Goal: Information Seeking & Learning: Learn about a topic

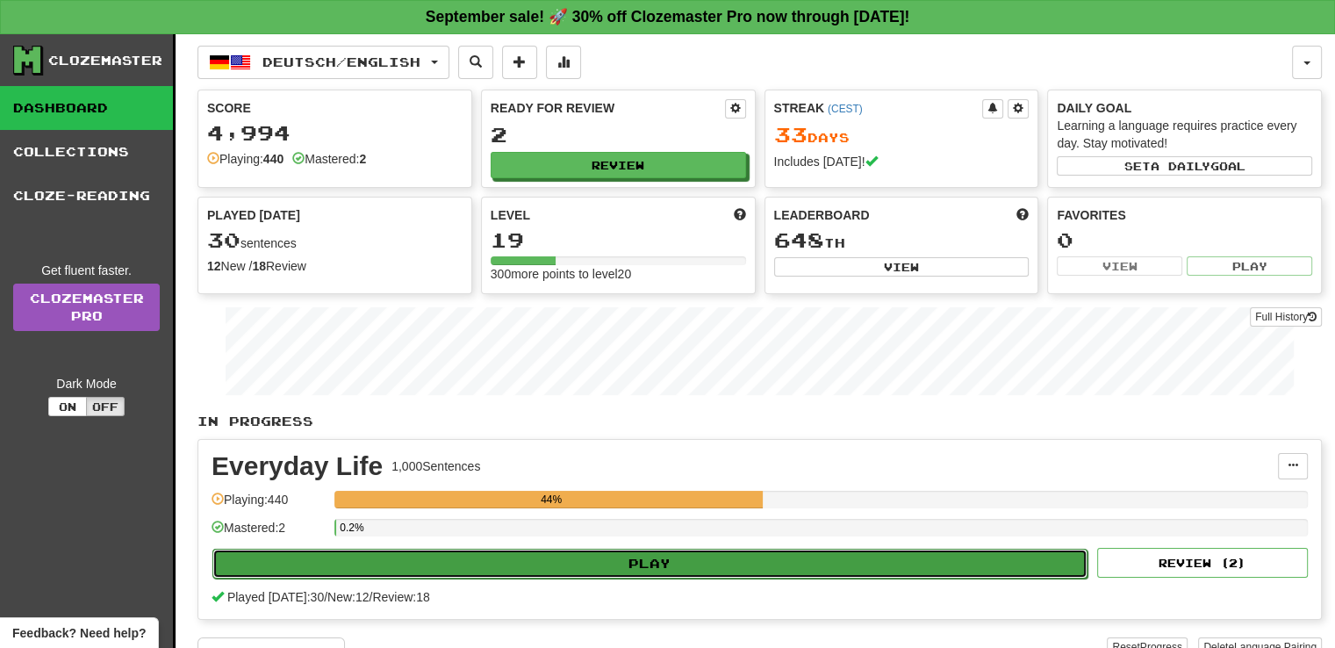
click at [690, 552] on button "Play" at bounding box center [649, 564] width 875 height 30
select select "**"
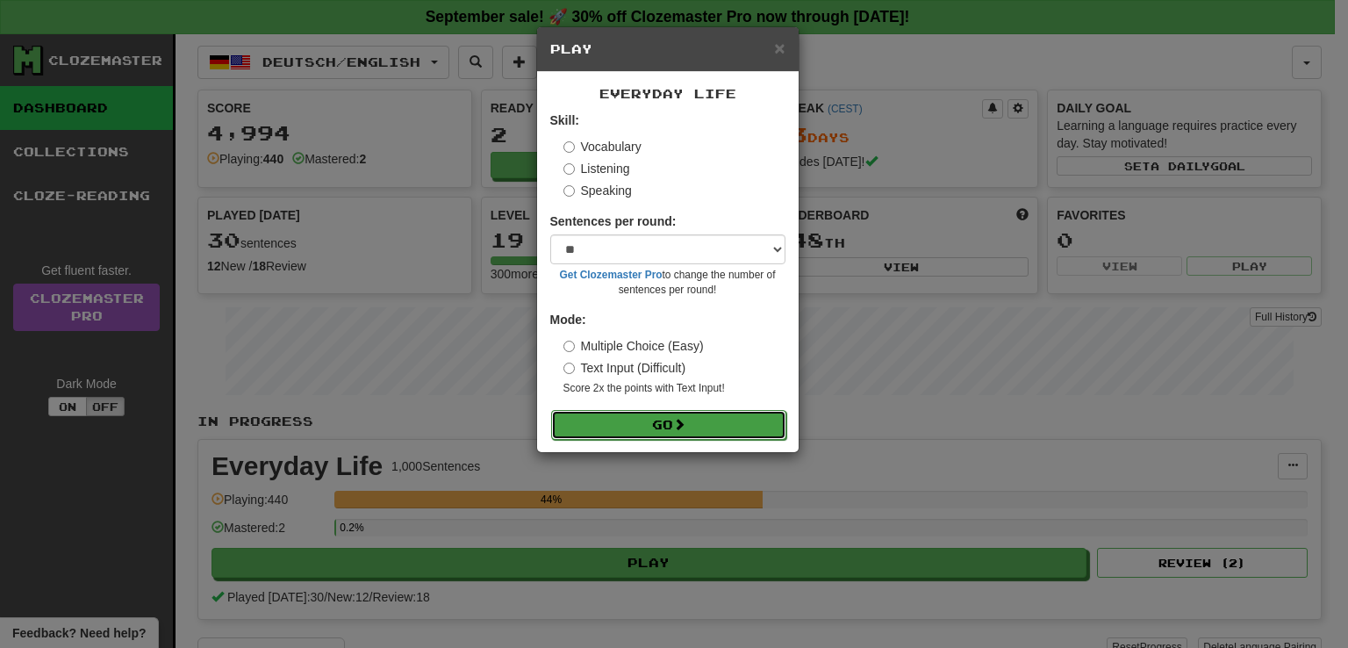
click at [672, 424] on button "Go" at bounding box center [668, 425] width 235 height 30
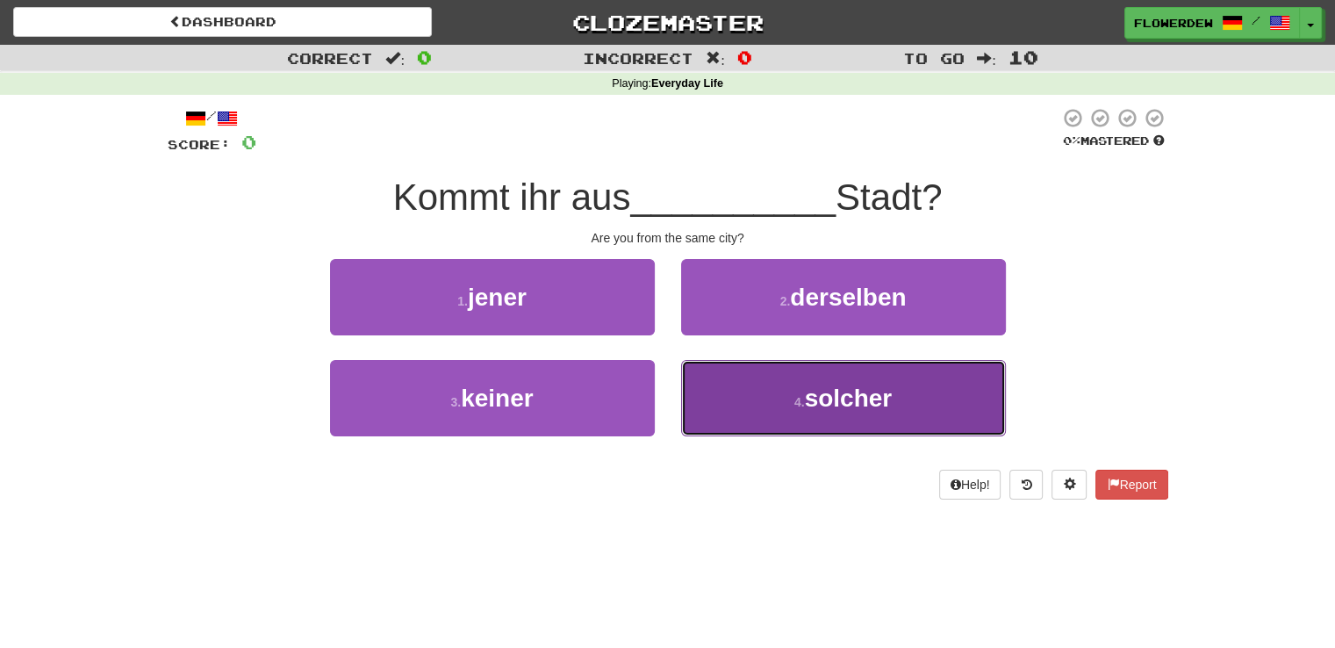
click at [719, 385] on button "4 . solcher" at bounding box center [843, 398] width 325 height 76
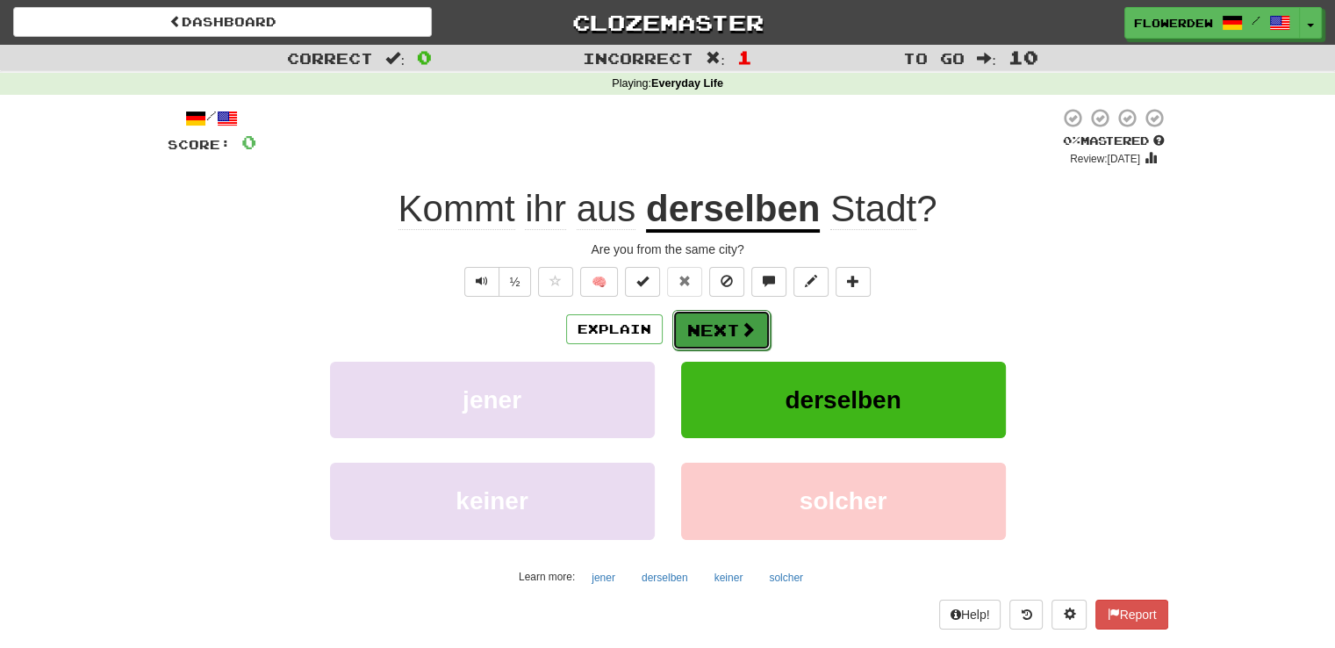
click at [740, 328] on span at bounding box center [748, 329] width 16 height 16
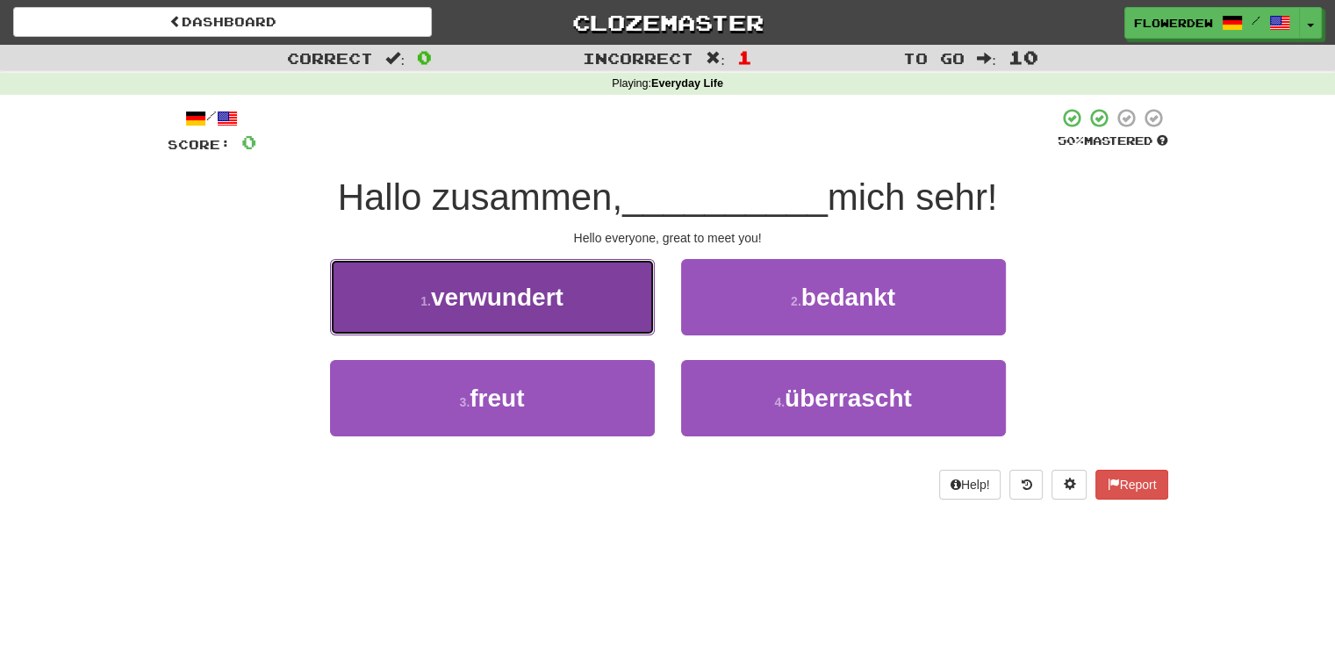
click at [585, 318] on button "1 . verwundert" at bounding box center [492, 297] width 325 height 76
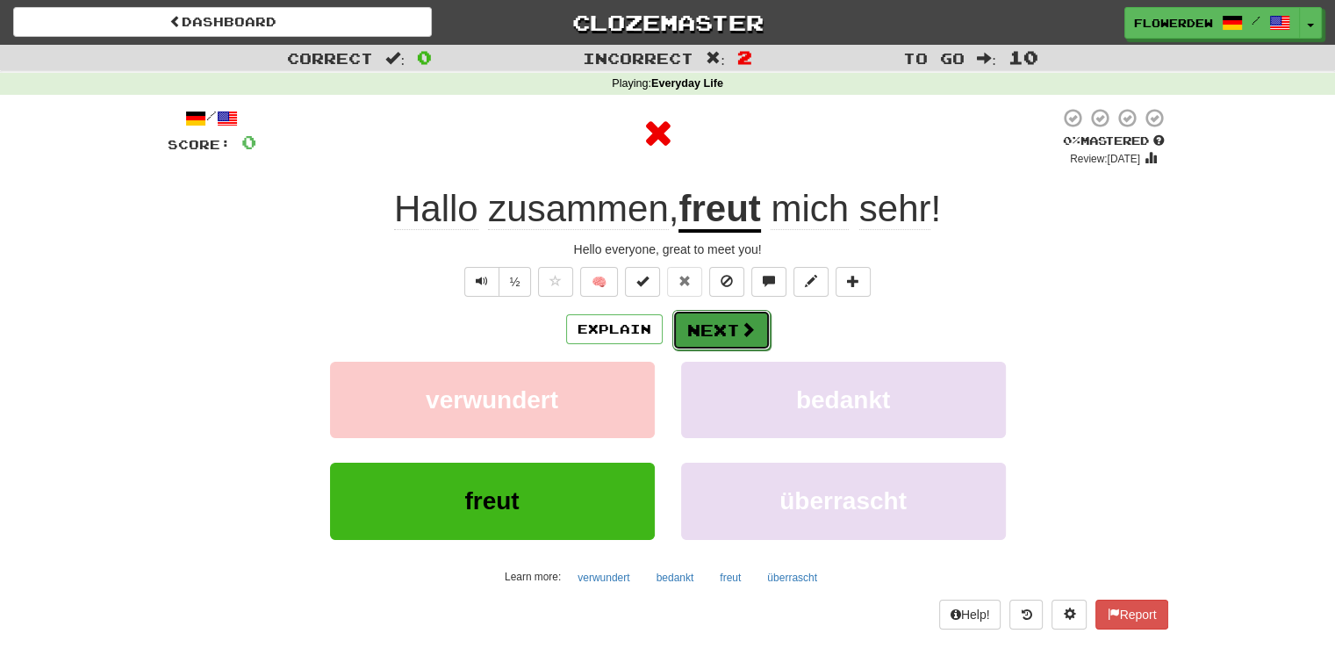
click at [720, 330] on button "Next" at bounding box center [721, 330] width 98 height 40
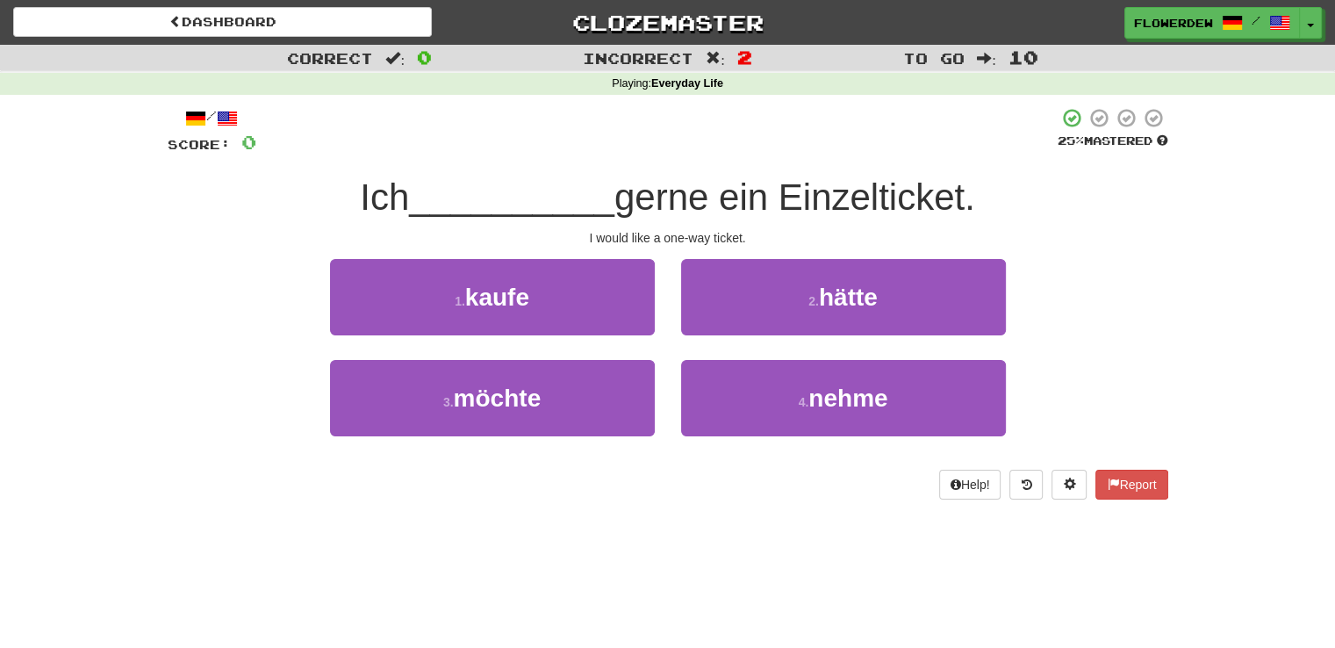
click at [607, 355] on div "1 . kaufe" at bounding box center [492, 309] width 351 height 101
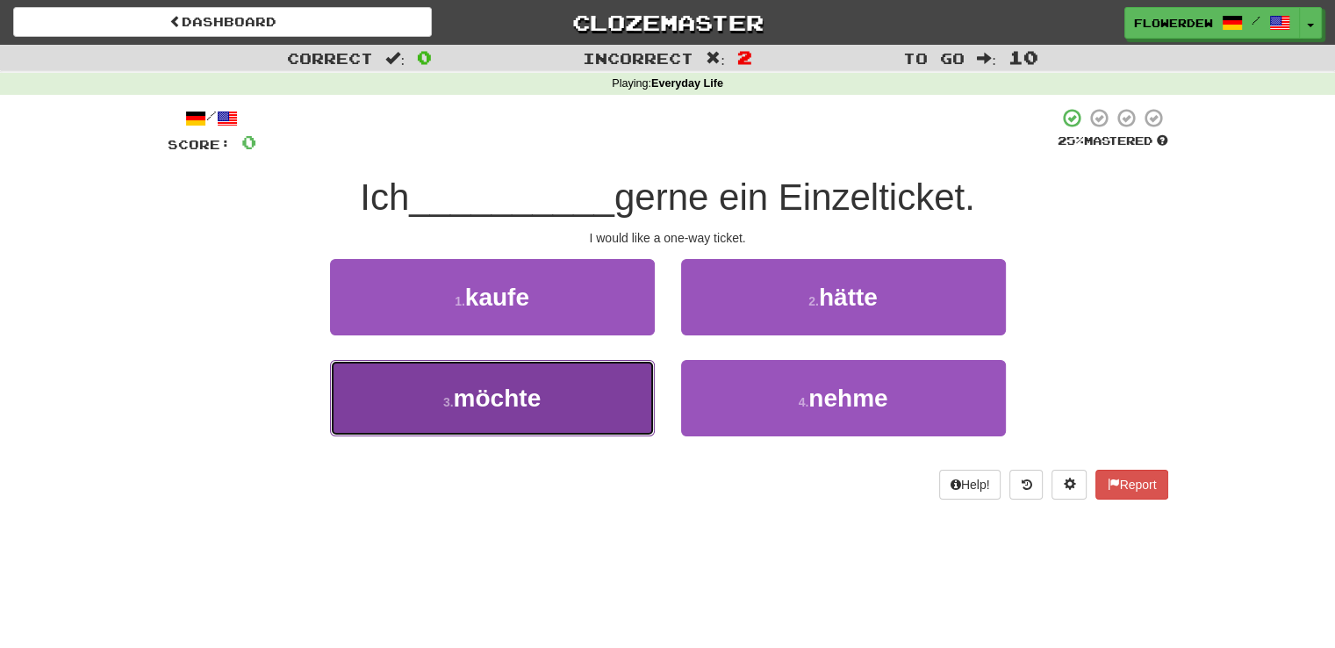
click at [614, 392] on button "3 . möchte" at bounding box center [492, 398] width 325 height 76
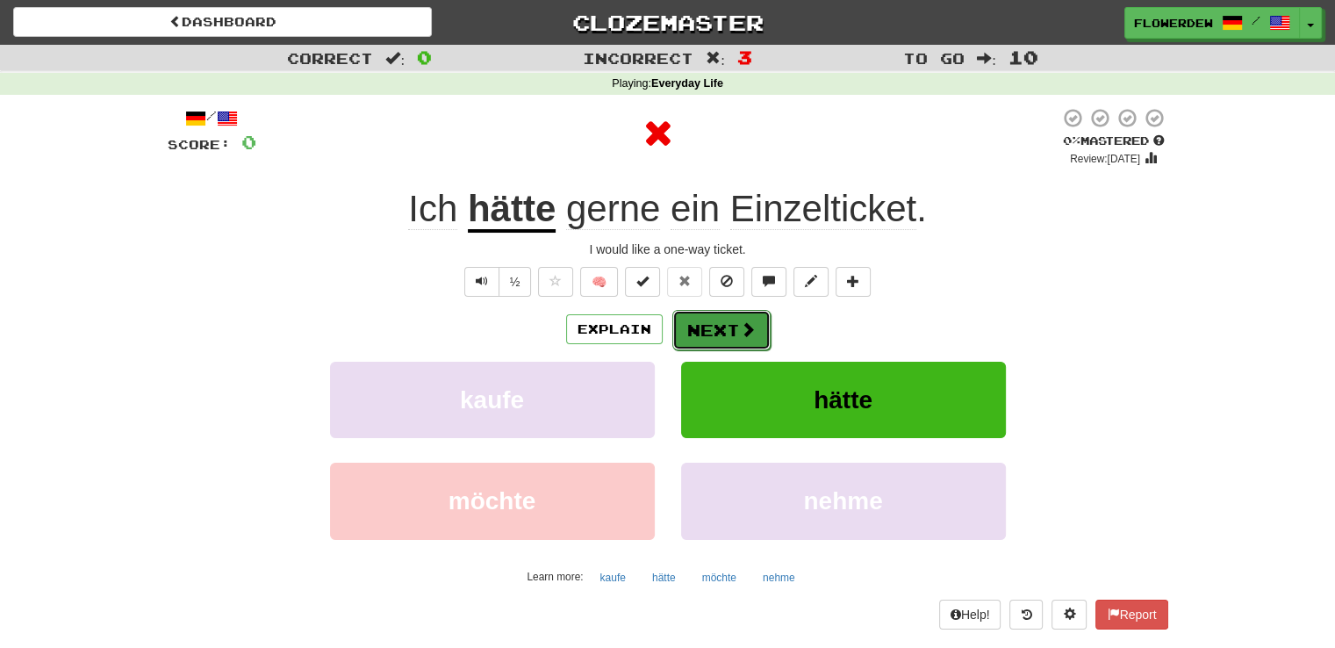
click at [710, 334] on button "Next" at bounding box center [721, 330] width 98 height 40
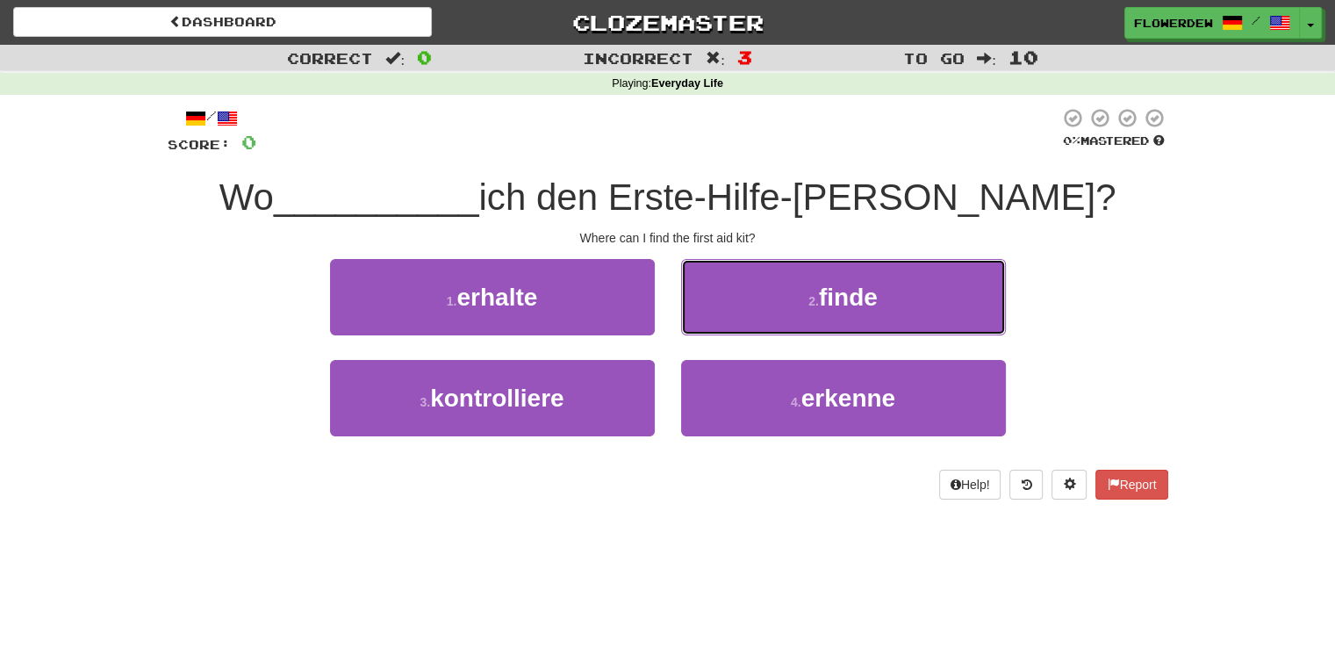
click at [710, 334] on button "2 . finde" at bounding box center [843, 297] width 325 height 76
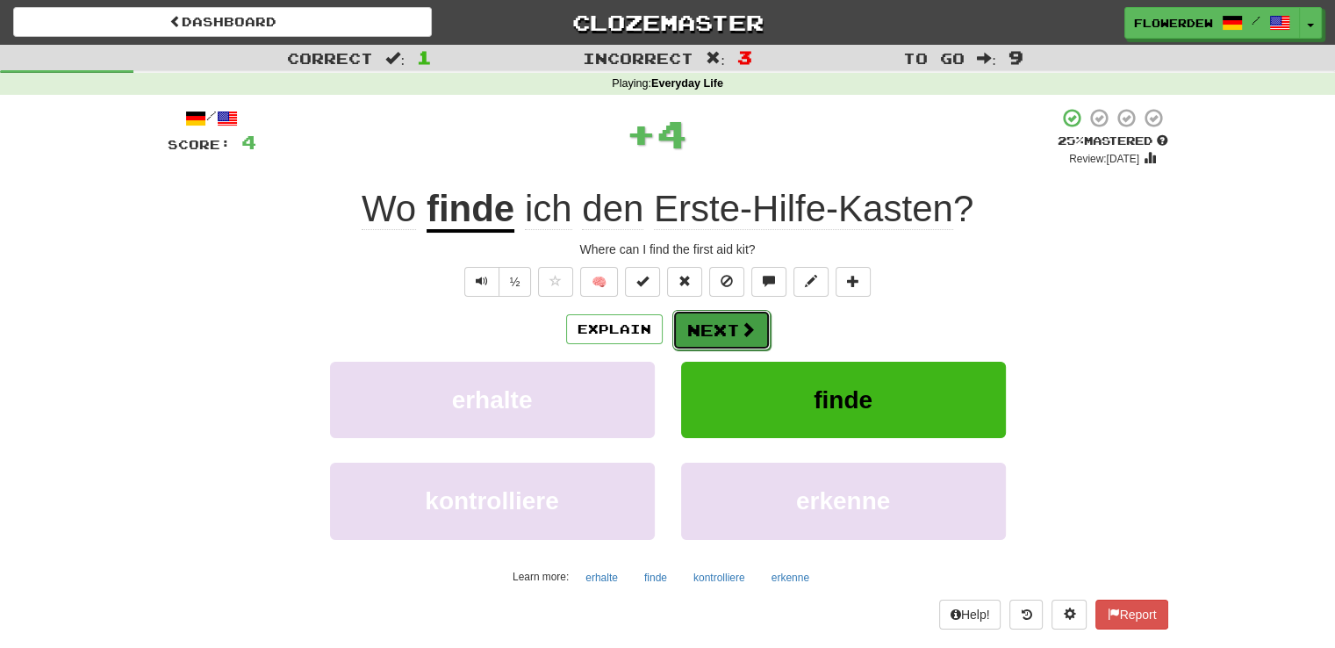
click at [716, 326] on button "Next" at bounding box center [721, 330] width 98 height 40
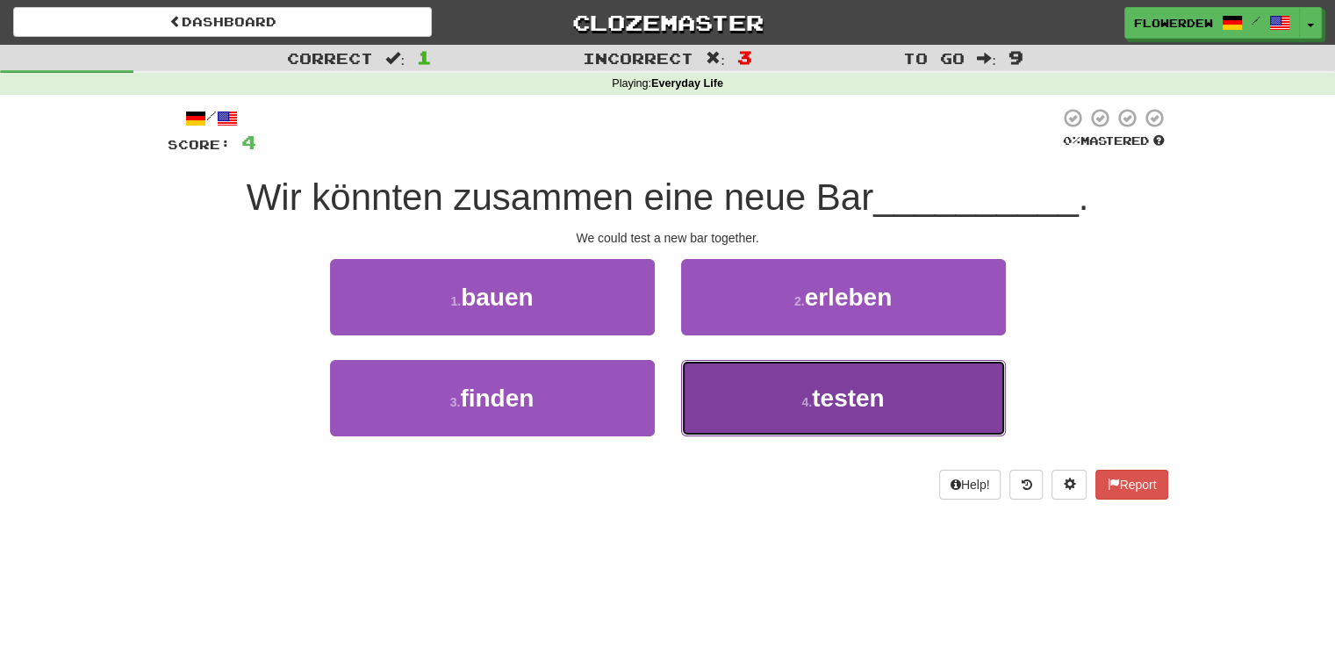
click at [706, 401] on button "4 . testen" at bounding box center [843, 398] width 325 height 76
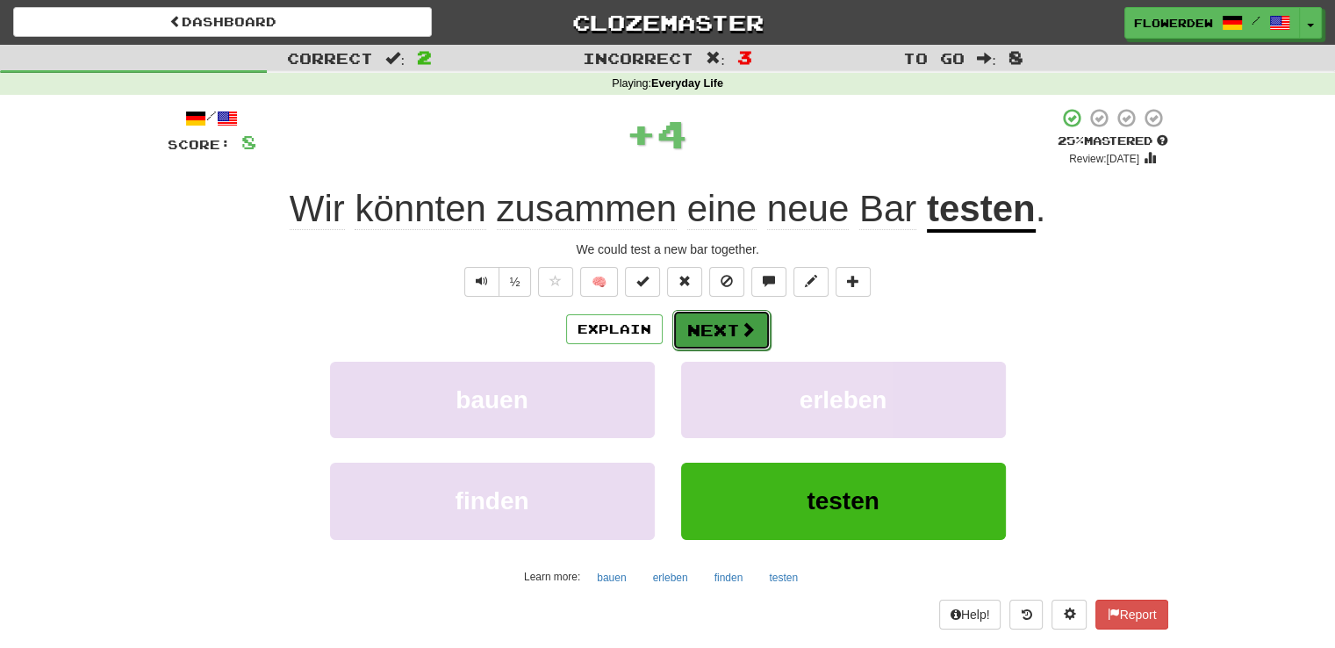
click at [720, 341] on button "Next" at bounding box center [721, 330] width 98 height 40
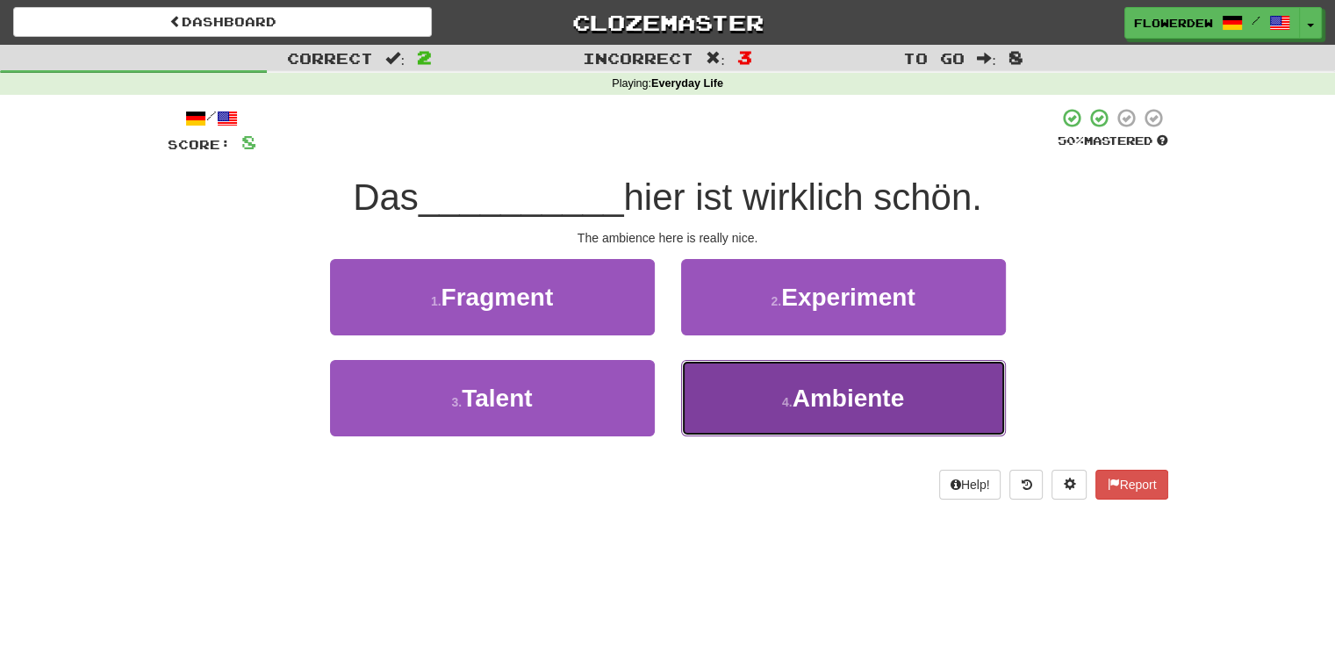
click at [688, 391] on button "4 . Ambiente" at bounding box center [843, 398] width 325 height 76
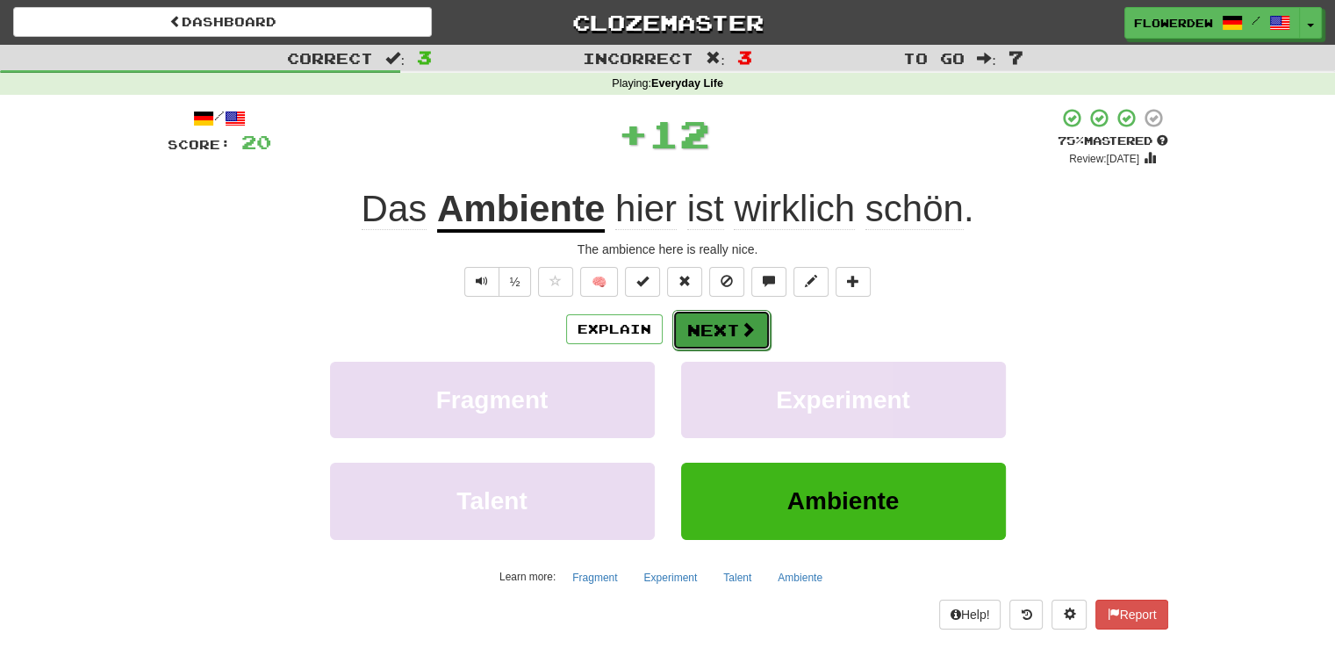
click at [699, 334] on button "Next" at bounding box center [721, 330] width 98 height 40
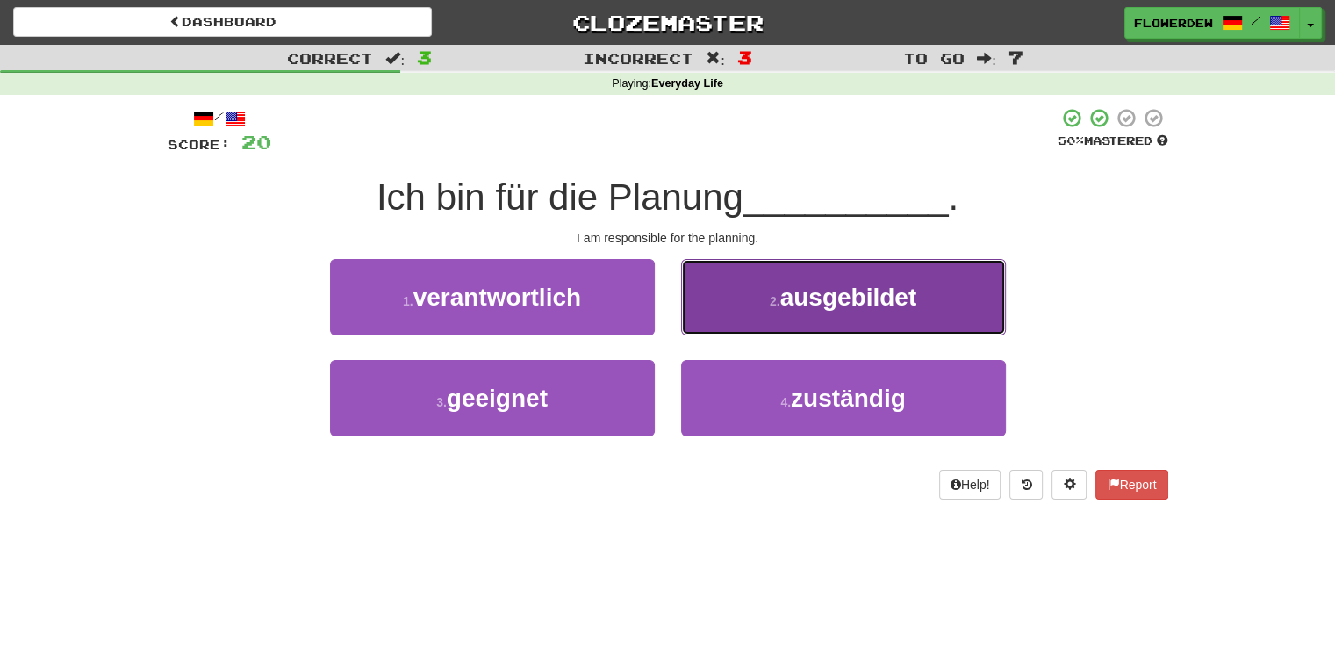
click at [713, 310] on button "2 . ausgebildet" at bounding box center [843, 297] width 325 height 76
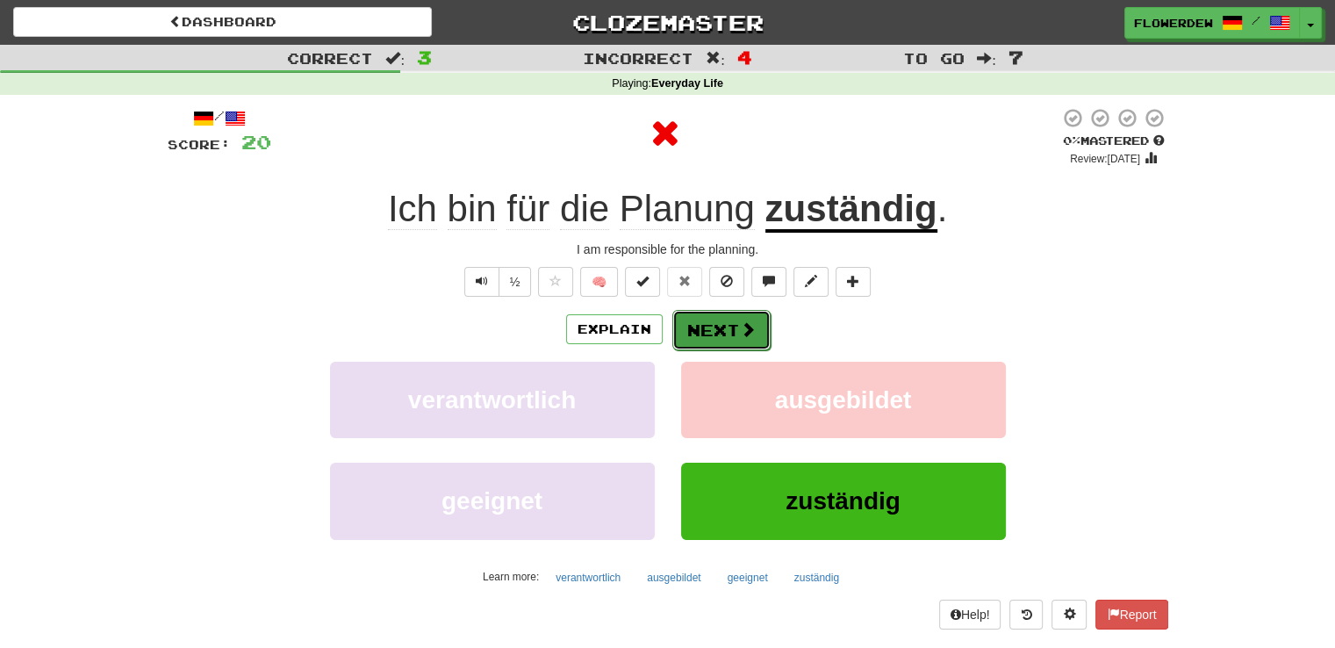
click at [711, 334] on button "Next" at bounding box center [721, 330] width 98 height 40
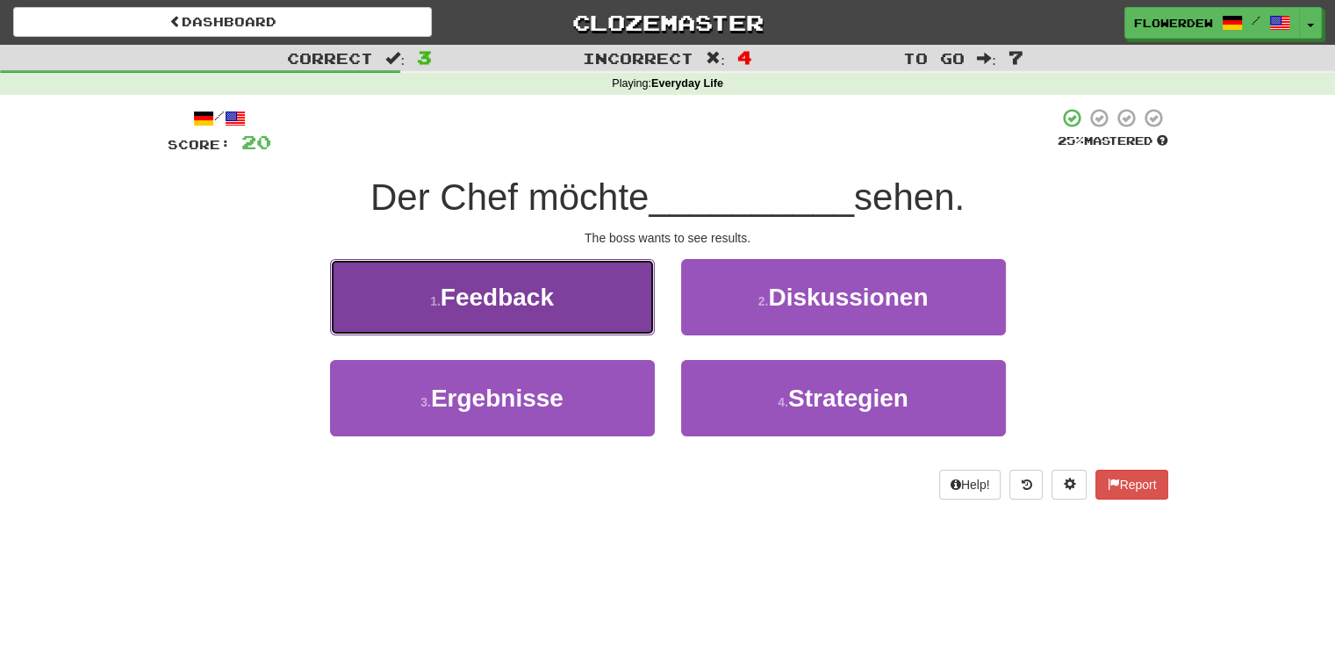
click at [633, 285] on button "1 . Feedback" at bounding box center [492, 297] width 325 height 76
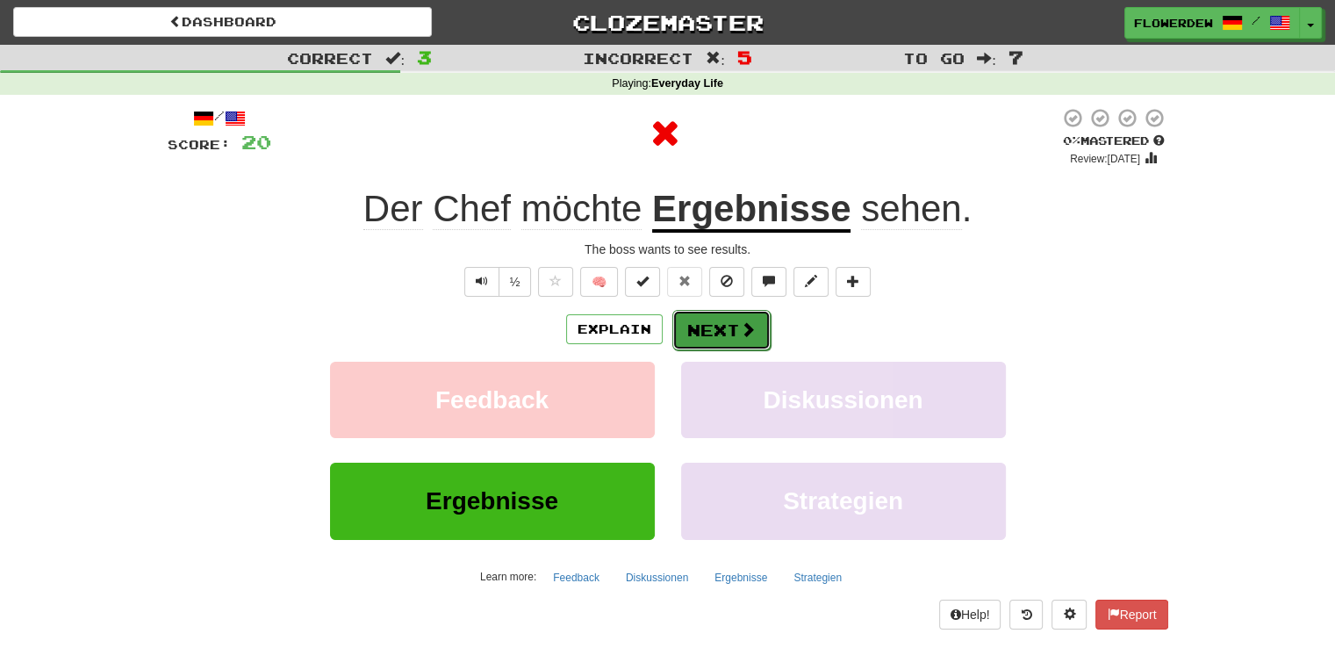
click at [744, 321] on span at bounding box center [748, 329] width 16 height 16
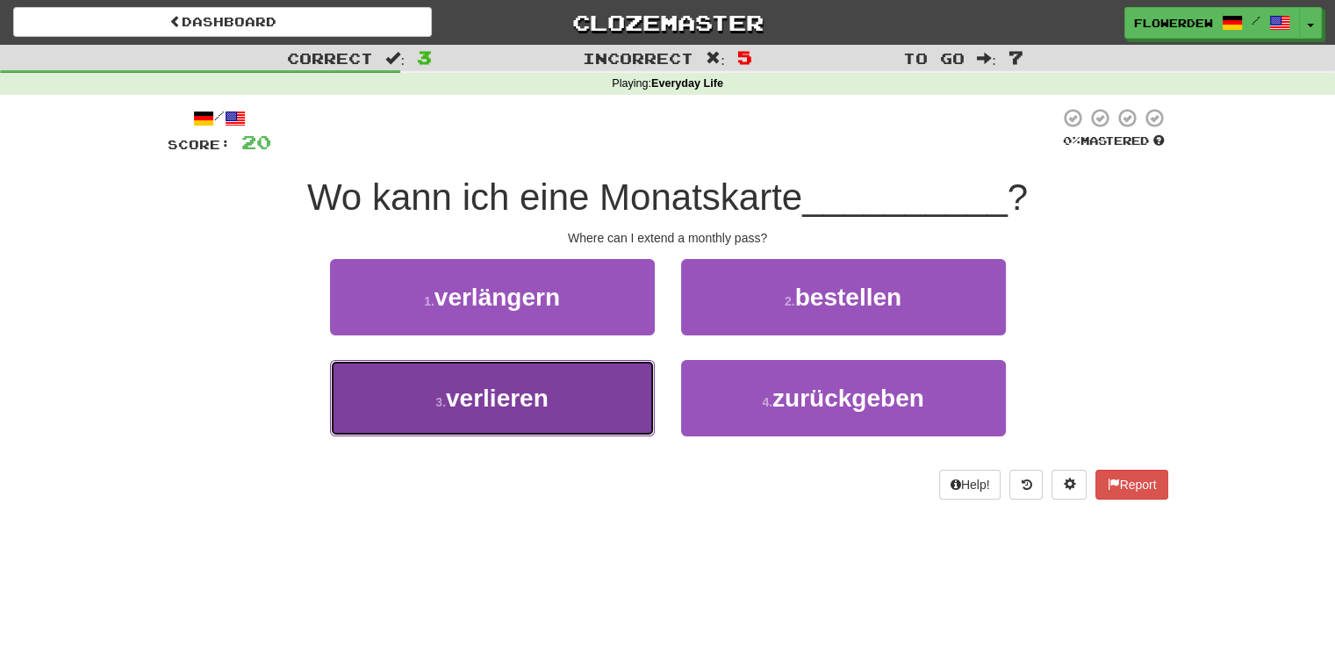
click at [614, 405] on button "3 . verlieren" at bounding box center [492, 398] width 325 height 76
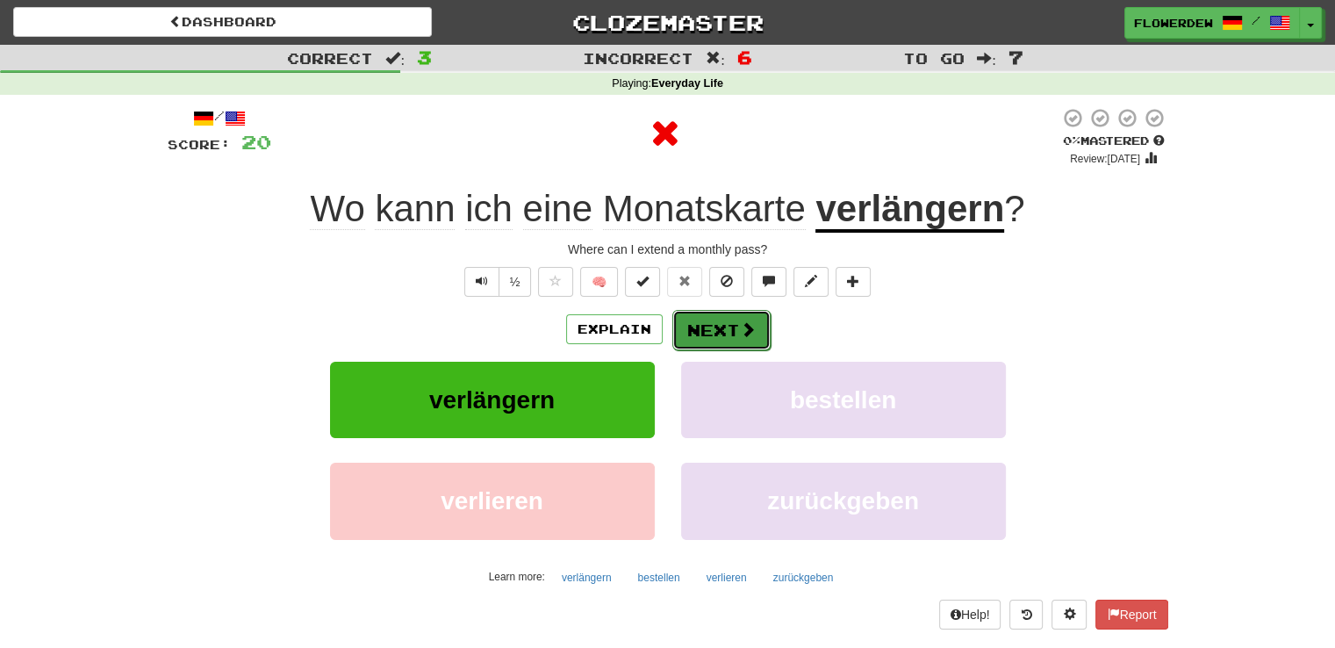
click at [742, 332] on span at bounding box center [748, 329] width 16 height 16
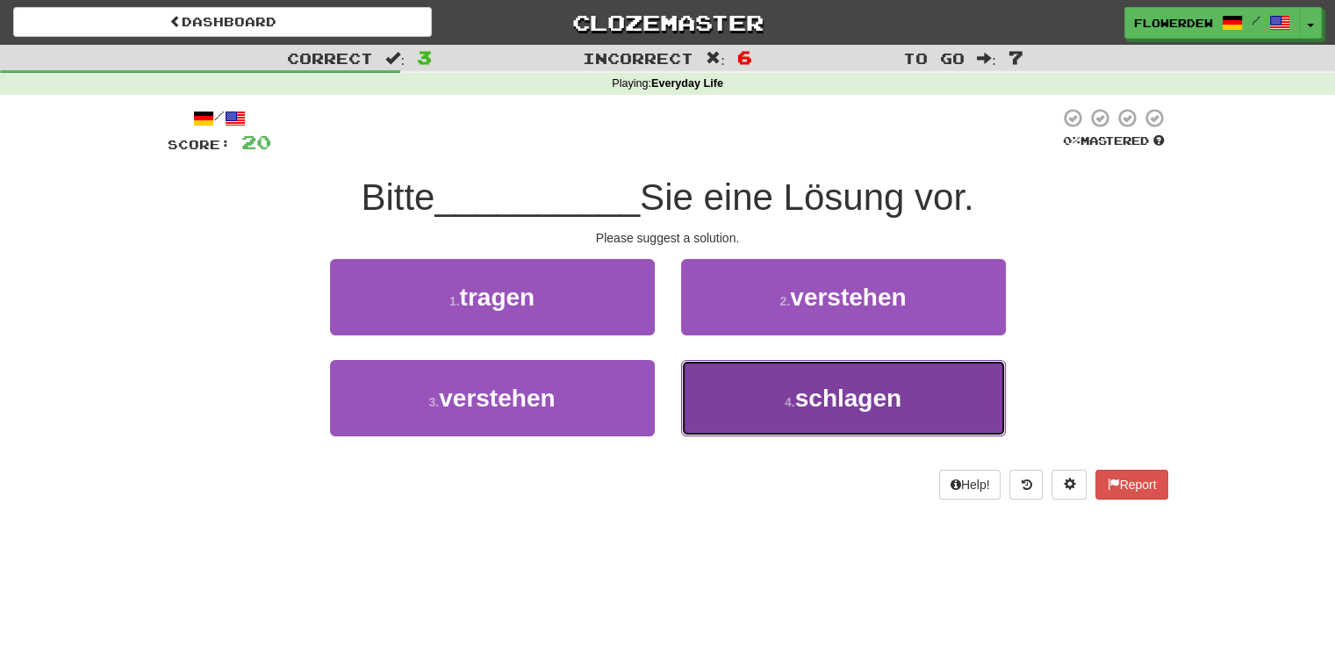
click at [710, 388] on button "4 . schlagen" at bounding box center [843, 398] width 325 height 76
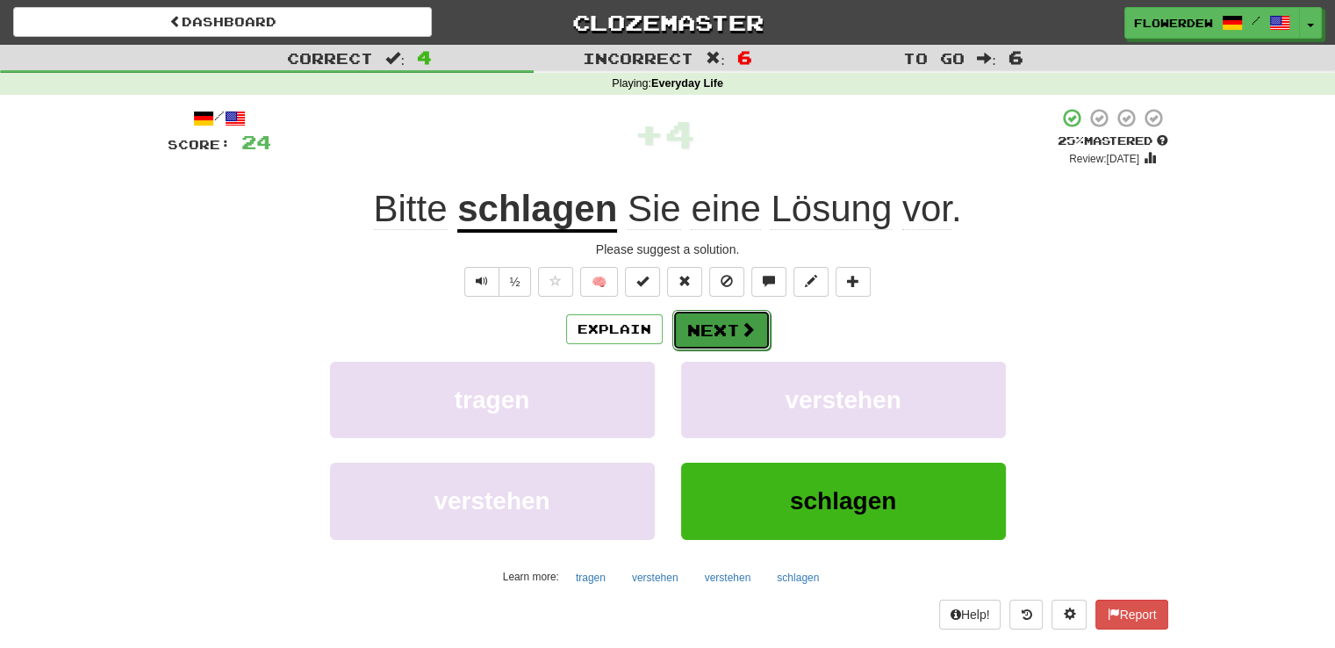
click at [717, 331] on button "Next" at bounding box center [721, 330] width 98 height 40
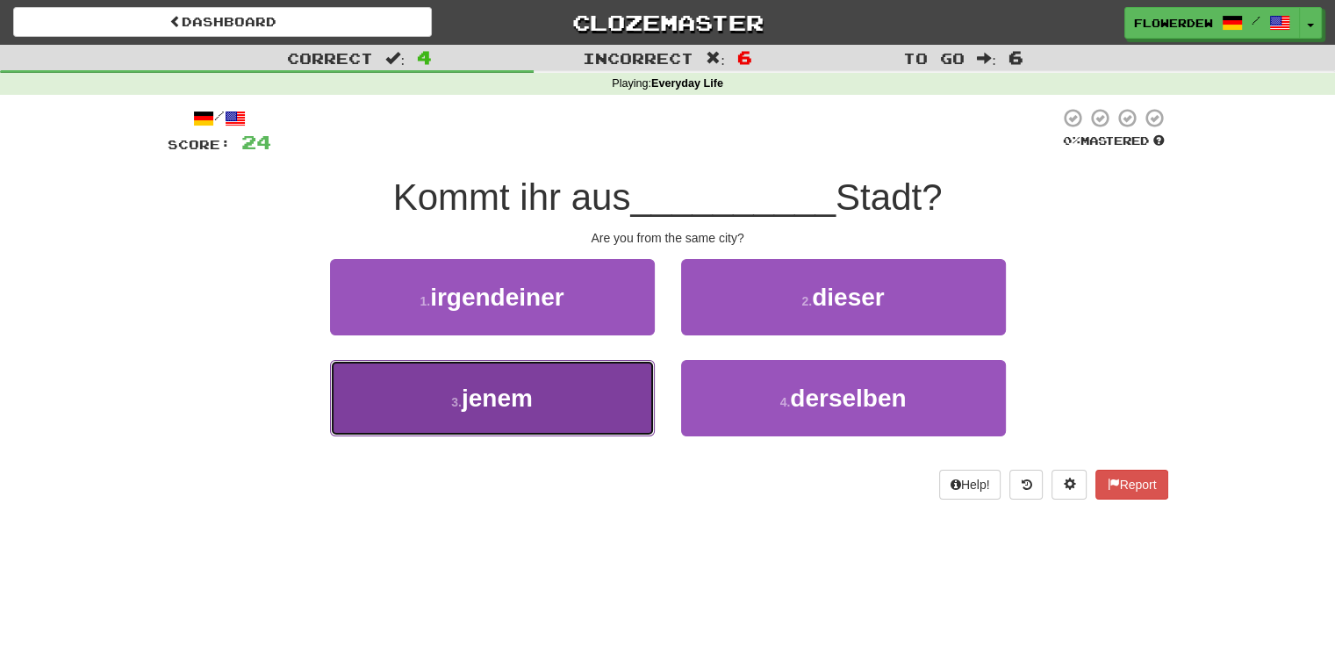
click at [628, 398] on button "3 . jenem" at bounding box center [492, 398] width 325 height 76
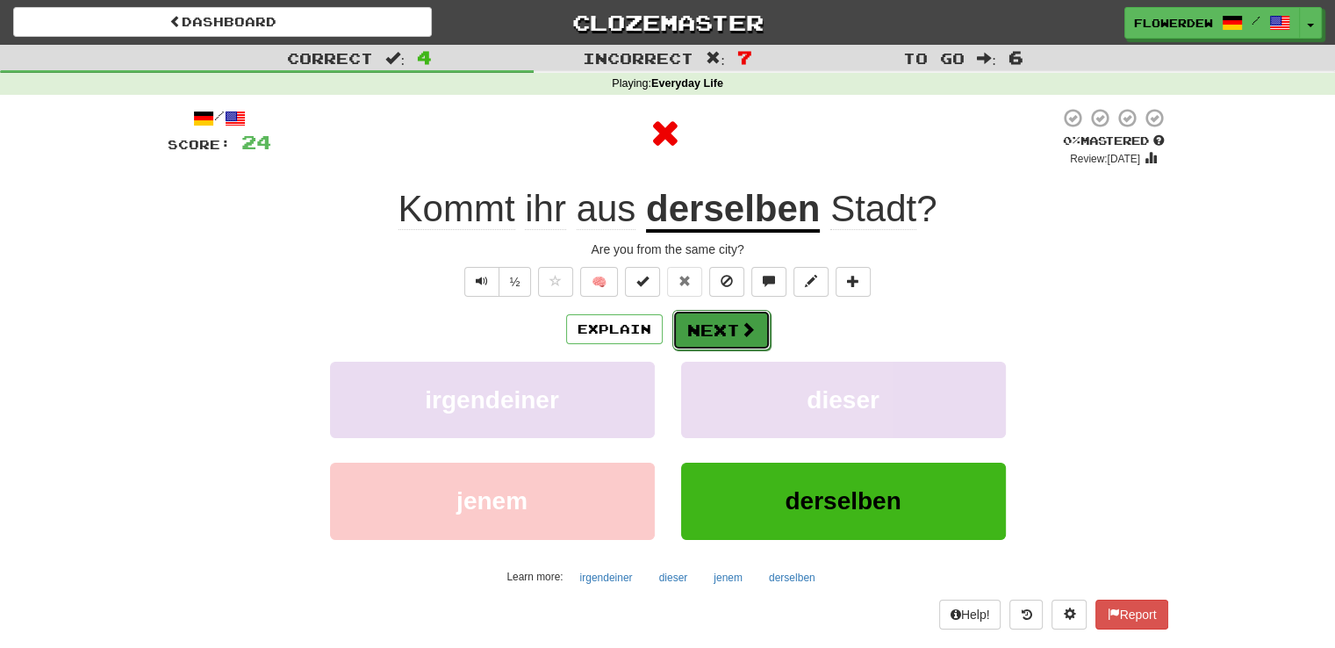
click at [755, 334] on button "Next" at bounding box center [721, 330] width 98 height 40
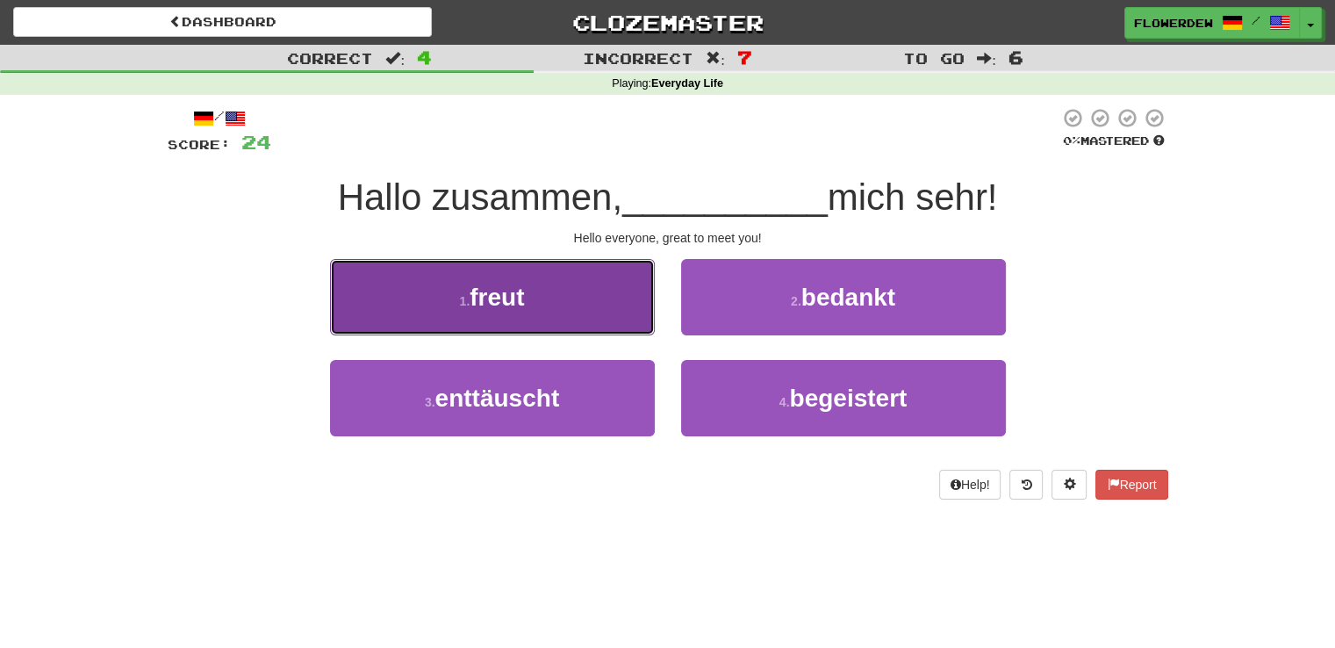
click at [608, 278] on button "1 . freut" at bounding box center [492, 297] width 325 height 76
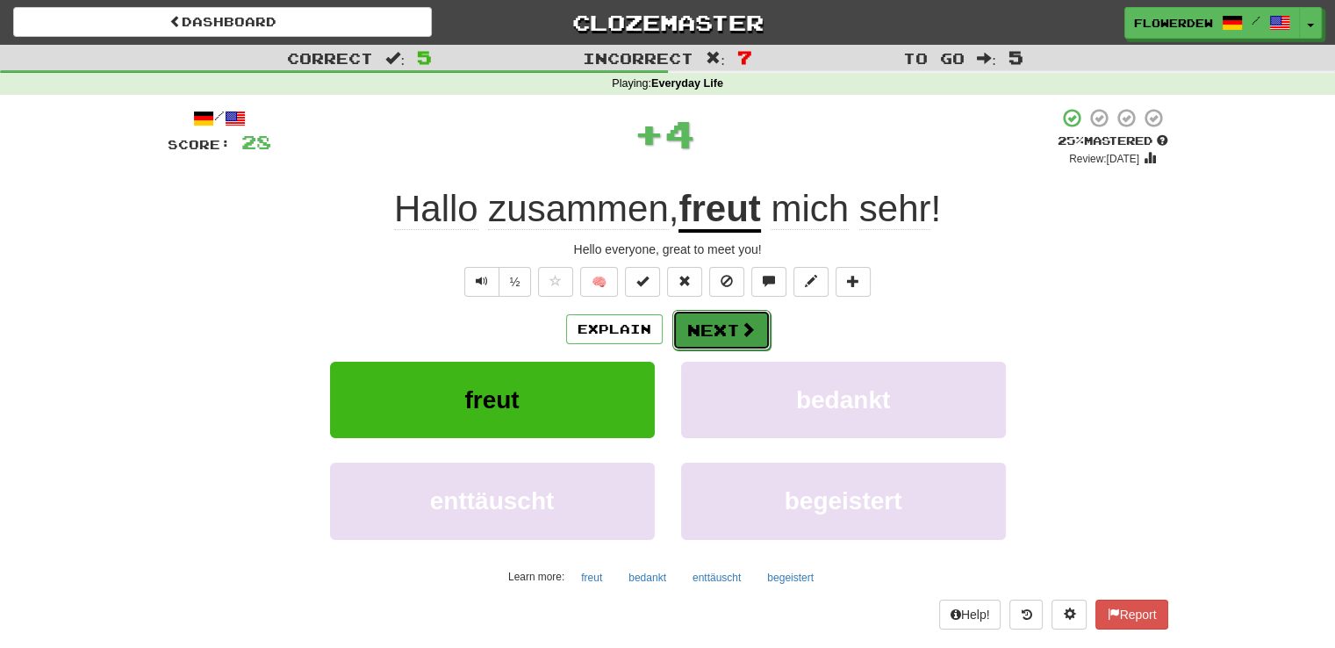
click at [725, 323] on button "Next" at bounding box center [721, 330] width 98 height 40
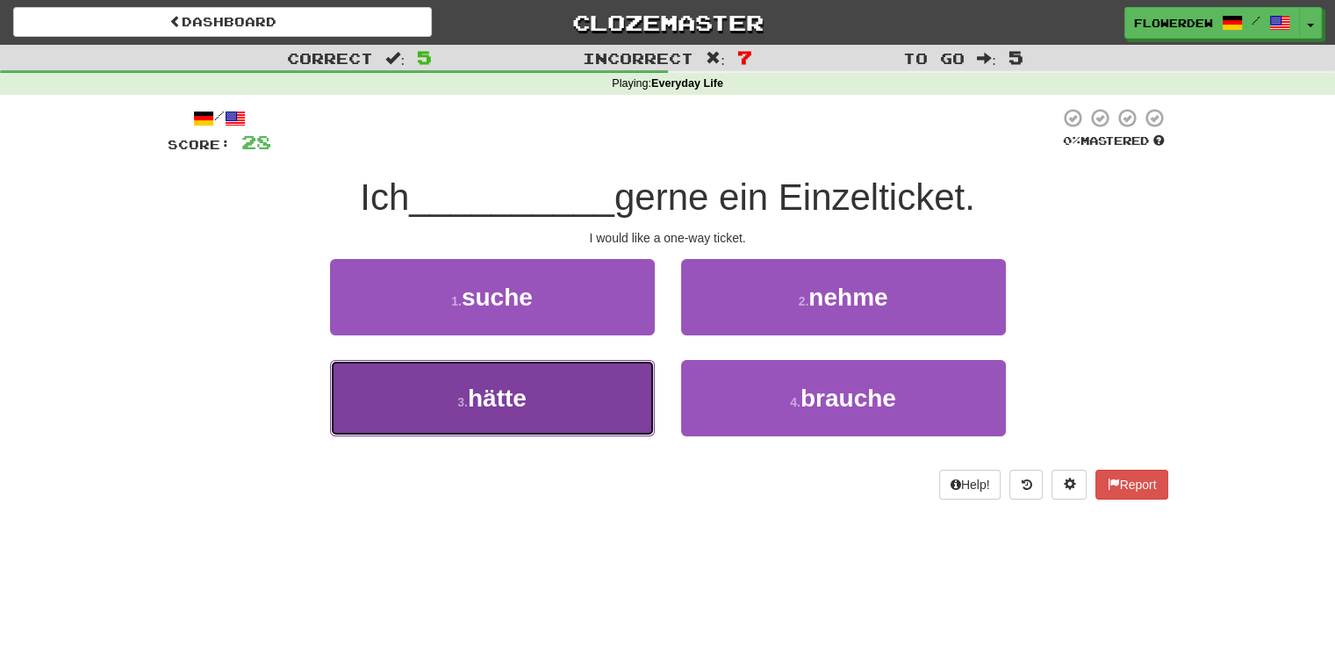
click at [642, 384] on button "3 . hätte" at bounding box center [492, 398] width 325 height 76
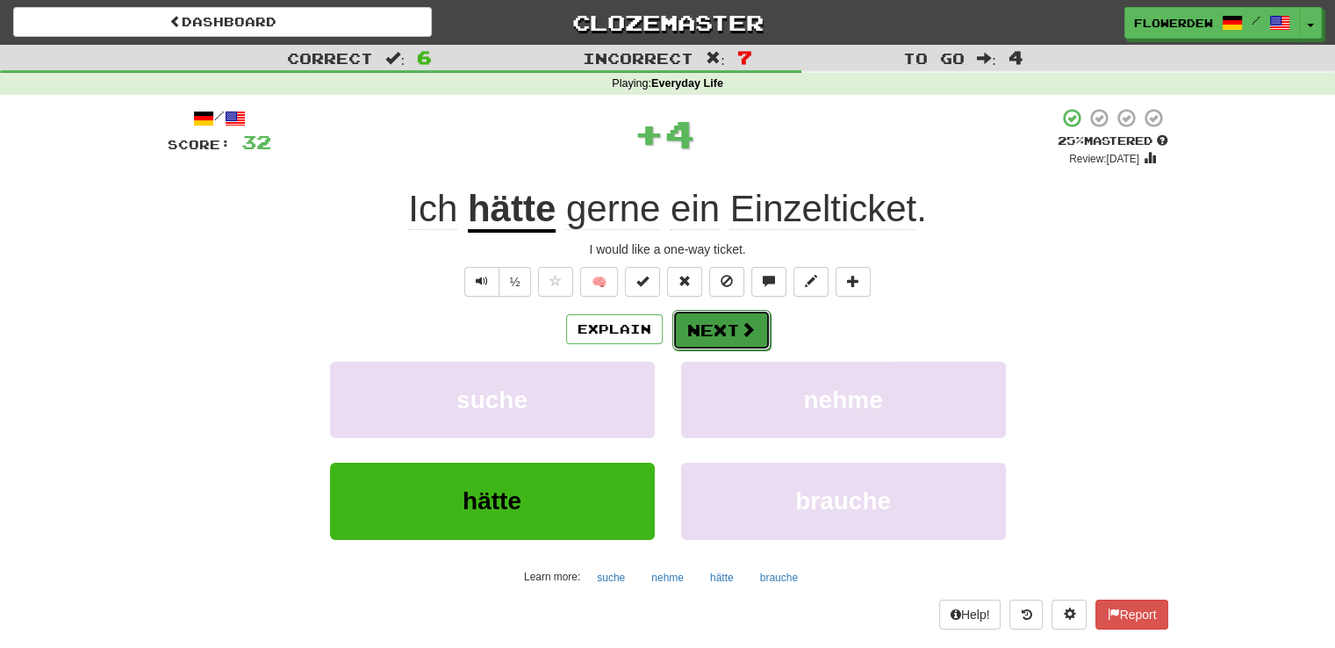
click at [735, 340] on button "Next" at bounding box center [721, 330] width 98 height 40
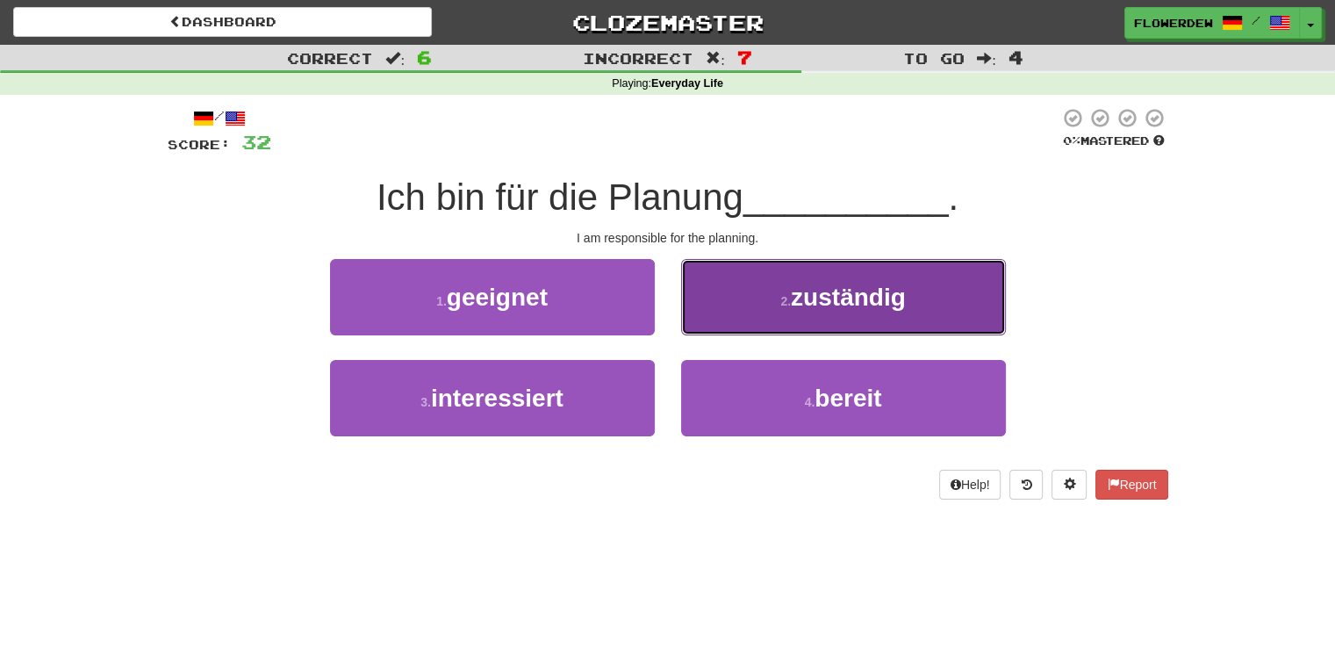
click at [739, 324] on button "2 . zuständig" at bounding box center [843, 297] width 325 height 76
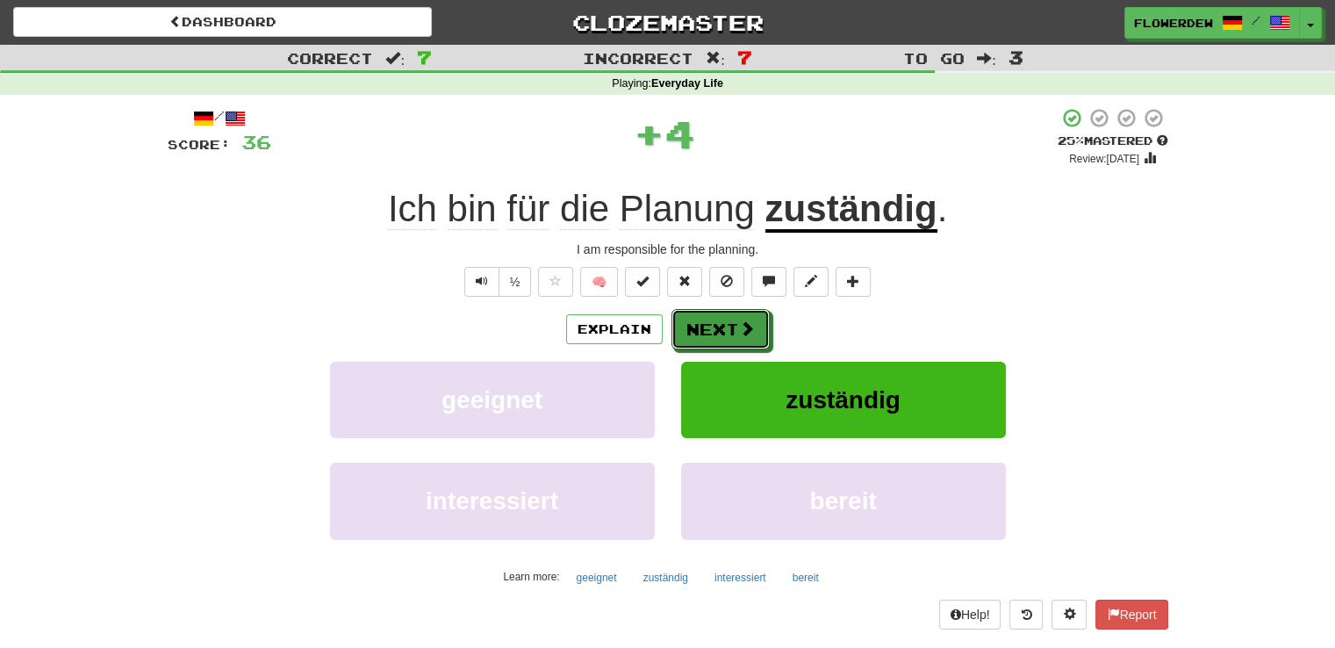
click at [739, 324] on span at bounding box center [747, 328] width 16 height 16
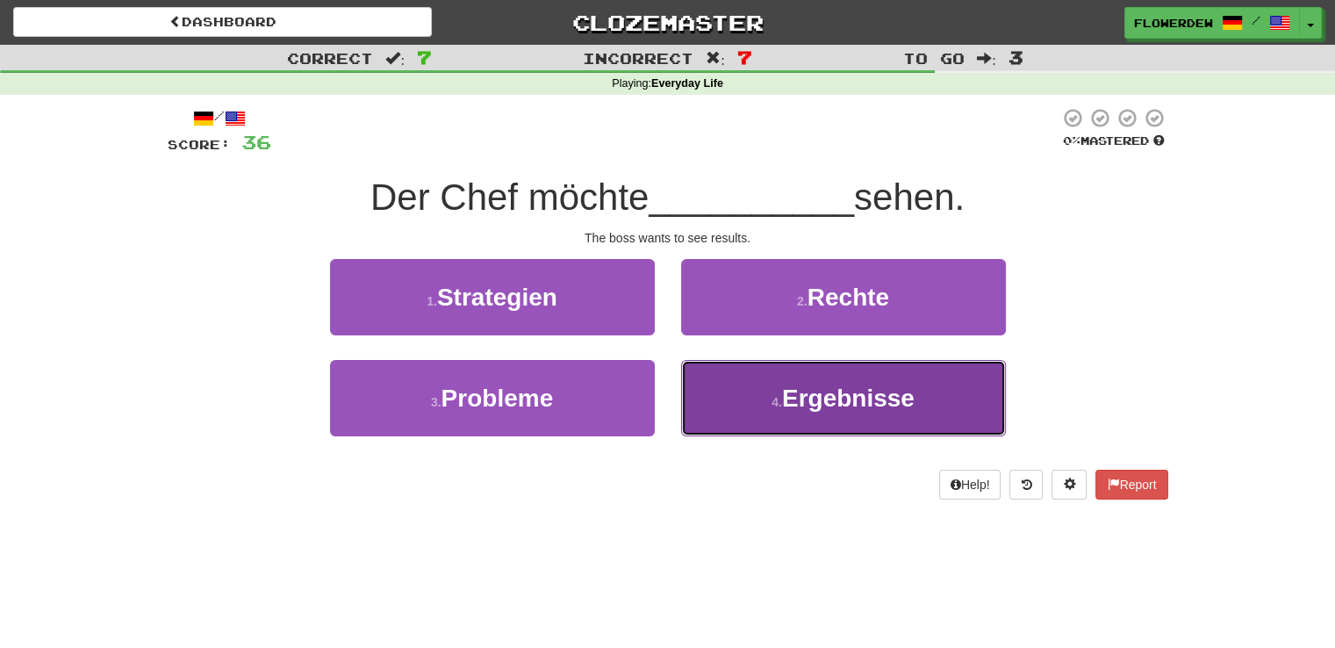
click at [718, 380] on button "4 . Ergebnisse" at bounding box center [843, 398] width 325 height 76
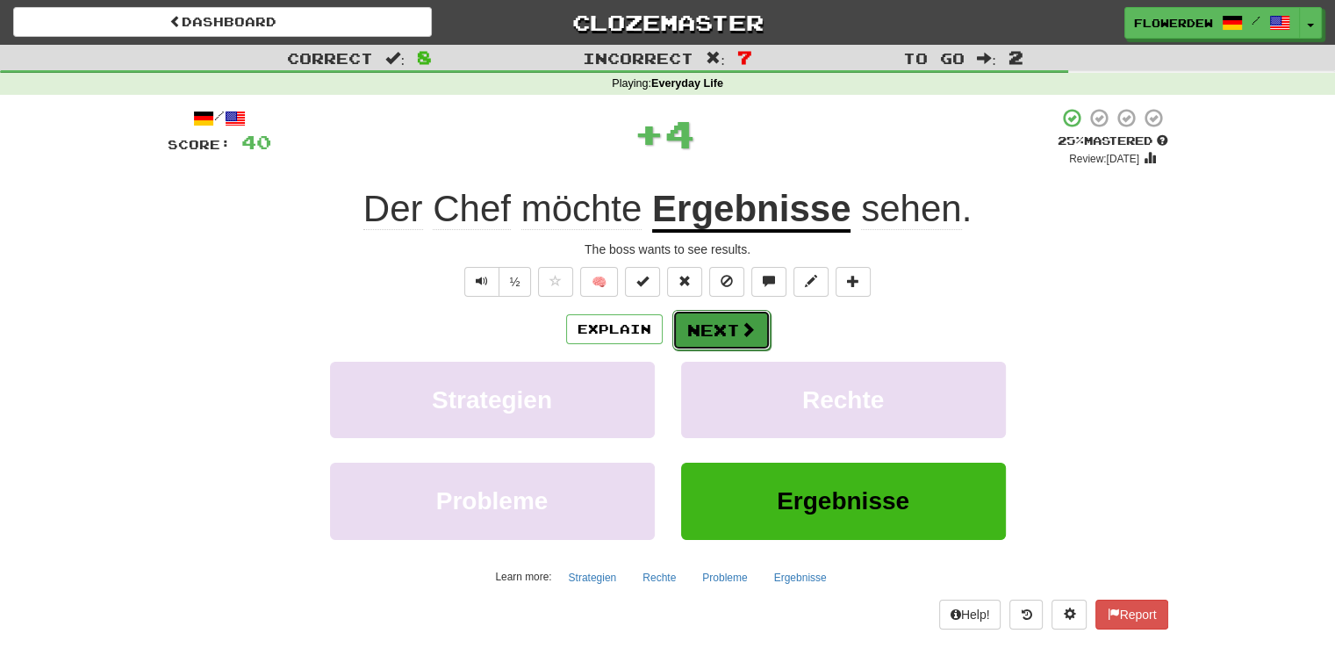
click at [728, 334] on button "Next" at bounding box center [721, 330] width 98 height 40
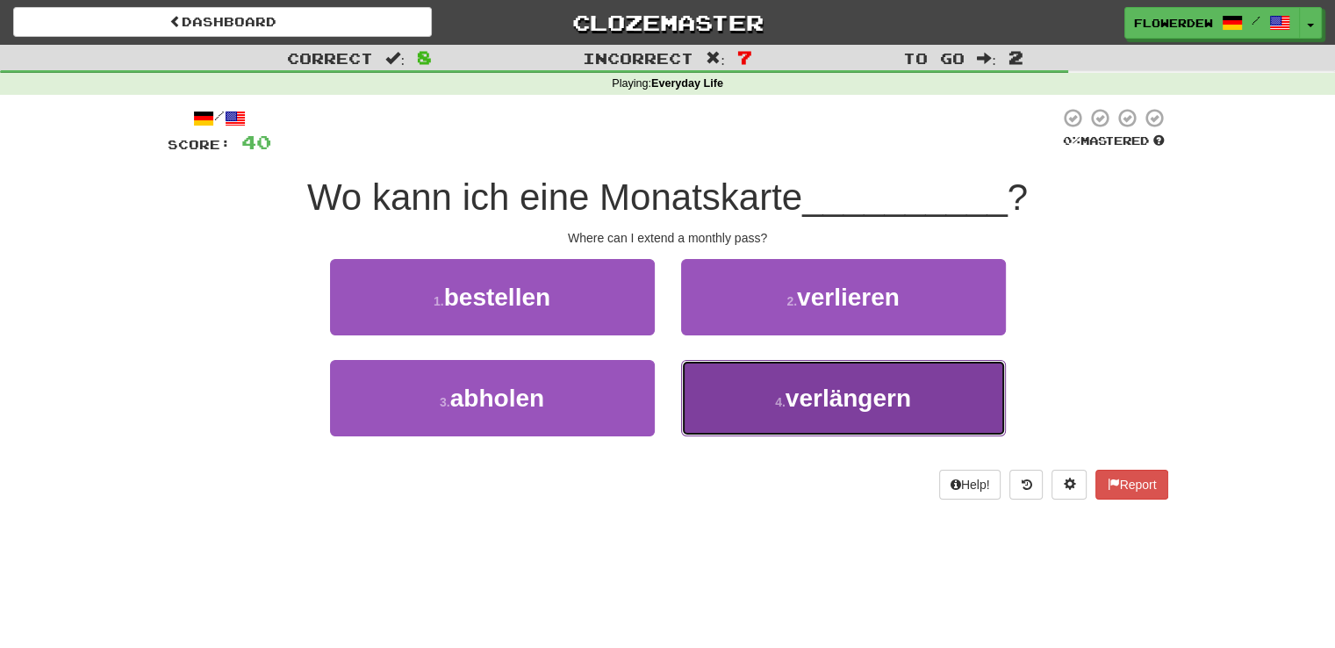
click at [712, 404] on button "4 . verlängern" at bounding box center [843, 398] width 325 height 76
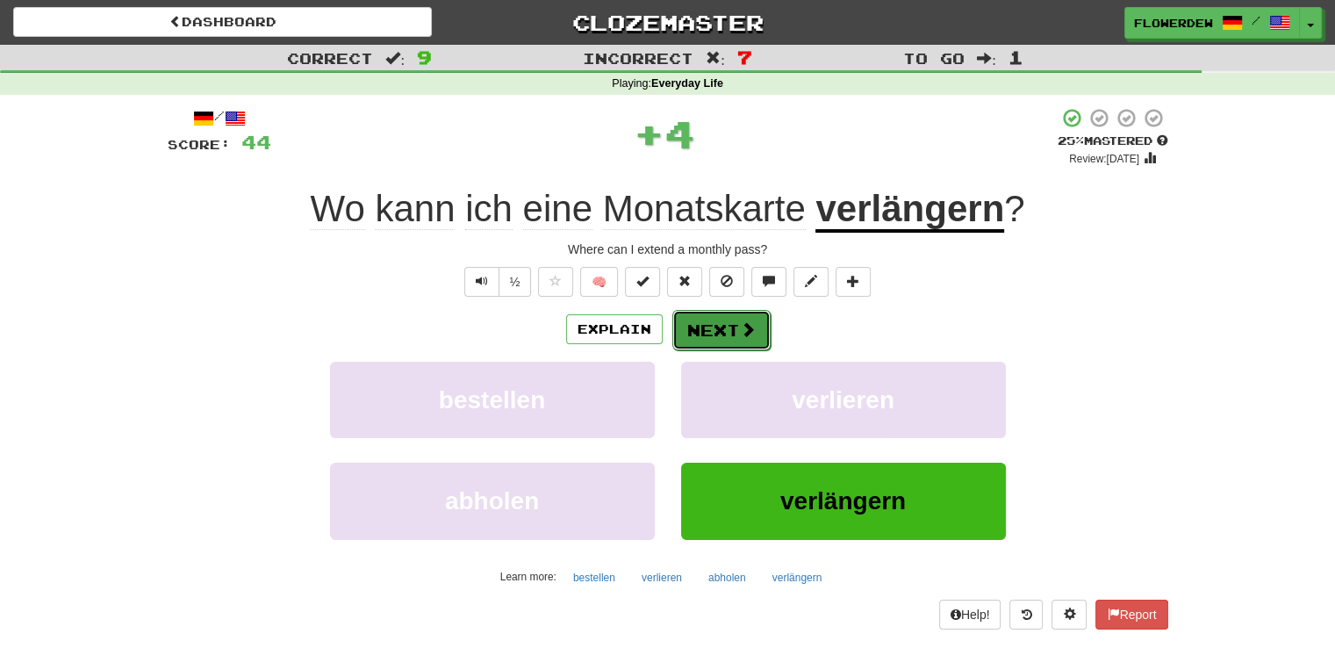
click at [721, 345] on button "Next" at bounding box center [721, 330] width 98 height 40
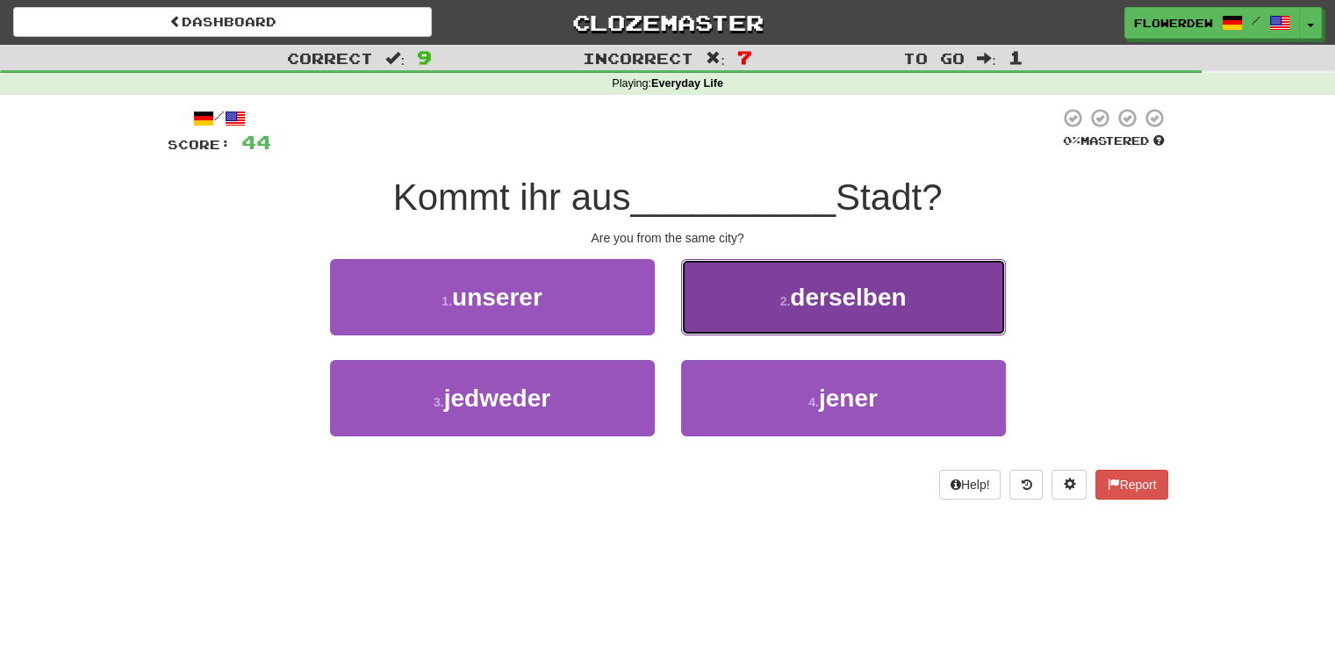
click at [725, 313] on button "2 . derselben" at bounding box center [843, 297] width 325 height 76
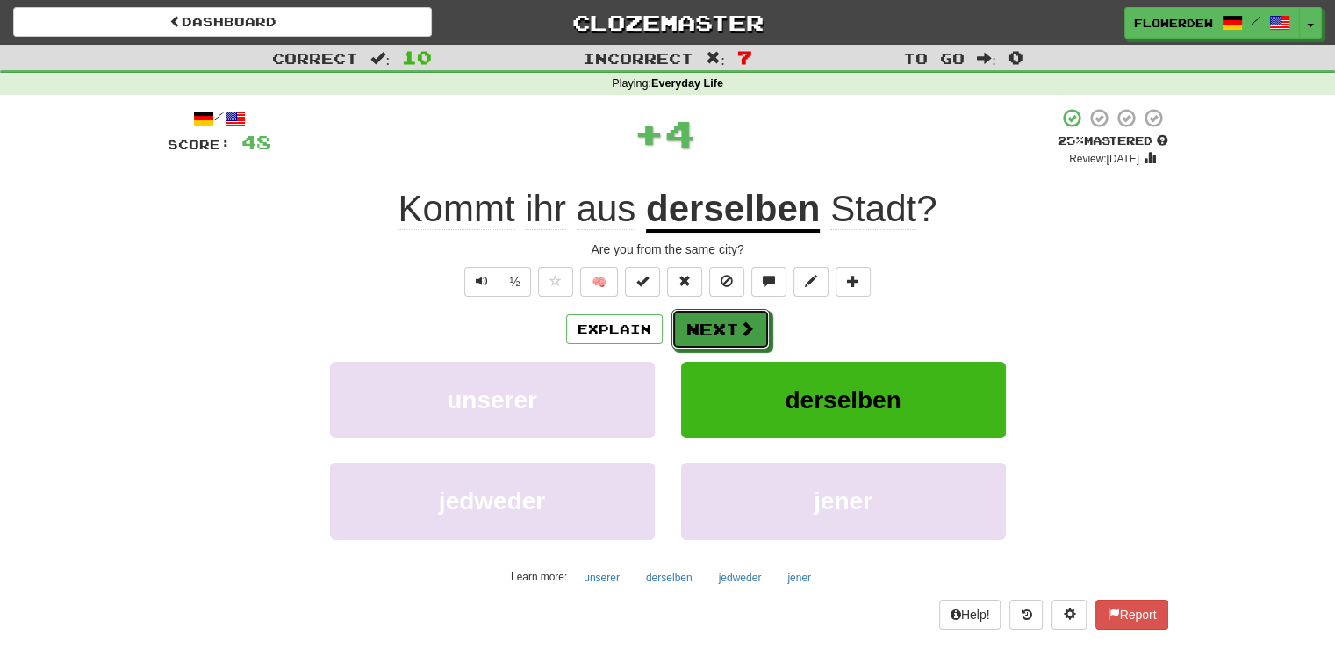
click at [725, 313] on button "Next" at bounding box center [720, 329] width 98 height 40
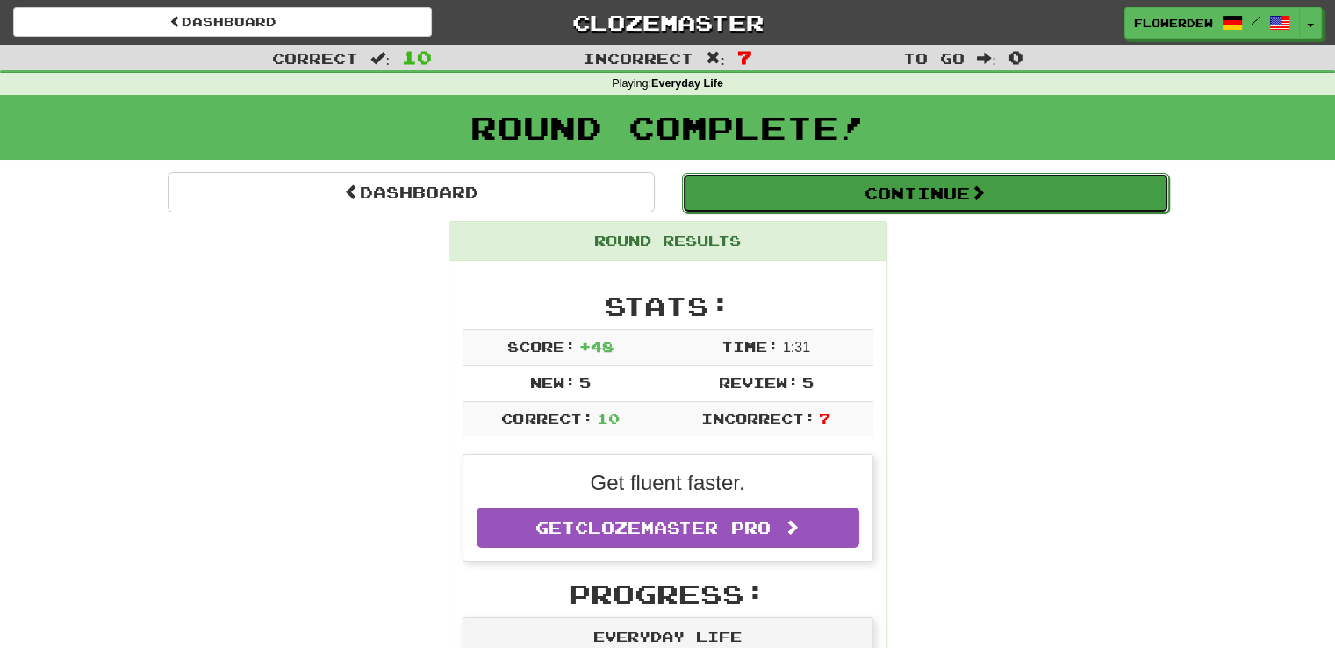
click at [764, 208] on button "Continue" at bounding box center [925, 193] width 487 height 40
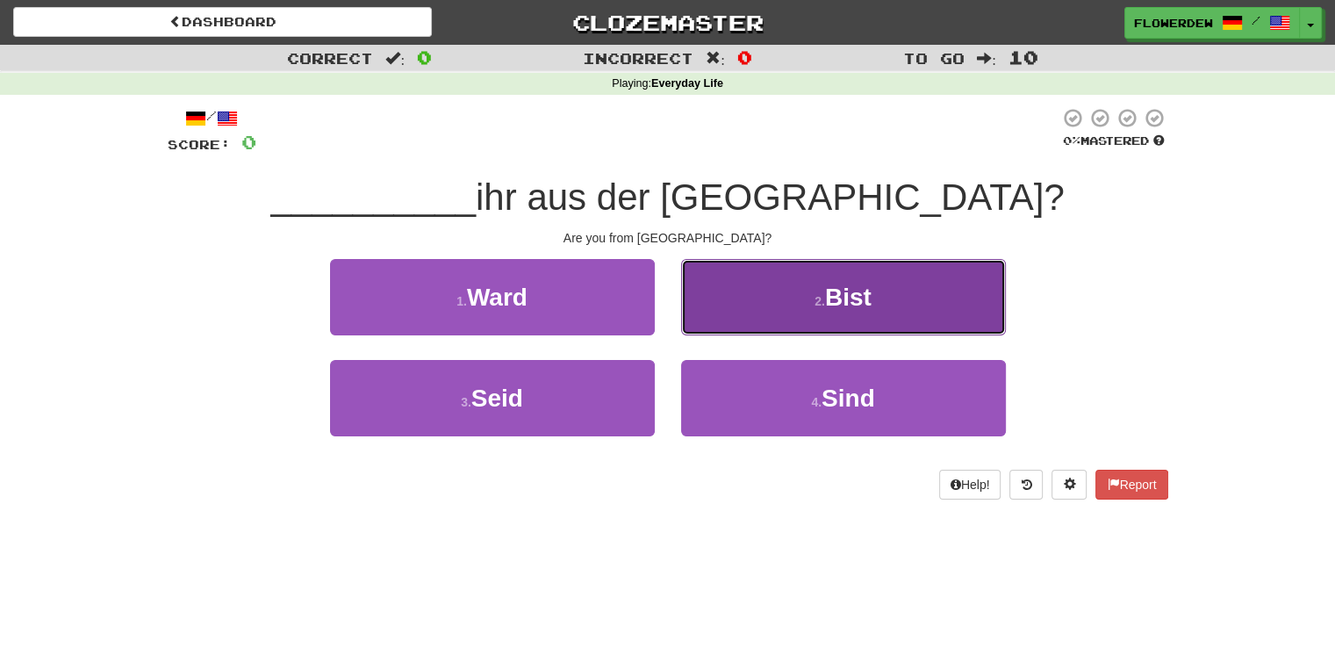
click at [757, 290] on button "2 . Bist" at bounding box center [843, 297] width 325 height 76
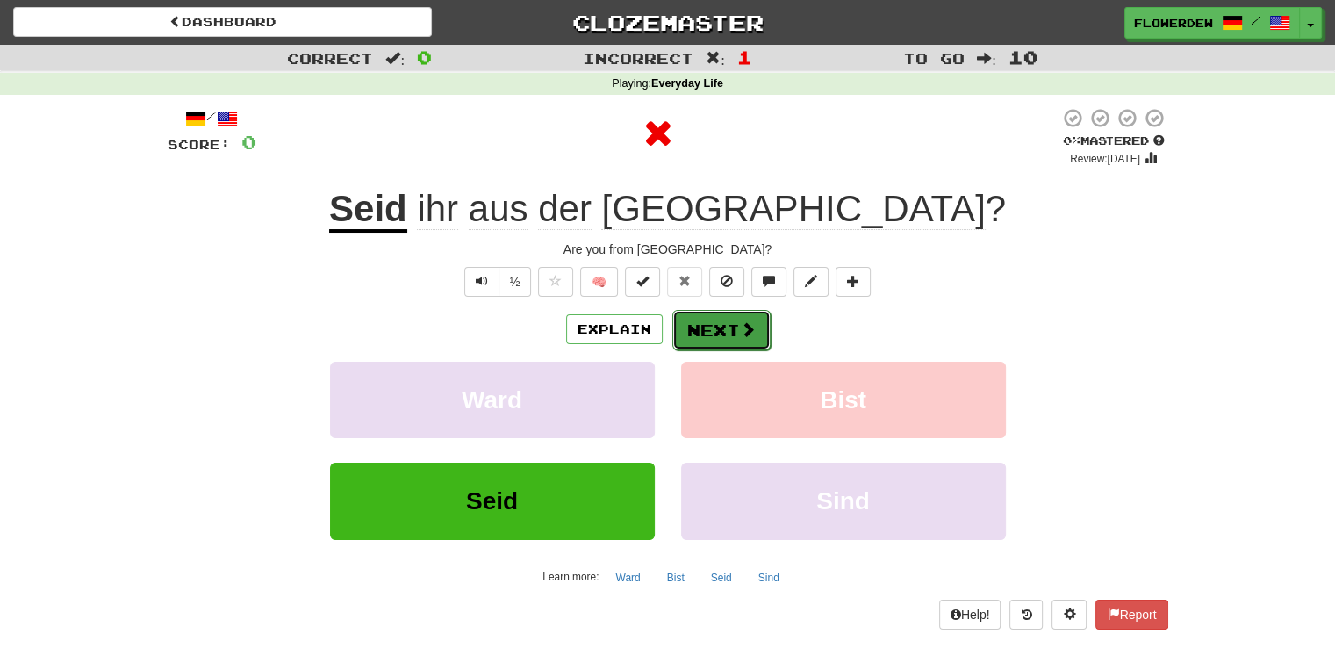
click at [735, 310] on button "Next" at bounding box center [721, 330] width 98 height 40
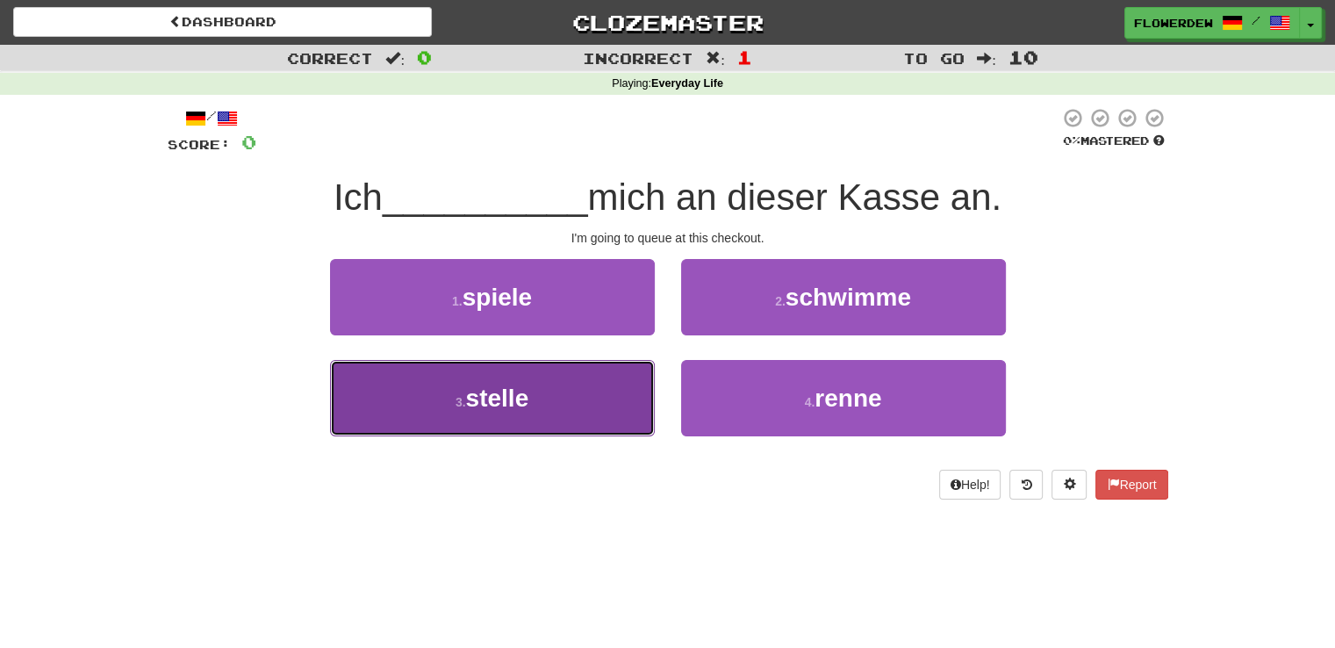
click at [584, 388] on button "3 . stelle" at bounding box center [492, 398] width 325 height 76
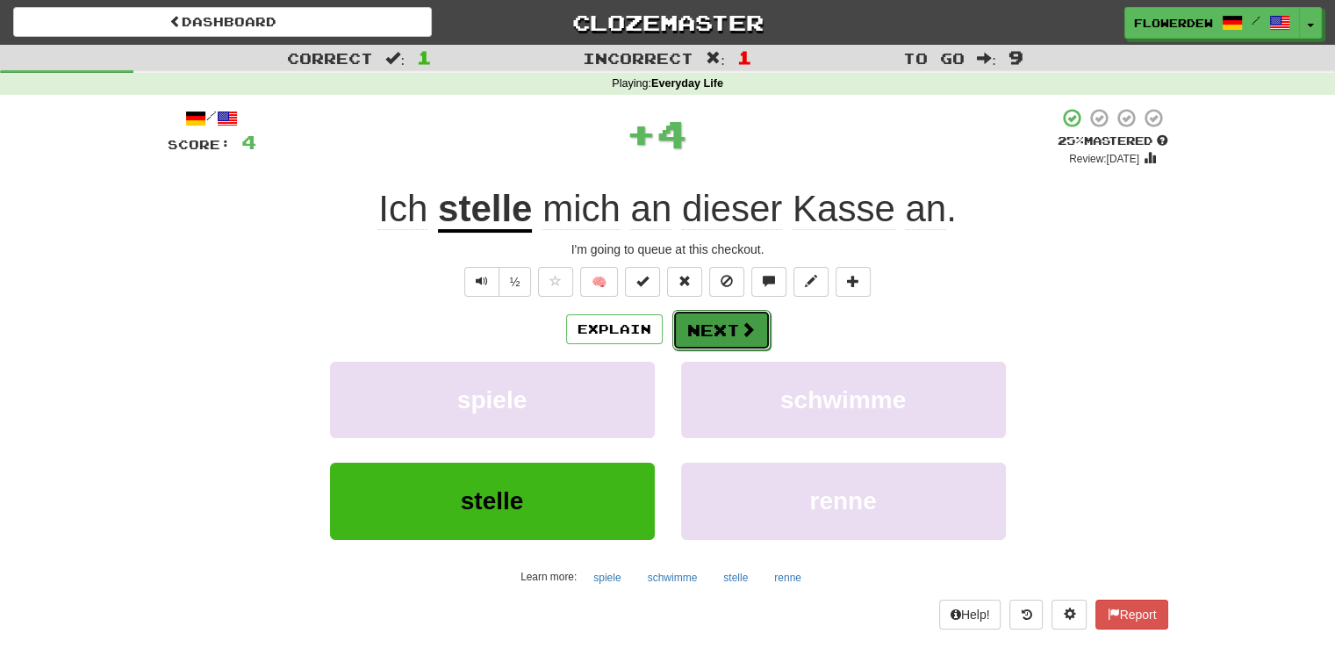
click at [713, 329] on button "Next" at bounding box center [721, 330] width 98 height 40
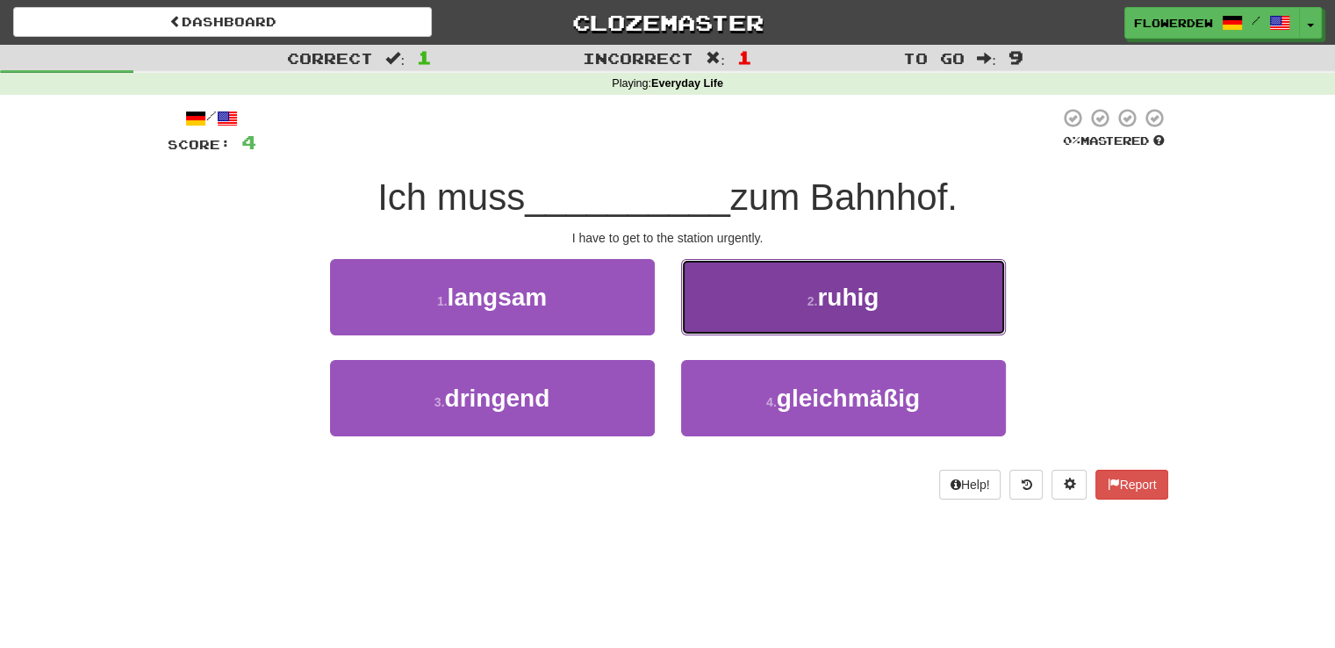
click at [759, 301] on button "2 . ruhig" at bounding box center [843, 297] width 325 height 76
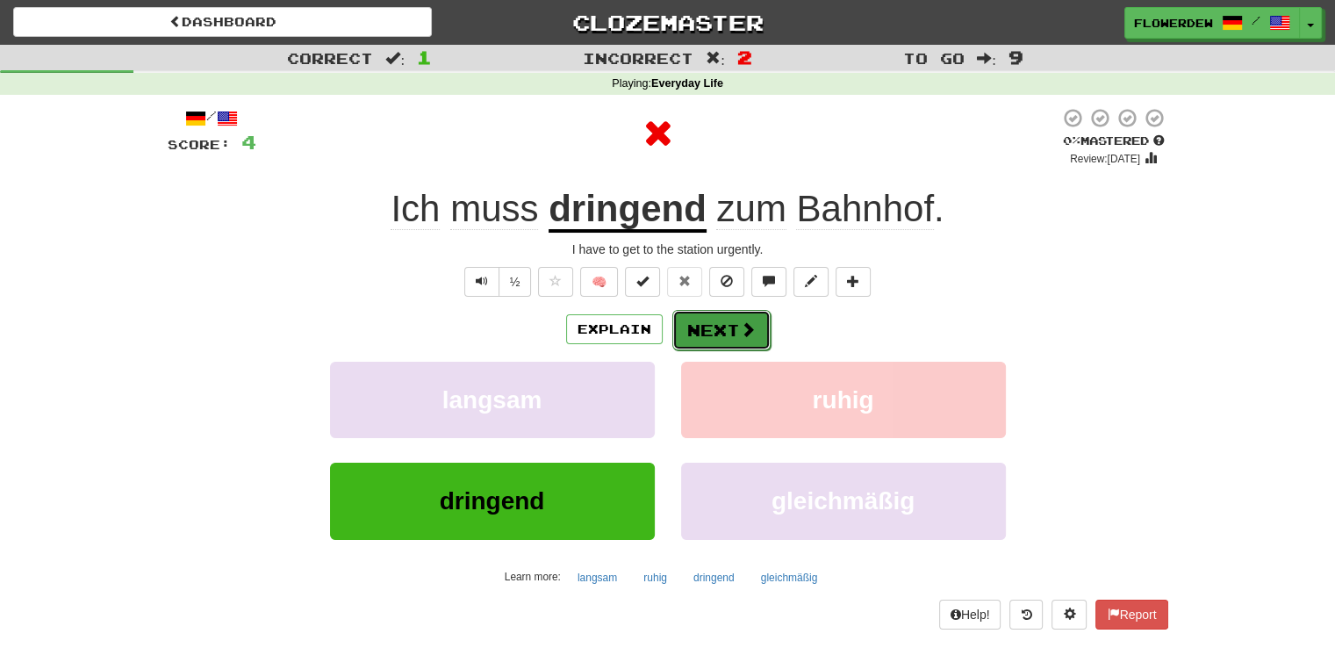
click at [742, 326] on span at bounding box center [748, 329] width 16 height 16
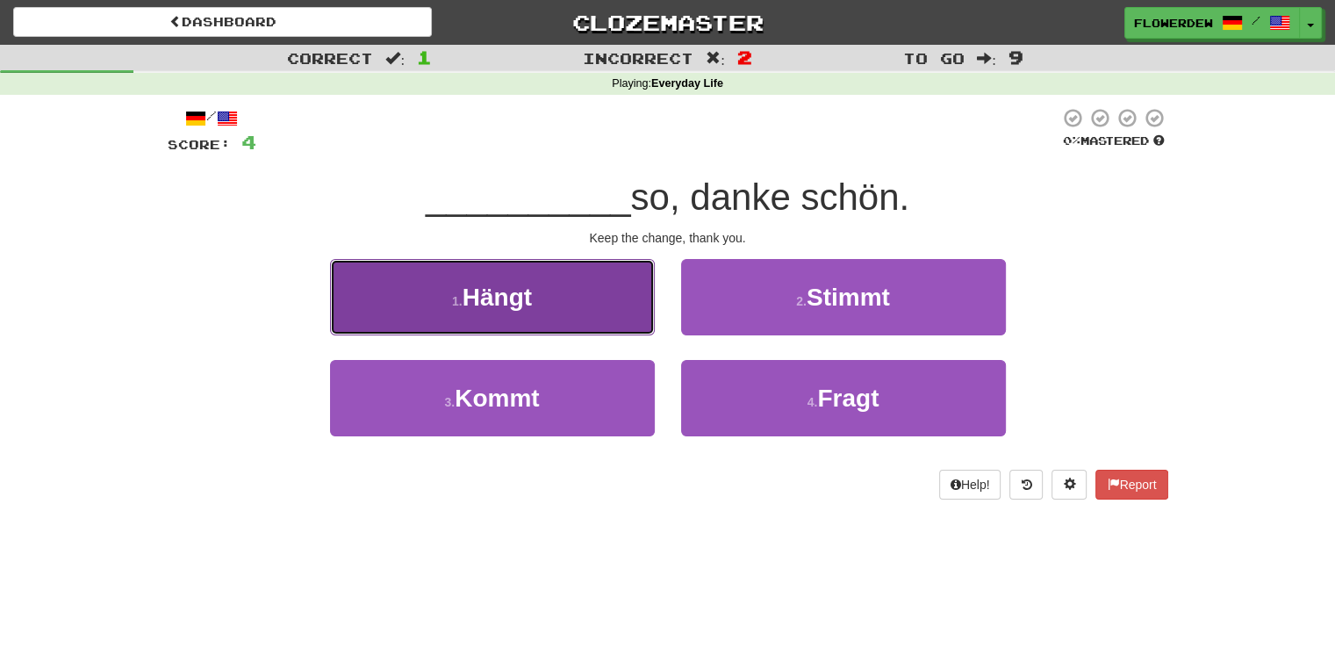
click at [600, 318] on button "1 . Hängt" at bounding box center [492, 297] width 325 height 76
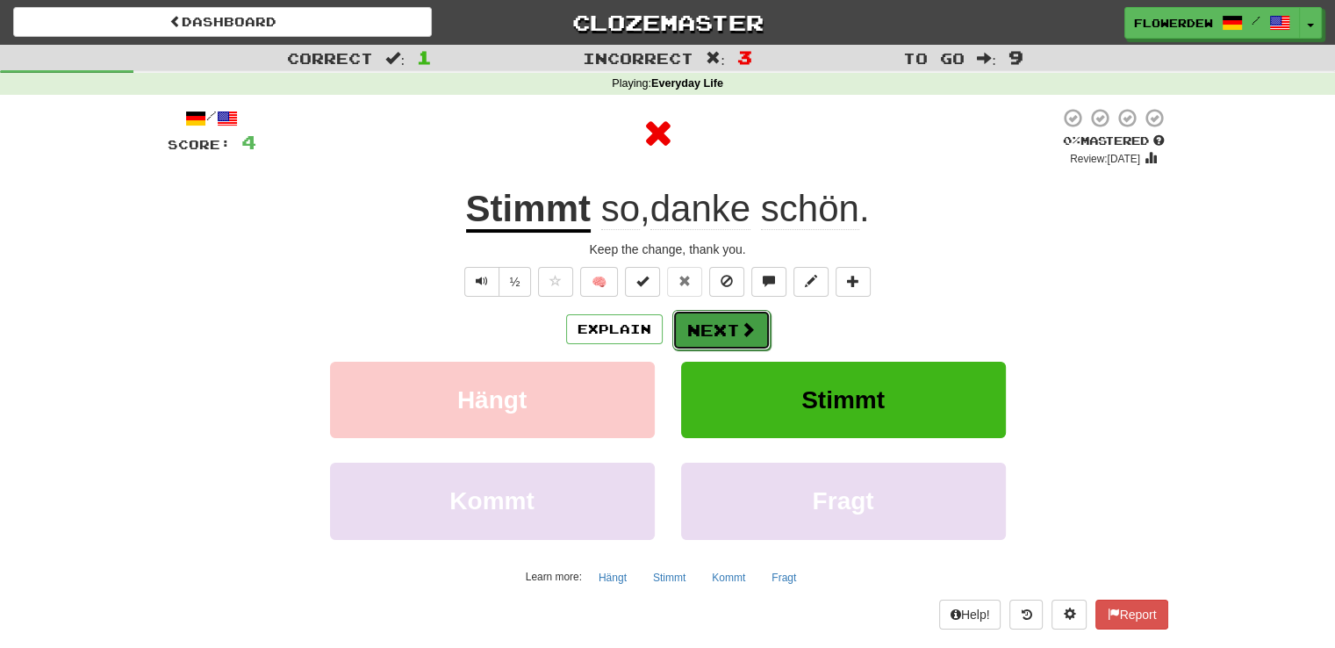
click at [689, 342] on button "Next" at bounding box center [721, 330] width 98 height 40
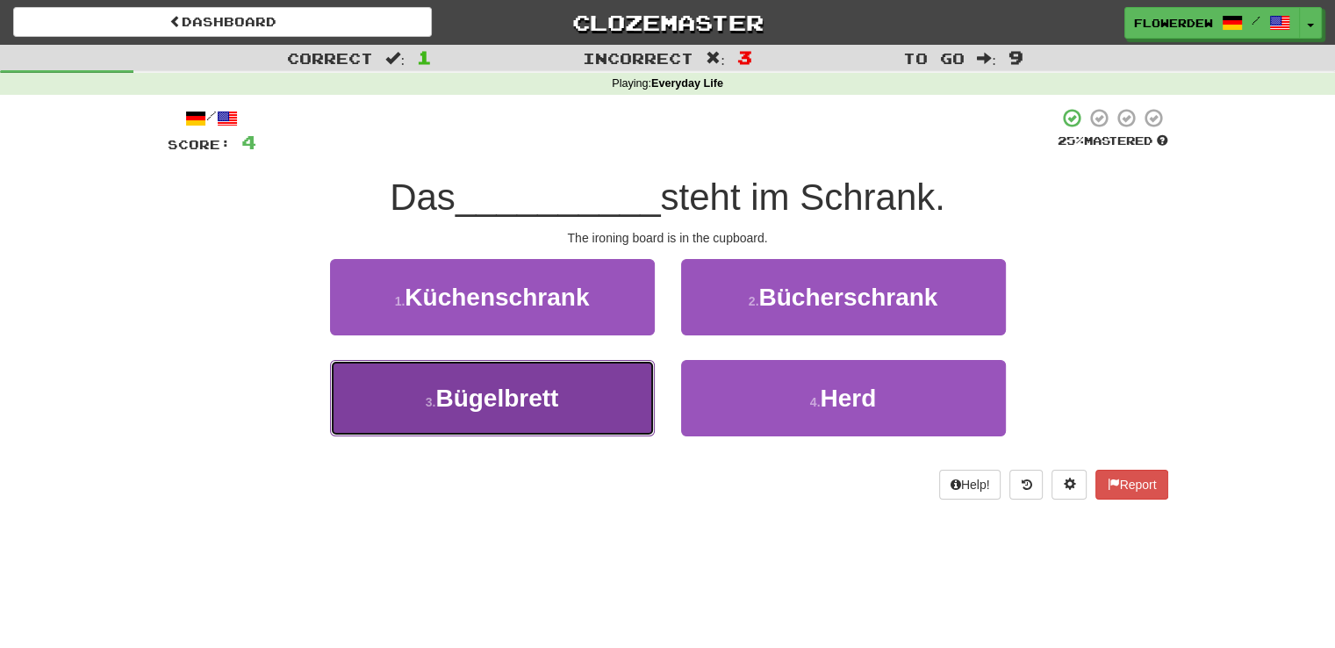
click at [621, 409] on button "3 . Bügelbrett" at bounding box center [492, 398] width 325 height 76
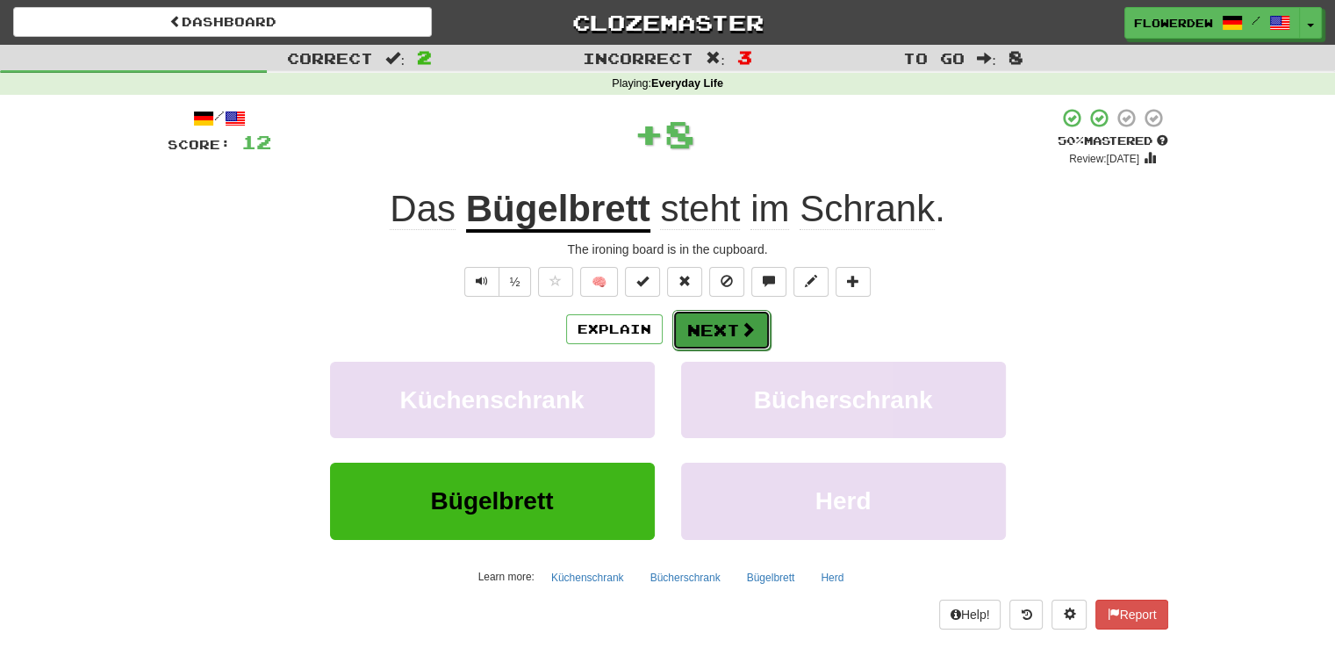
click at [704, 334] on button "Next" at bounding box center [721, 330] width 98 height 40
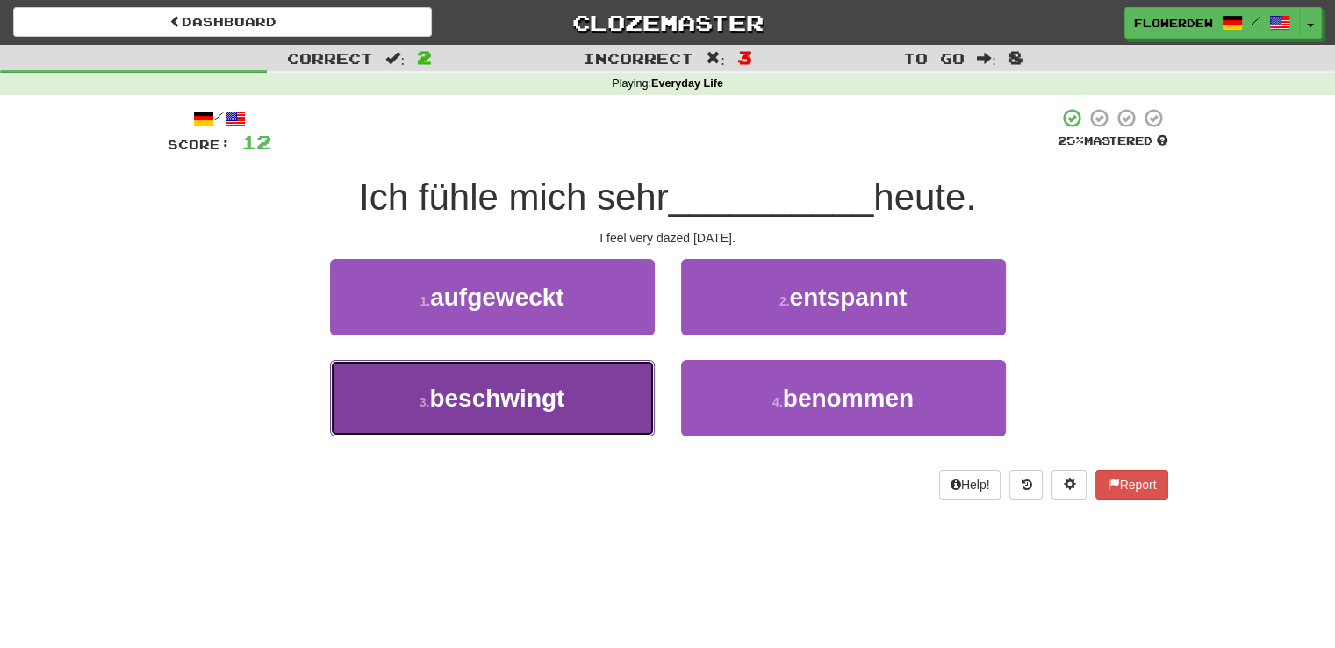
click at [582, 406] on button "3 . beschwingt" at bounding box center [492, 398] width 325 height 76
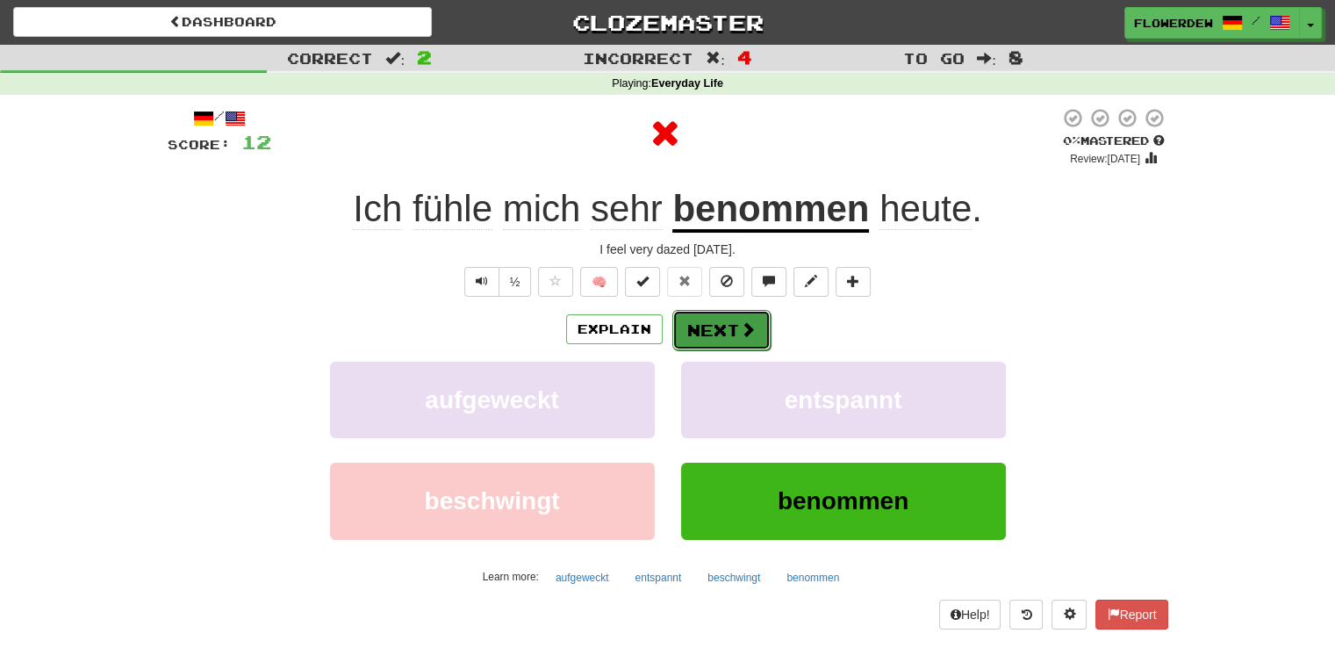
click at [678, 348] on button "Next" at bounding box center [721, 330] width 98 height 40
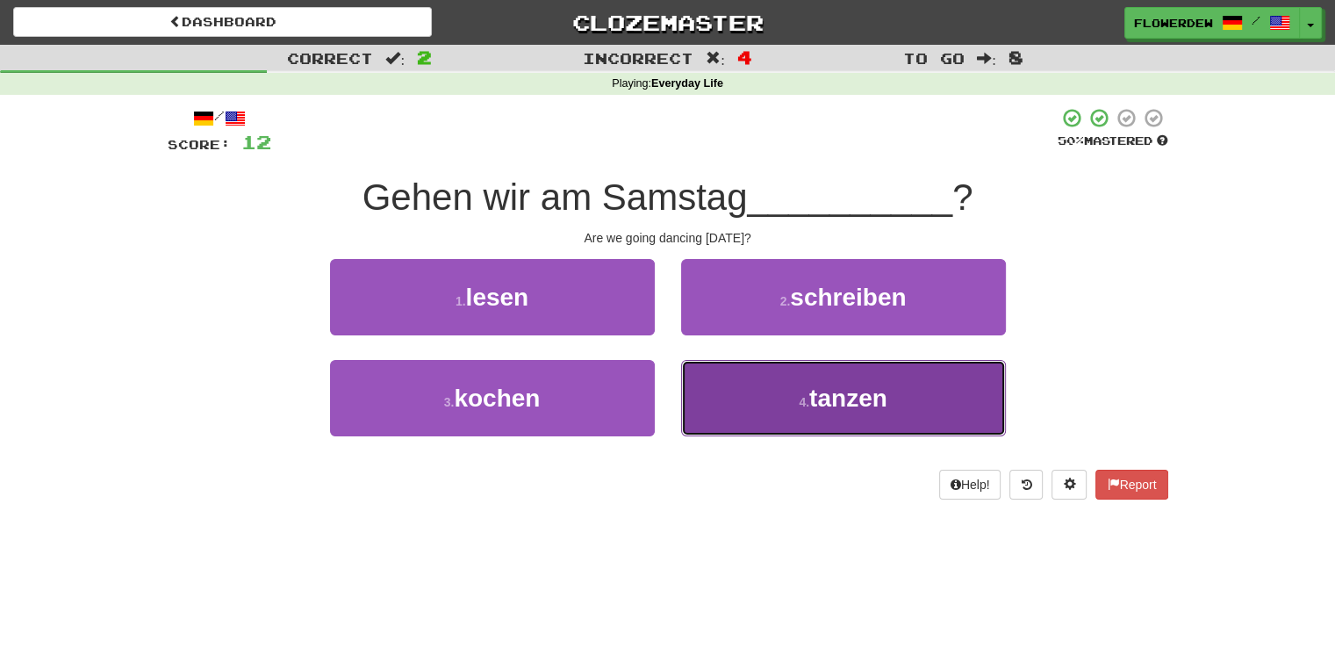
click at [716, 412] on button "4 . tanzen" at bounding box center [843, 398] width 325 height 76
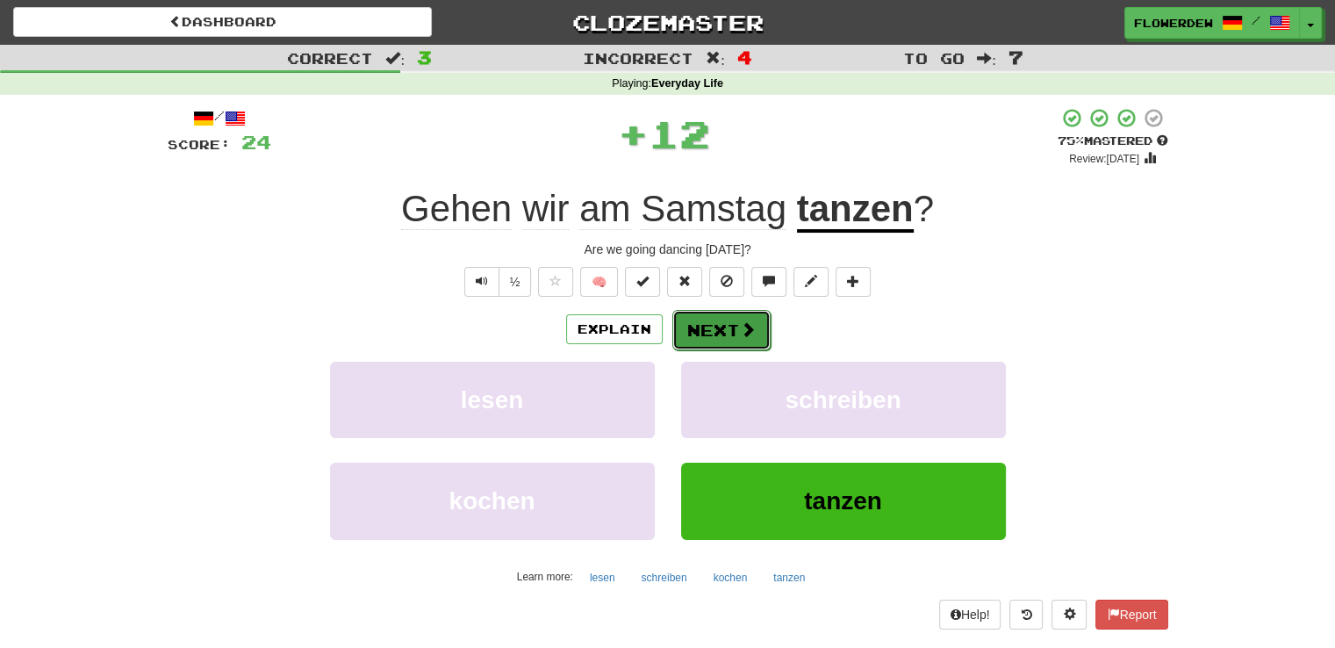
click at [728, 330] on button "Next" at bounding box center [721, 330] width 98 height 40
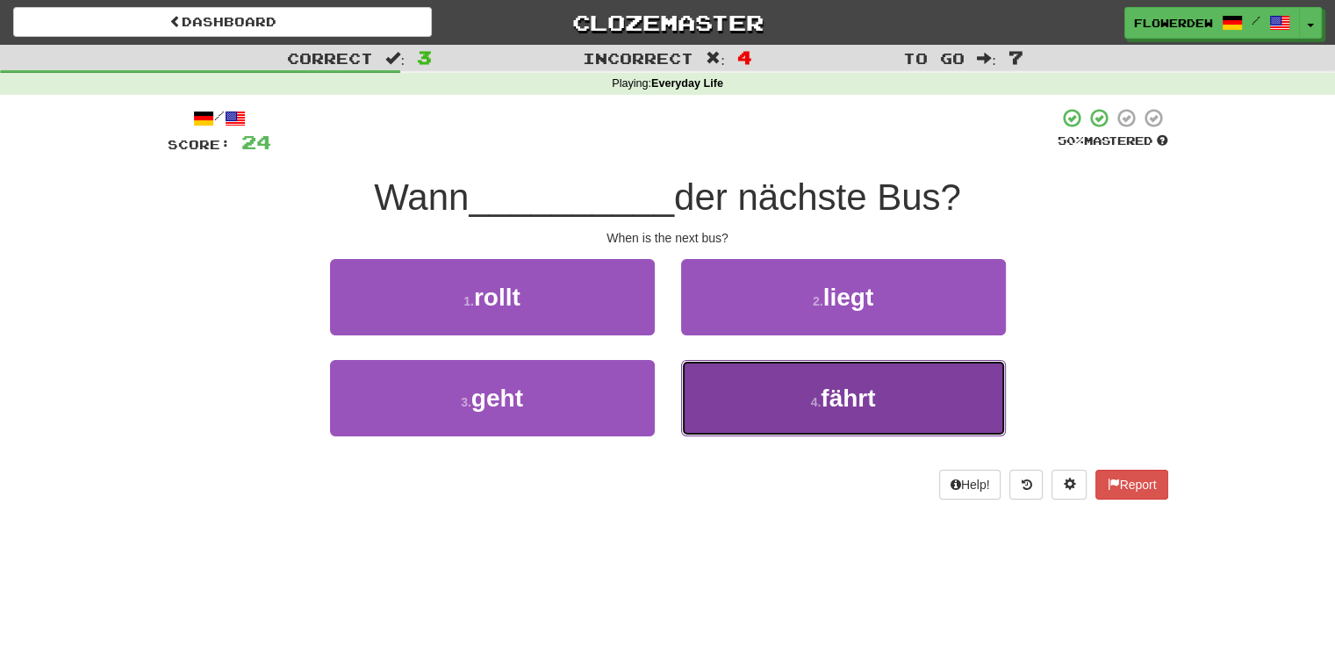
click at [705, 367] on button "4 . fährt" at bounding box center [843, 398] width 325 height 76
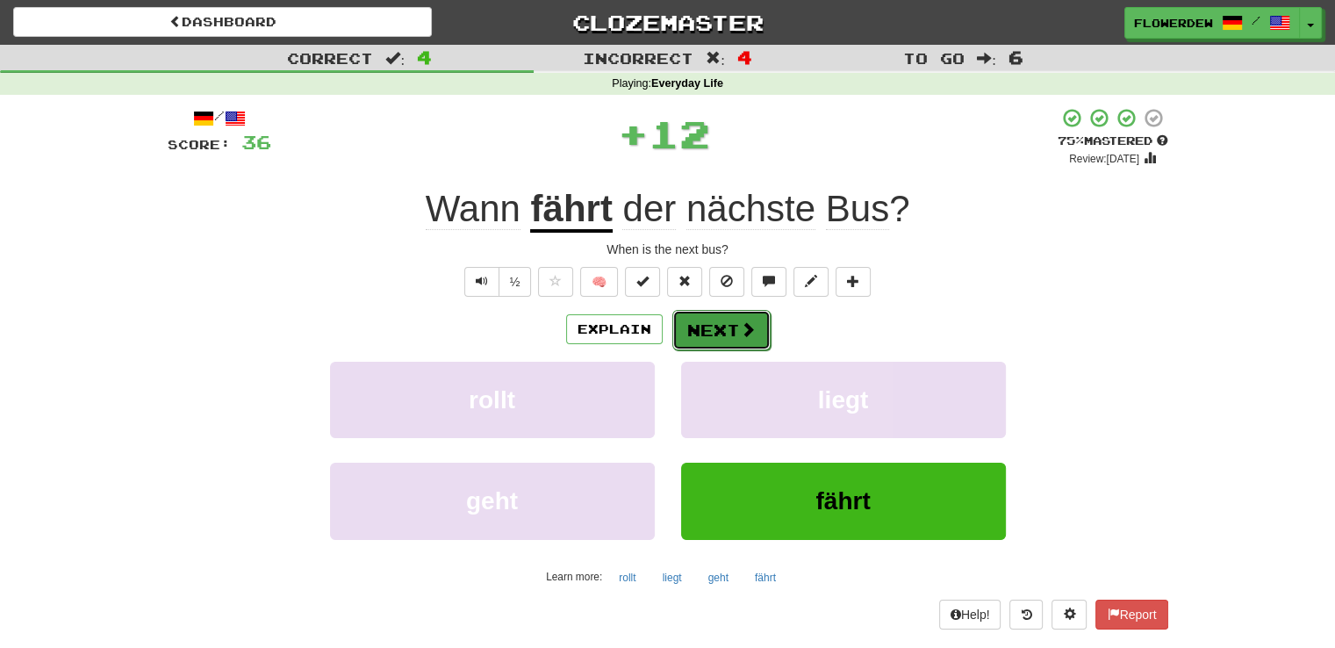
click at [723, 316] on button "Next" at bounding box center [721, 330] width 98 height 40
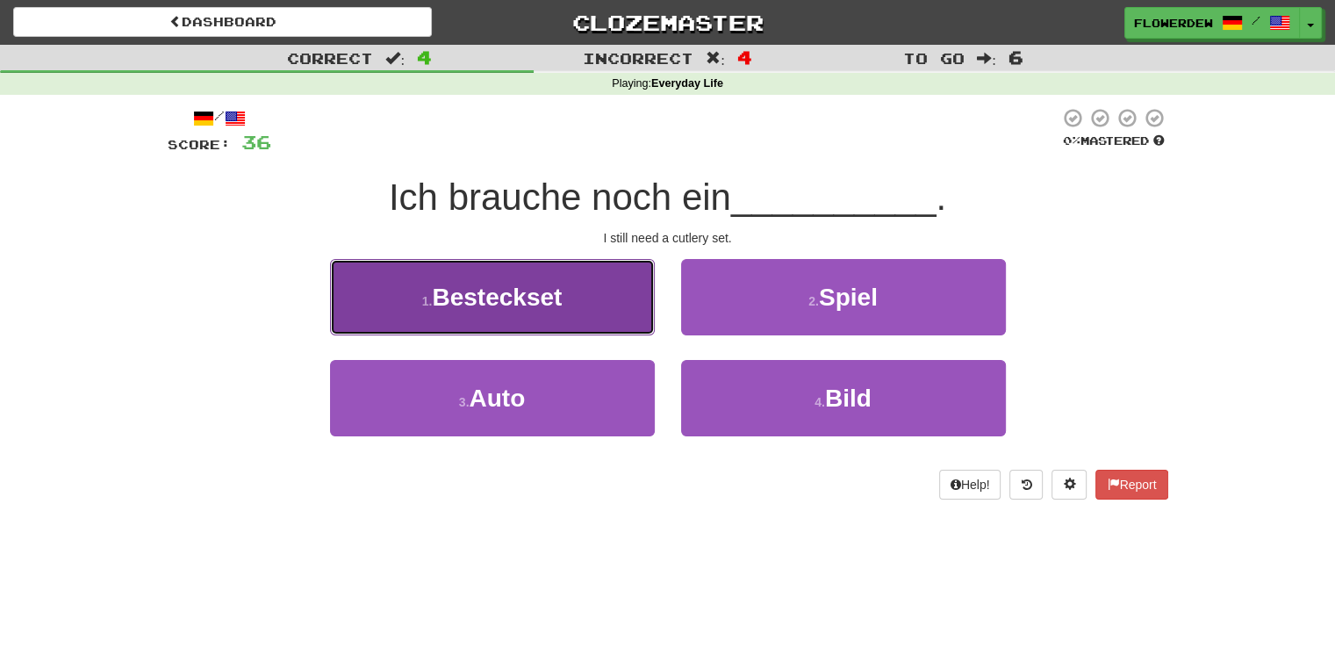
click at [586, 303] on button "1 . Besteckset" at bounding box center [492, 297] width 325 height 76
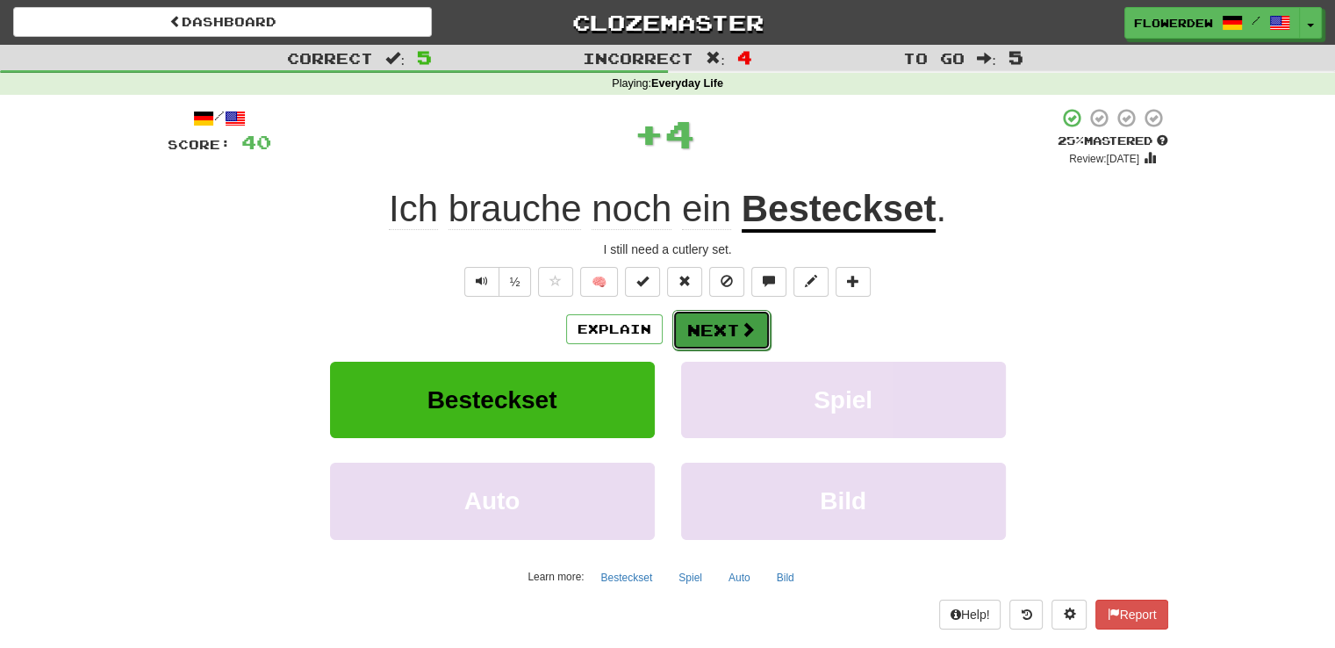
click at [681, 326] on button "Next" at bounding box center [721, 330] width 98 height 40
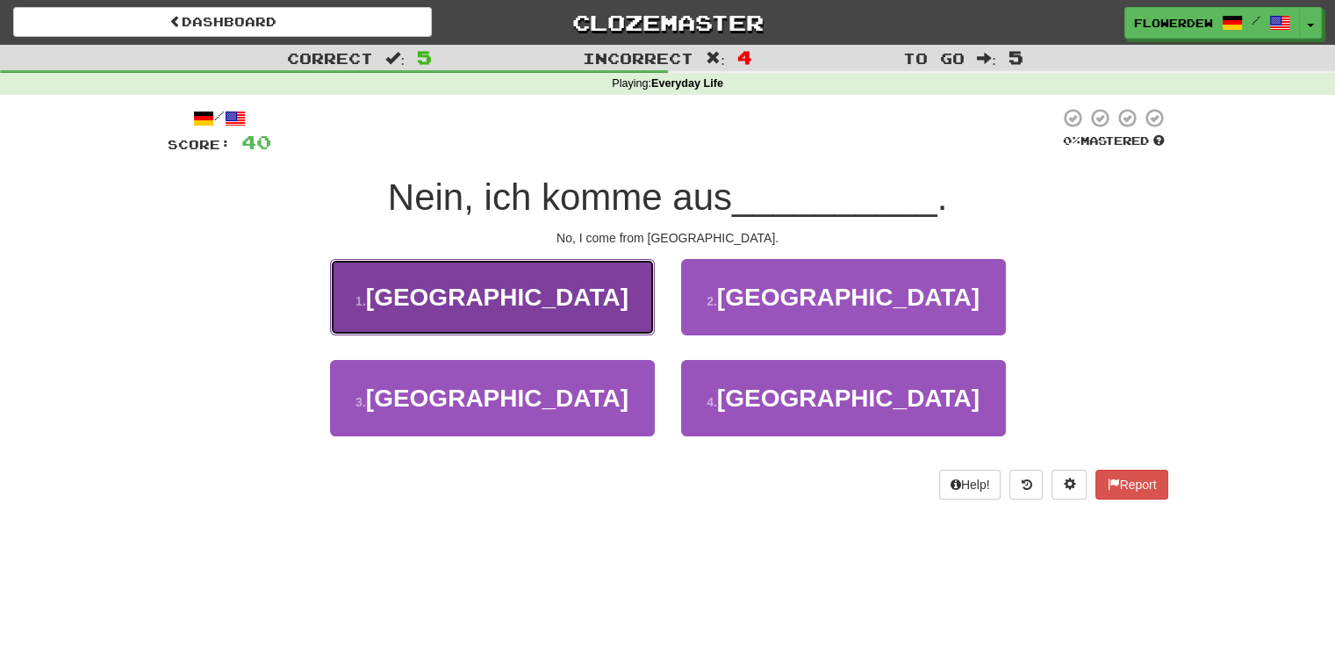
click at [612, 323] on button "1 . Österreich" at bounding box center [492, 297] width 325 height 76
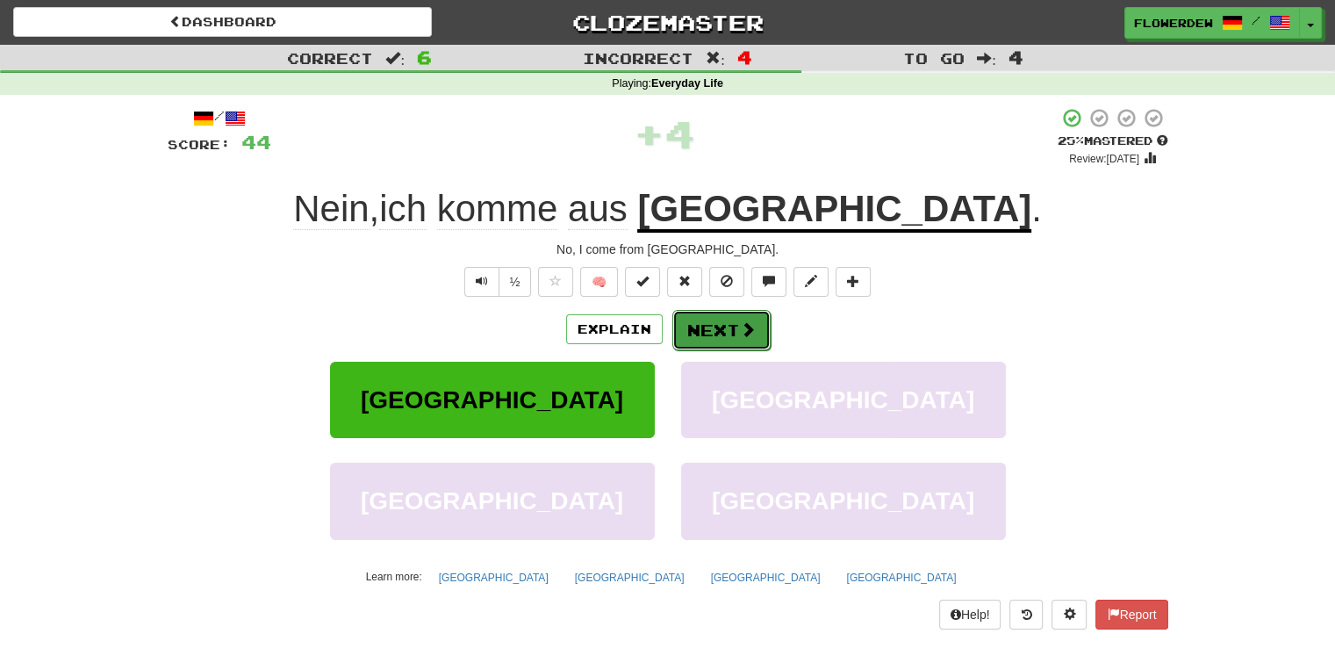
click at [696, 336] on button "Next" at bounding box center [721, 330] width 98 height 40
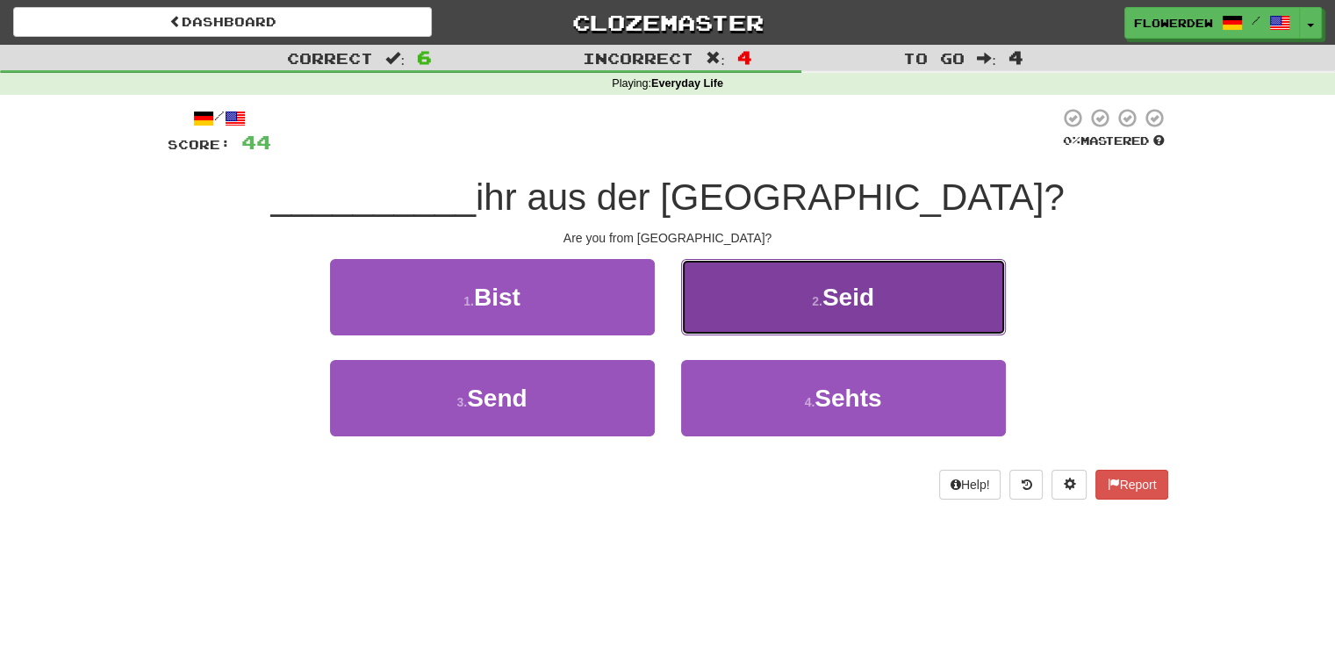
click at [718, 326] on button "2 . Seid" at bounding box center [843, 297] width 325 height 76
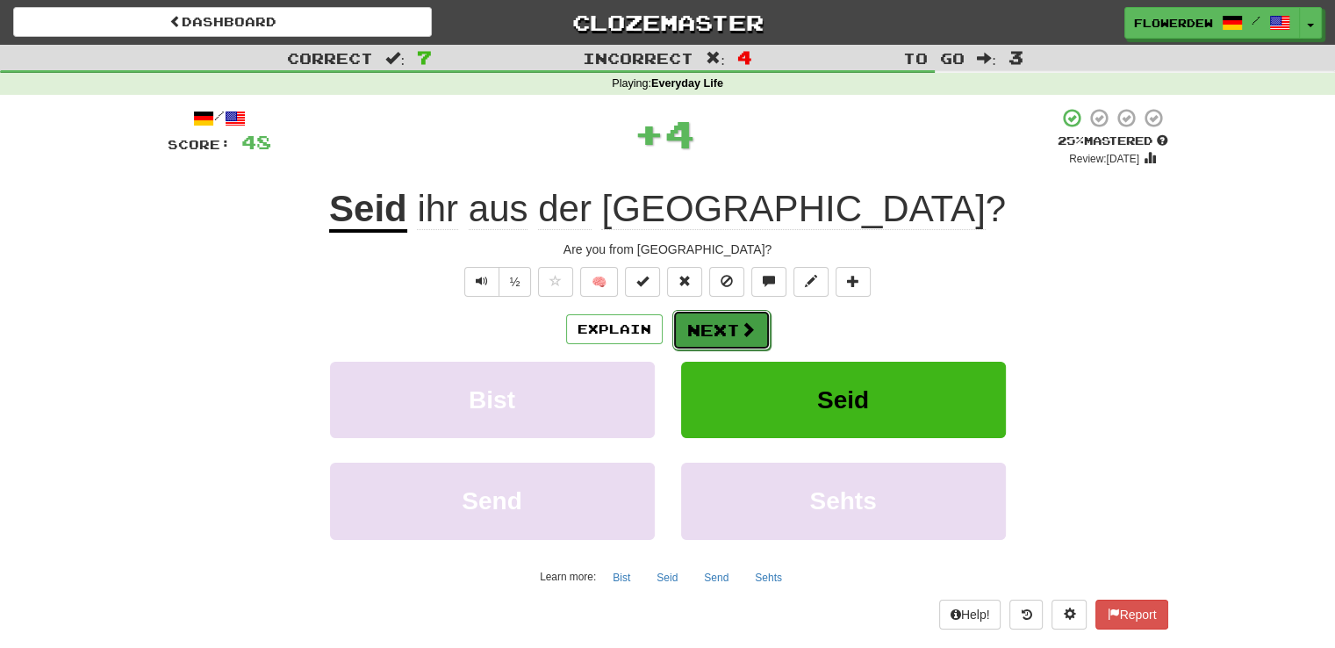
click at [685, 336] on button "Next" at bounding box center [721, 330] width 98 height 40
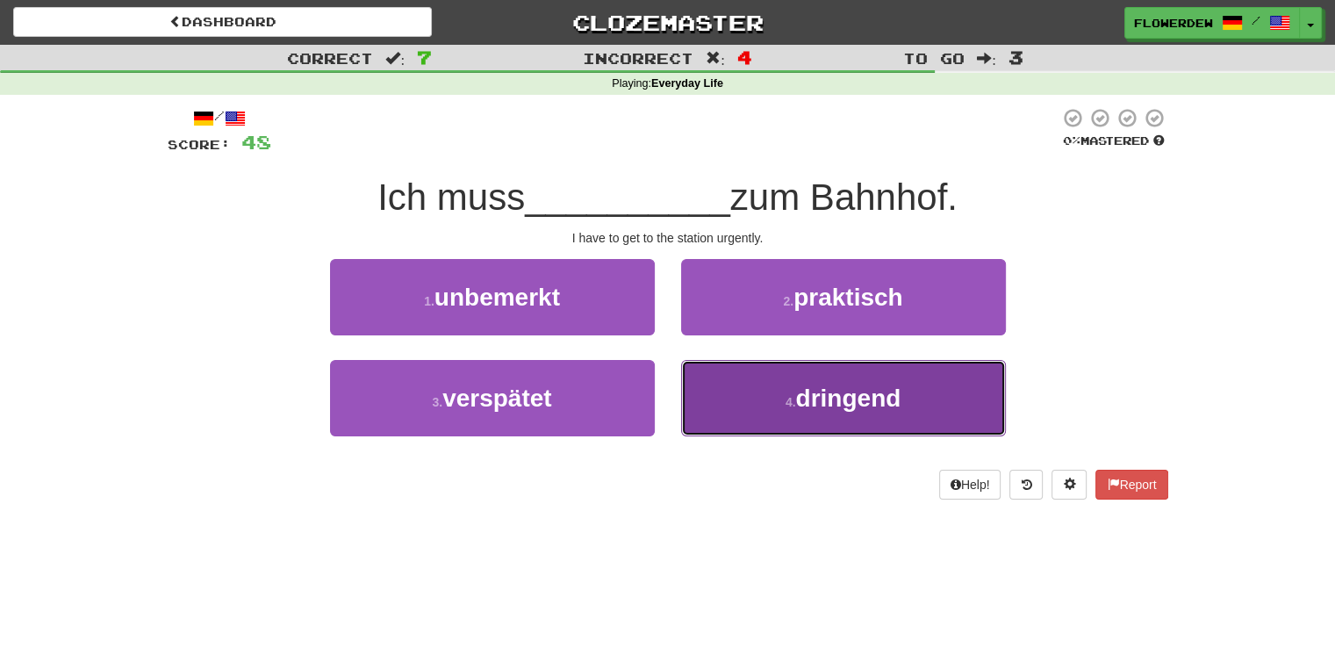
click at [705, 386] on button "4 . dringend" at bounding box center [843, 398] width 325 height 76
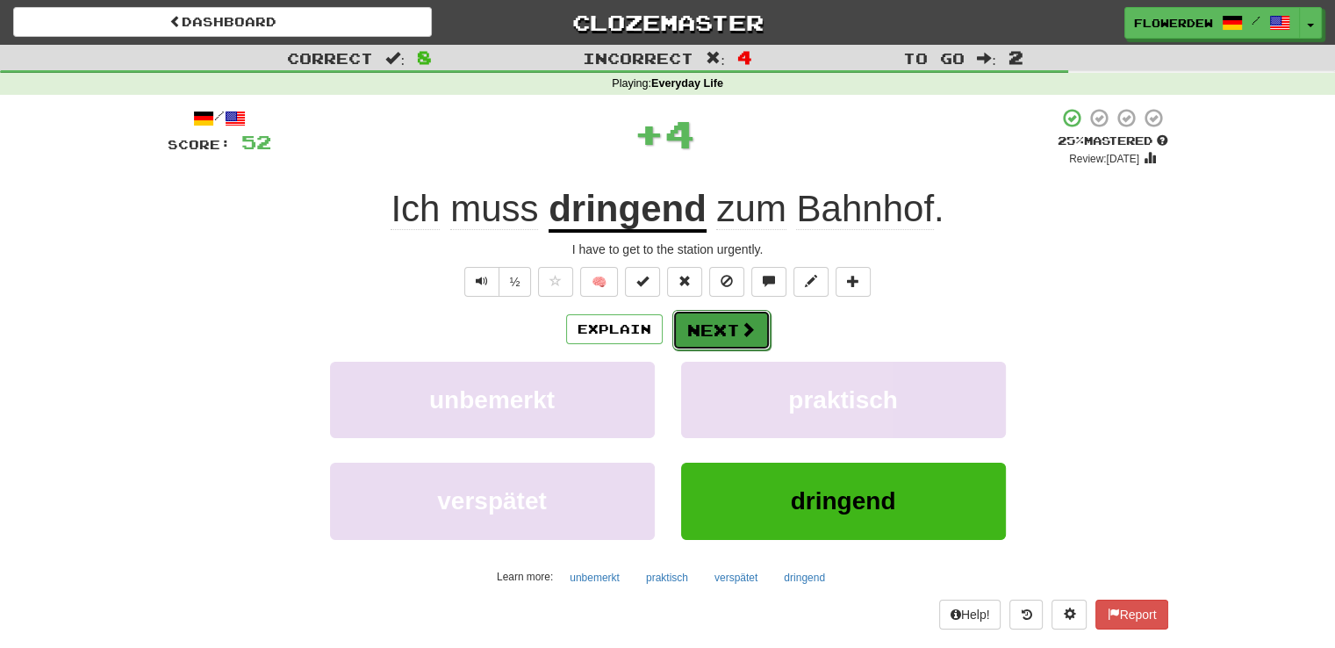
click at [709, 322] on button "Next" at bounding box center [721, 330] width 98 height 40
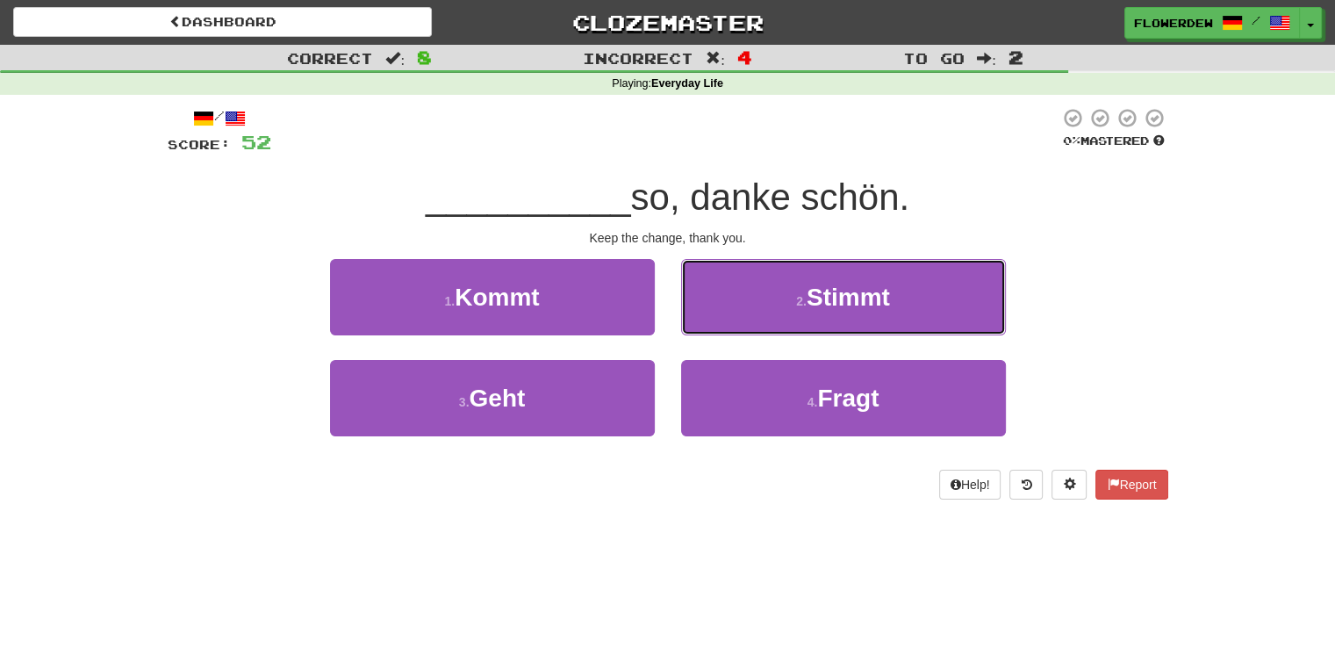
click at [709, 322] on button "2 . Stimmt" at bounding box center [843, 297] width 325 height 76
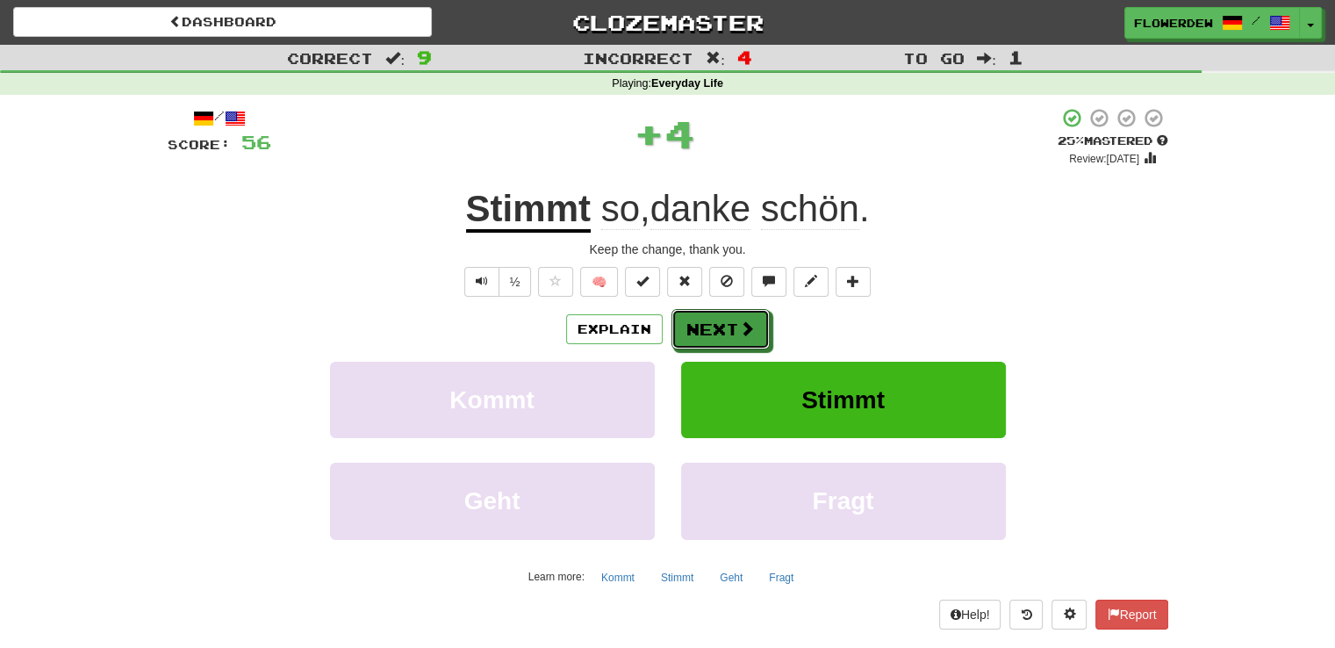
click at [709, 322] on button "Next" at bounding box center [720, 329] width 98 height 40
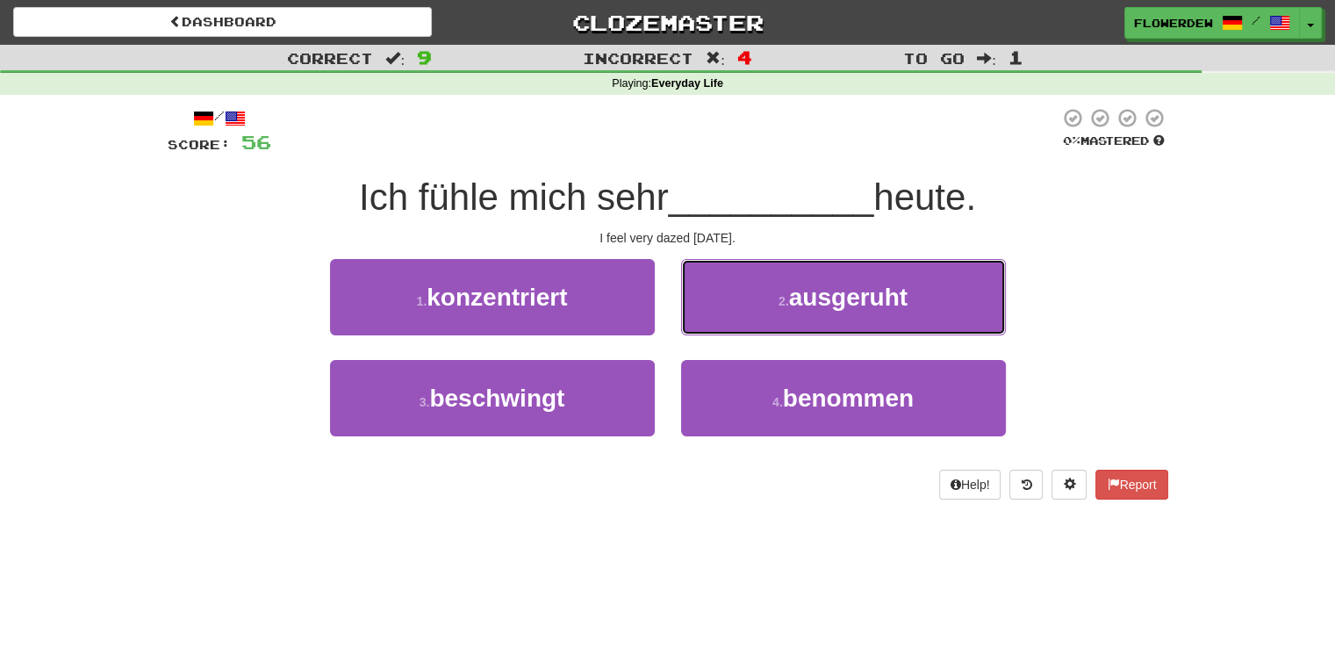
click at [709, 322] on button "2 . ausgeruht" at bounding box center [843, 297] width 325 height 76
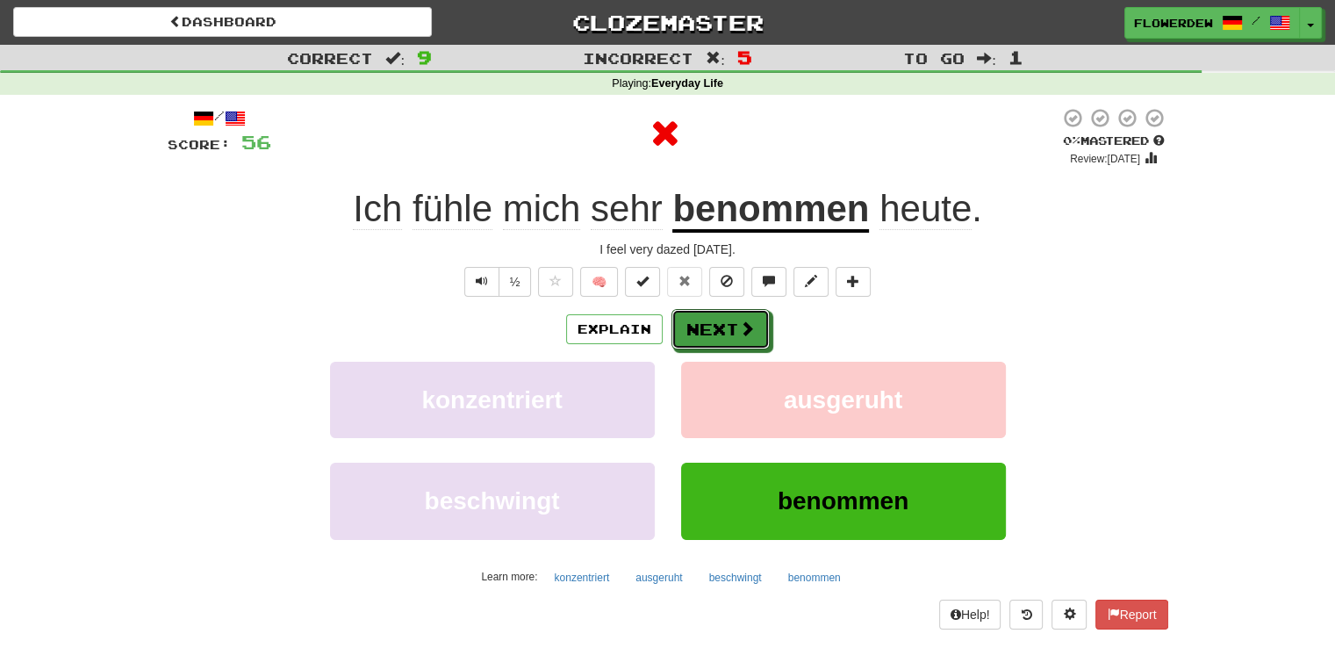
click at [709, 322] on button "Next" at bounding box center [720, 329] width 98 height 40
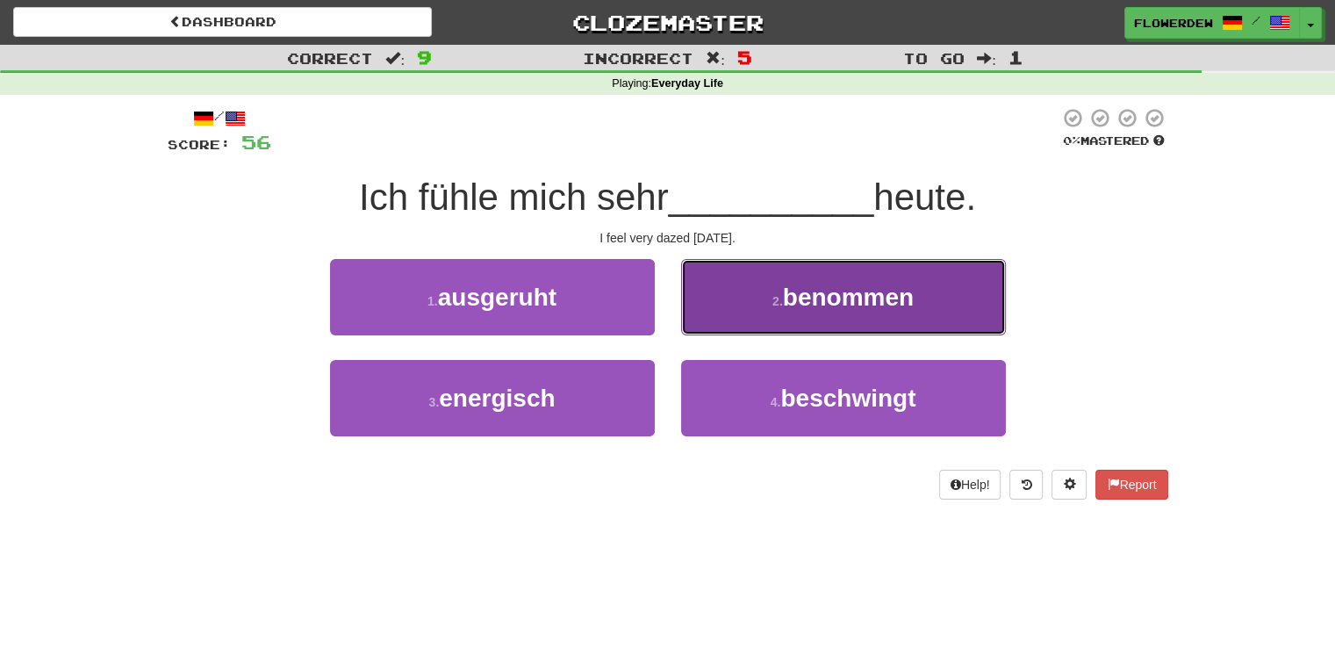
click at [718, 312] on button "2 . benommen" at bounding box center [843, 297] width 325 height 76
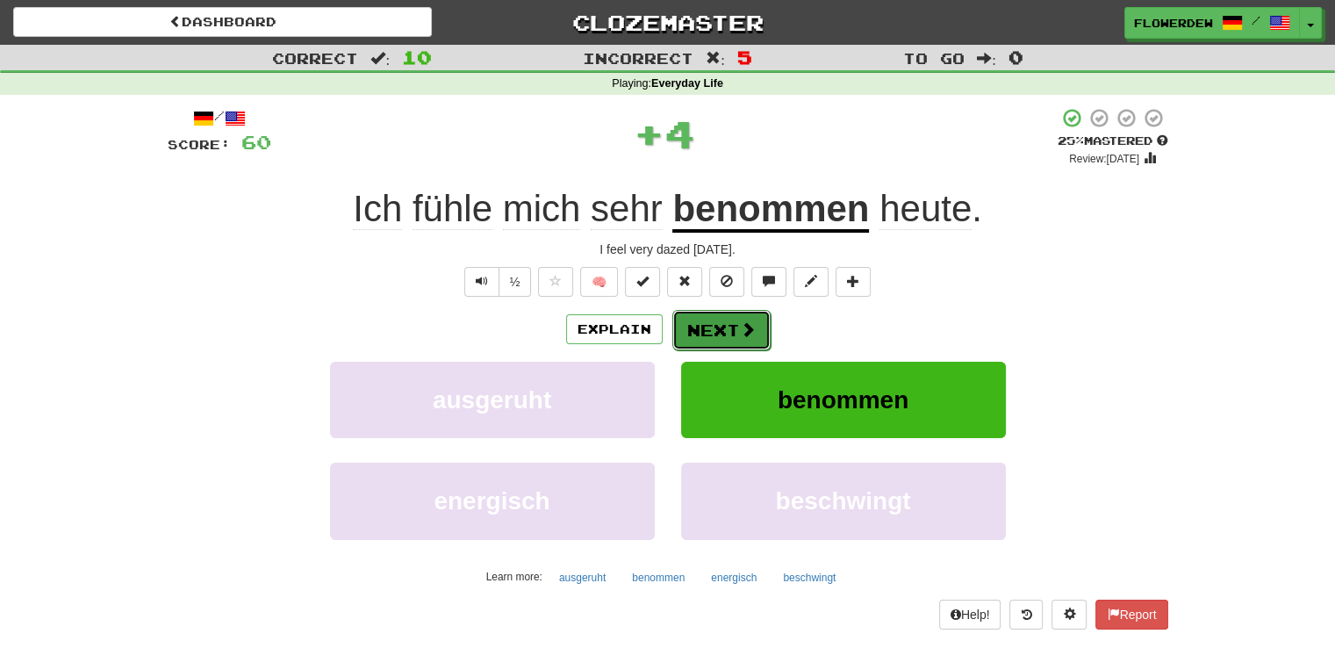
click at [717, 331] on button "Next" at bounding box center [721, 330] width 98 height 40
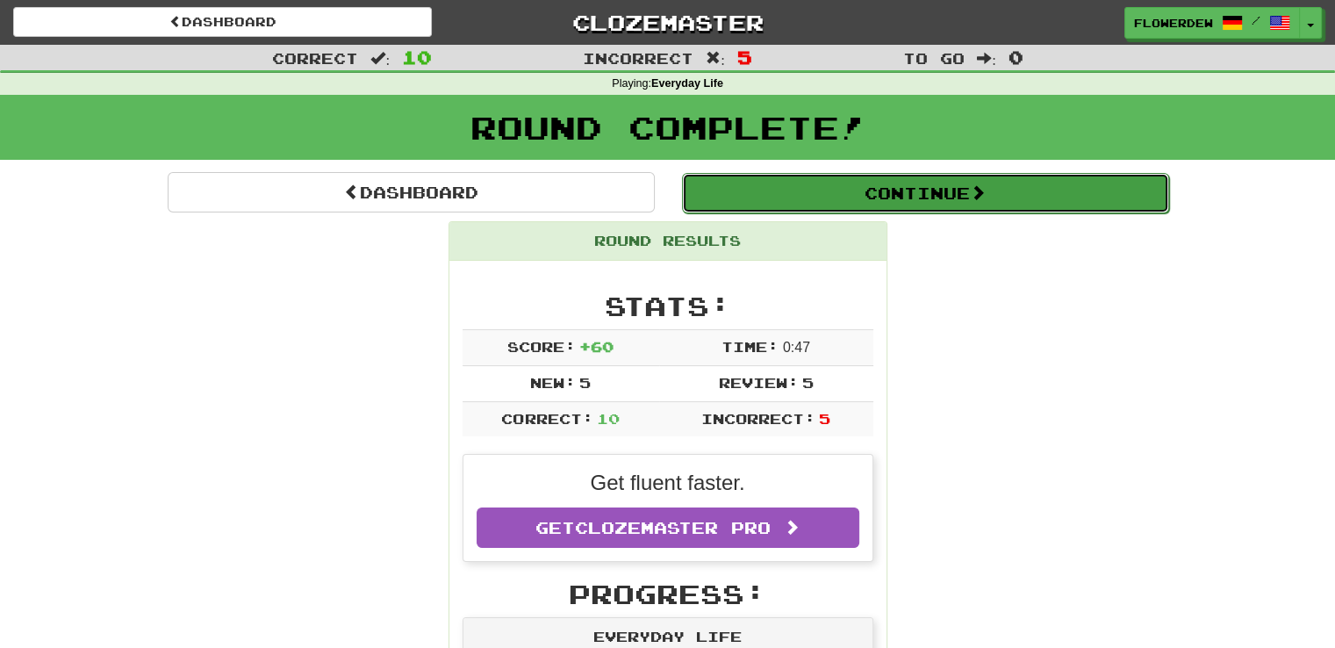
click at [751, 194] on button "Continue" at bounding box center [925, 193] width 487 height 40
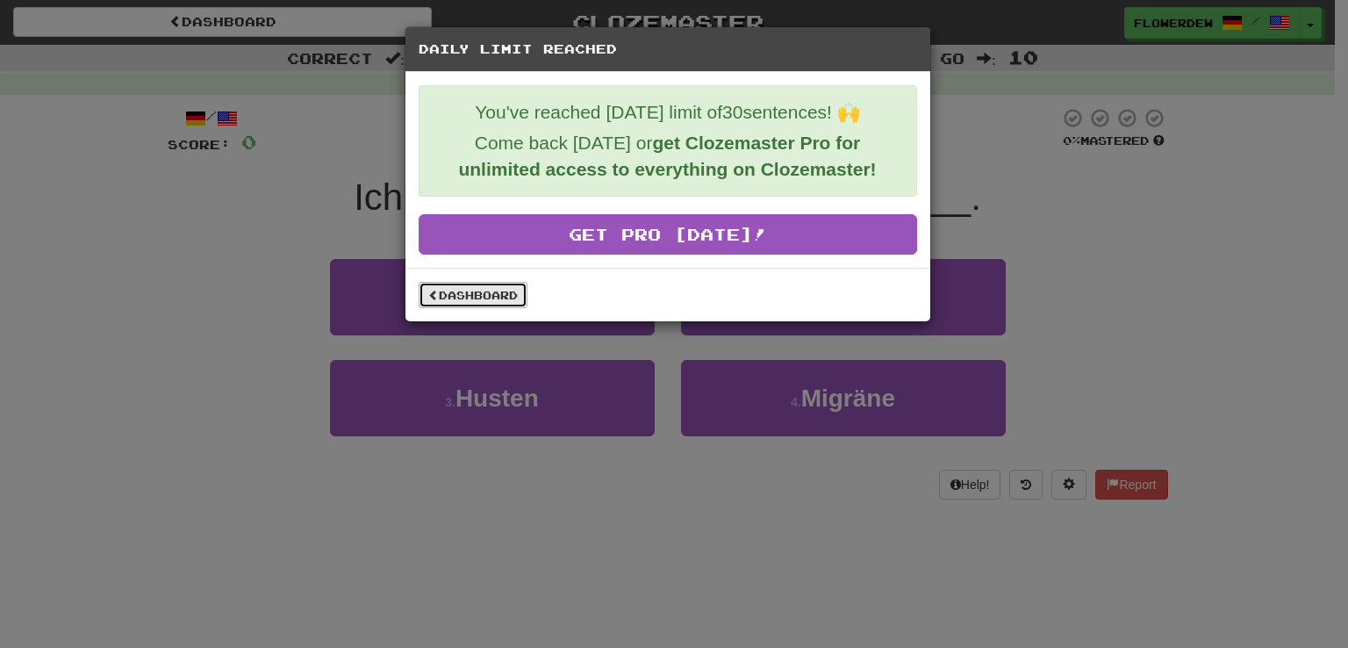
click at [475, 297] on link "Dashboard" at bounding box center [473, 295] width 109 height 26
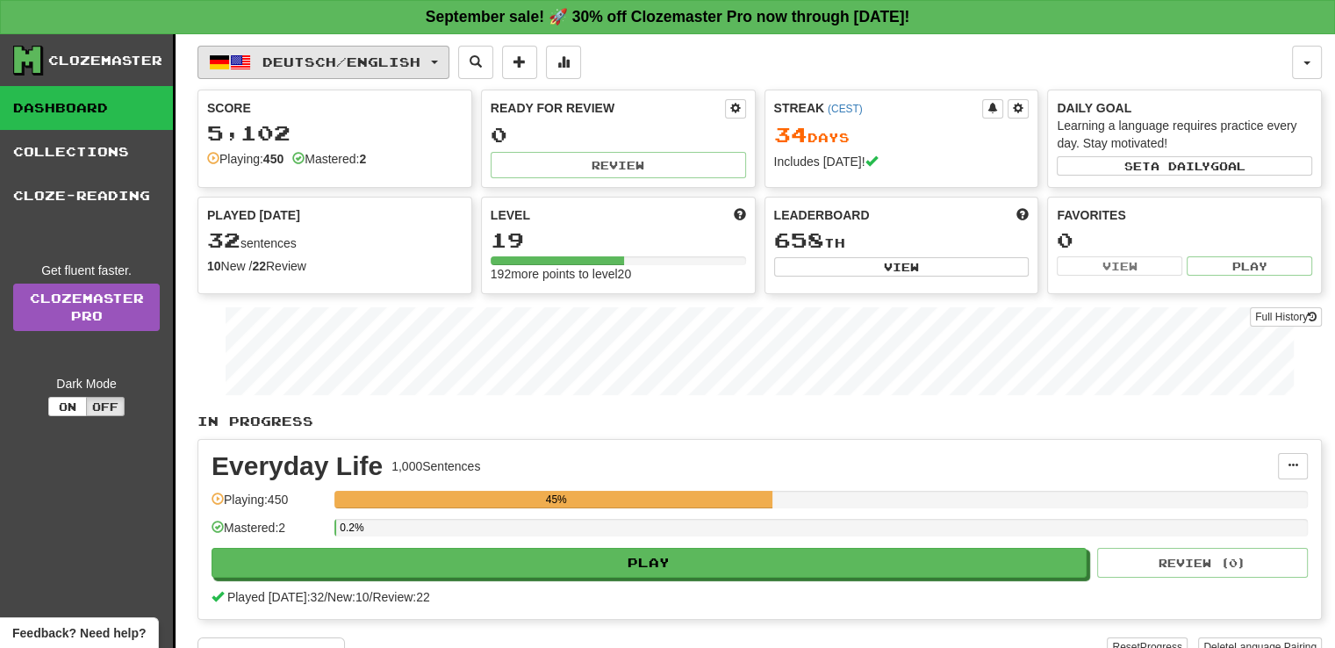
click at [312, 67] on span "Deutsch / English" at bounding box center [341, 61] width 158 height 15
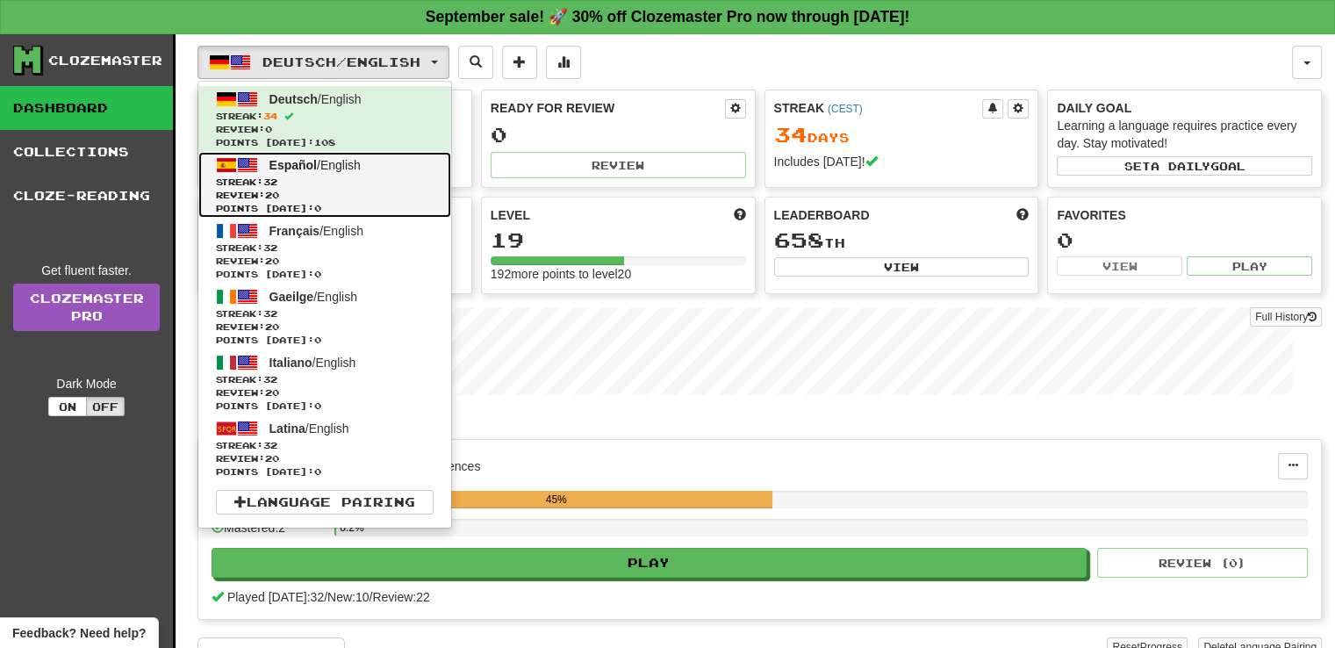
click at [312, 161] on span "Español" at bounding box center [292, 165] width 47 height 14
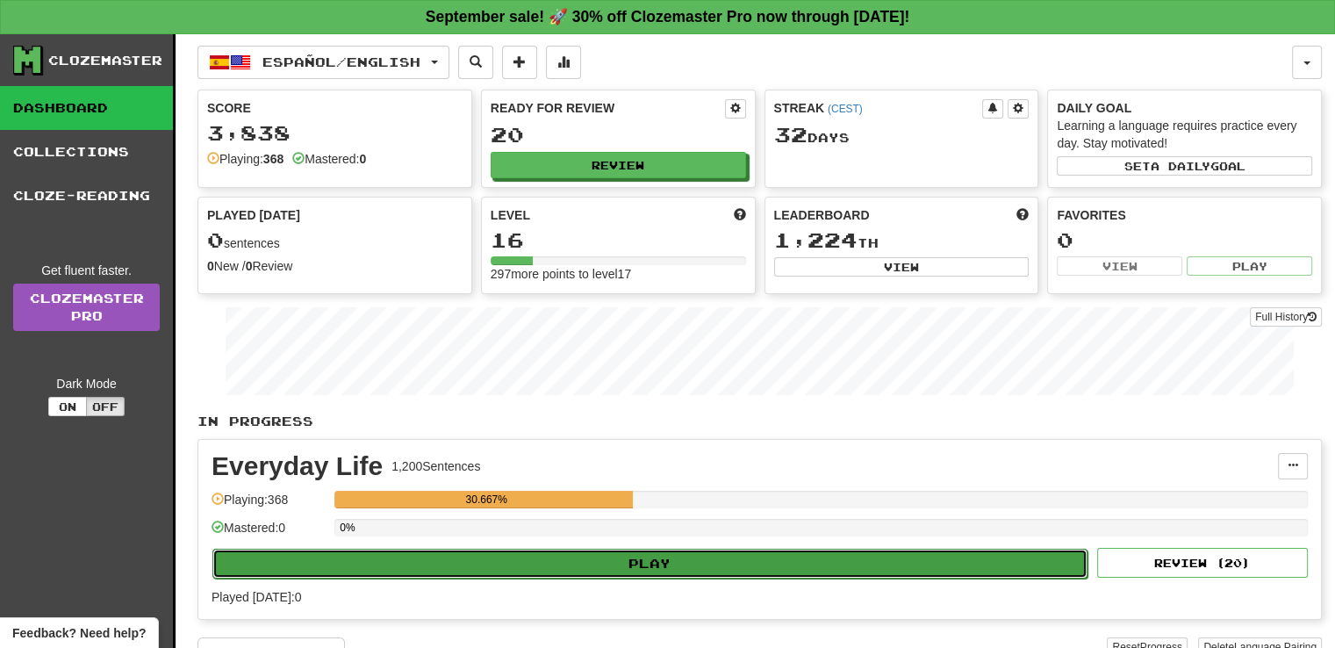
click at [542, 549] on button "Play" at bounding box center [649, 564] width 875 height 30
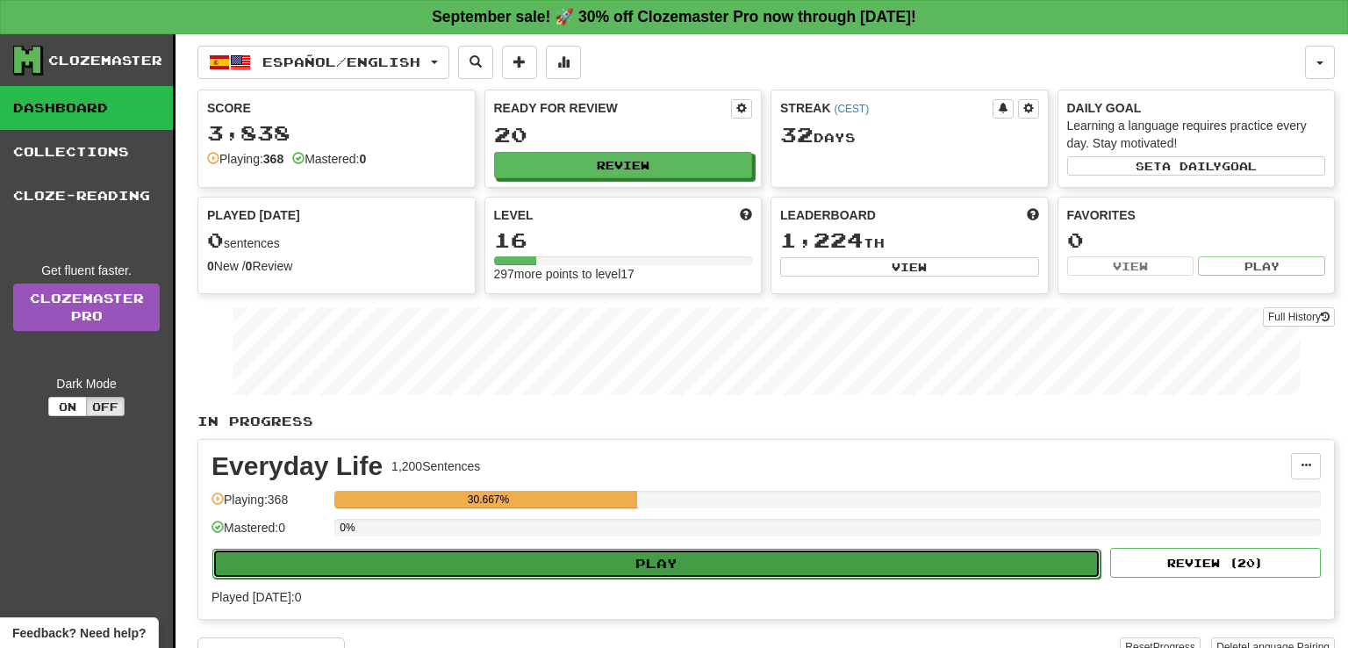
select select "**"
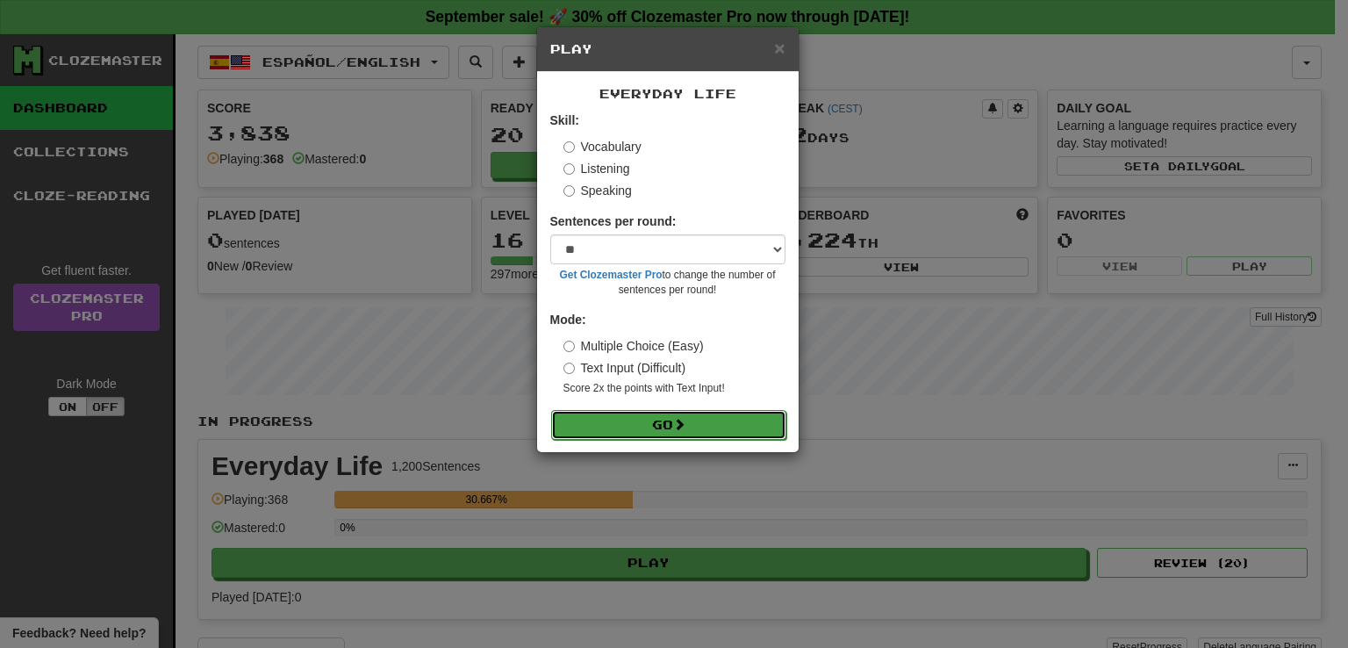
click at [590, 422] on button "Go" at bounding box center [668, 425] width 235 height 30
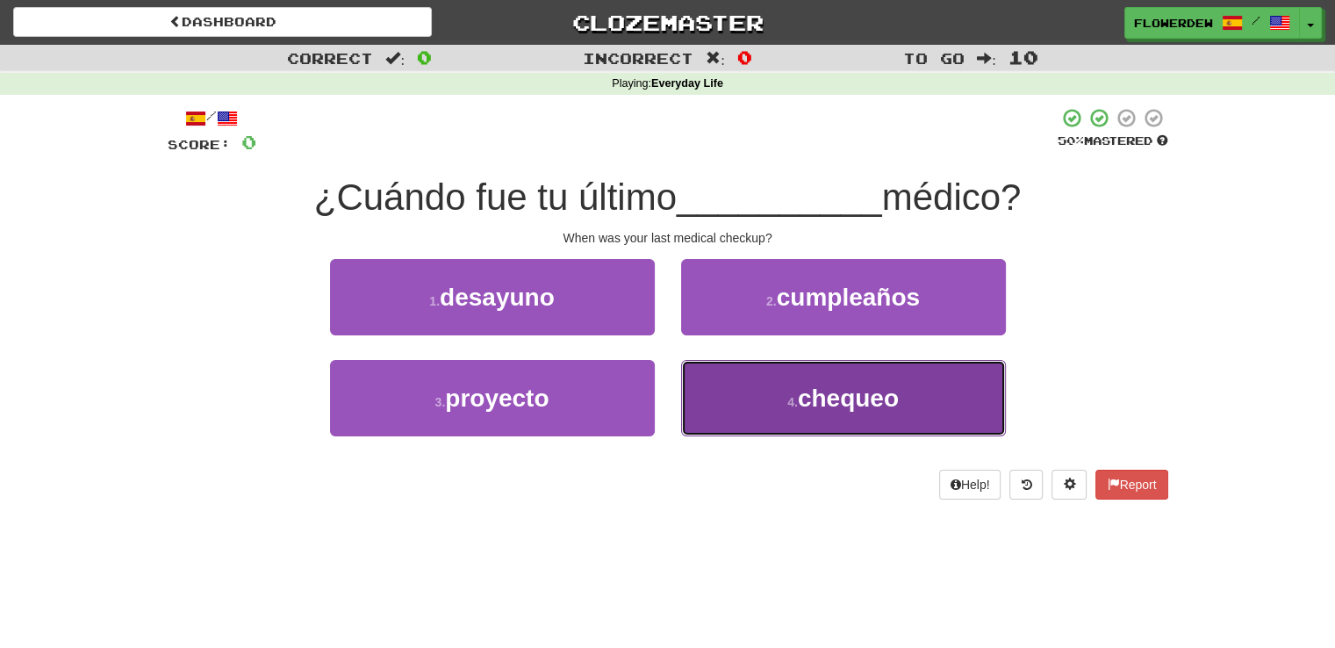
click at [723, 384] on button "4 . chequeo" at bounding box center [843, 398] width 325 height 76
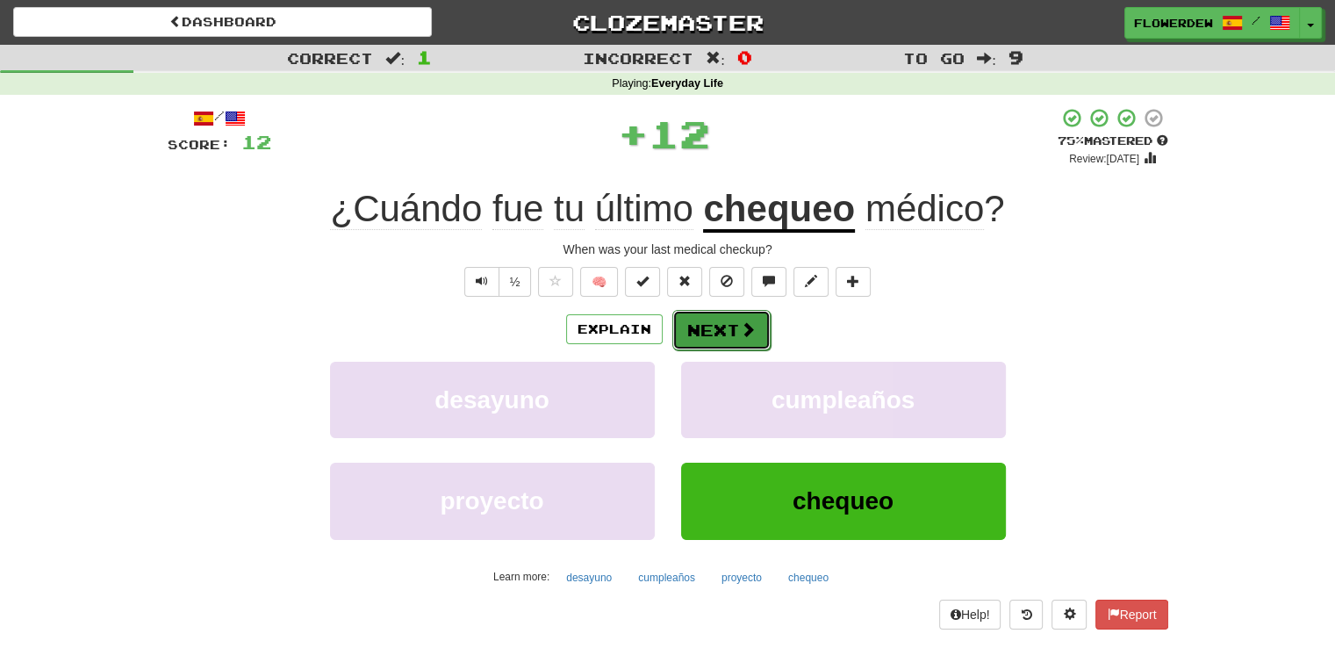
click at [740, 322] on span at bounding box center [748, 329] width 16 height 16
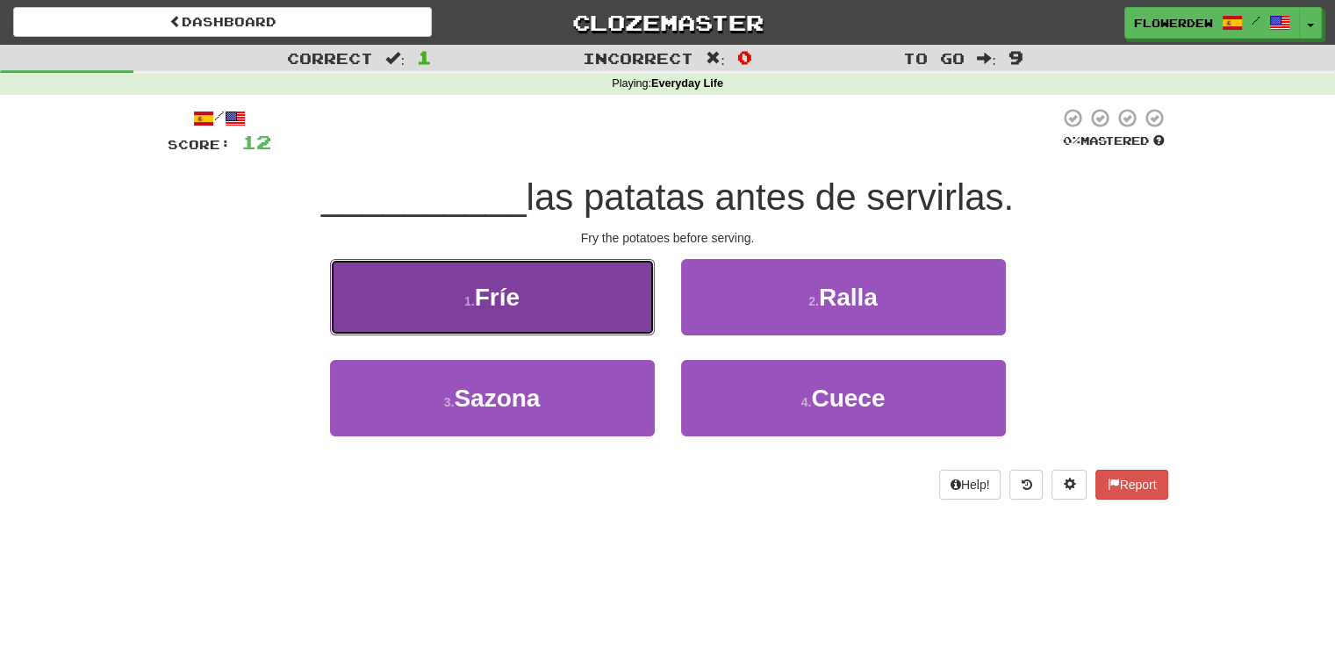
click at [653, 317] on button "1 . Fríe" at bounding box center [492, 297] width 325 height 76
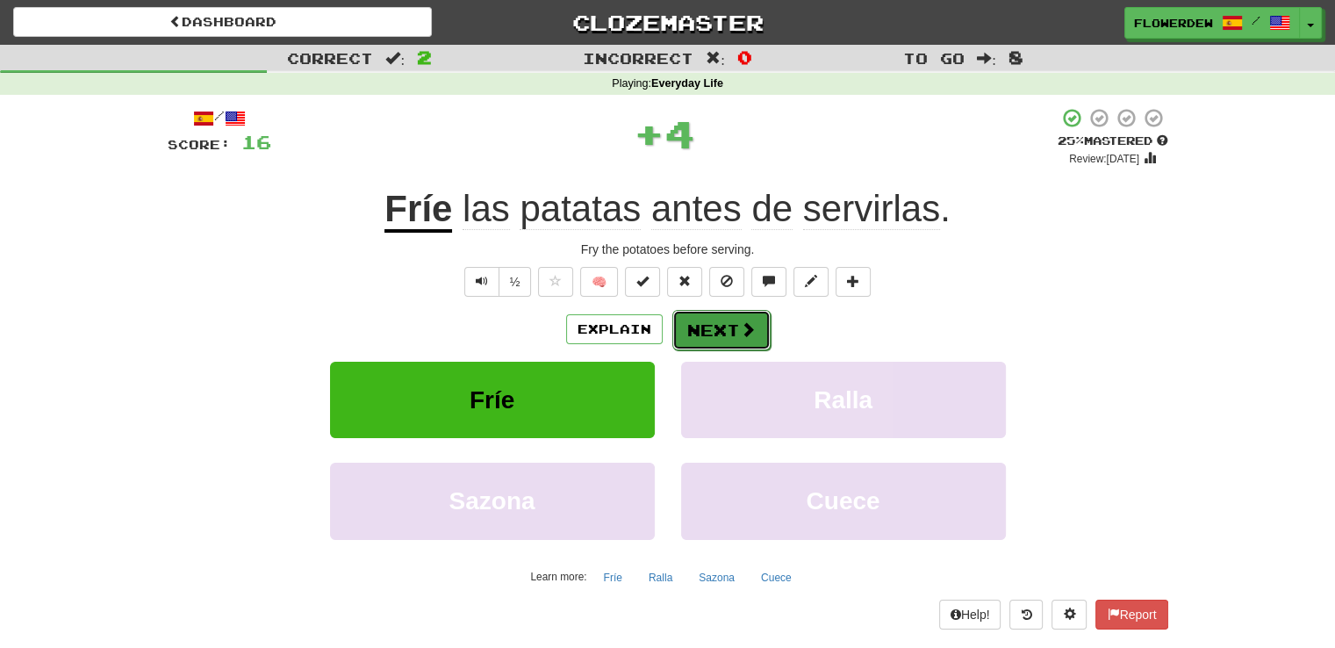
click at [744, 326] on span at bounding box center [748, 329] width 16 height 16
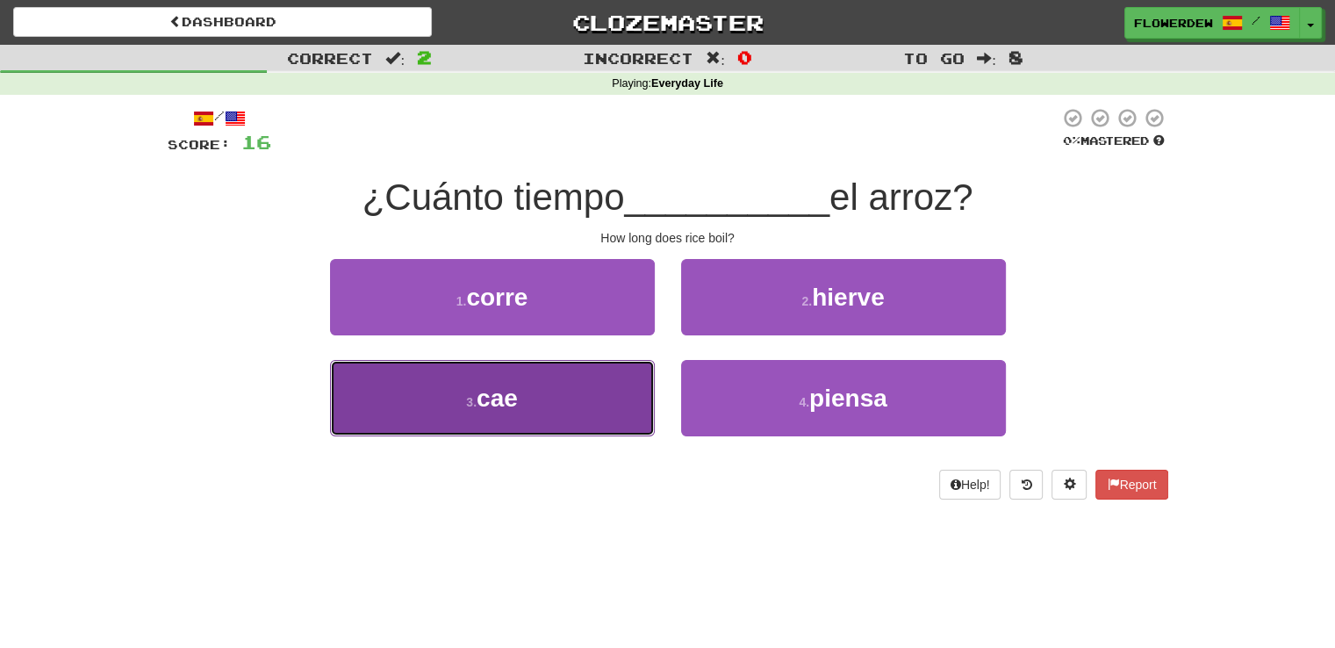
click at [610, 394] on button "3 . cae" at bounding box center [492, 398] width 325 height 76
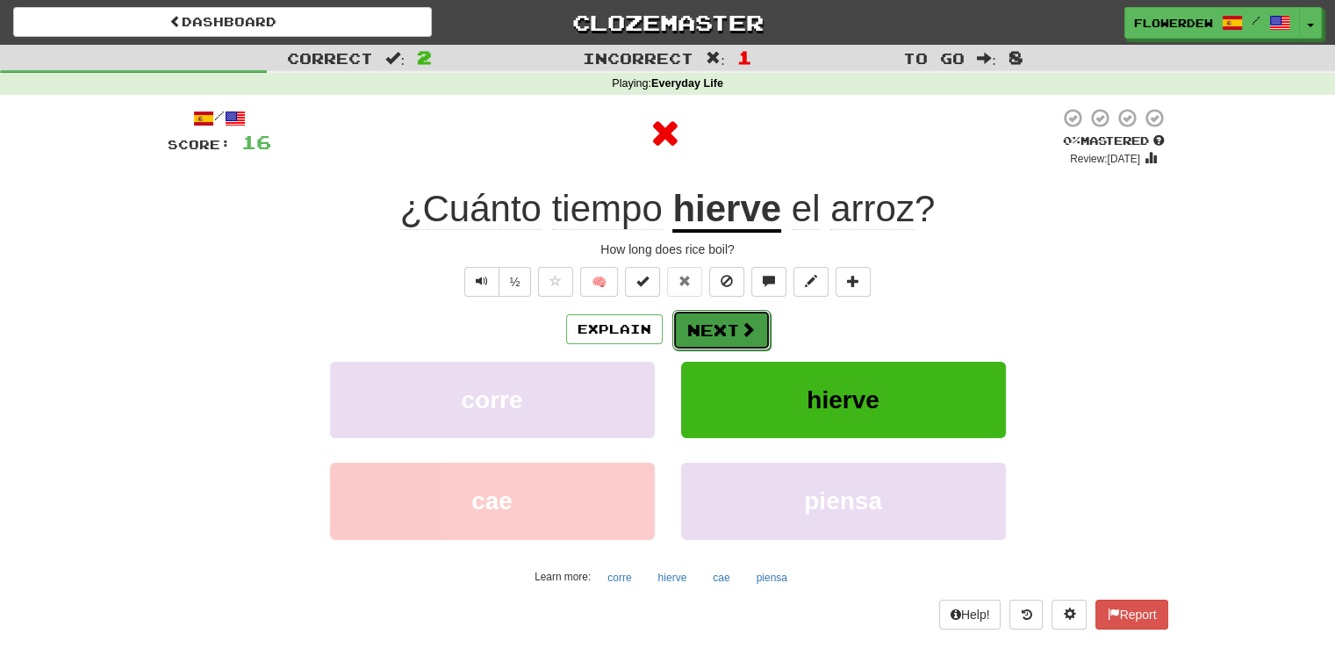
click at [708, 319] on button "Next" at bounding box center [721, 330] width 98 height 40
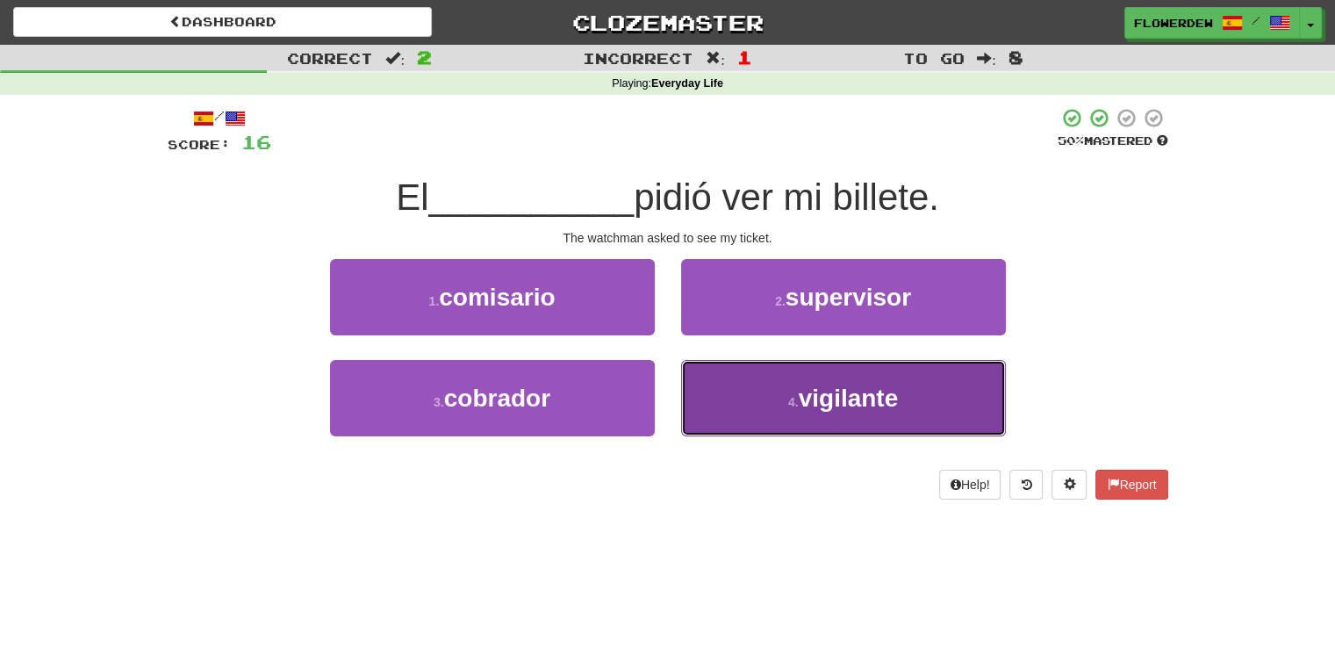
click at [698, 392] on button "4 . vigilante" at bounding box center [843, 398] width 325 height 76
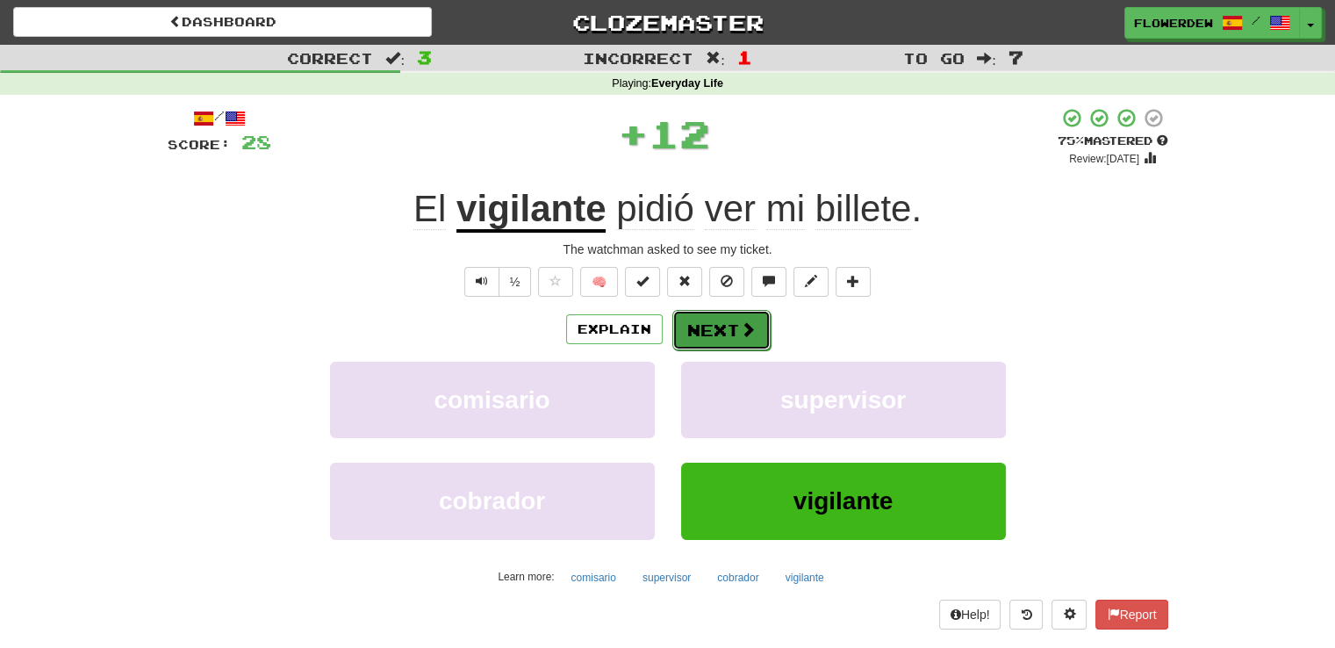
click at [720, 338] on button "Next" at bounding box center [721, 330] width 98 height 40
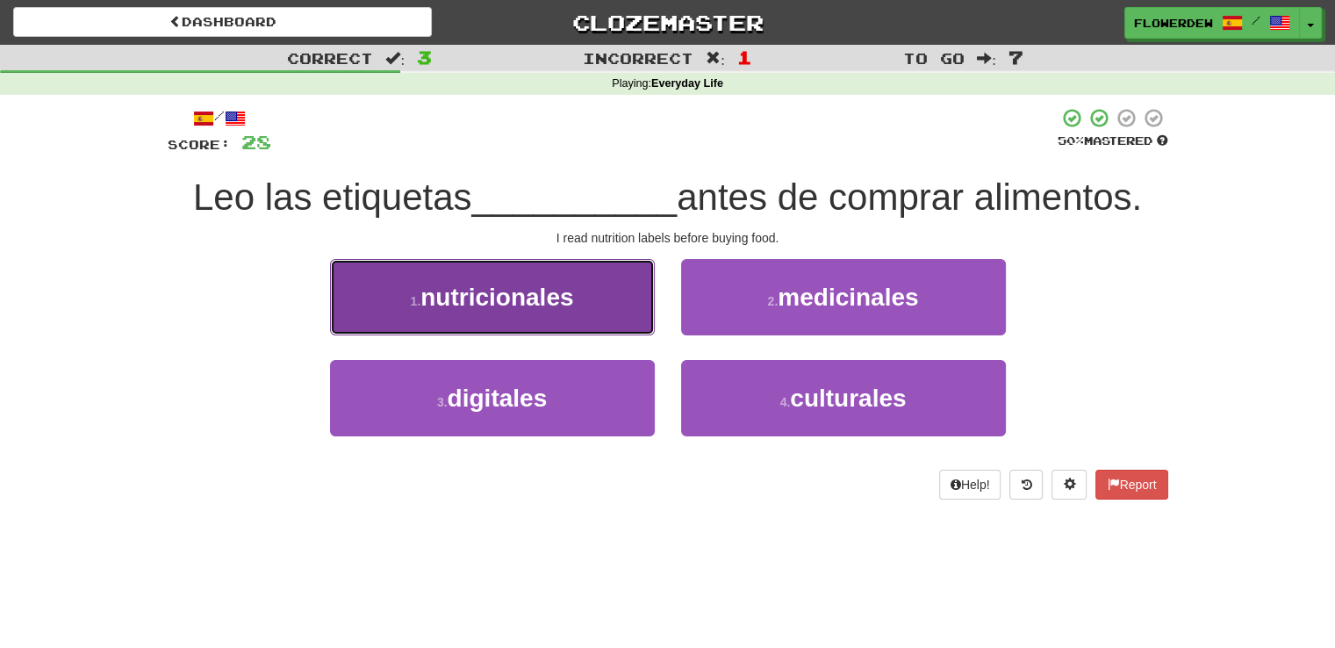
click at [621, 308] on button "1 . nutricionales" at bounding box center [492, 297] width 325 height 76
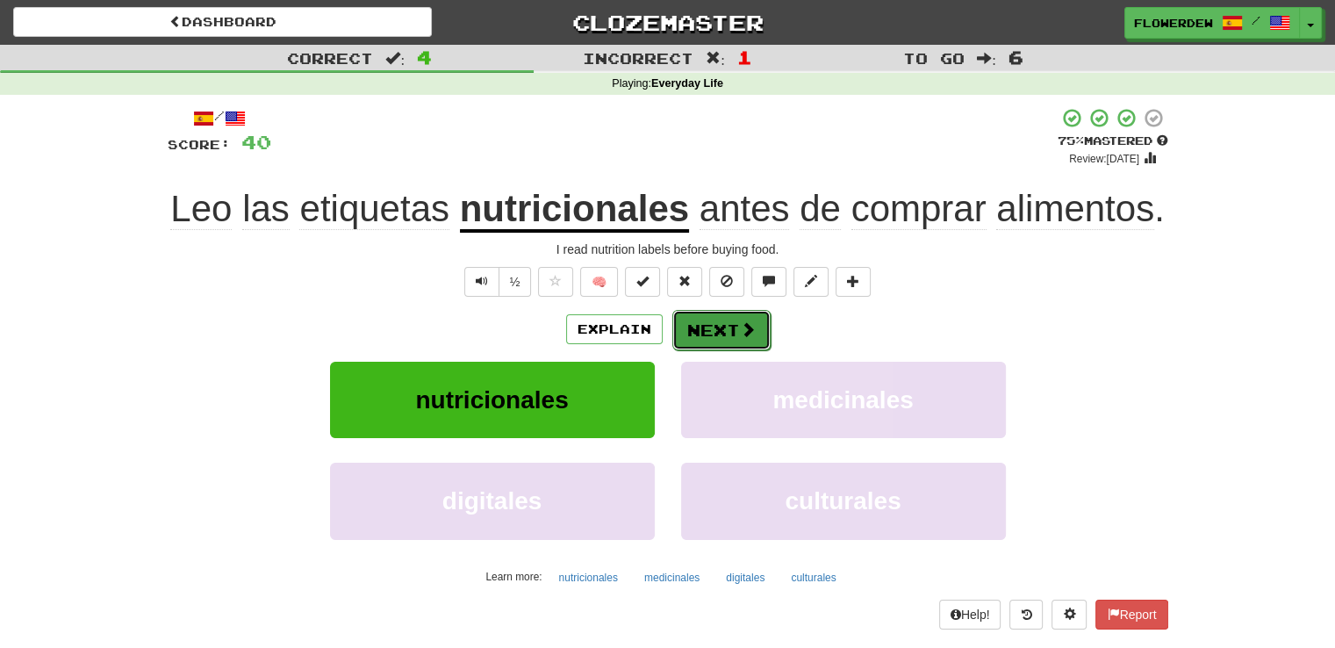
click at [739, 317] on button "Next" at bounding box center [721, 330] width 98 height 40
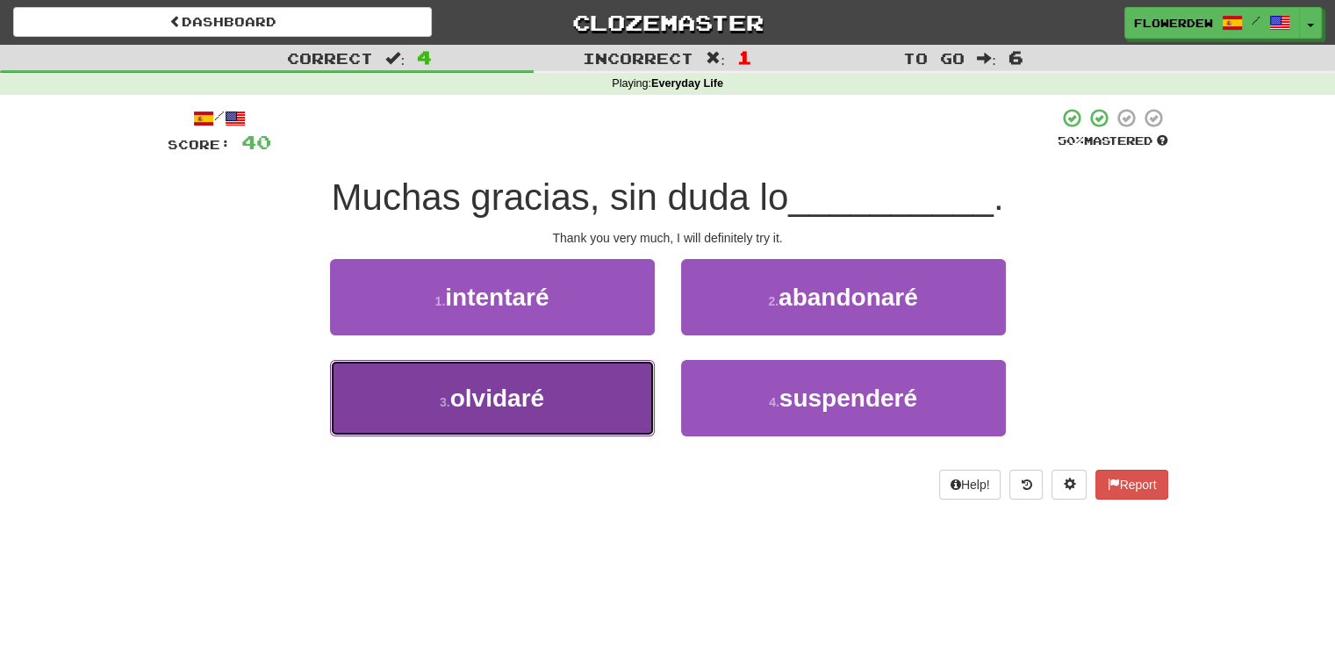
click at [625, 388] on button "3 . olvidaré" at bounding box center [492, 398] width 325 height 76
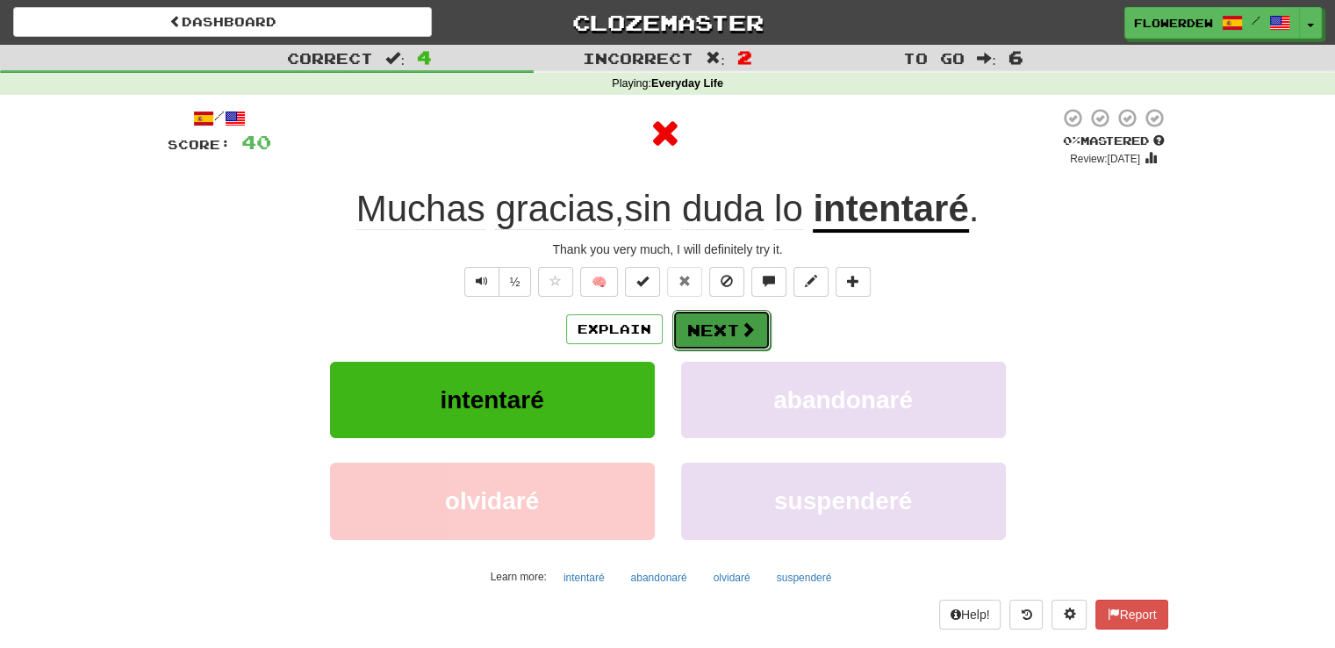
click at [735, 331] on button "Next" at bounding box center [721, 330] width 98 height 40
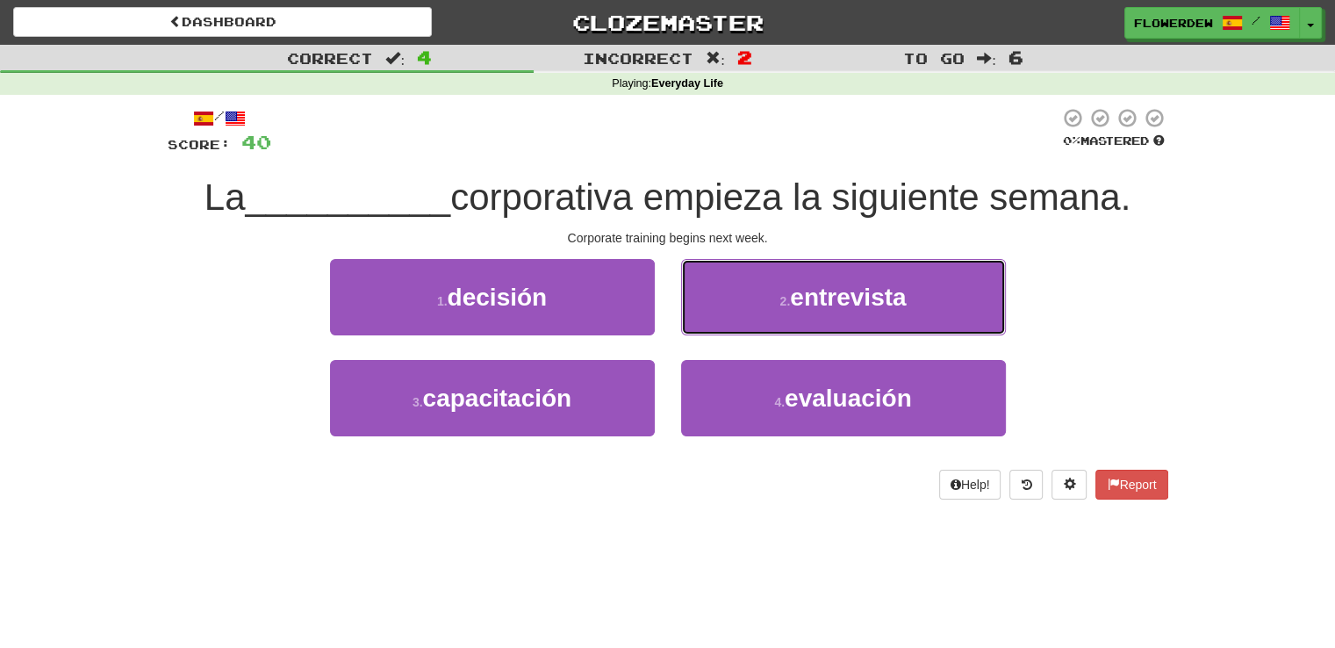
click at [735, 331] on button "2 . entrevista" at bounding box center [843, 297] width 325 height 76
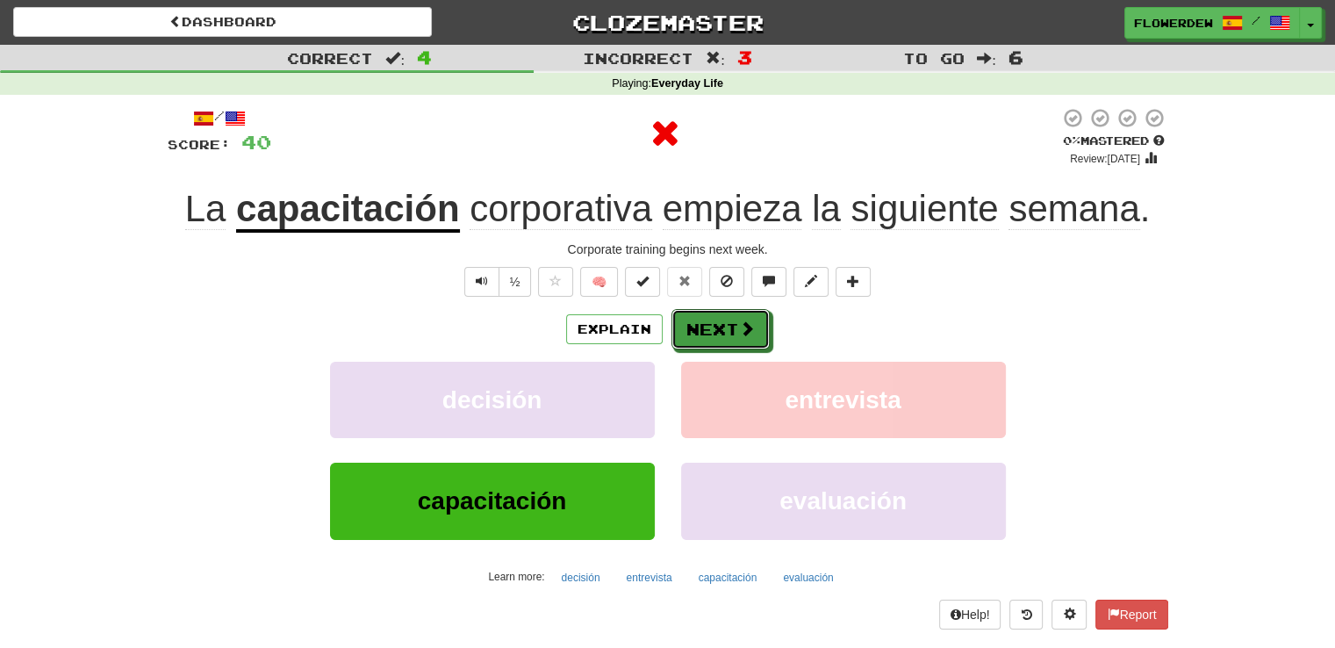
click at [735, 331] on button "Next" at bounding box center [720, 329] width 98 height 40
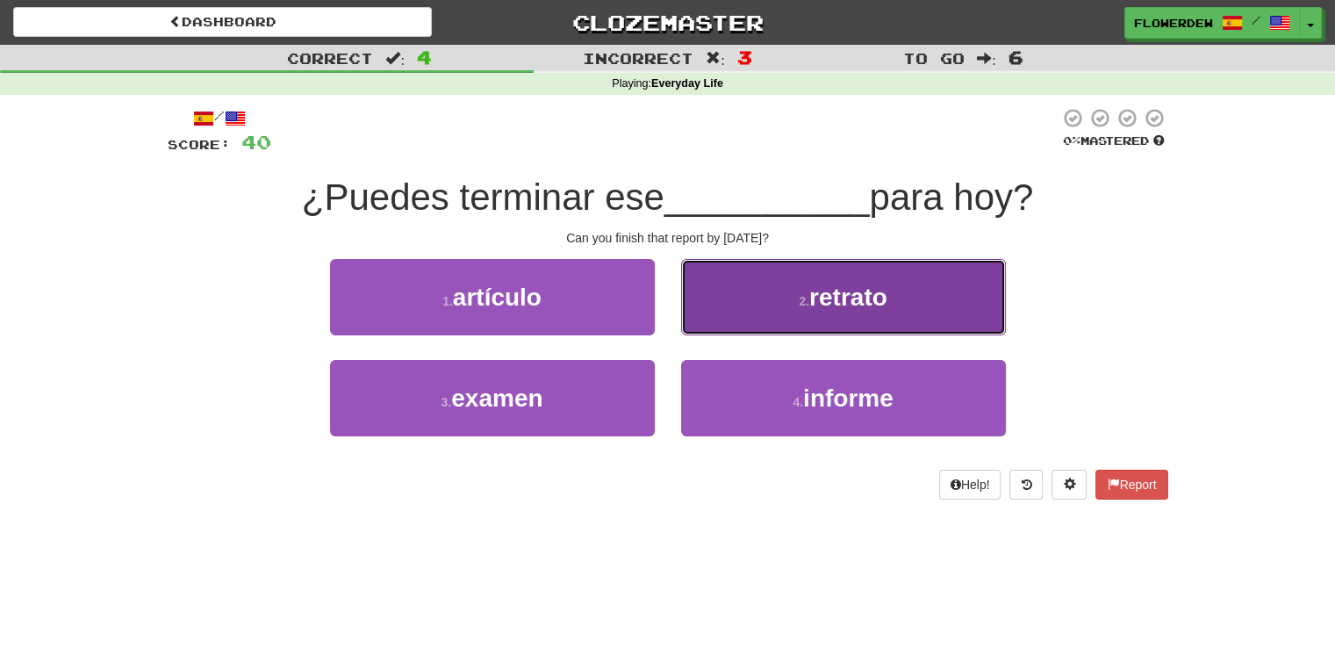
click at [751, 310] on button "2 . retrato" at bounding box center [843, 297] width 325 height 76
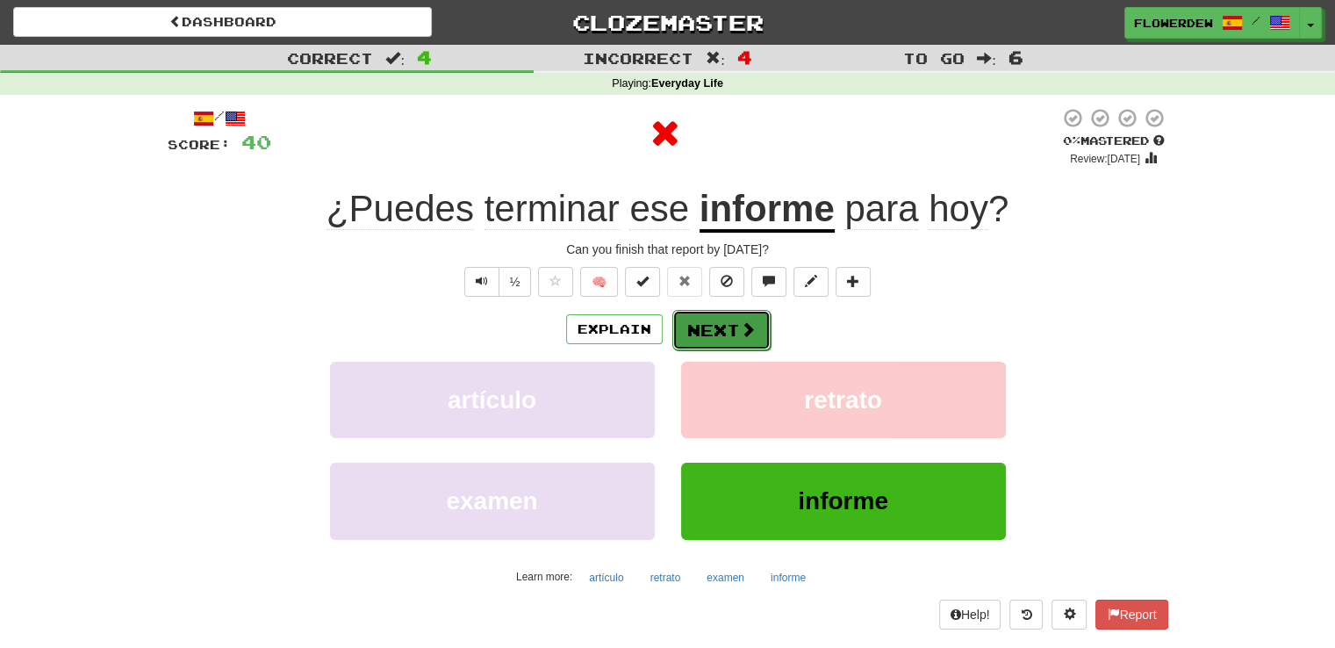
click at [740, 326] on span at bounding box center [748, 329] width 16 height 16
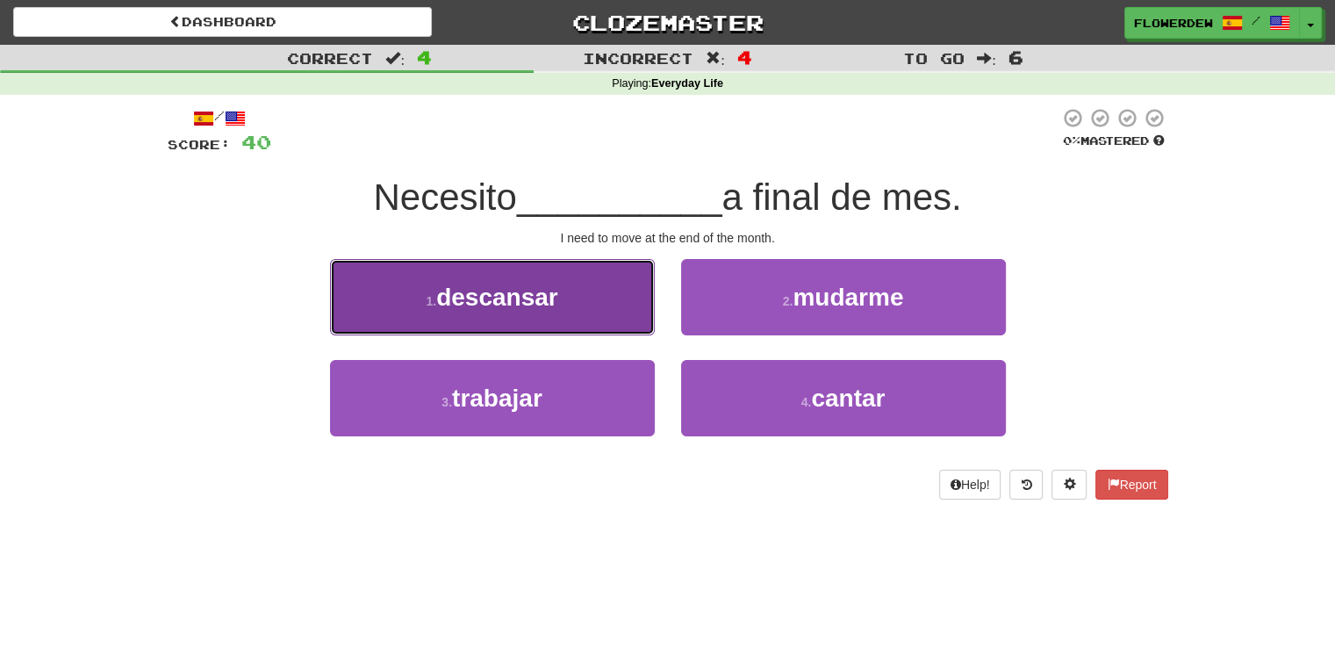
click at [636, 310] on button "1 . descansar" at bounding box center [492, 297] width 325 height 76
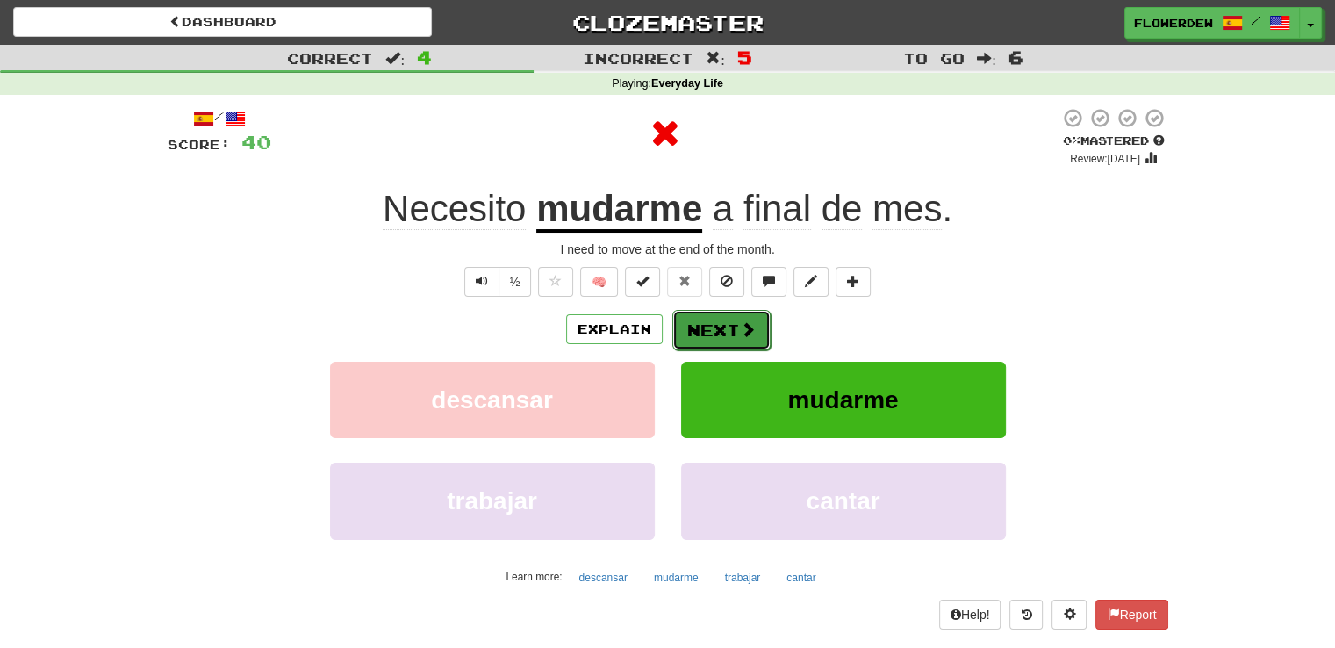
click at [756, 337] on button "Next" at bounding box center [721, 330] width 98 height 40
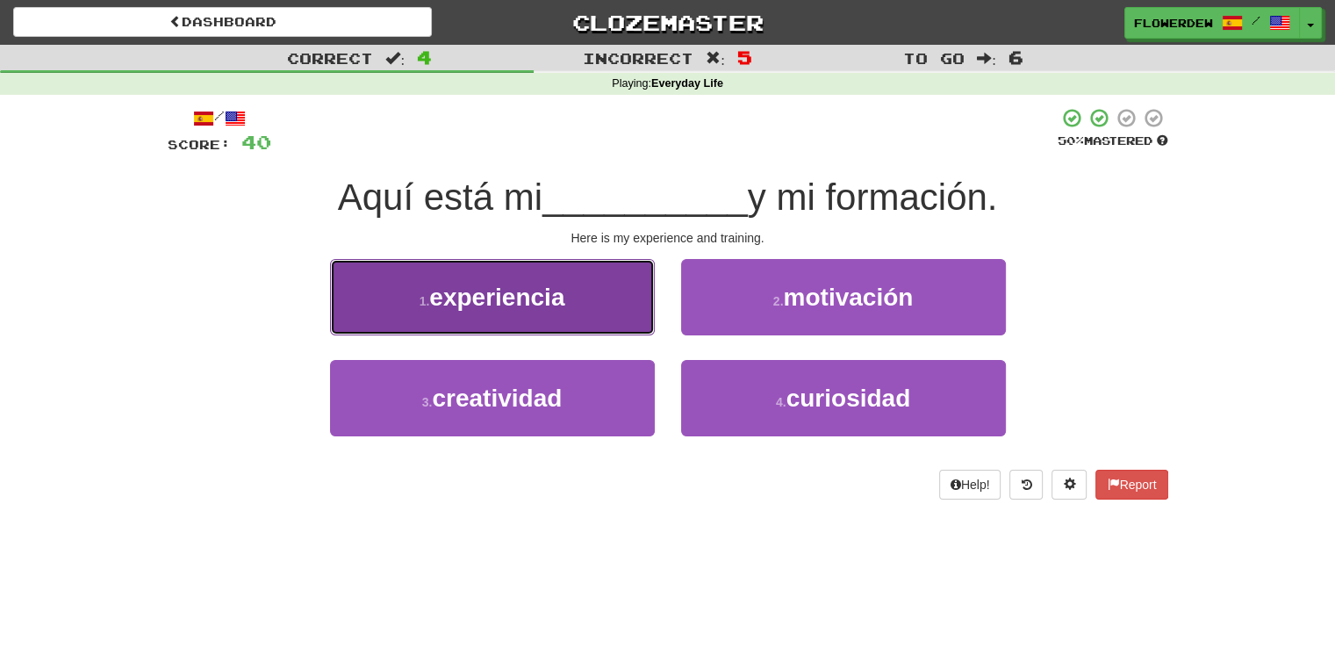
click at [651, 300] on button "1 . experiencia" at bounding box center [492, 297] width 325 height 76
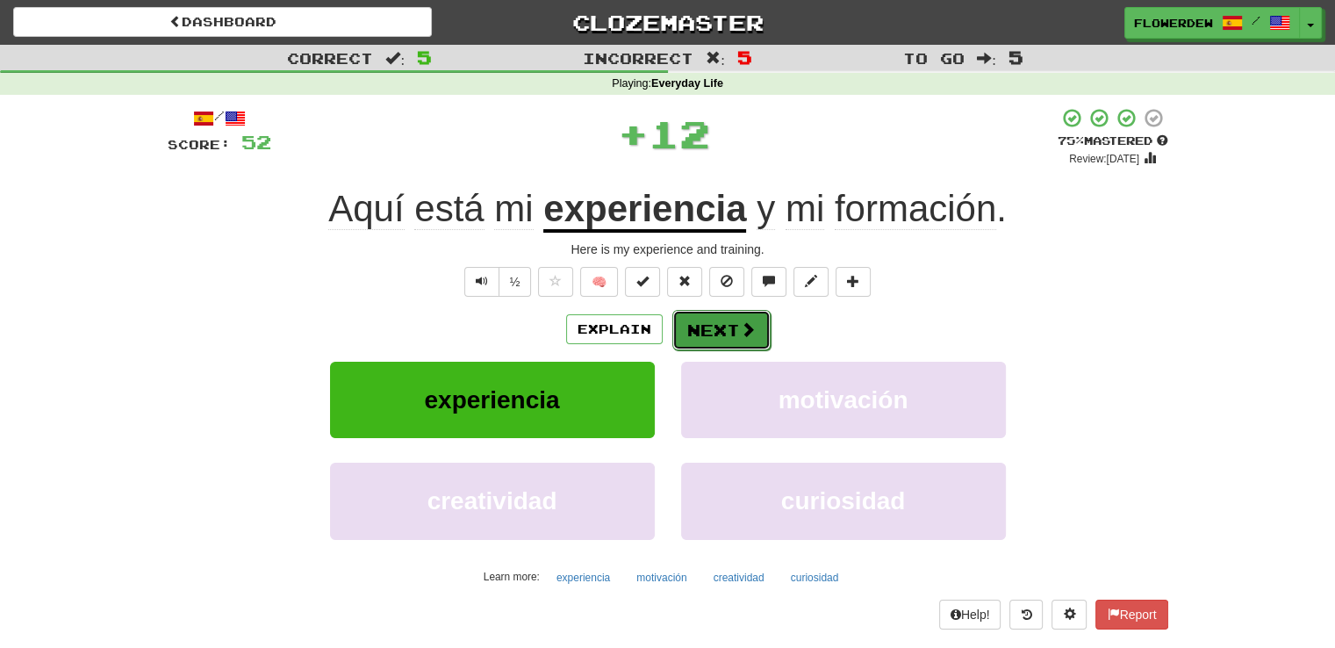
click at [710, 323] on button "Next" at bounding box center [721, 330] width 98 height 40
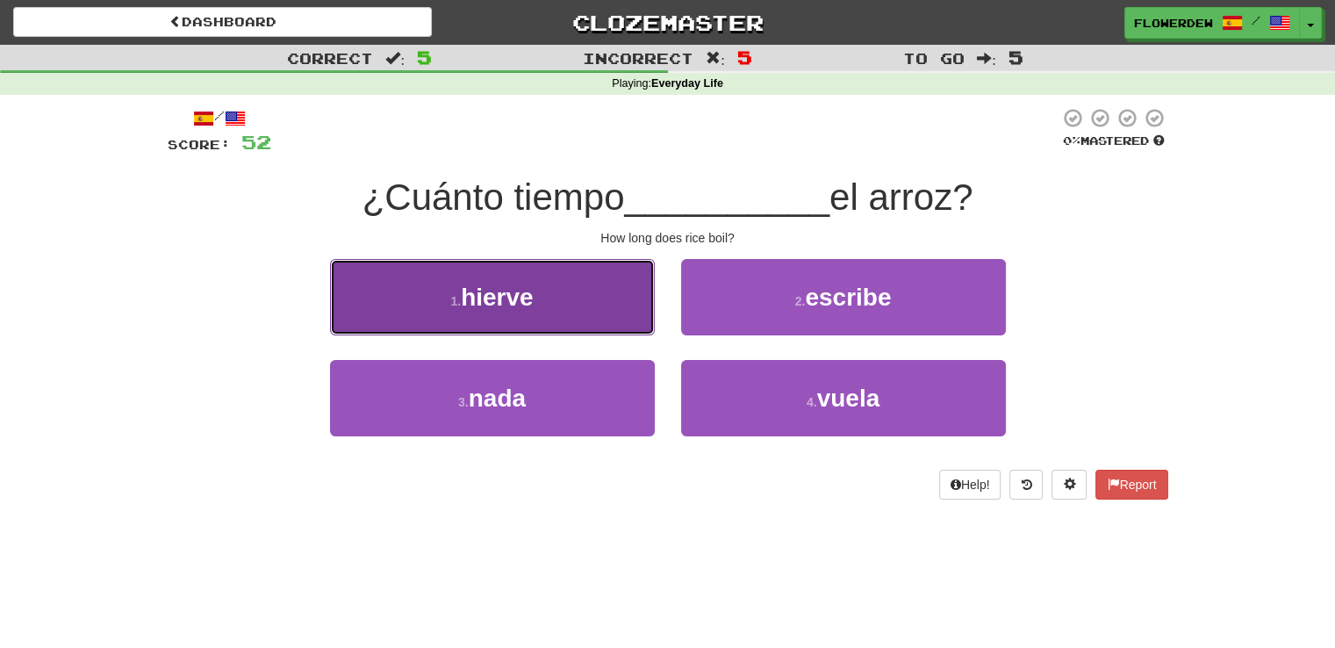
click at [620, 316] on button "1 . hierve" at bounding box center [492, 297] width 325 height 76
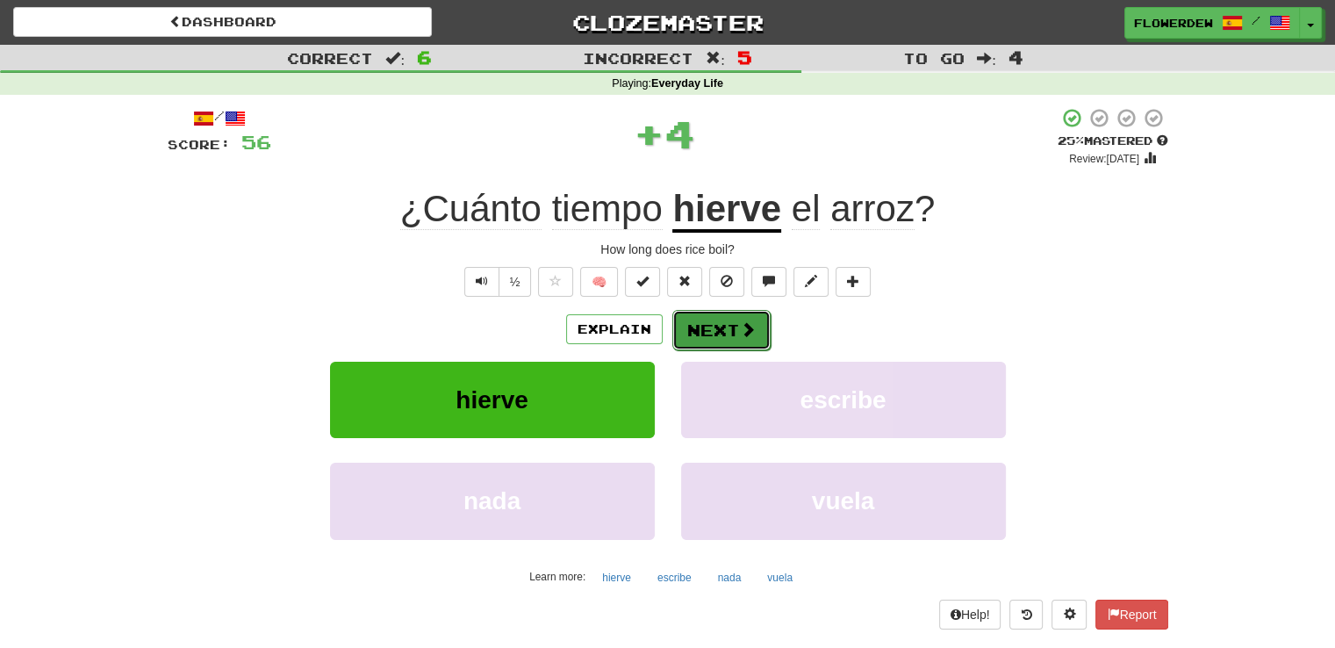
click at [690, 320] on button "Next" at bounding box center [721, 330] width 98 height 40
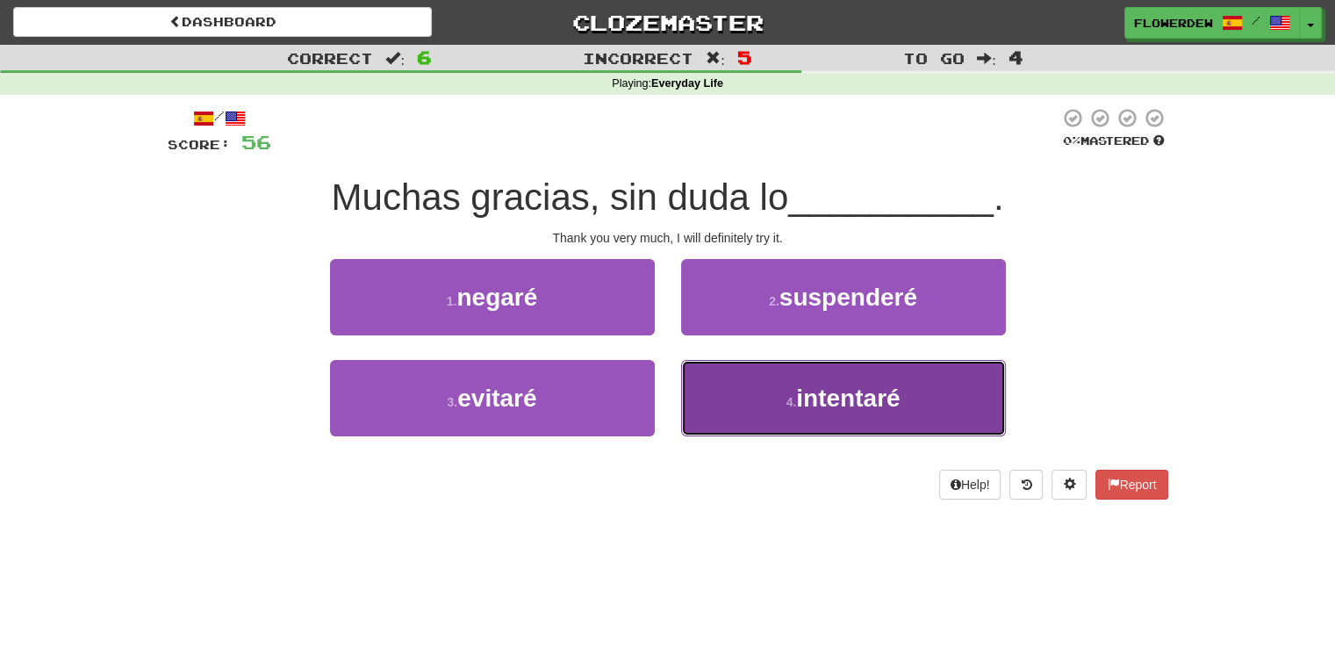
click at [734, 391] on button "4 . intentaré" at bounding box center [843, 398] width 325 height 76
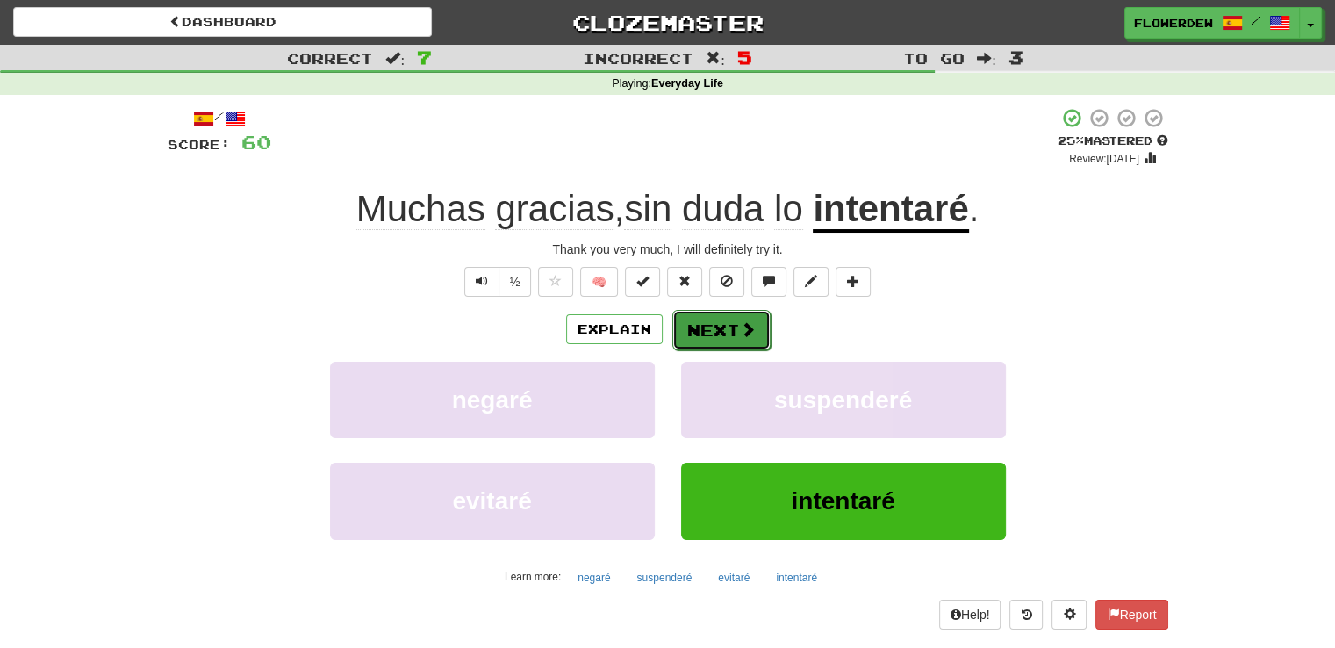
click at [727, 332] on button "Next" at bounding box center [721, 330] width 98 height 40
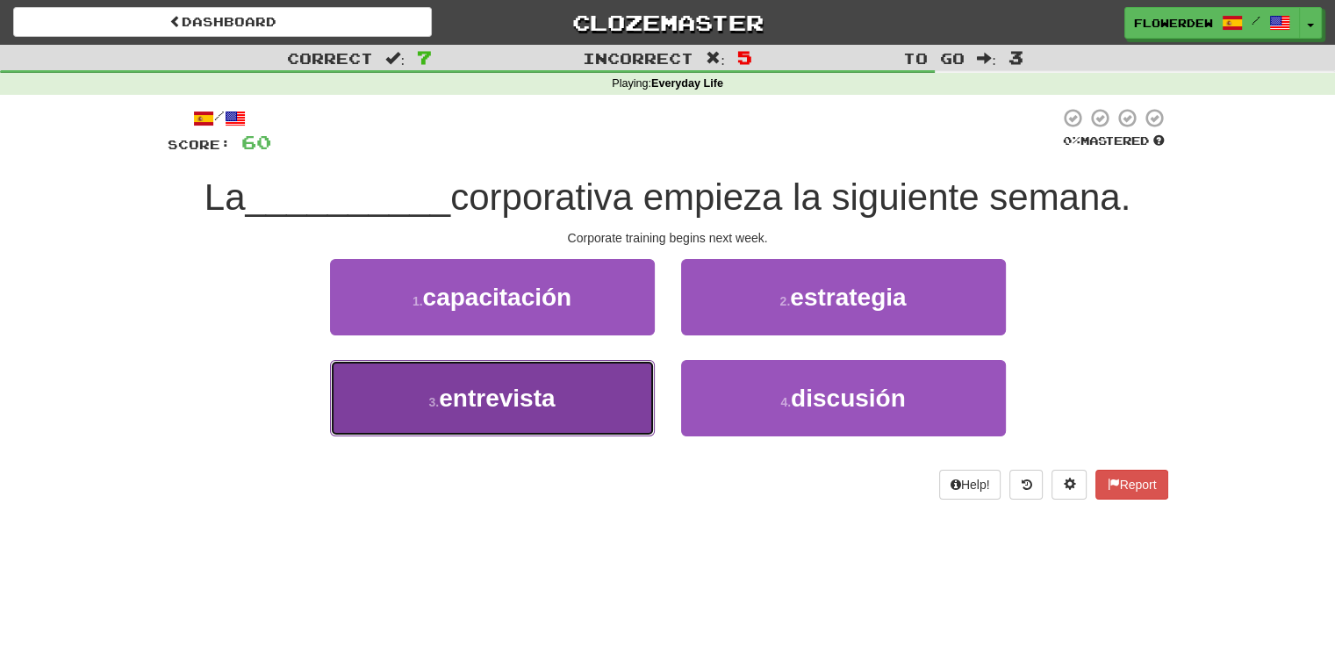
click at [583, 423] on button "3 . entrevista" at bounding box center [492, 398] width 325 height 76
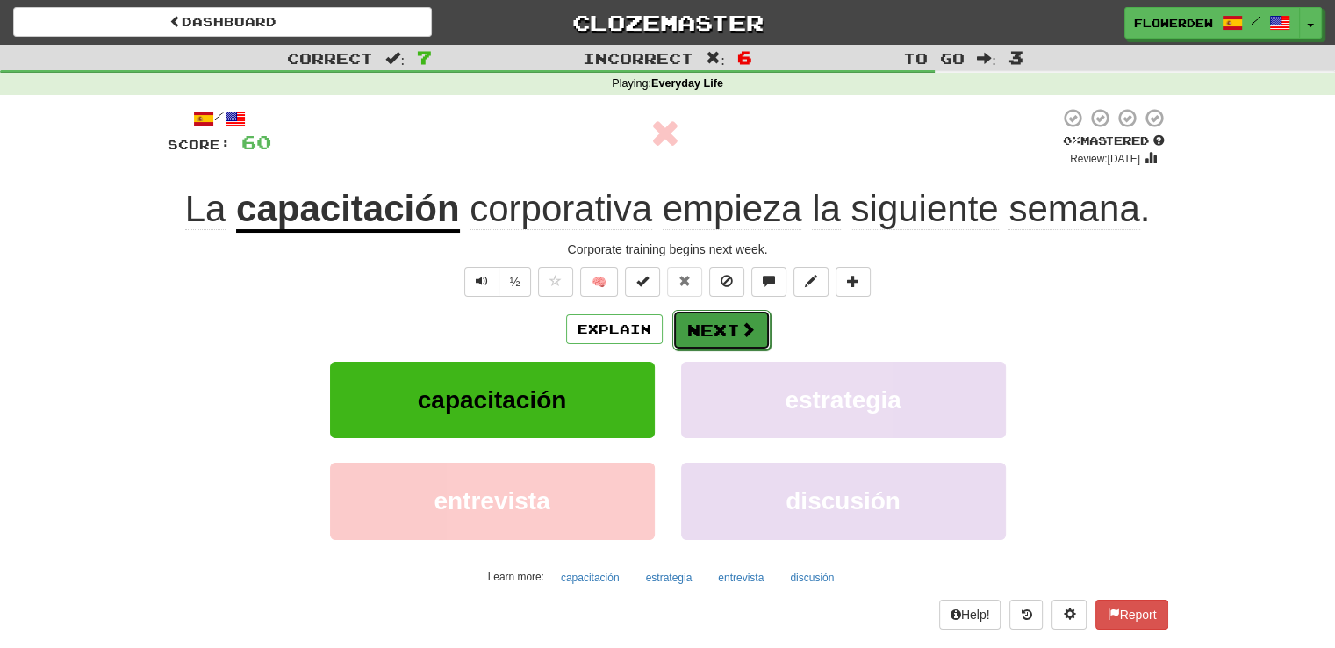
click at [694, 319] on button "Next" at bounding box center [721, 330] width 98 height 40
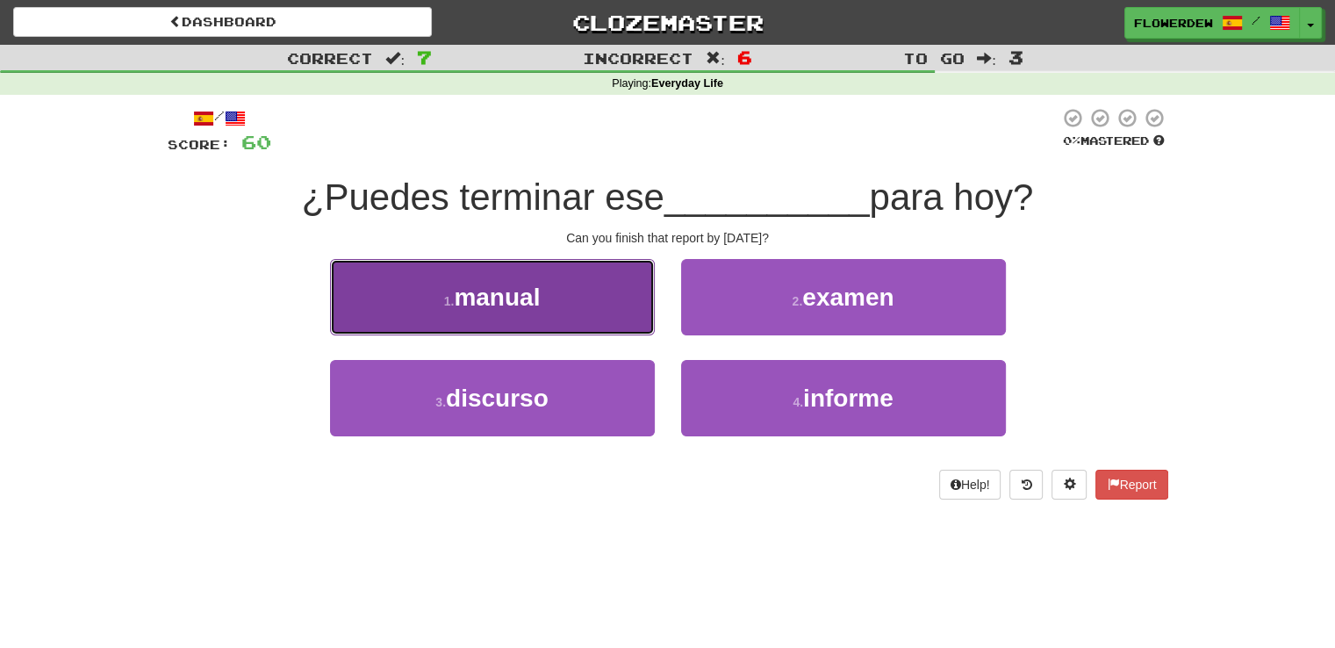
click at [634, 327] on button "1 . manual" at bounding box center [492, 297] width 325 height 76
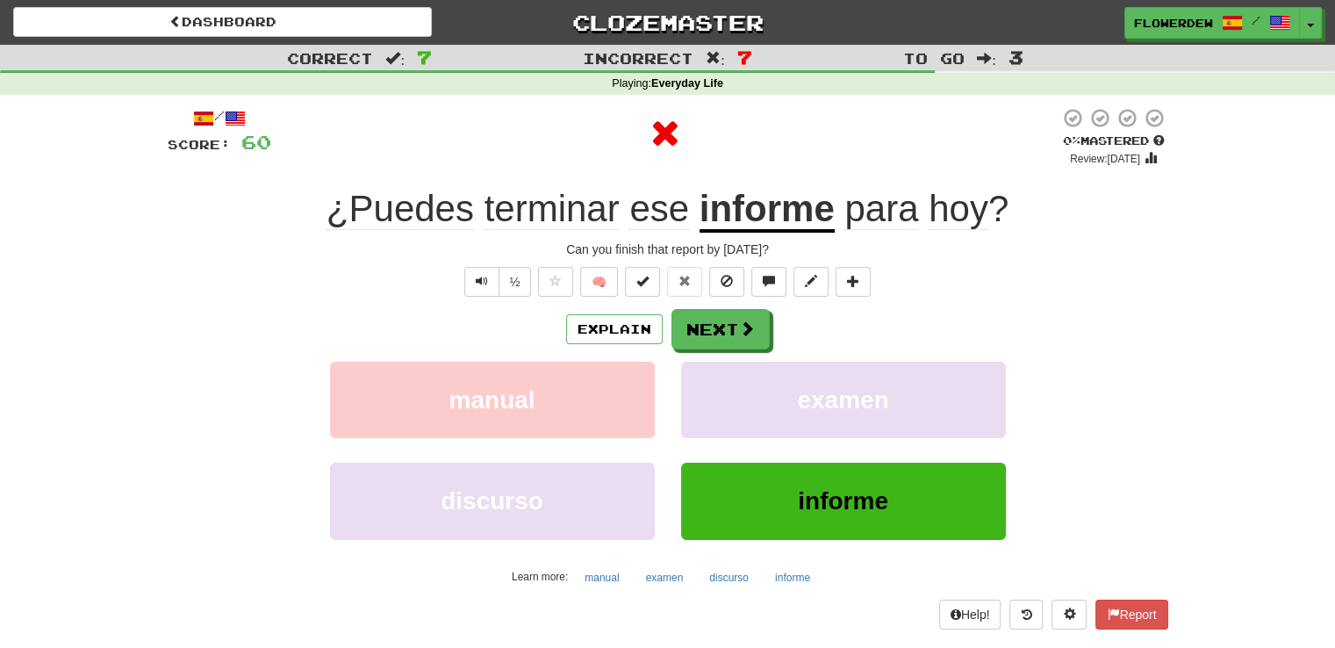
click at [667, 337] on div "Explain Next" at bounding box center [668, 329] width 1001 height 40
click at [691, 330] on button "Next" at bounding box center [721, 330] width 98 height 40
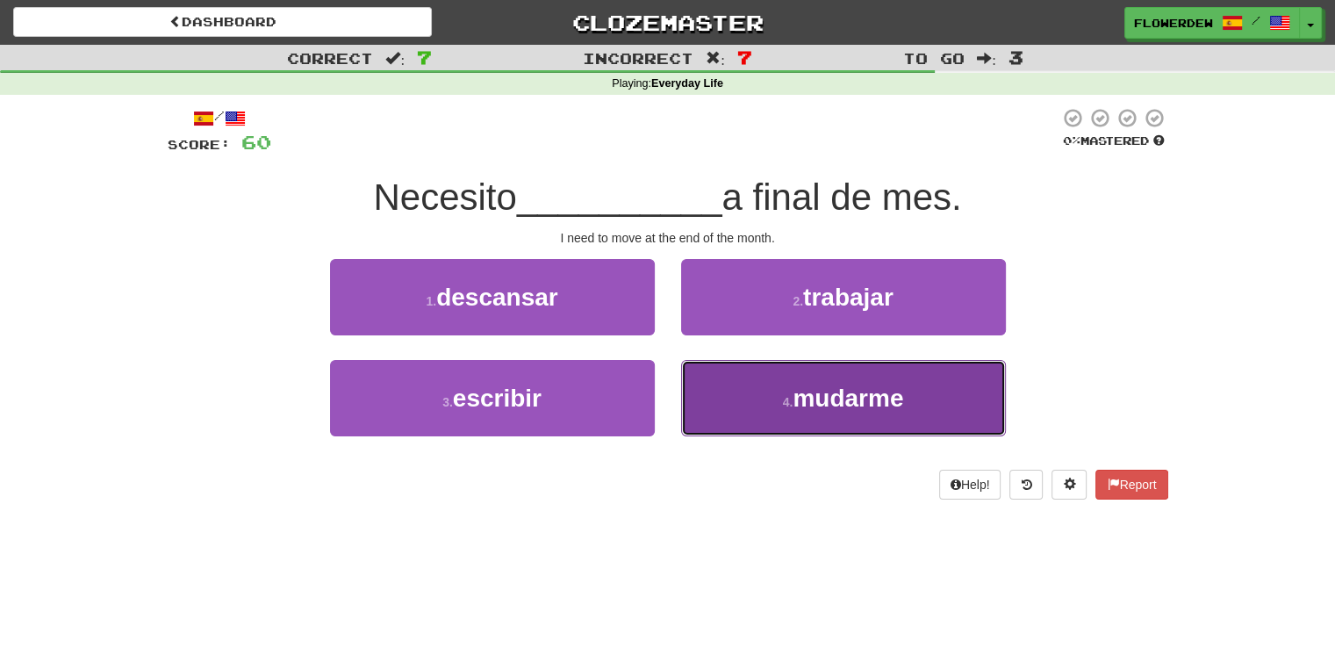
click at [689, 391] on button "4 . mudarme" at bounding box center [843, 398] width 325 height 76
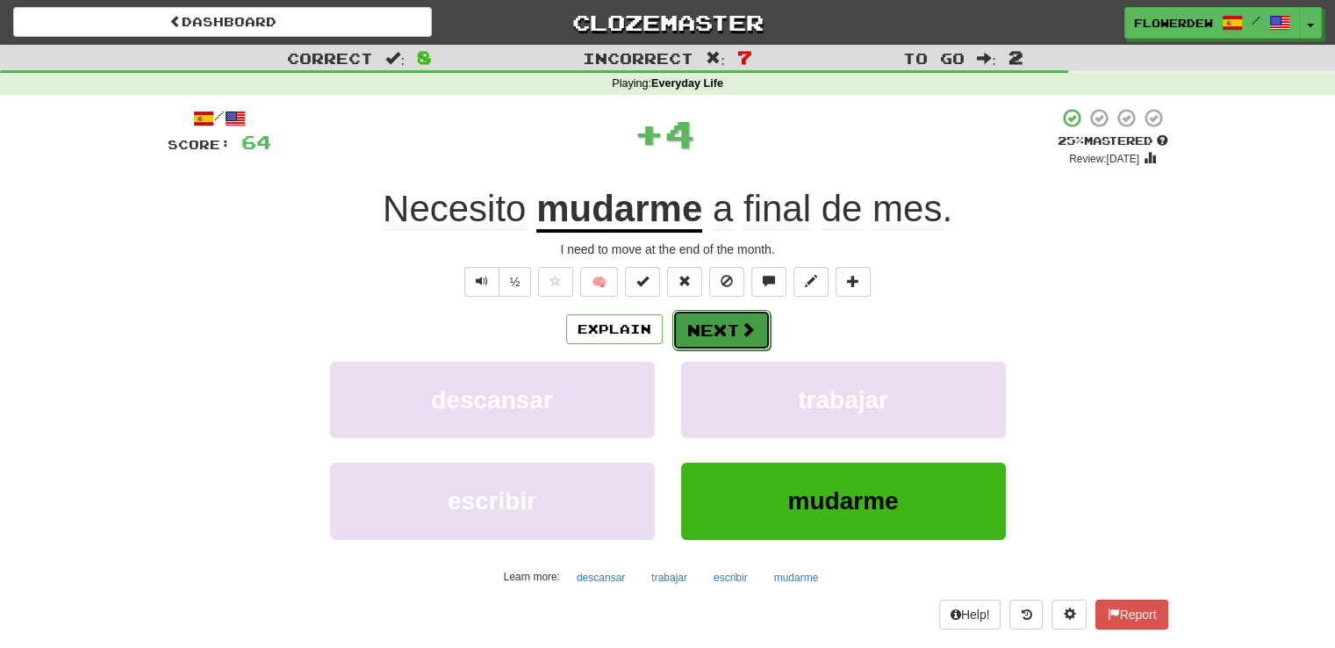
click at [706, 345] on button "Next" at bounding box center [721, 330] width 98 height 40
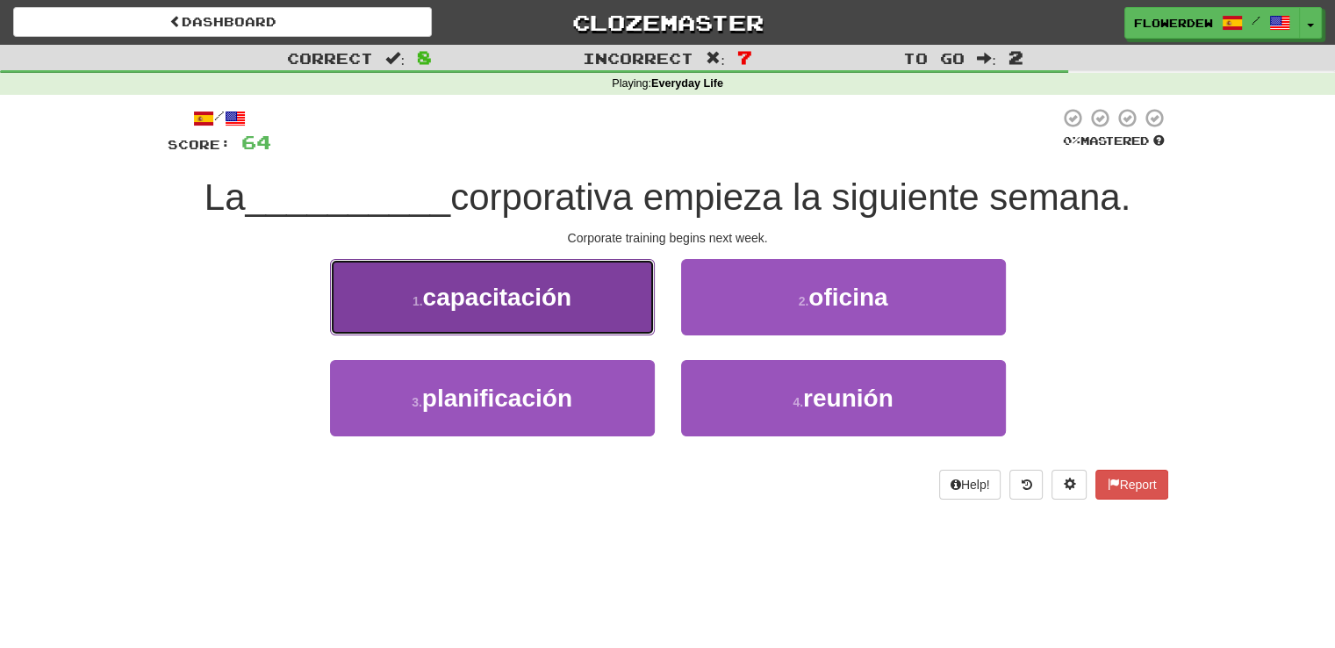
click at [613, 306] on button "1 . capacitación" at bounding box center [492, 297] width 325 height 76
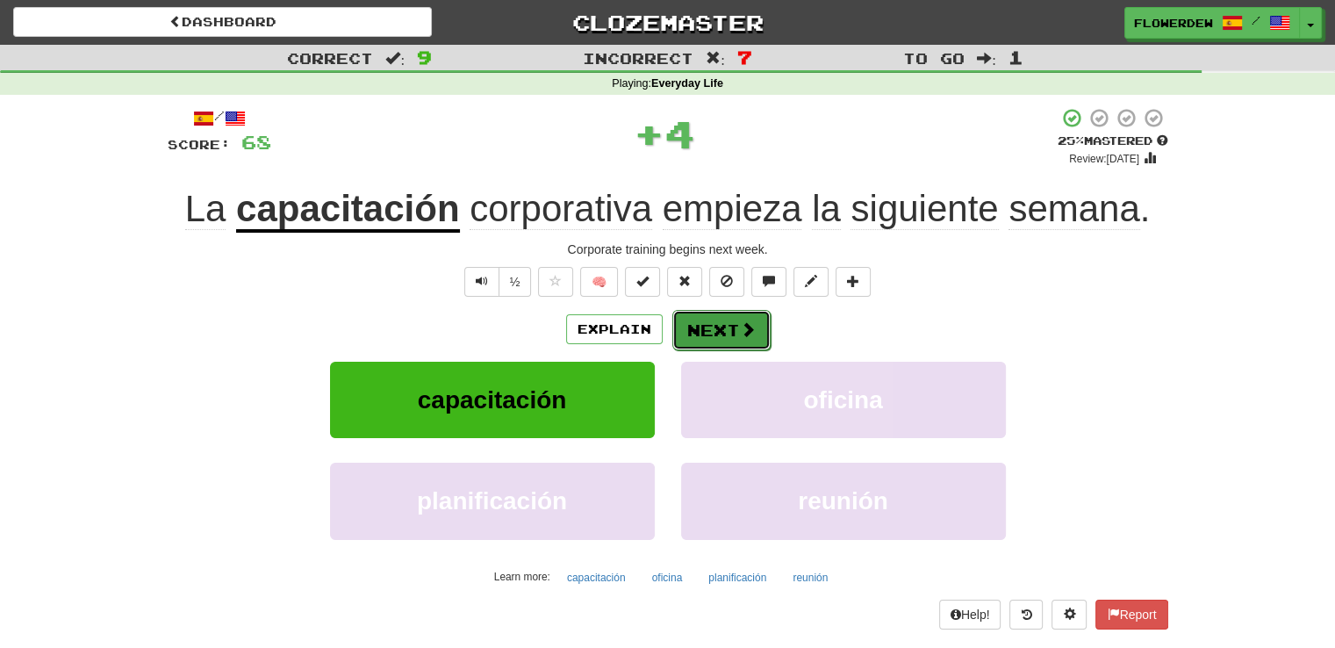
click at [702, 314] on button "Next" at bounding box center [721, 330] width 98 height 40
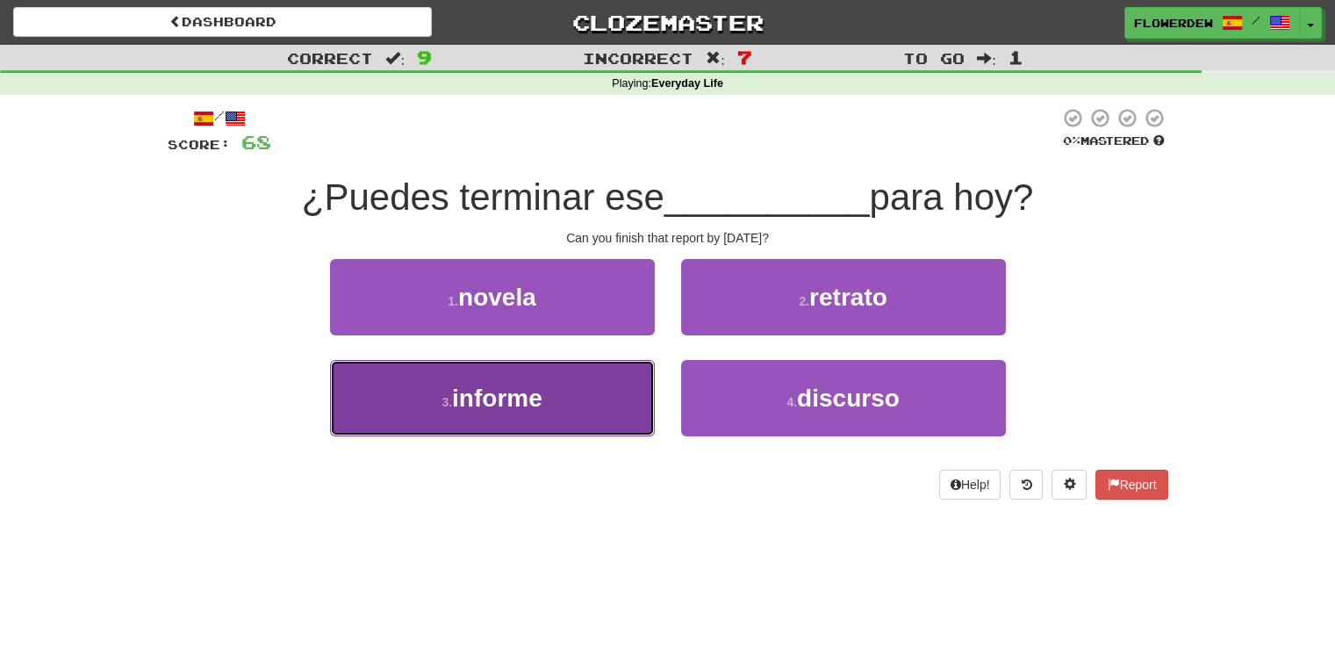
click at [602, 412] on button "3 . informe" at bounding box center [492, 398] width 325 height 76
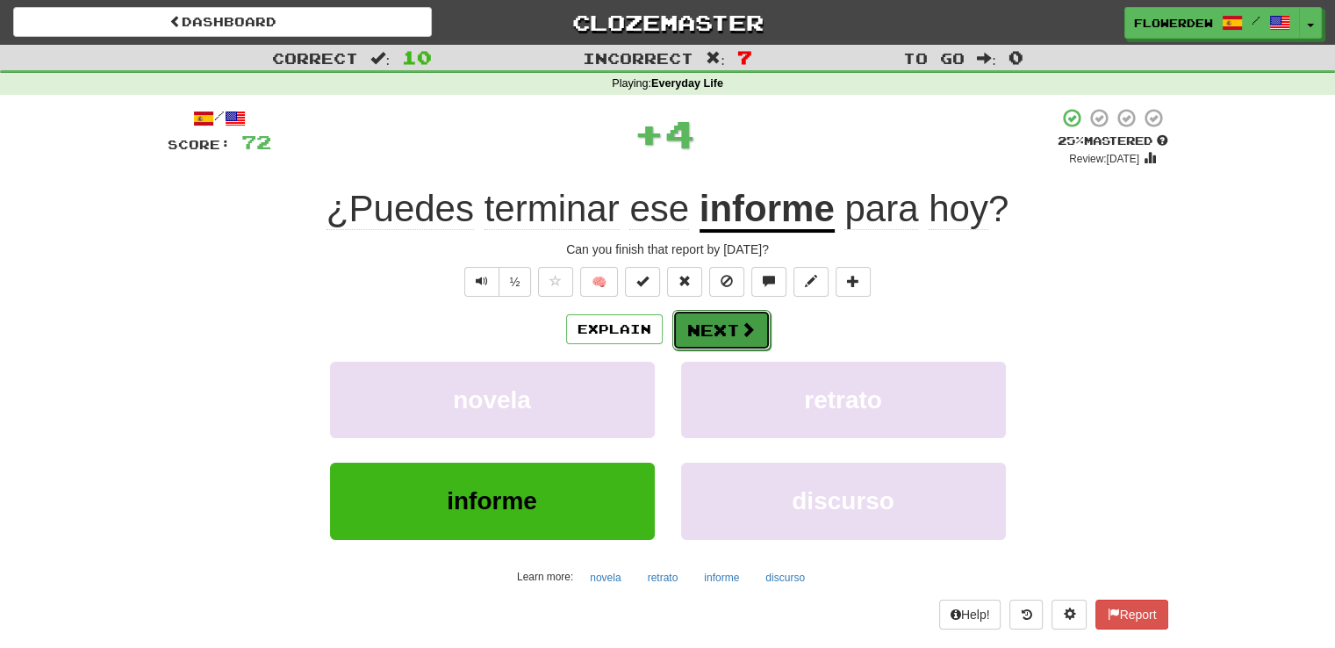
click at [720, 326] on button "Next" at bounding box center [721, 330] width 98 height 40
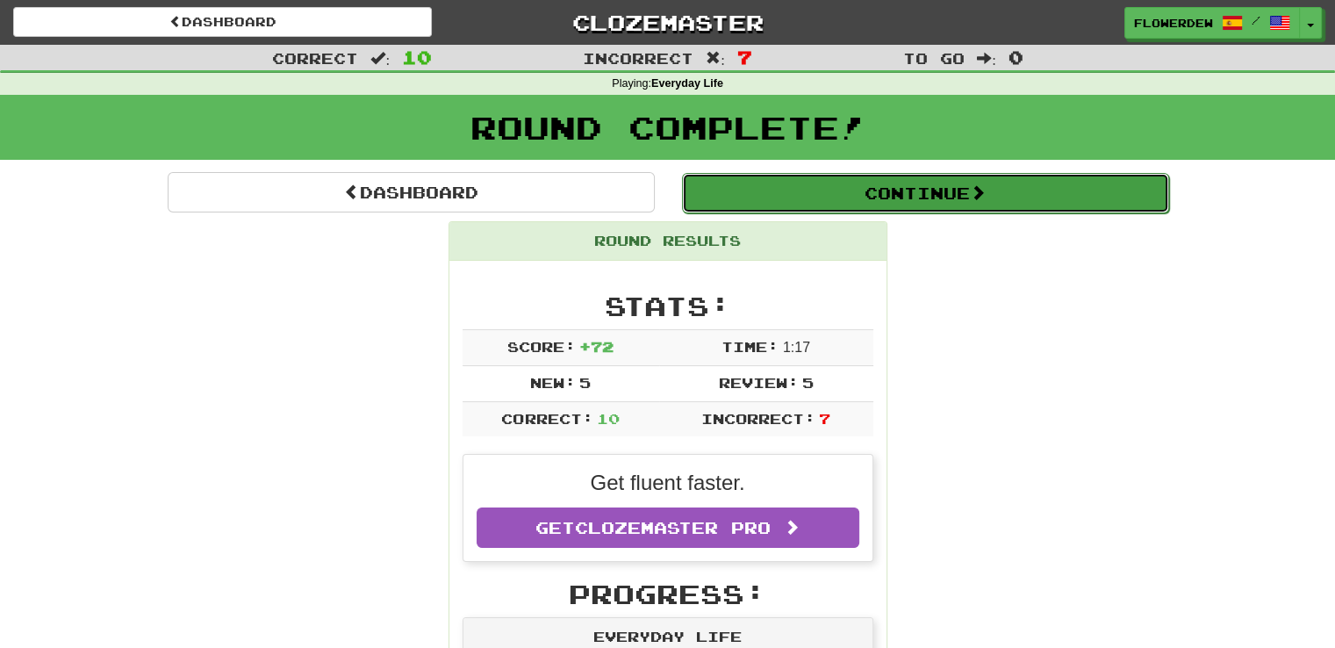
click at [804, 183] on button "Continue" at bounding box center [925, 193] width 487 height 40
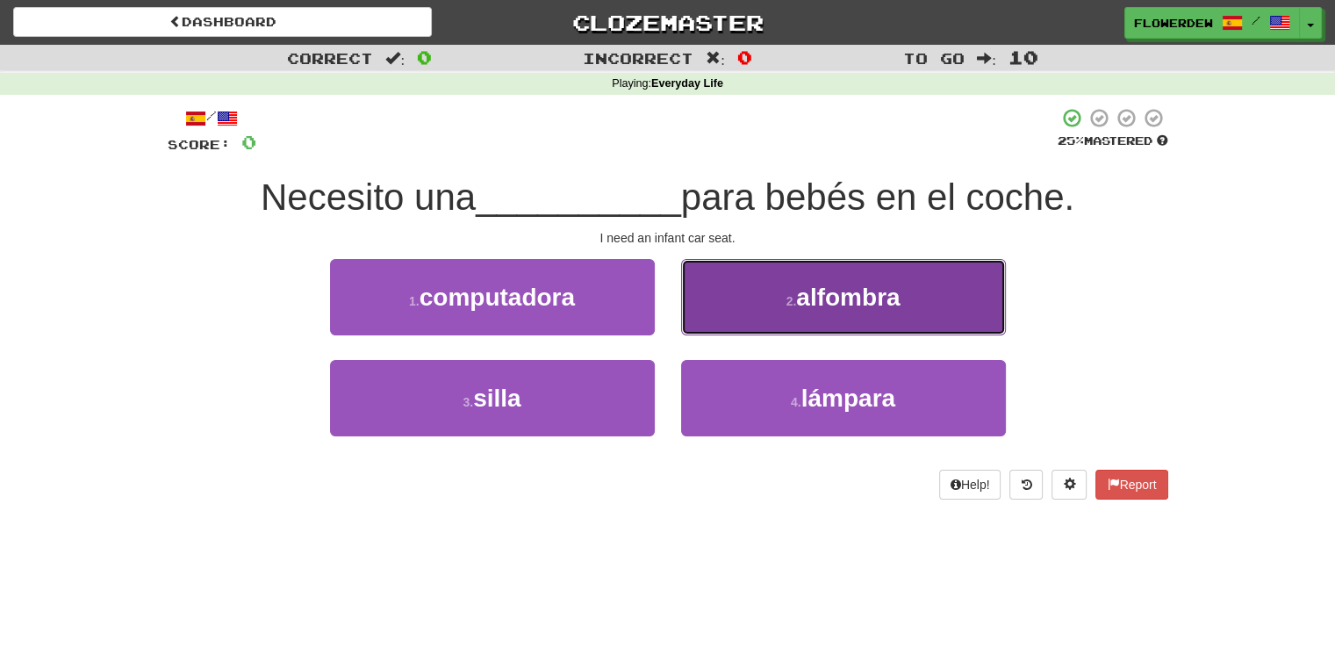
click at [729, 299] on button "2 . alfombra" at bounding box center [843, 297] width 325 height 76
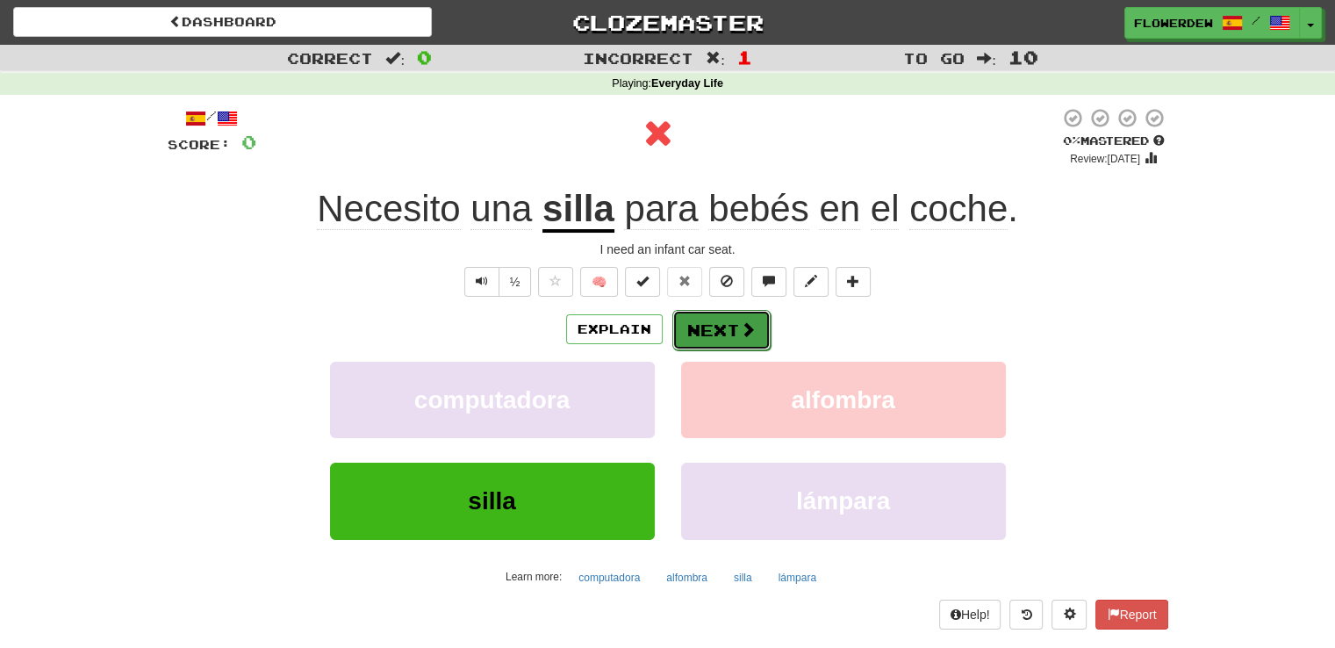
click at [700, 324] on button "Next" at bounding box center [721, 330] width 98 height 40
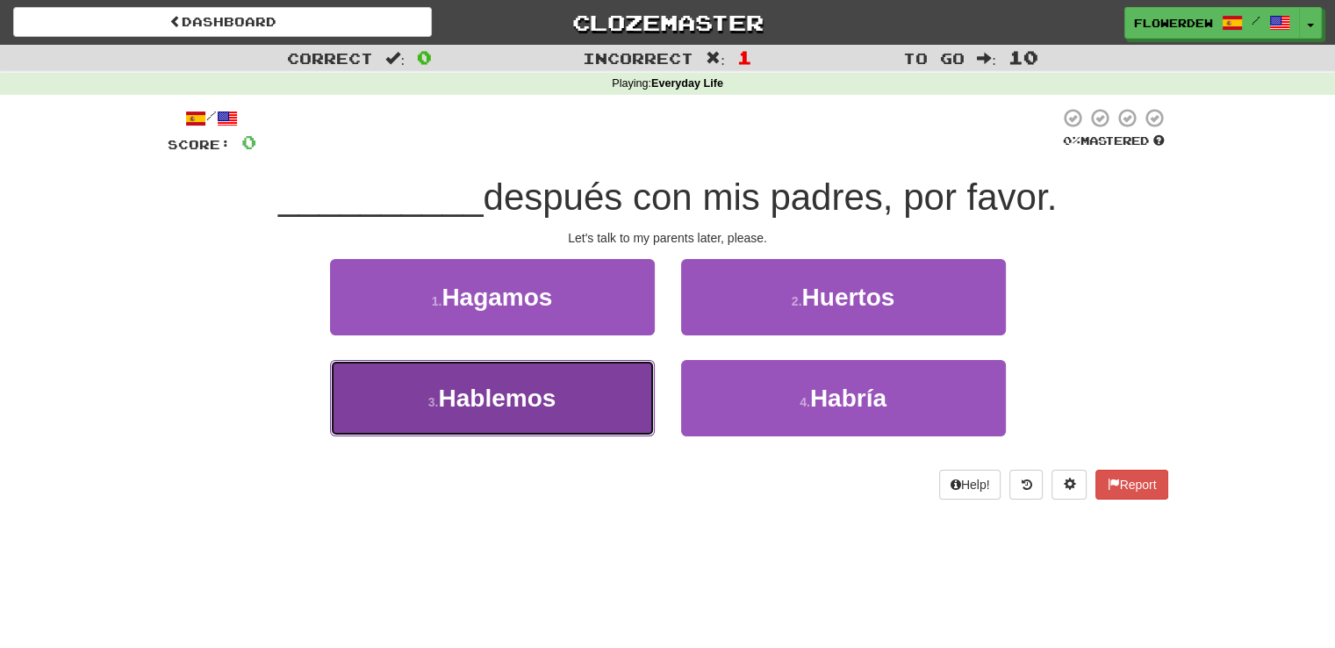
click at [634, 411] on button "3 . Hablemos" at bounding box center [492, 398] width 325 height 76
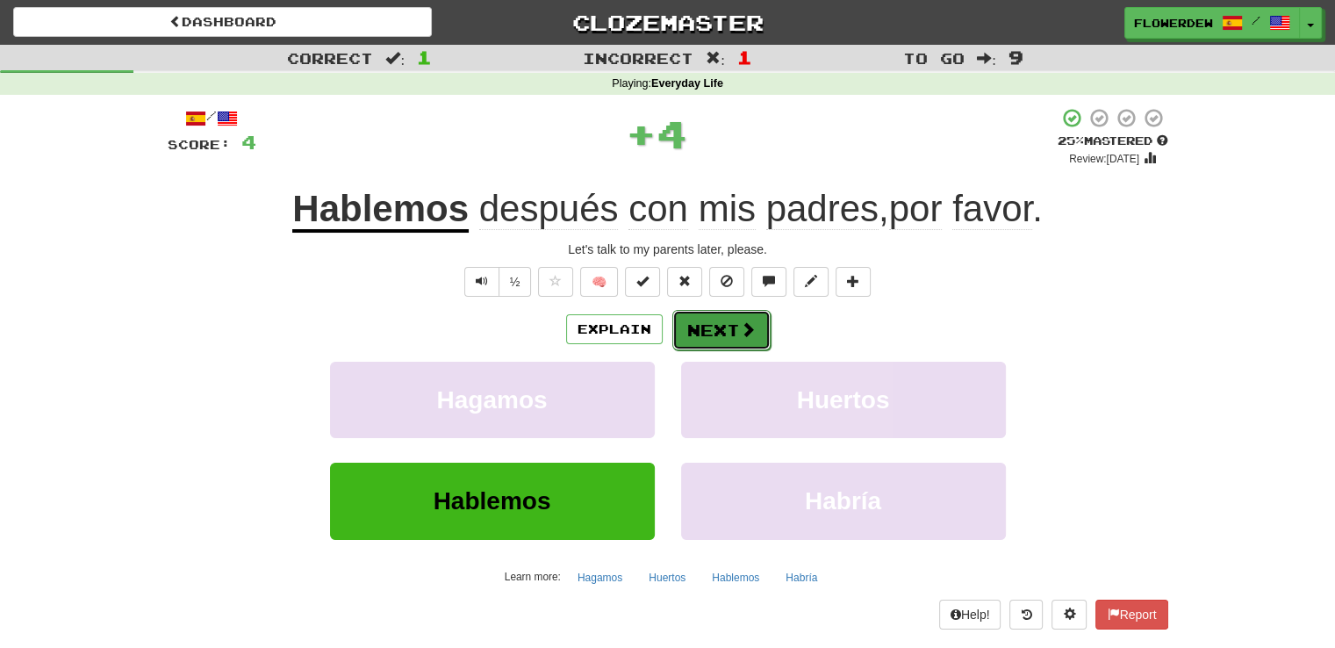
click at [692, 345] on button "Next" at bounding box center [721, 330] width 98 height 40
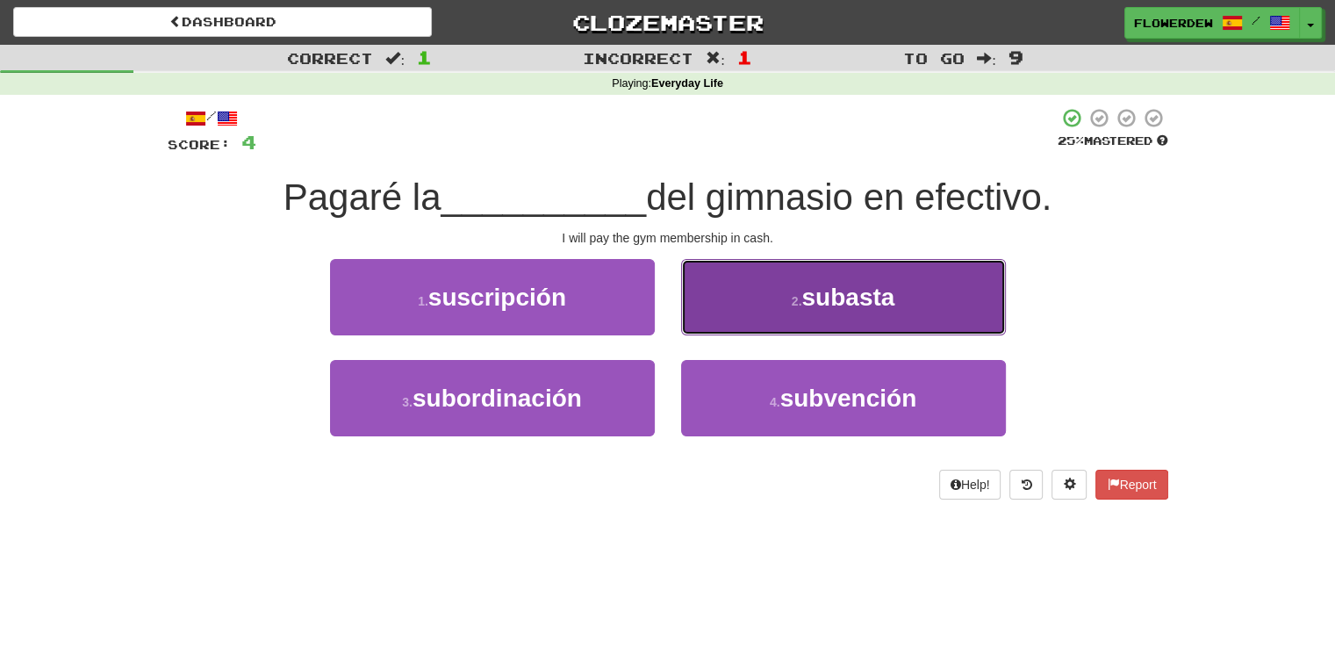
click at [736, 282] on button "2 . subasta" at bounding box center [843, 297] width 325 height 76
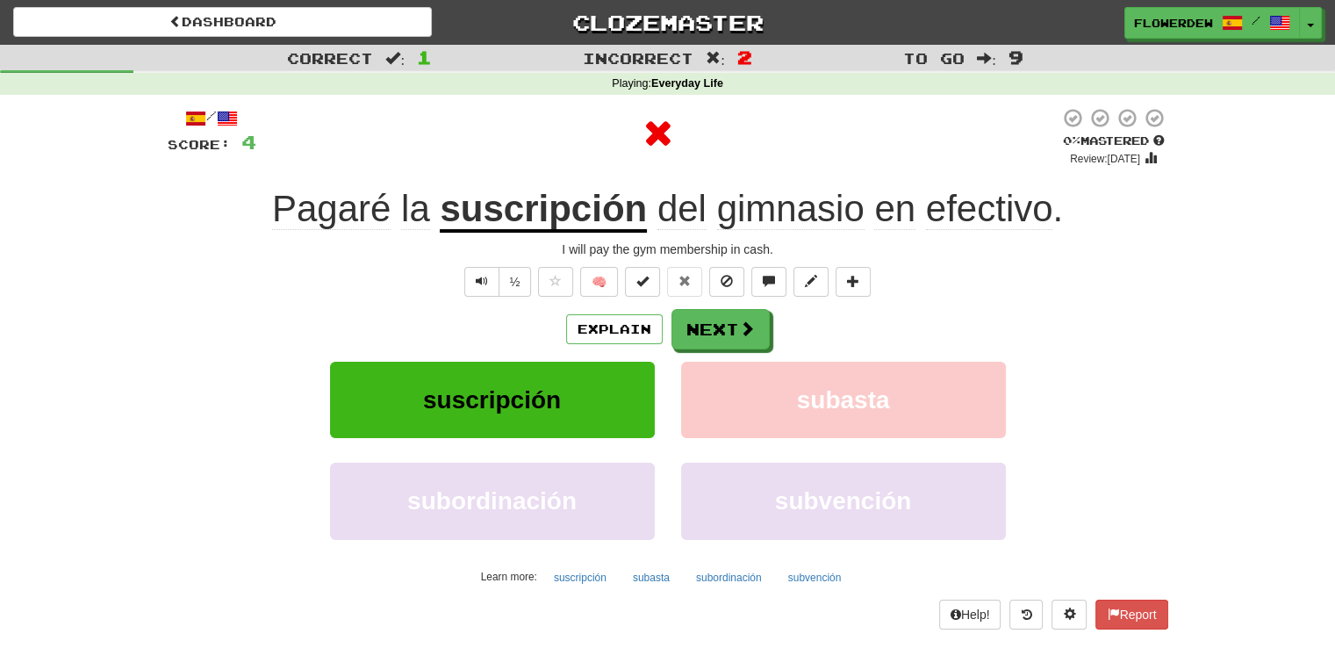
click at [720, 306] on div "/ Score: 4 0 % Mastered Review: 2025-09-17 Pagaré la suscripción del gimnasio e…" at bounding box center [668, 367] width 1001 height 521
click at [720, 323] on button "Next" at bounding box center [721, 330] width 98 height 40
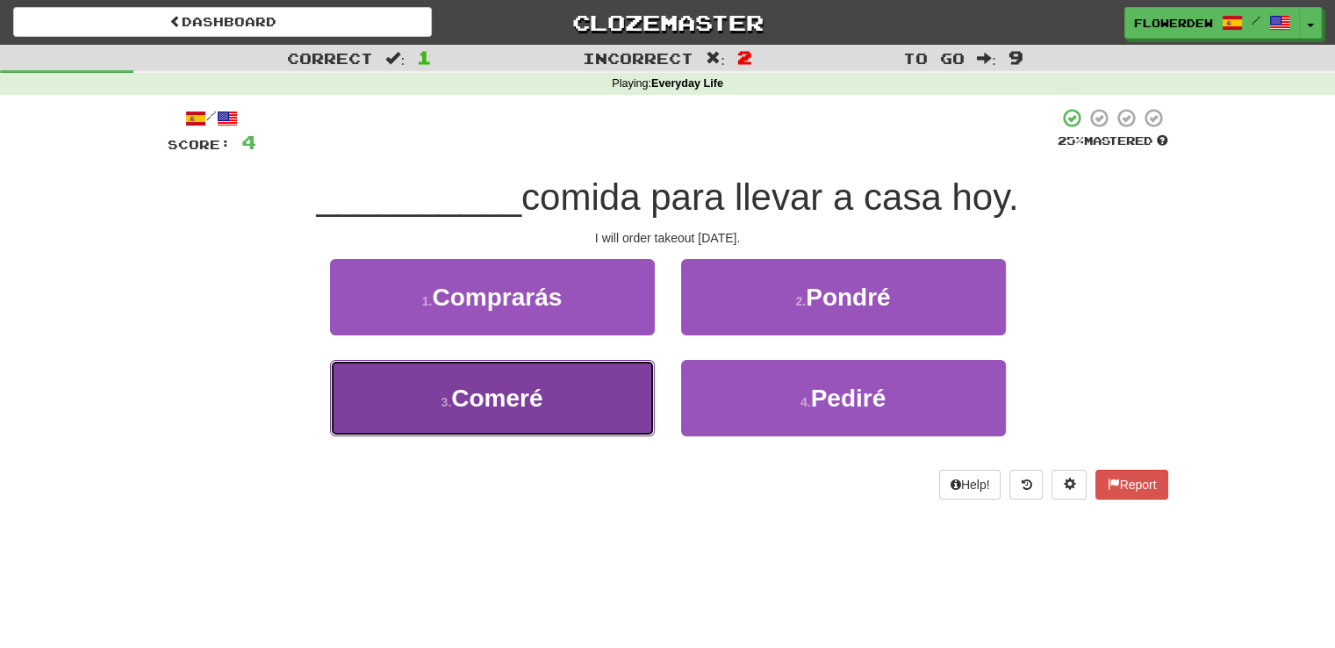
click at [626, 377] on button "3 . Comeré" at bounding box center [492, 398] width 325 height 76
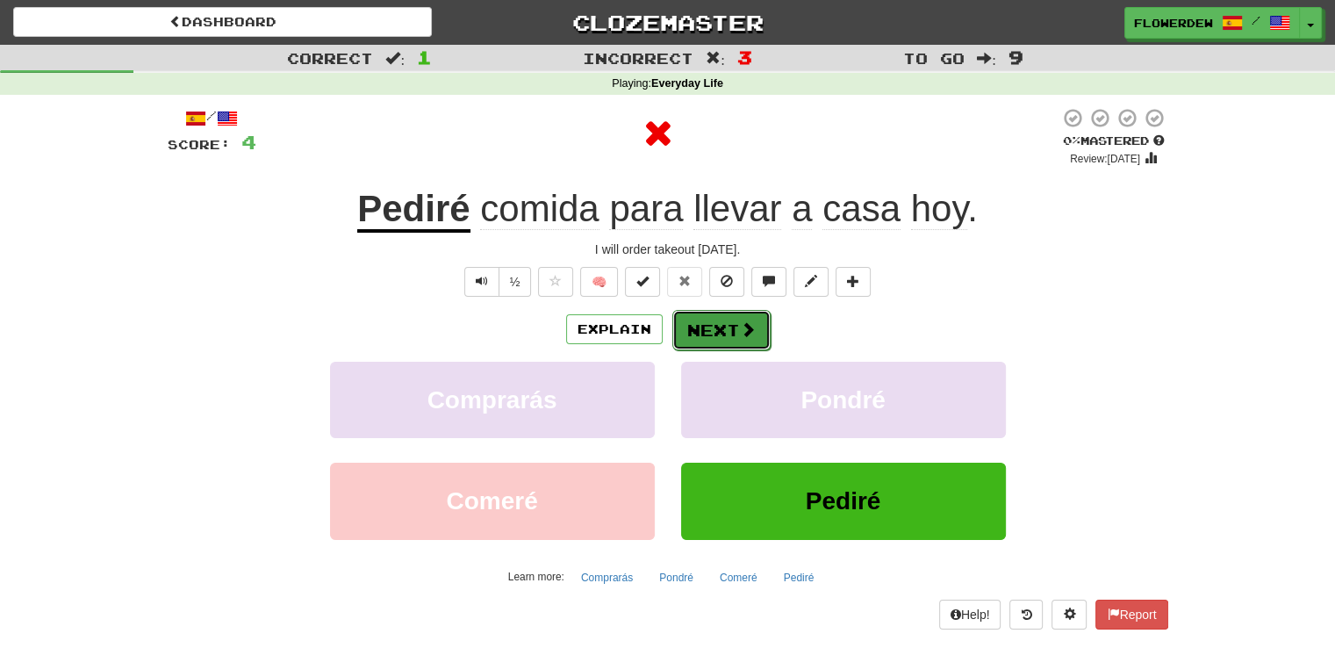
click at [706, 330] on button "Next" at bounding box center [721, 330] width 98 height 40
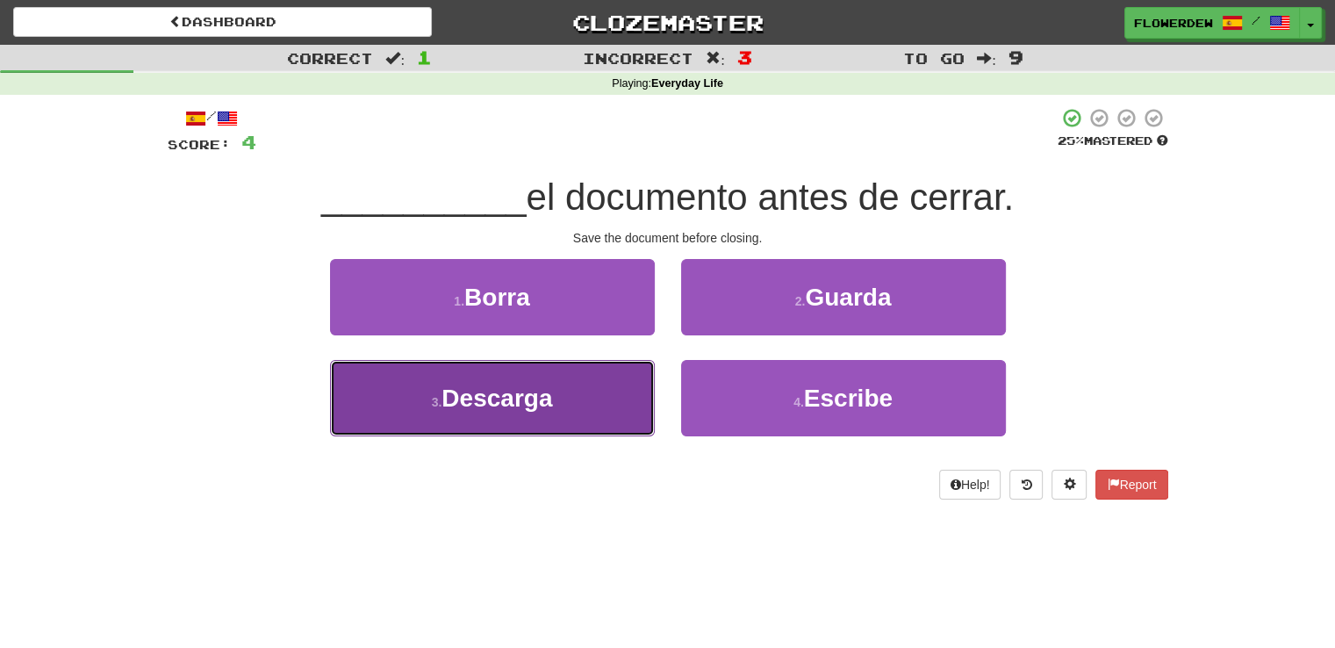
click at [625, 391] on button "3 . Descarga" at bounding box center [492, 398] width 325 height 76
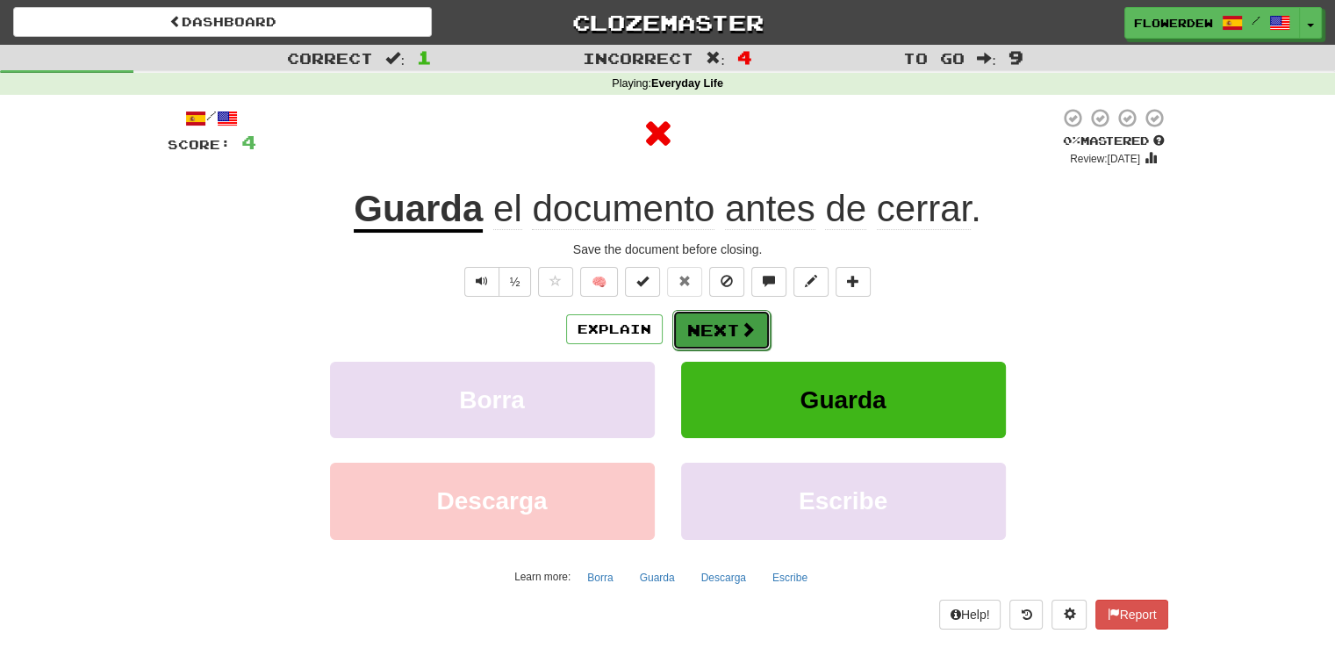
click at [714, 314] on button "Next" at bounding box center [721, 330] width 98 height 40
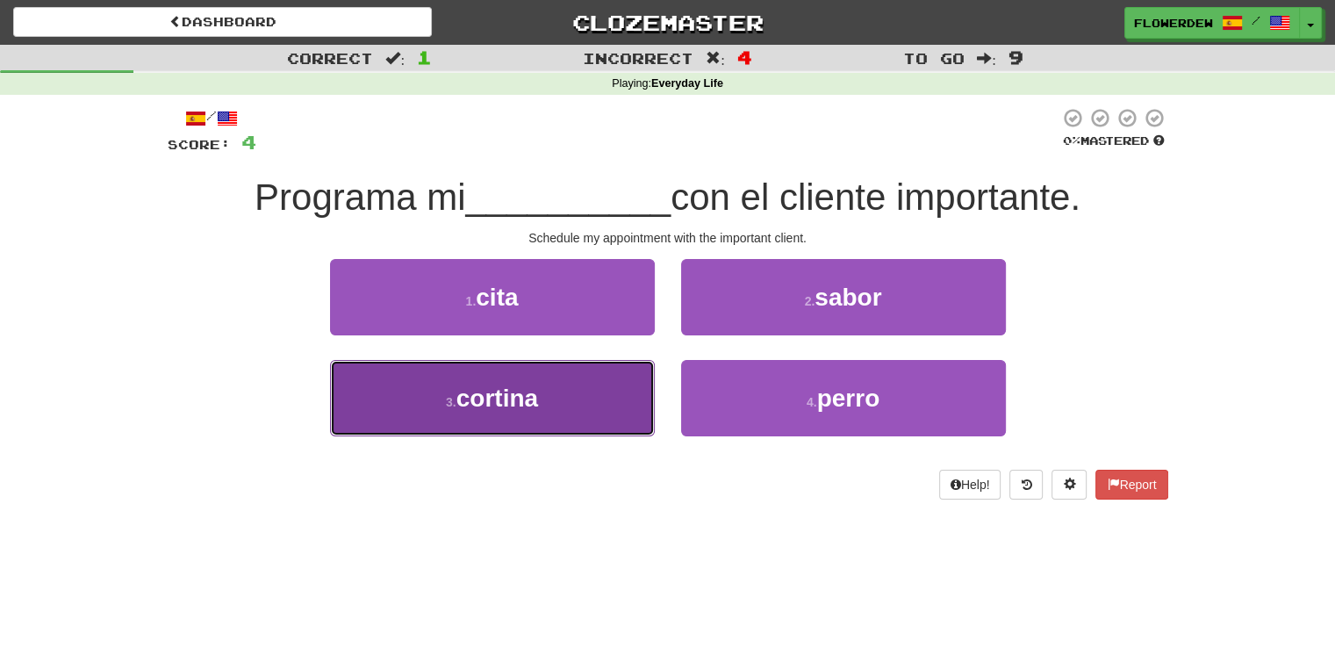
click at [633, 377] on button "3 . cortina" at bounding box center [492, 398] width 325 height 76
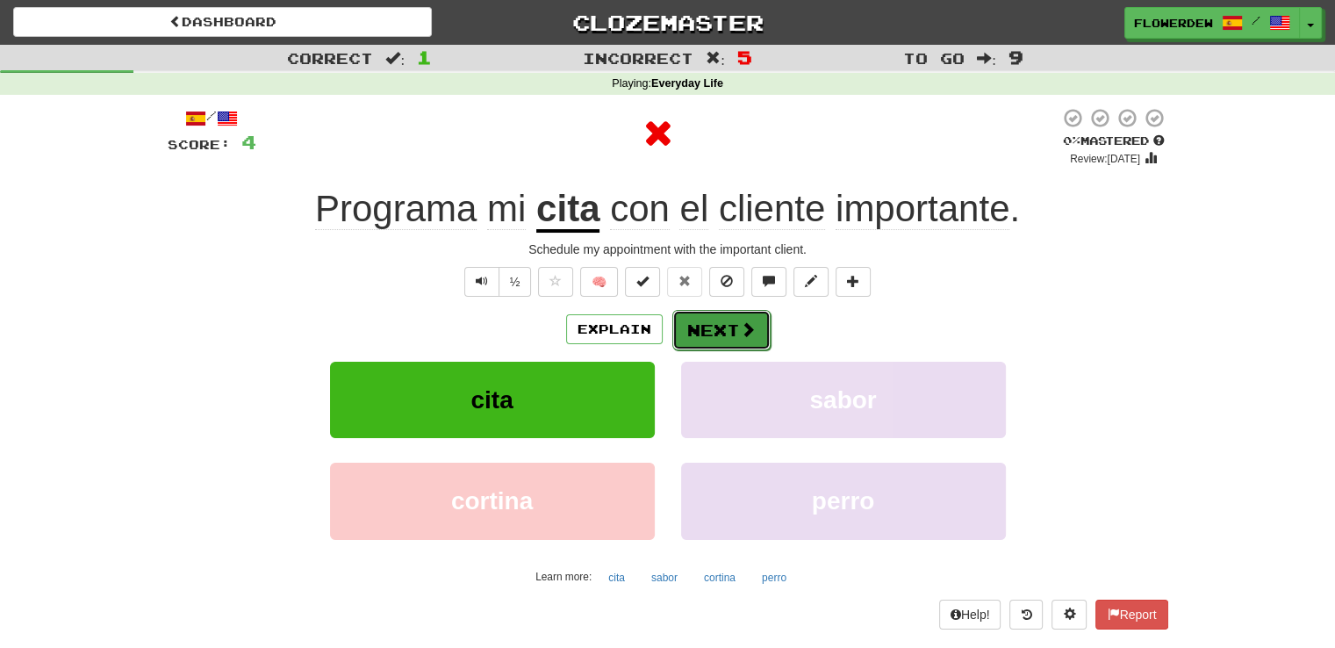
click at [702, 320] on button "Next" at bounding box center [721, 330] width 98 height 40
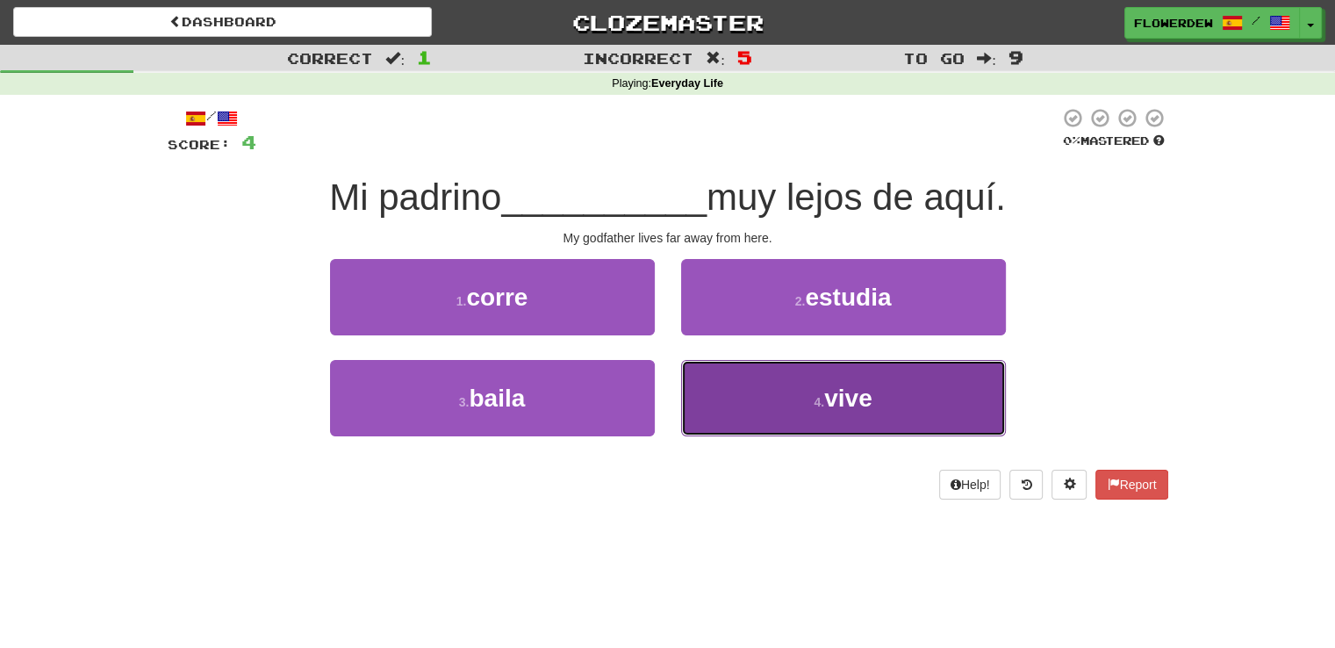
click at [704, 386] on button "4 . vive" at bounding box center [843, 398] width 325 height 76
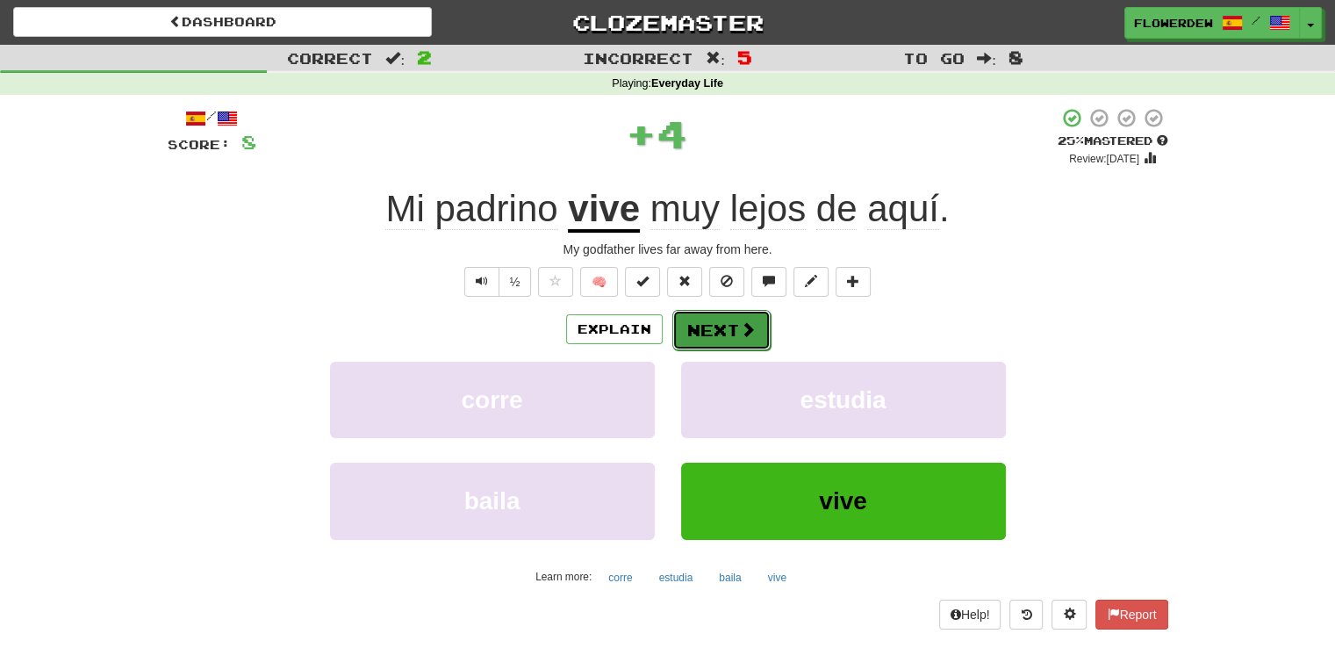
click at [724, 328] on button "Next" at bounding box center [721, 330] width 98 height 40
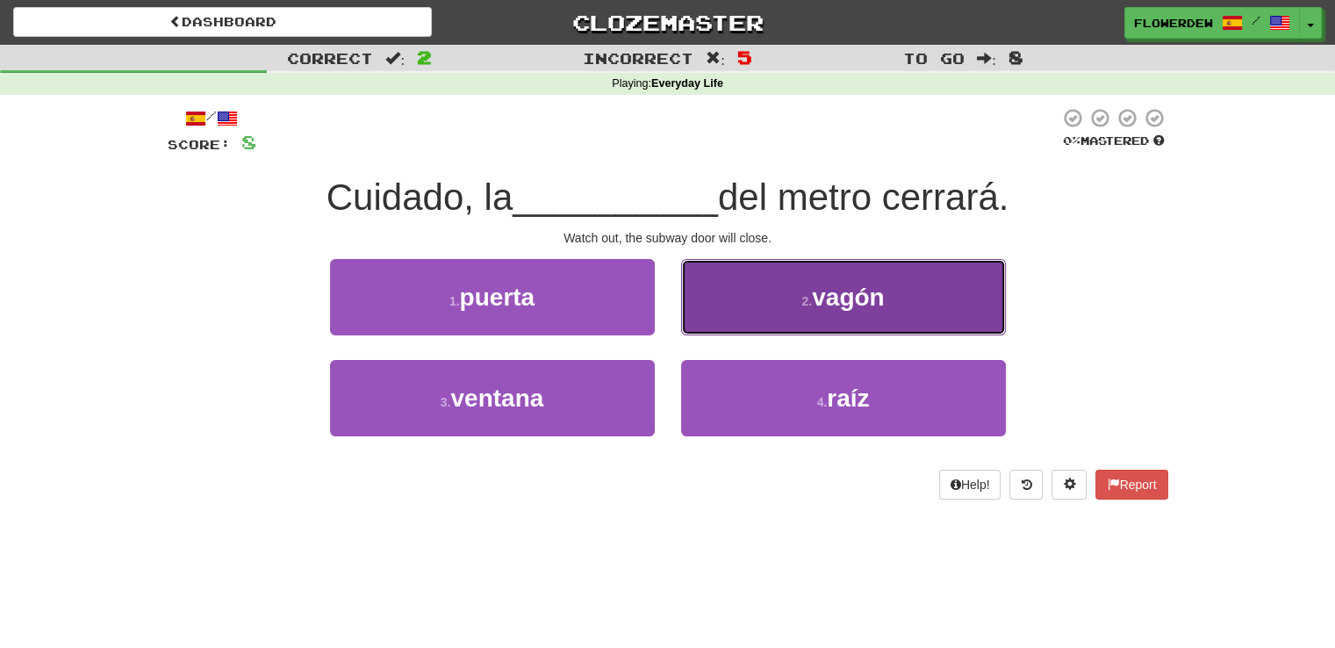
click at [744, 303] on button "2 . vagón" at bounding box center [843, 297] width 325 height 76
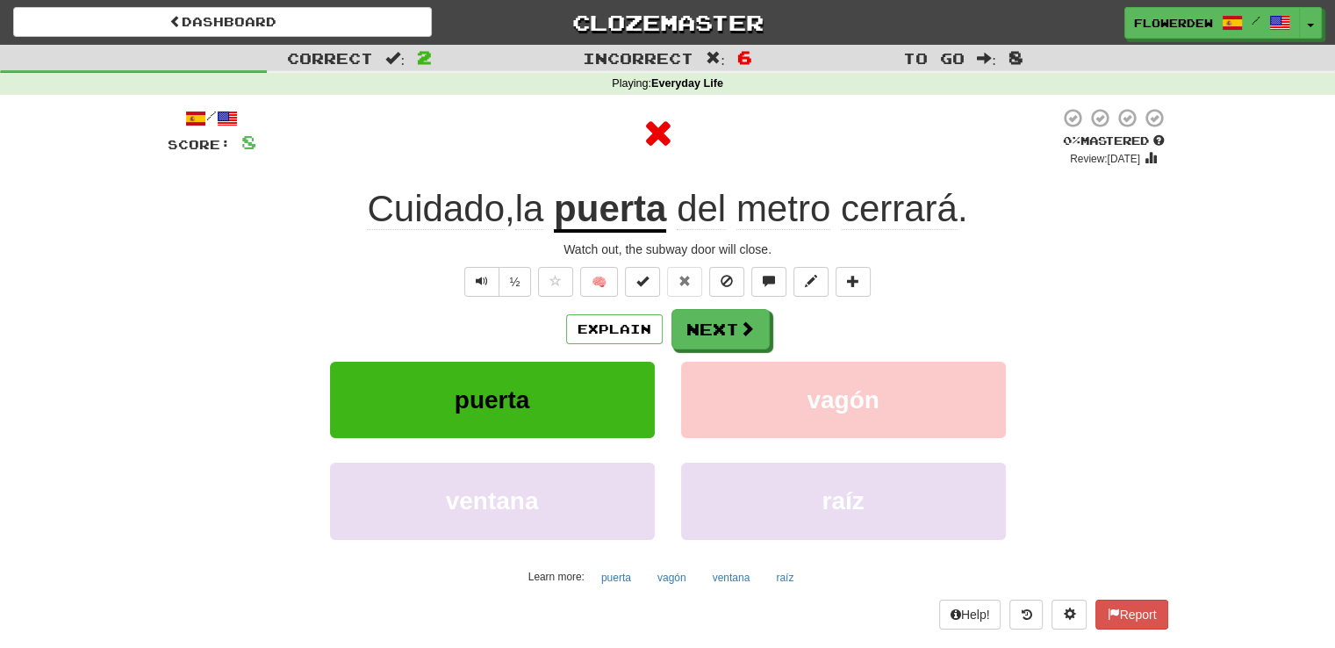
click at [744, 303] on div "/ Score: 8 0 % Mastered Review: 2025-09-17 Cuidado , la puerta del metro cerrar…" at bounding box center [668, 367] width 1001 height 521
click at [737, 319] on button "Next" at bounding box center [721, 330] width 98 height 40
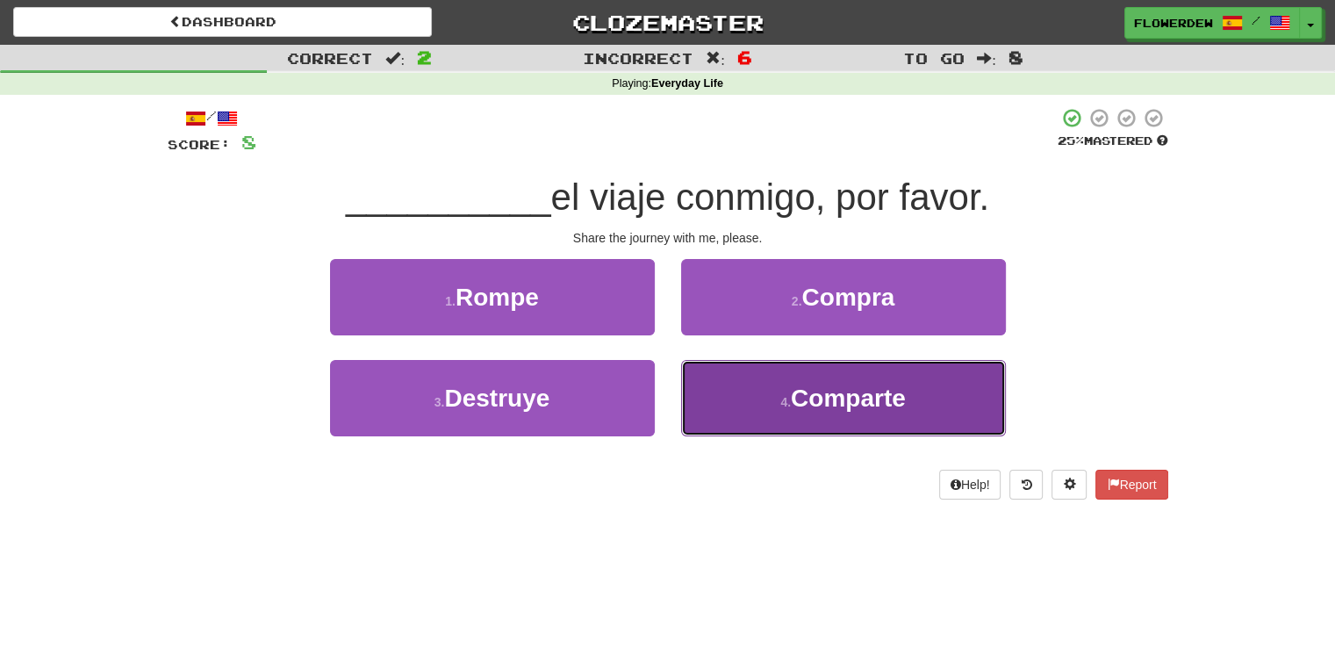
click at [718, 369] on button "4 . Comparte" at bounding box center [843, 398] width 325 height 76
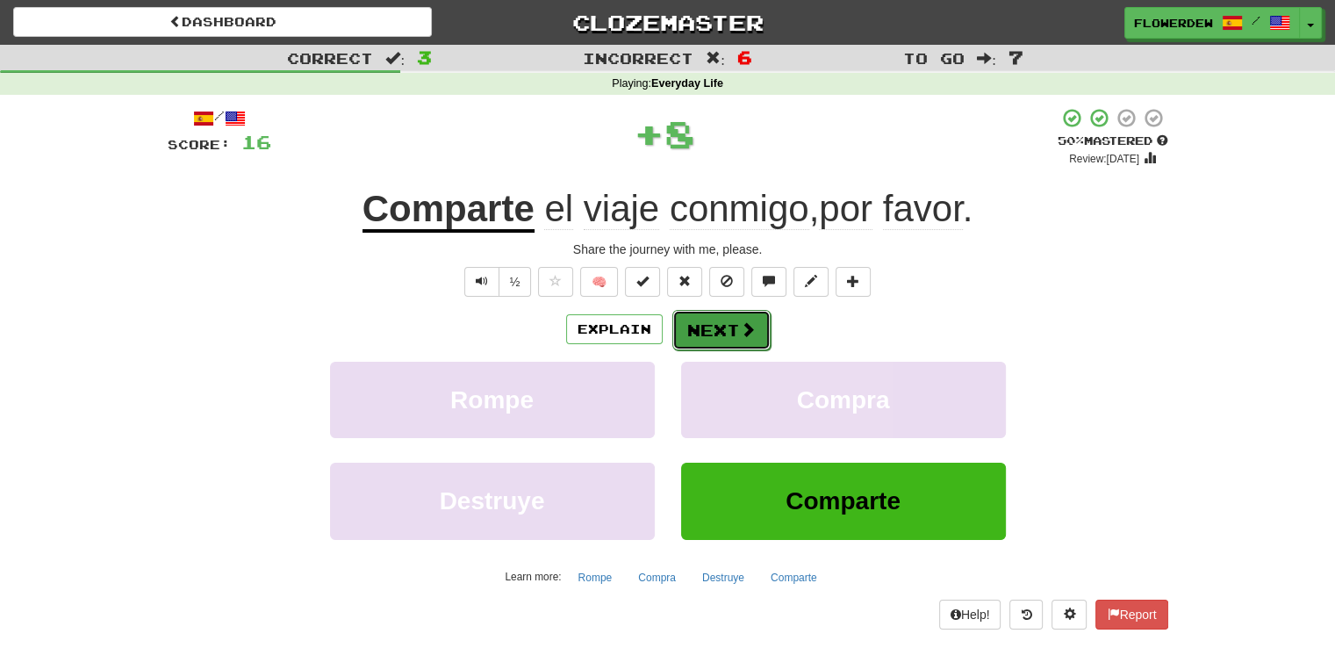
click at [727, 313] on button "Next" at bounding box center [721, 330] width 98 height 40
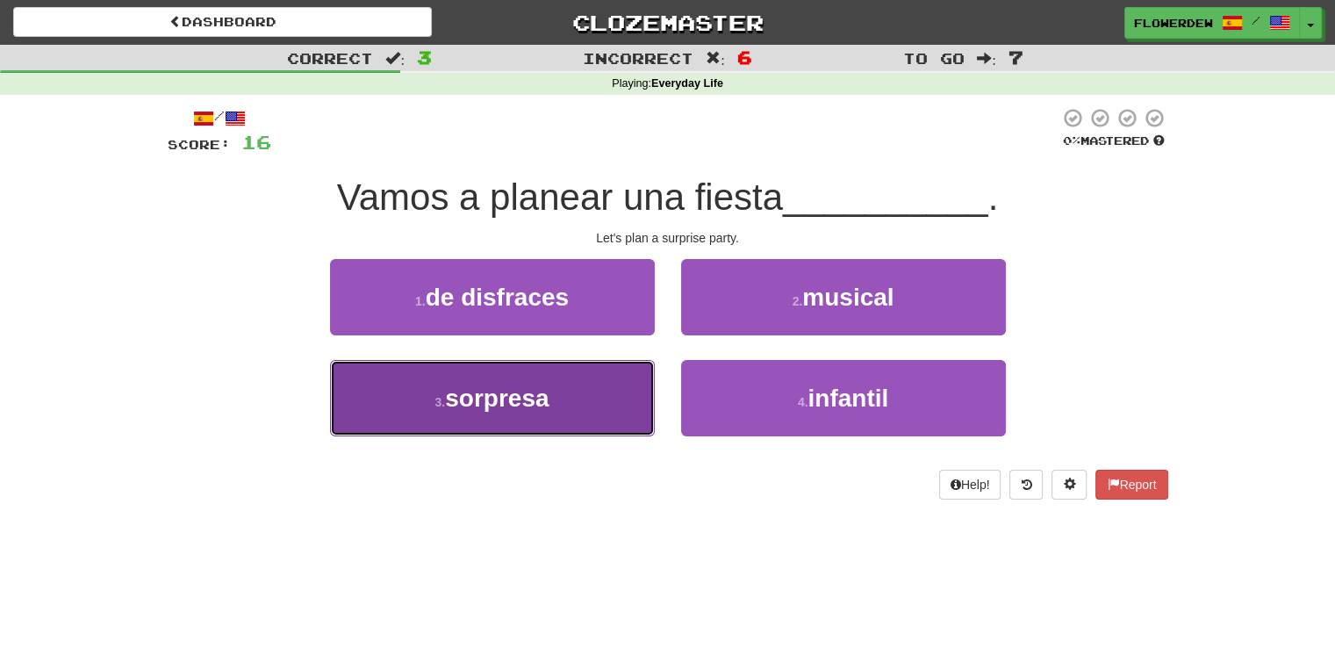
click at [618, 398] on button "3 . sorpresa" at bounding box center [492, 398] width 325 height 76
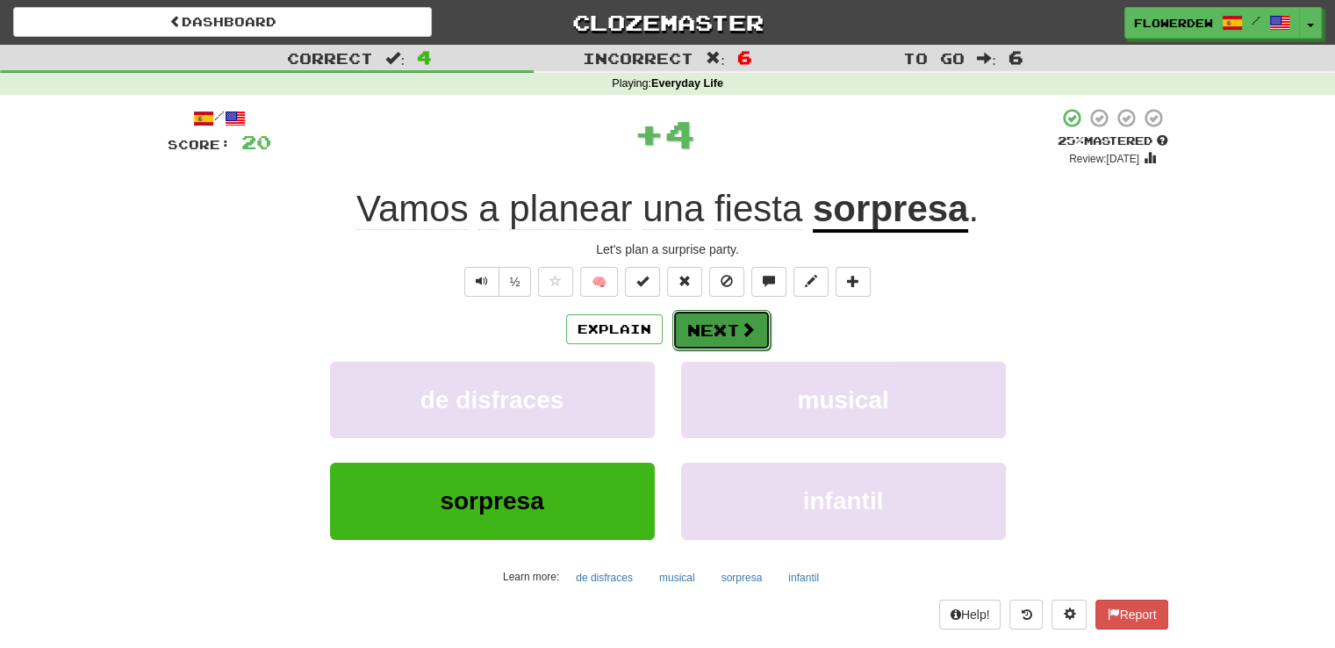
click at [692, 326] on button "Next" at bounding box center [721, 330] width 98 height 40
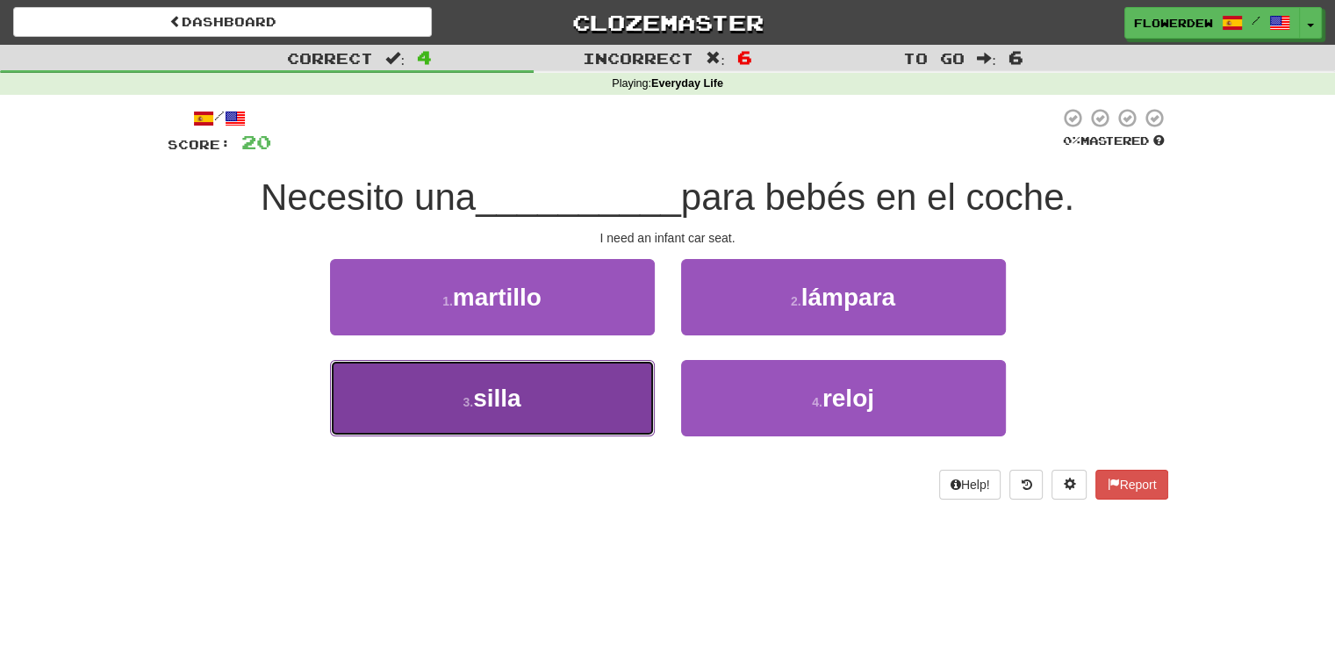
click at [631, 366] on button "3 . silla" at bounding box center [492, 398] width 325 height 76
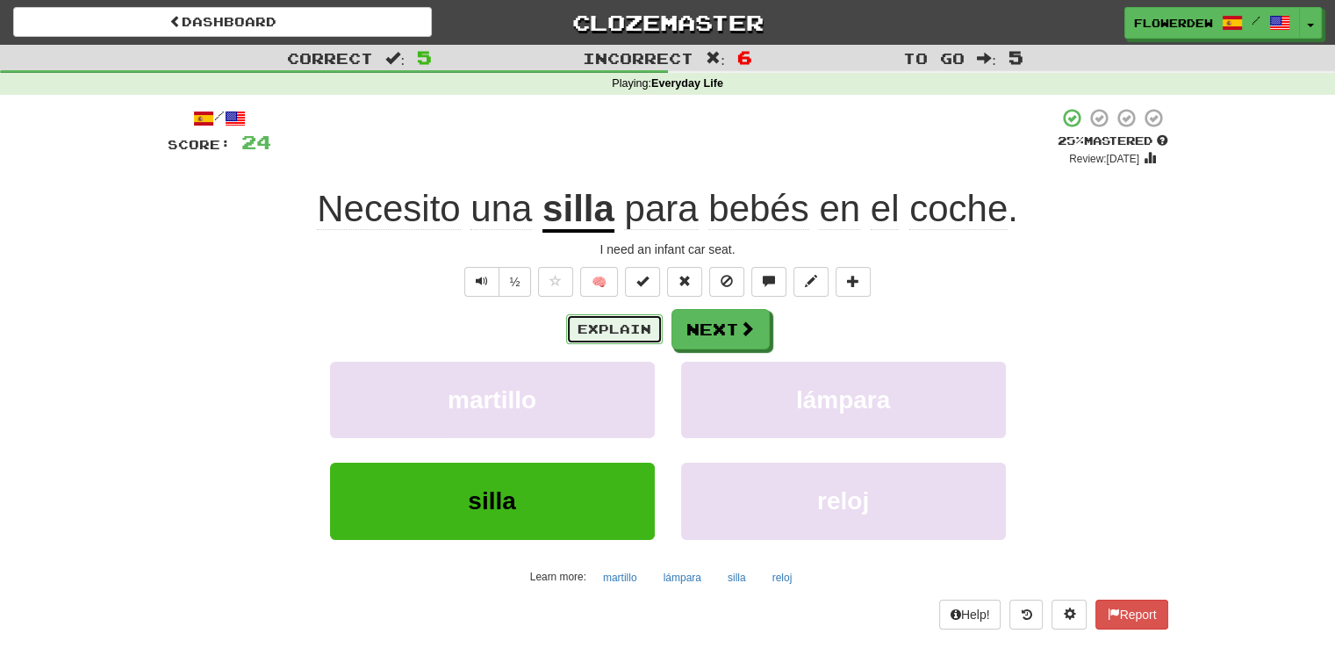
click at [646, 329] on button "Explain" at bounding box center [614, 329] width 97 height 30
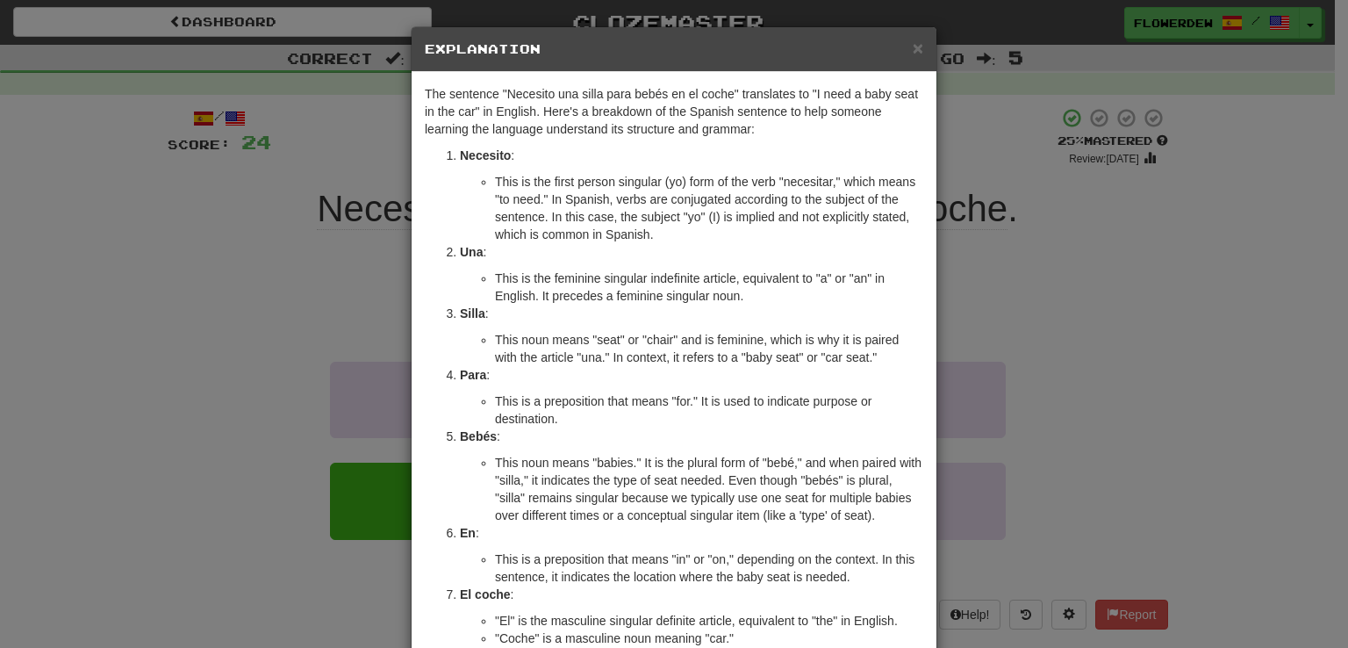
click at [968, 251] on div "× Explanation The sentence "Necesito una silla para bebés en el coche" translat…" at bounding box center [674, 324] width 1348 height 648
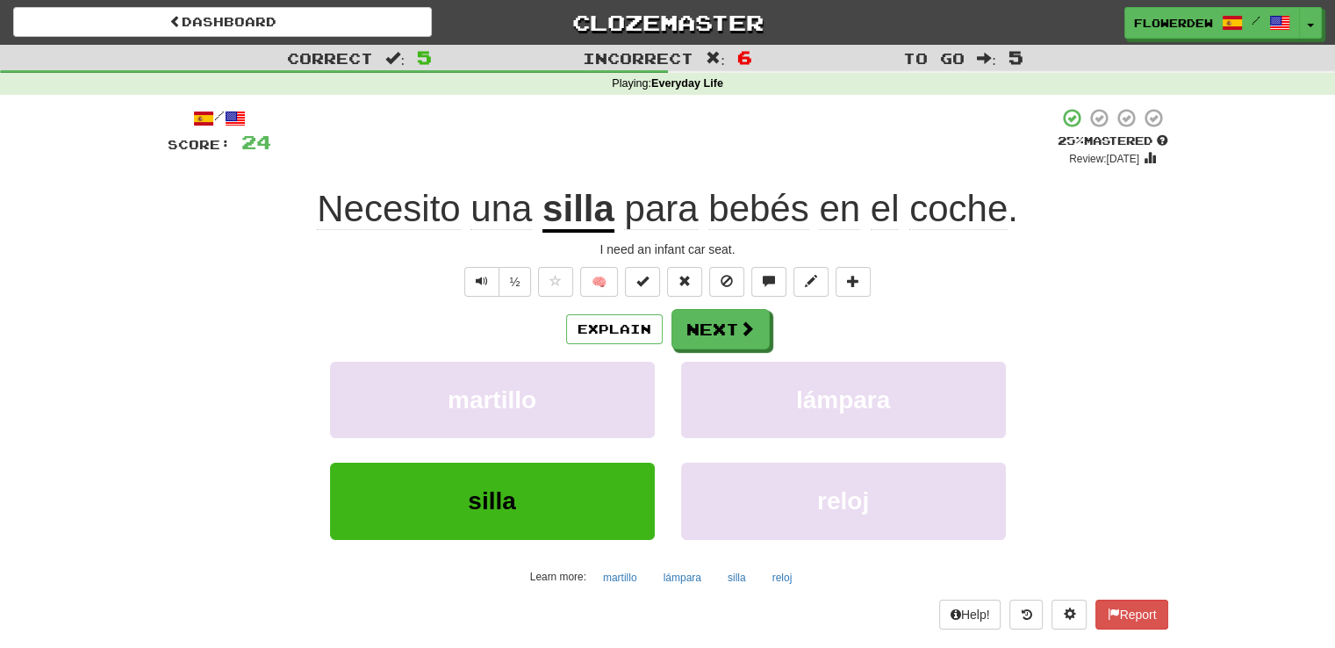
click at [749, 355] on div "Explain Next martillo lámpara silla reloj Learn more: martillo lámpara silla re…" at bounding box center [668, 450] width 1001 height 282
click at [771, 321] on div "Explain Next" at bounding box center [668, 329] width 1001 height 40
click at [742, 324] on span at bounding box center [748, 329] width 16 height 16
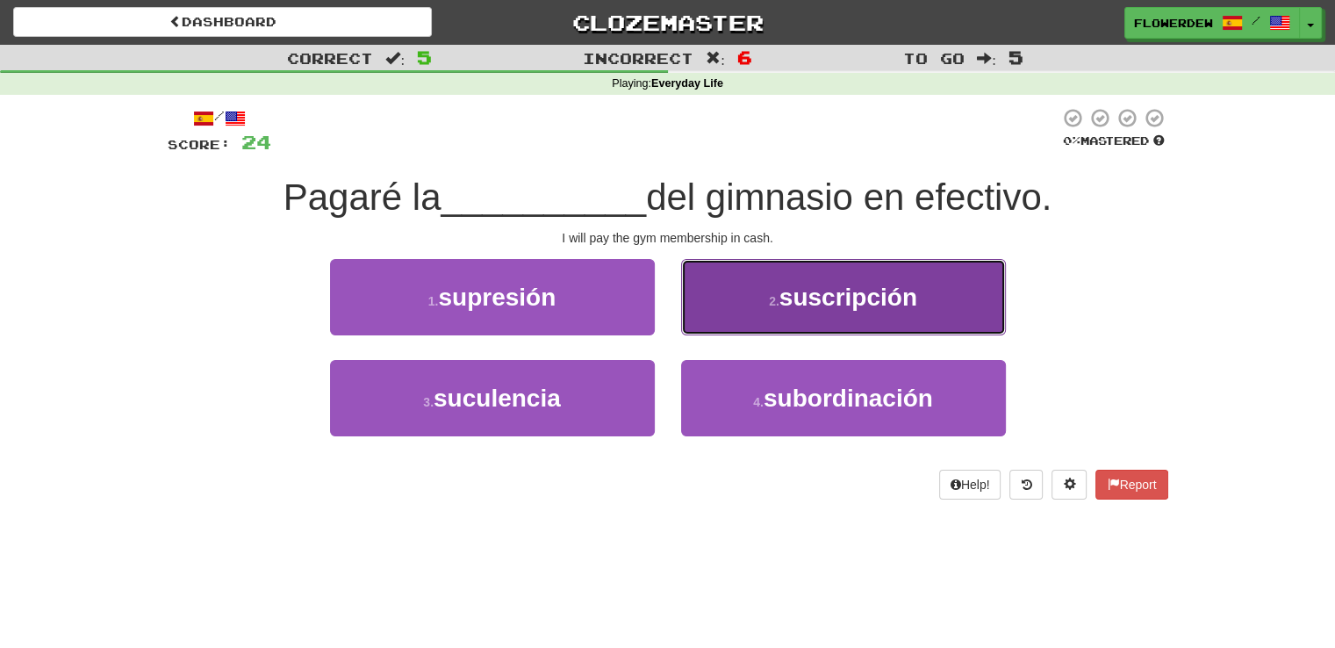
click at [720, 320] on button "2 . suscripción" at bounding box center [843, 297] width 325 height 76
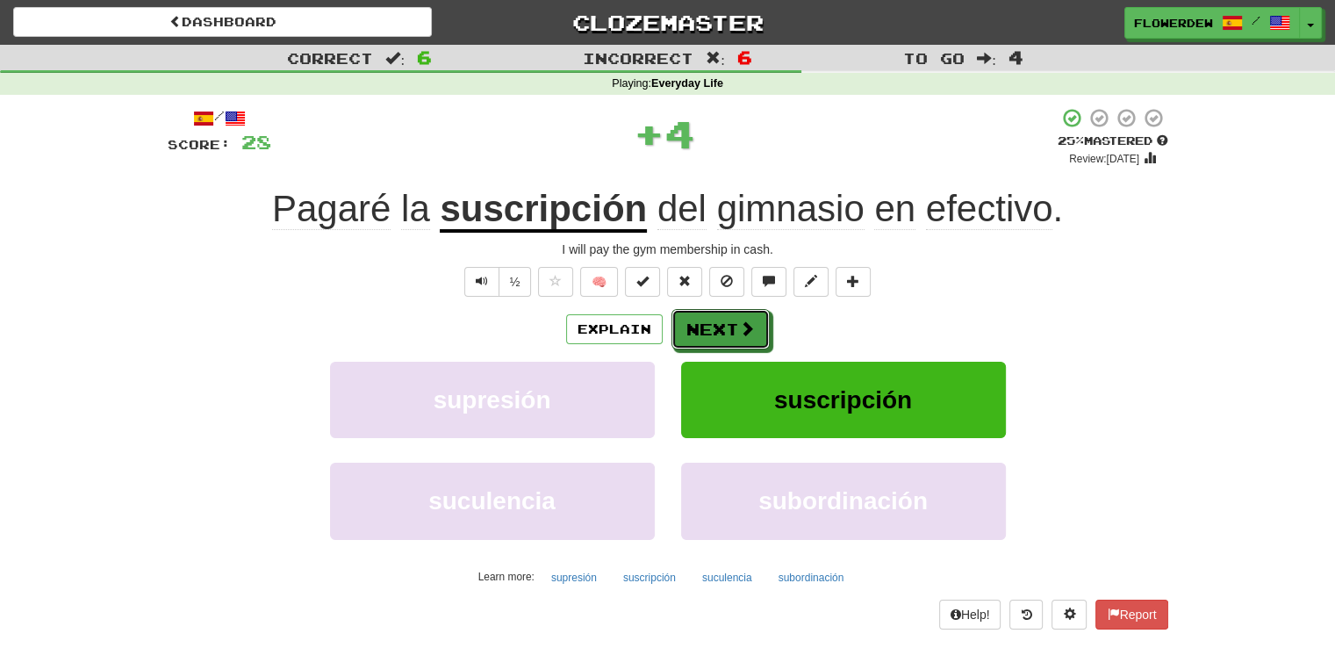
click at [720, 320] on button "Next" at bounding box center [720, 329] width 98 height 40
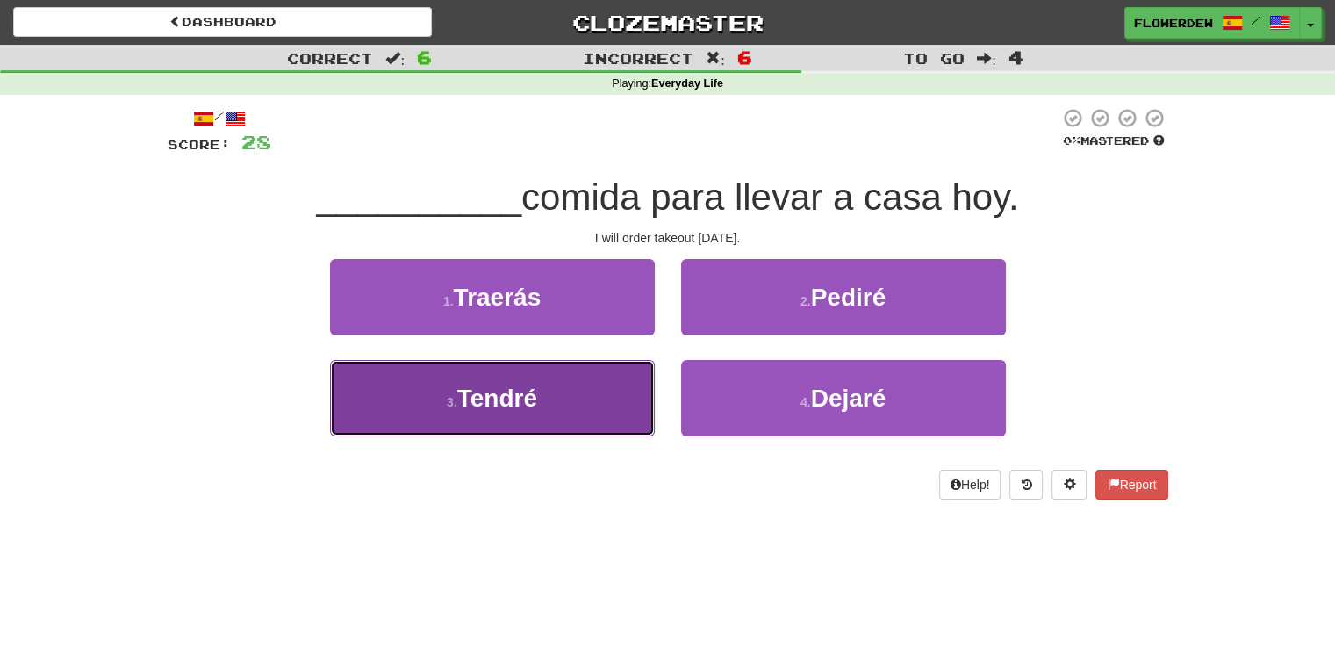
click at [611, 401] on button "3 . Tendré" at bounding box center [492, 398] width 325 height 76
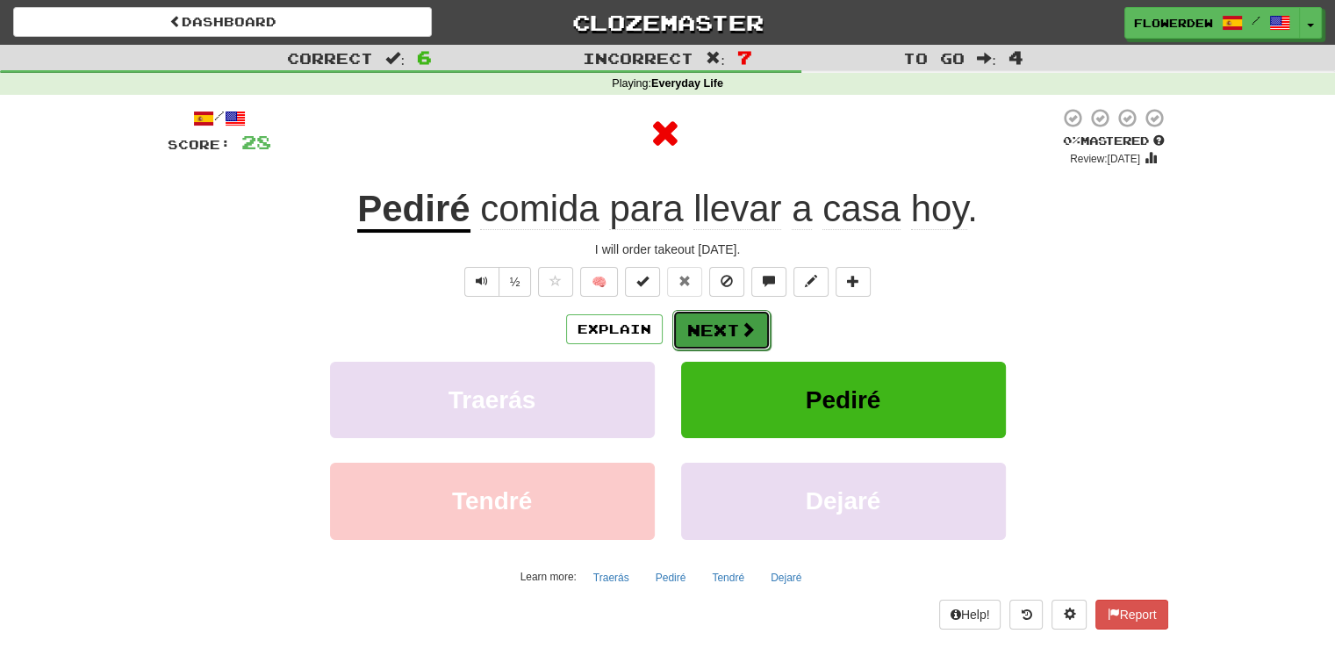
click at [728, 344] on button "Next" at bounding box center [721, 330] width 98 height 40
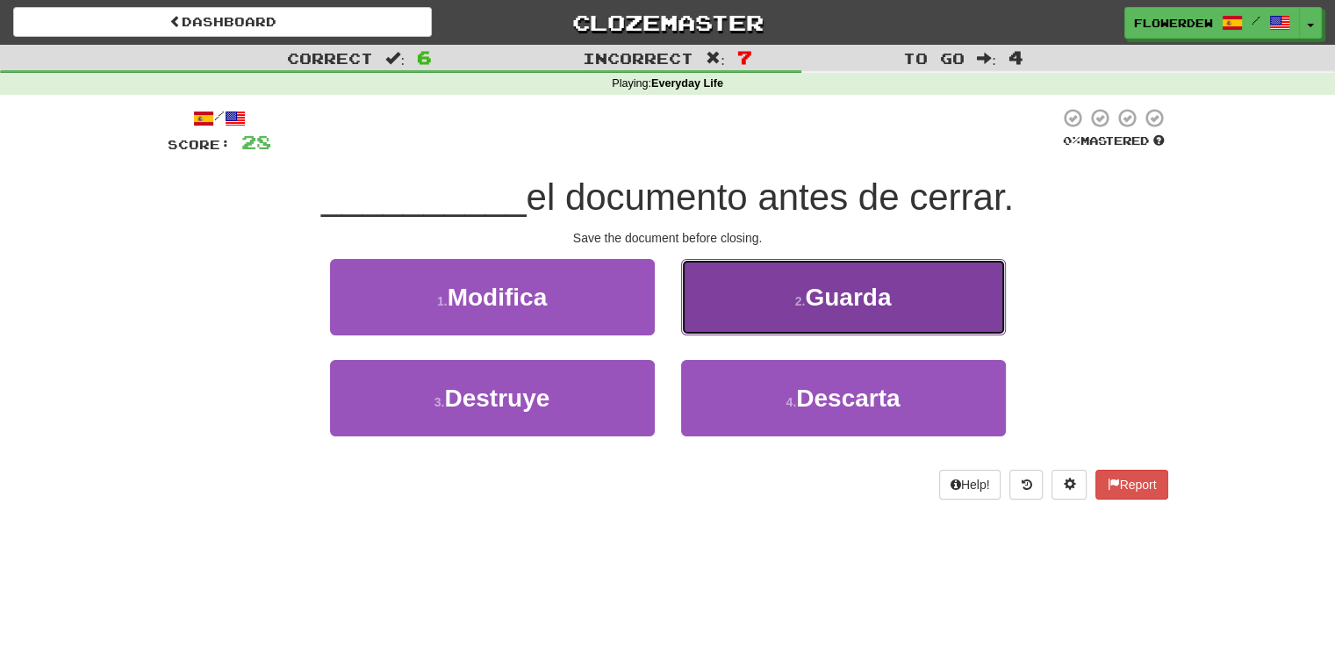
click at [770, 275] on button "2 . Guarda" at bounding box center [843, 297] width 325 height 76
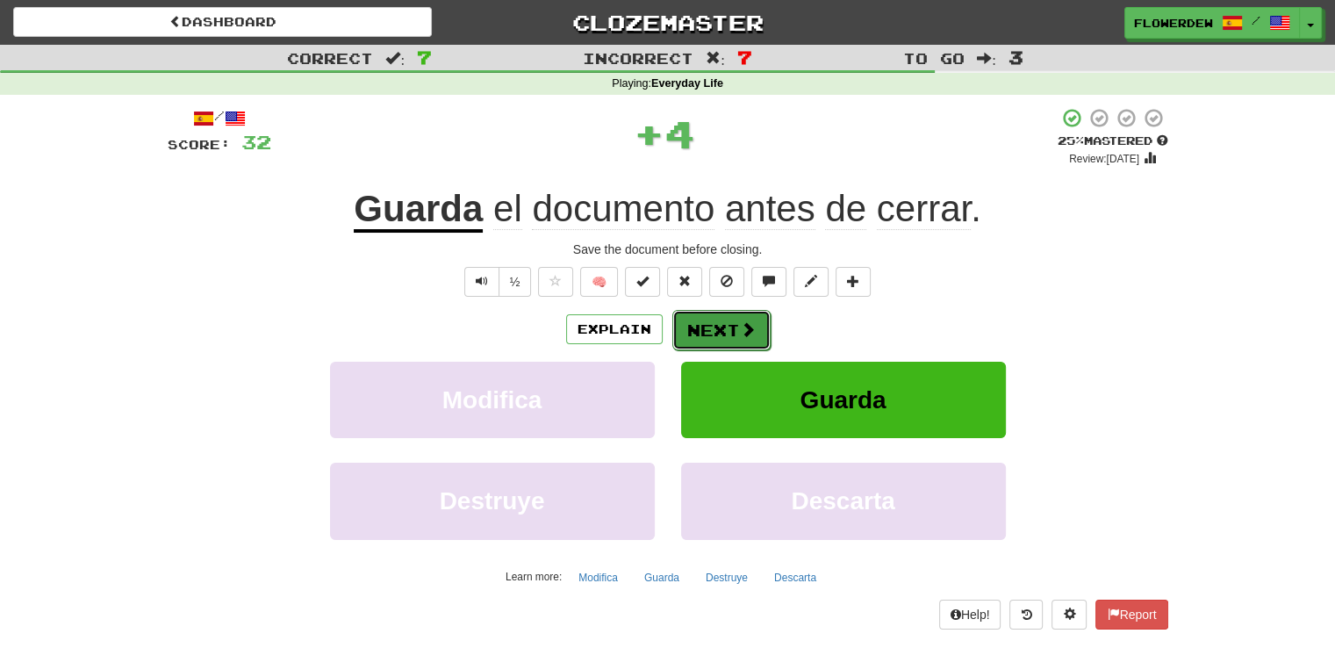
click at [732, 320] on button "Next" at bounding box center [721, 330] width 98 height 40
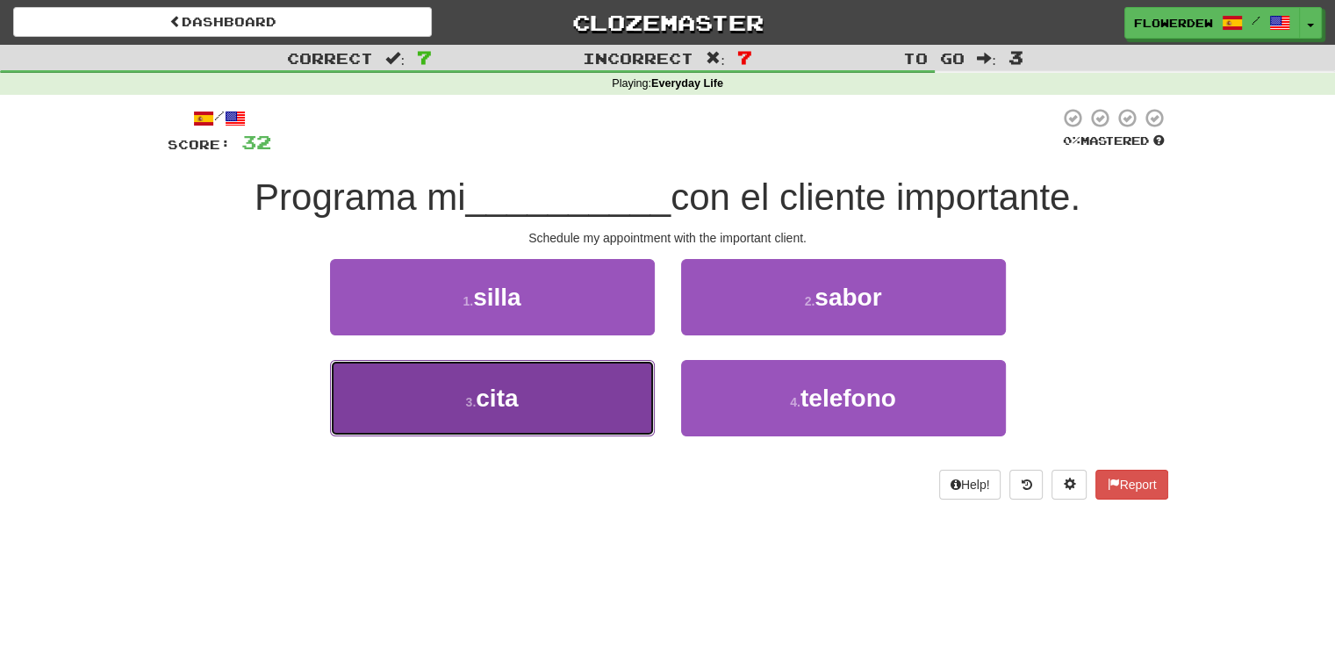
click at [625, 388] on button "3 . cita" at bounding box center [492, 398] width 325 height 76
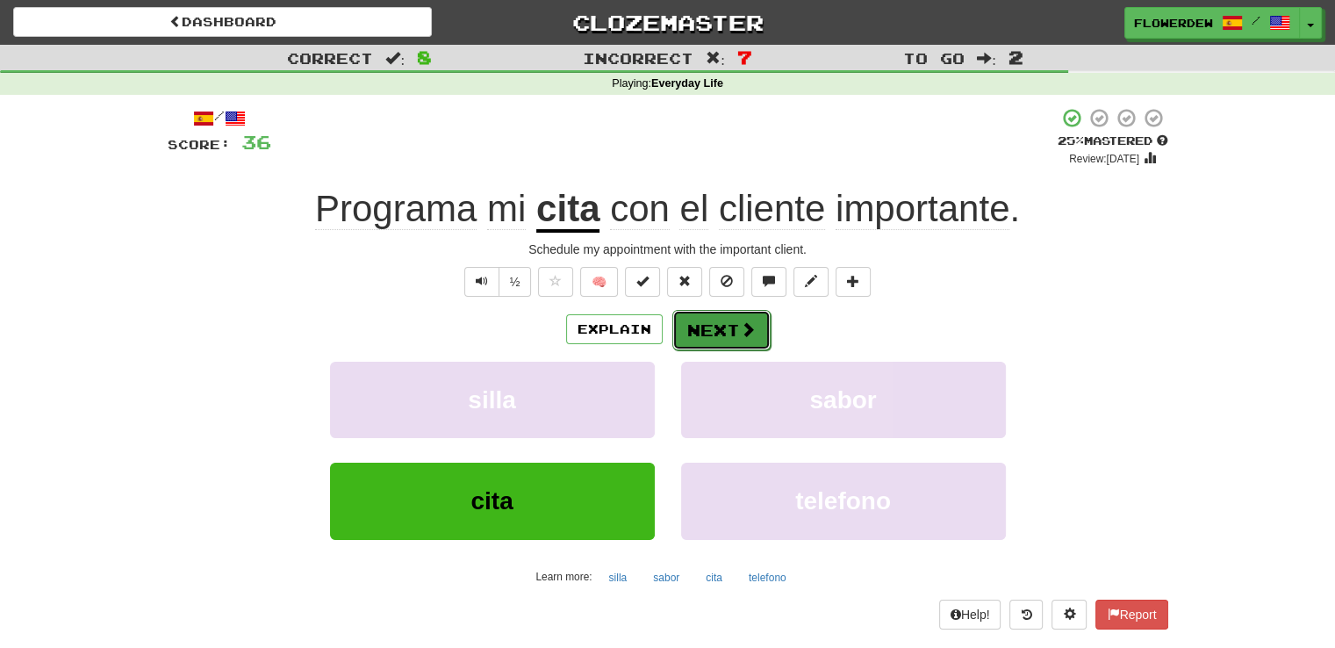
click at [709, 327] on button "Next" at bounding box center [721, 330] width 98 height 40
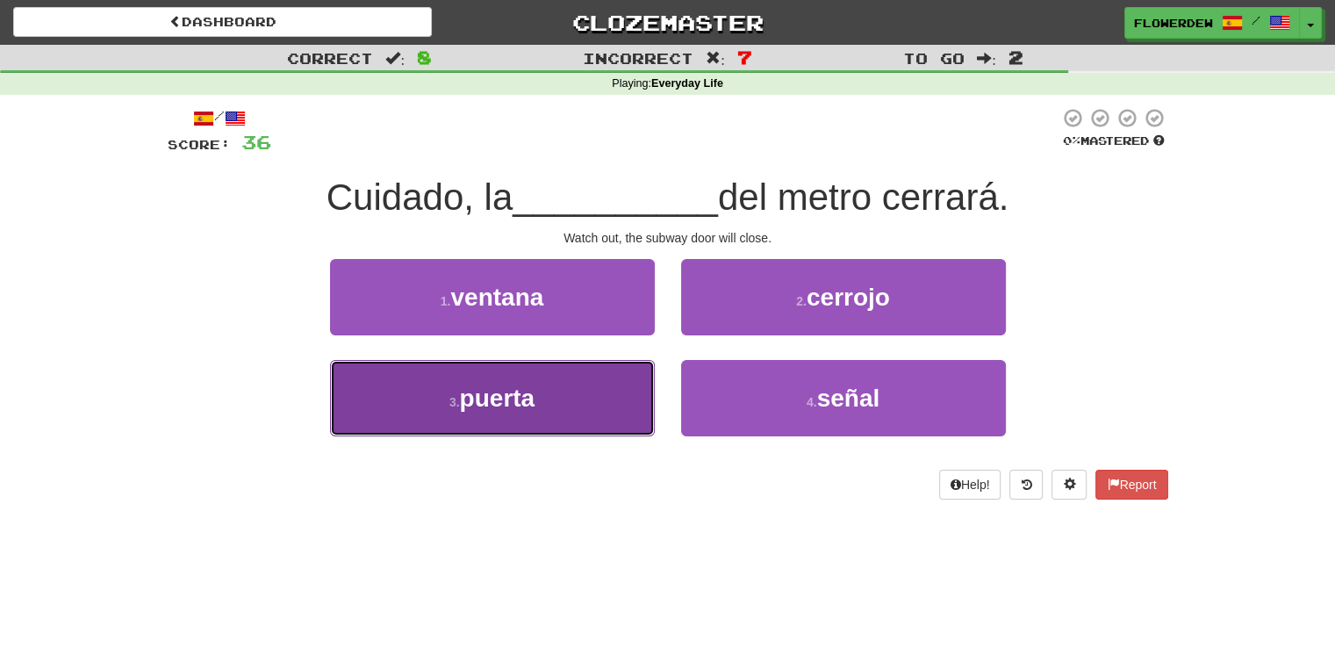
click at [610, 402] on button "3 . puerta" at bounding box center [492, 398] width 325 height 76
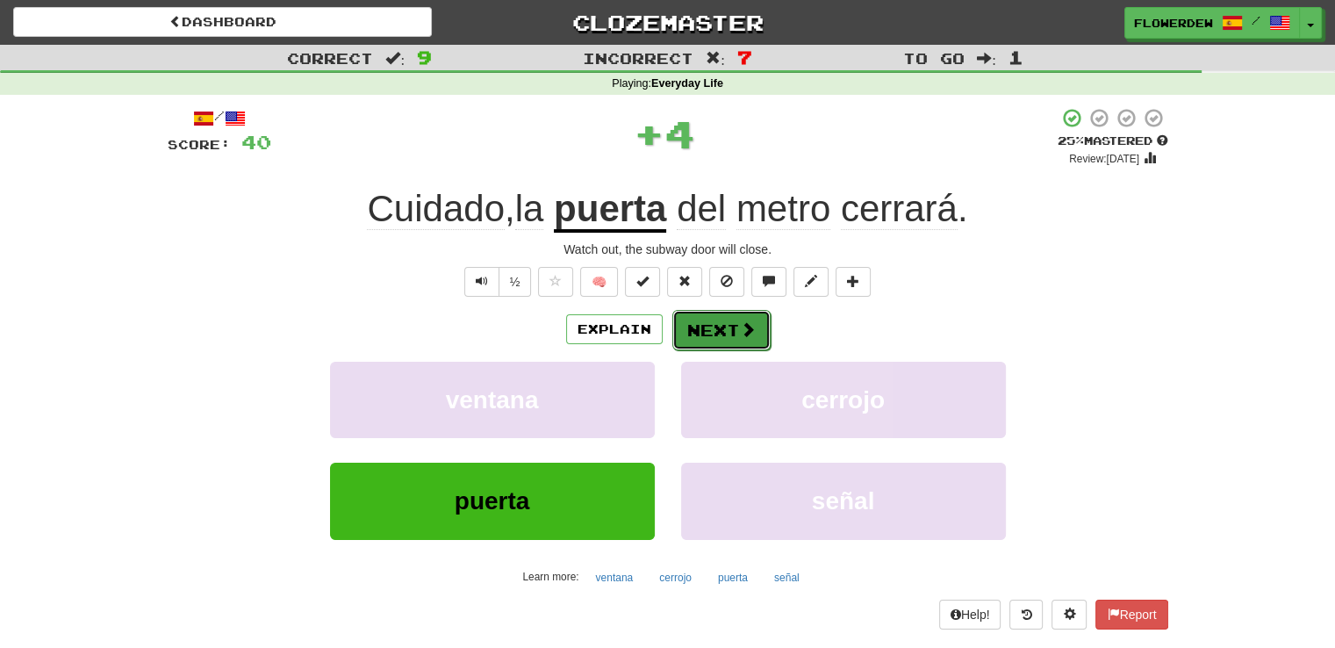
click at [705, 327] on button "Next" at bounding box center [721, 330] width 98 height 40
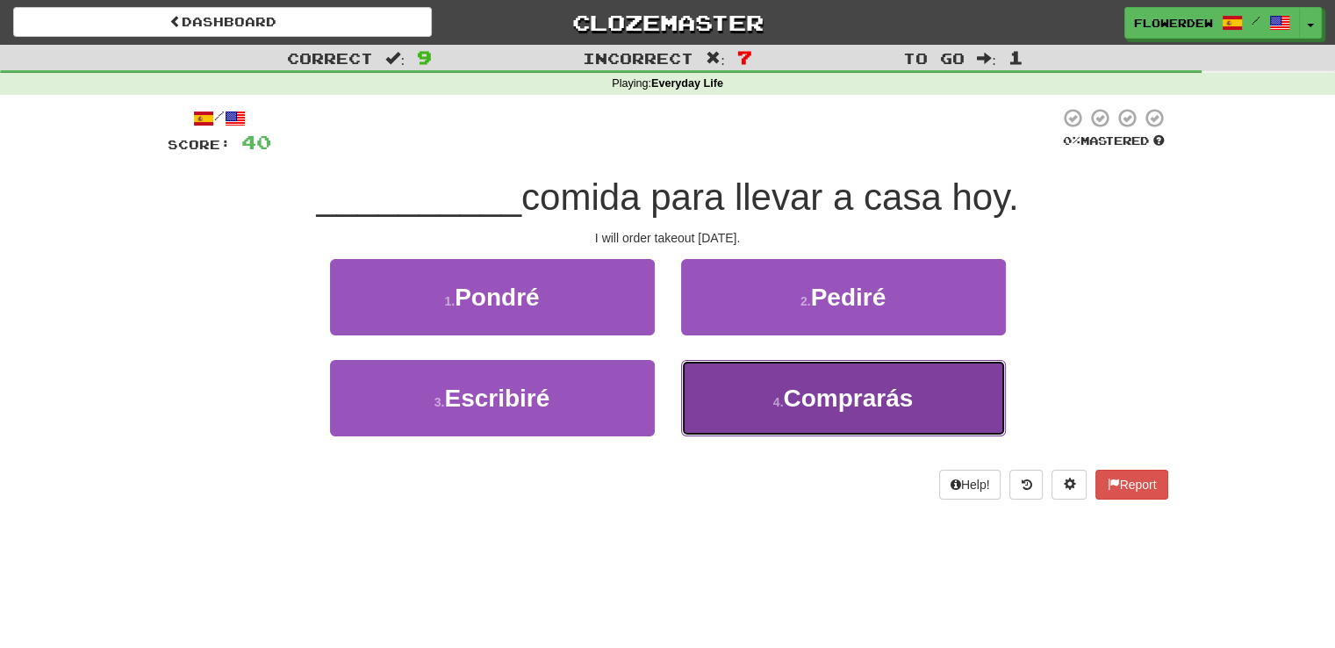
click at [728, 412] on button "4 . Comprarás" at bounding box center [843, 398] width 325 height 76
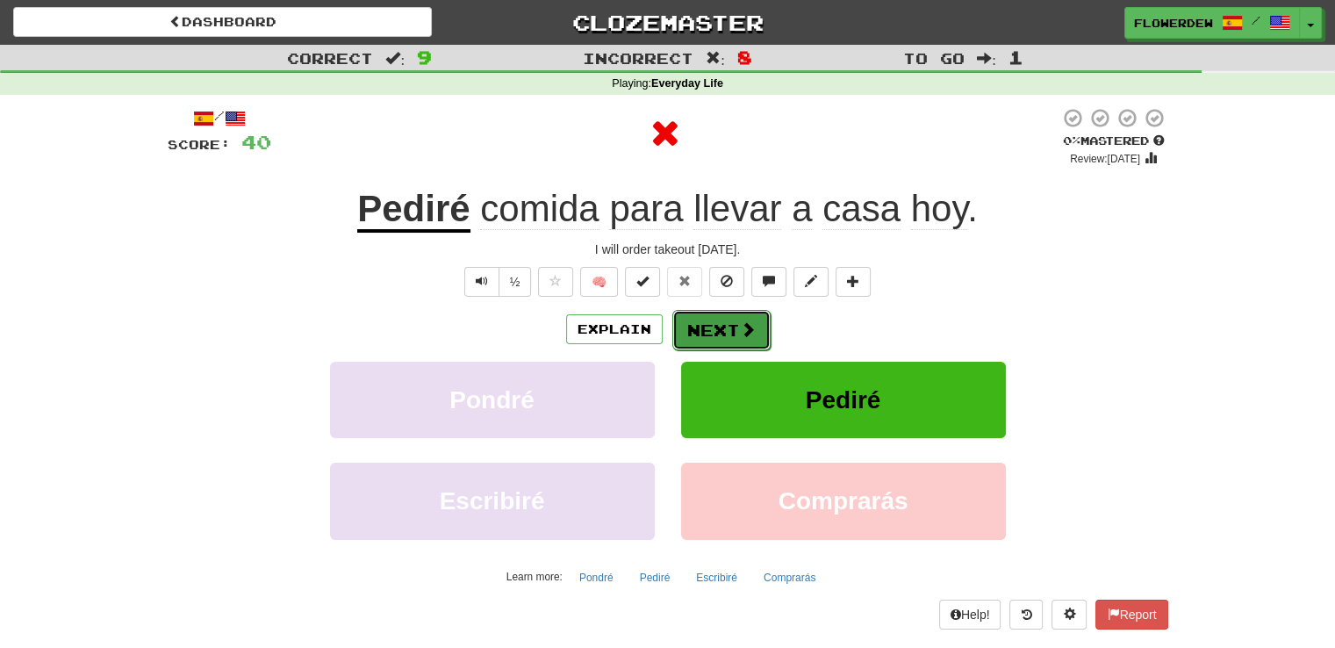
click at [727, 339] on button "Next" at bounding box center [721, 330] width 98 height 40
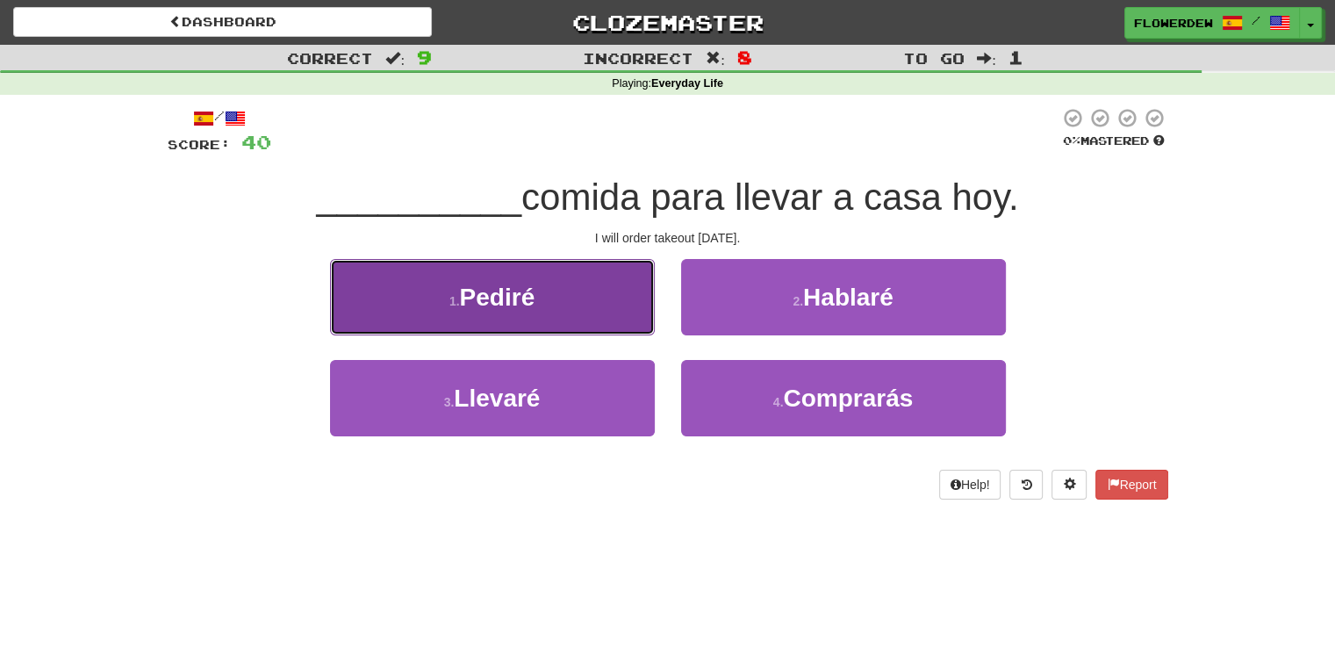
click at [620, 326] on button "1 . Pediré" at bounding box center [492, 297] width 325 height 76
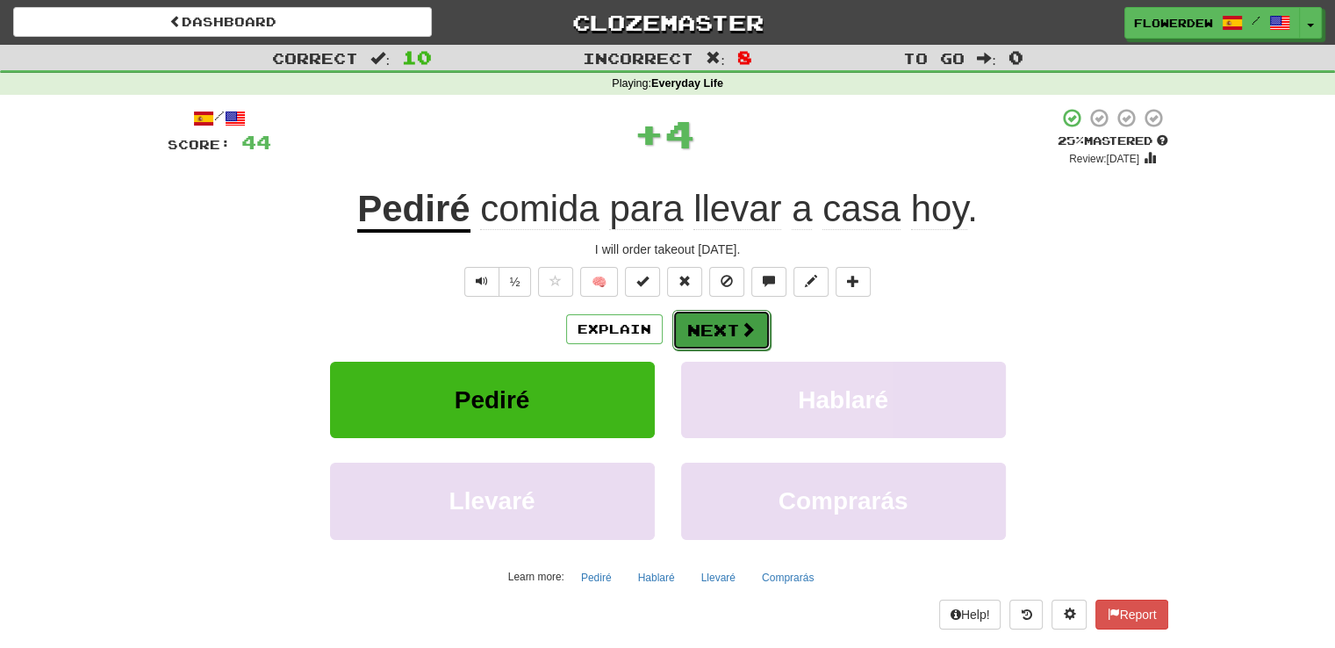
click at [696, 329] on button "Next" at bounding box center [721, 330] width 98 height 40
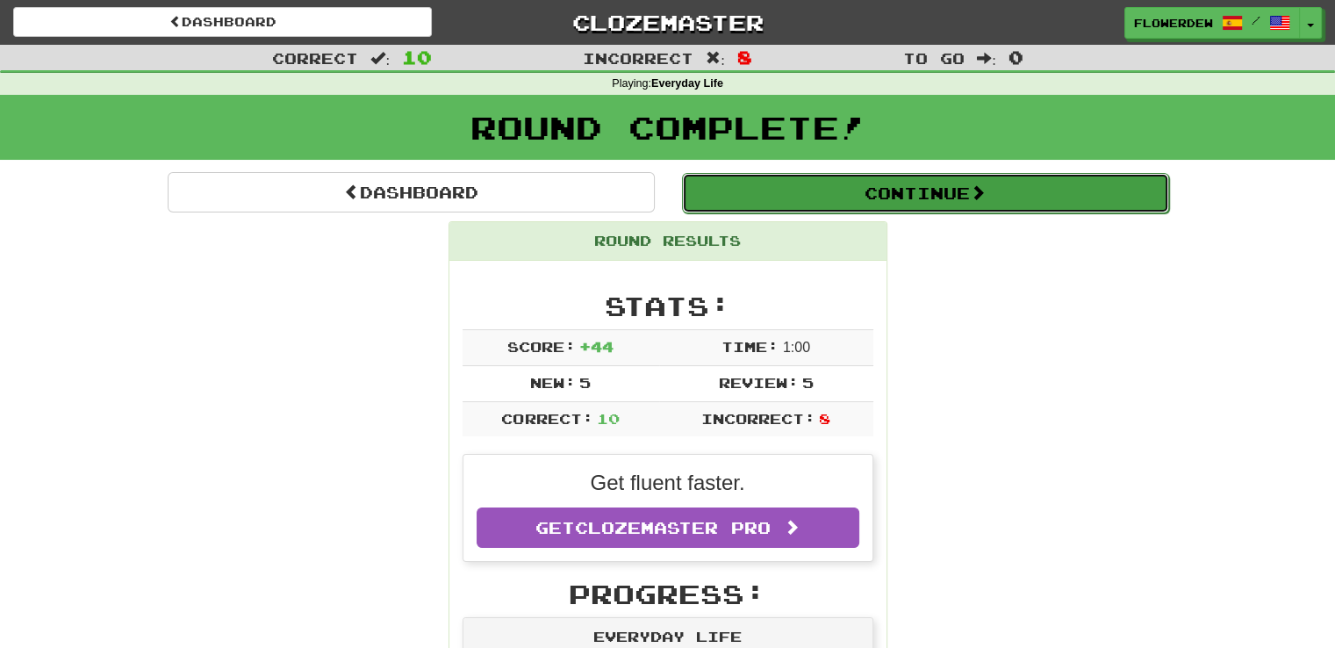
click at [768, 192] on button "Continue" at bounding box center [925, 193] width 487 height 40
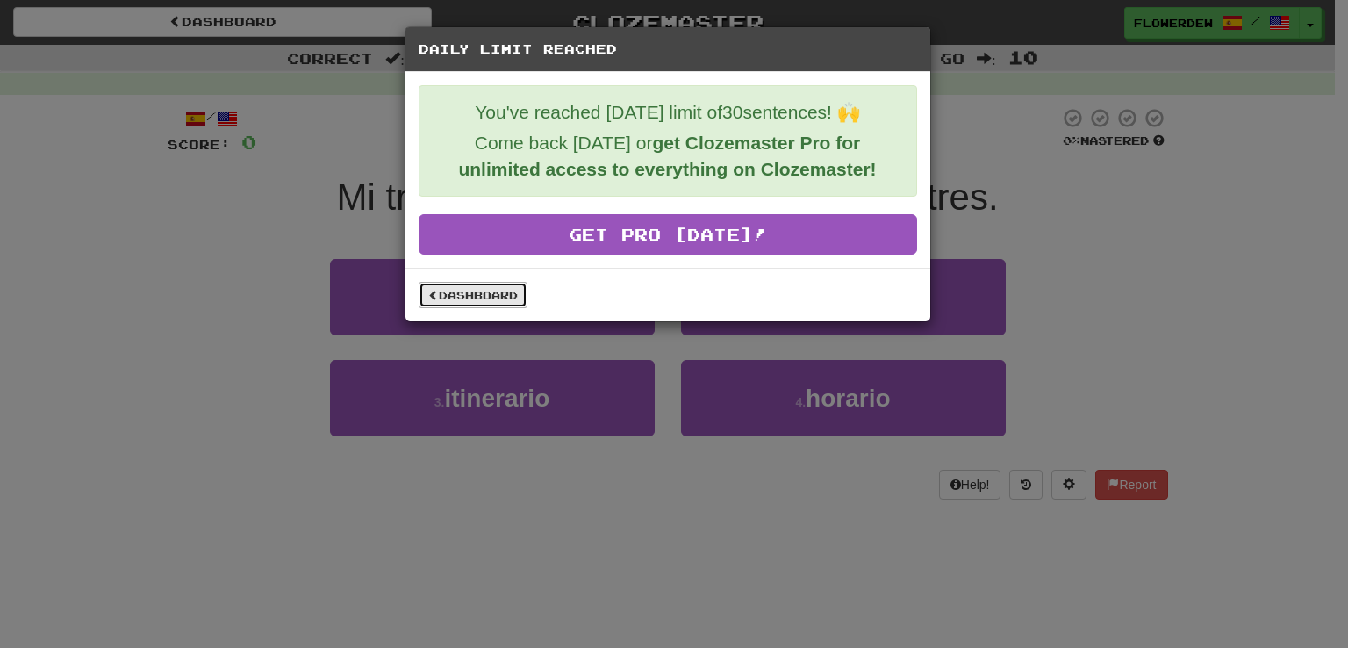
click at [471, 286] on link "Dashboard" at bounding box center [473, 295] width 109 height 26
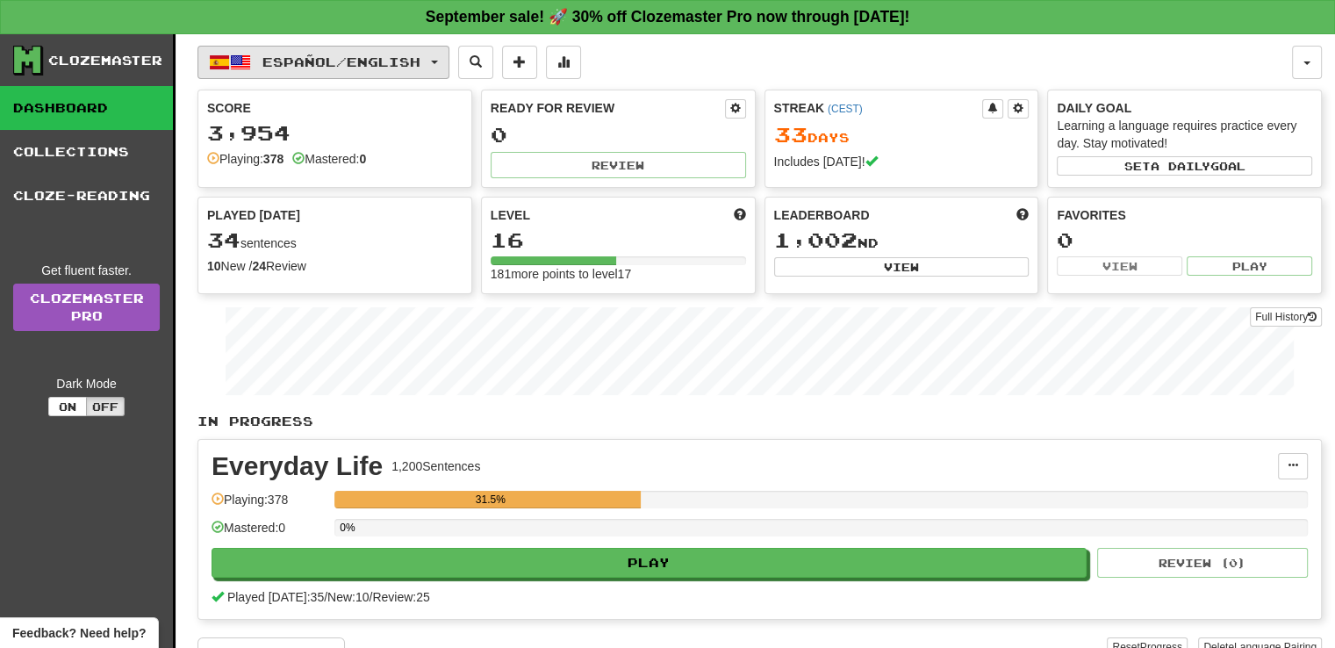
click at [383, 65] on span "Español / English" at bounding box center [341, 61] width 158 height 15
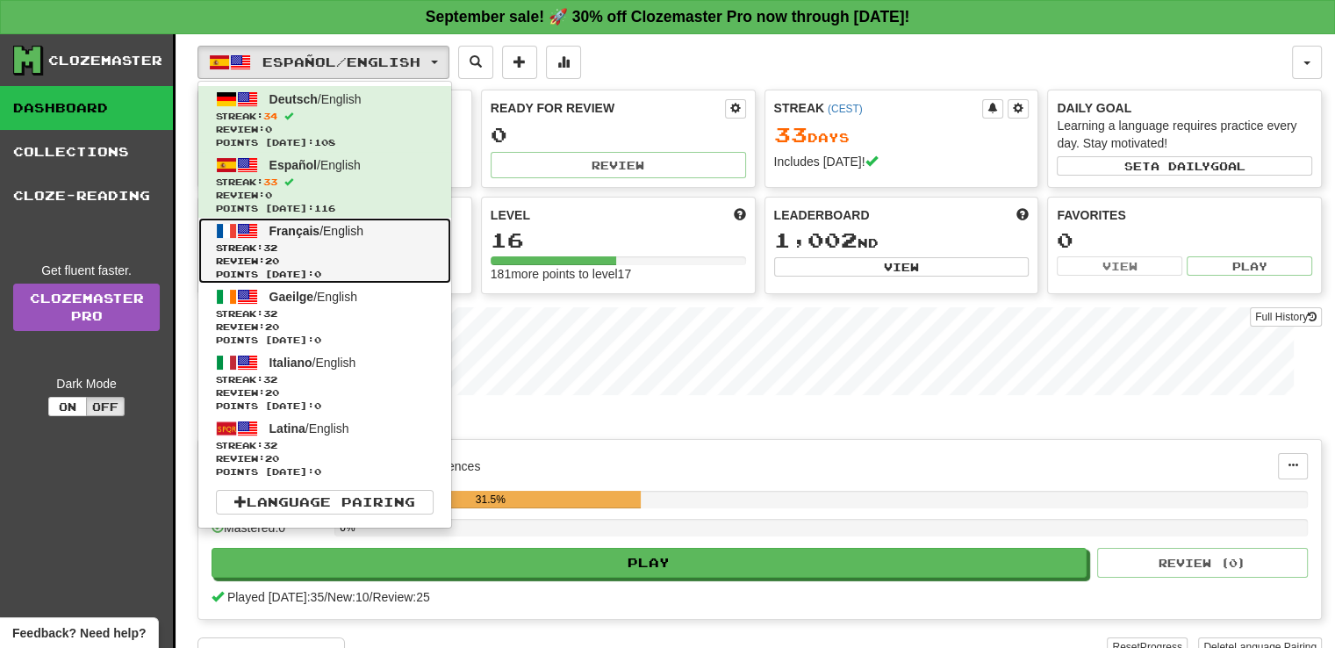
click at [399, 258] on span "Review: 20" at bounding box center [325, 261] width 218 height 13
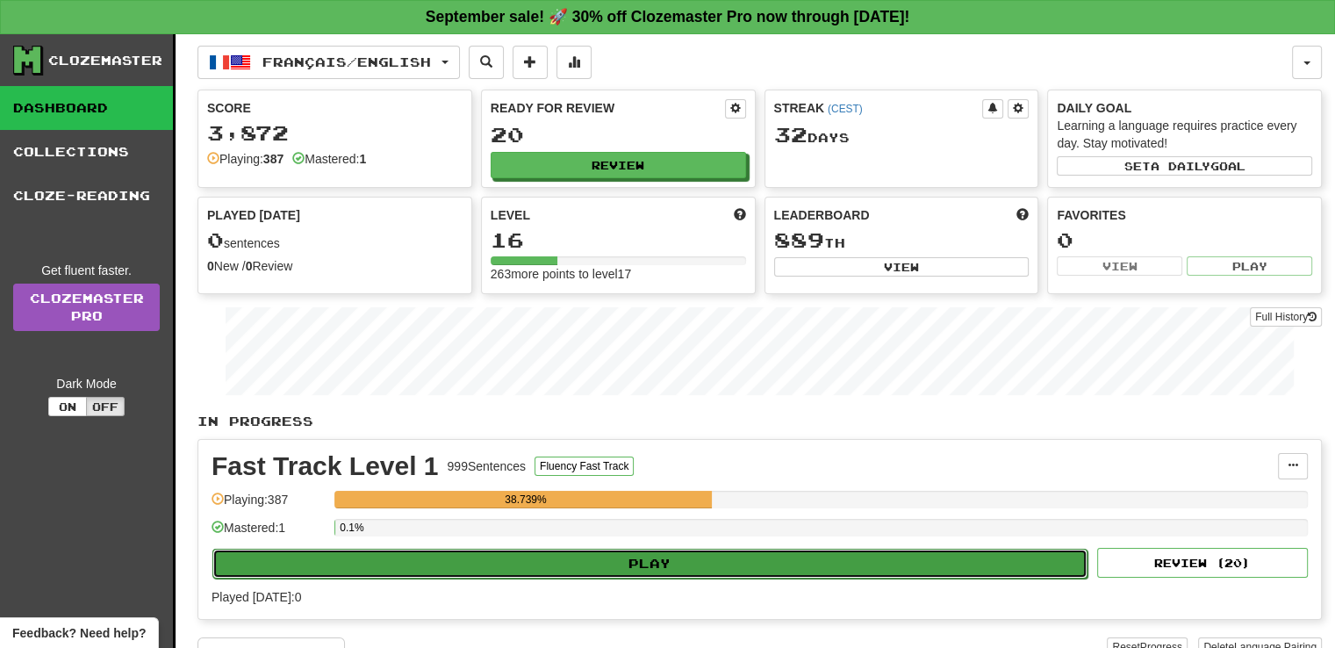
click at [531, 556] on button "Play" at bounding box center [649, 564] width 875 height 30
select select "**"
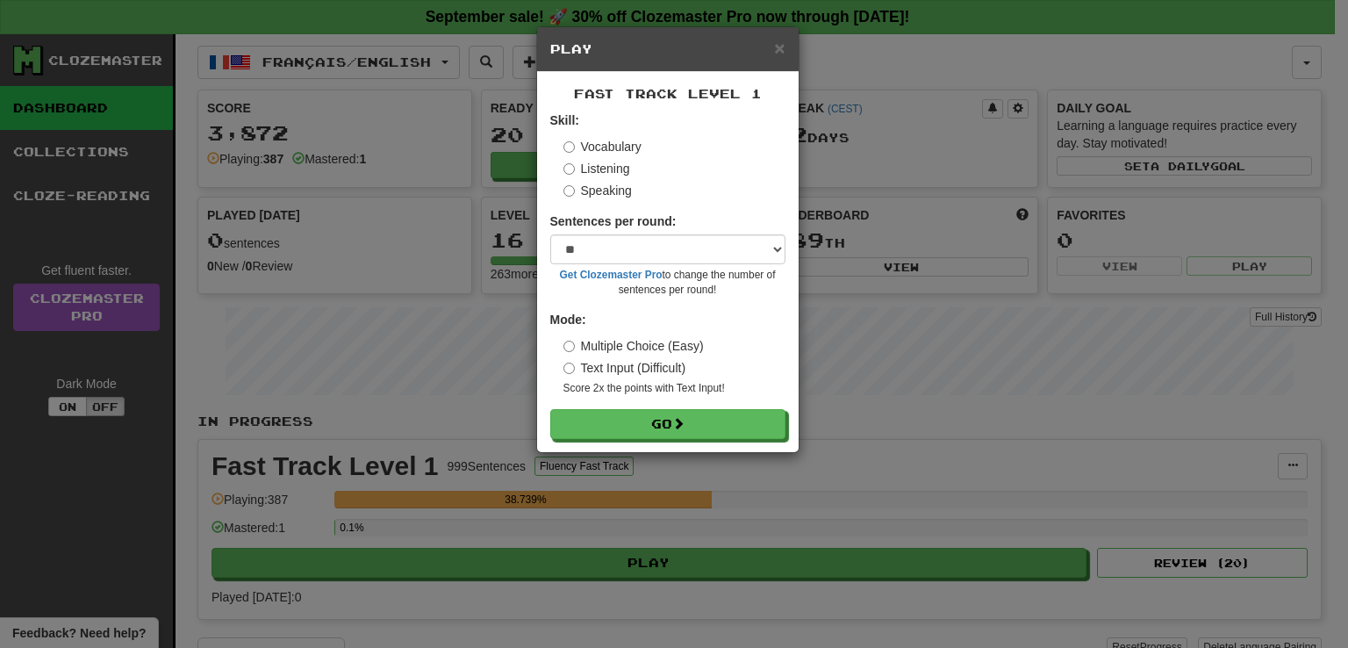
click at [693, 403] on form "Skill: Vocabulary Listening Speaking Sentences per round: * ** ** ** ** ** *** …" at bounding box center [667, 274] width 235 height 327
click at [699, 422] on button "Go" at bounding box center [668, 425] width 235 height 30
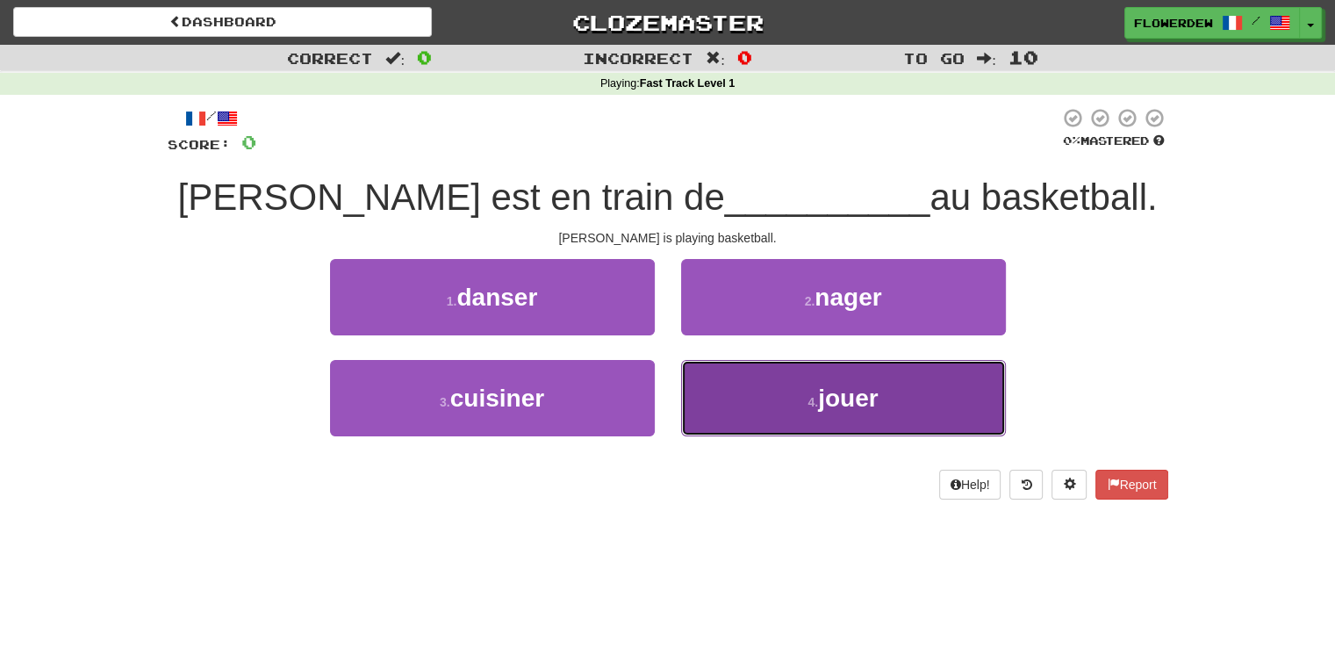
click at [722, 394] on button "4 . jouer" at bounding box center [843, 398] width 325 height 76
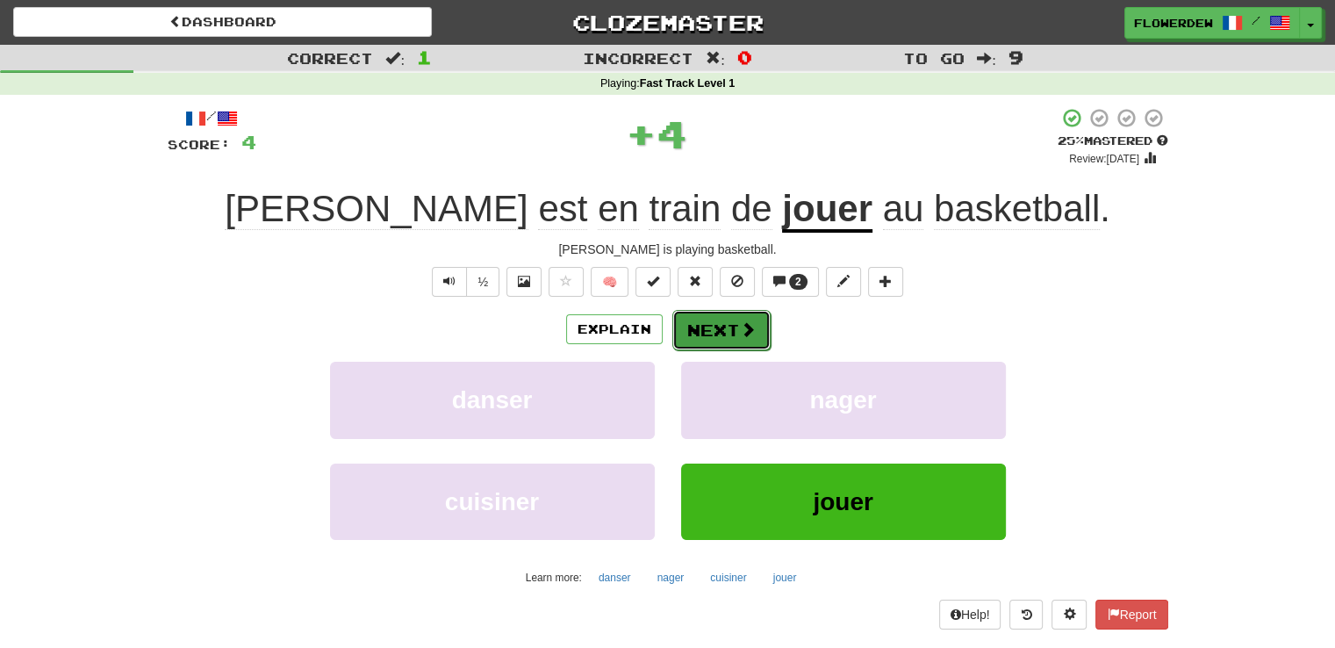
click at [728, 339] on button "Next" at bounding box center [721, 330] width 98 height 40
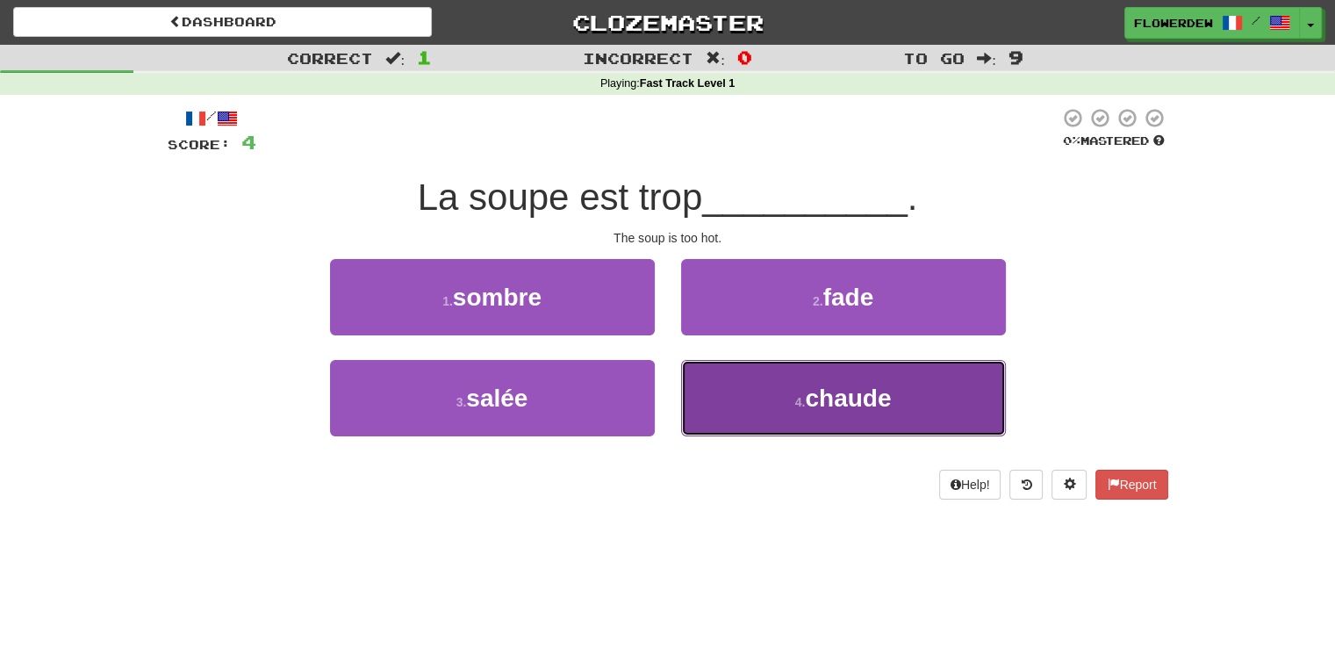
click at [697, 415] on button "4 . chaude" at bounding box center [843, 398] width 325 height 76
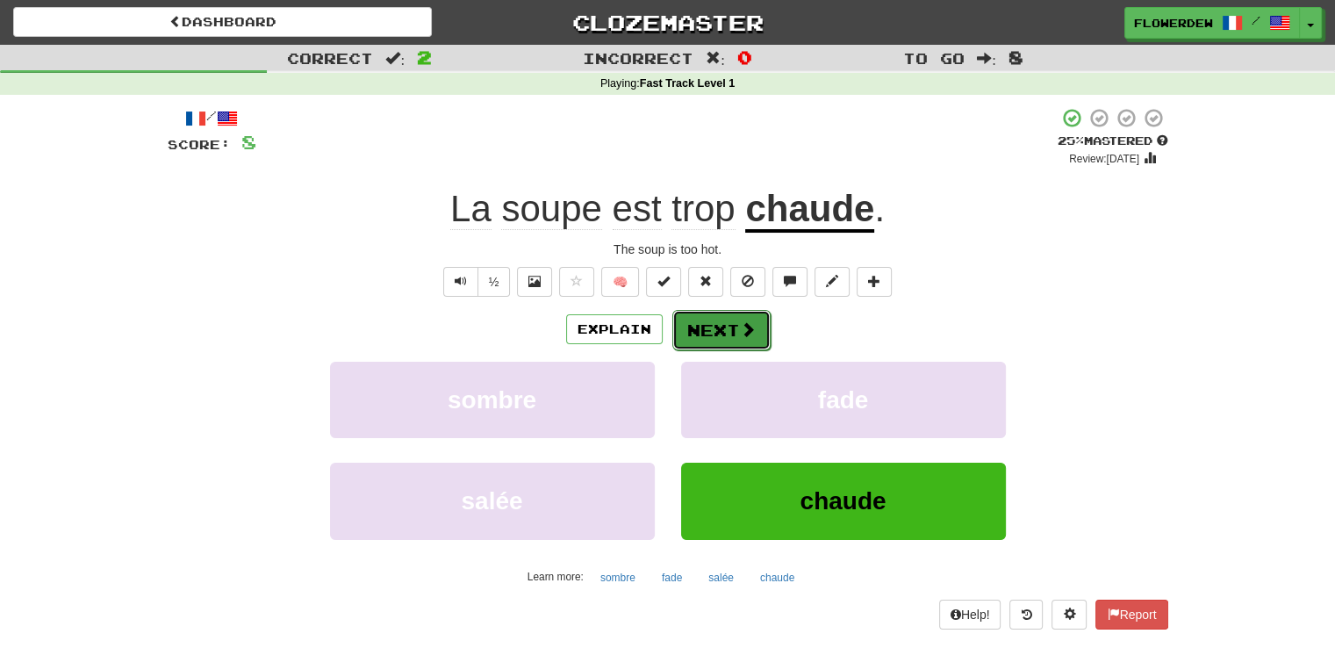
click at [740, 330] on span at bounding box center [748, 329] width 16 height 16
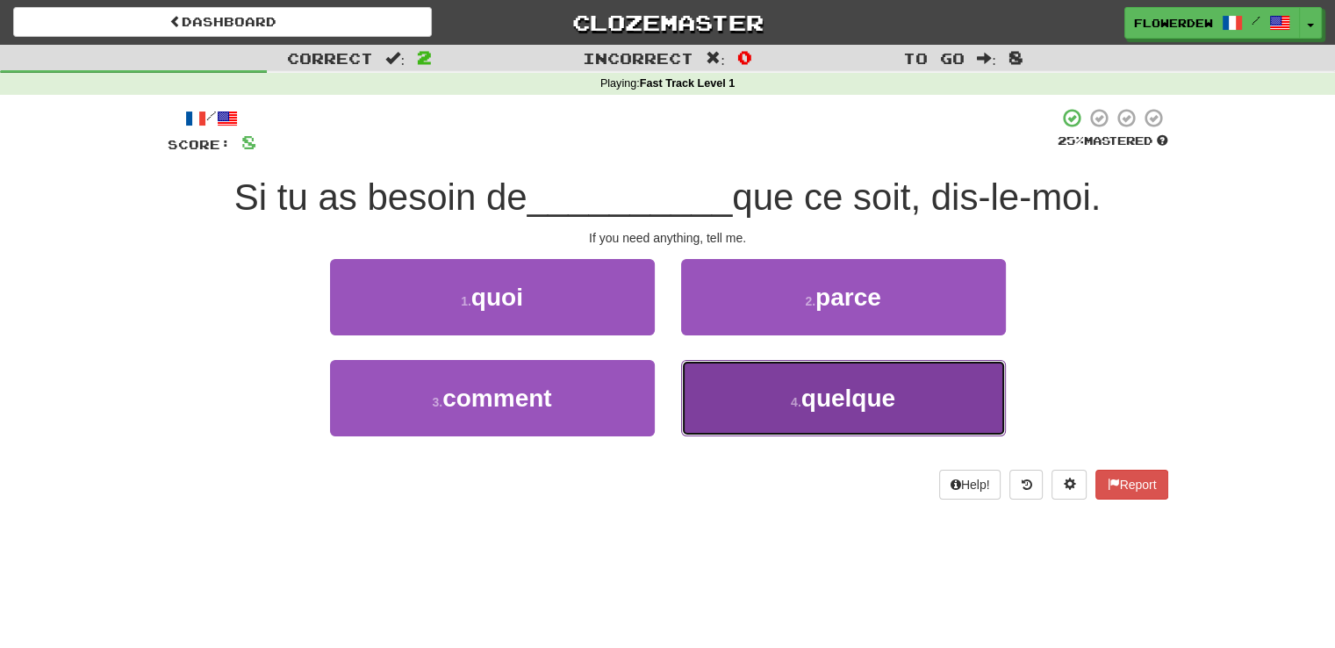
click at [712, 396] on button "4 . quelque" at bounding box center [843, 398] width 325 height 76
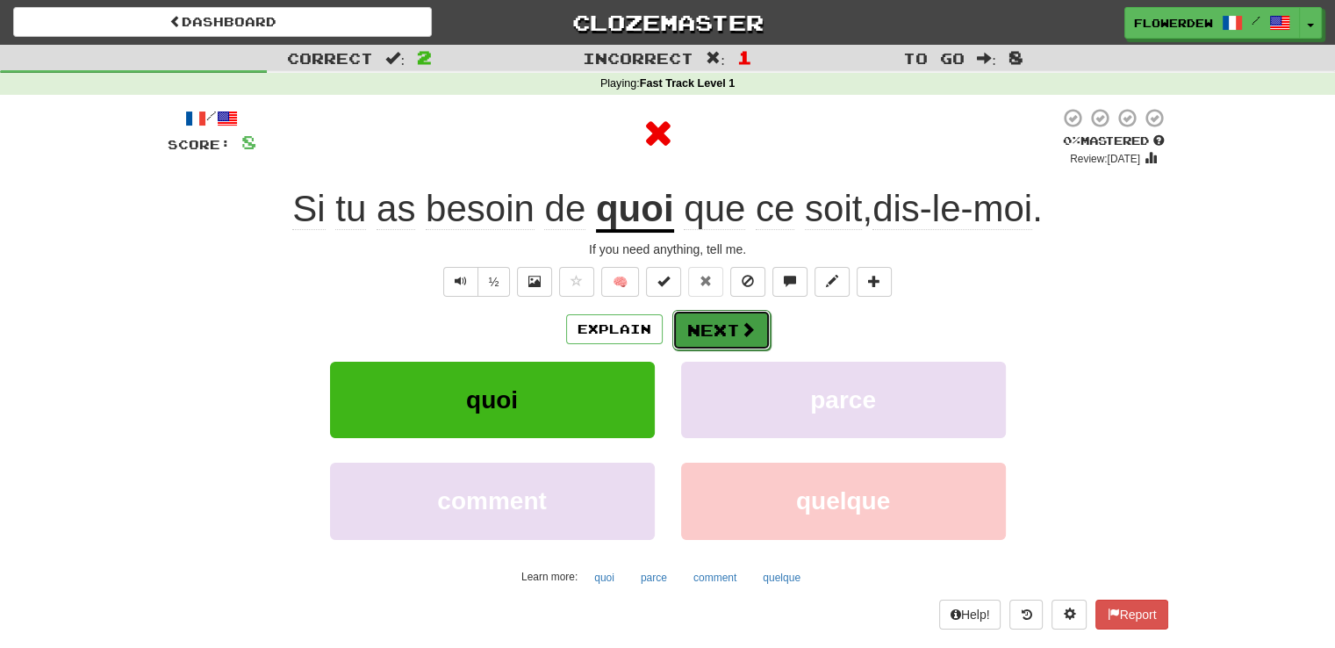
click at [728, 332] on button "Next" at bounding box center [721, 330] width 98 height 40
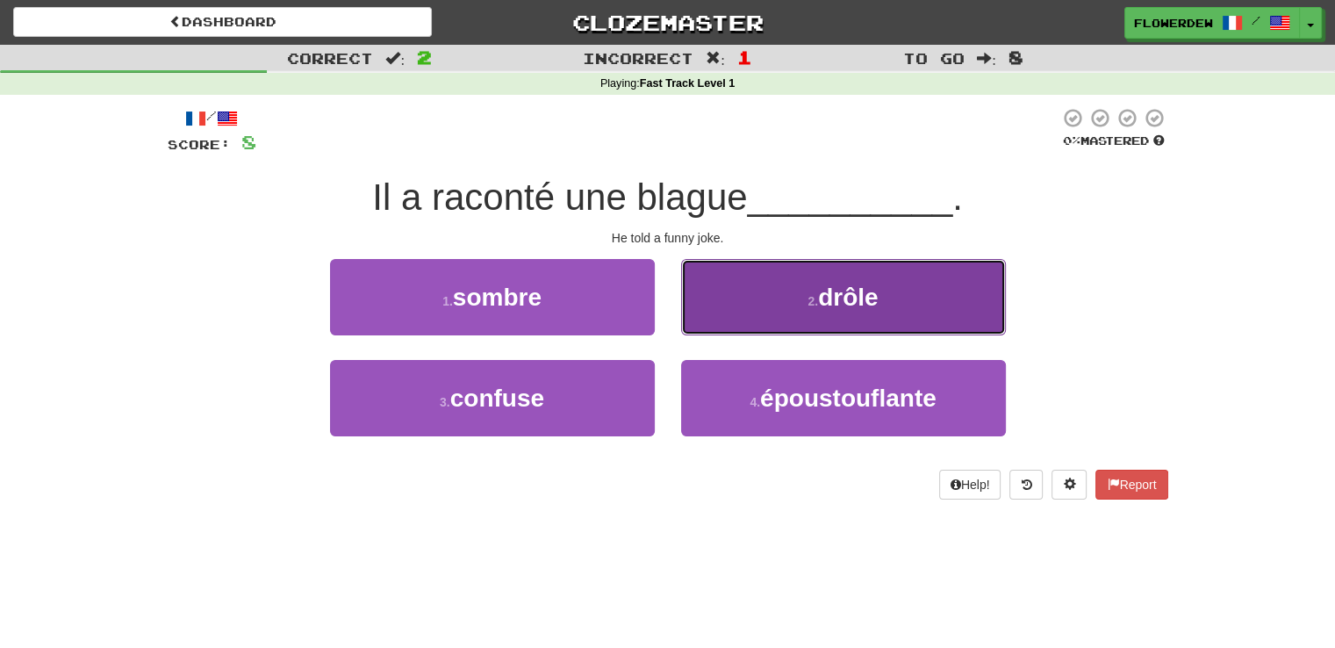
click at [760, 273] on button "2 . drôle" at bounding box center [843, 297] width 325 height 76
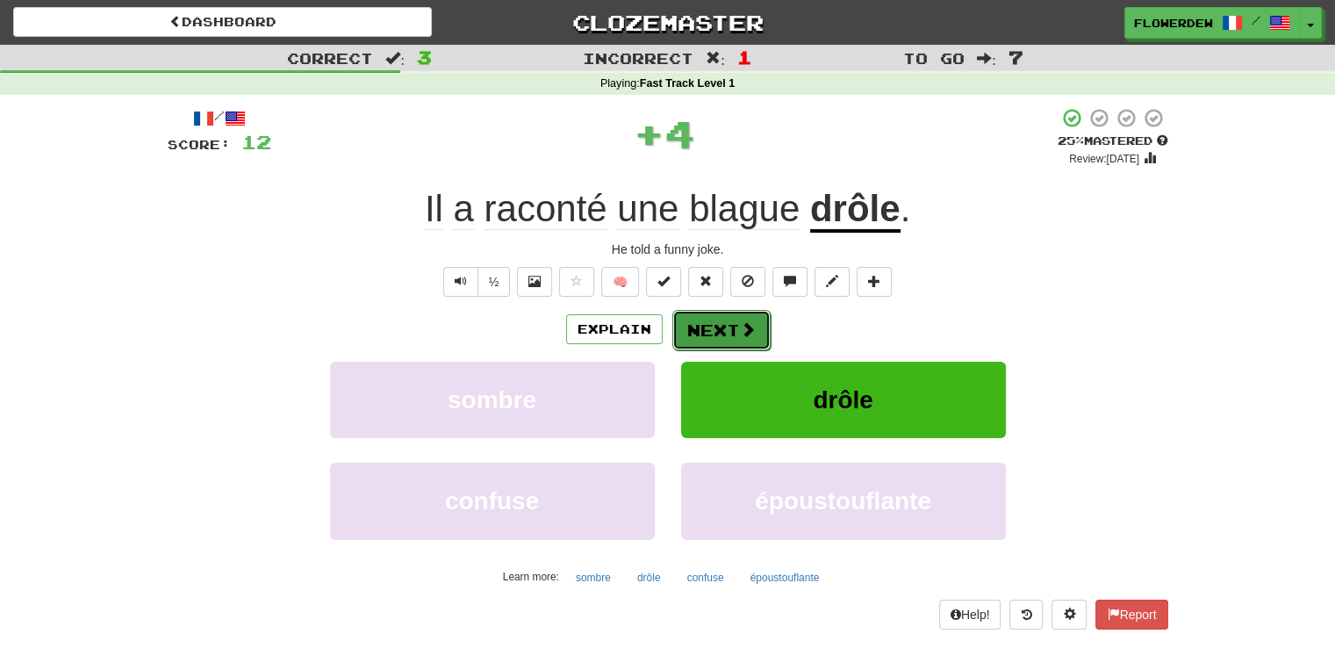
click at [735, 322] on button "Next" at bounding box center [721, 330] width 98 height 40
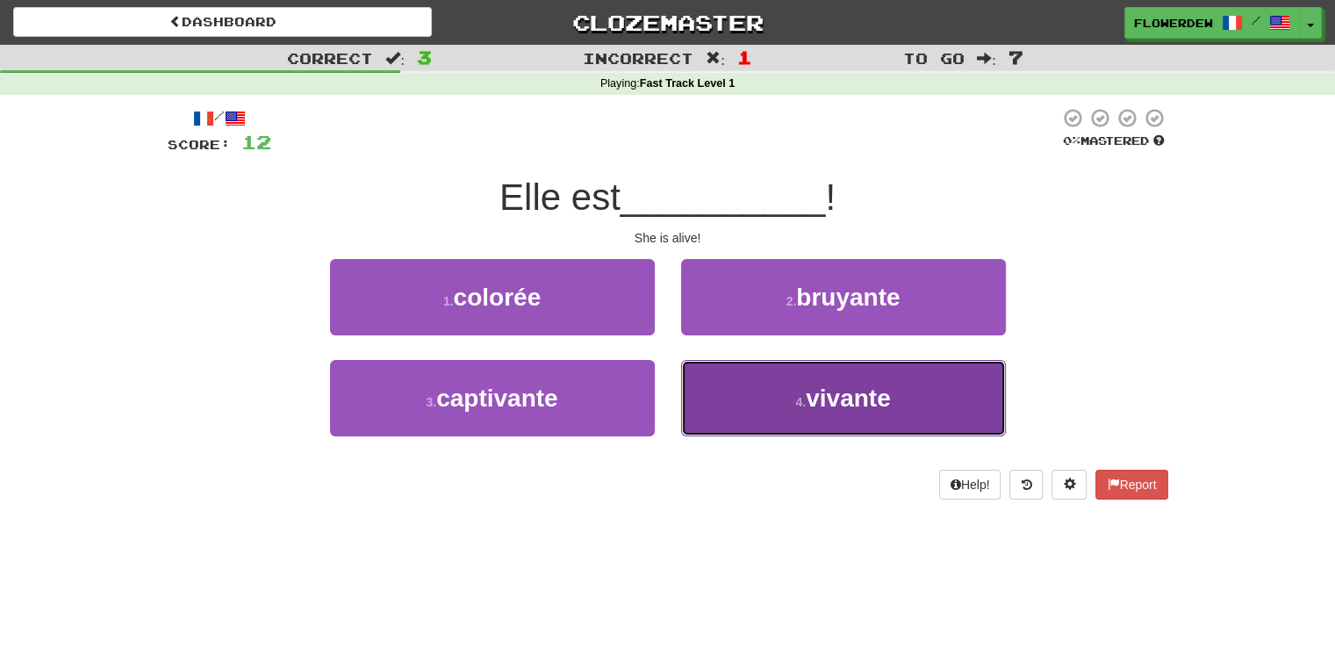
click at [726, 382] on button "4 . vivante" at bounding box center [843, 398] width 325 height 76
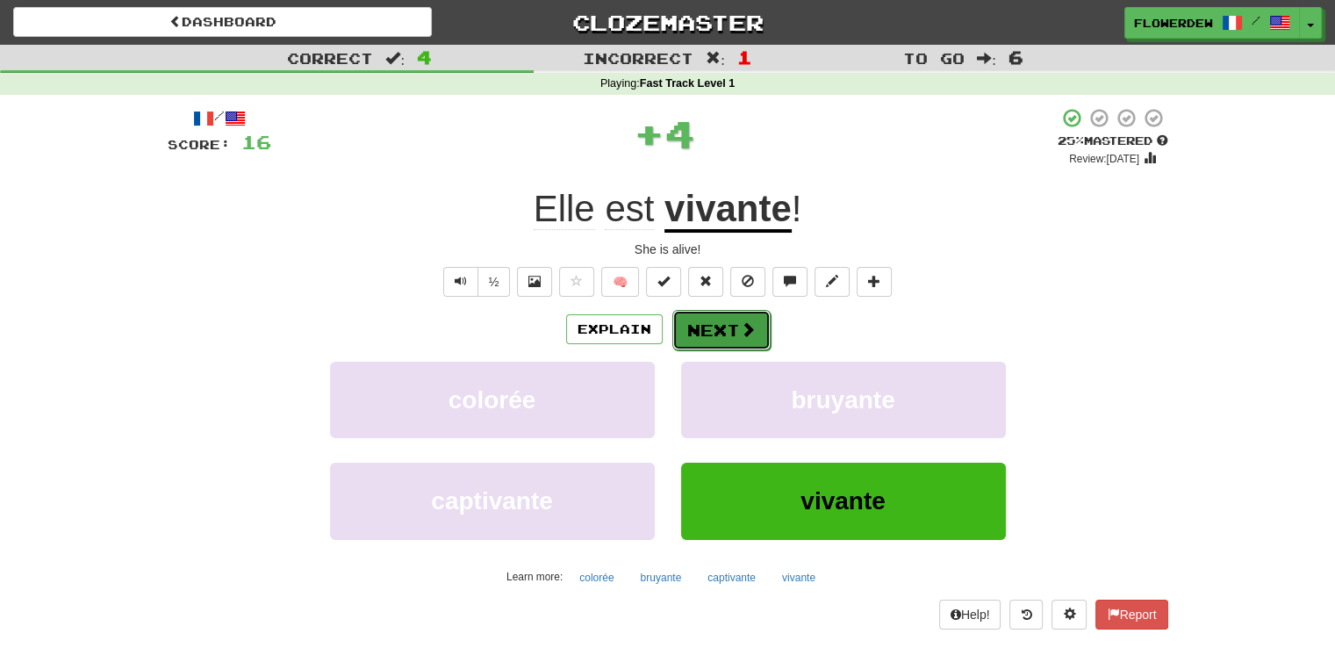
click at [742, 328] on span at bounding box center [748, 329] width 16 height 16
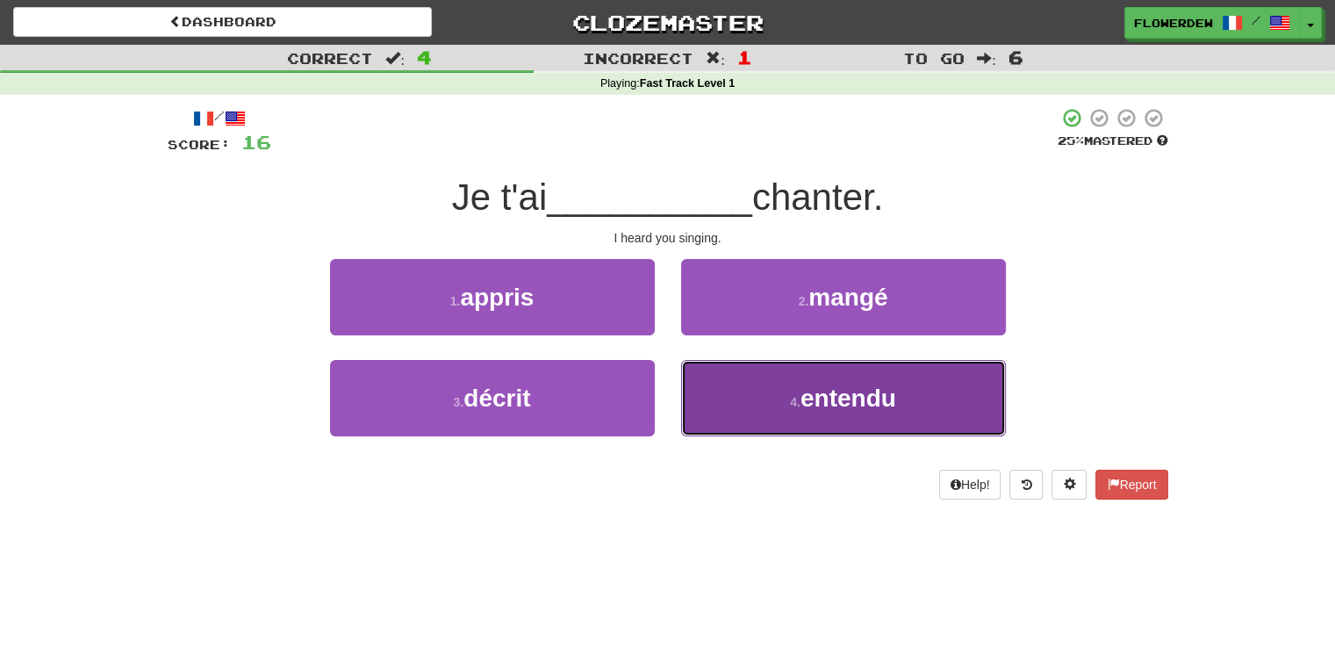
click at [745, 399] on button "4 . entendu" at bounding box center [843, 398] width 325 height 76
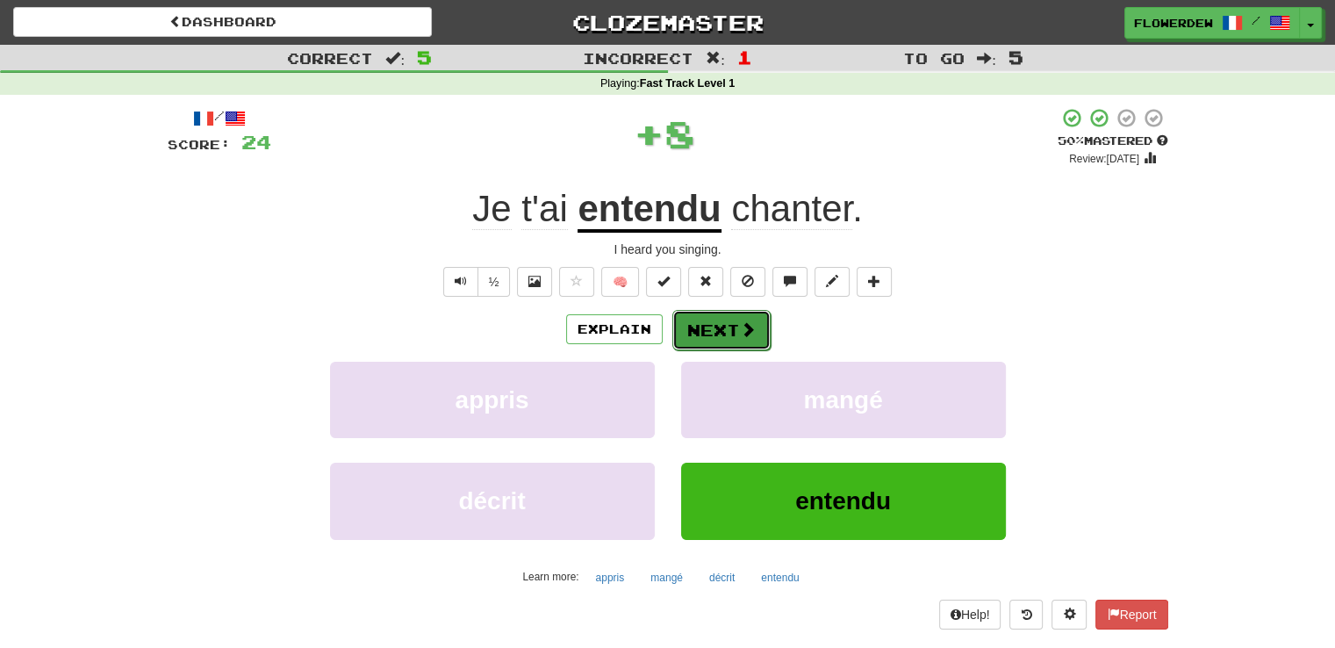
click at [732, 341] on button "Next" at bounding box center [721, 330] width 98 height 40
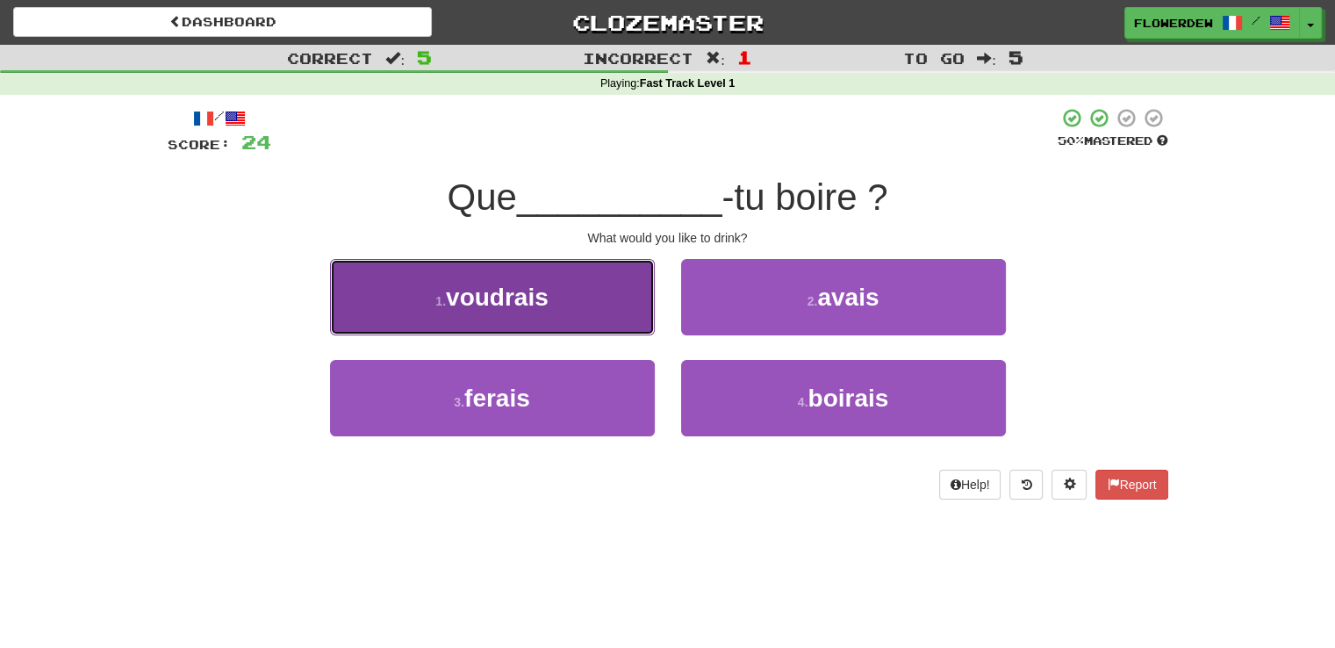
click at [607, 323] on button "1 . voudrais" at bounding box center [492, 297] width 325 height 76
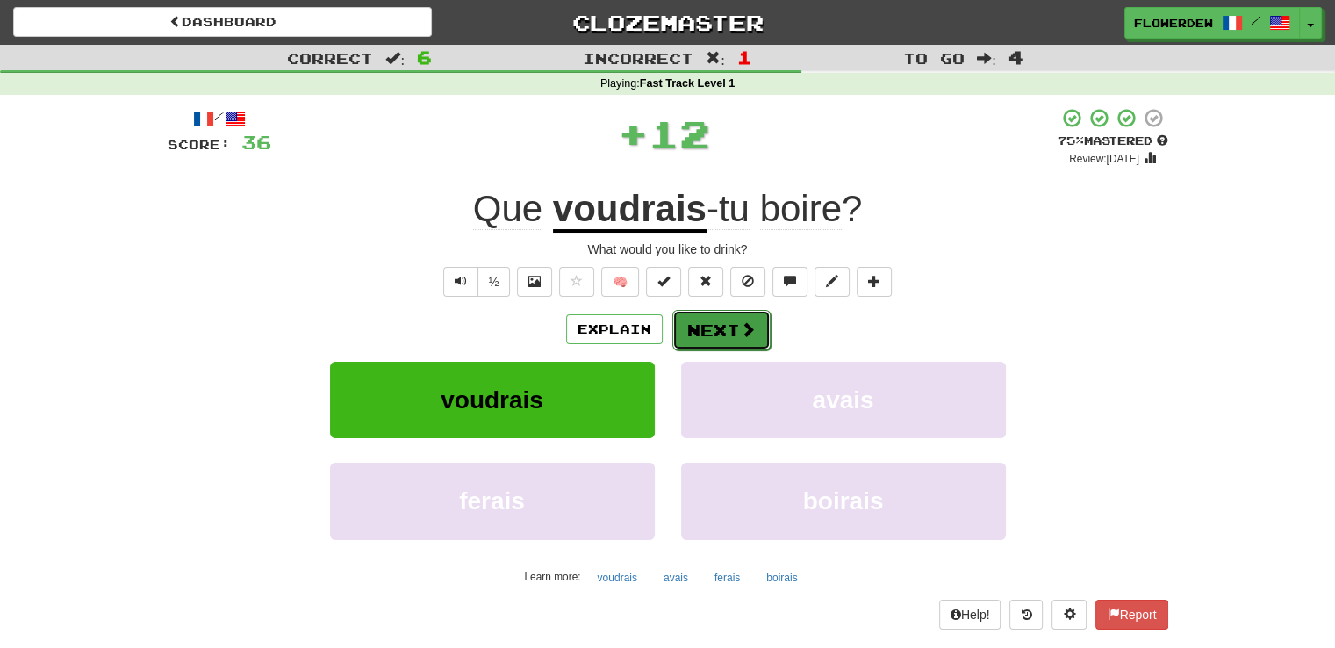
click at [696, 321] on button "Next" at bounding box center [721, 330] width 98 height 40
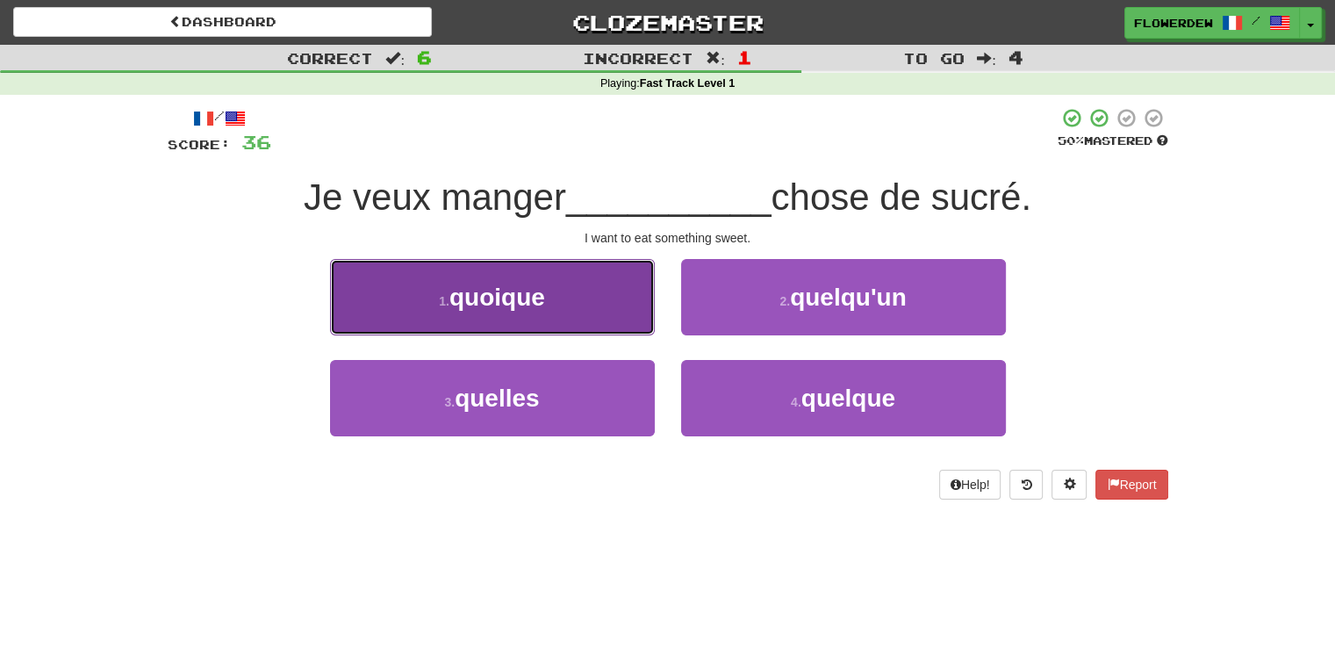
click at [622, 324] on button "1 . quoique" at bounding box center [492, 297] width 325 height 76
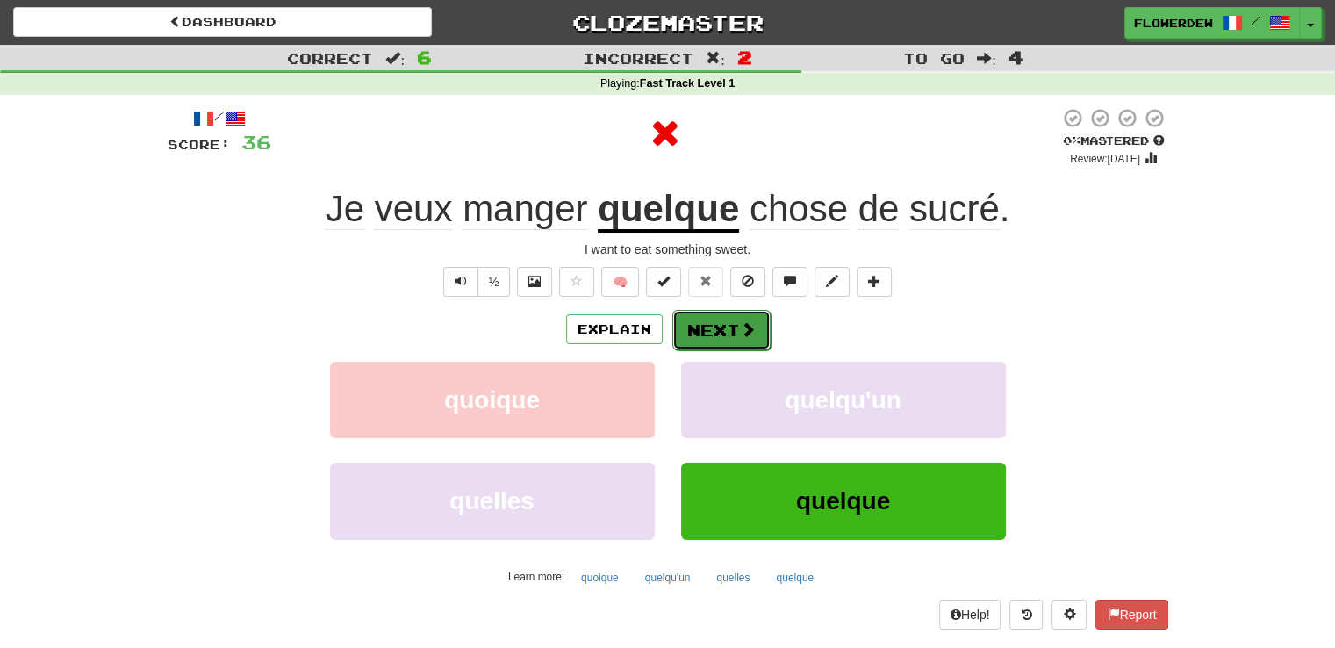
click at [686, 324] on button "Next" at bounding box center [721, 330] width 98 height 40
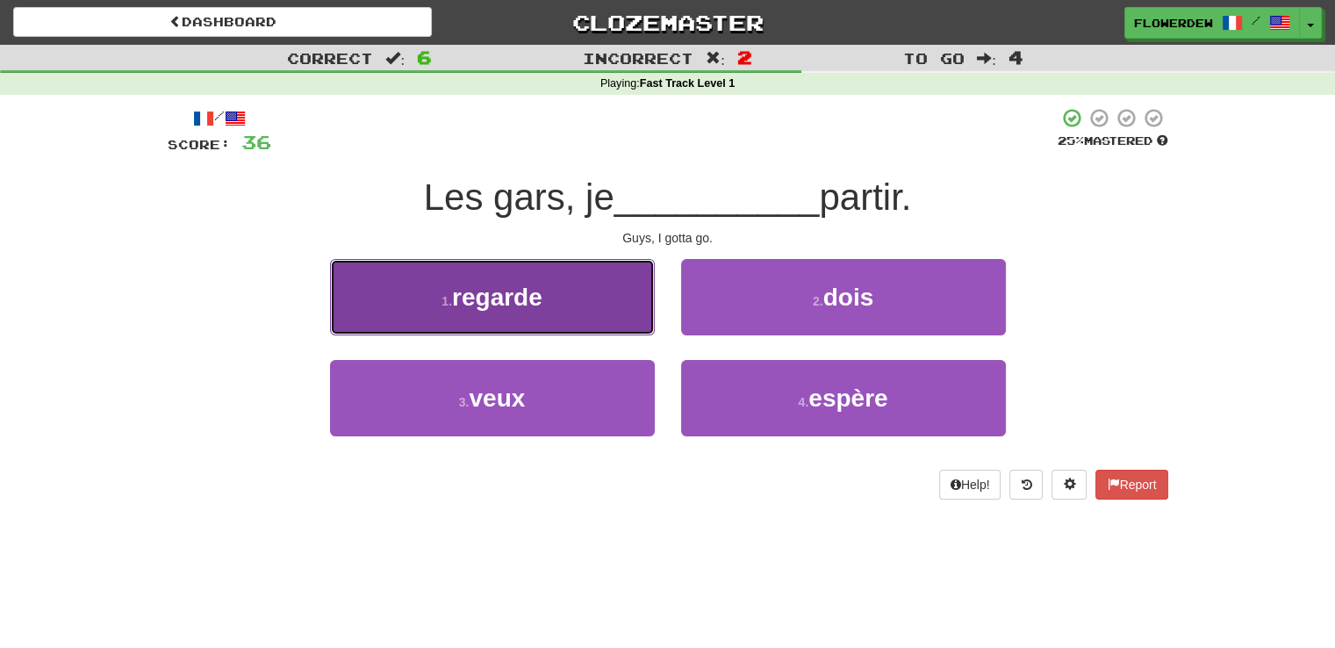
click at [619, 315] on button "1 . regarde" at bounding box center [492, 297] width 325 height 76
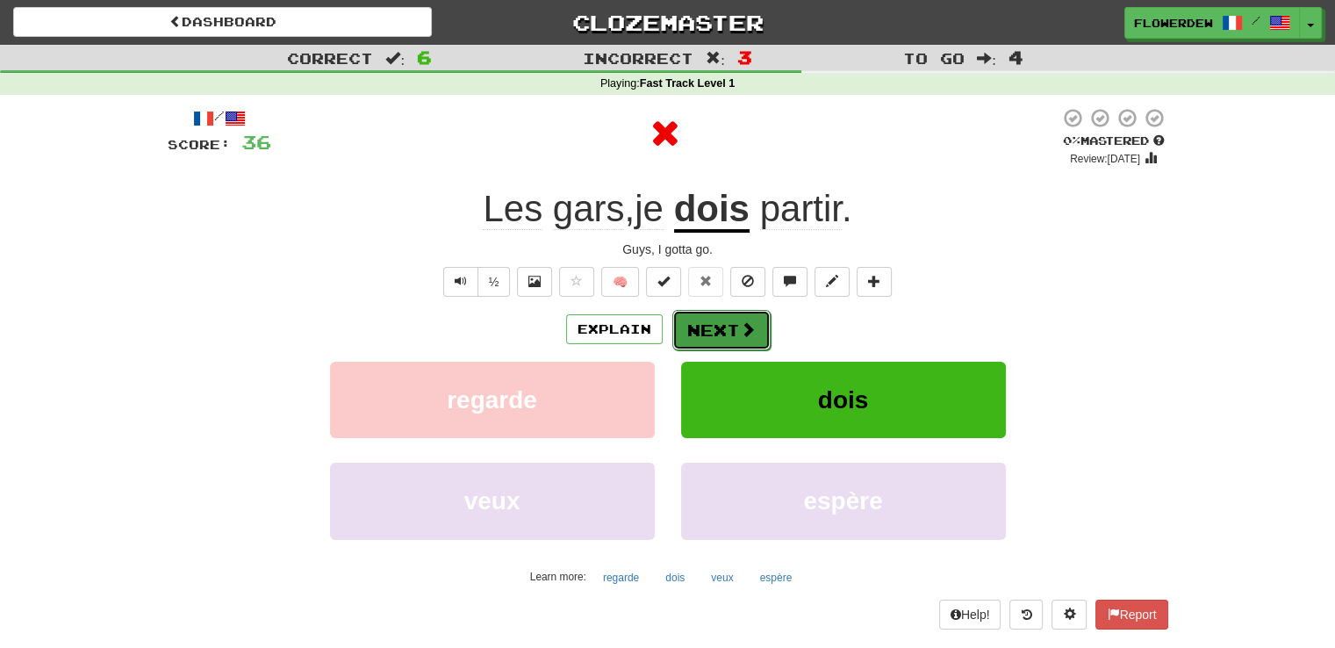
click at [699, 341] on button "Next" at bounding box center [721, 330] width 98 height 40
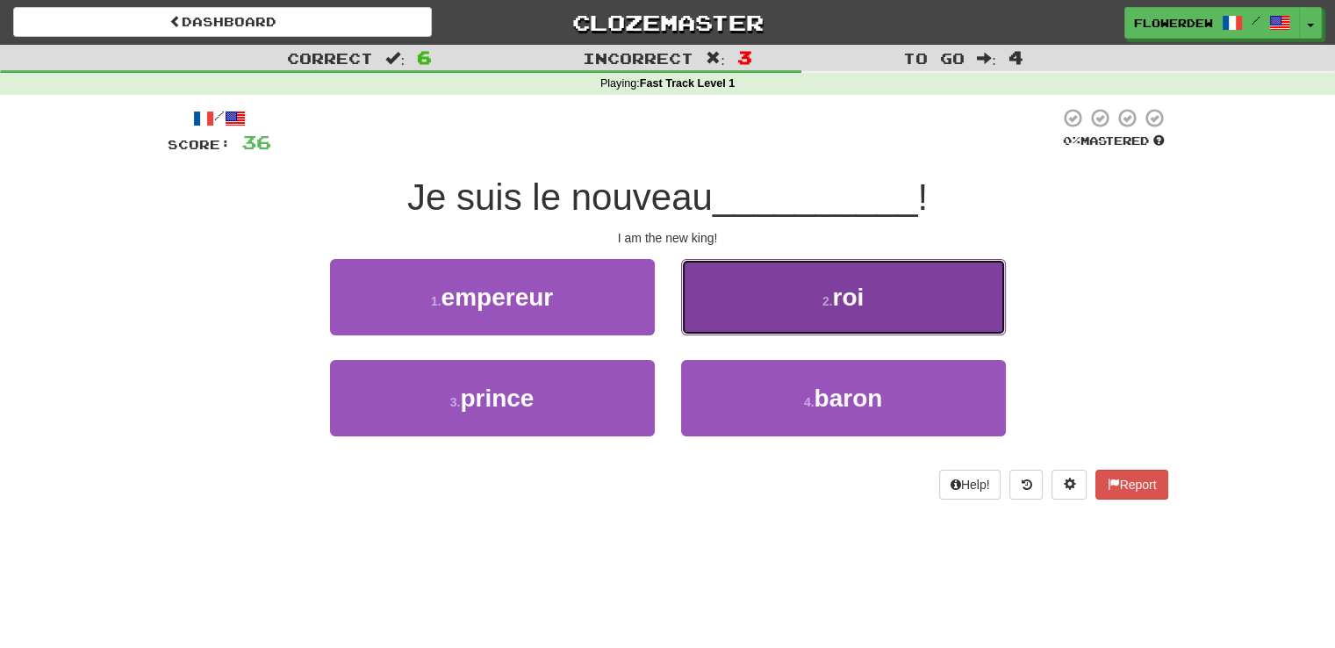
click at [732, 319] on button "2 . roi" at bounding box center [843, 297] width 325 height 76
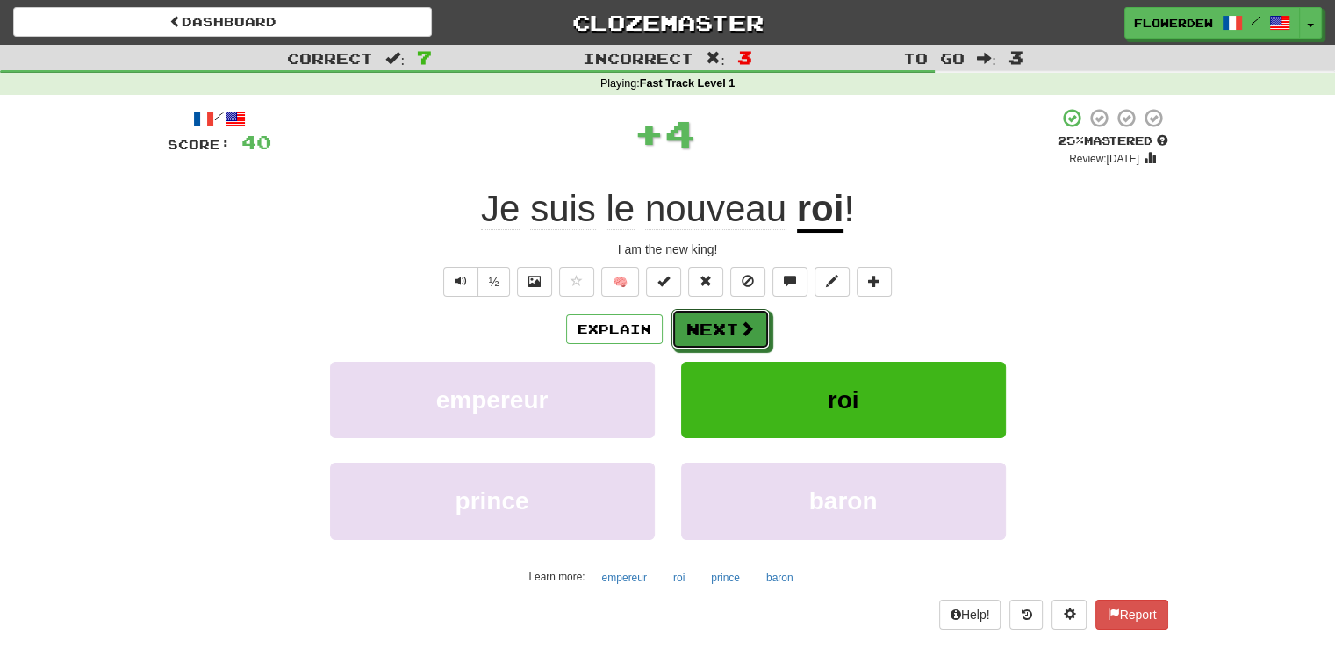
click at [732, 319] on button "Next" at bounding box center [720, 329] width 98 height 40
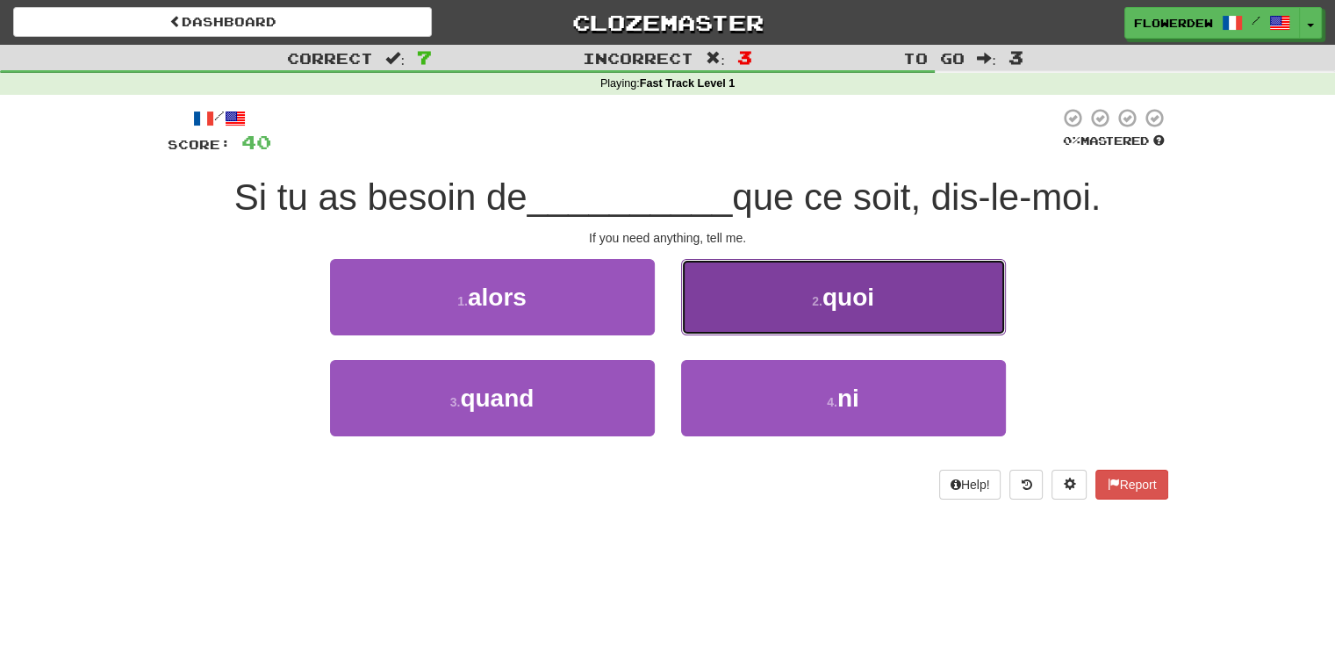
click at [744, 303] on button "2 . quoi" at bounding box center [843, 297] width 325 height 76
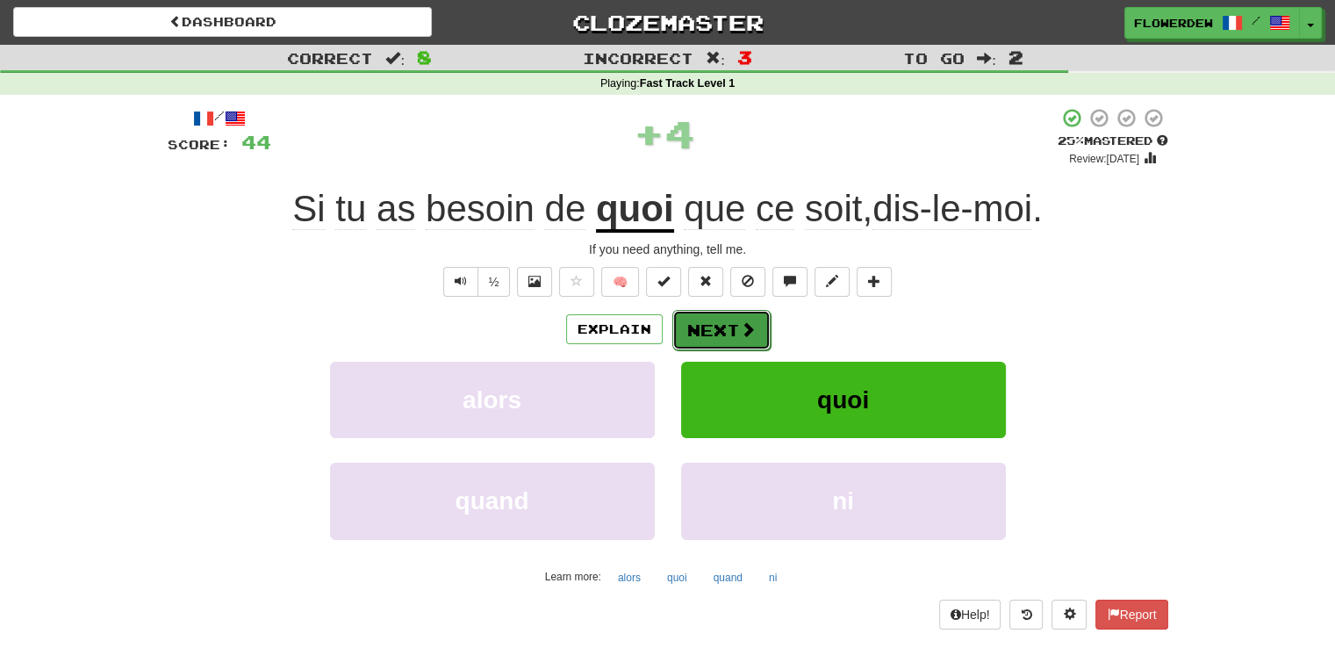
click at [735, 319] on button "Next" at bounding box center [721, 330] width 98 height 40
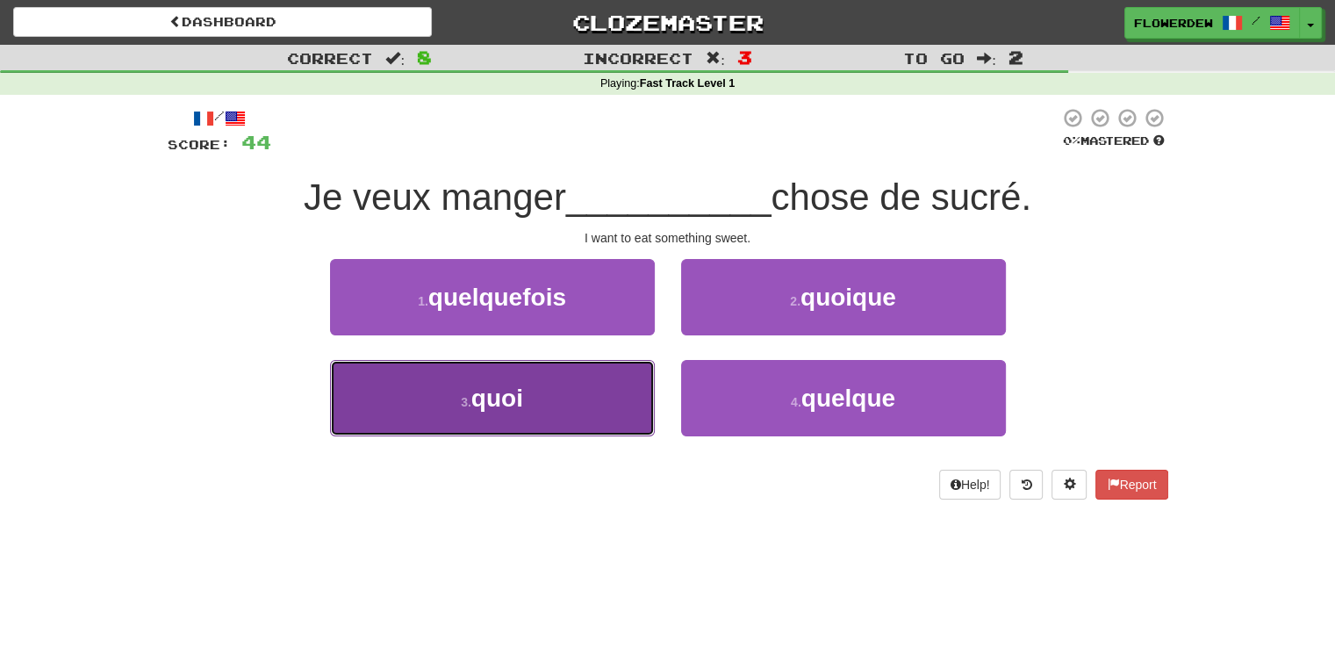
click at [622, 404] on button "3 . quoi" at bounding box center [492, 398] width 325 height 76
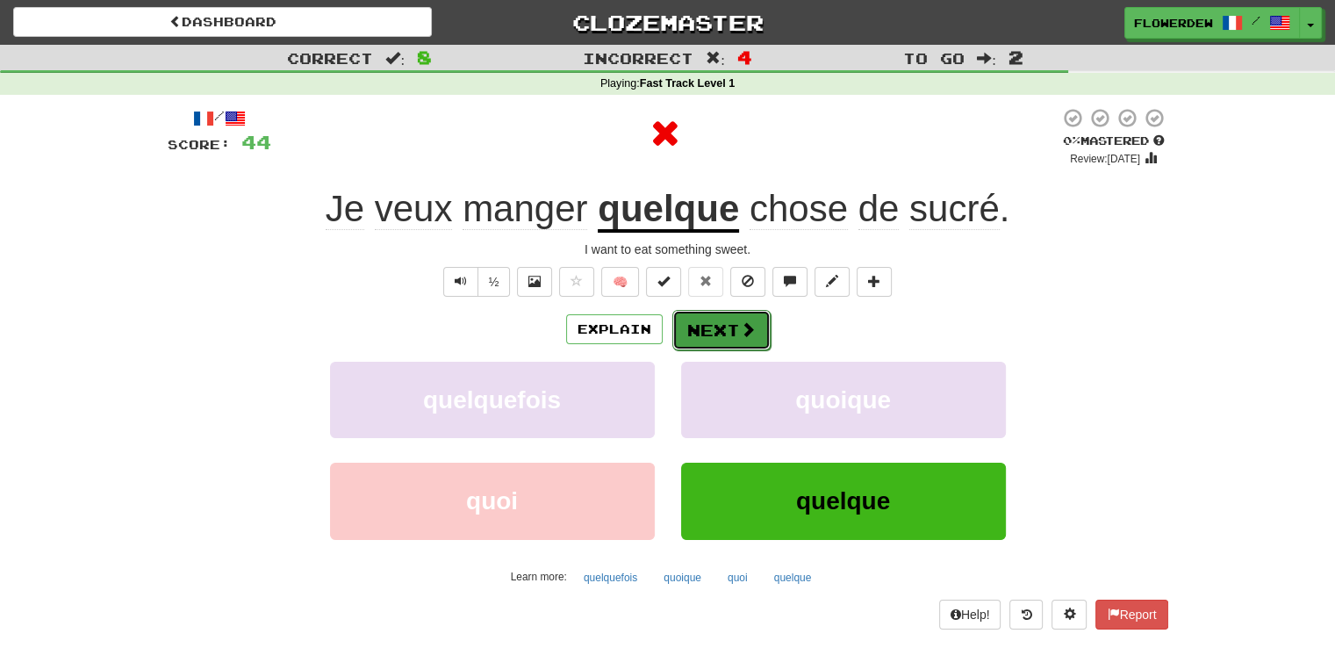
click at [728, 332] on button "Next" at bounding box center [721, 330] width 98 height 40
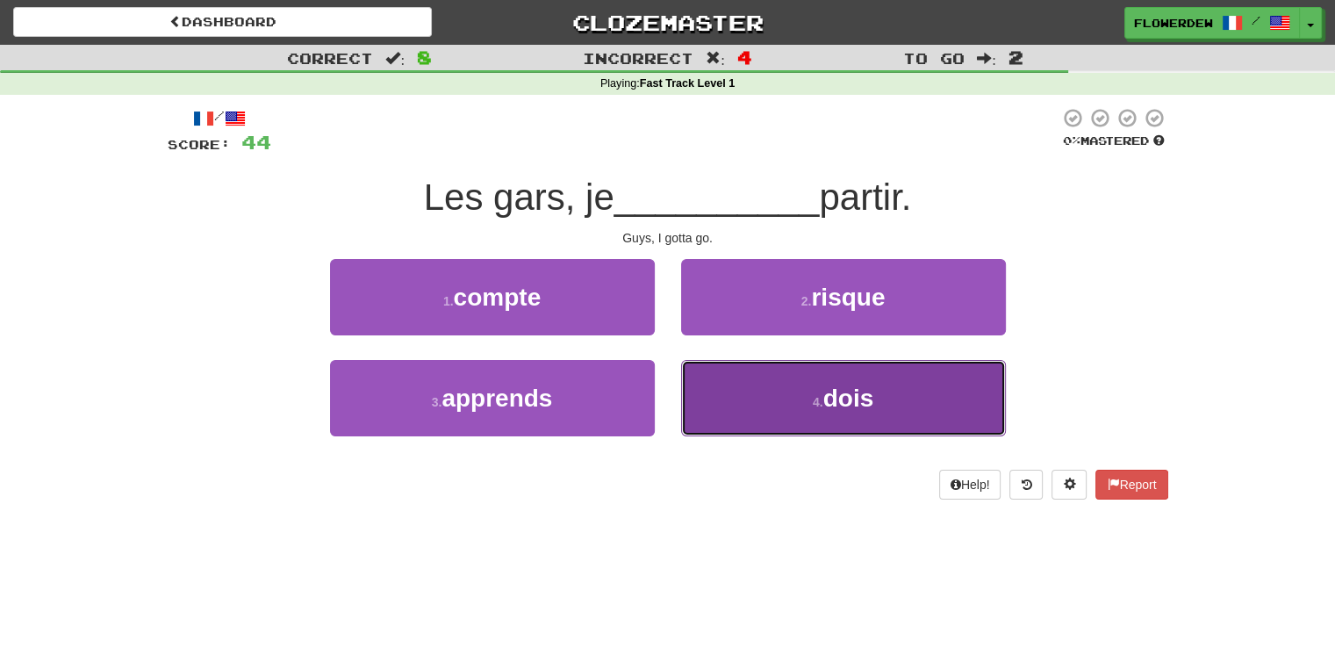
click at [713, 398] on button "4 . dois" at bounding box center [843, 398] width 325 height 76
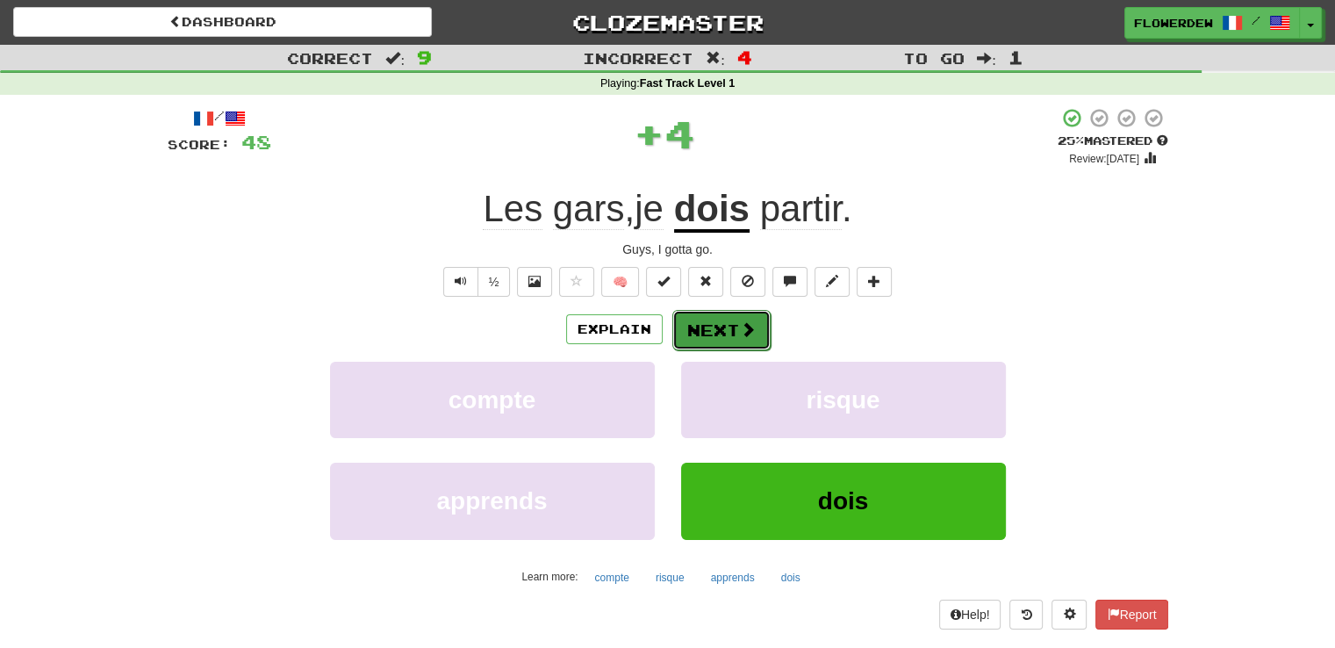
click at [740, 337] on span at bounding box center [748, 329] width 16 height 16
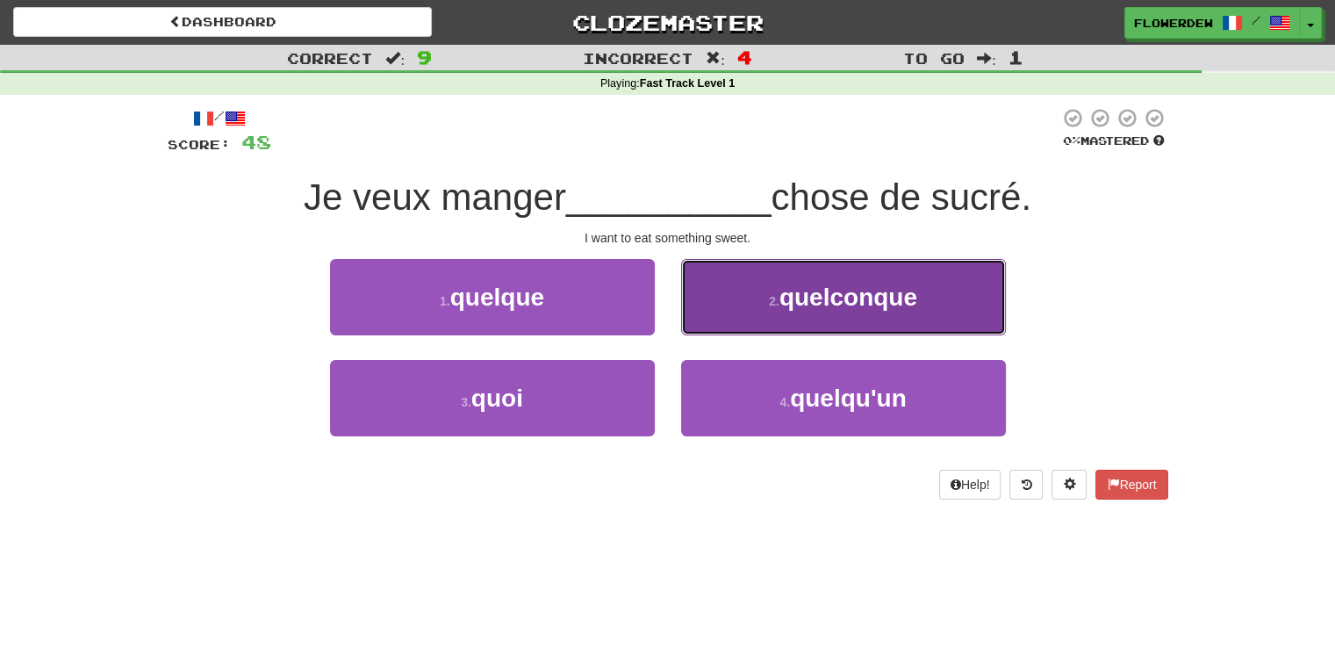
click at [731, 316] on button "2 . quelconque" at bounding box center [843, 297] width 325 height 76
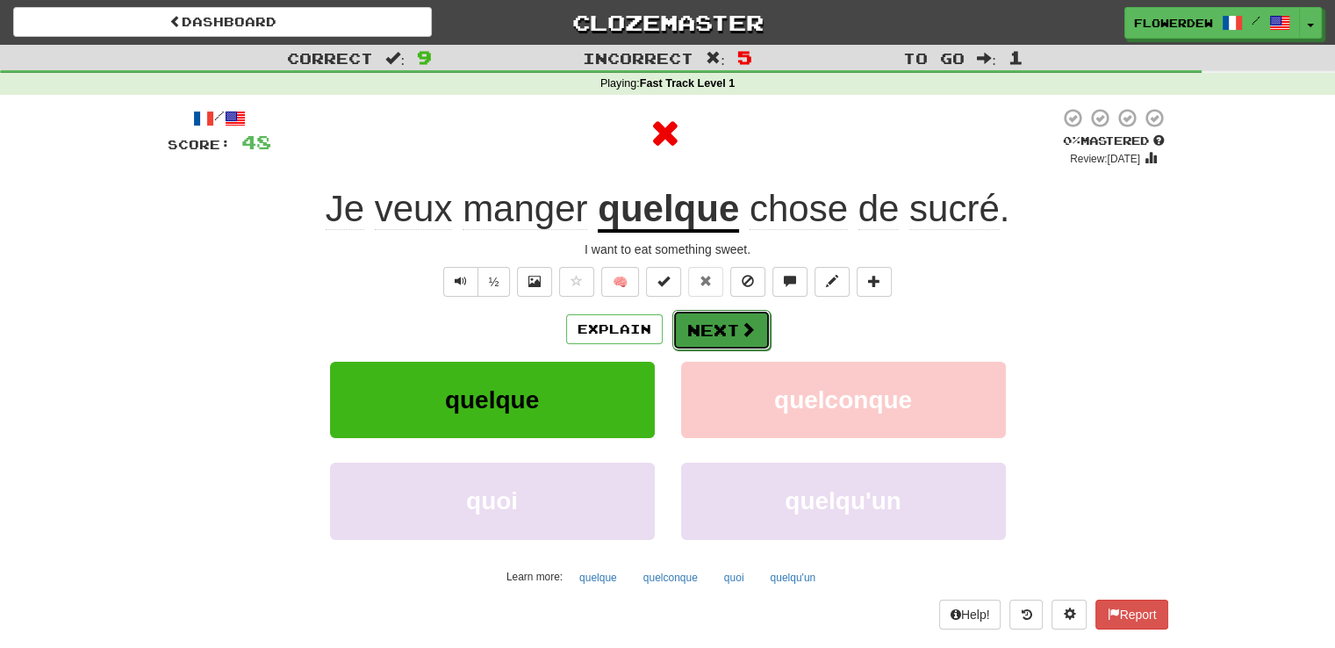
click at [731, 324] on button "Next" at bounding box center [721, 330] width 98 height 40
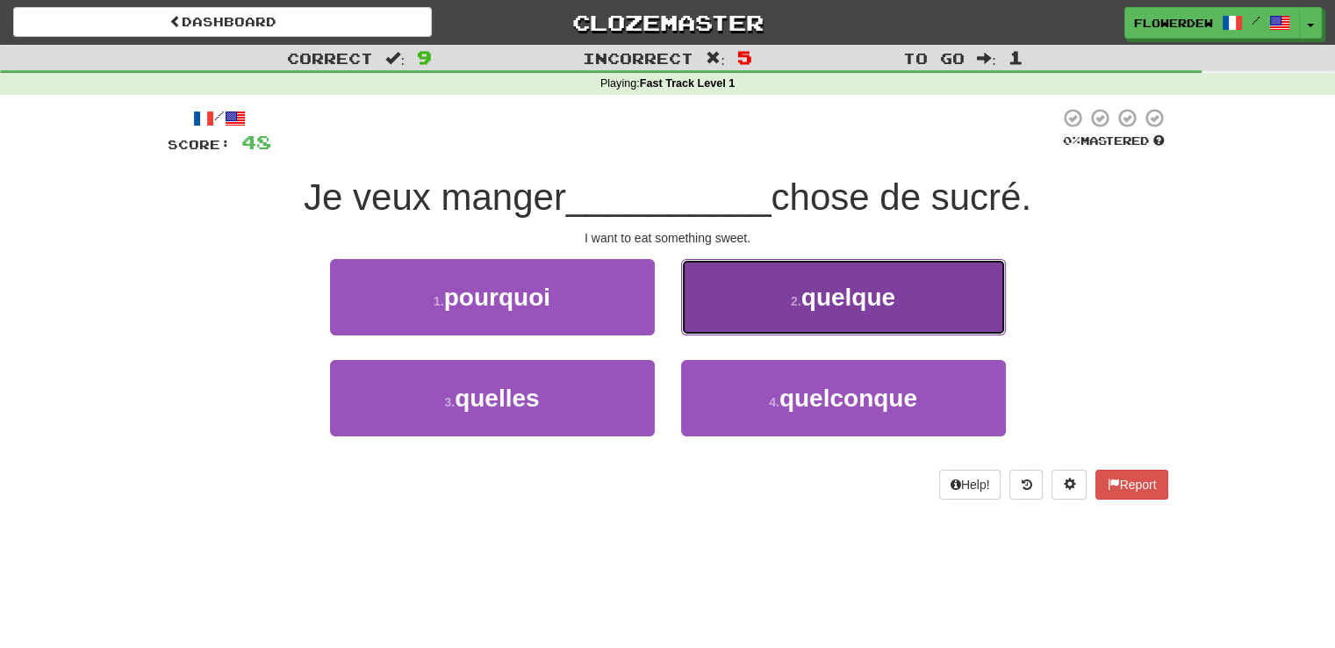
click at [737, 325] on button "2 . quelque" at bounding box center [843, 297] width 325 height 76
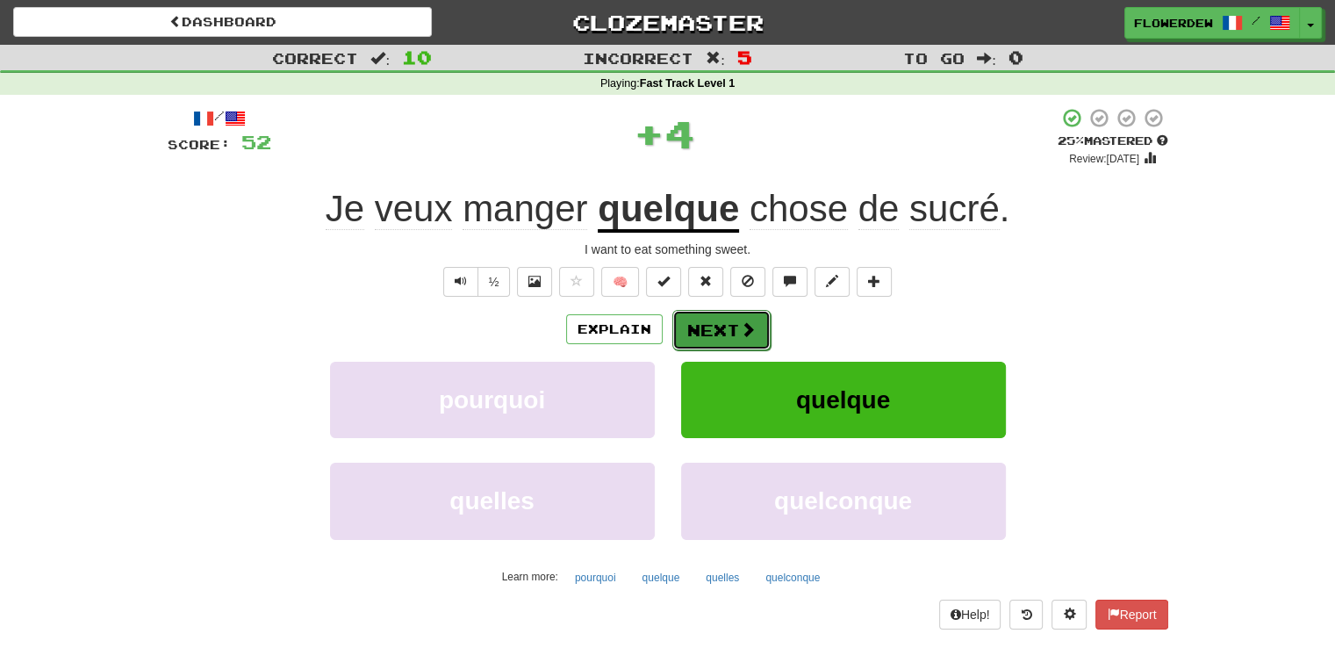
click at [735, 325] on button "Next" at bounding box center [721, 330] width 98 height 40
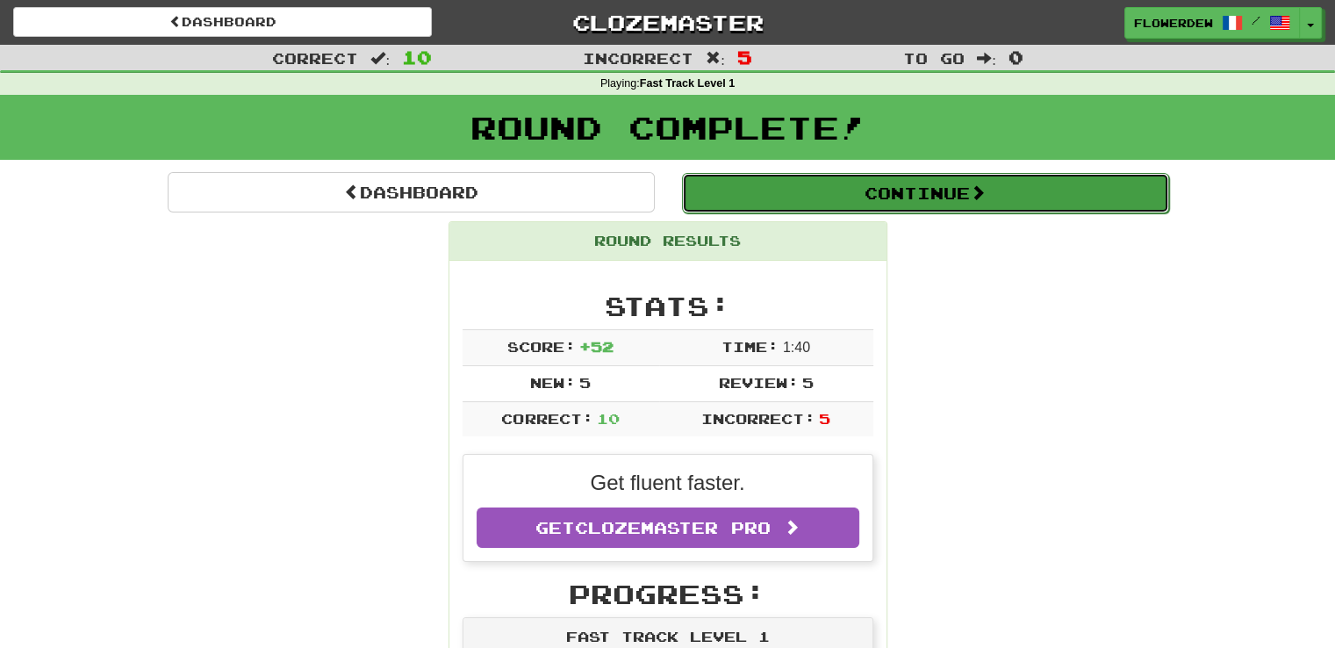
click at [793, 182] on button "Continue" at bounding box center [925, 193] width 487 height 40
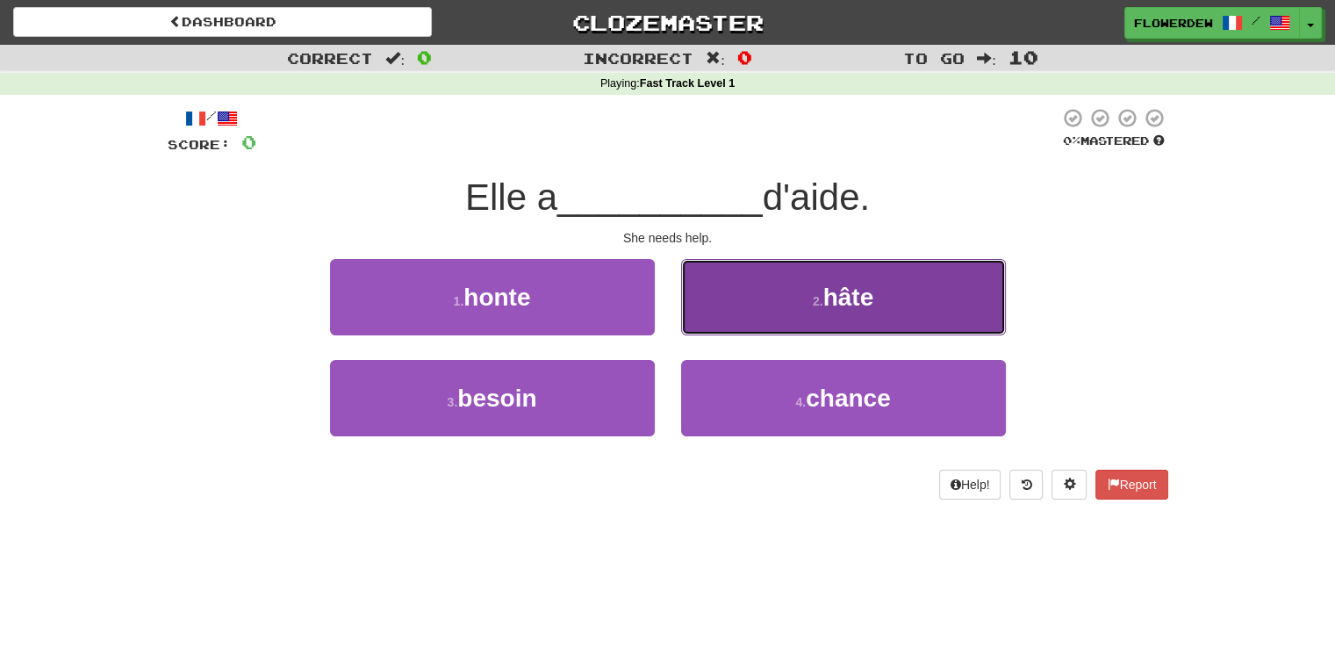
click at [732, 300] on button "2 . hâte" at bounding box center [843, 297] width 325 height 76
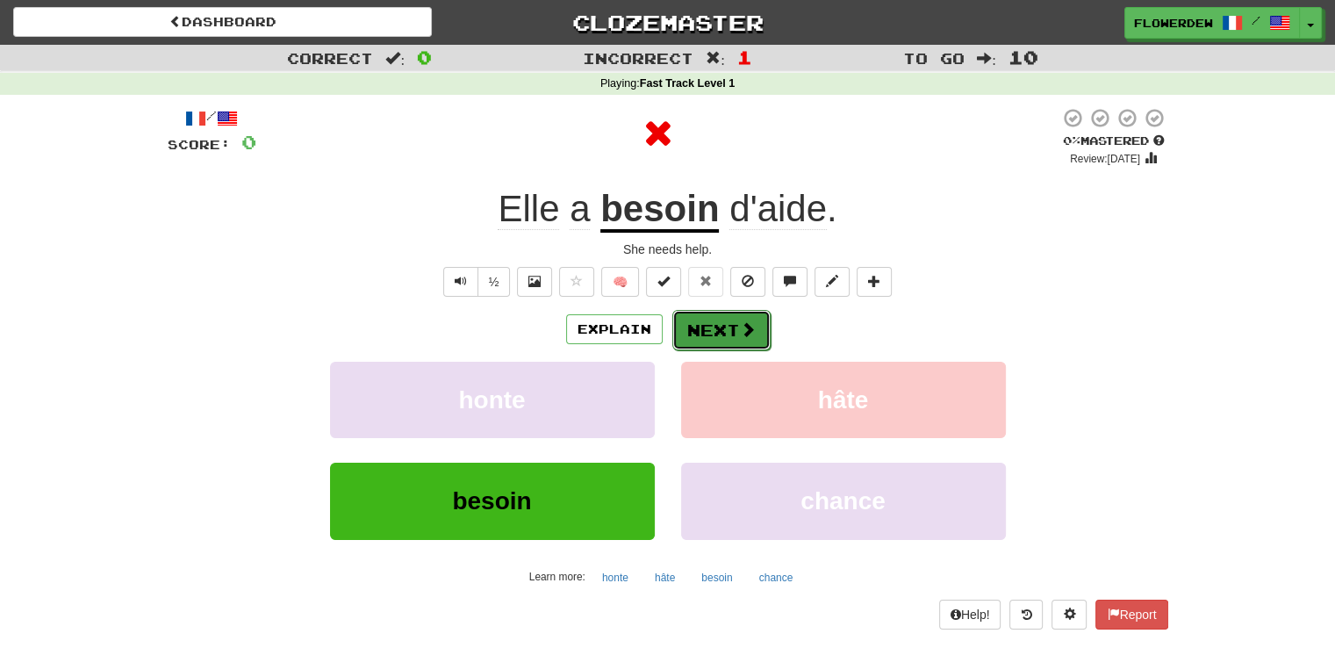
click at [713, 340] on button "Next" at bounding box center [721, 330] width 98 height 40
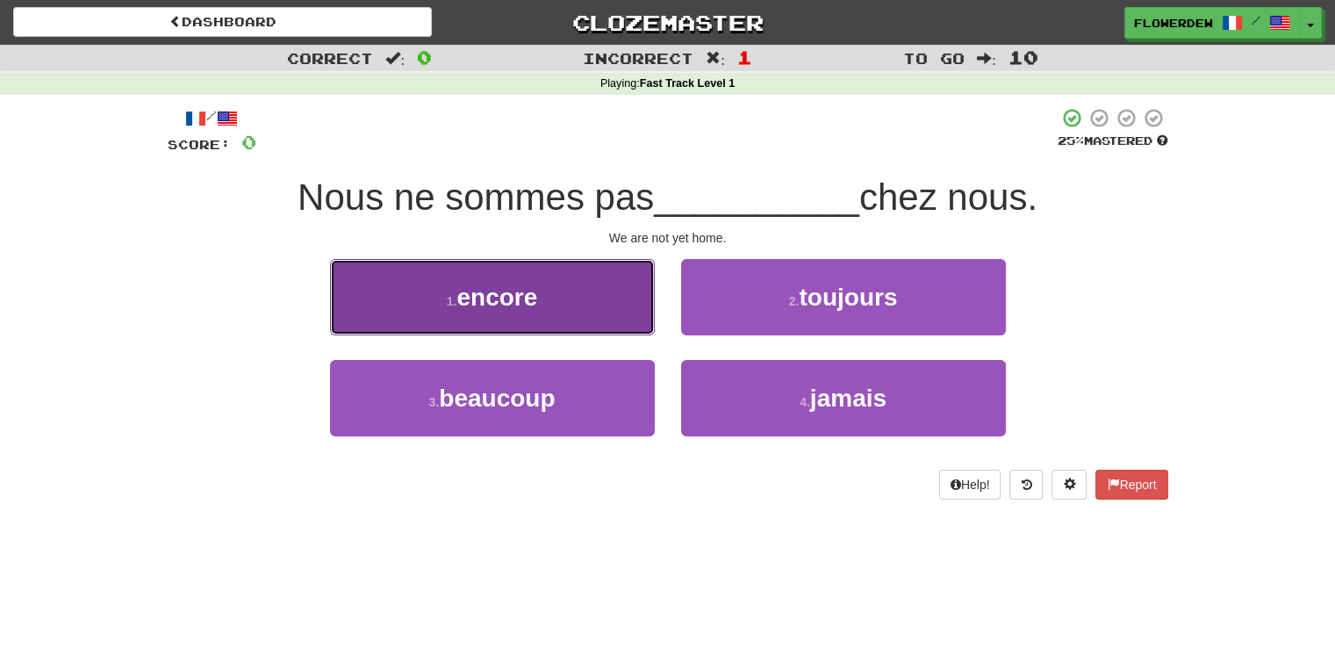
click at [591, 322] on button "1 . encore" at bounding box center [492, 297] width 325 height 76
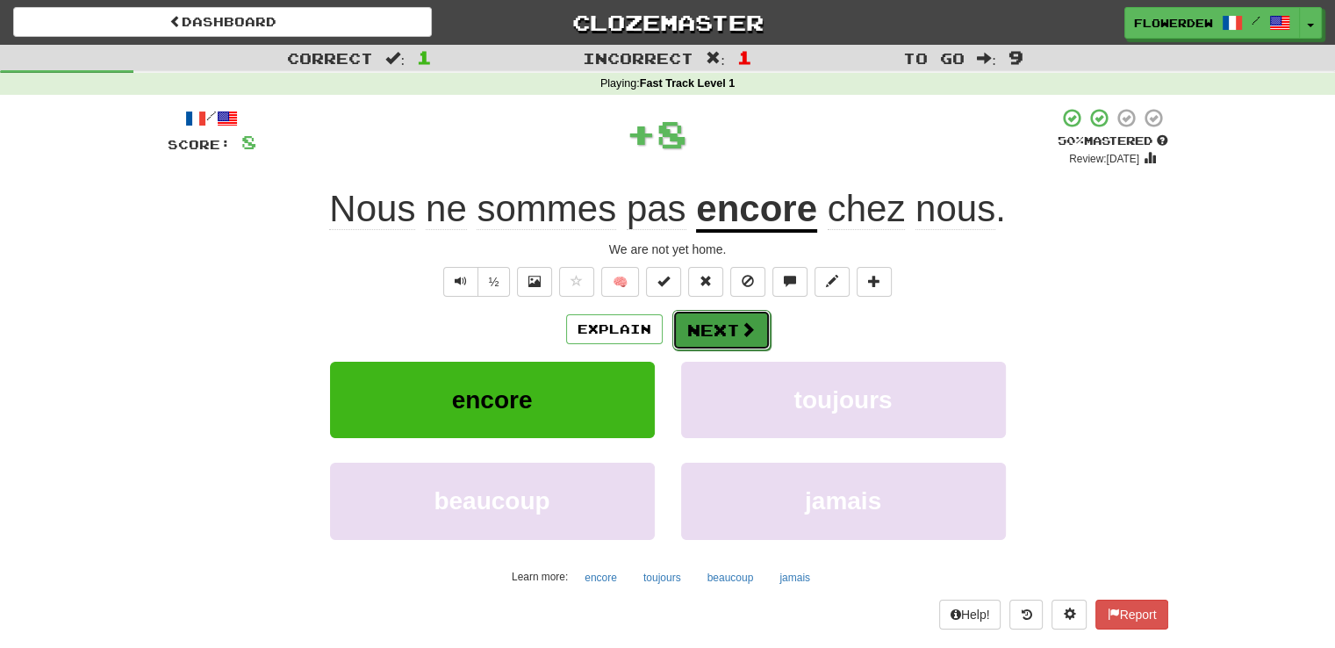
click at [706, 323] on button "Next" at bounding box center [721, 330] width 98 height 40
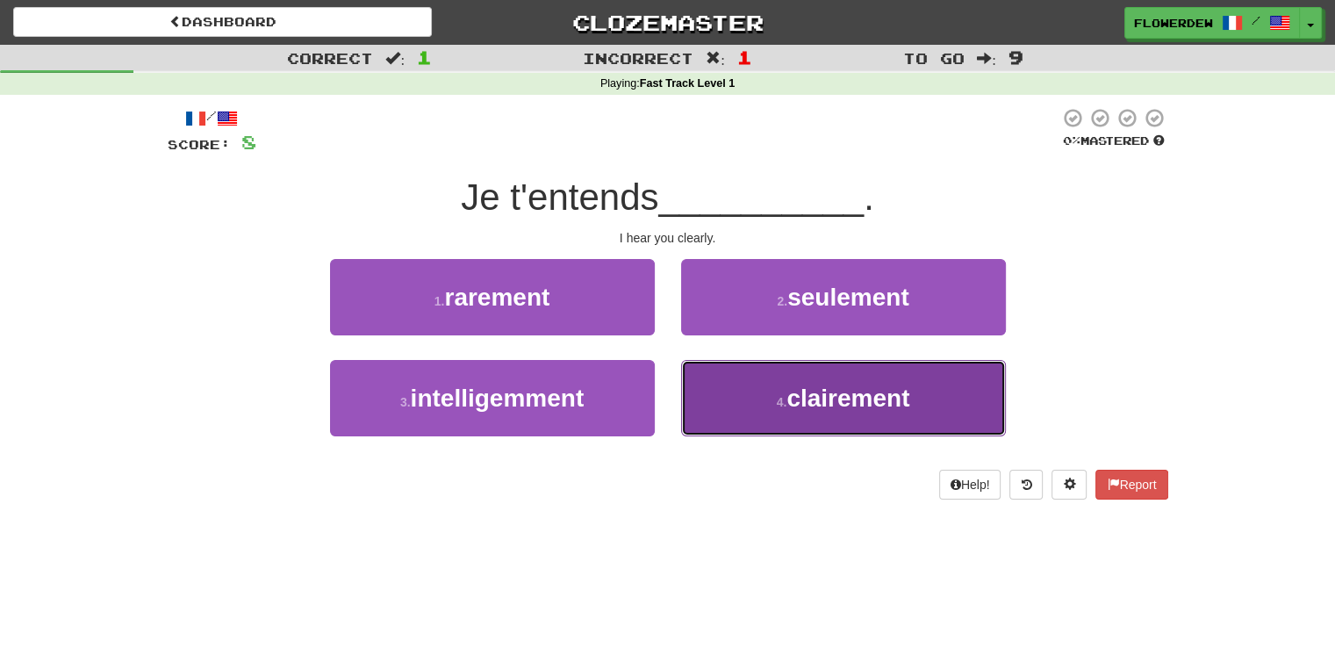
click at [719, 409] on button "4 . clairement" at bounding box center [843, 398] width 325 height 76
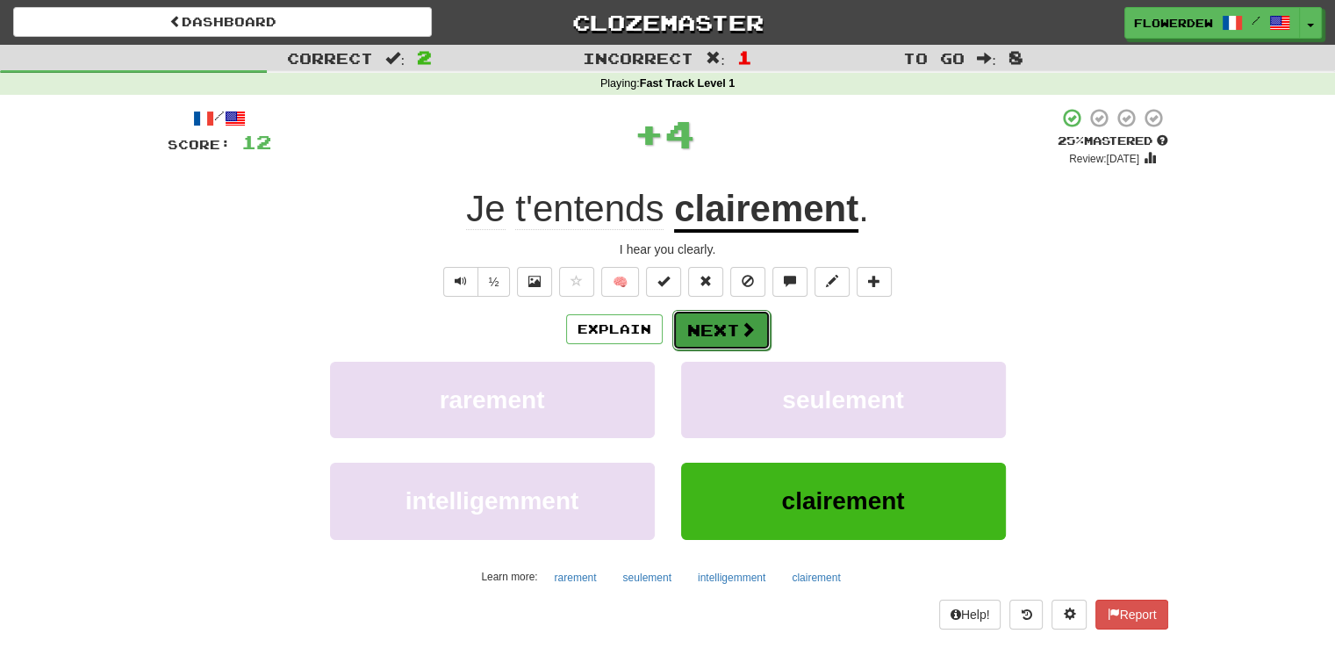
click at [736, 322] on button "Next" at bounding box center [721, 330] width 98 height 40
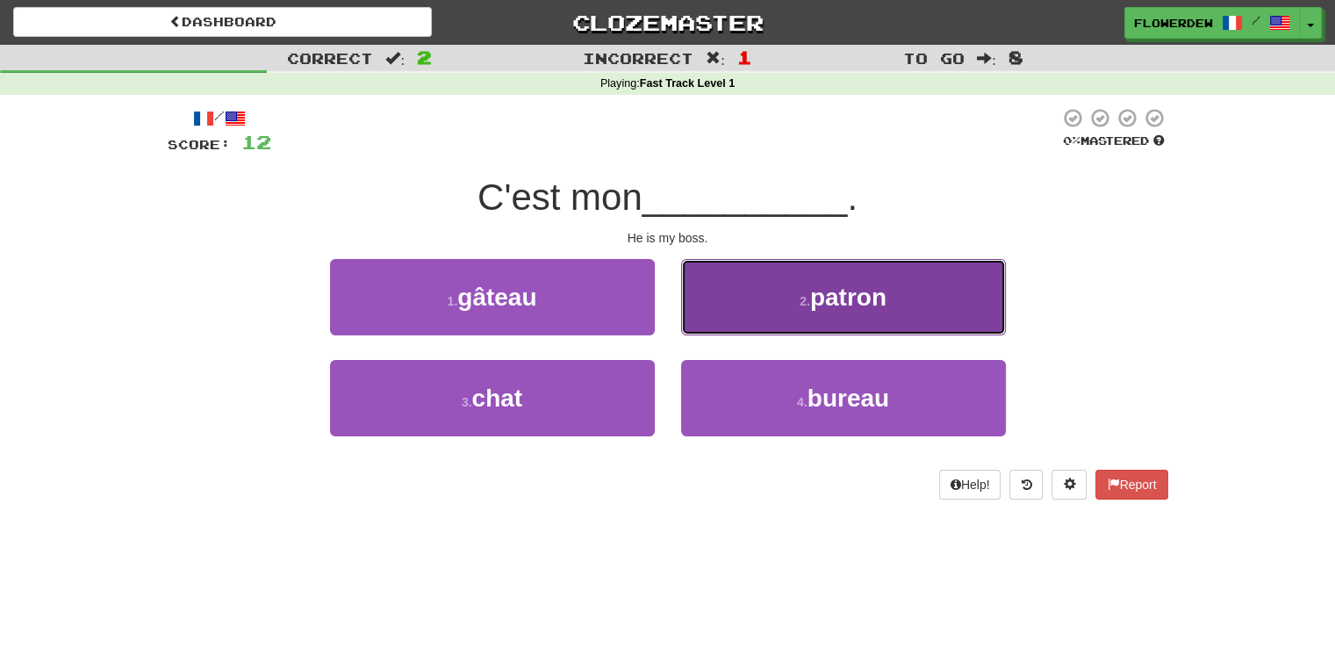
drag, startPoint x: 736, startPoint y: 322, endPoint x: 728, endPoint y: 310, distance: 14.6
click at [728, 310] on button "2 . patron" at bounding box center [843, 297] width 325 height 76
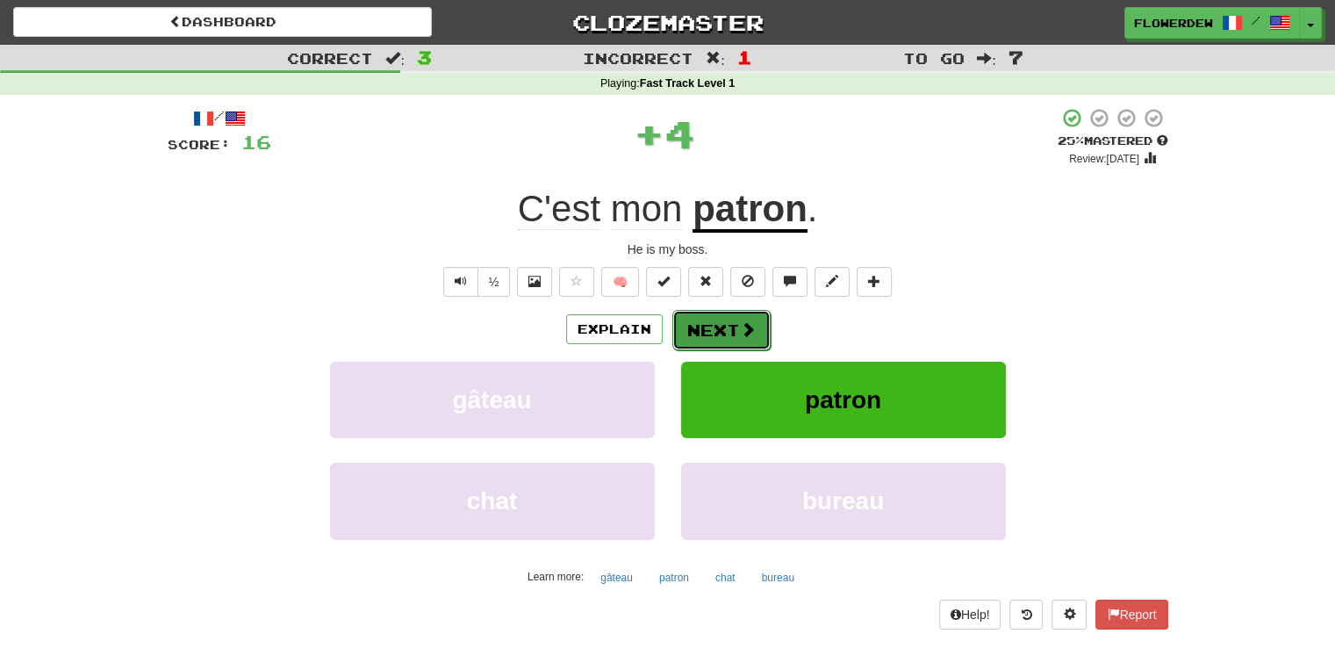
click at [728, 310] on button "Next" at bounding box center [721, 330] width 98 height 40
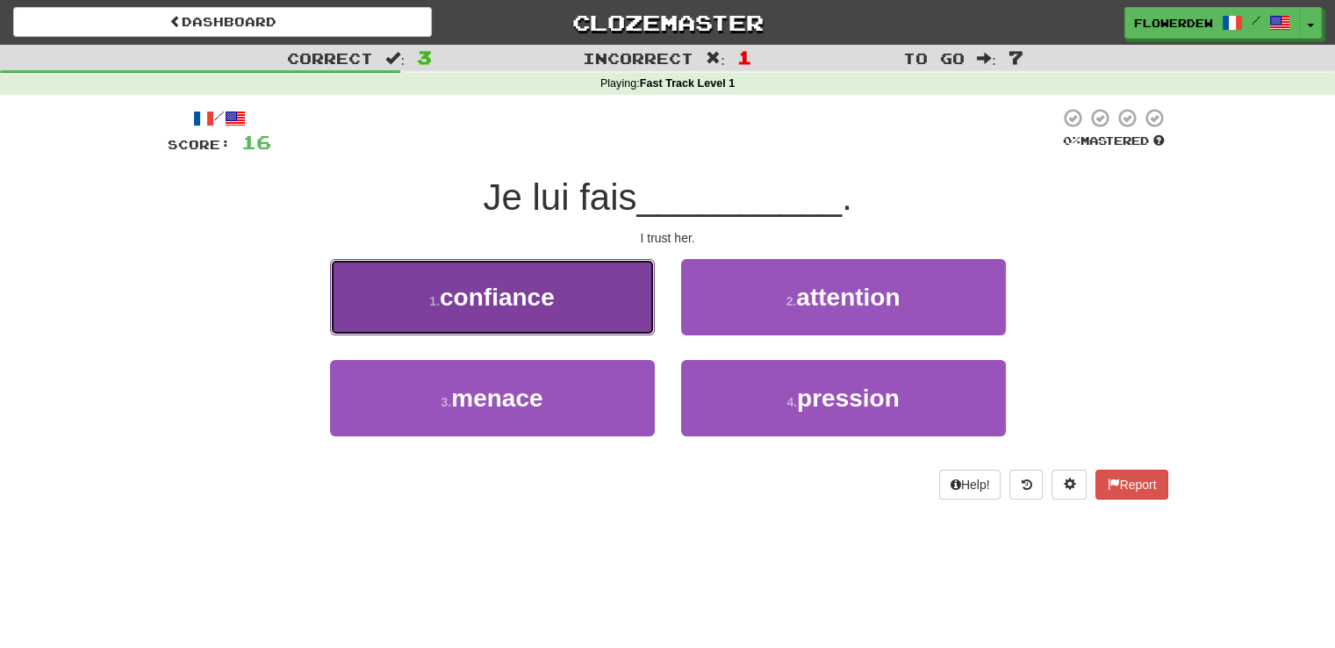
click at [594, 289] on button "1 . confiance" at bounding box center [492, 297] width 325 height 76
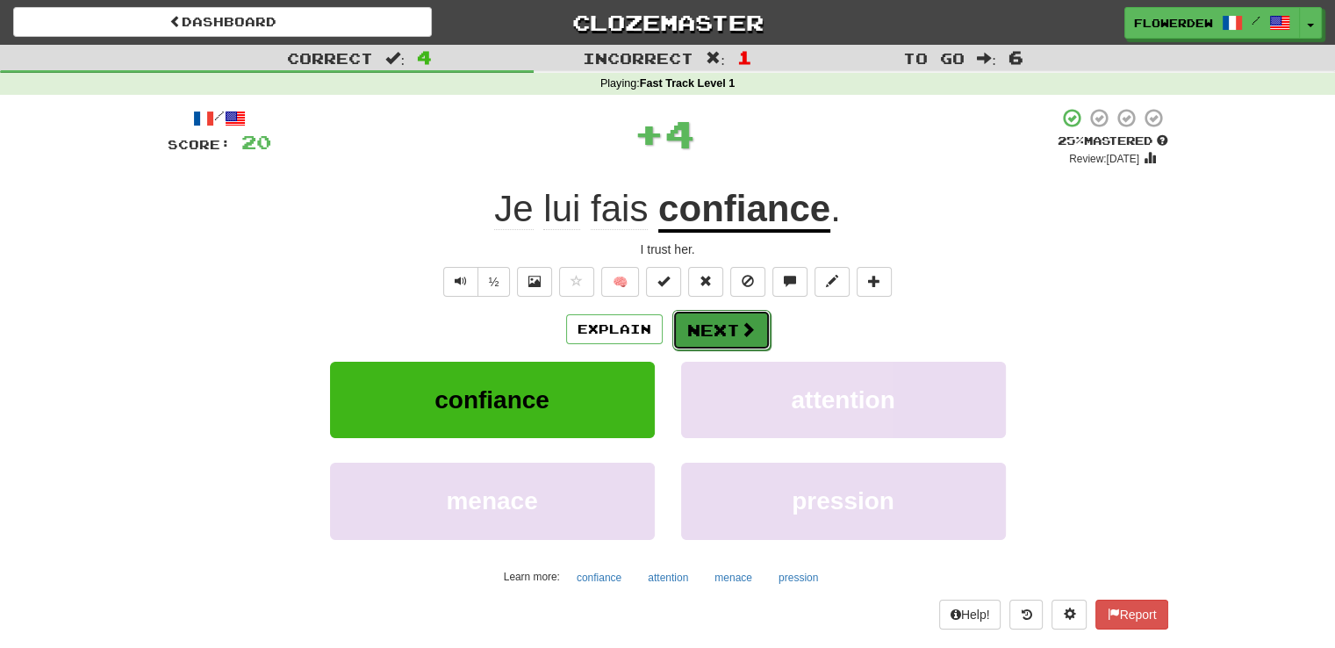
click at [685, 320] on button "Next" at bounding box center [721, 330] width 98 height 40
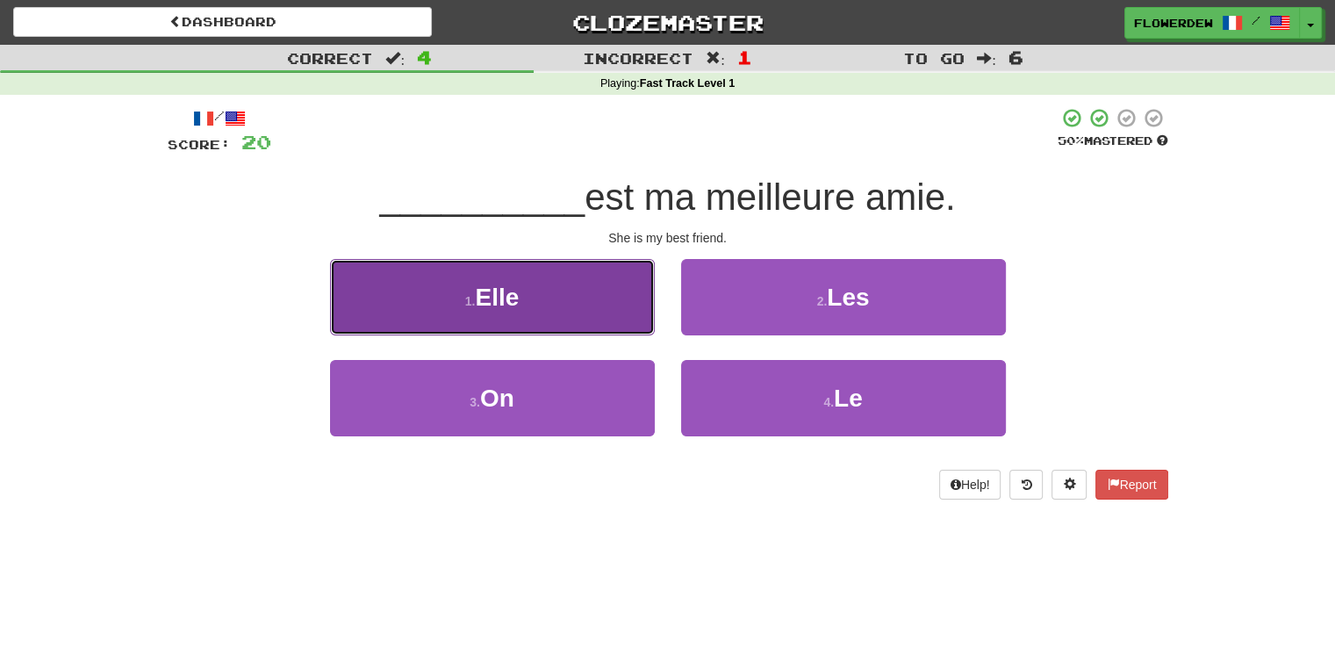
click at [637, 321] on button "1 . Elle" at bounding box center [492, 297] width 325 height 76
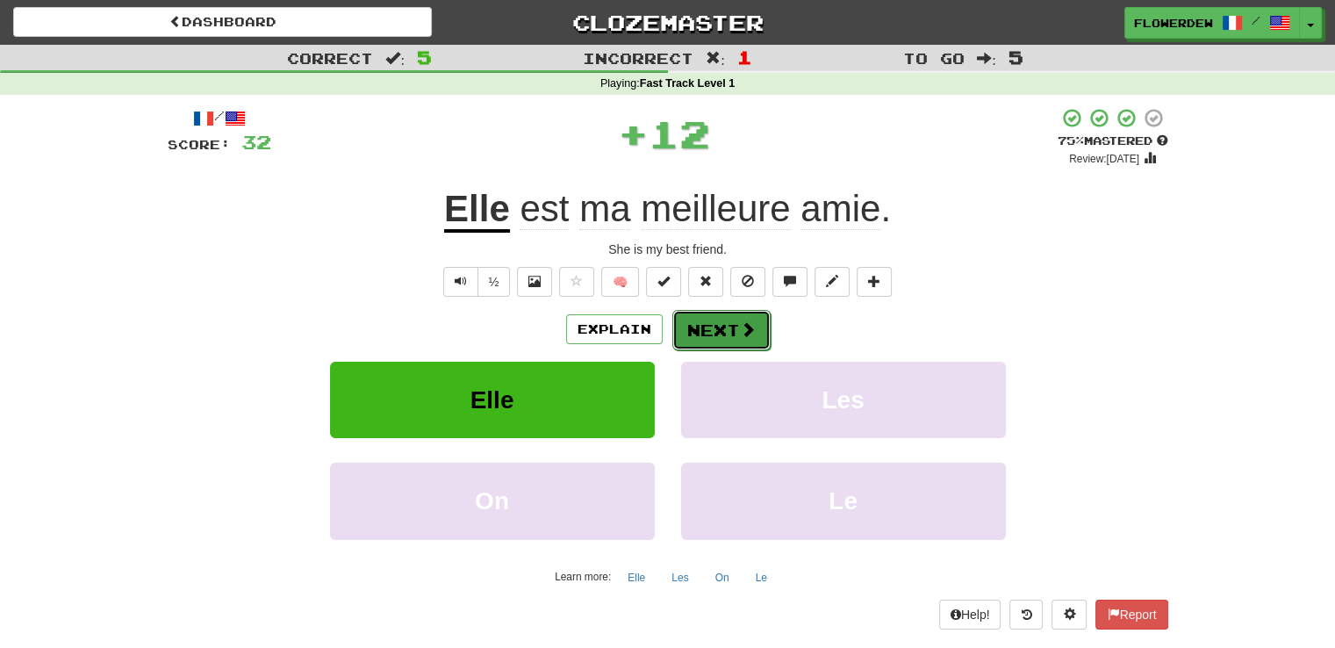
click at [690, 322] on button "Next" at bounding box center [721, 330] width 98 height 40
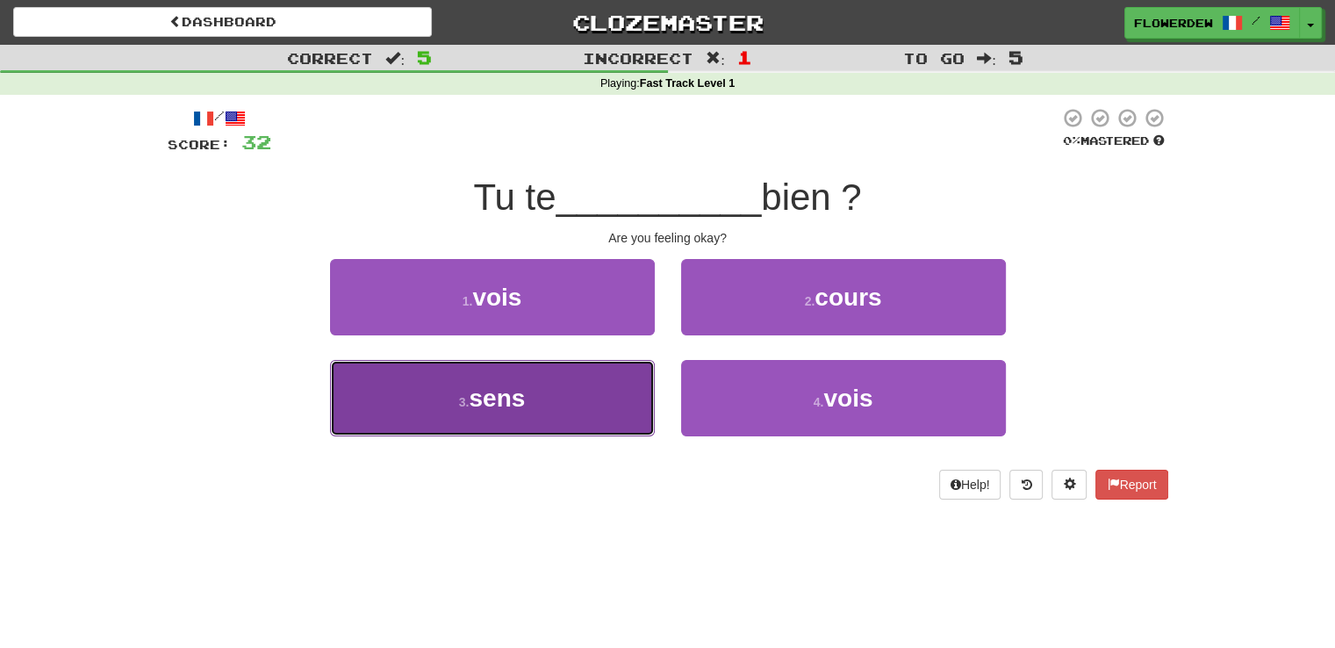
click at [614, 398] on button "3 . sens" at bounding box center [492, 398] width 325 height 76
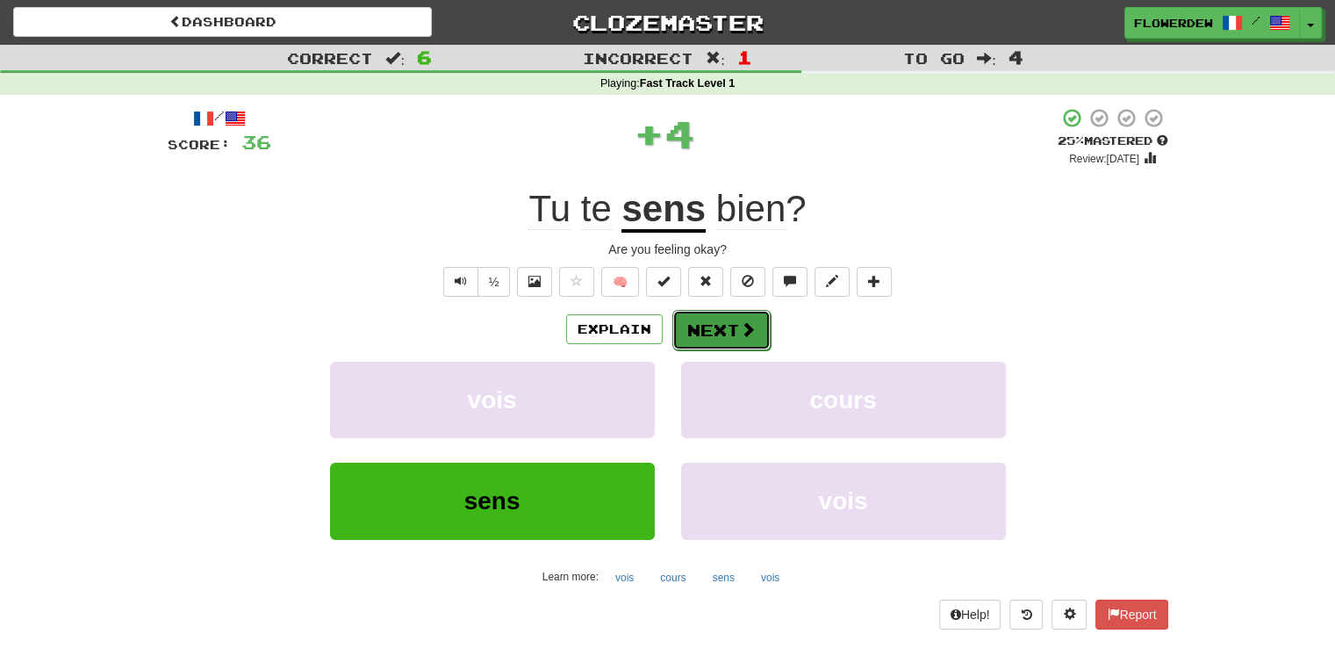
click at [727, 332] on button "Next" at bounding box center [721, 330] width 98 height 40
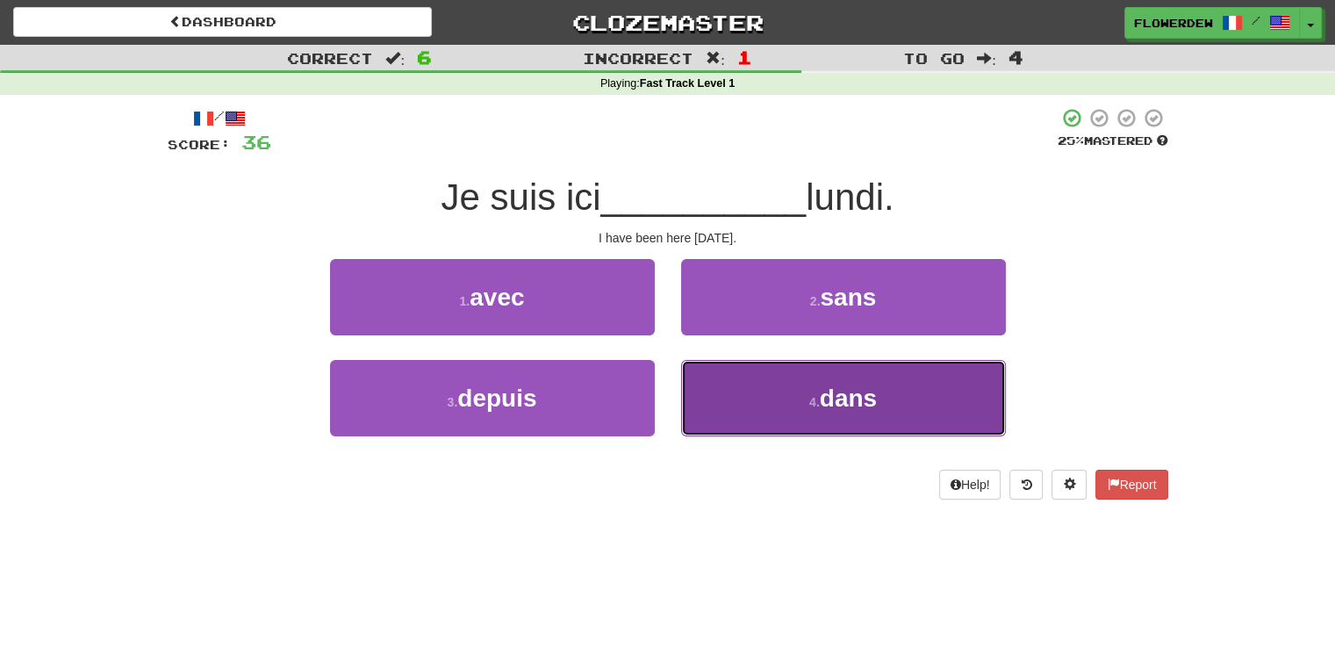
click at [704, 371] on button "4 . dans" at bounding box center [843, 398] width 325 height 76
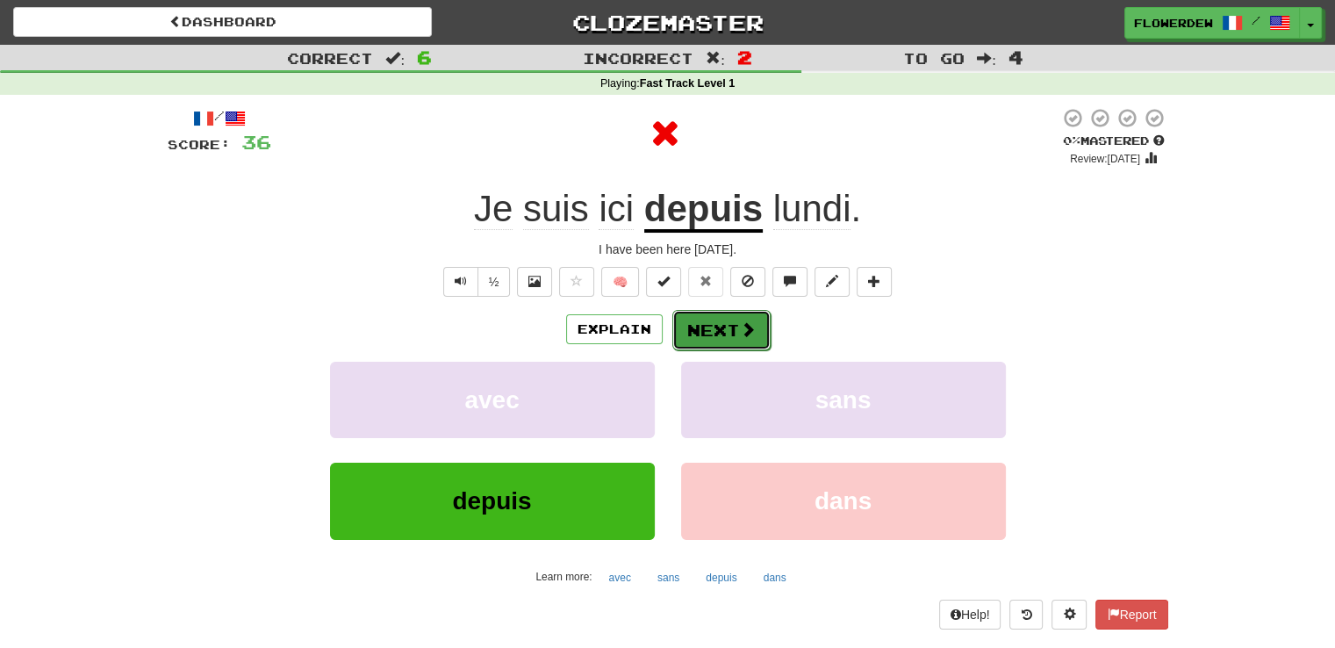
click at [709, 320] on button "Next" at bounding box center [721, 330] width 98 height 40
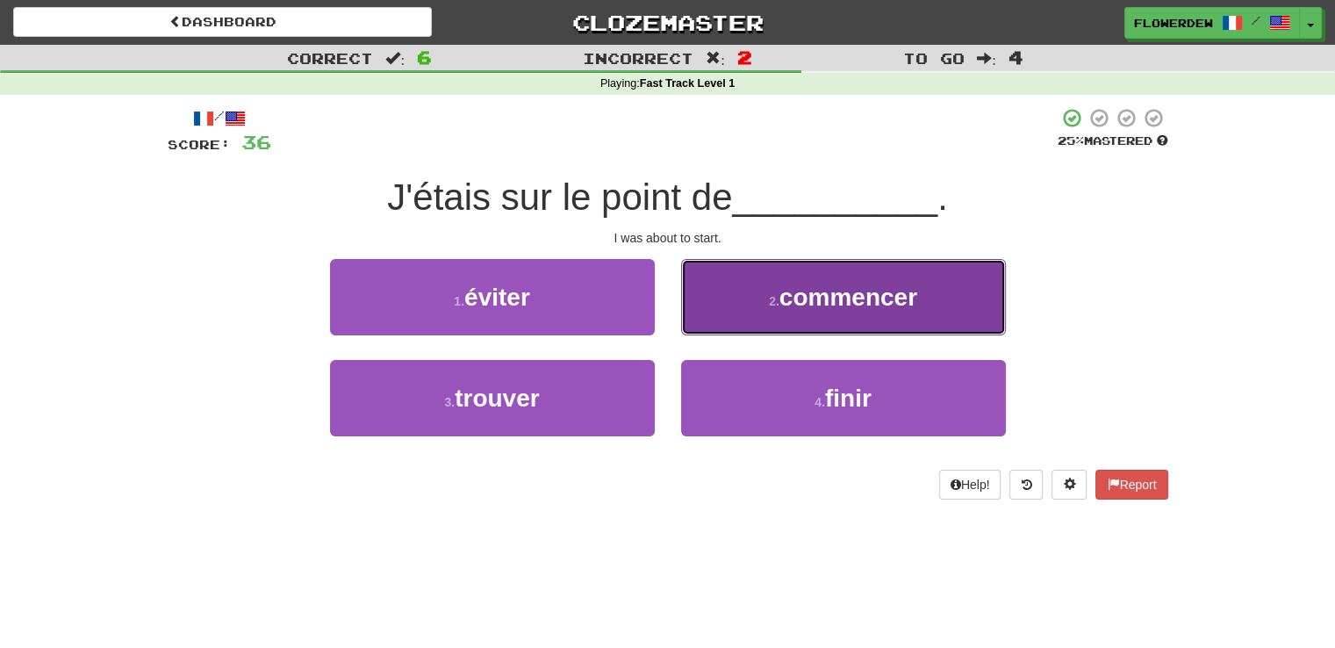
click at [692, 316] on button "2 . commencer" at bounding box center [843, 297] width 325 height 76
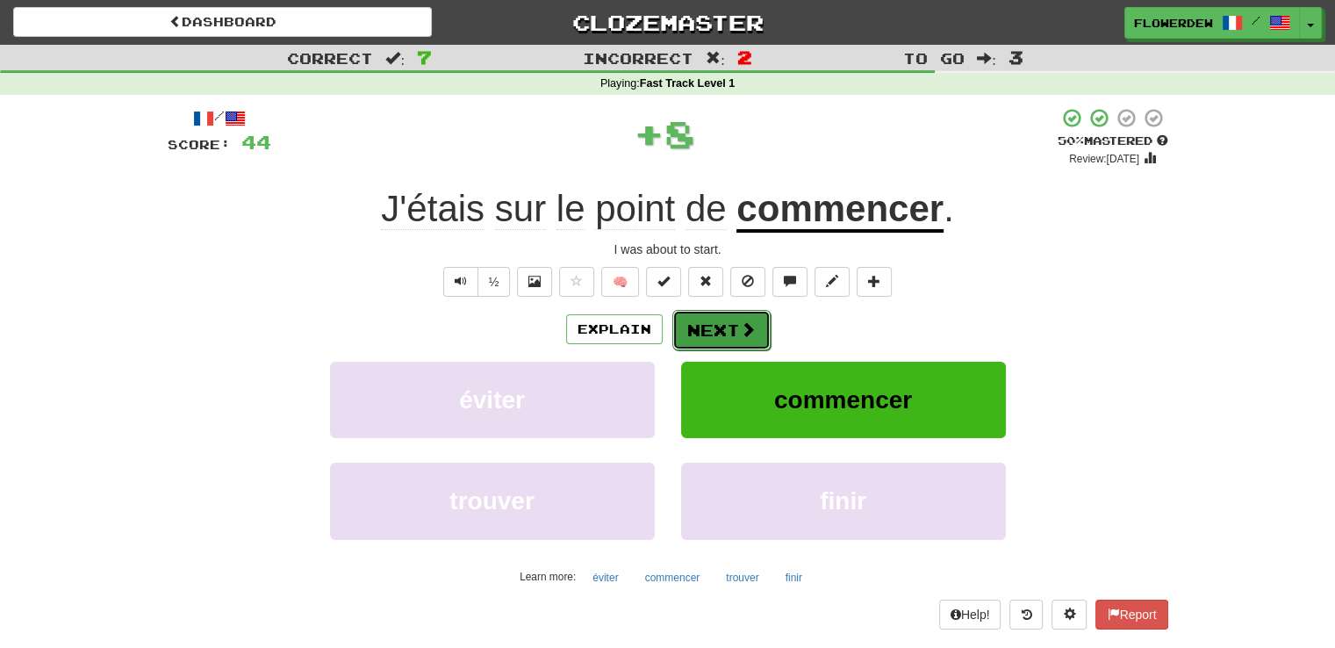
click at [700, 329] on button "Next" at bounding box center [721, 330] width 98 height 40
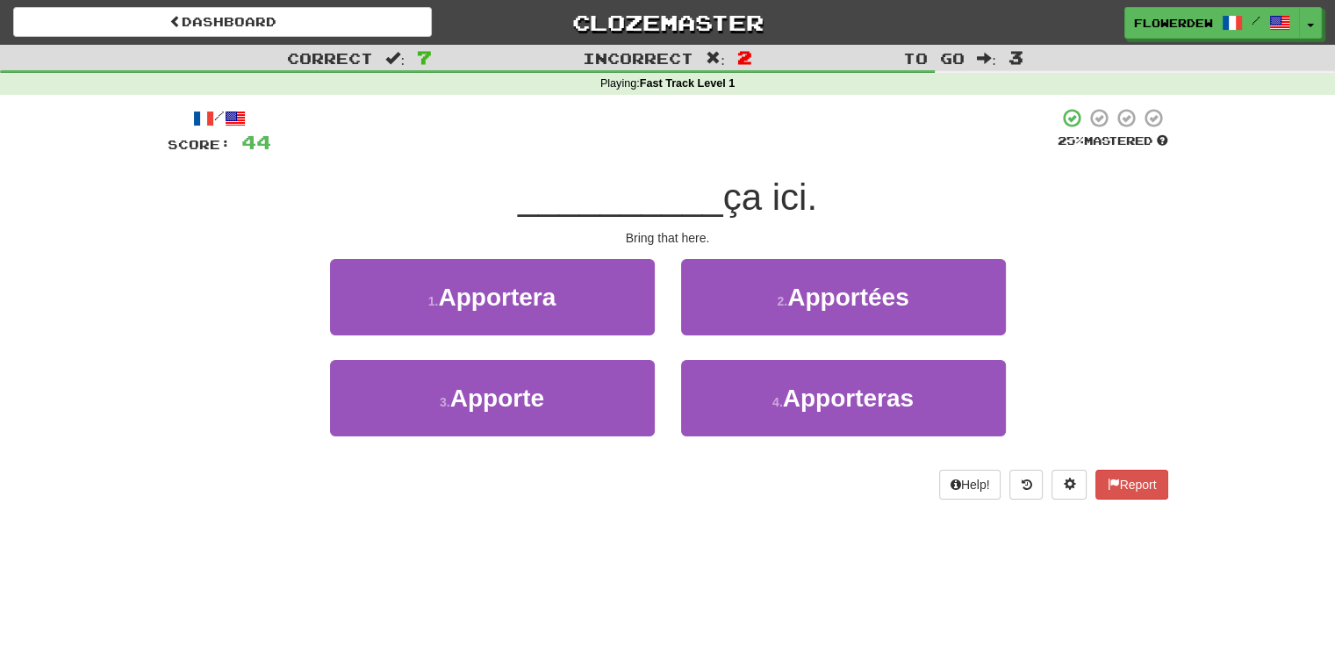
click at [686, 240] on div "Bring that here." at bounding box center [668, 238] width 1001 height 18
click at [762, 229] on div "Bring that here." at bounding box center [668, 238] width 1001 height 18
click at [746, 194] on span "ça ici." at bounding box center [770, 196] width 94 height 41
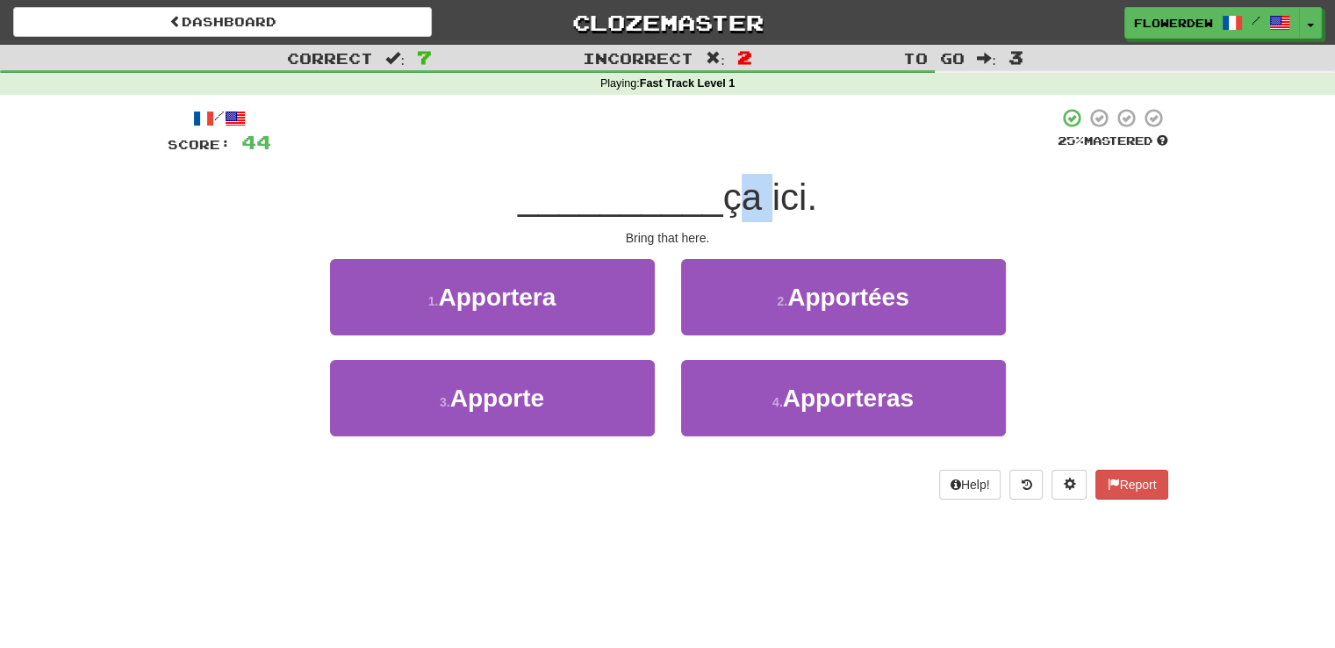
click at [746, 194] on span "ça ici." at bounding box center [770, 196] width 94 height 41
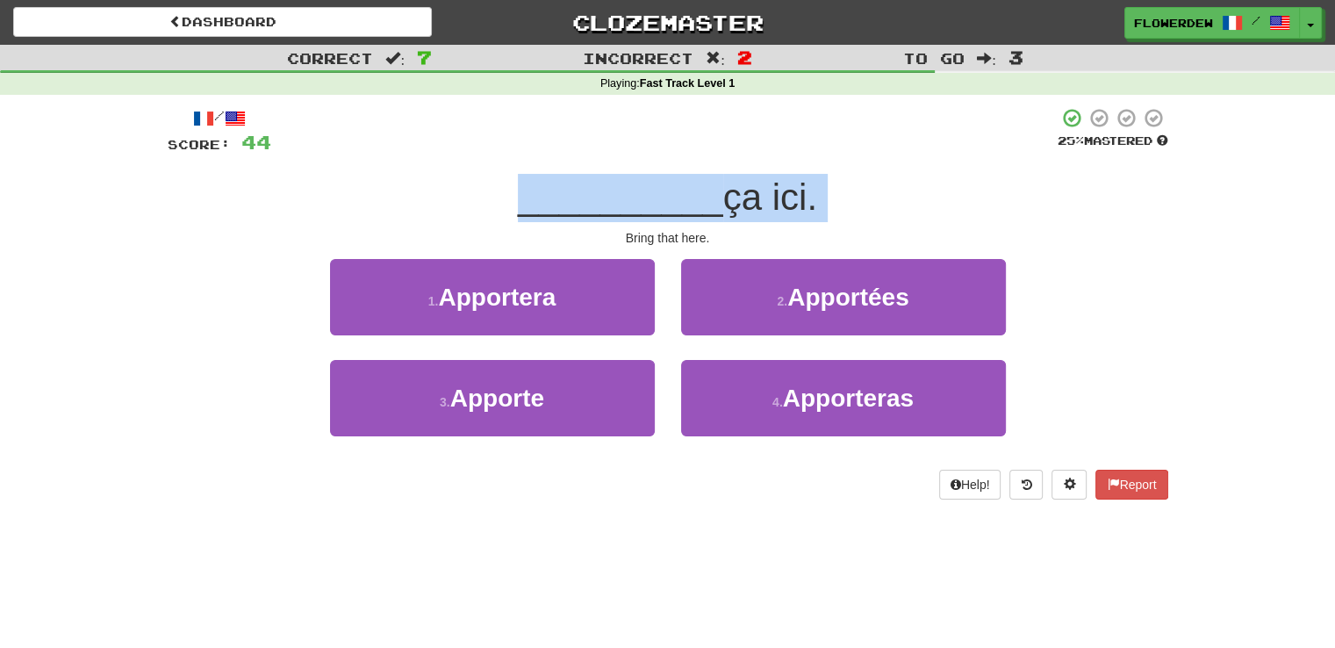
click at [746, 194] on span "ça ici." at bounding box center [770, 196] width 94 height 41
click at [749, 208] on span "ça ici." at bounding box center [770, 196] width 94 height 41
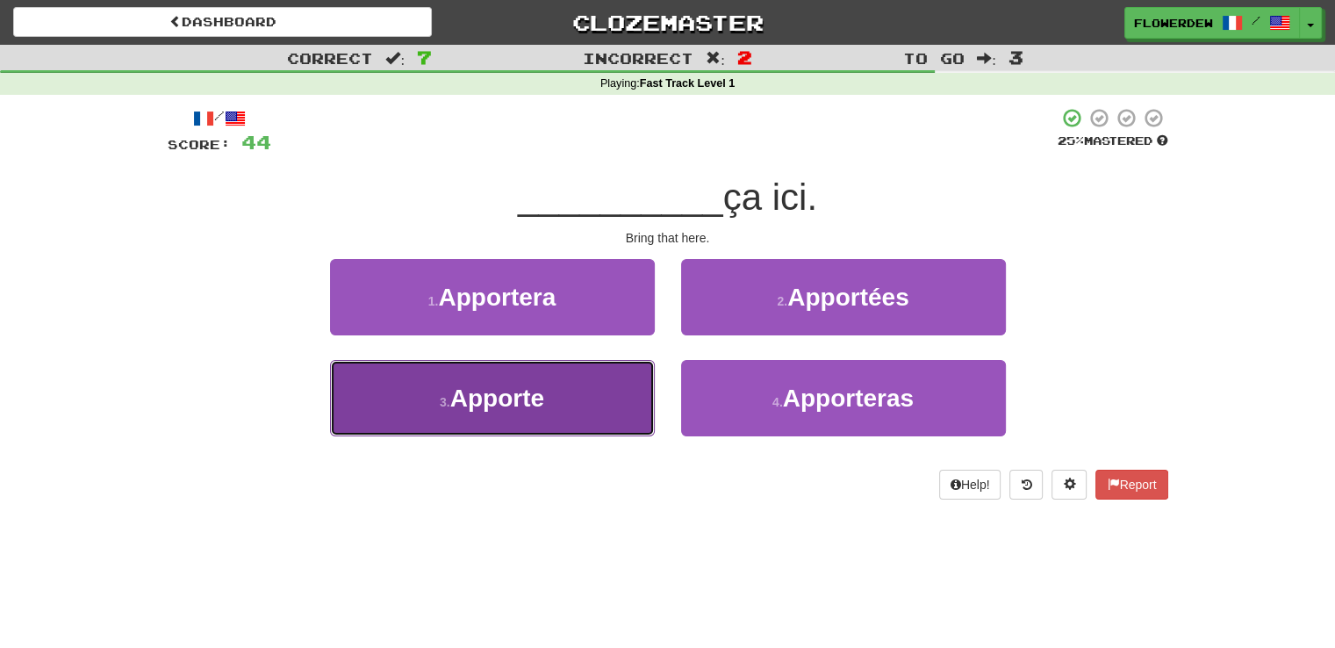
click at [631, 369] on button "3 . Apporte" at bounding box center [492, 398] width 325 height 76
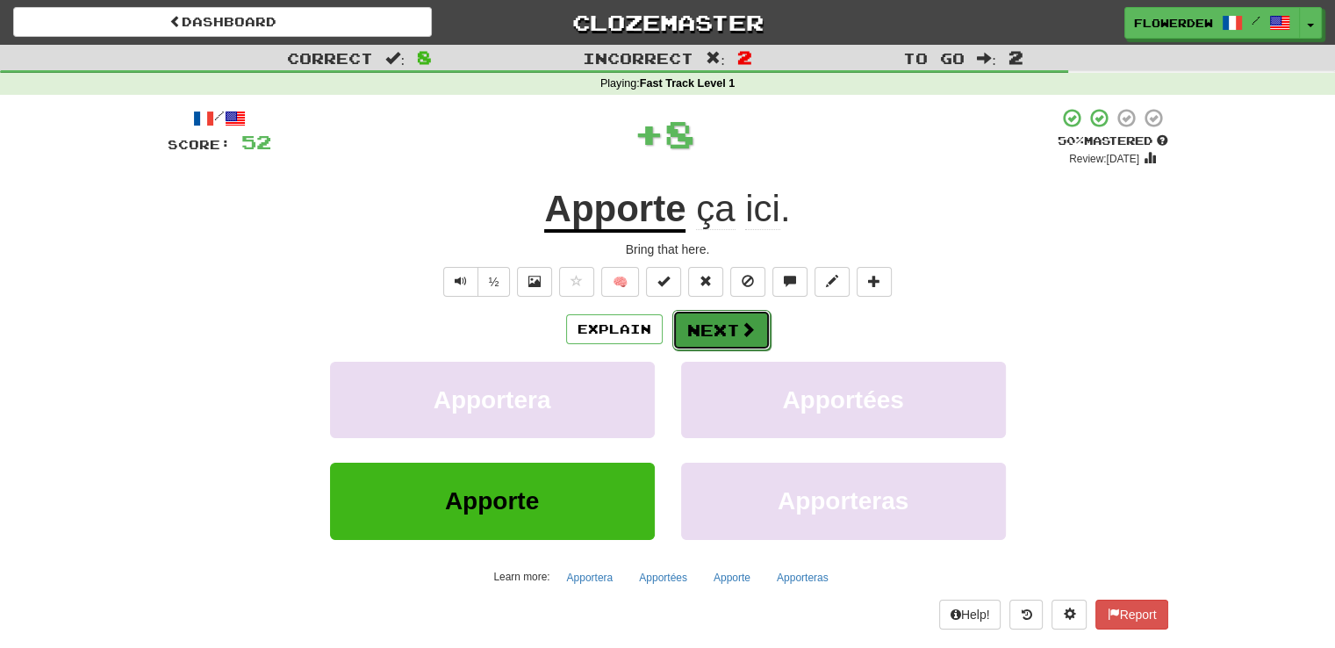
click at [724, 323] on button "Next" at bounding box center [721, 330] width 98 height 40
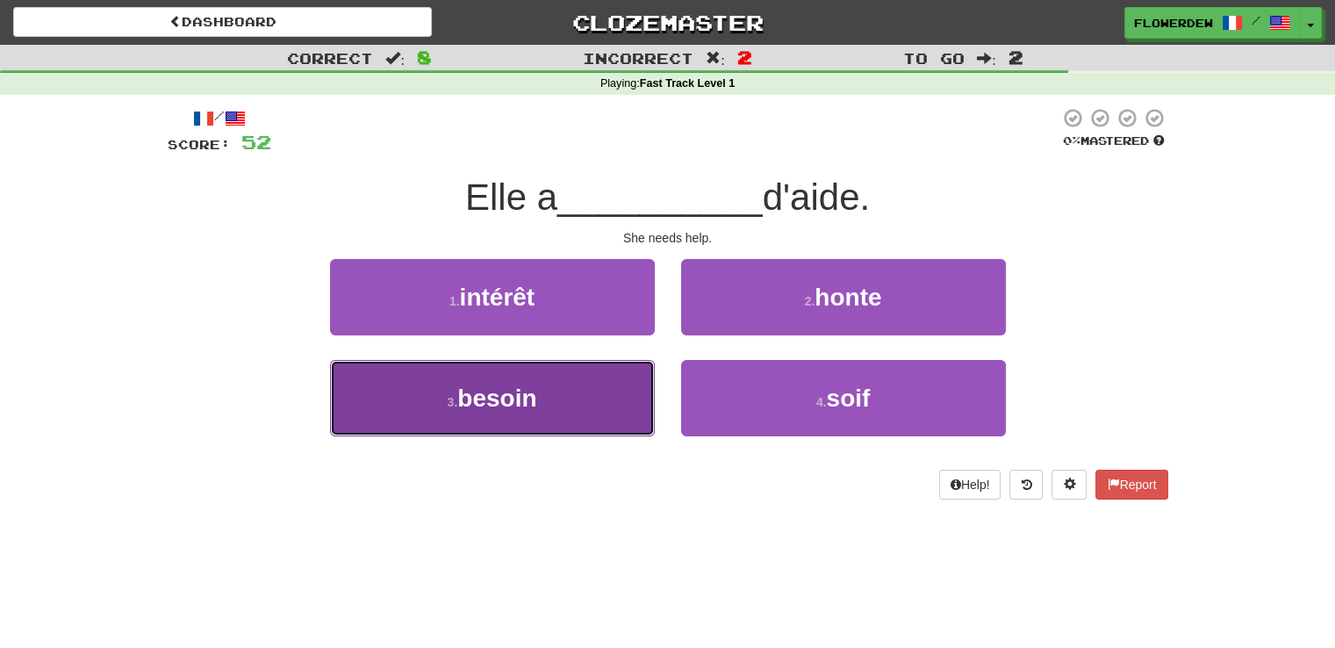
click at [609, 384] on button "3 . besoin" at bounding box center [492, 398] width 325 height 76
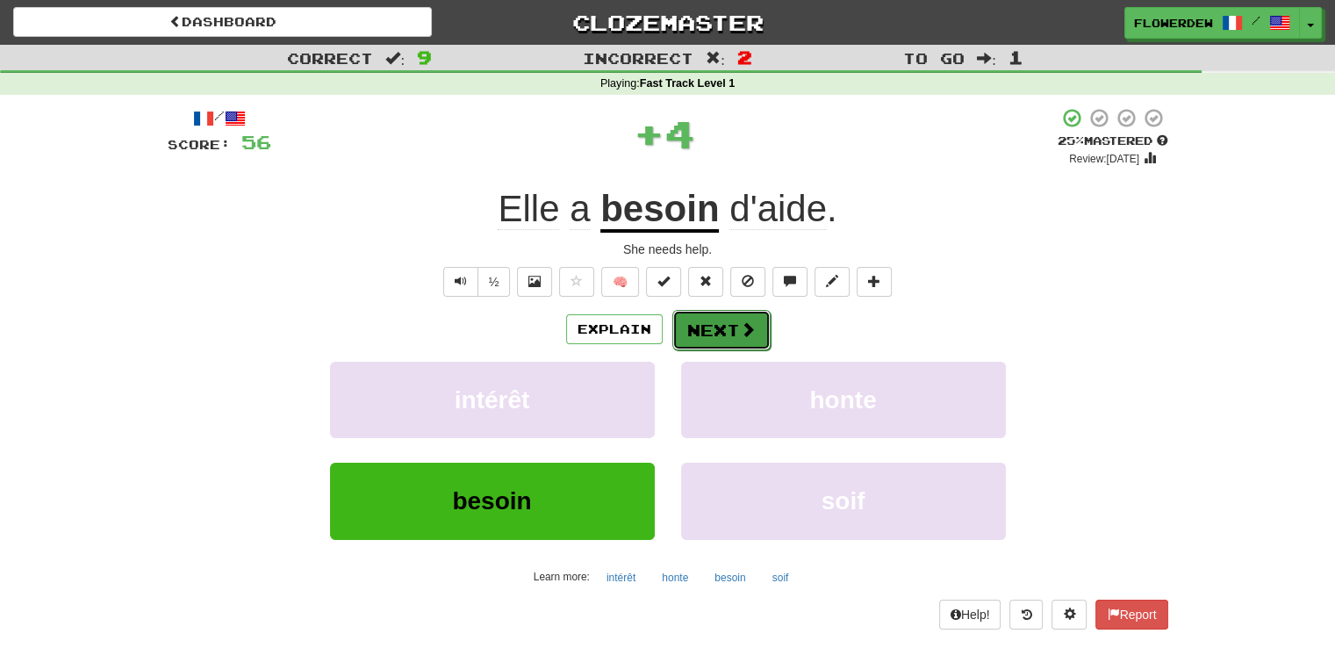
click at [719, 341] on button "Next" at bounding box center [721, 330] width 98 height 40
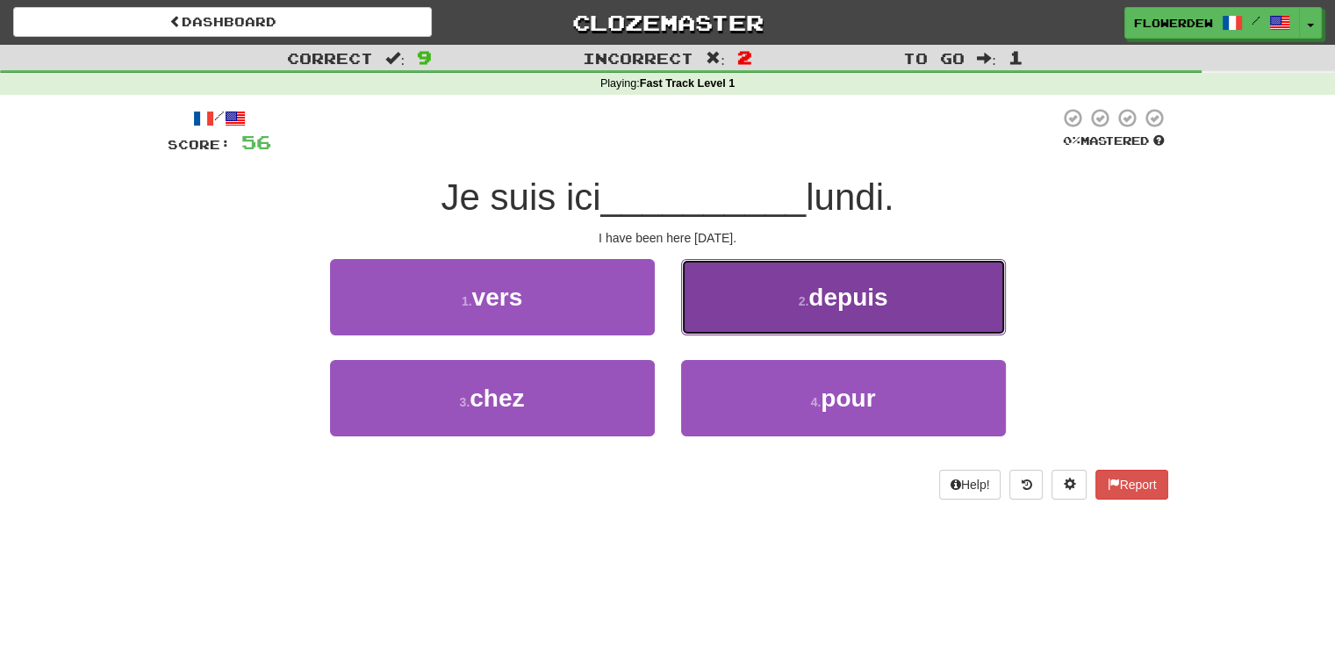
click at [761, 278] on button "2 . depuis" at bounding box center [843, 297] width 325 height 76
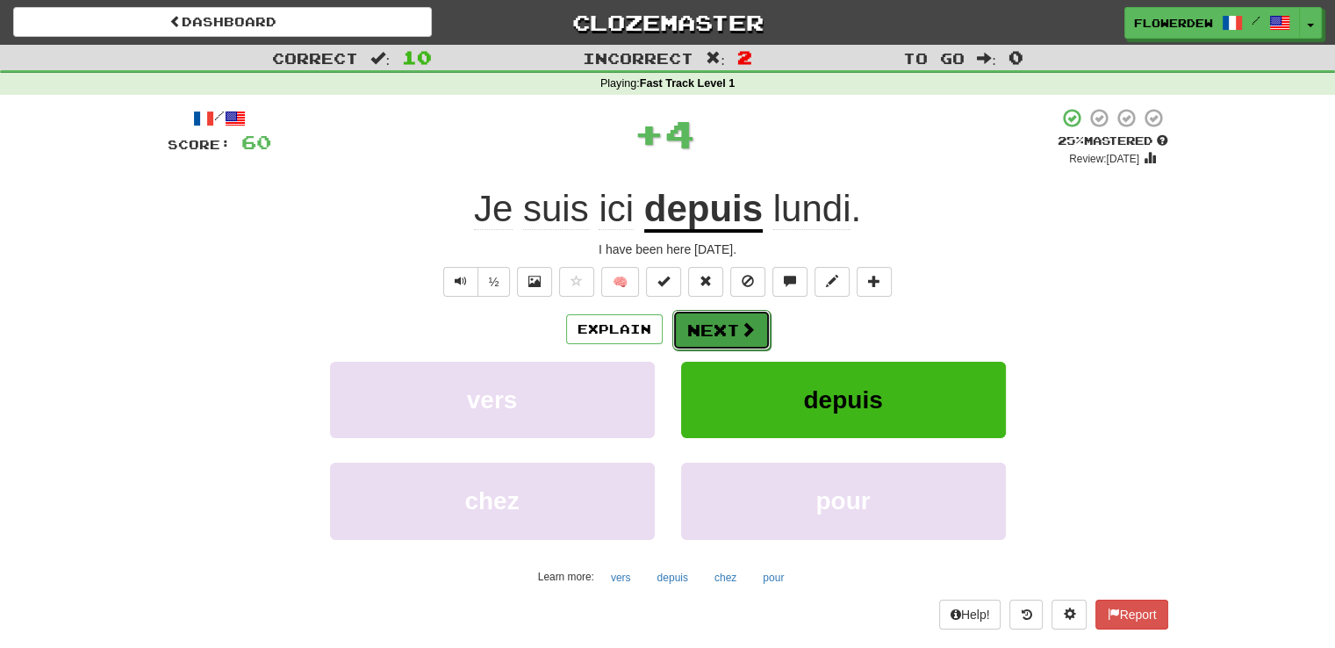
click at [728, 336] on button "Next" at bounding box center [721, 330] width 98 height 40
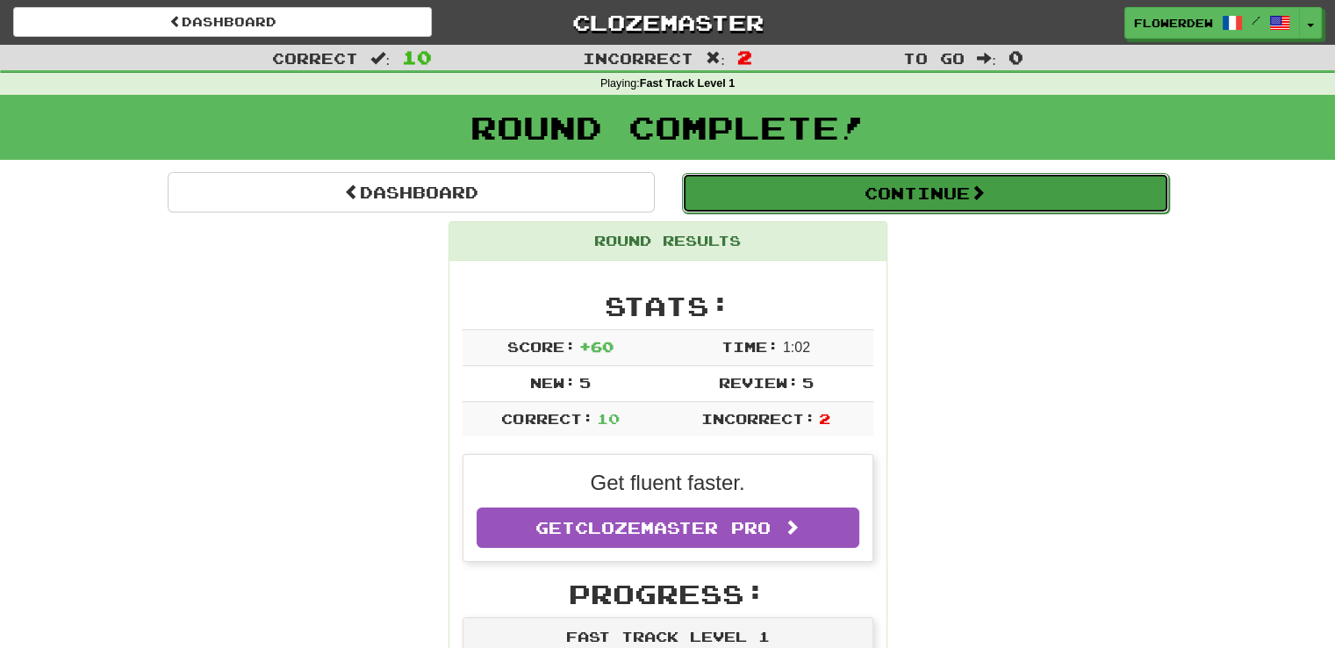
click at [793, 199] on button "Continue" at bounding box center [925, 193] width 487 height 40
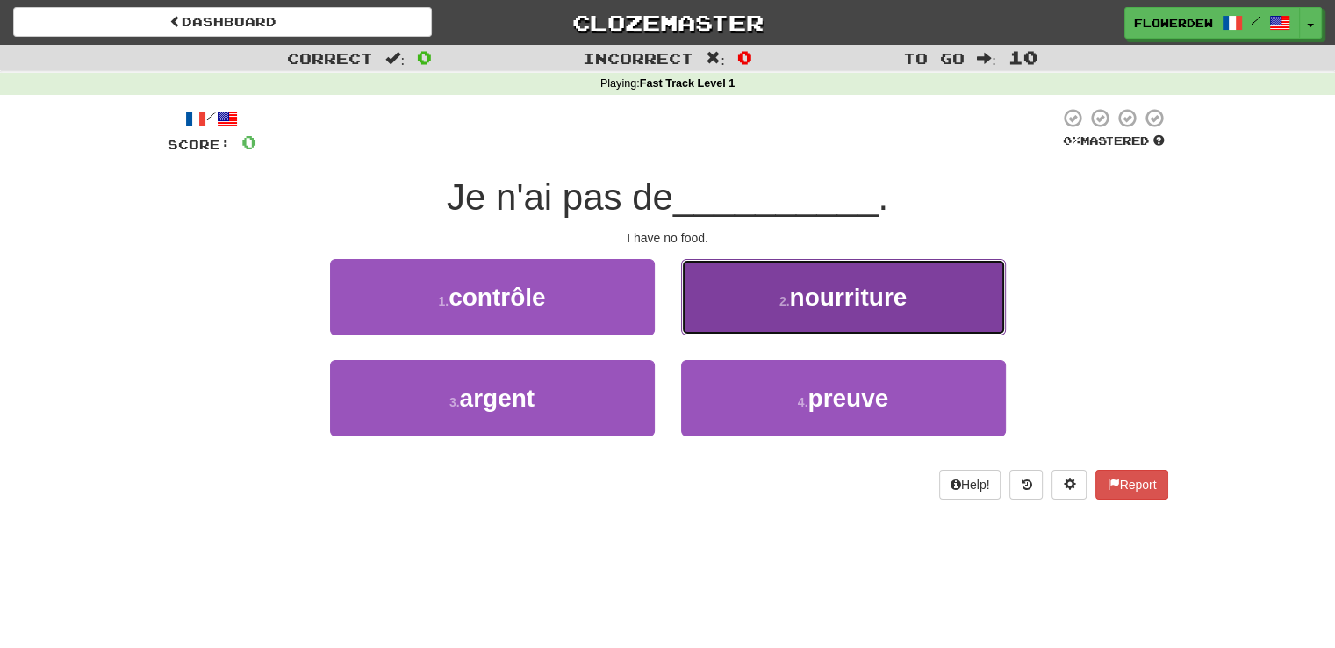
click at [742, 300] on button "2 . nourriture" at bounding box center [843, 297] width 325 height 76
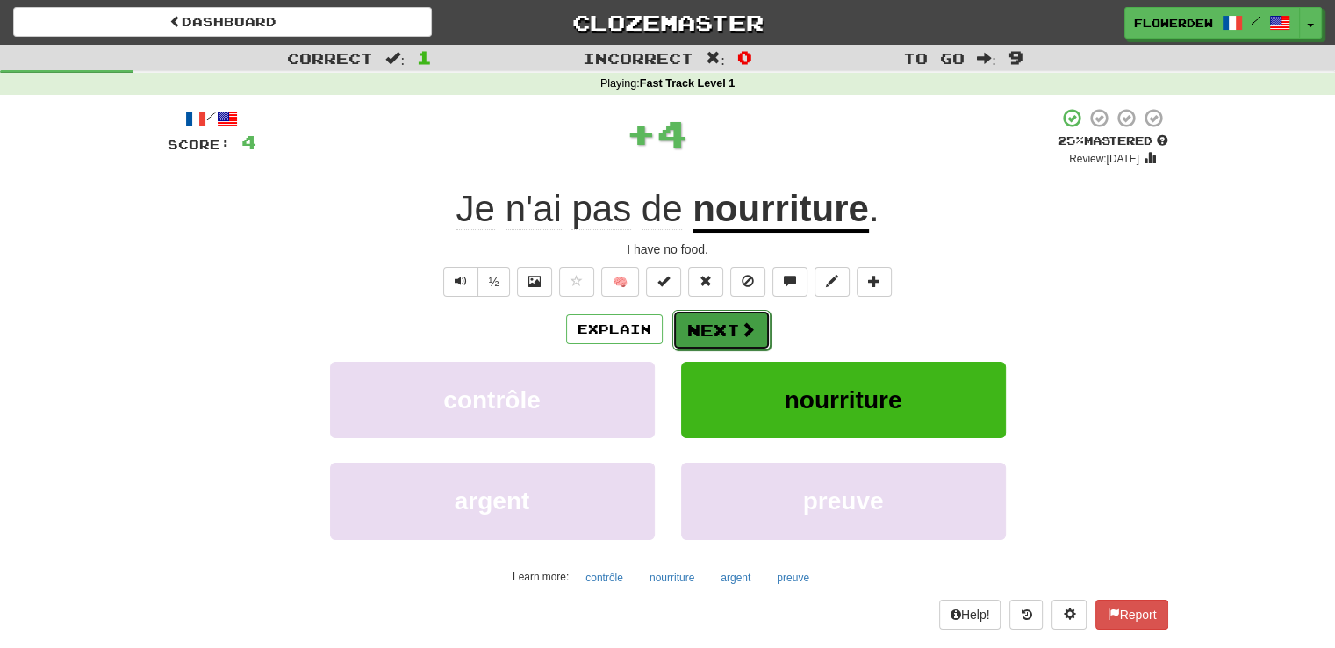
click at [740, 321] on span at bounding box center [748, 329] width 16 height 16
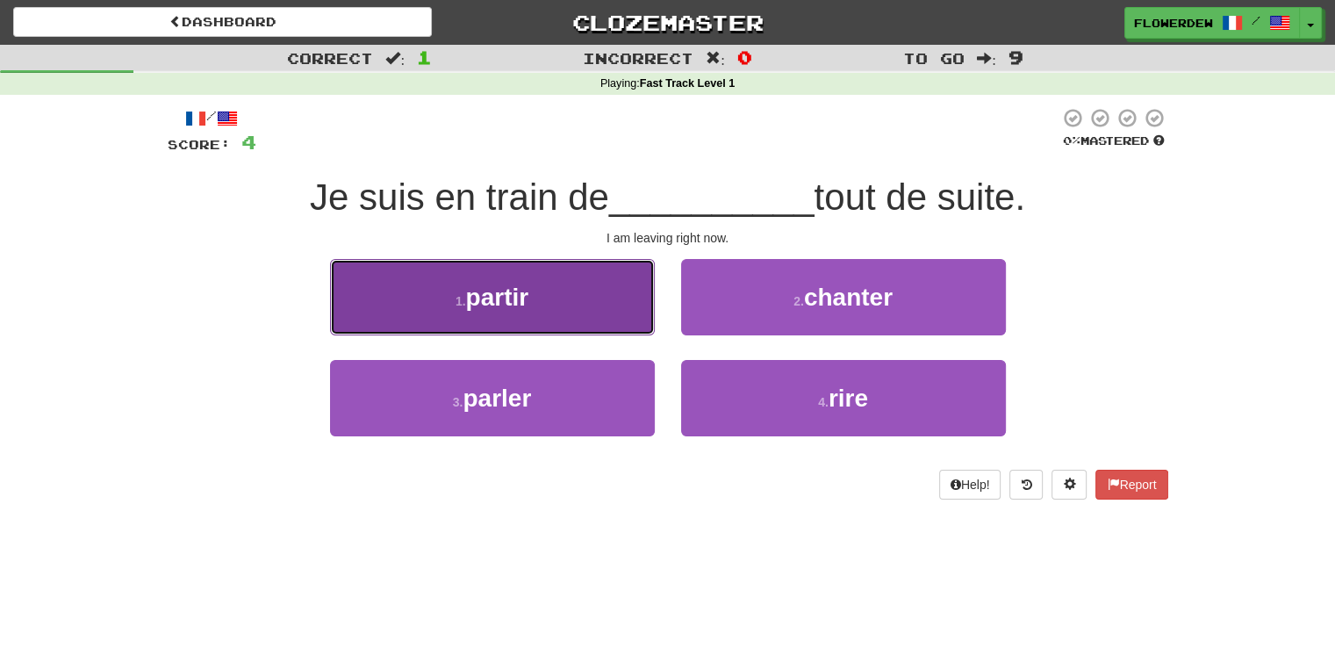
click at [628, 315] on button "1 . partir" at bounding box center [492, 297] width 325 height 76
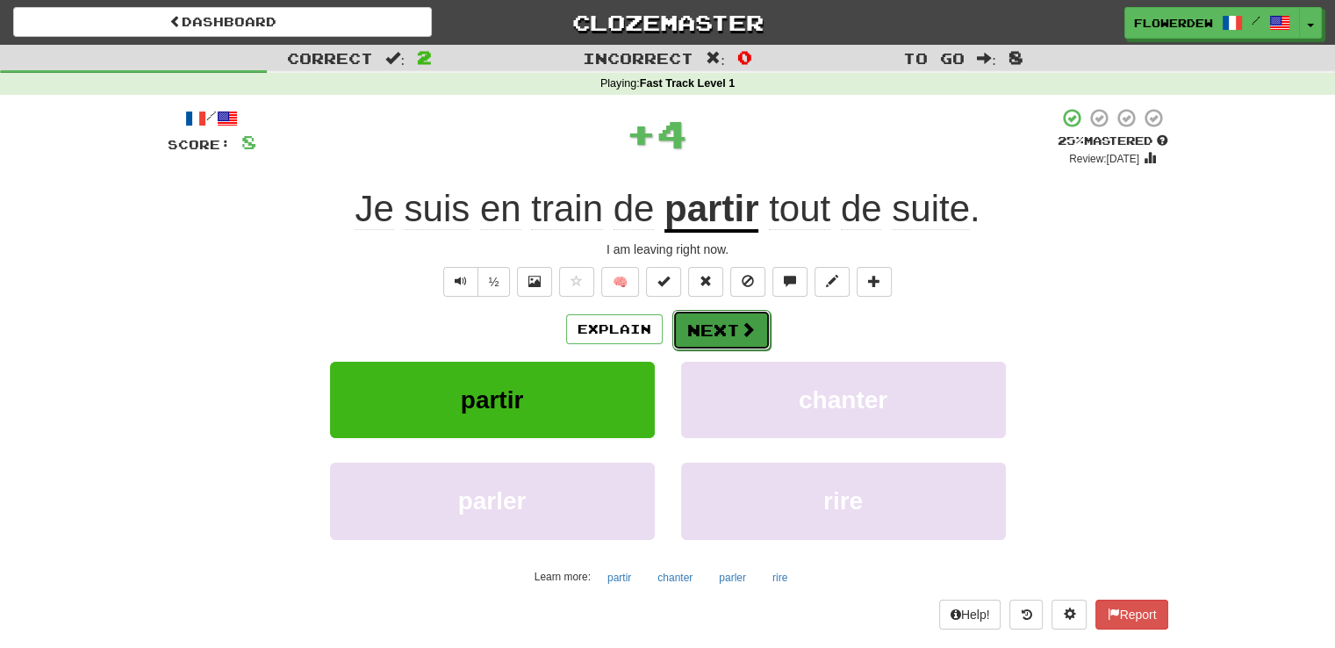
click at [704, 327] on button "Next" at bounding box center [721, 330] width 98 height 40
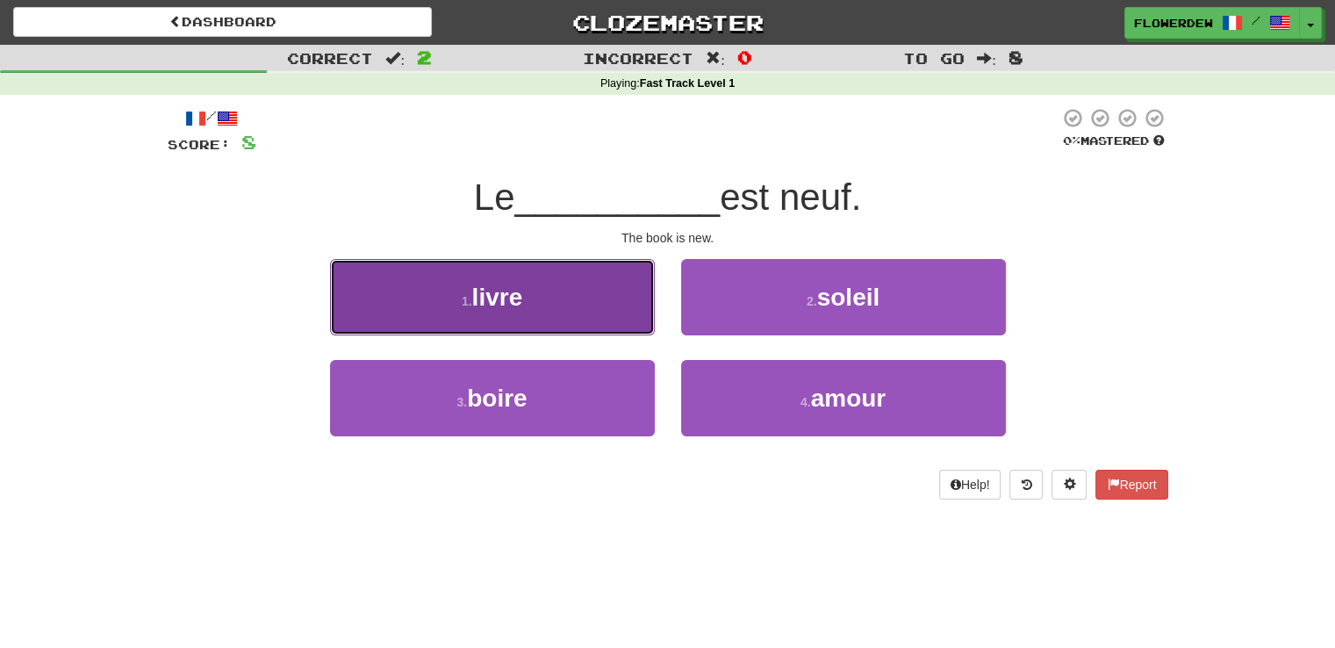
click at [614, 317] on button "1 . livre" at bounding box center [492, 297] width 325 height 76
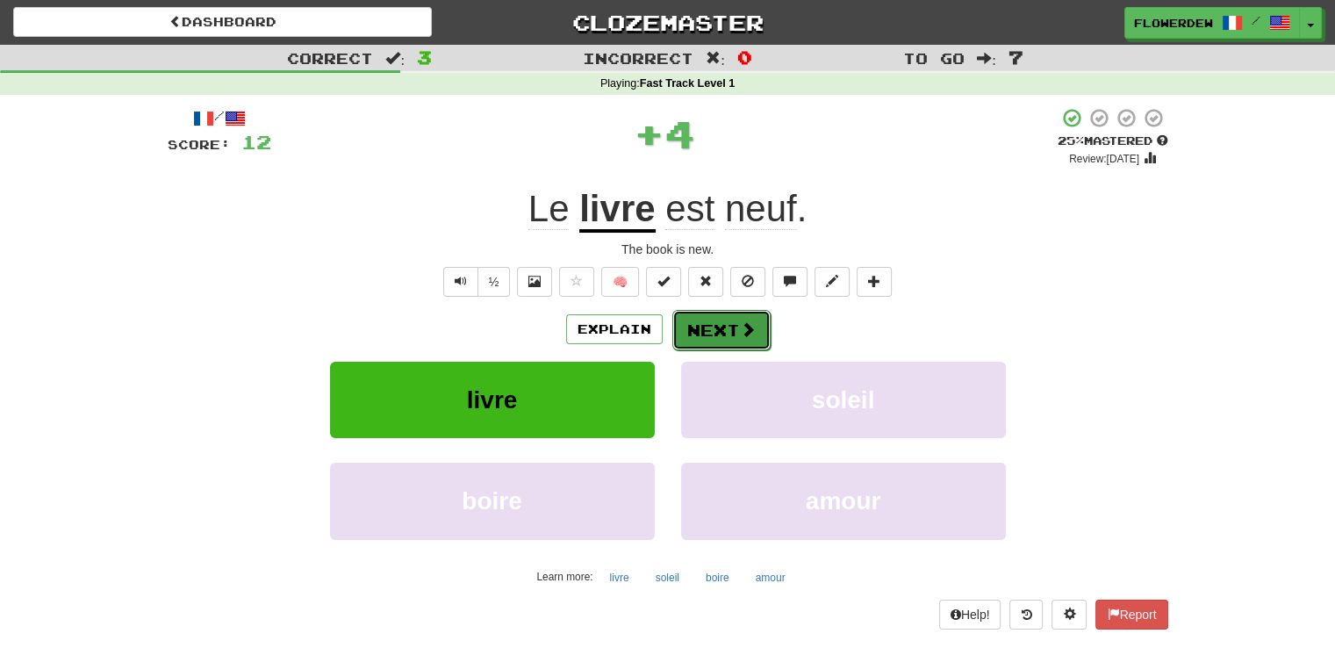
click at [727, 323] on button "Next" at bounding box center [721, 330] width 98 height 40
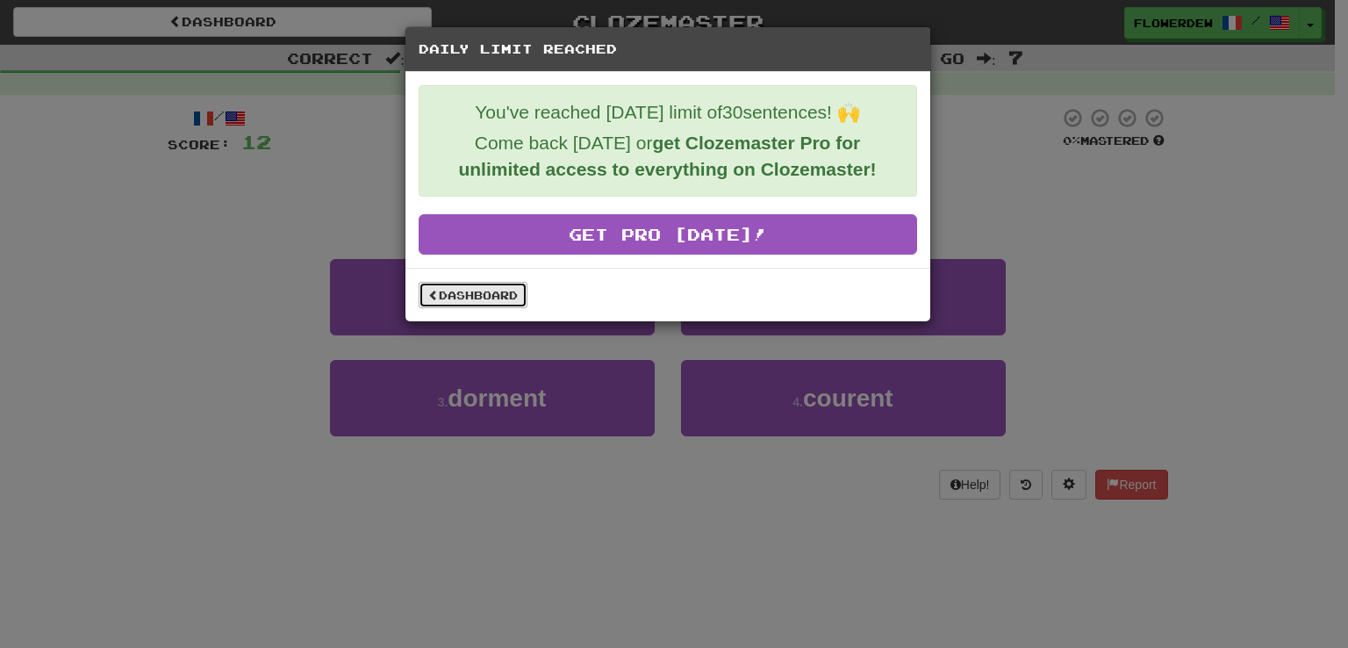
click at [516, 290] on link "Dashboard" at bounding box center [473, 295] width 109 height 26
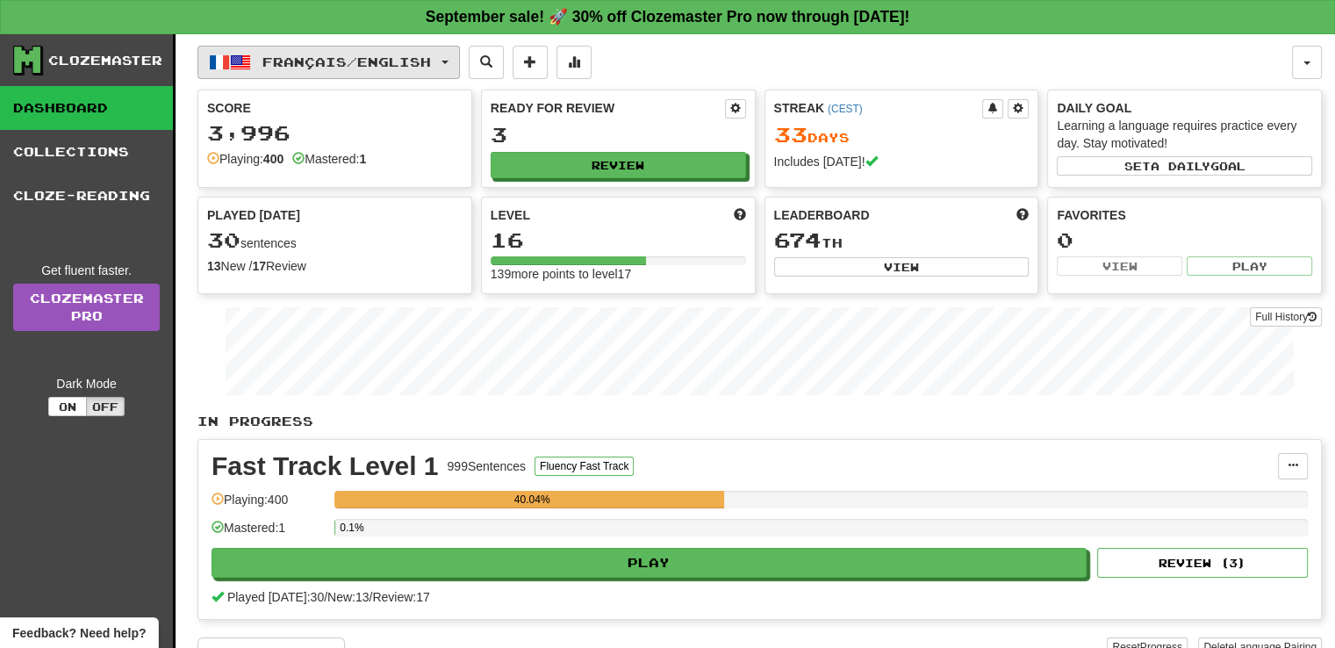
click at [400, 64] on span "Français / English" at bounding box center [346, 61] width 169 height 15
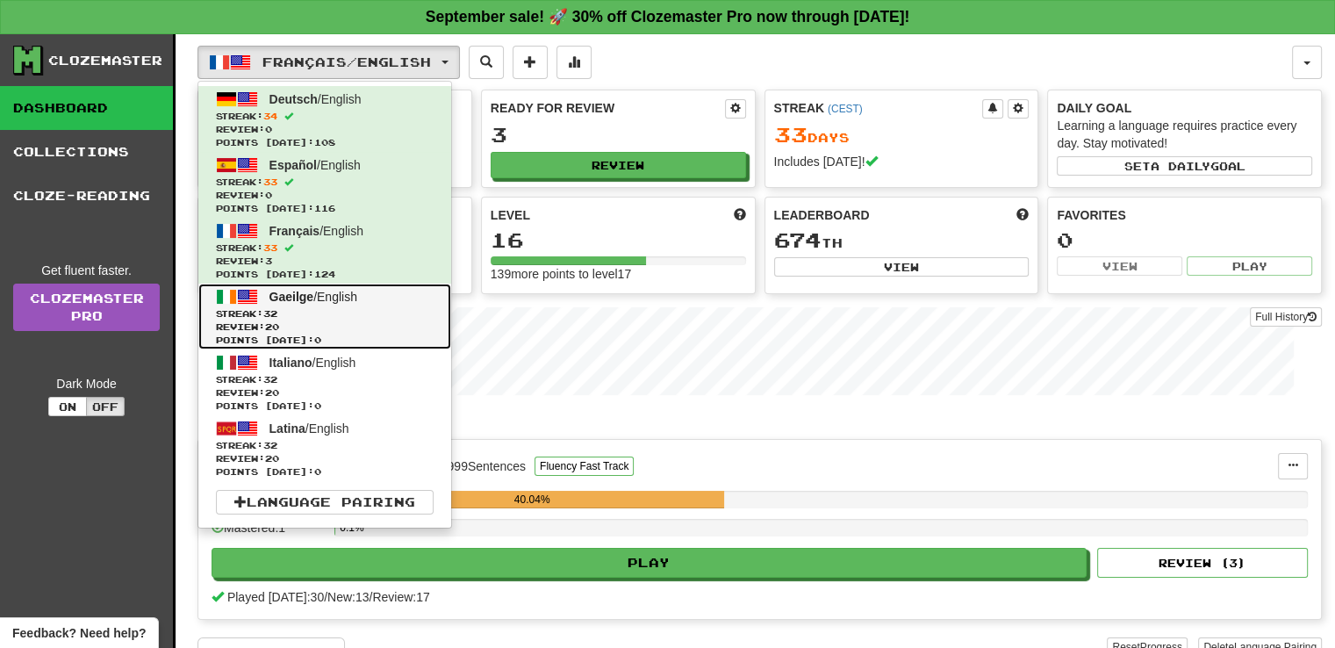
click at [373, 285] on link "Gaeilge / English Streak: 32 Review: 20 Points [DATE]: 0" at bounding box center [324, 316] width 253 height 66
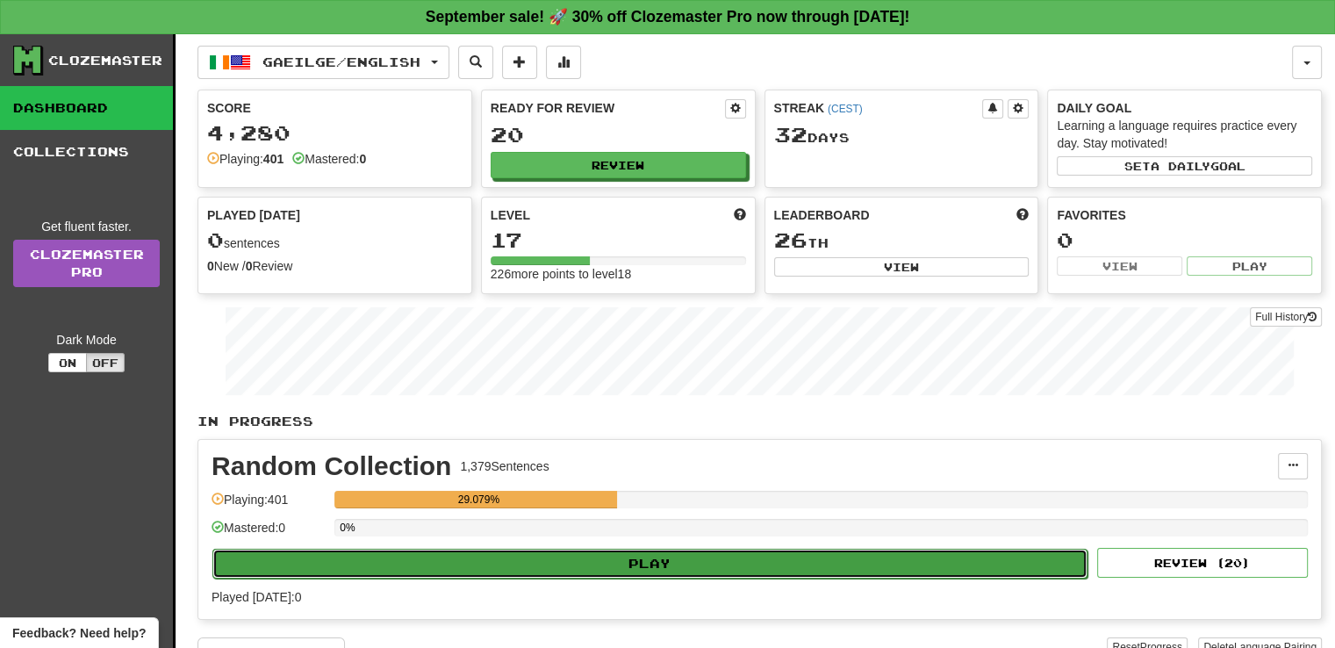
click at [576, 562] on button "Play" at bounding box center [649, 564] width 875 height 30
select select "**"
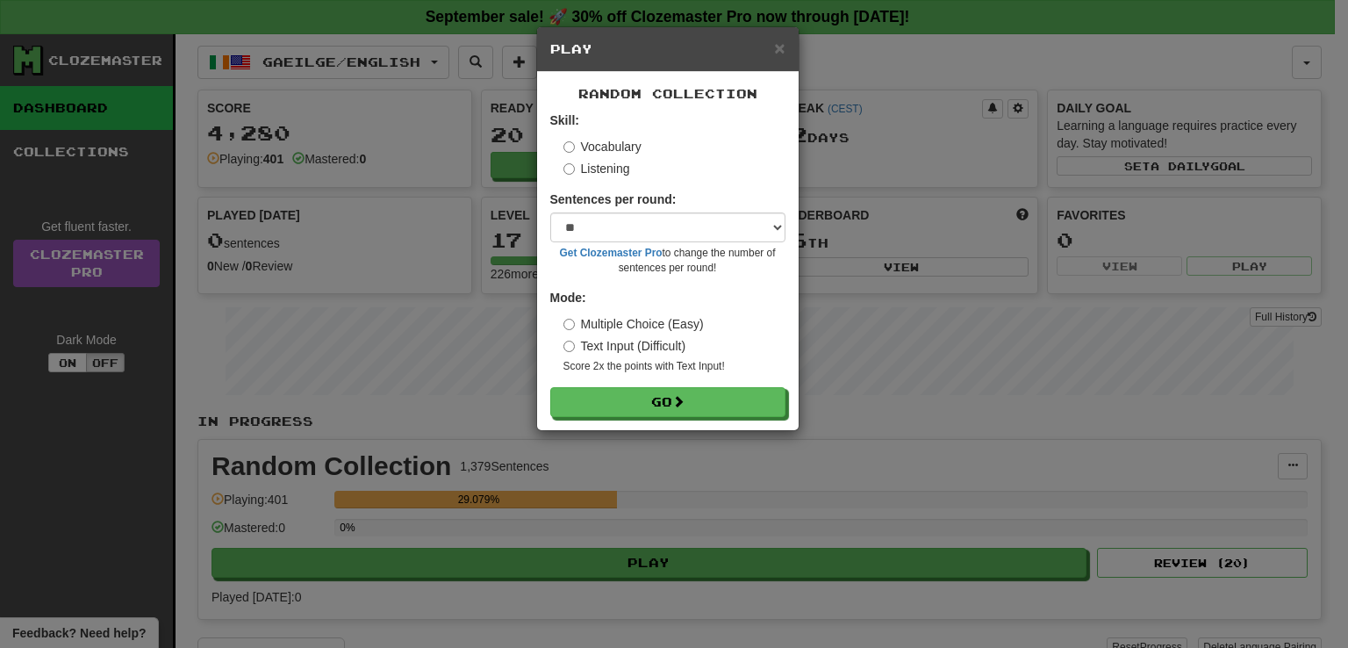
click at [706, 419] on div "Random Collection Skill: Vocabulary Listening Sentences per round: * ** ** ** *…" at bounding box center [668, 251] width 262 height 358
click at [706, 397] on button "Go" at bounding box center [668, 403] width 235 height 30
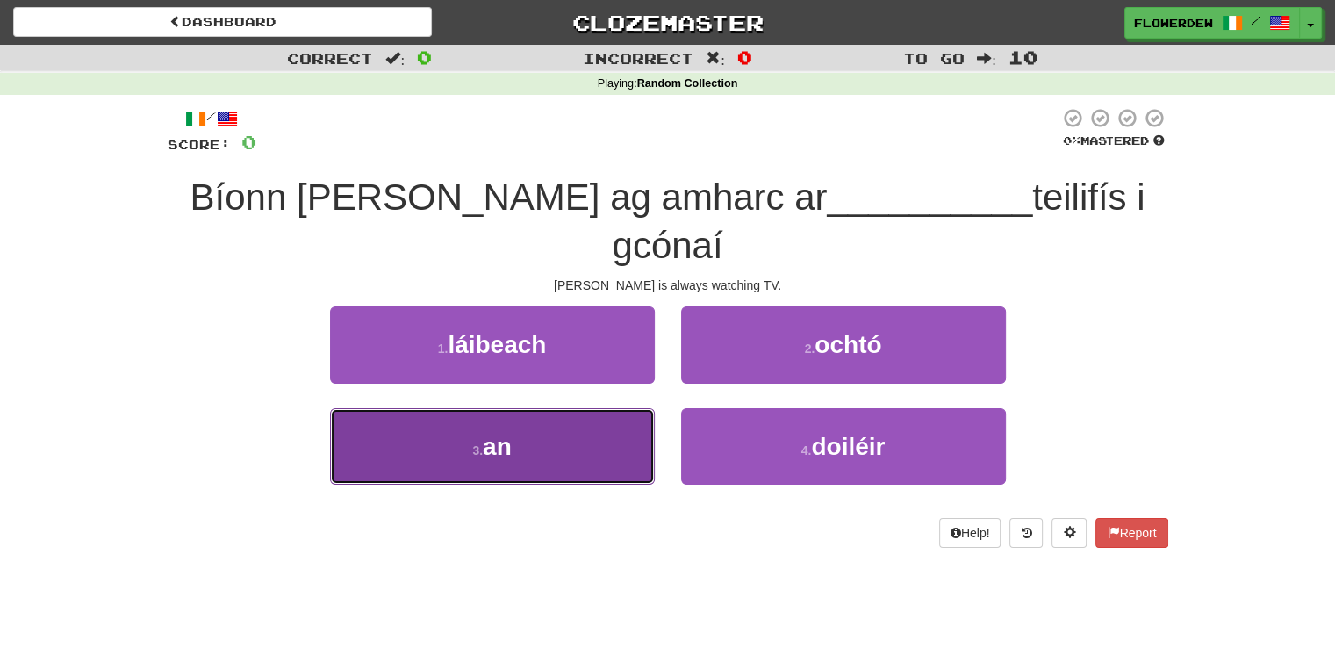
click at [610, 408] on button "3 . an" at bounding box center [492, 446] width 325 height 76
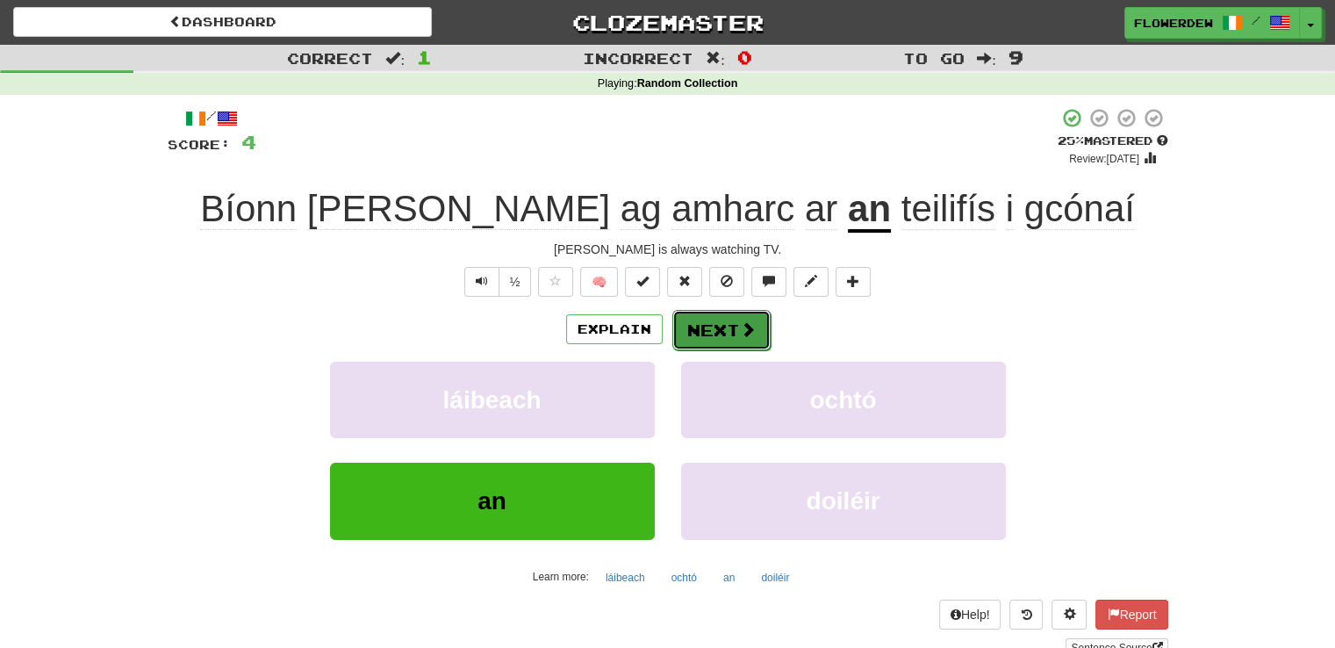
click at [731, 333] on button "Next" at bounding box center [721, 330] width 98 height 40
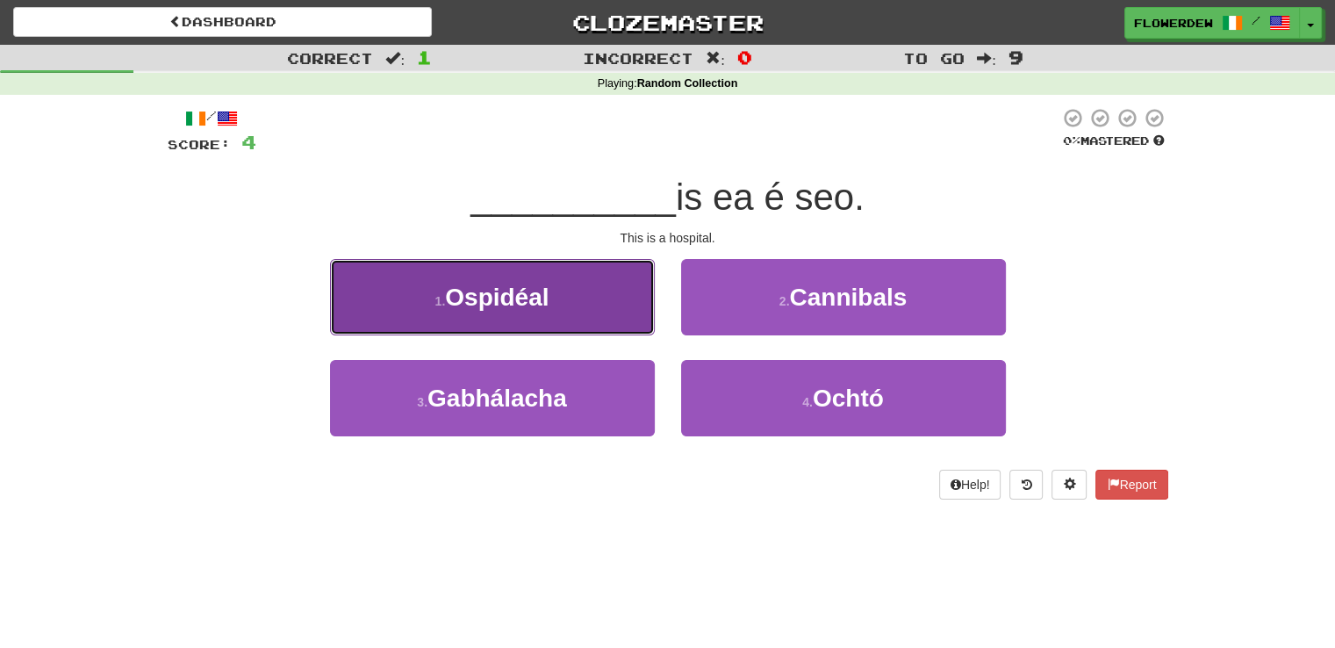
click at [599, 299] on button "1 . Ospidéal" at bounding box center [492, 297] width 325 height 76
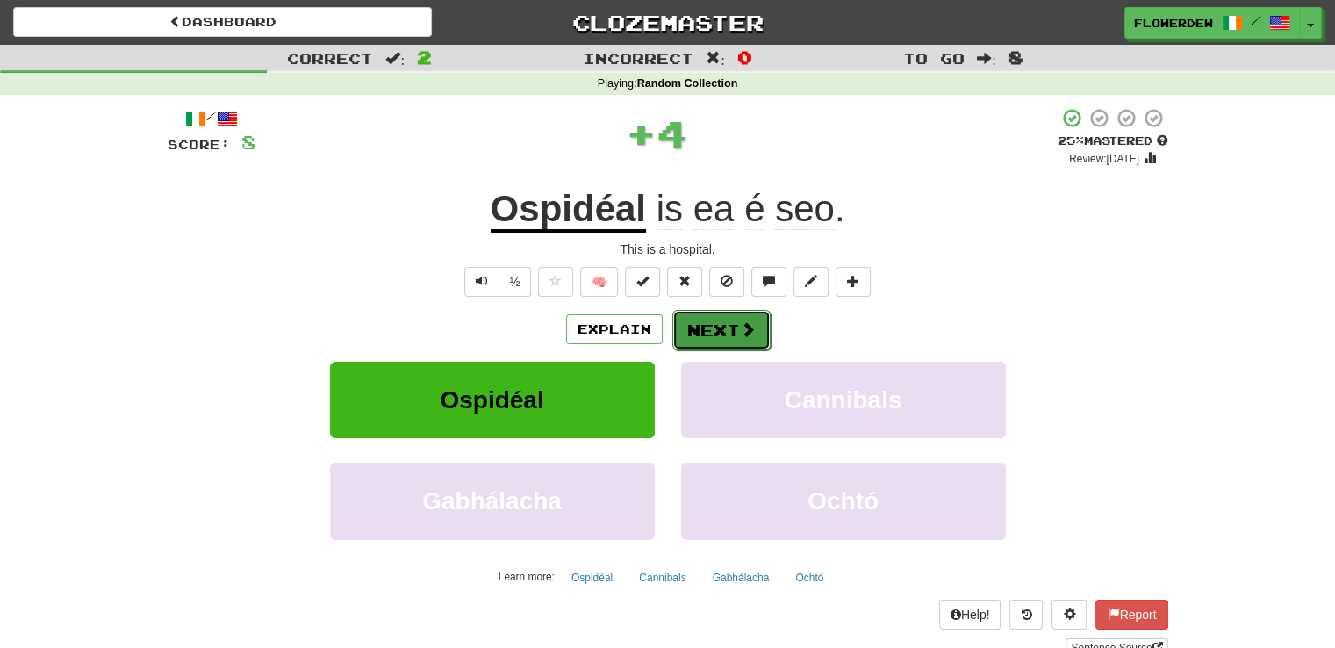
click at [724, 338] on button "Next" at bounding box center [721, 330] width 98 height 40
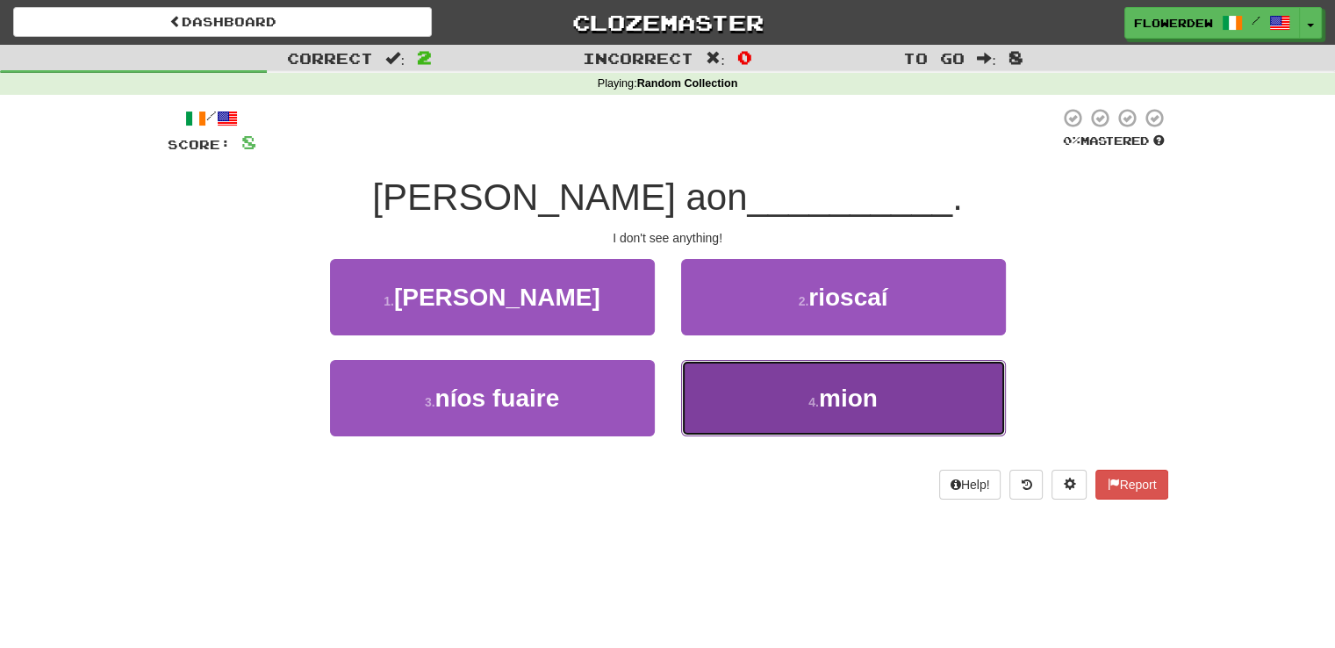
click at [713, 369] on button "4 . mion" at bounding box center [843, 398] width 325 height 76
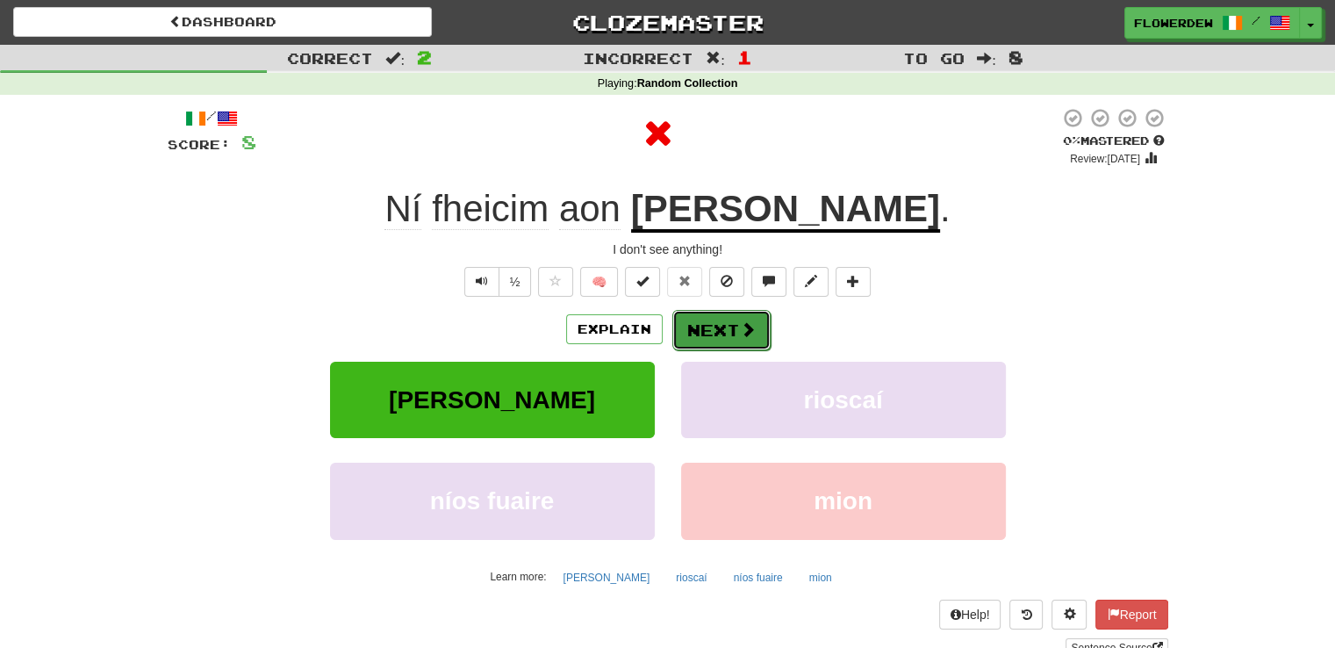
click at [727, 331] on button "Next" at bounding box center [721, 330] width 98 height 40
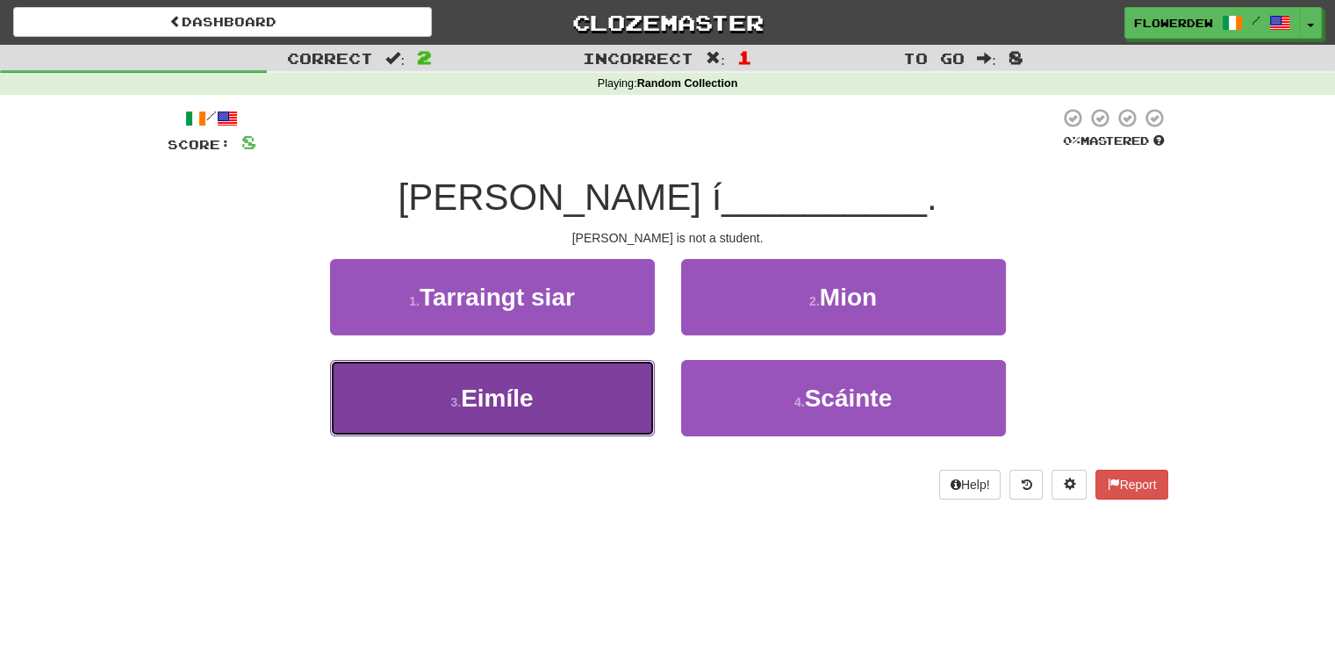
click at [594, 415] on button "3 . Eimíle" at bounding box center [492, 398] width 325 height 76
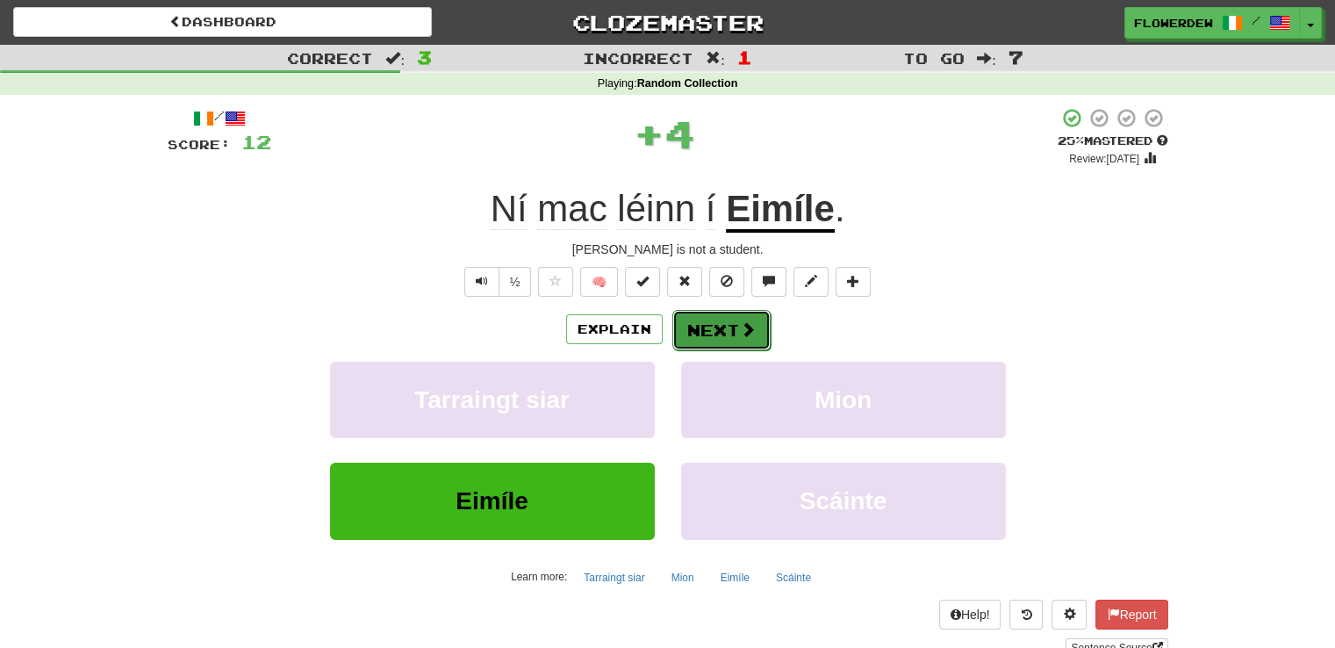
click at [696, 325] on button "Next" at bounding box center [721, 330] width 98 height 40
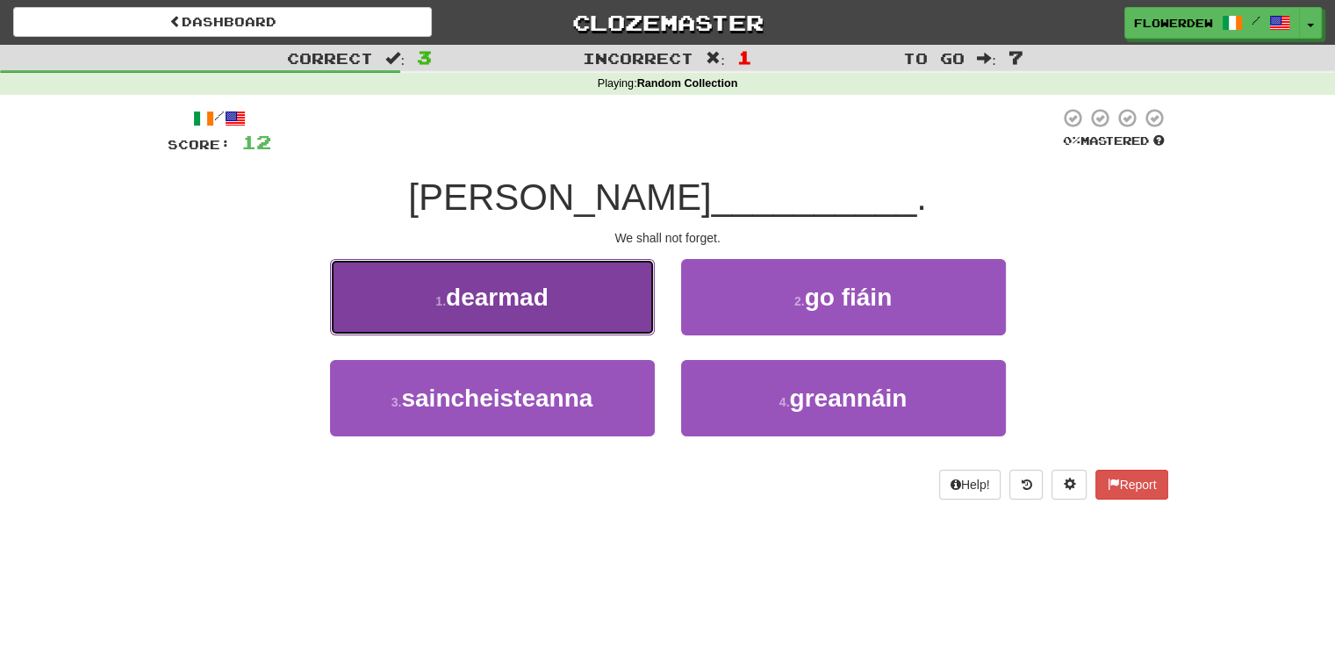
click at [621, 324] on button "1 . dearmad" at bounding box center [492, 297] width 325 height 76
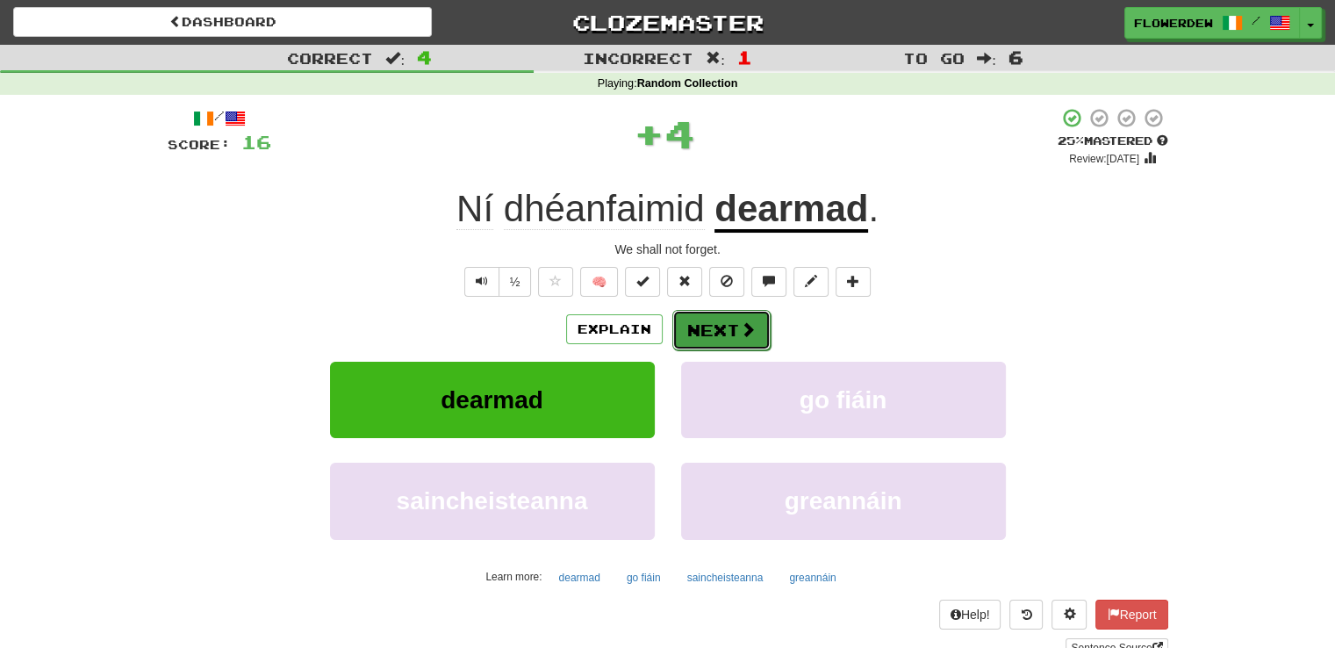
click at [695, 324] on button "Next" at bounding box center [721, 330] width 98 height 40
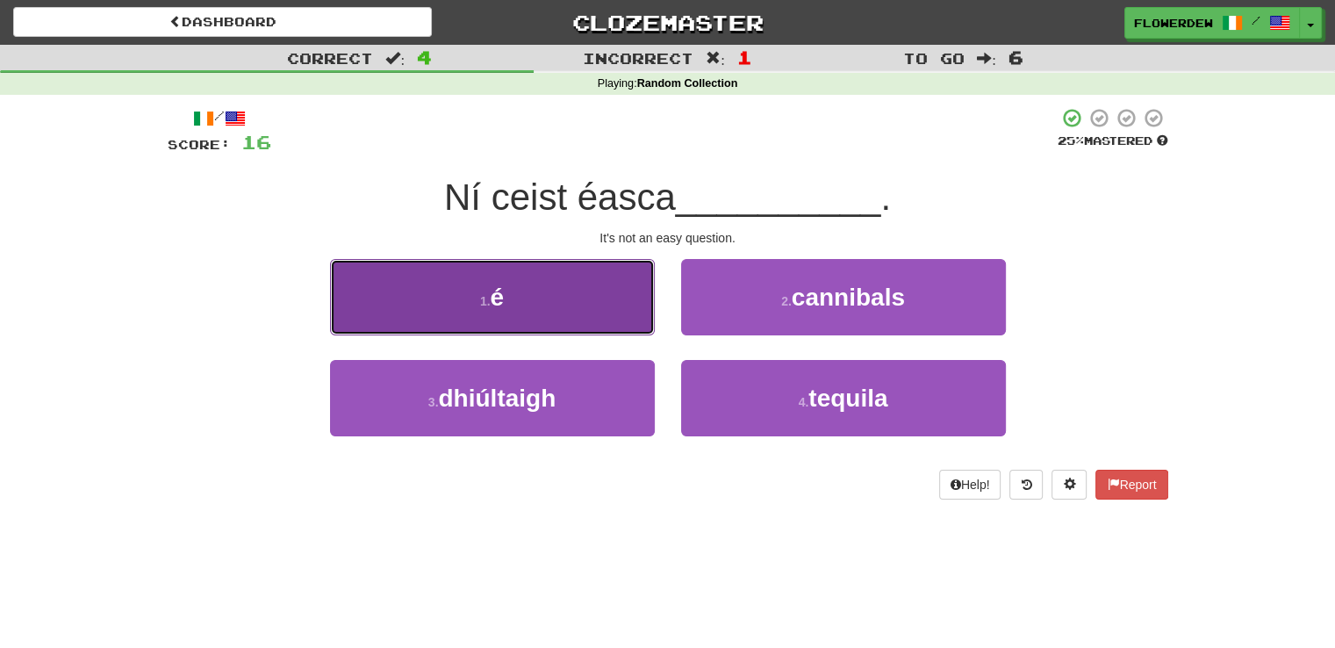
click at [632, 314] on button "1 . é" at bounding box center [492, 297] width 325 height 76
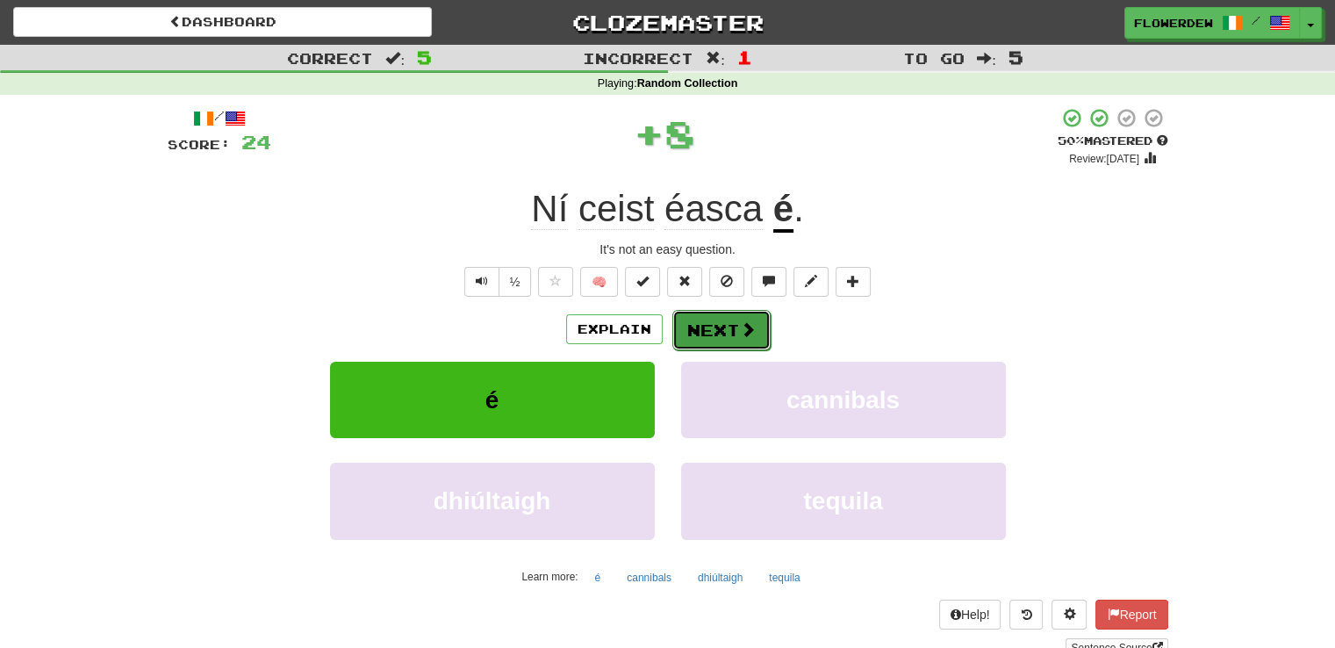
click at [706, 336] on button "Next" at bounding box center [721, 330] width 98 height 40
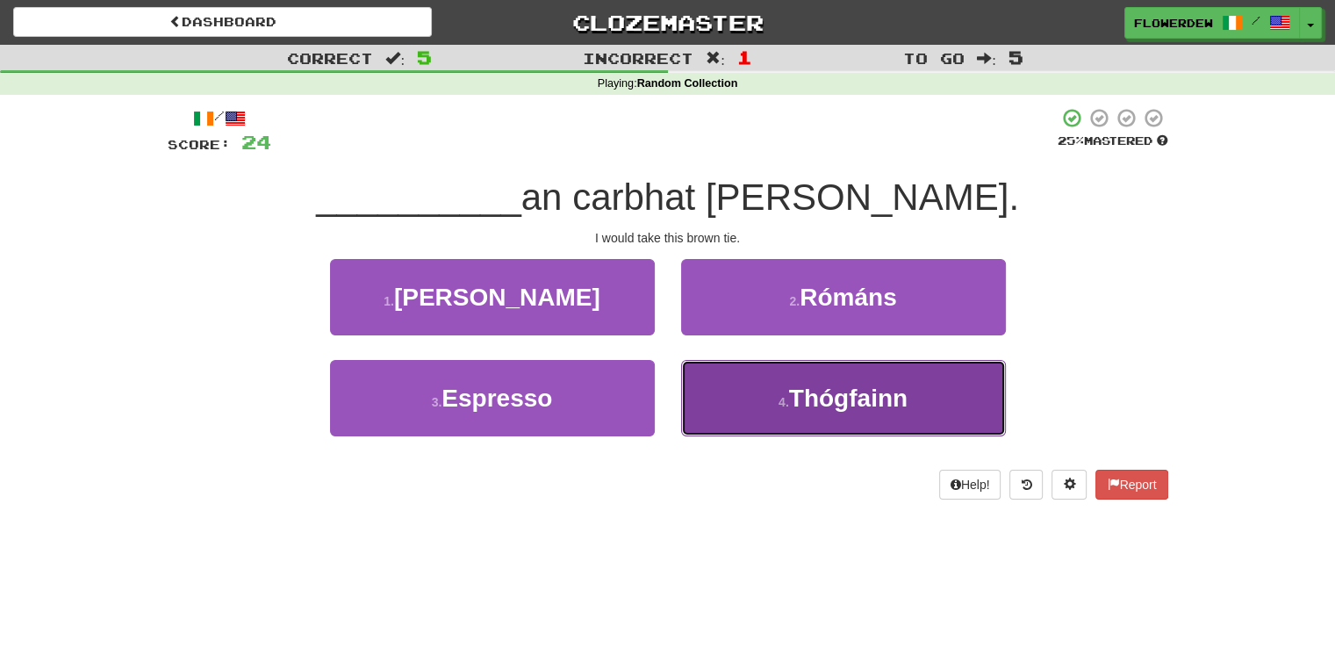
click at [737, 369] on button "4 . Thógfainn" at bounding box center [843, 398] width 325 height 76
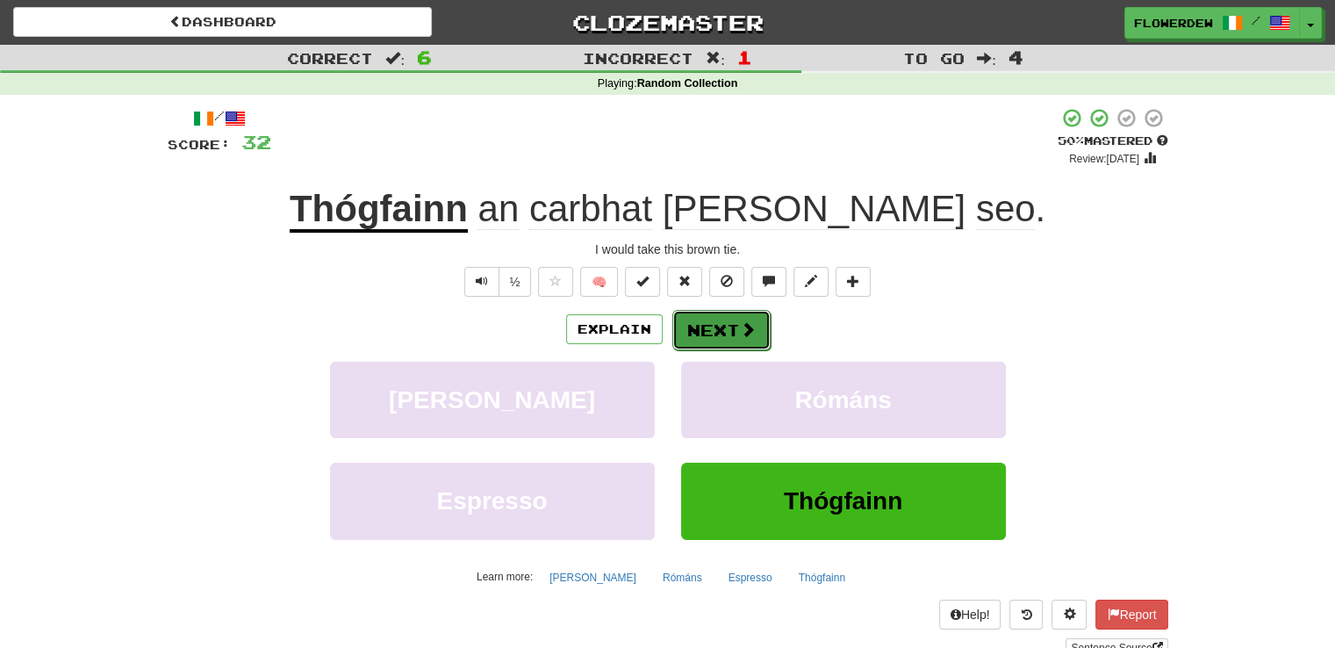
click at [728, 324] on button "Next" at bounding box center [721, 330] width 98 height 40
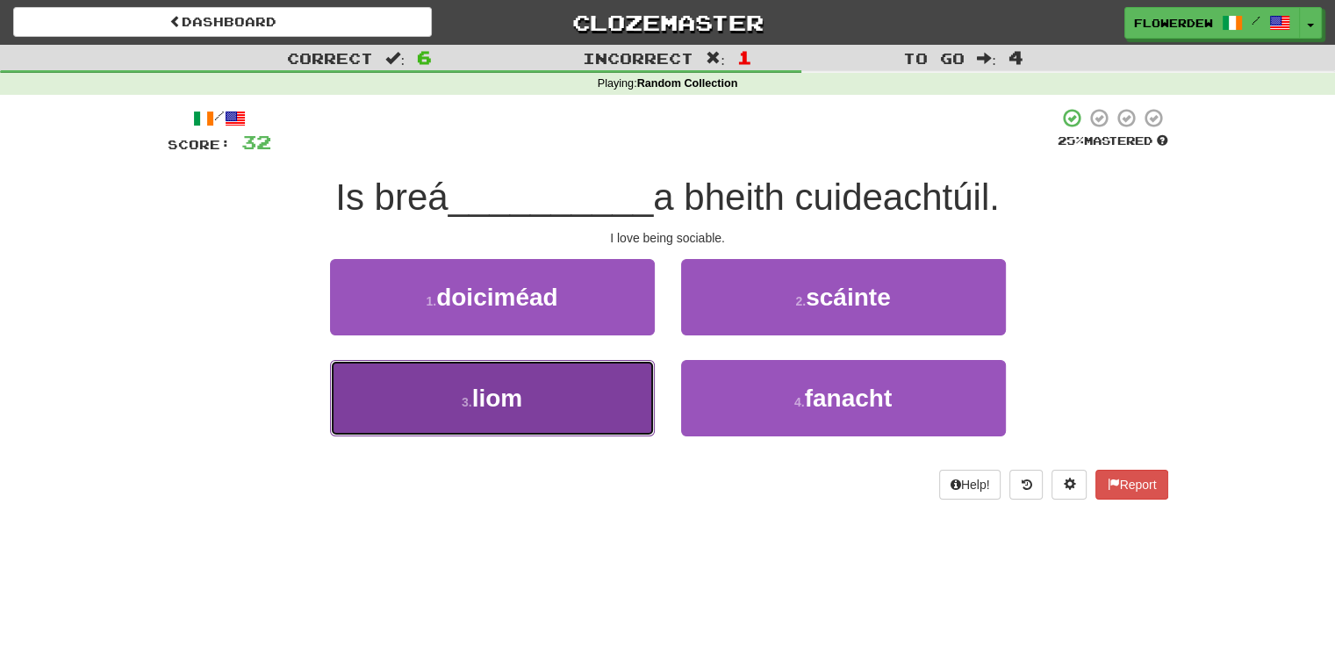
click at [632, 375] on button "3 . liom" at bounding box center [492, 398] width 325 height 76
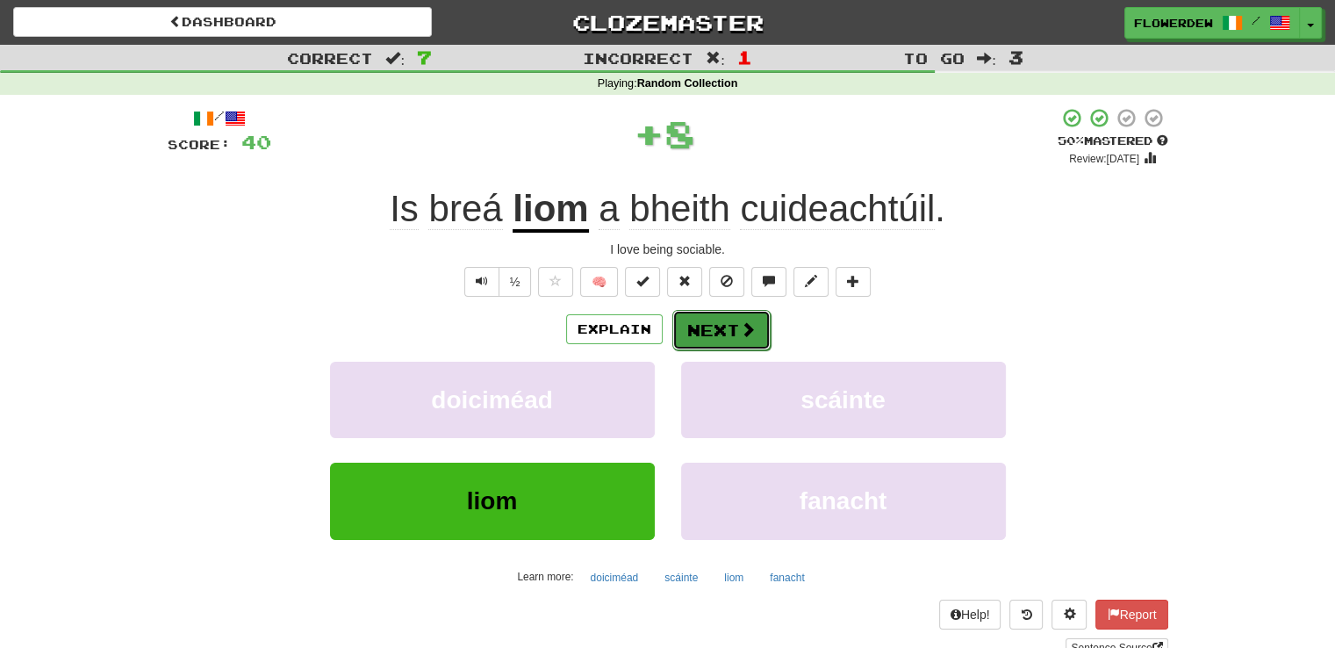
click at [730, 321] on button "Next" at bounding box center [721, 330] width 98 height 40
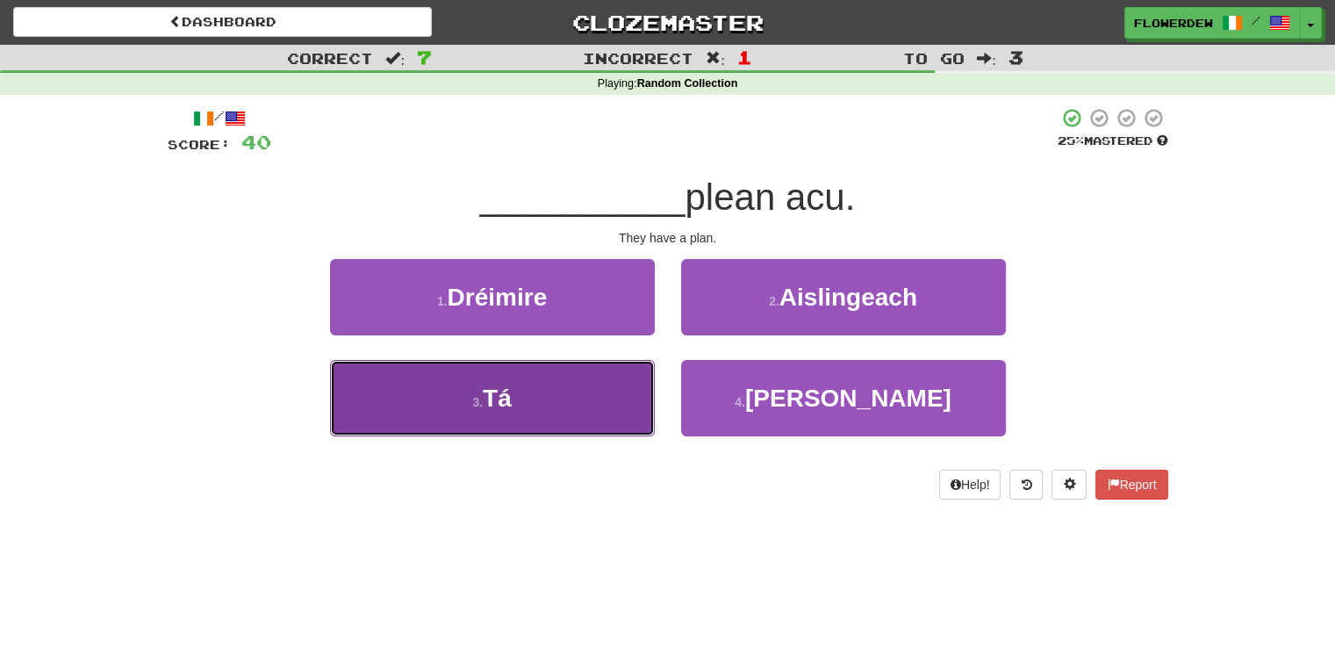
click at [597, 415] on button "3 . Tá" at bounding box center [492, 398] width 325 height 76
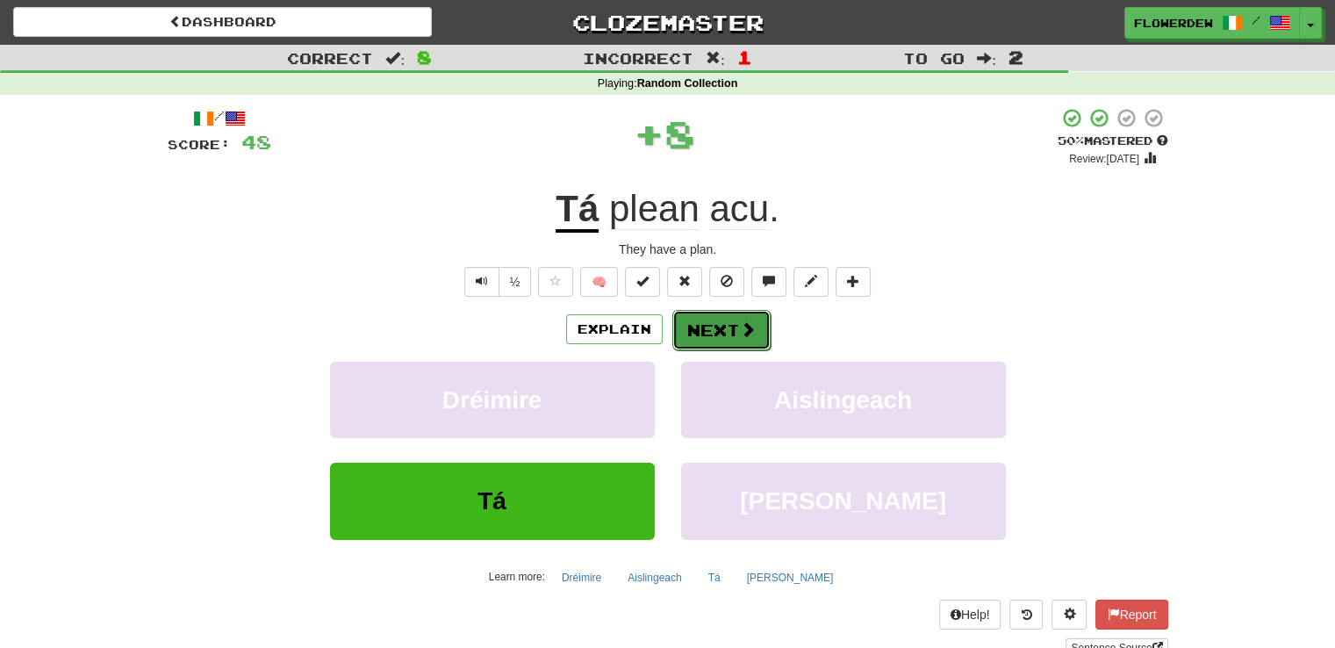
click at [711, 333] on button "Next" at bounding box center [721, 330] width 98 height 40
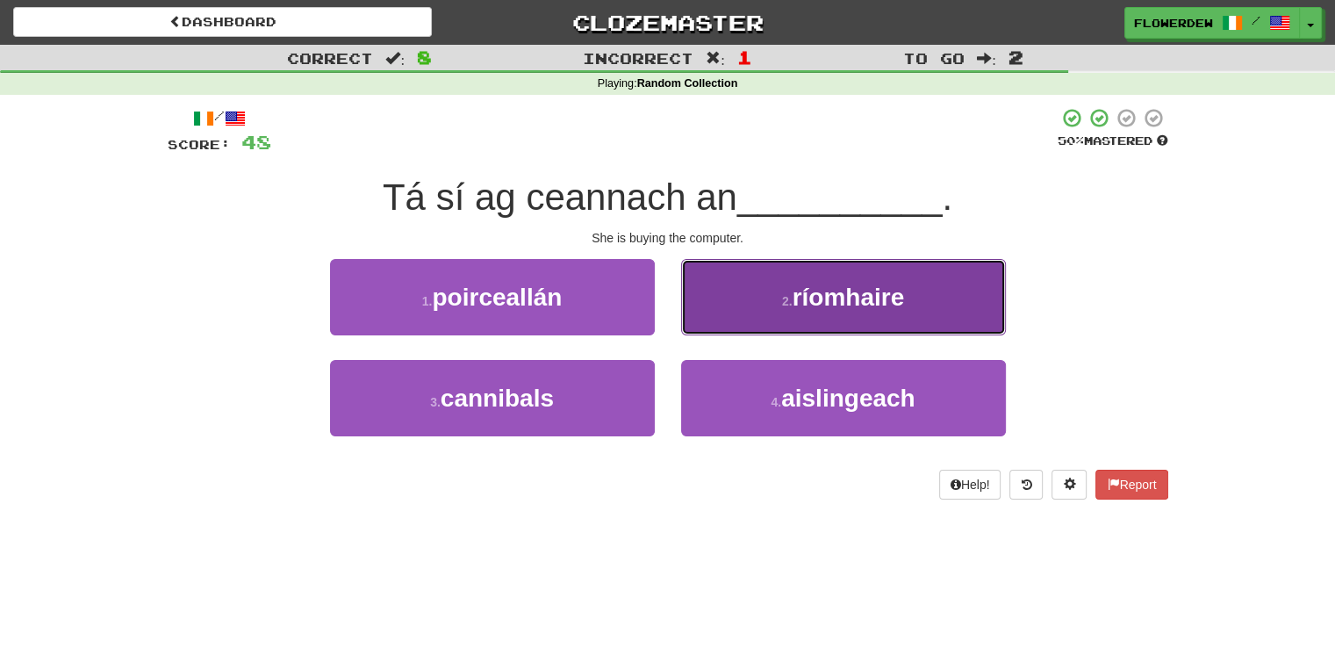
click at [761, 299] on button "2 . ríomhaire" at bounding box center [843, 297] width 325 height 76
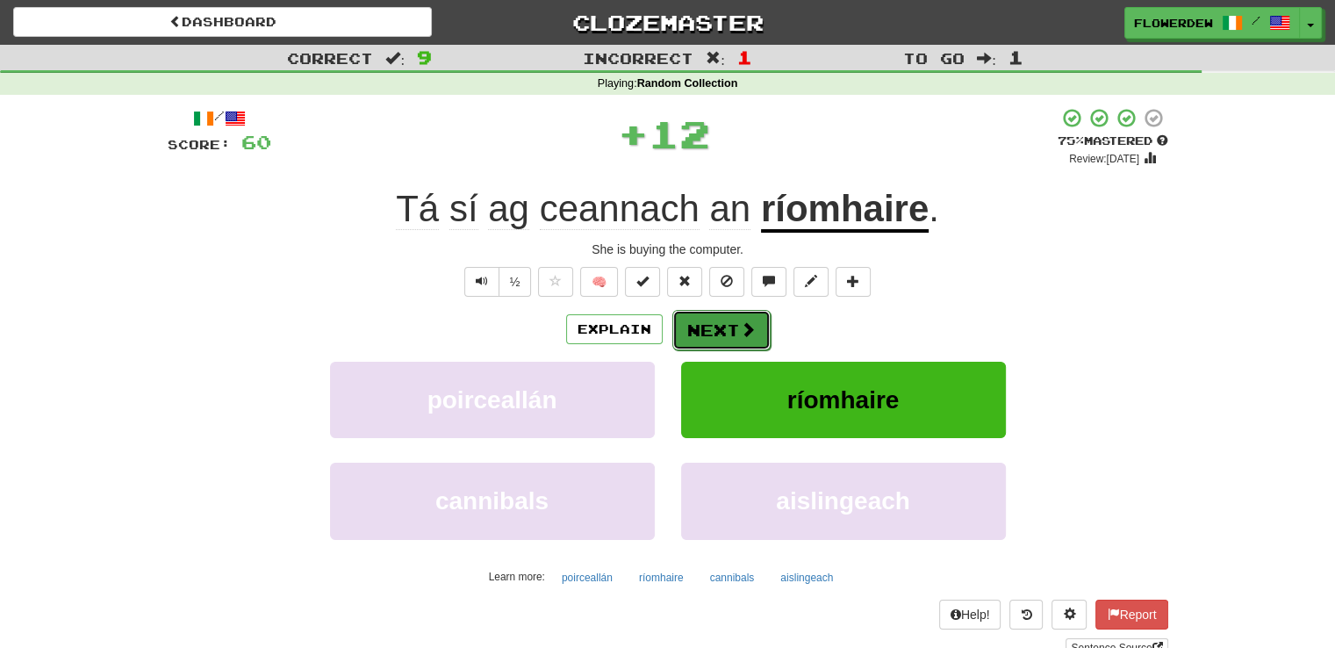
click at [729, 328] on button "Next" at bounding box center [721, 330] width 98 height 40
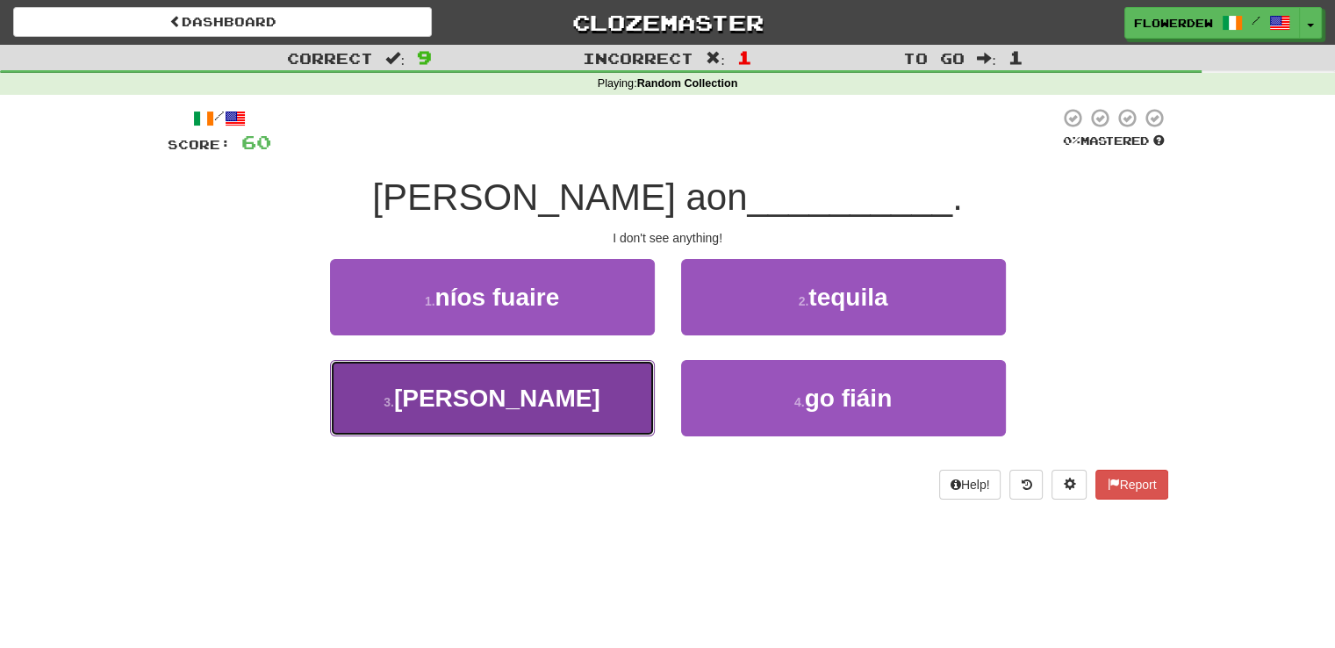
click at [632, 379] on button "3 . rud" at bounding box center [492, 398] width 325 height 76
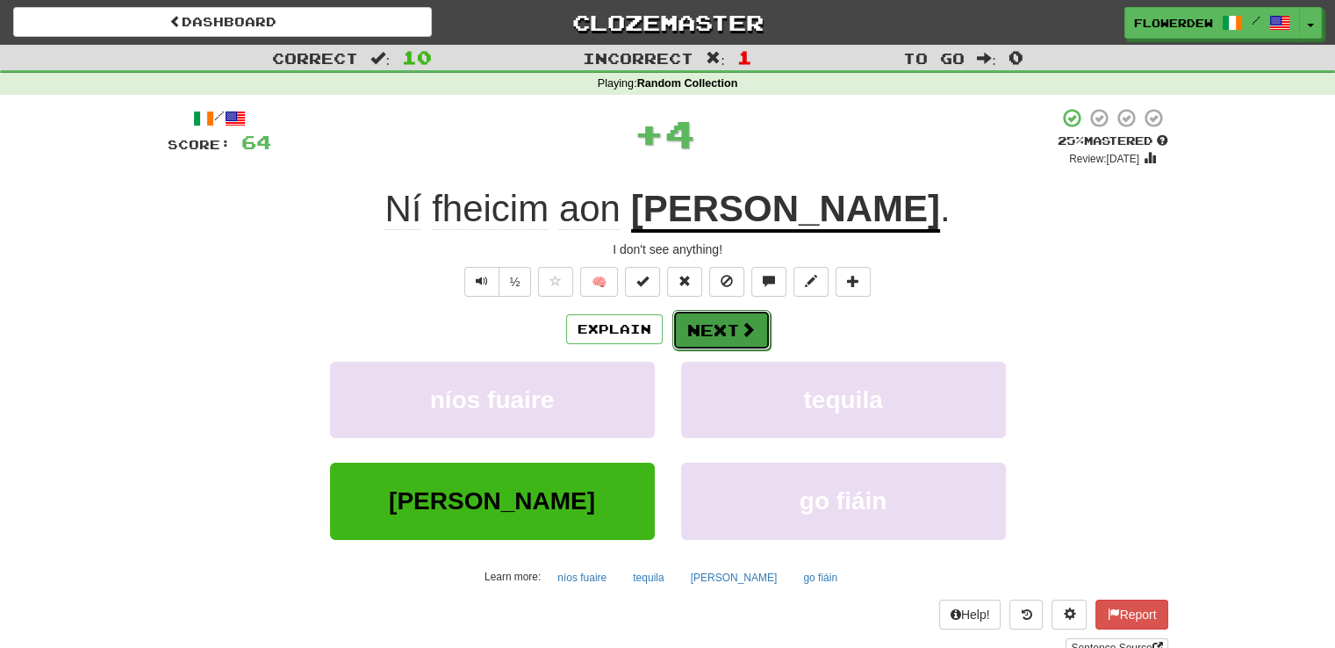
click at [702, 343] on button "Next" at bounding box center [721, 330] width 98 height 40
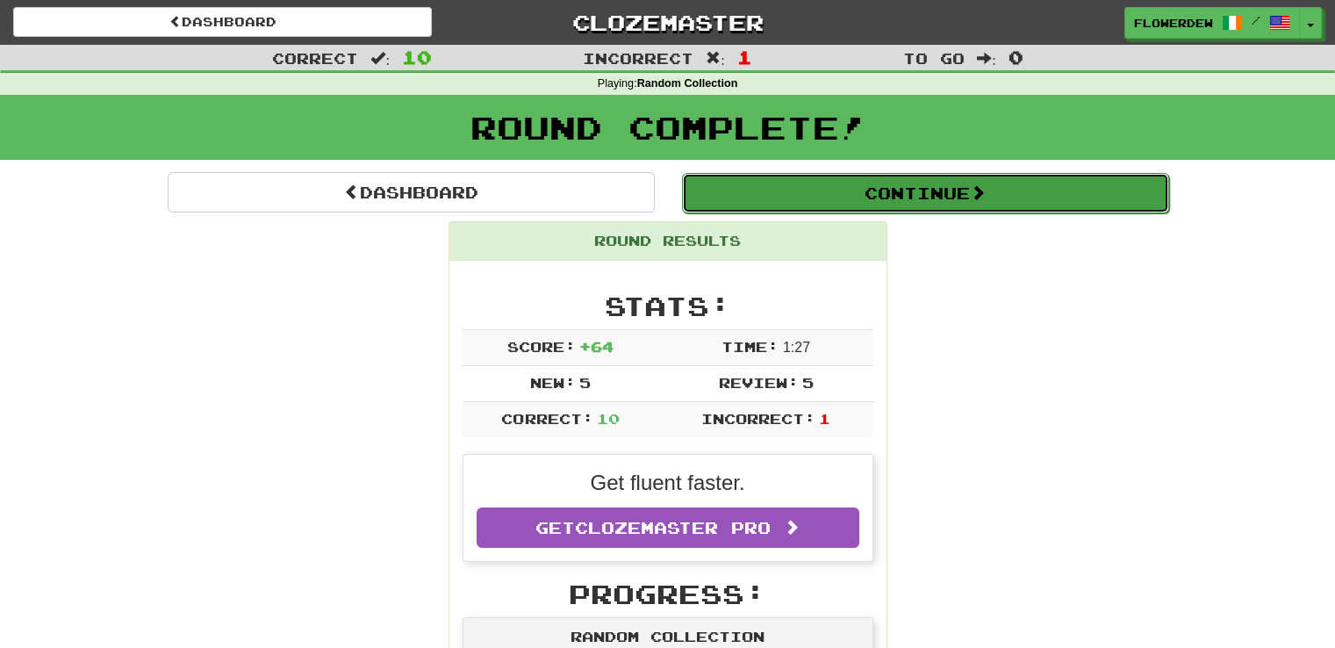
click at [773, 192] on button "Continue" at bounding box center [925, 193] width 487 height 40
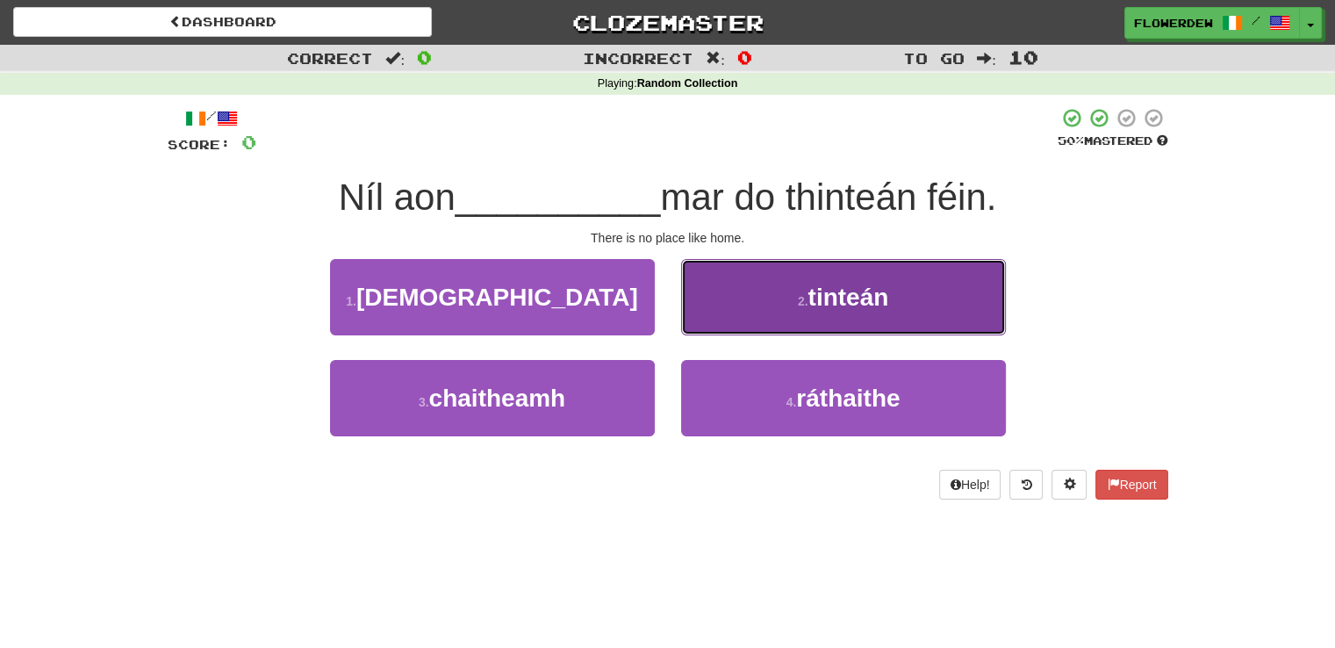
click at [725, 293] on button "2 . tinteán" at bounding box center [843, 297] width 325 height 76
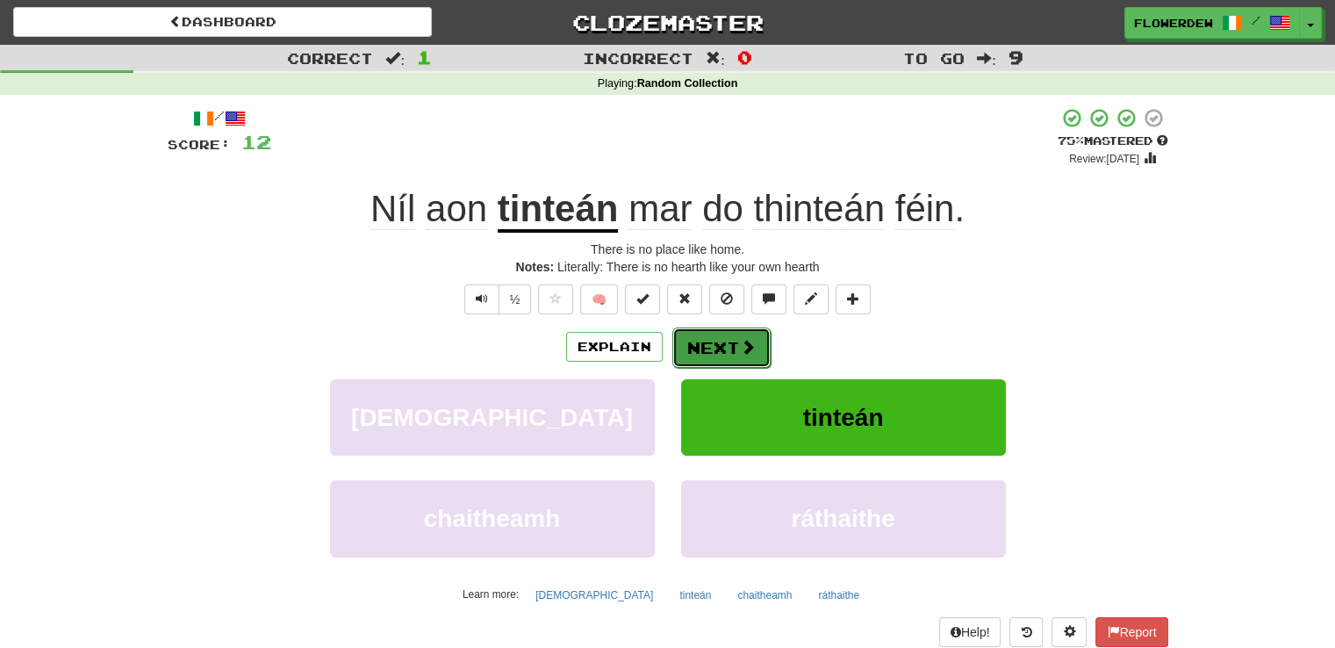
click at [699, 331] on button "Next" at bounding box center [721, 347] width 98 height 40
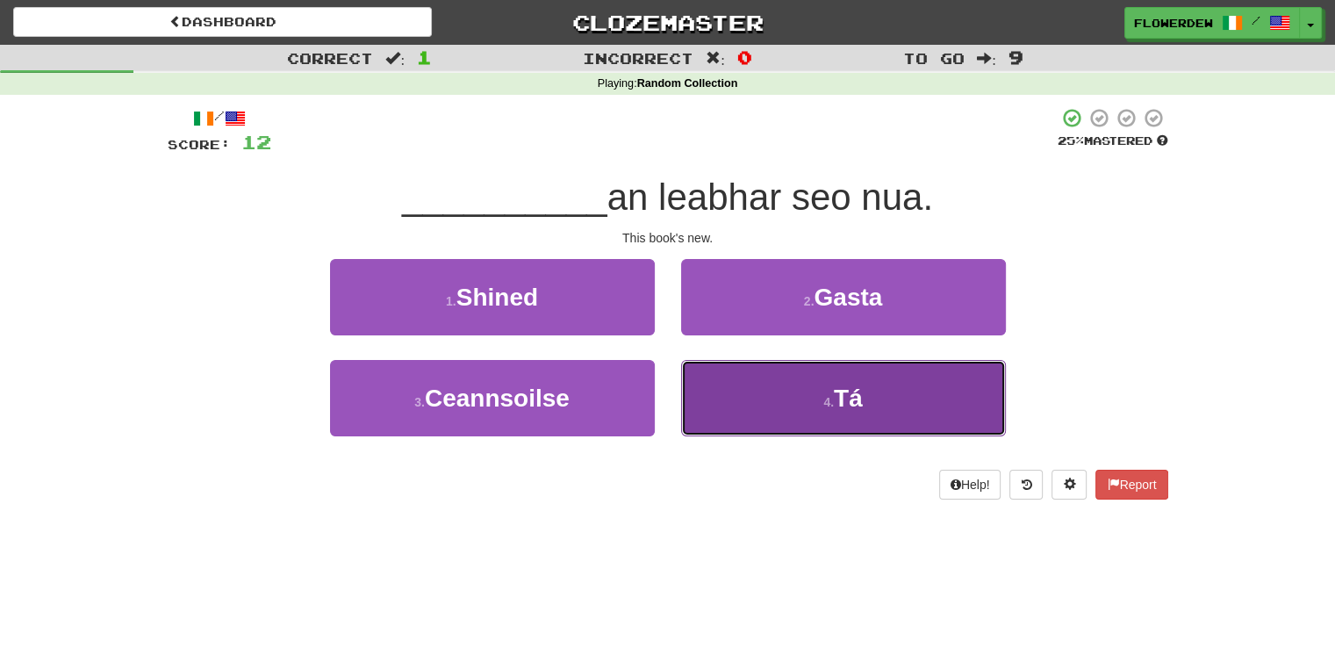
click at [718, 405] on button "4 . Tá" at bounding box center [843, 398] width 325 height 76
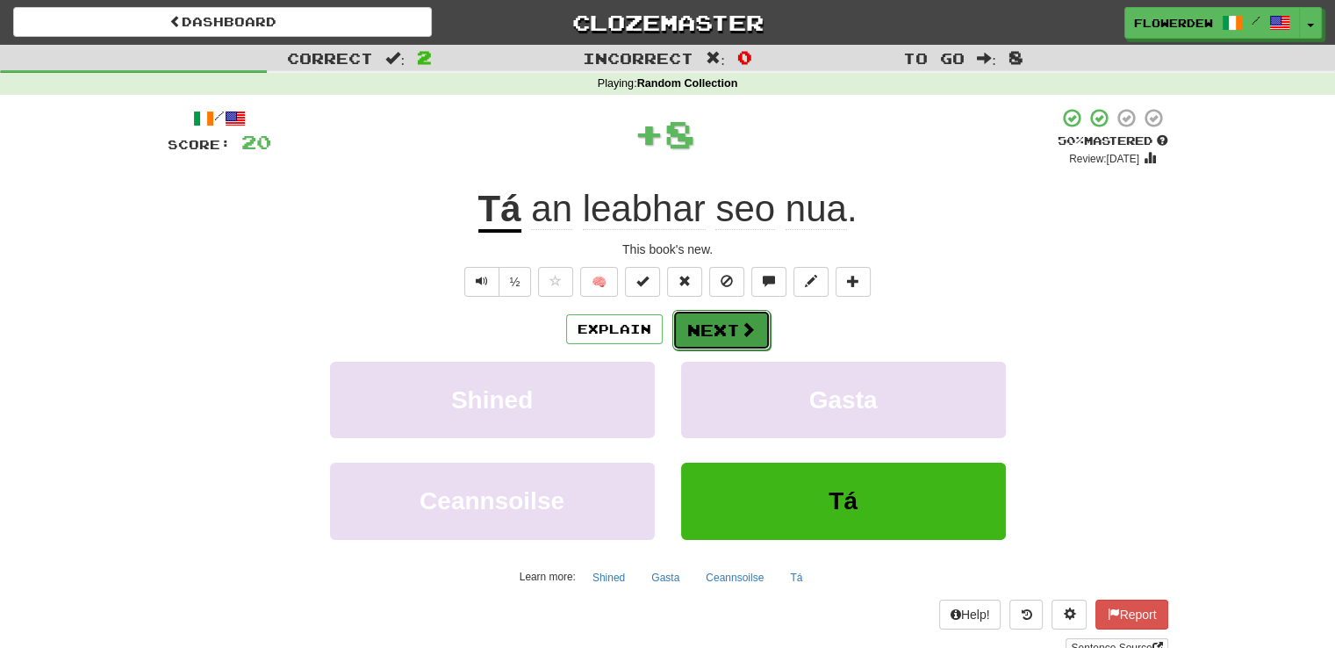
click at [724, 334] on button "Next" at bounding box center [721, 330] width 98 height 40
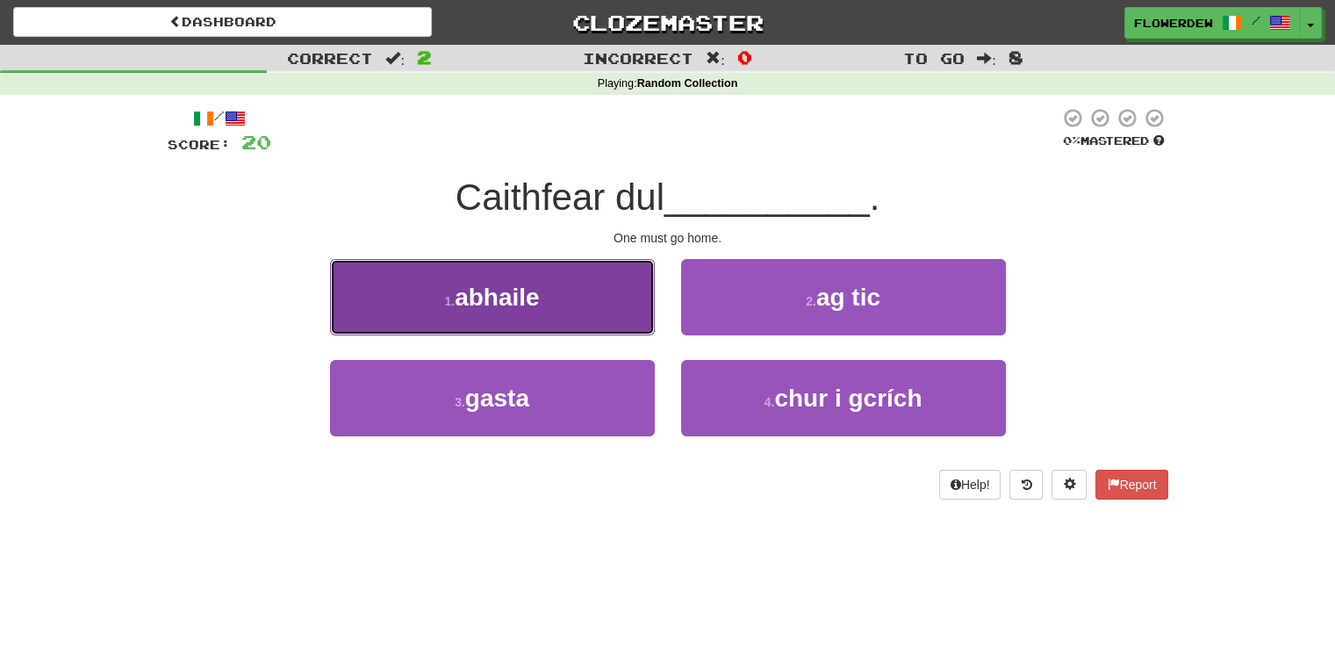
click at [613, 326] on button "1 . abhaile" at bounding box center [492, 297] width 325 height 76
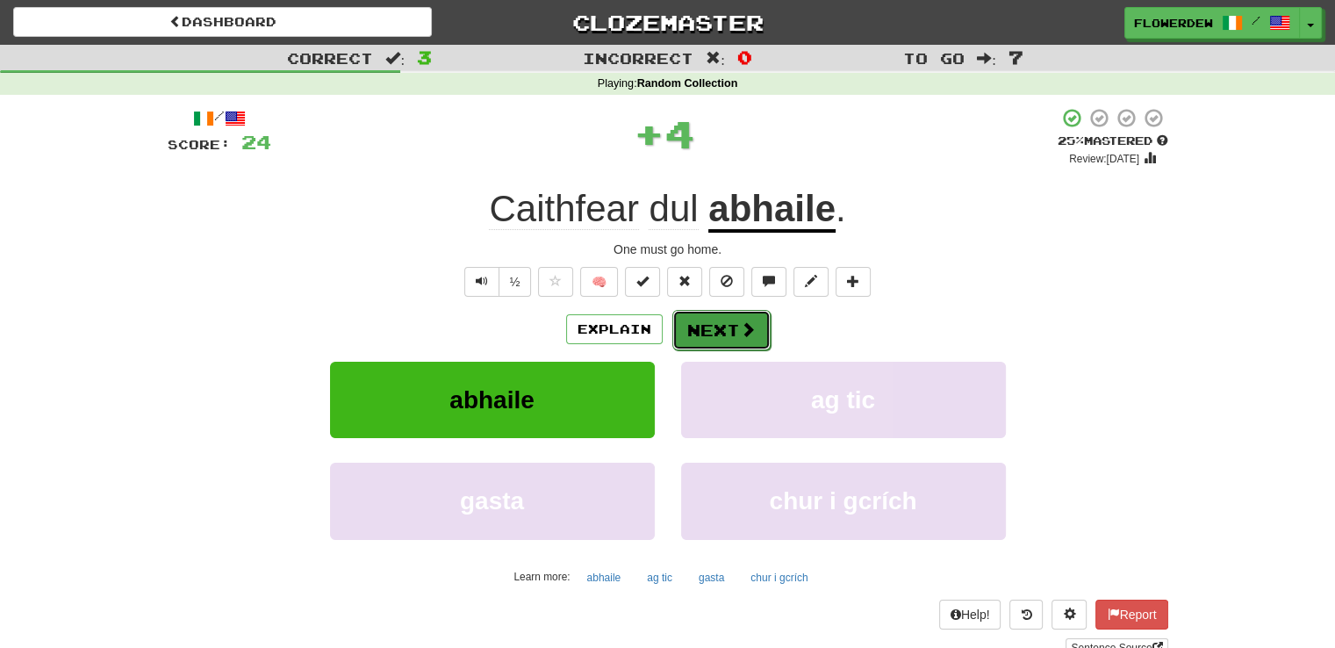
click at [728, 326] on button "Next" at bounding box center [721, 330] width 98 height 40
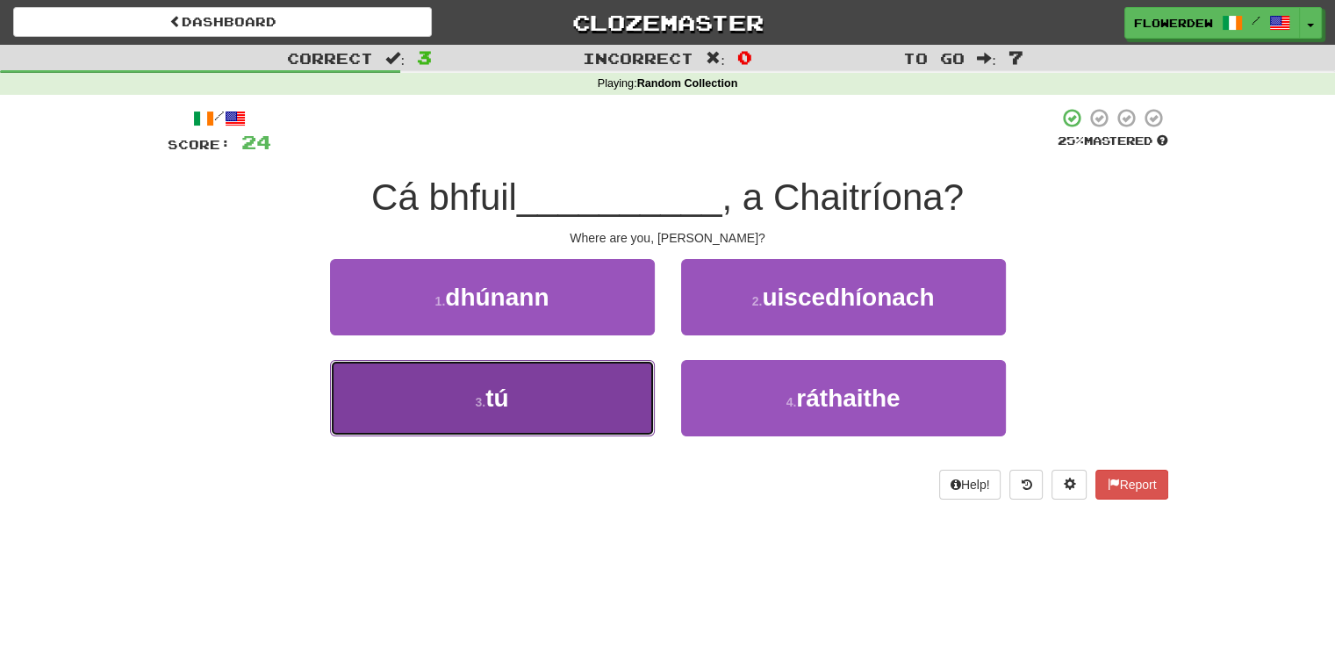
click at [635, 403] on button "3 . tú" at bounding box center [492, 398] width 325 height 76
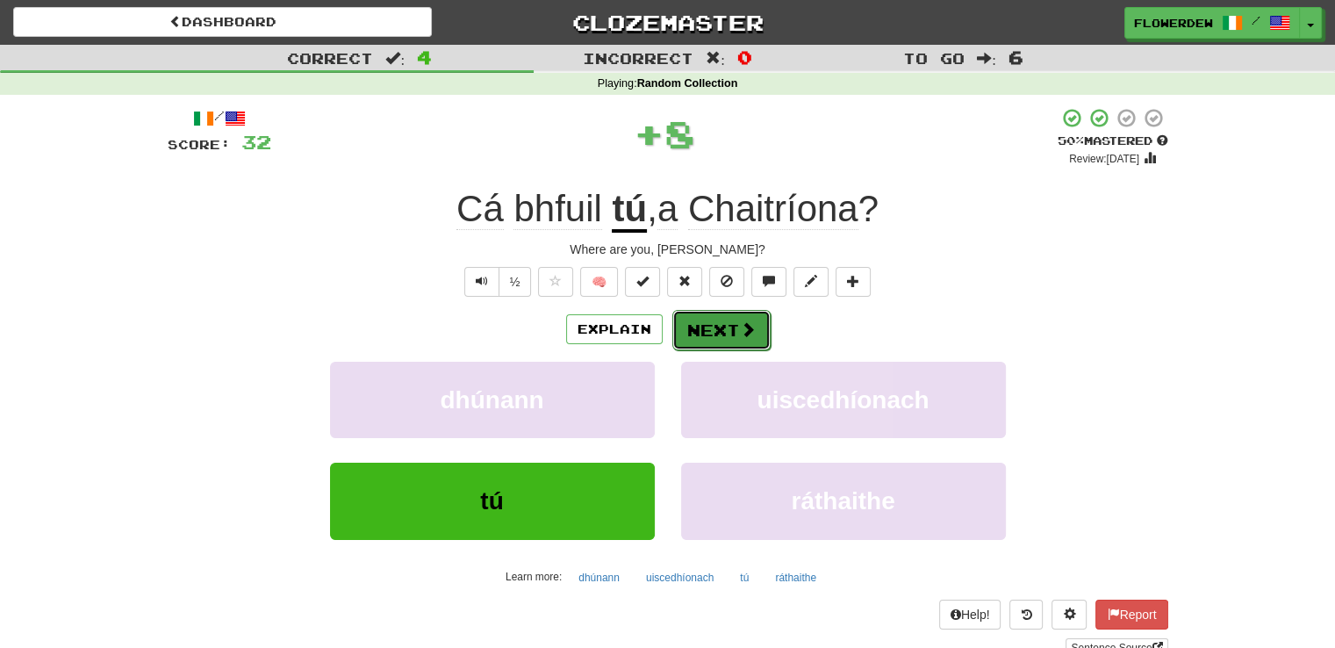
click at [707, 341] on button "Next" at bounding box center [721, 330] width 98 height 40
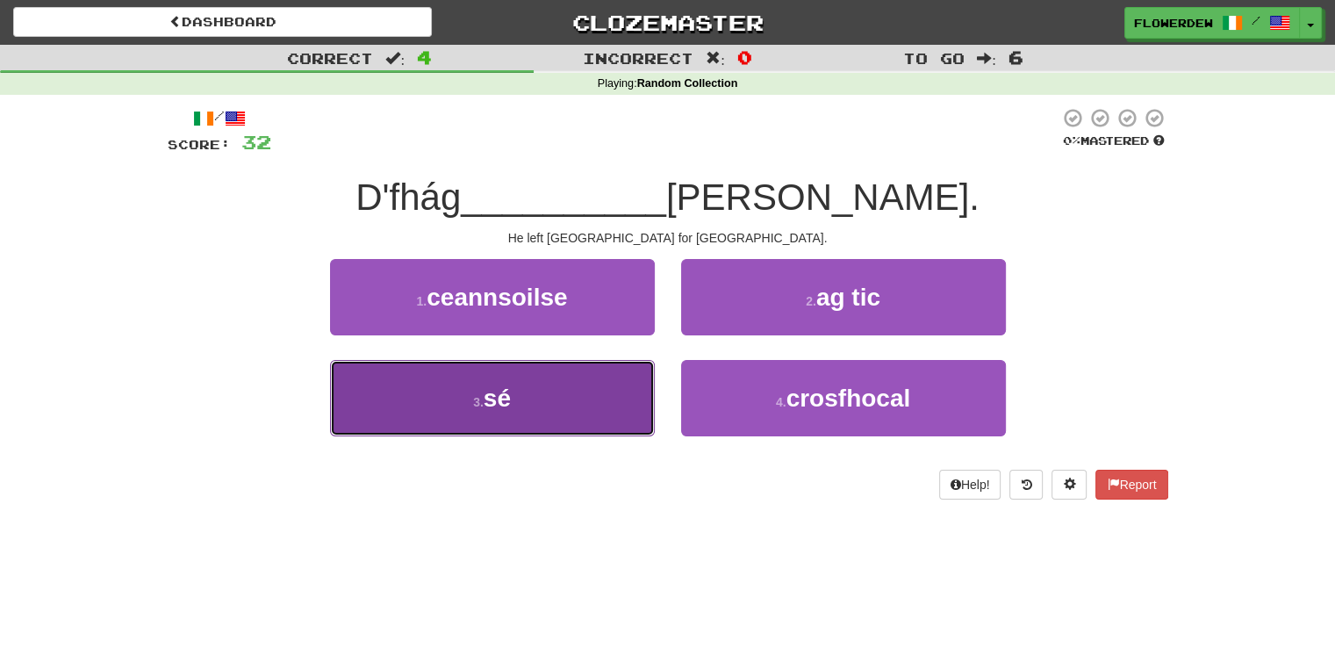
click at [604, 409] on button "3 . sé" at bounding box center [492, 398] width 325 height 76
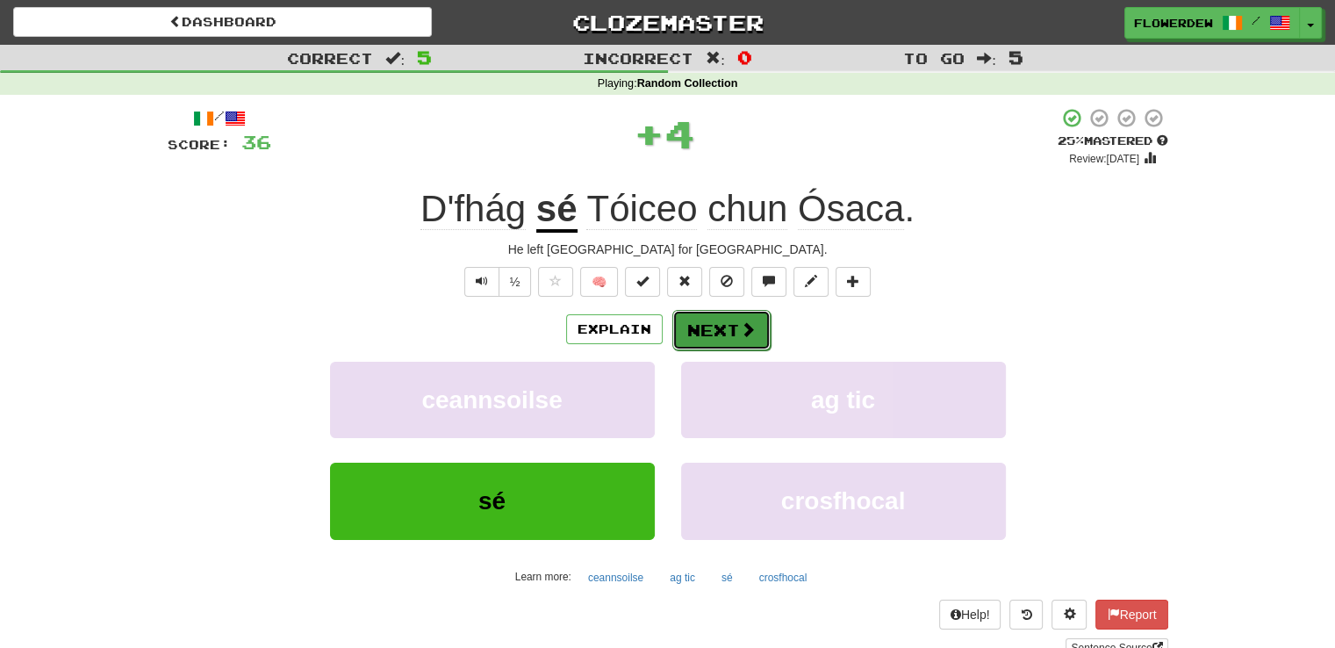
click at [702, 333] on button "Next" at bounding box center [721, 330] width 98 height 40
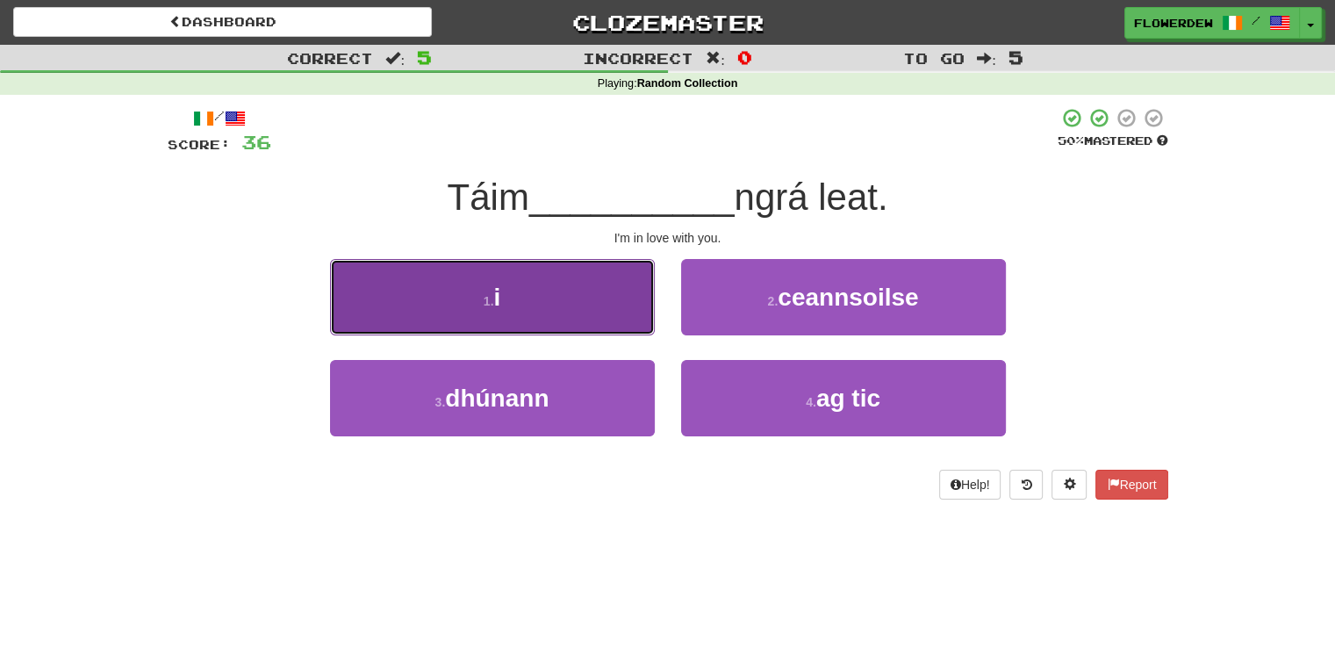
click at [599, 307] on button "1 . i" at bounding box center [492, 297] width 325 height 76
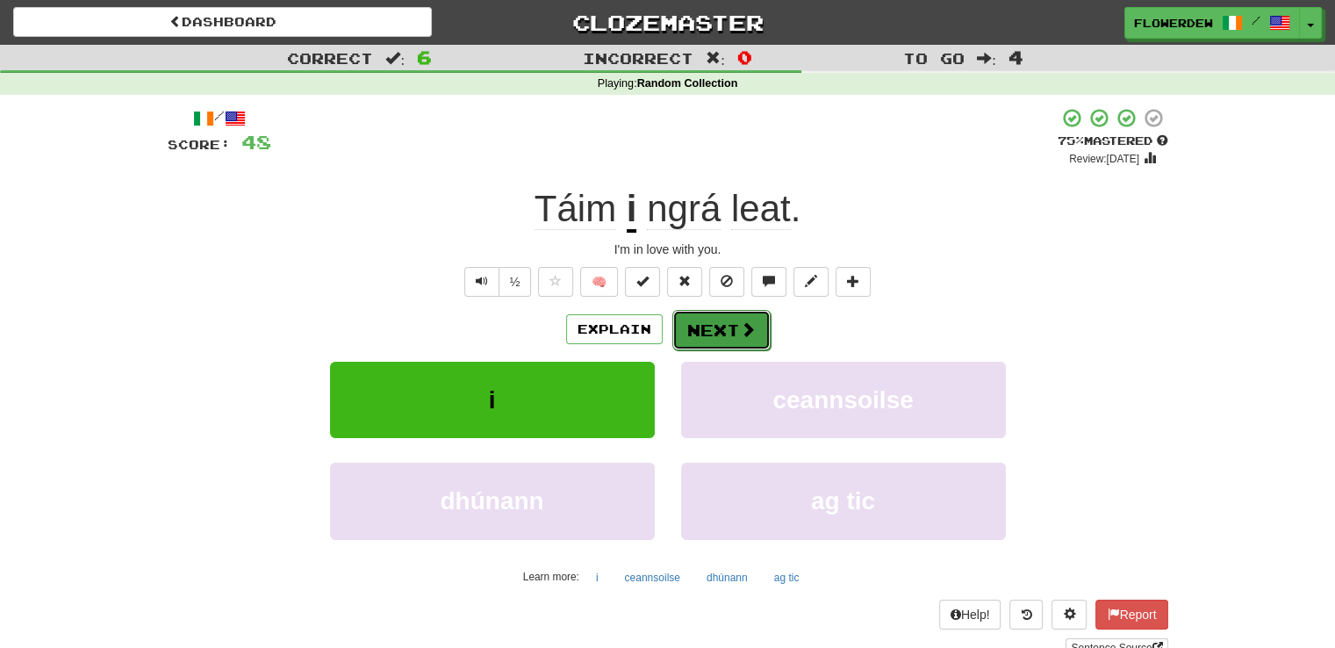
click at [685, 317] on button "Next" at bounding box center [721, 330] width 98 height 40
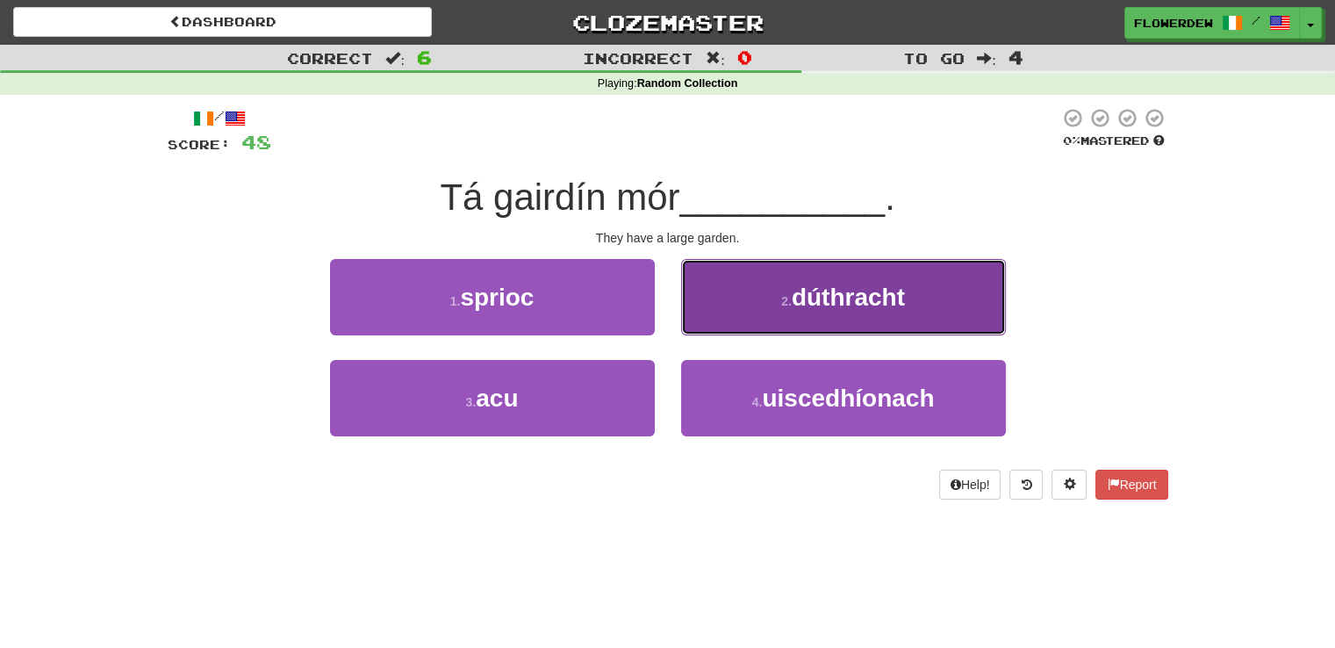
click at [694, 311] on button "2 . dúthracht" at bounding box center [843, 297] width 325 height 76
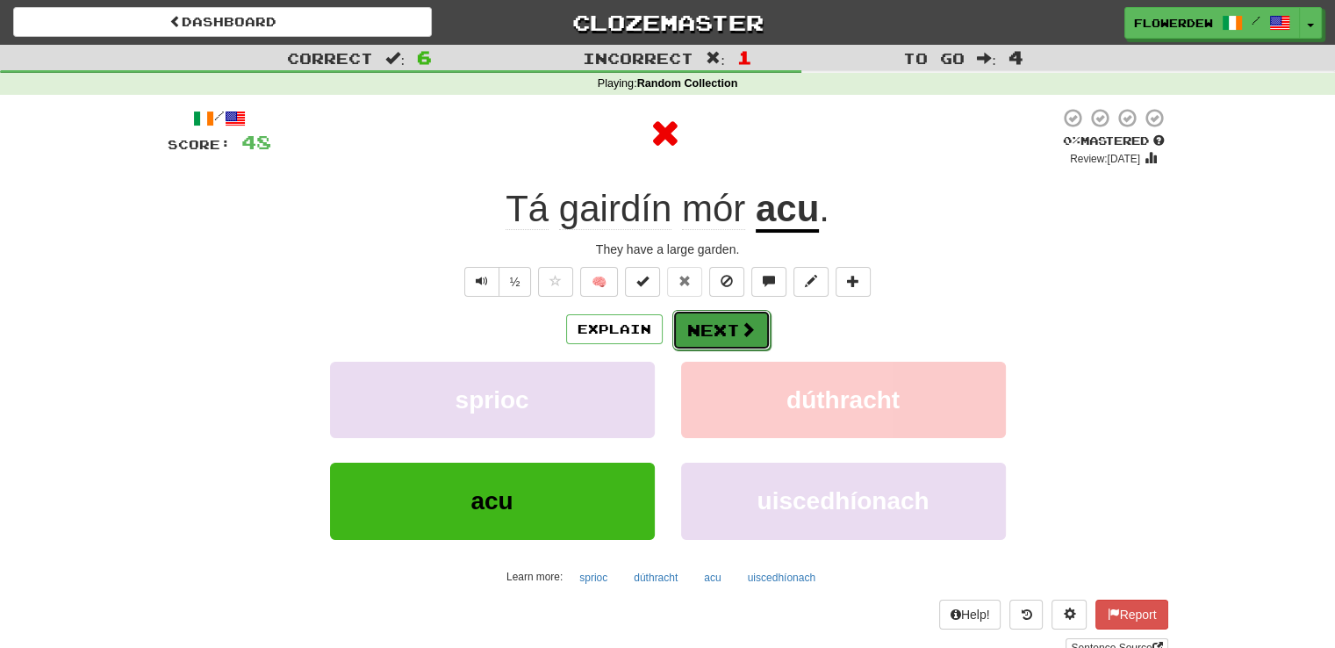
click at [702, 338] on button "Next" at bounding box center [721, 330] width 98 height 40
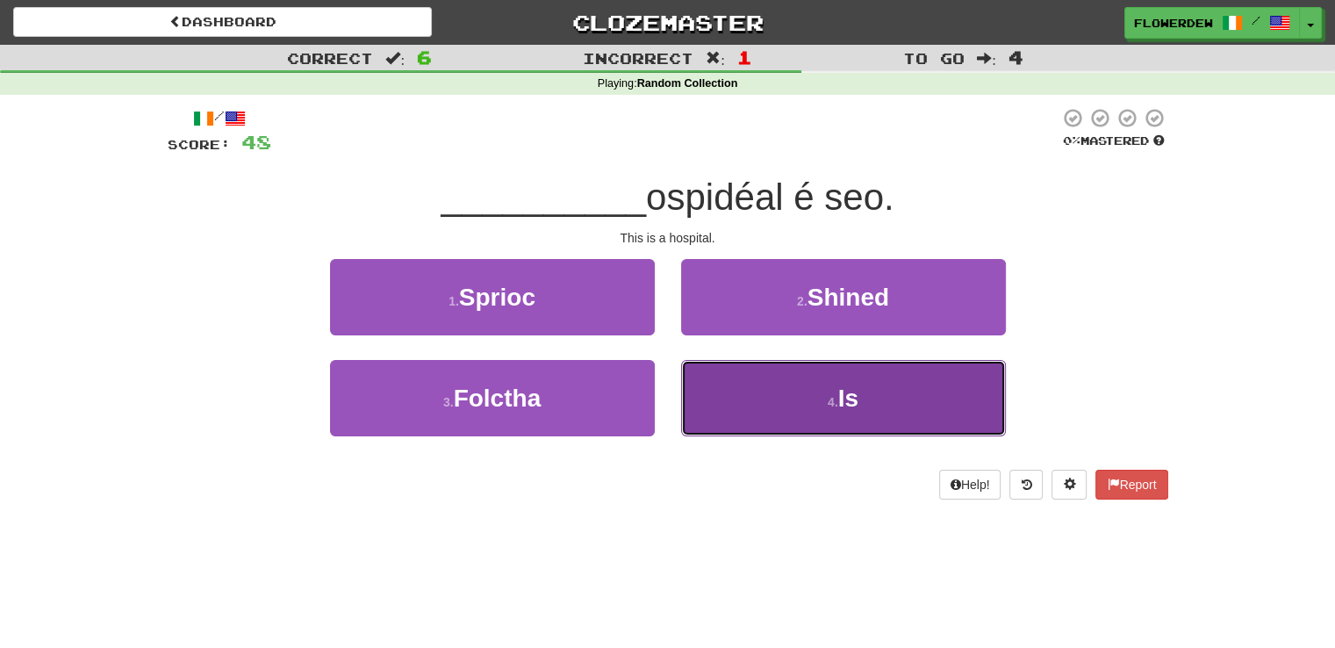
click at [728, 404] on button "4 . Is" at bounding box center [843, 398] width 325 height 76
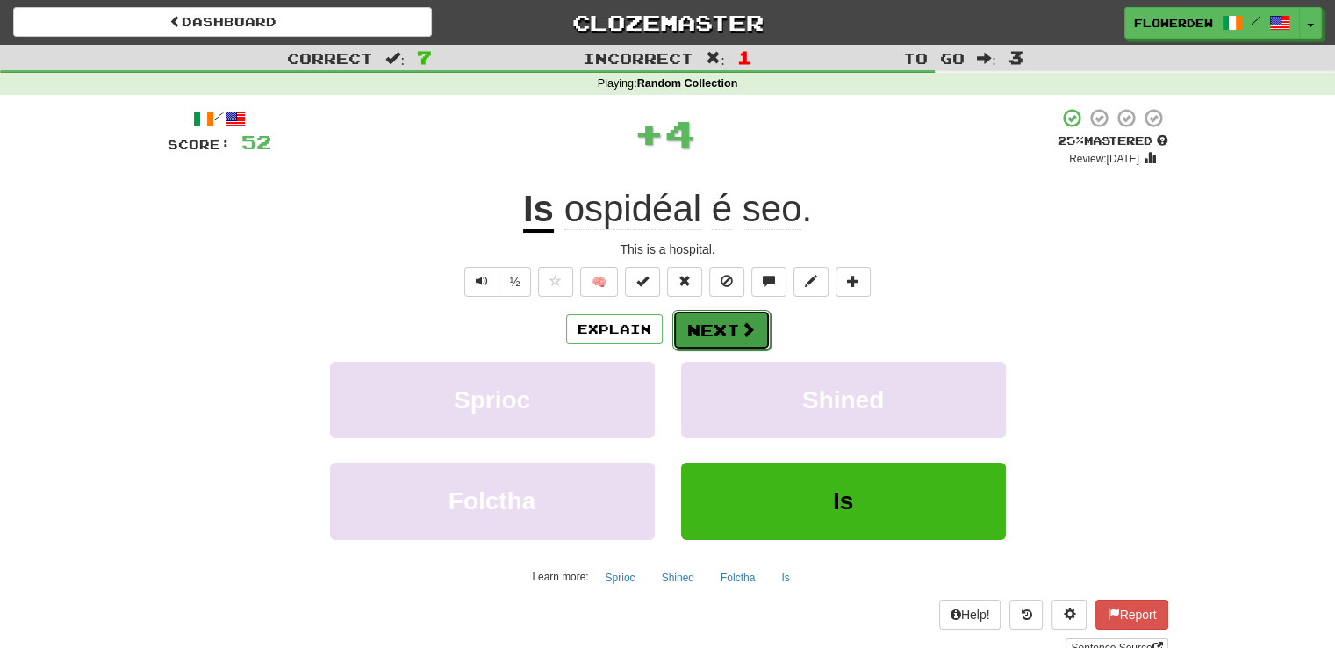
click at [730, 326] on button "Next" at bounding box center [721, 330] width 98 height 40
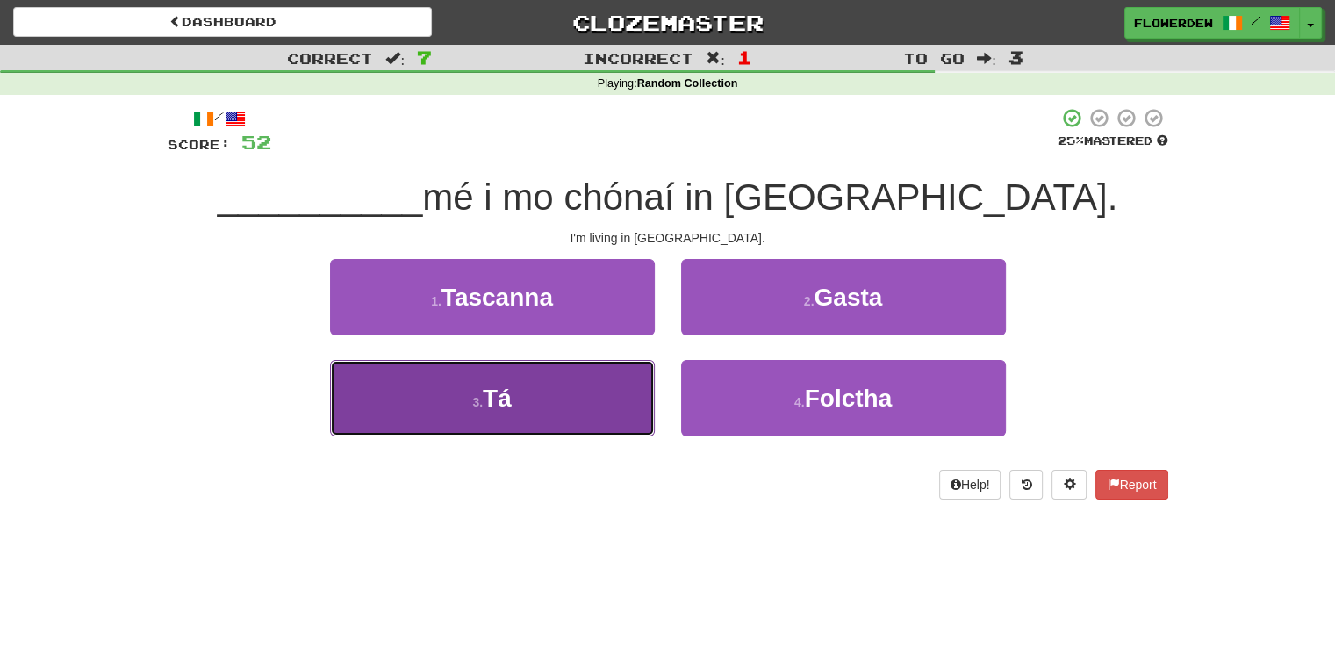
click at [622, 403] on button "3 . Tá" at bounding box center [492, 398] width 325 height 76
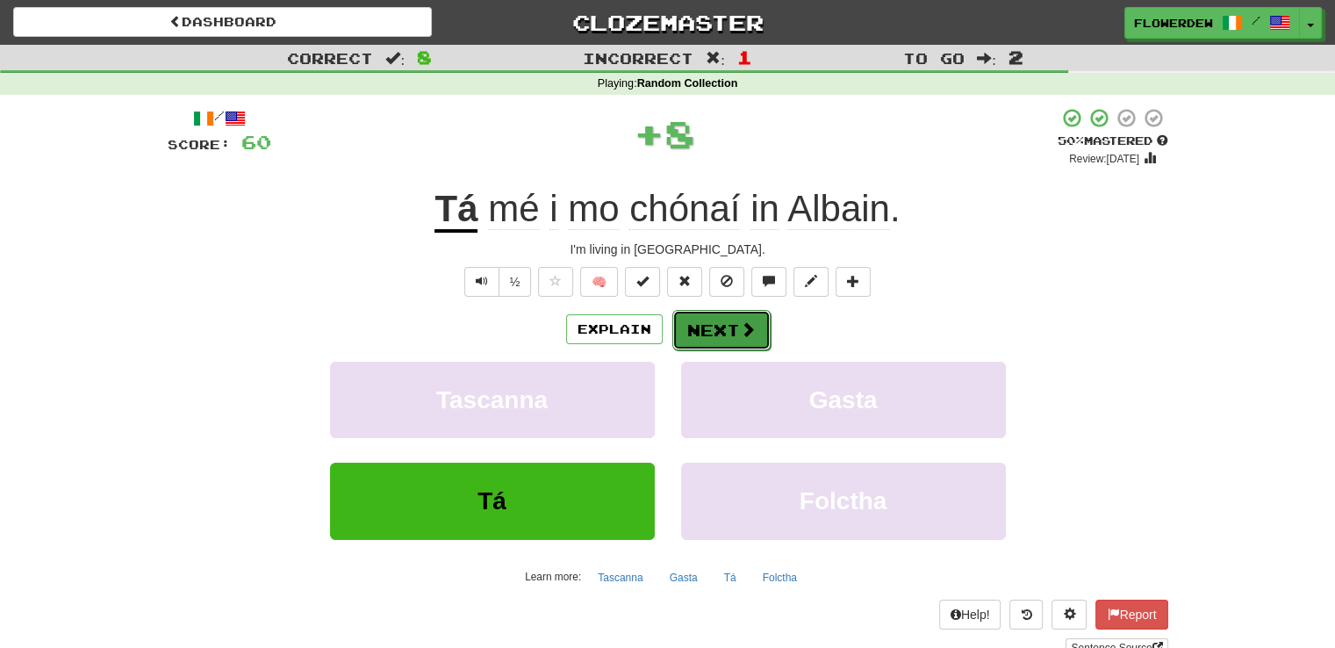
click at [706, 339] on button "Next" at bounding box center [721, 330] width 98 height 40
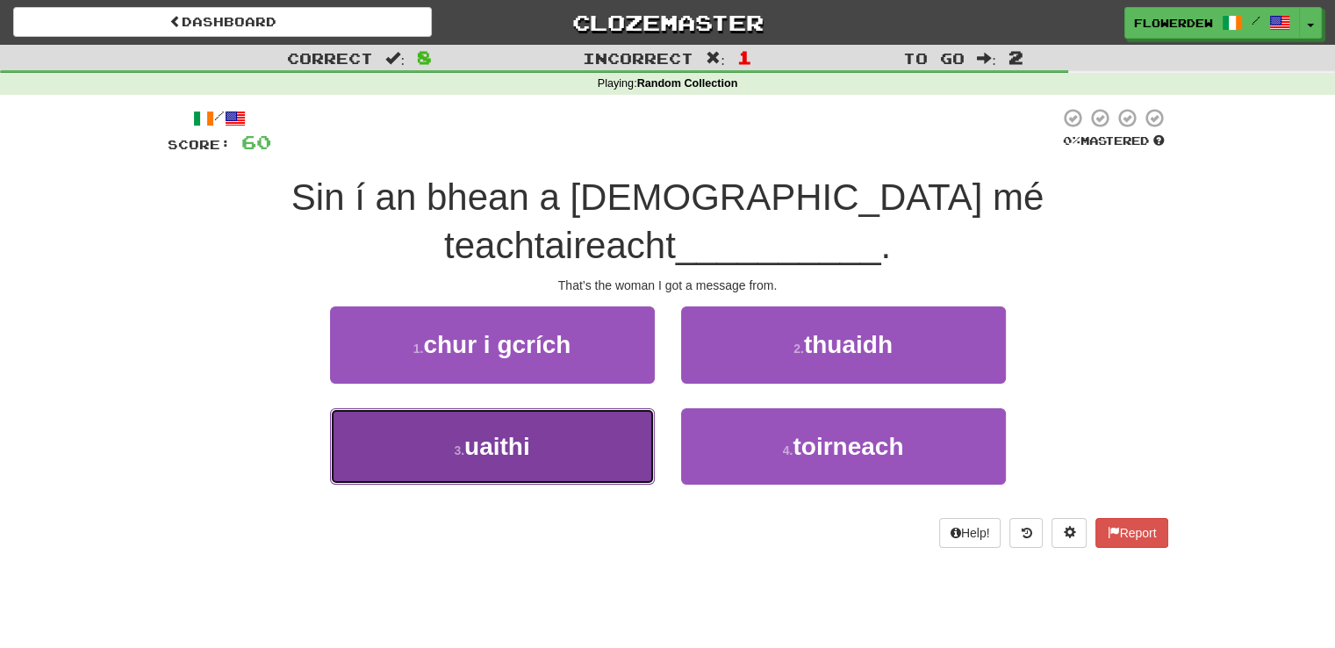
click at [649, 408] on button "3 . uaithi" at bounding box center [492, 446] width 325 height 76
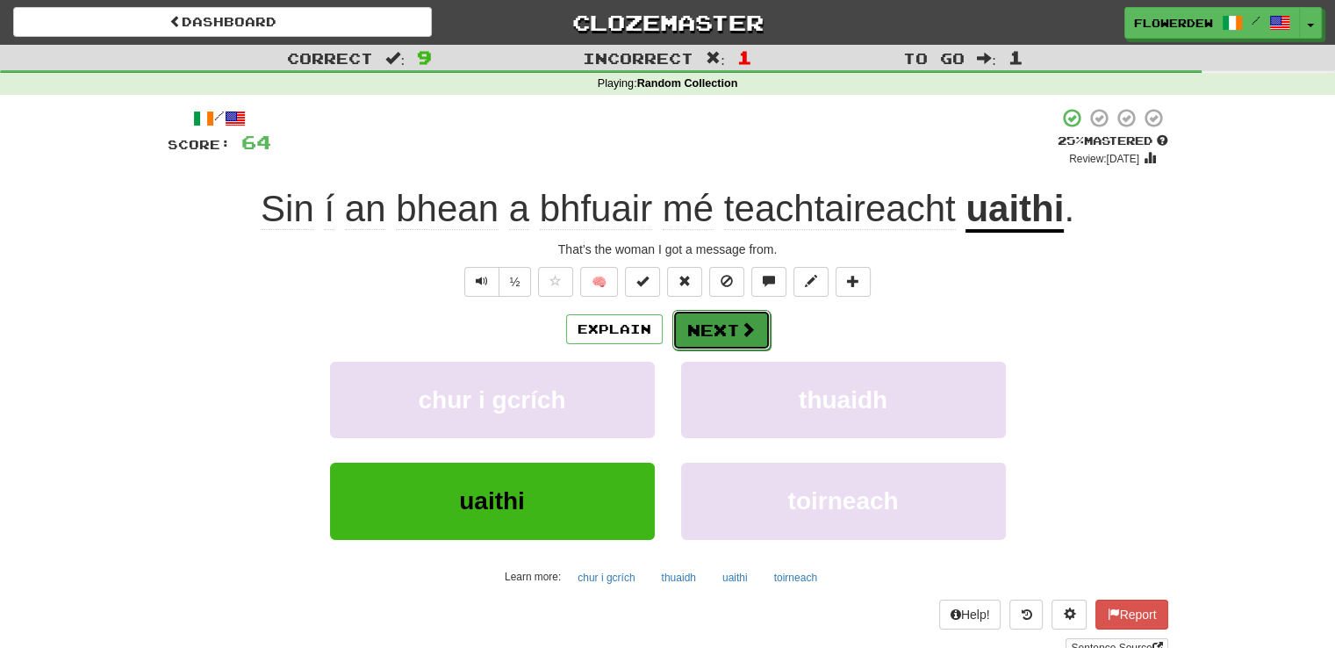
click at [716, 331] on button "Next" at bounding box center [721, 330] width 98 height 40
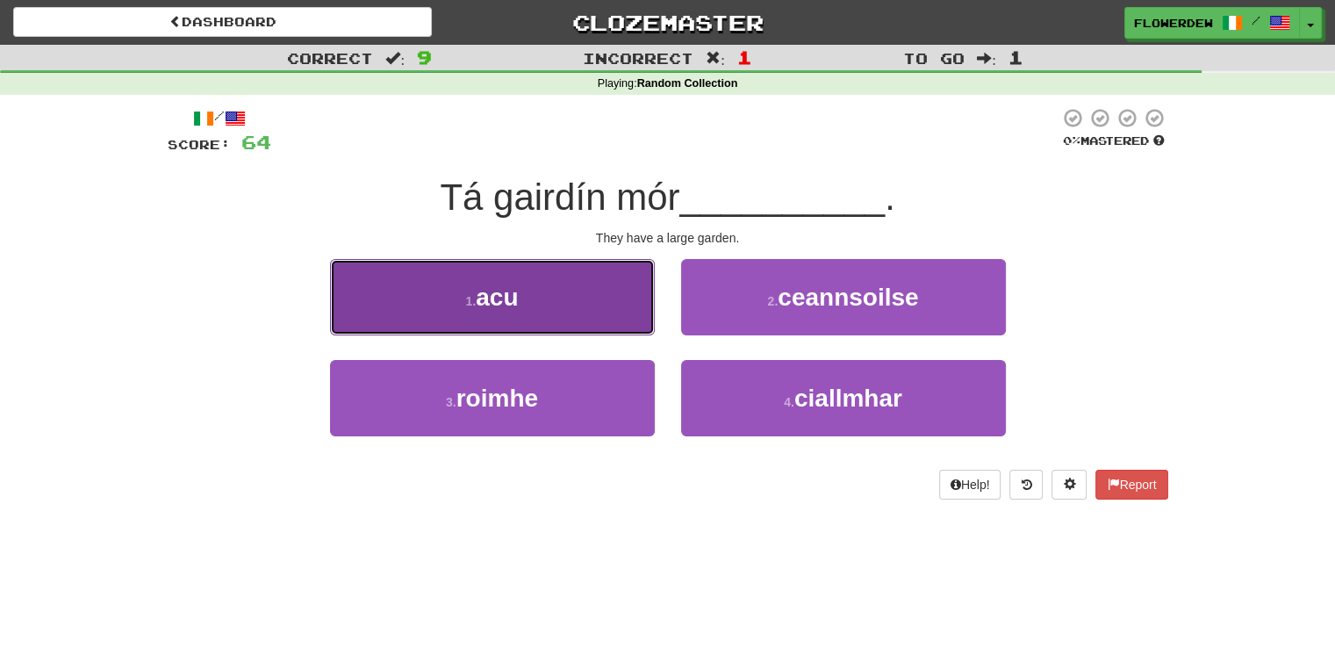
click at [606, 312] on button "1 . acu" at bounding box center [492, 297] width 325 height 76
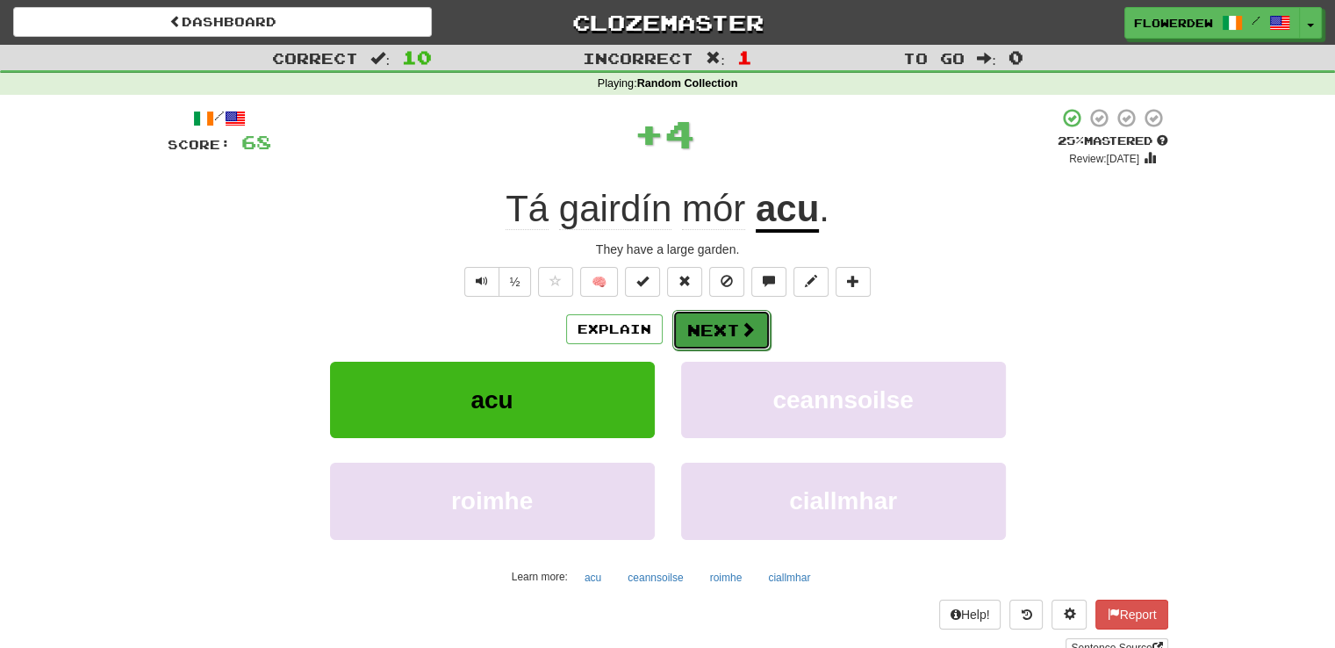
click at [702, 317] on button "Next" at bounding box center [721, 330] width 98 height 40
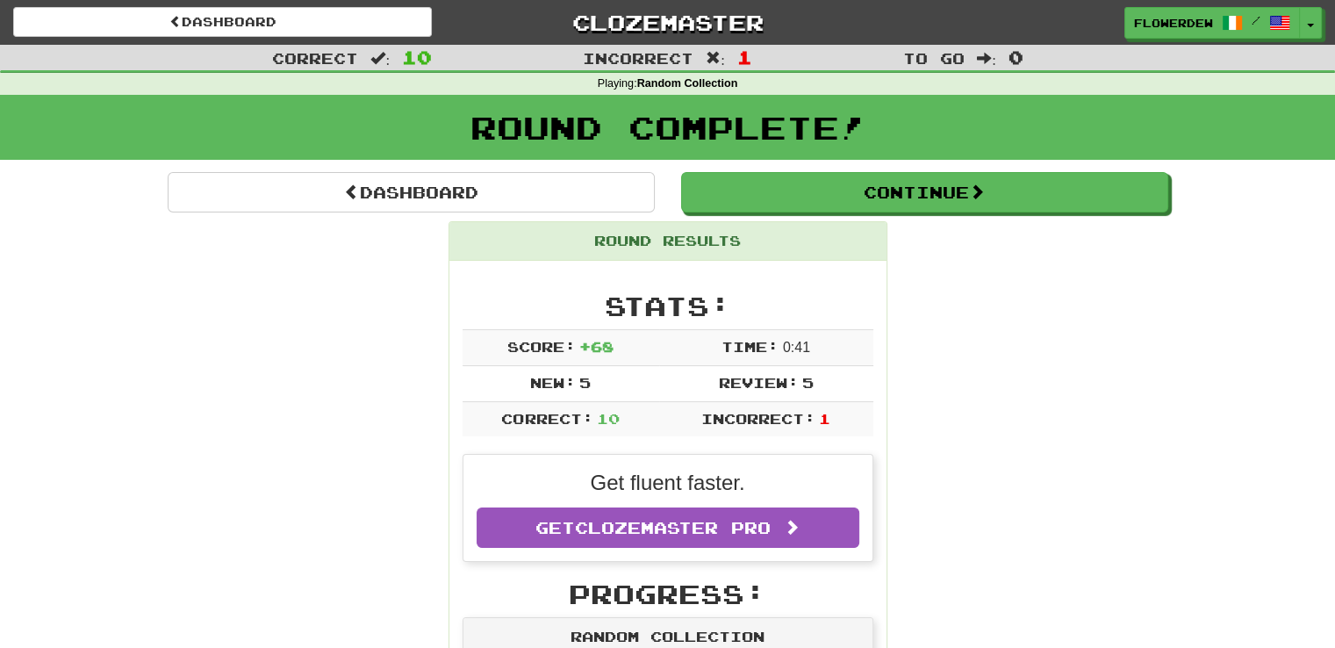
click at [743, 224] on div "Round Results" at bounding box center [667, 241] width 437 height 39
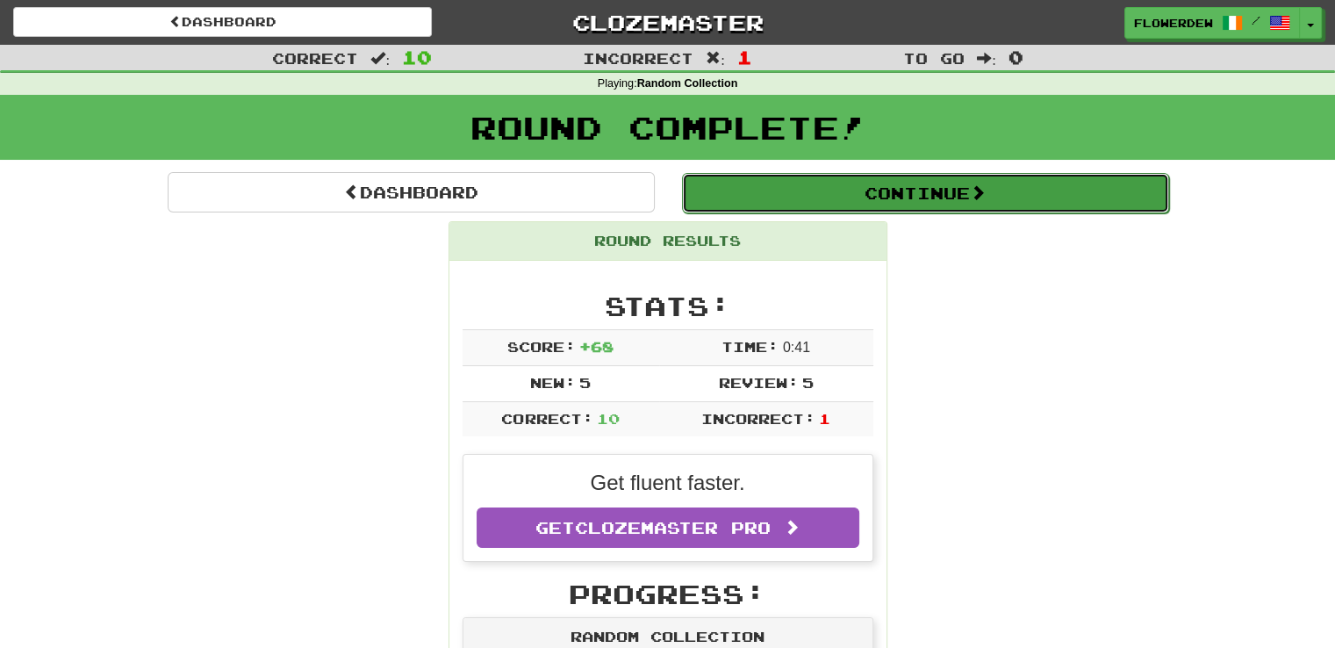
click at [751, 211] on button "Continue" at bounding box center [925, 193] width 487 height 40
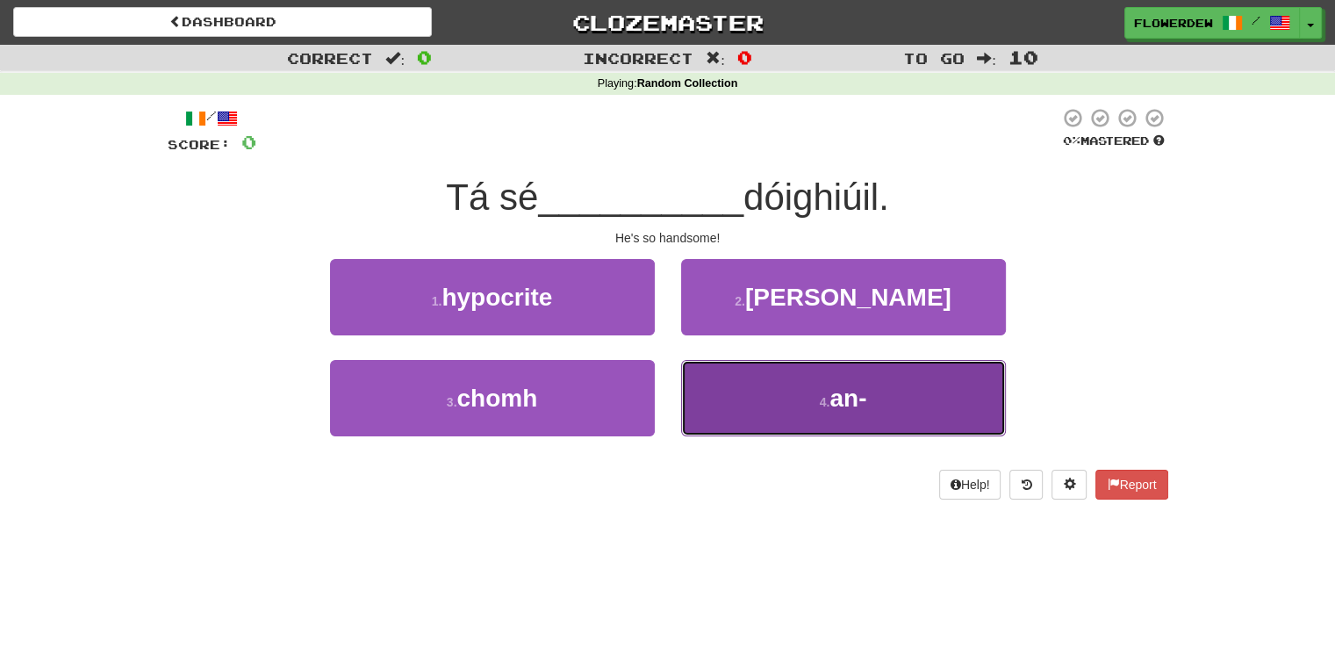
click at [755, 385] on button "4 . an-" at bounding box center [843, 398] width 325 height 76
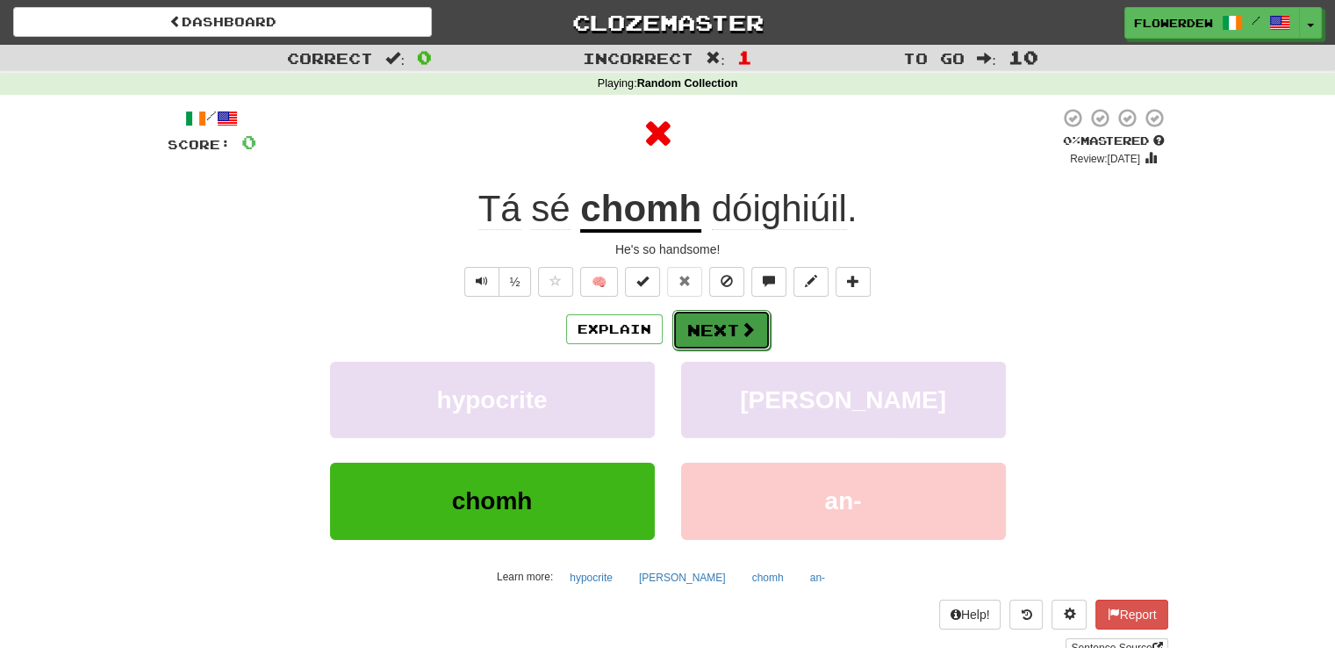
click at [746, 319] on button "Next" at bounding box center [721, 330] width 98 height 40
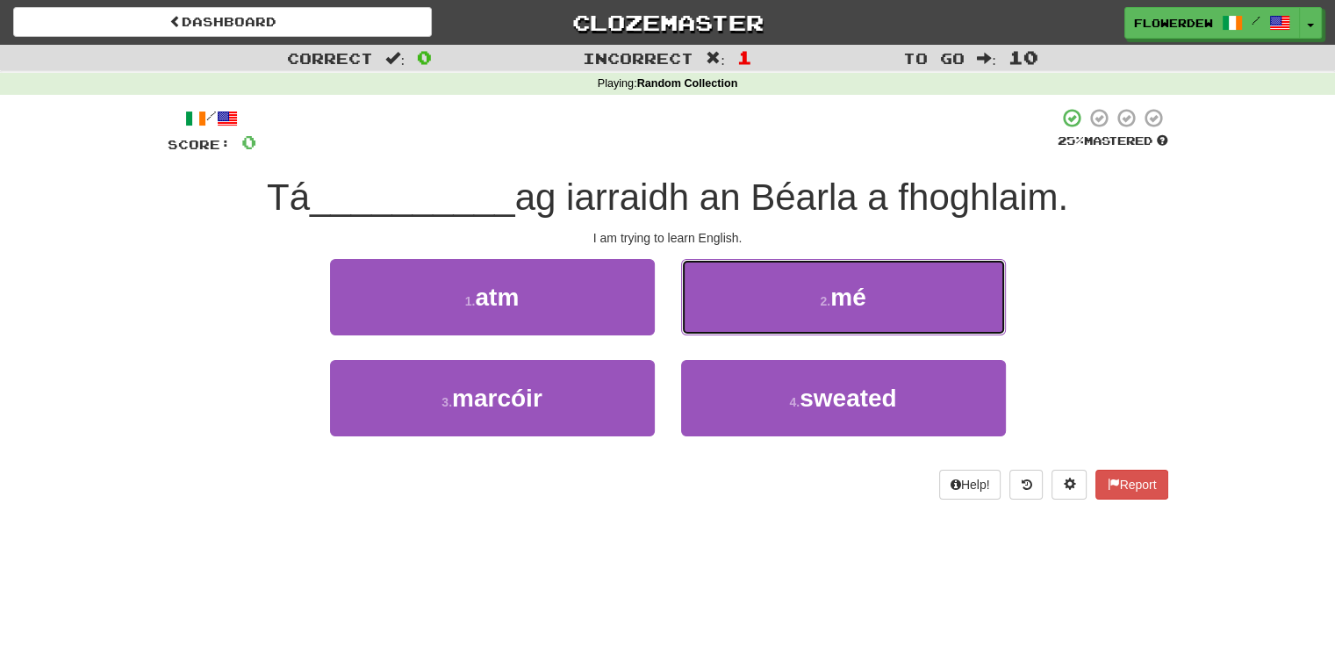
click at [746, 319] on button "2 . mé" at bounding box center [843, 297] width 325 height 76
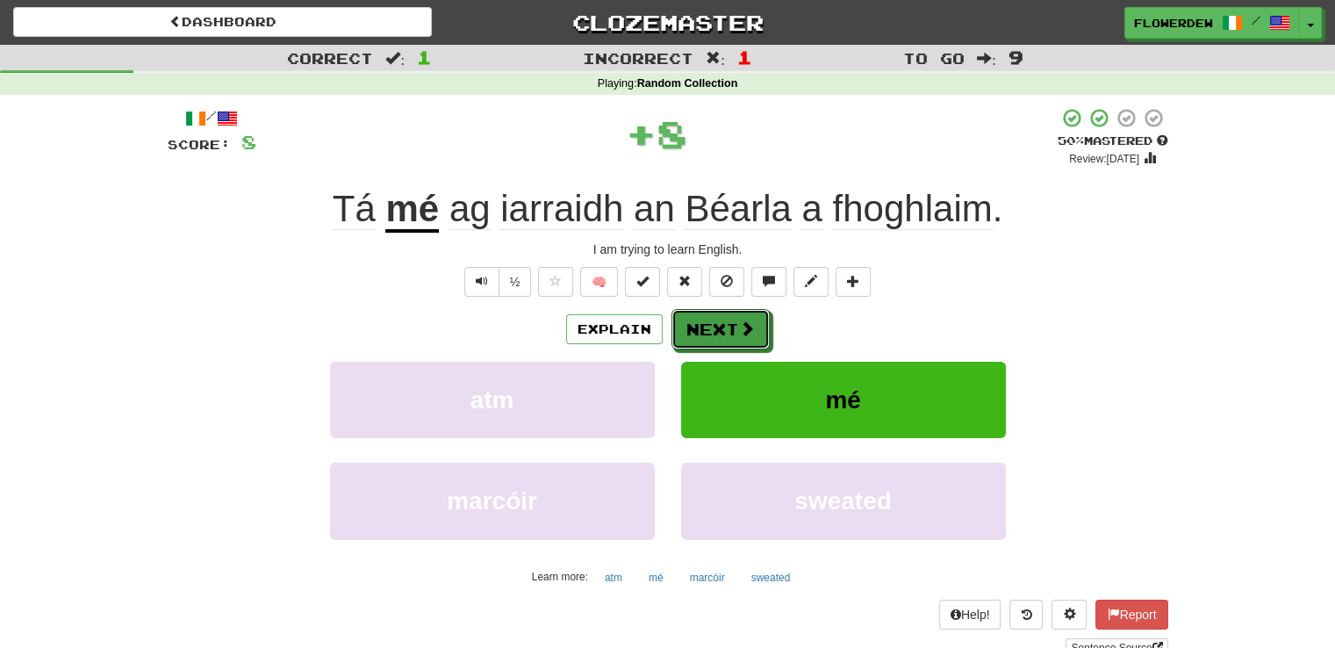
click at [746, 319] on button "Next" at bounding box center [720, 329] width 98 height 40
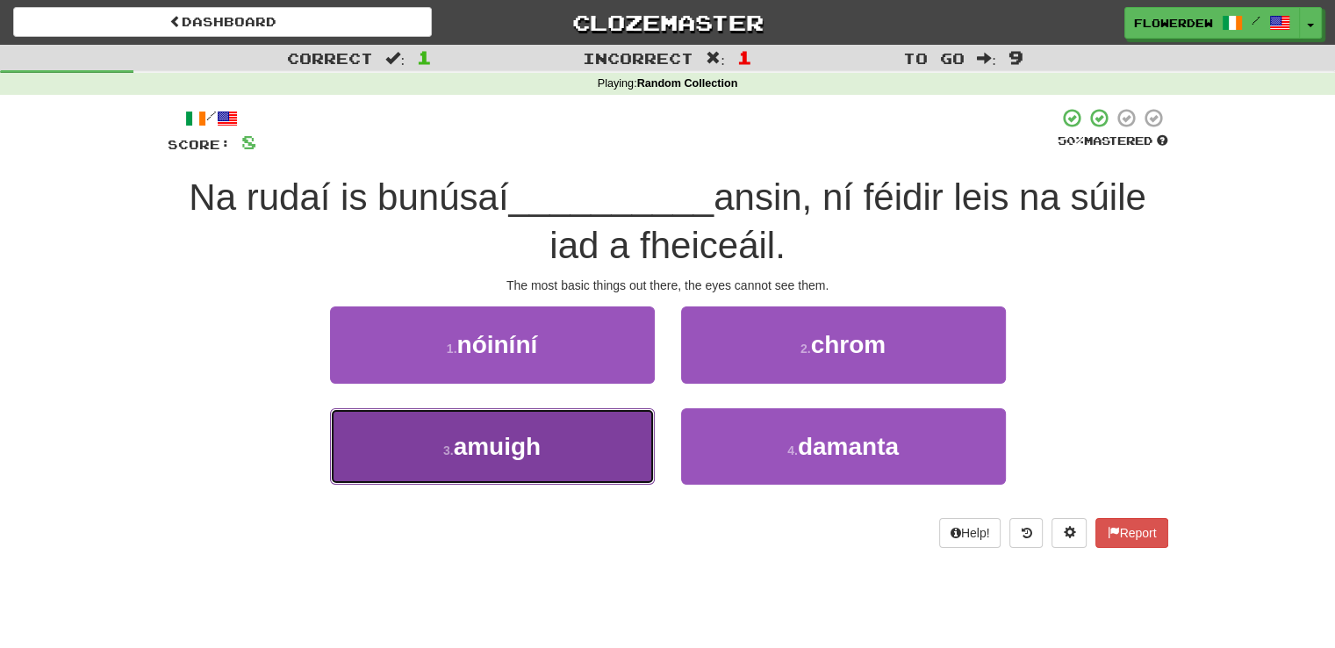
click at [617, 436] on button "3 . amuigh" at bounding box center [492, 446] width 325 height 76
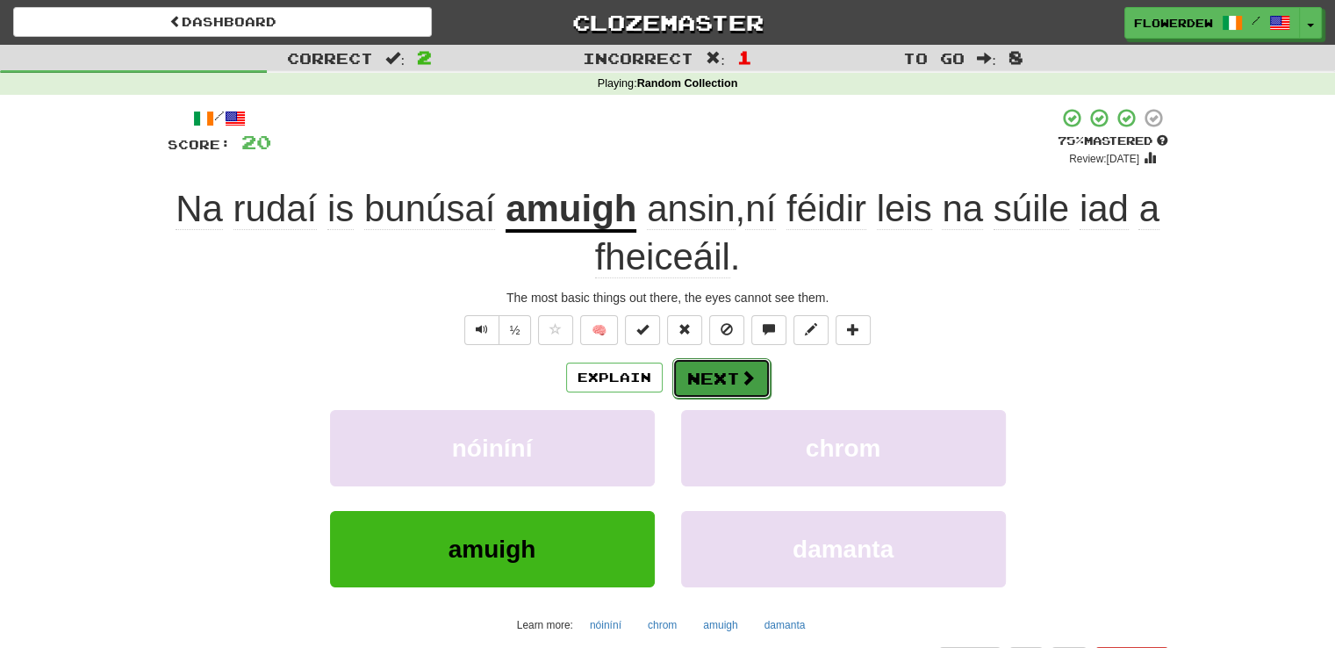
click at [692, 377] on button "Next" at bounding box center [721, 378] width 98 height 40
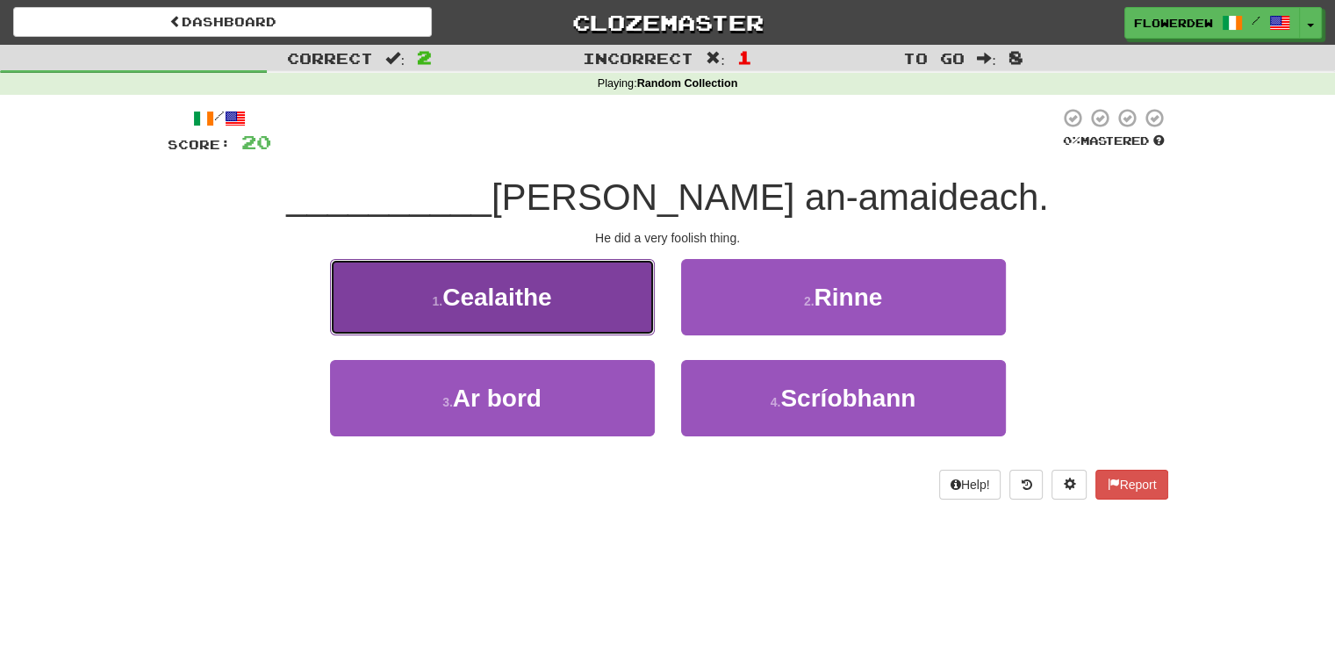
click at [618, 297] on button "1 . Cealaithe" at bounding box center [492, 297] width 325 height 76
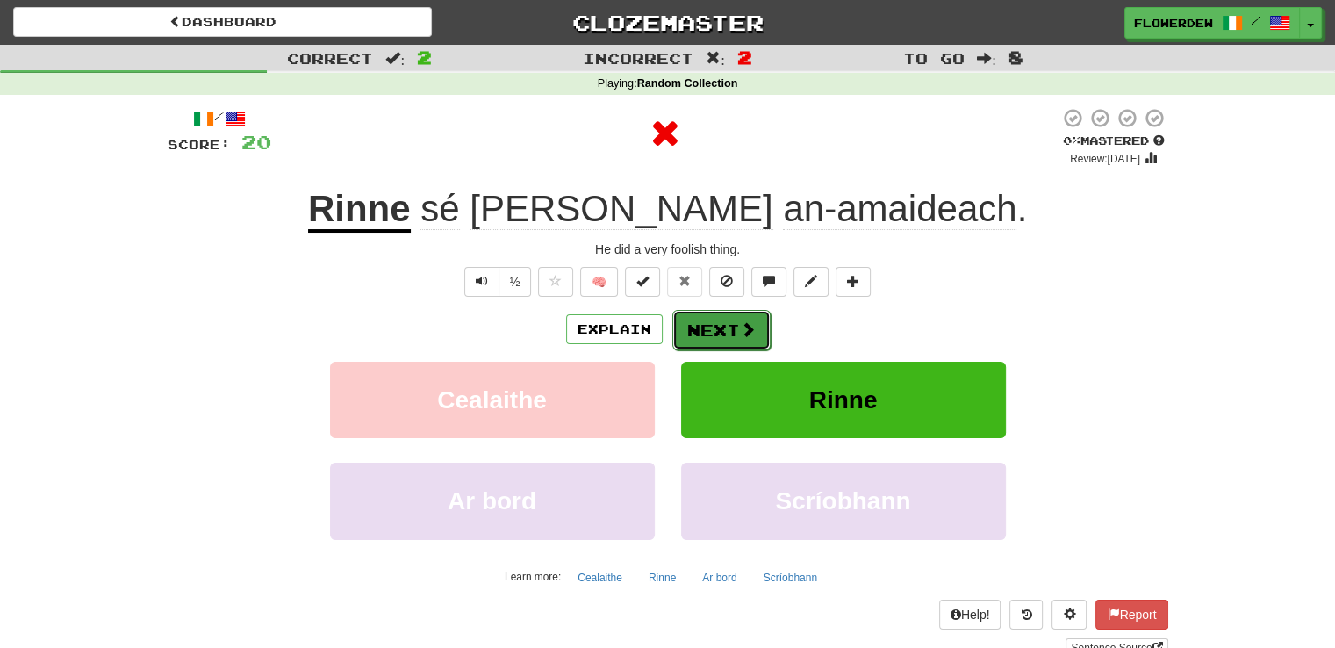
click at [720, 326] on button "Next" at bounding box center [721, 330] width 98 height 40
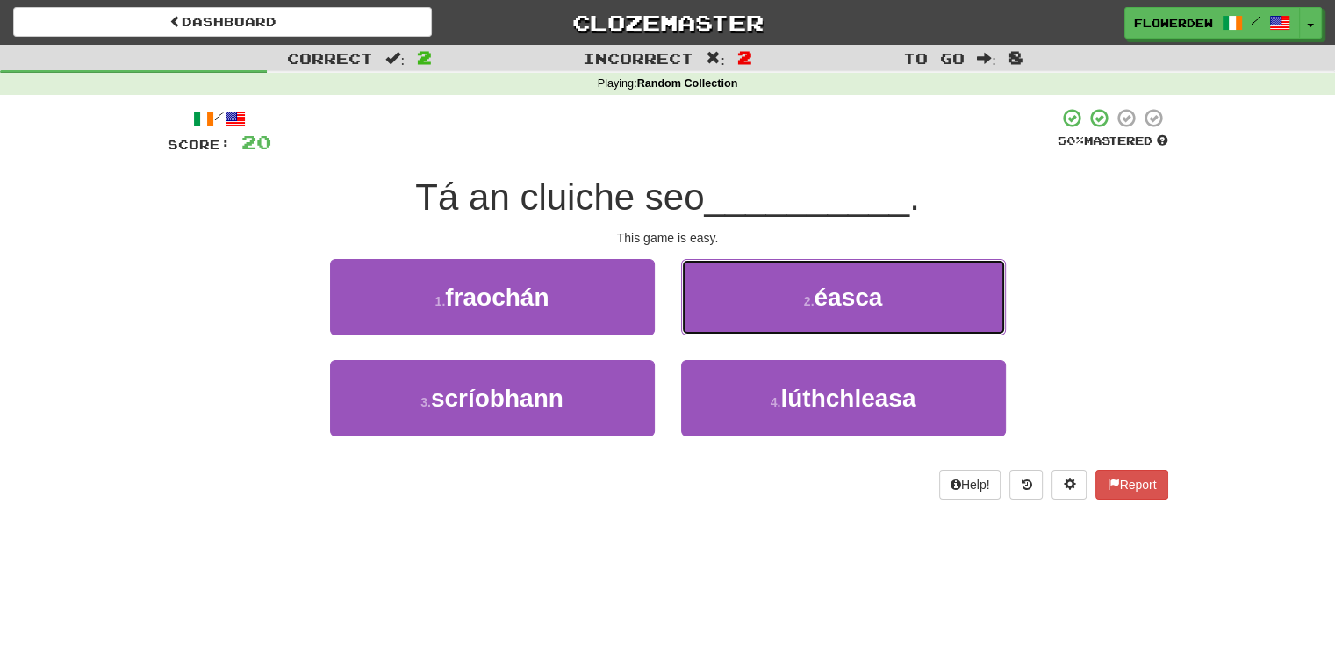
click at [720, 326] on button "2 . éasca" at bounding box center [843, 297] width 325 height 76
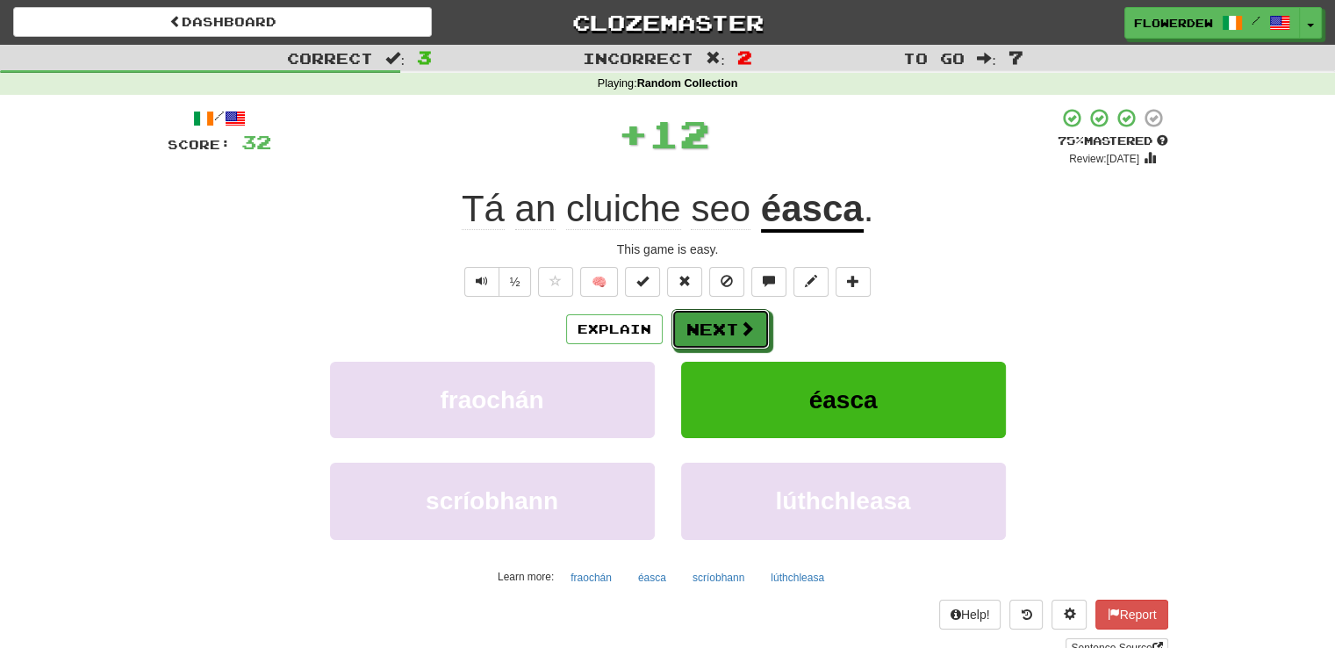
click at [720, 326] on button "Next" at bounding box center [720, 329] width 98 height 40
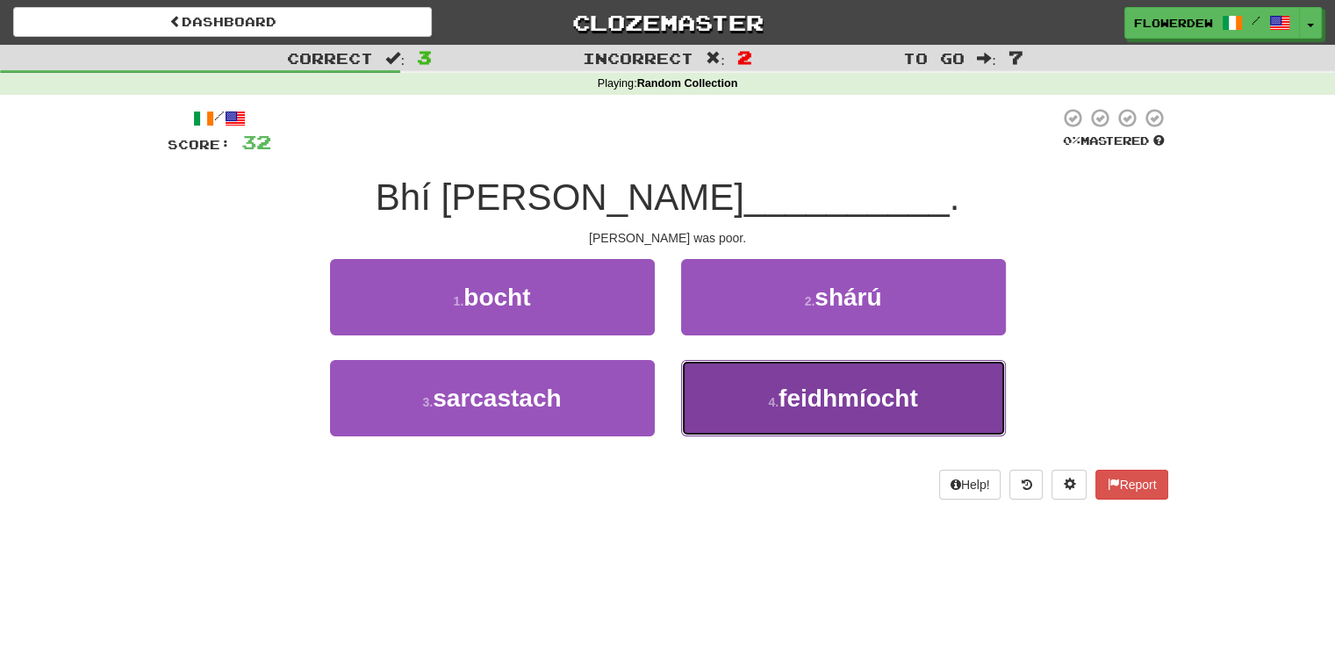
click at [749, 384] on button "4 . feidhmíocht" at bounding box center [843, 398] width 325 height 76
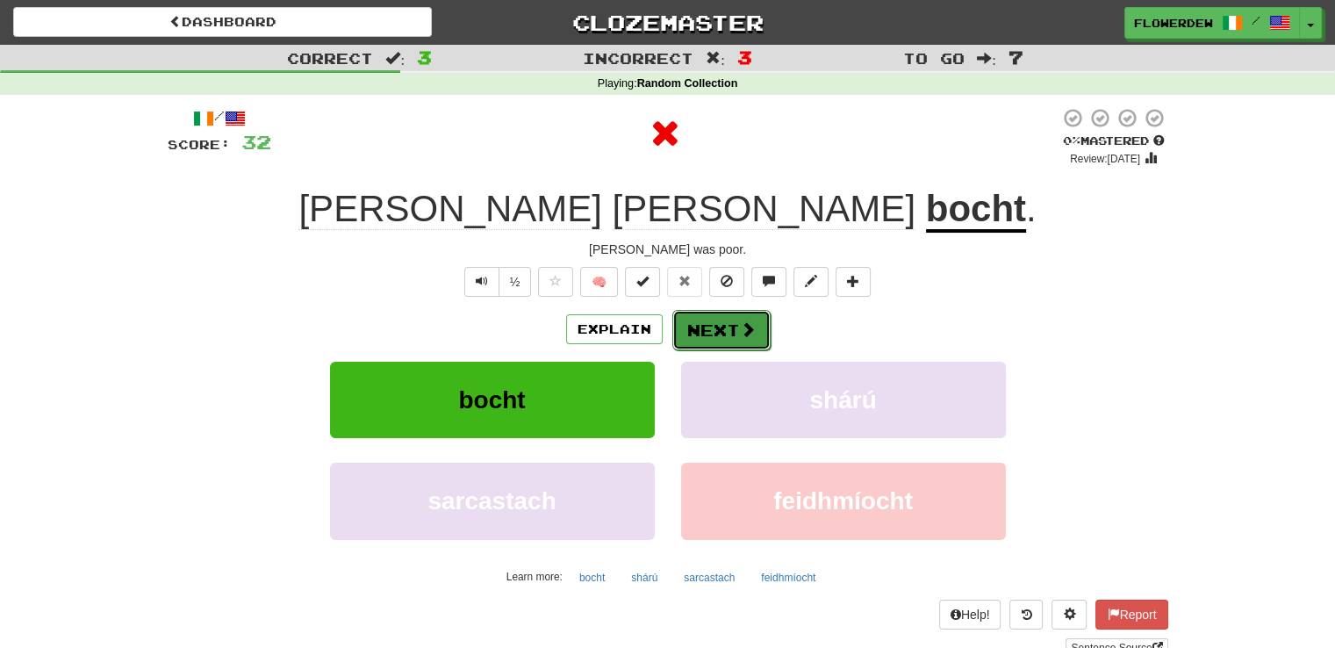
click at [758, 333] on button "Next" at bounding box center [721, 330] width 98 height 40
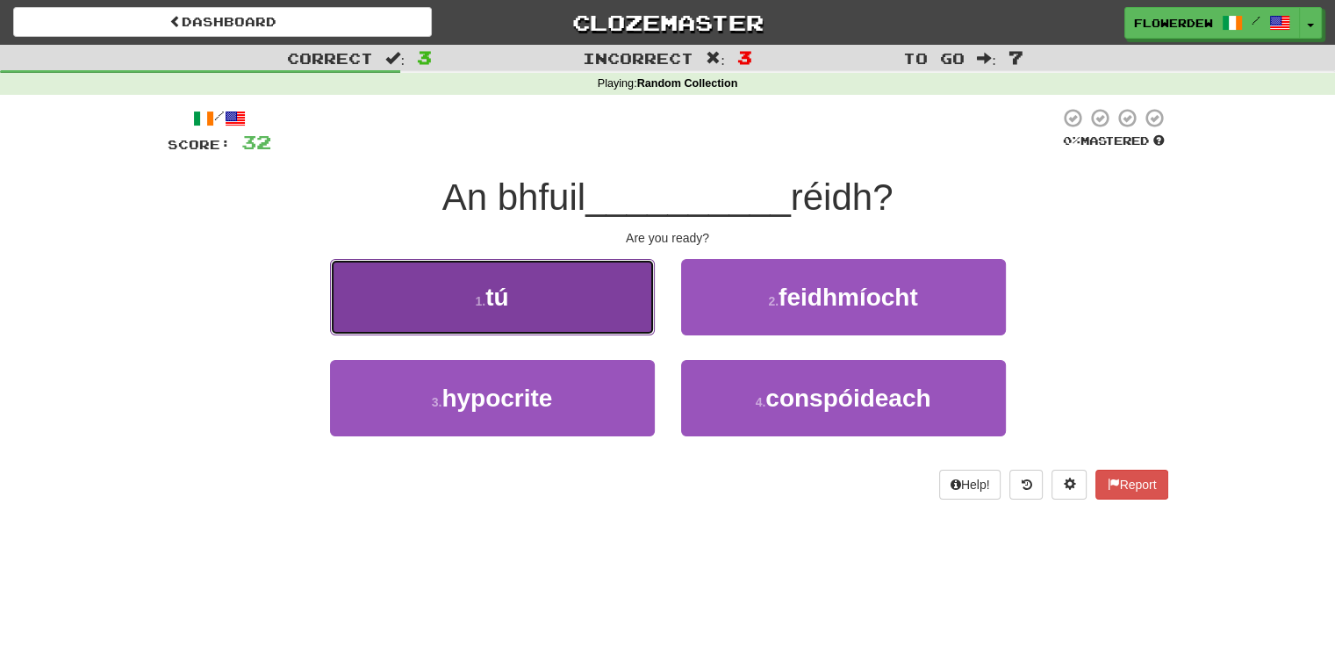
click at [632, 333] on button "1 . tú" at bounding box center [492, 297] width 325 height 76
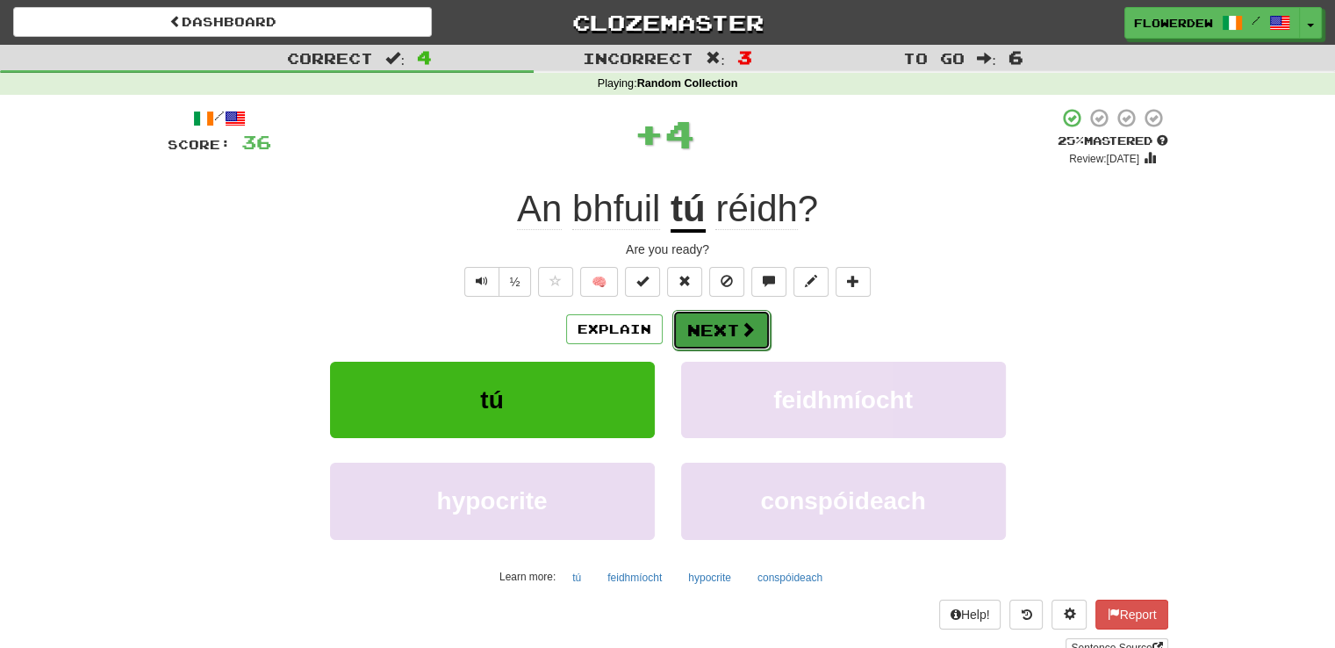
click at [714, 331] on button "Next" at bounding box center [721, 330] width 98 height 40
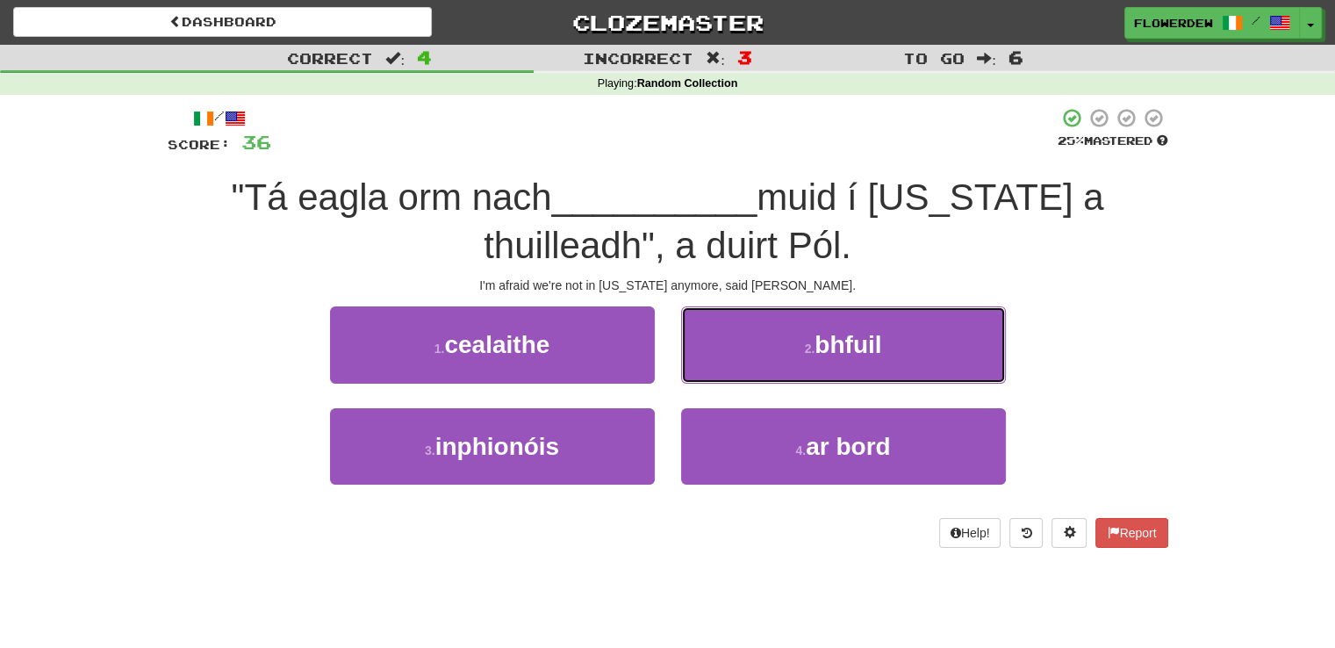
click at [714, 331] on button "2 . bhfuil" at bounding box center [843, 344] width 325 height 76
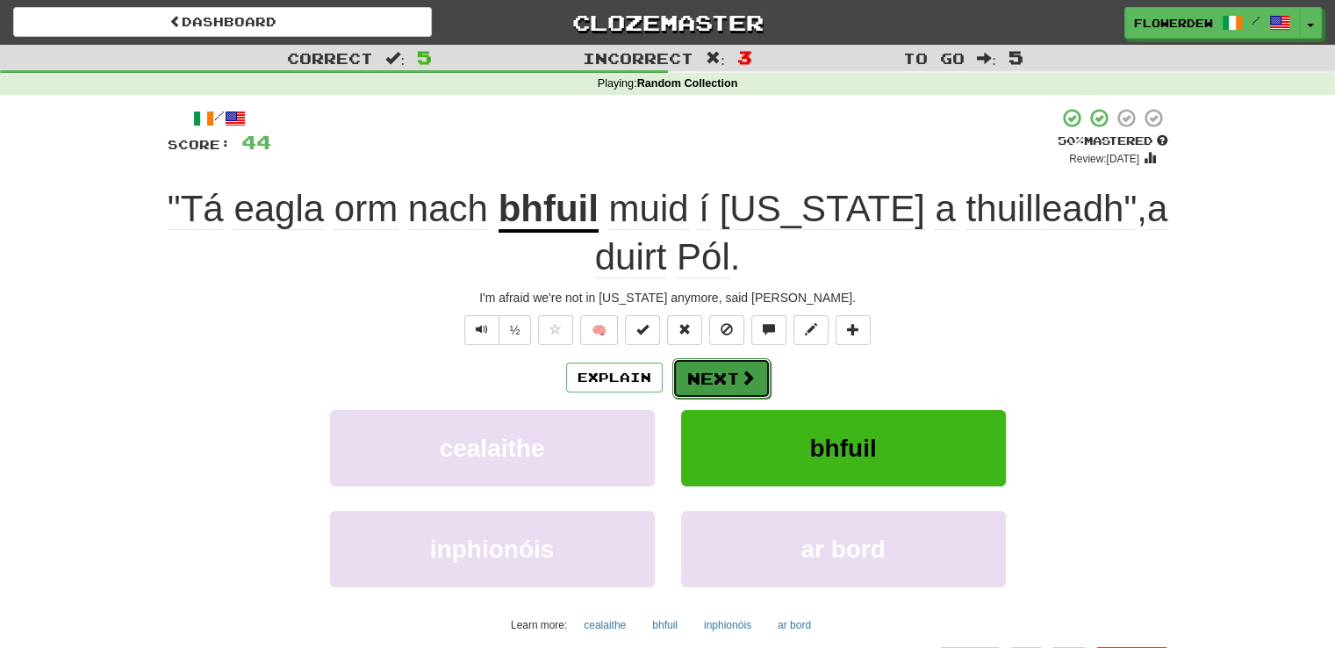
click at [714, 362] on button "Next" at bounding box center [721, 378] width 98 height 40
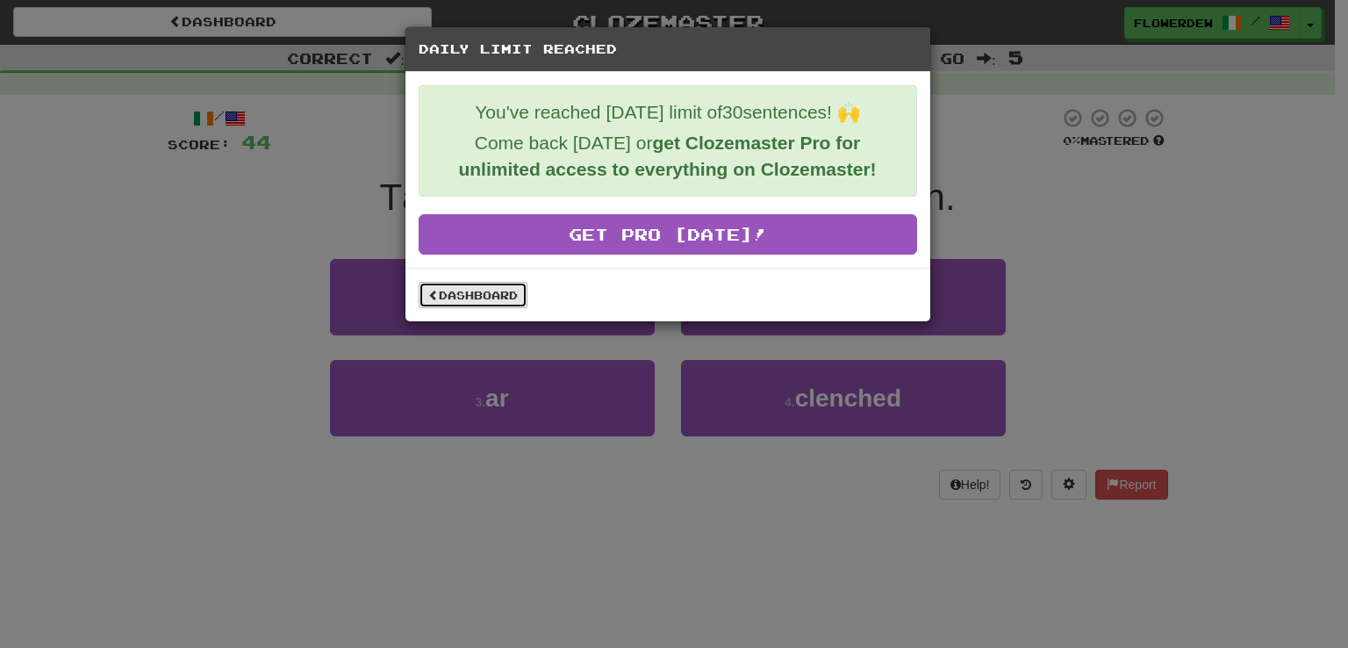
click at [498, 294] on link "Dashboard" at bounding box center [473, 295] width 109 height 26
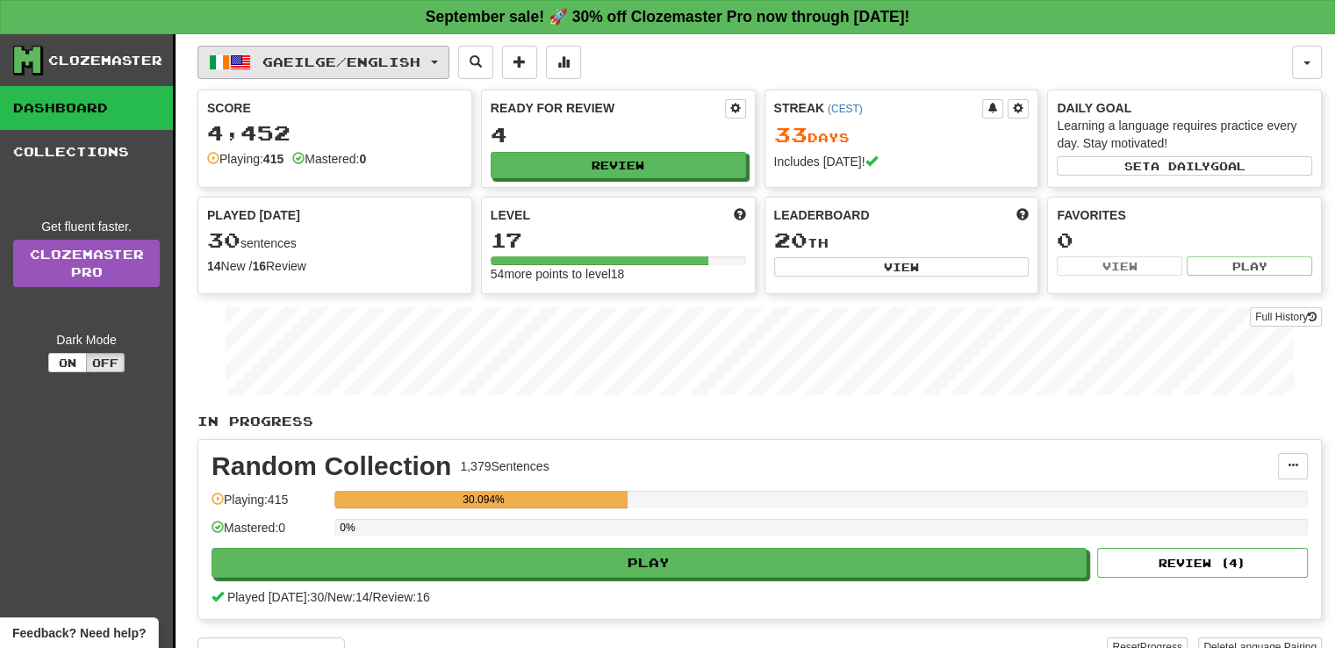
click at [342, 61] on span "Gaeilge / English" at bounding box center [341, 61] width 158 height 15
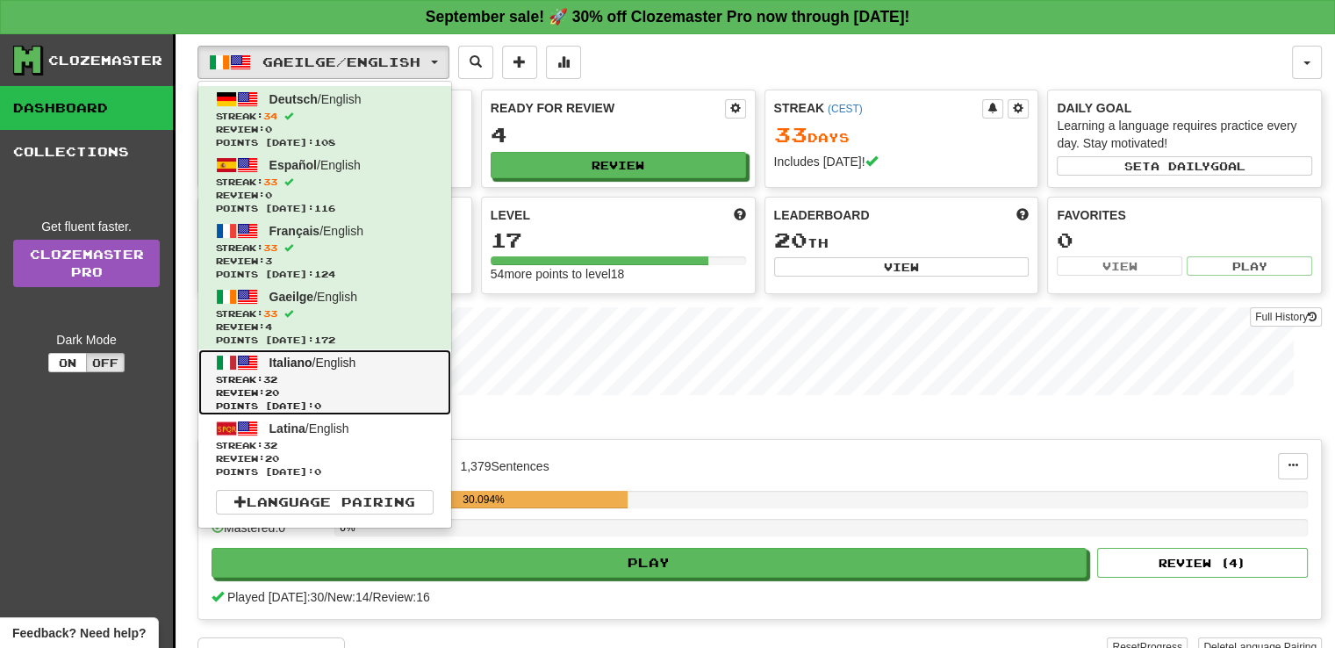
click at [400, 384] on span "Streak: 32" at bounding box center [325, 379] width 218 height 13
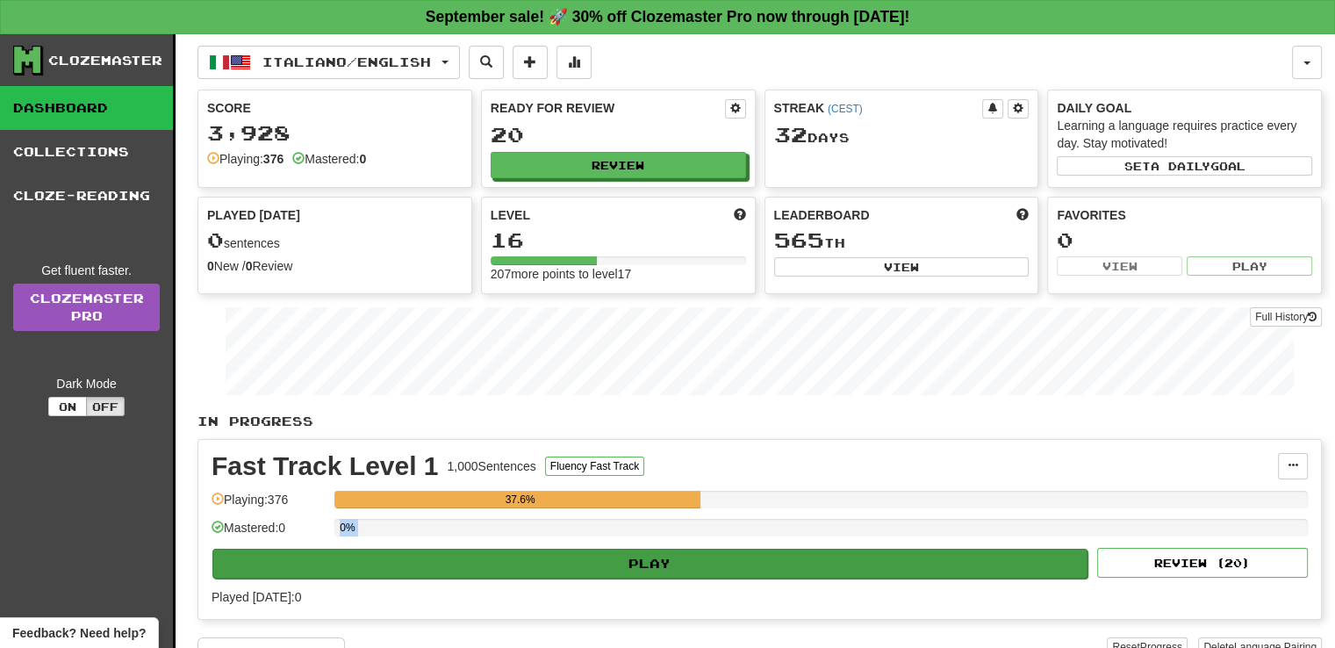
drag, startPoint x: 561, startPoint y: 538, endPoint x: 563, endPoint y: 557, distance: 19.5
click at [563, 557] on div "Fast Track Level 1 1,000 Sentences Fluency Fast Track Manage Sentences Unpin fr…" at bounding box center [759, 529] width 1122 height 179
click at [563, 557] on button "Play" at bounding box center [649, 564] width 875 height 30
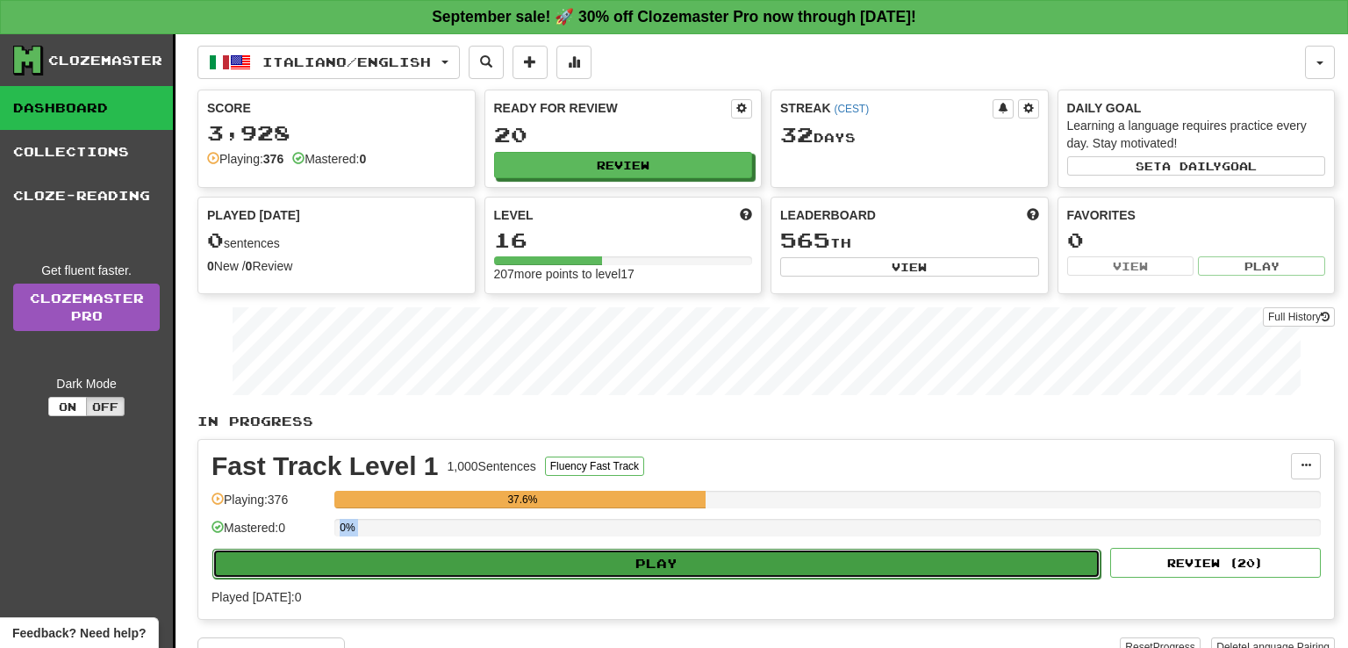
select select "**"
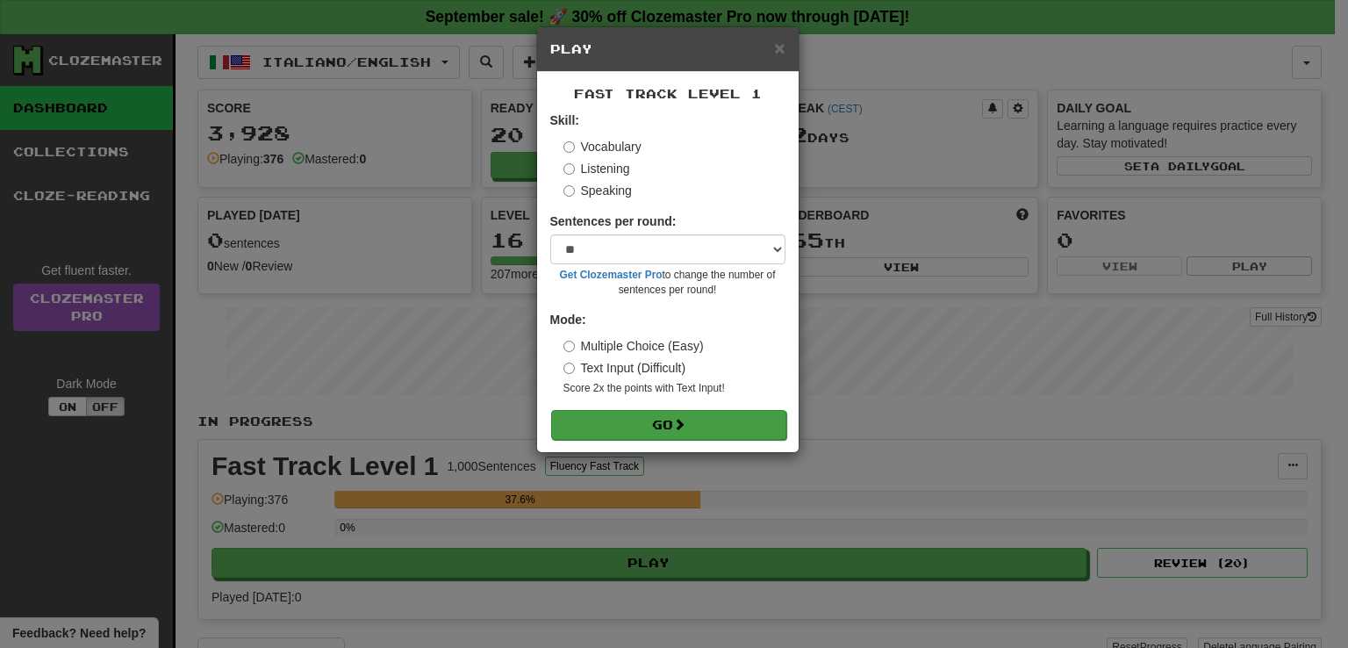
click at [671, 409] on form "Skill: Vocabulary Listening Speaking Sentences per round: * ** ** ** ** ** *** …" at bounding box center [667, 274] width 235 height 327
click at [702, 432] on button "Go" at bounding box center [668, 425] width 235 height 30
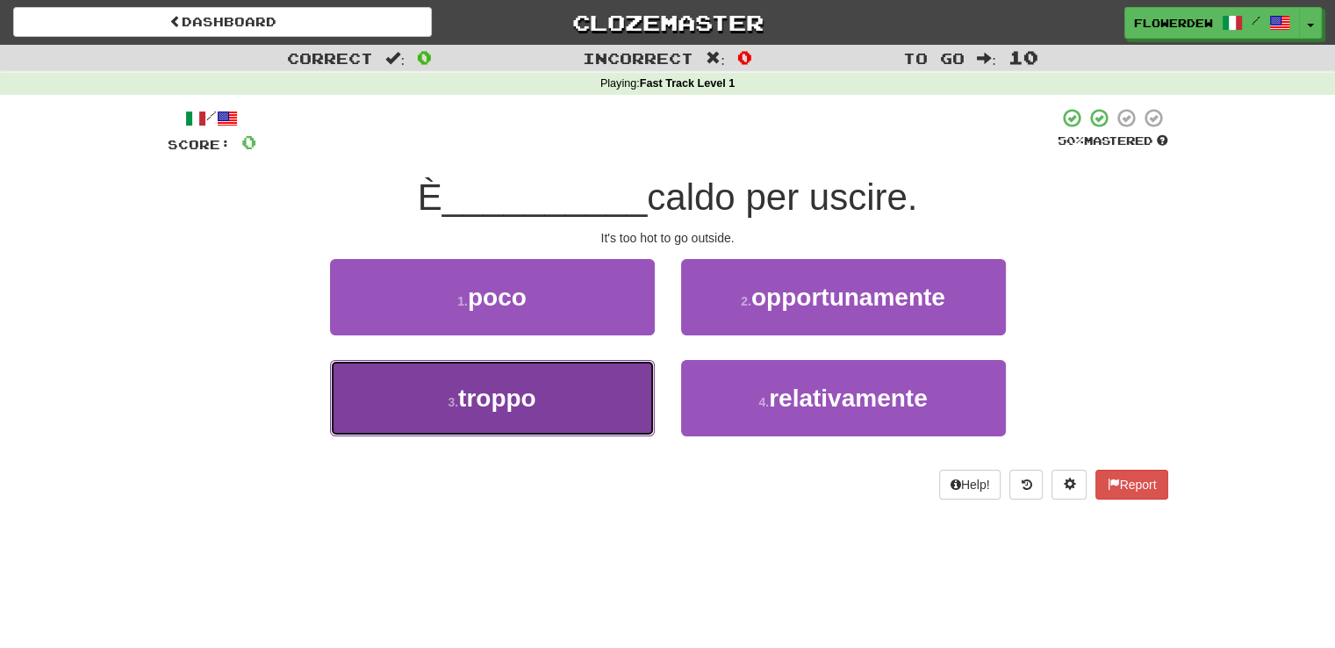
click at [556, 387] on button "3 . troppo" at bounding box center [492, 398] width 325 height 76
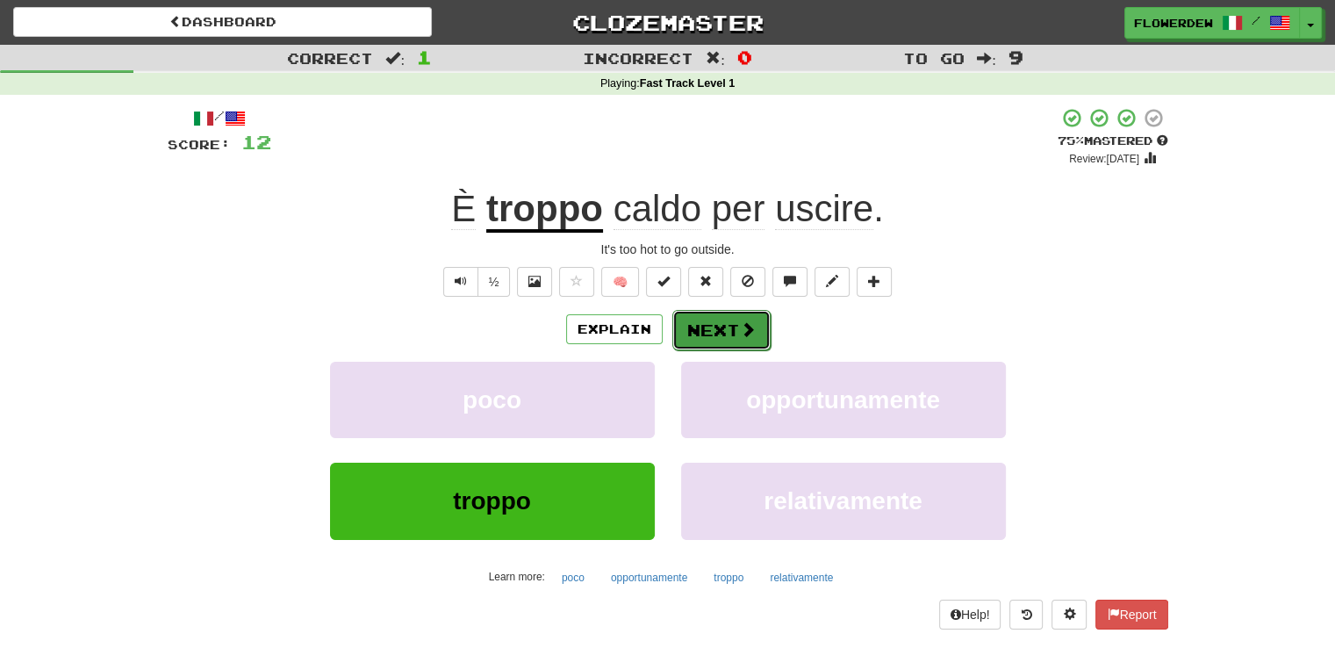
click at [718, 313] on button "Next" at bounding box center [721, 330] width 98 height 40
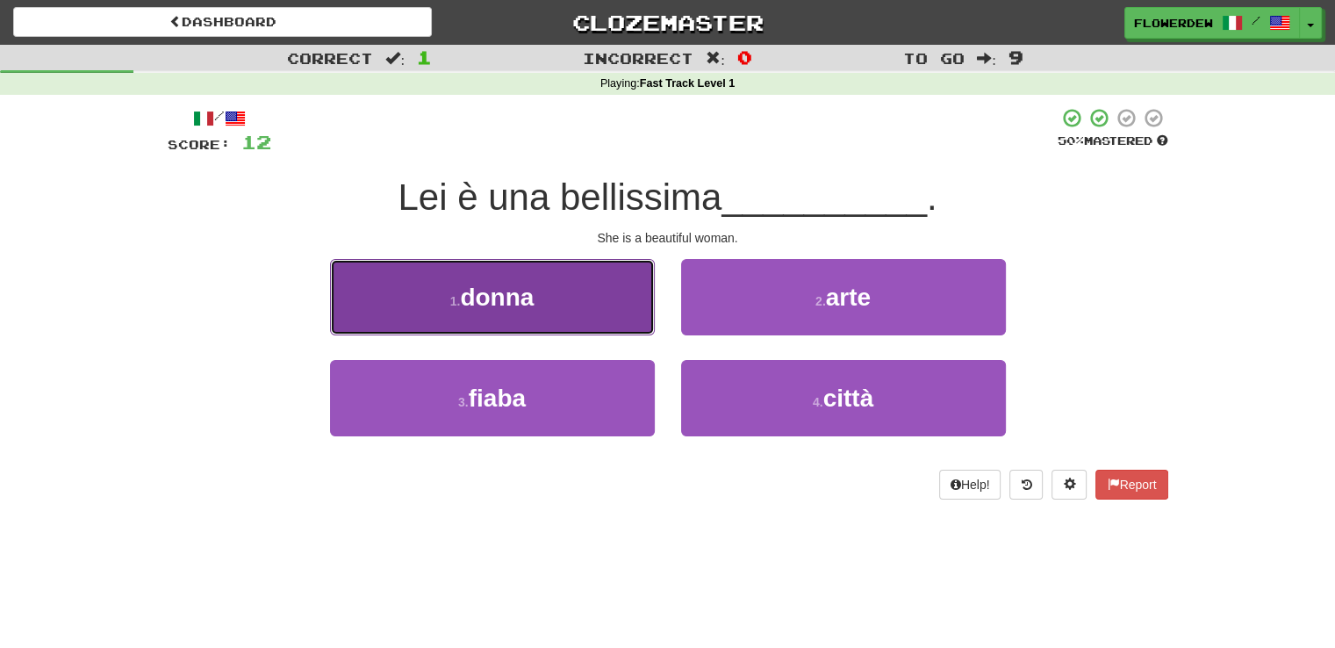
click at [591, 322] on button "1 . donna" at bounding box center [492, 297] width 325 height 76
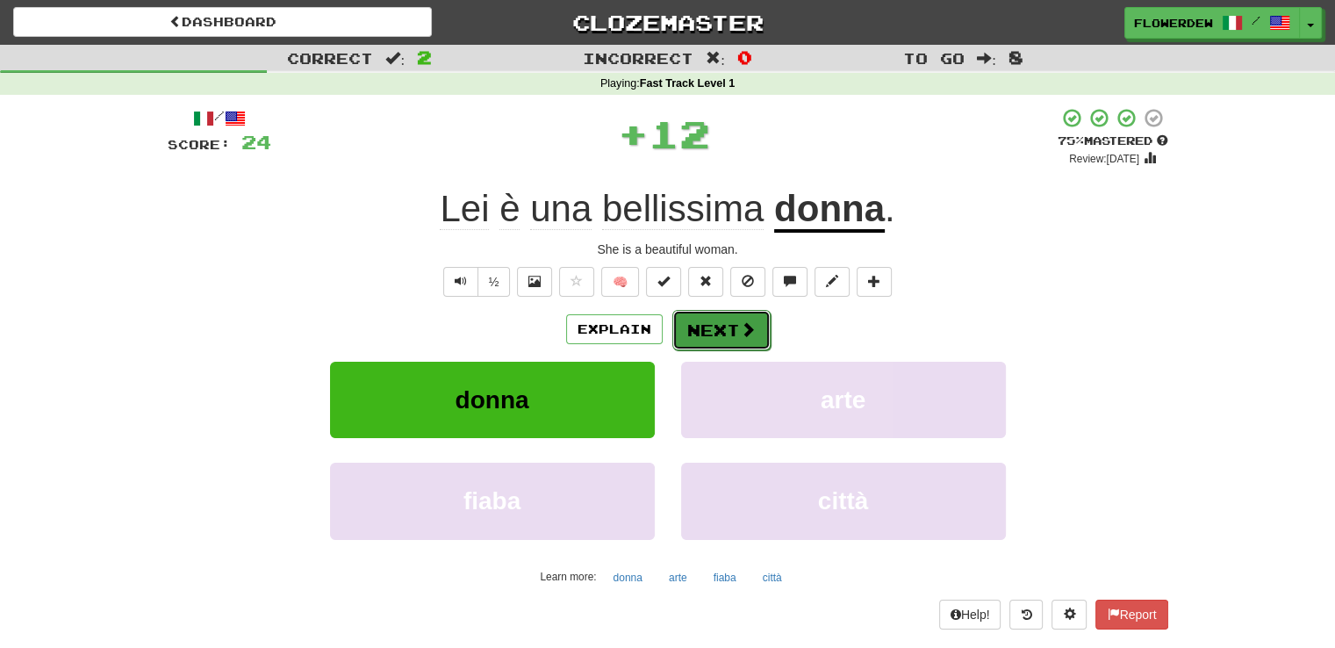
click at [706, 317] on button "Next" at bounding box center [721, 330] width 98 height 40
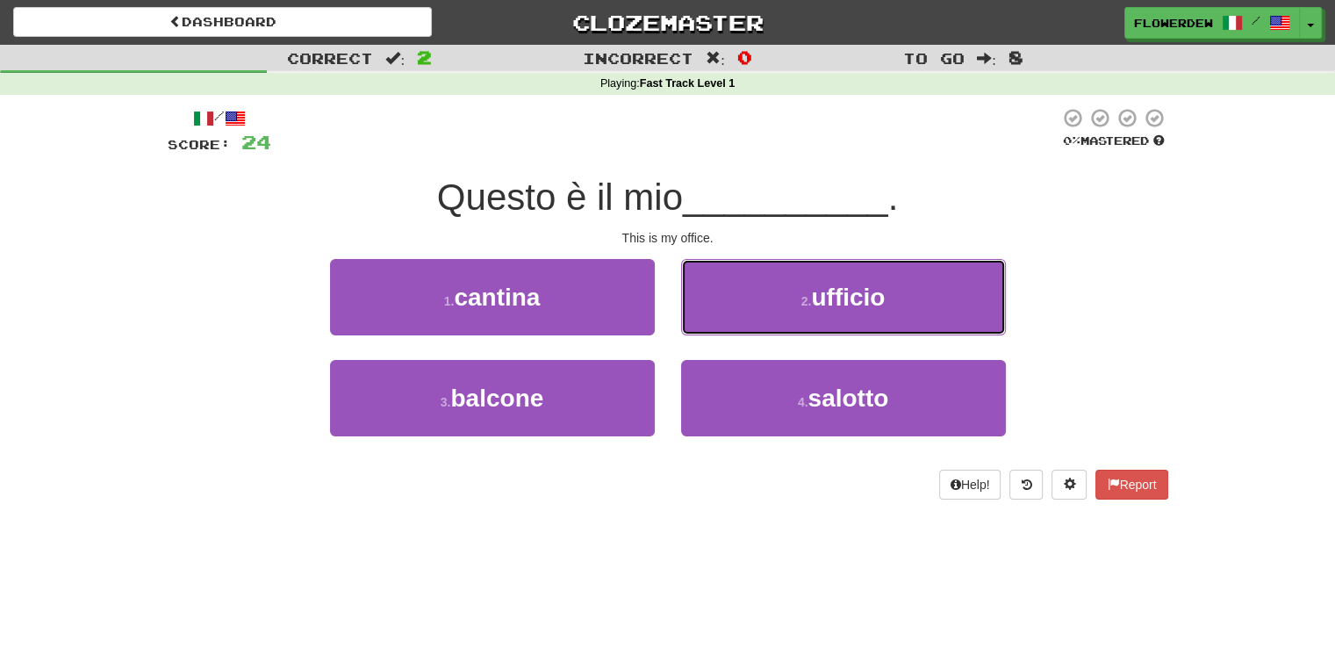
click at [706, 317] on button "2 . ufficio" at bounding box center [843, 297] width 325 height 76
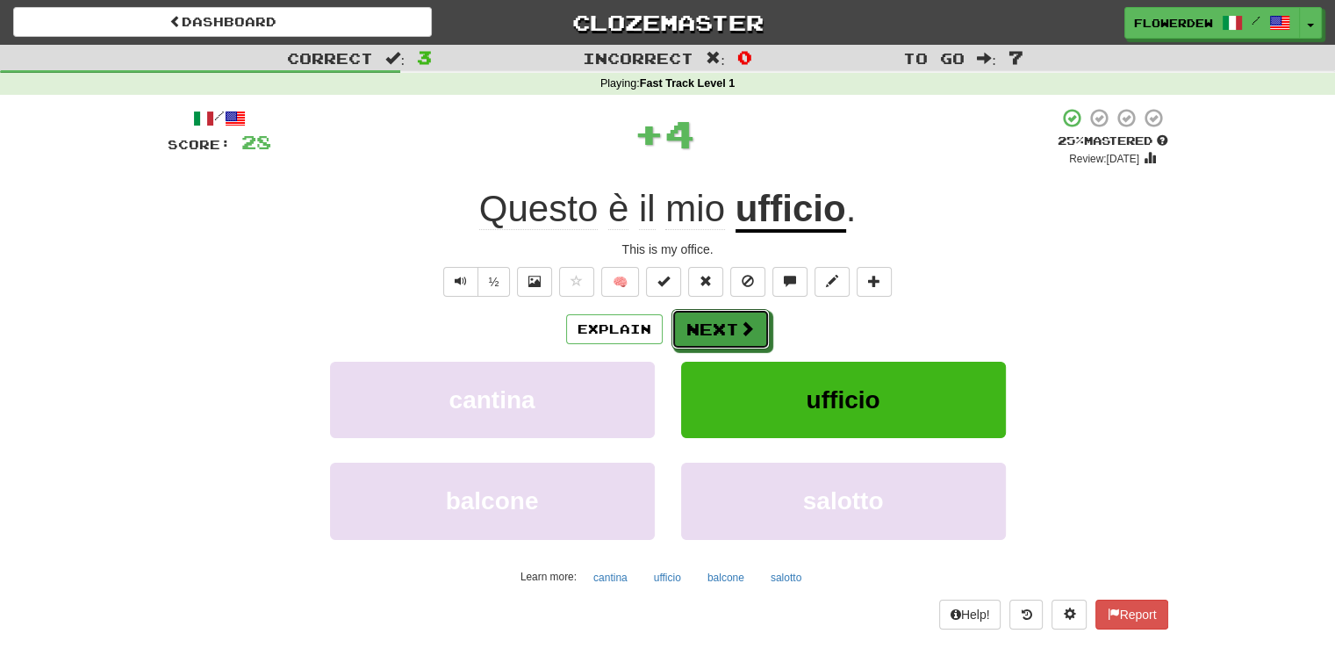
click at [706, 317] on button "Next" at bounding box center [720, 329] width 98 height 40
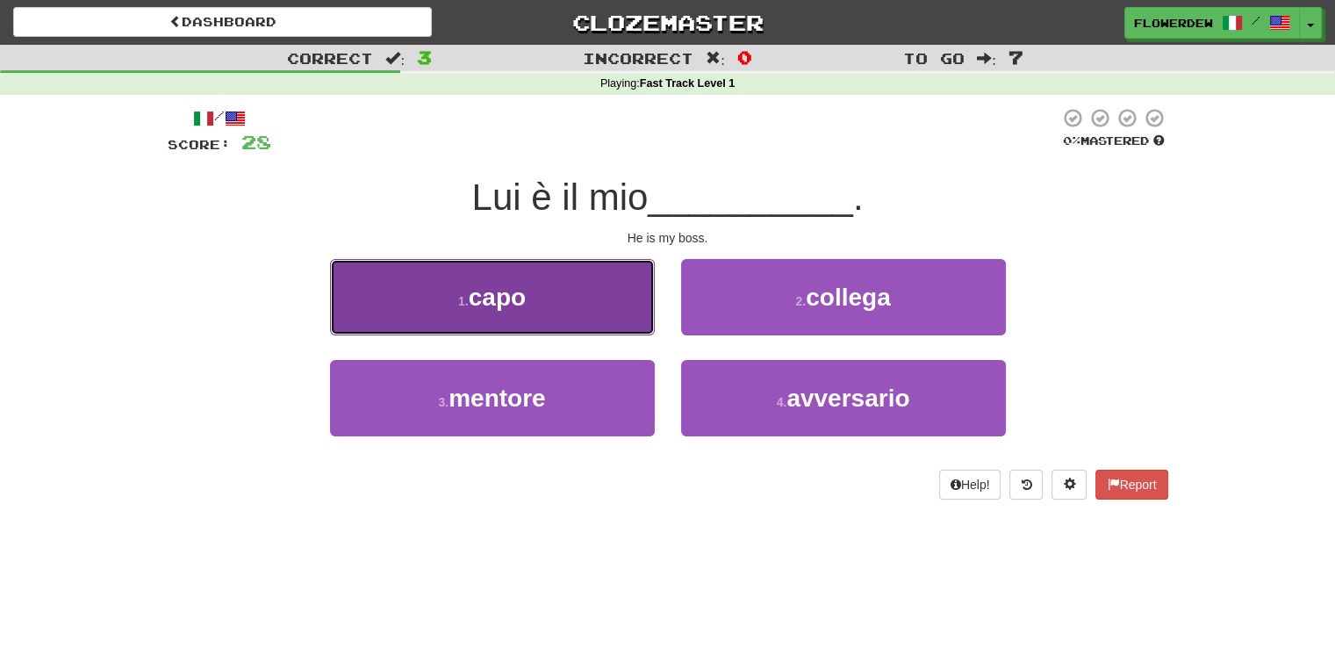
click at [612, 319] on button "1 . capo" at bounding box center [492, 297] width 325 height 76
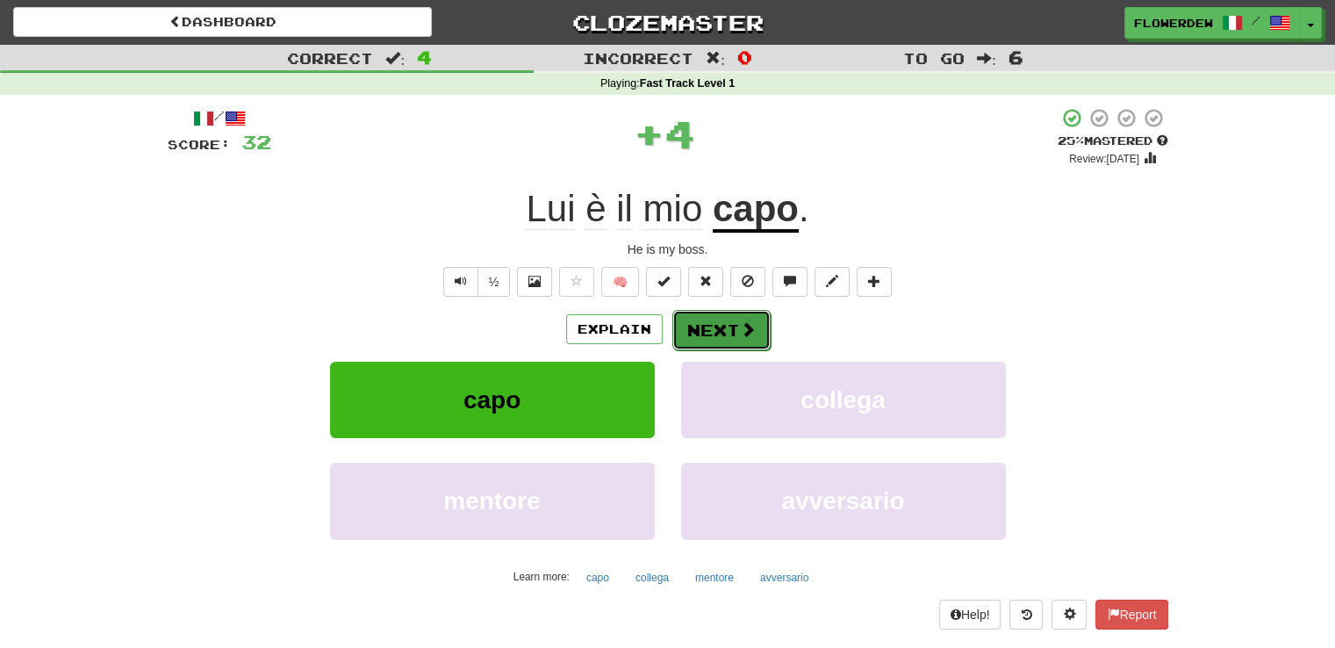
click at [714, 318] on button "Next" at bounding box center [721, 330] width 98 height 40
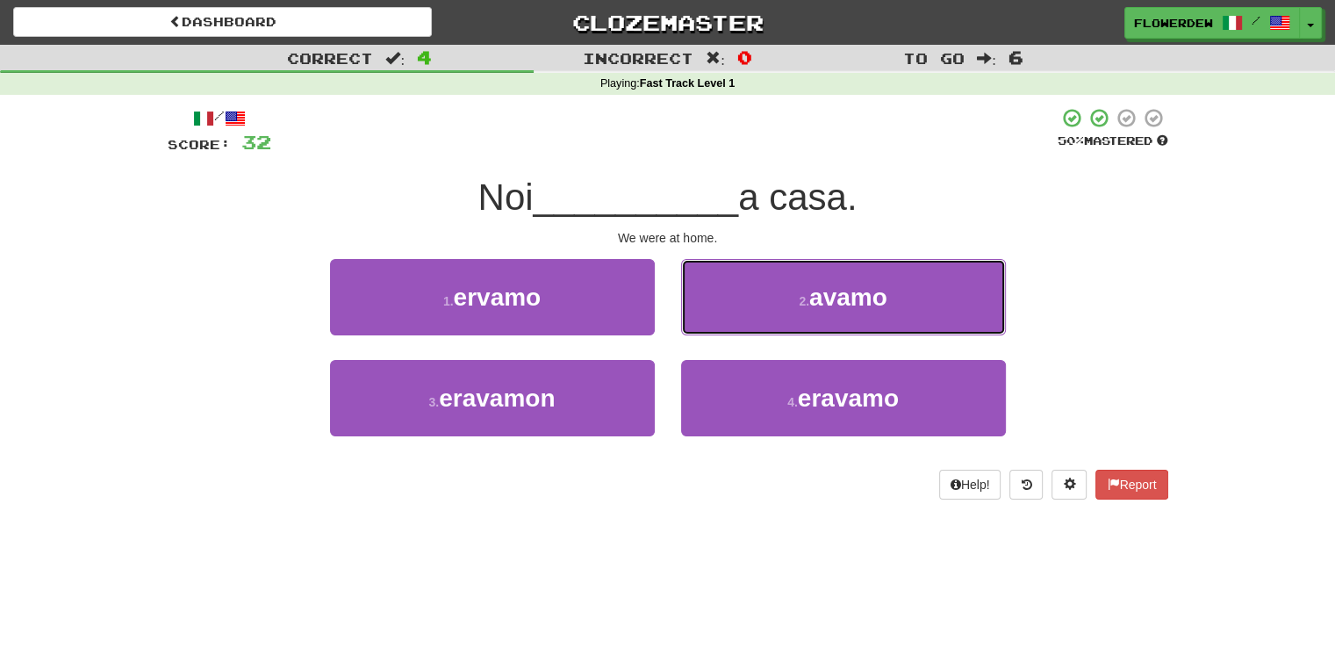
click at [714, 318] on button "2 . avamo" at bounding box center [843, 297] width 325 height 76
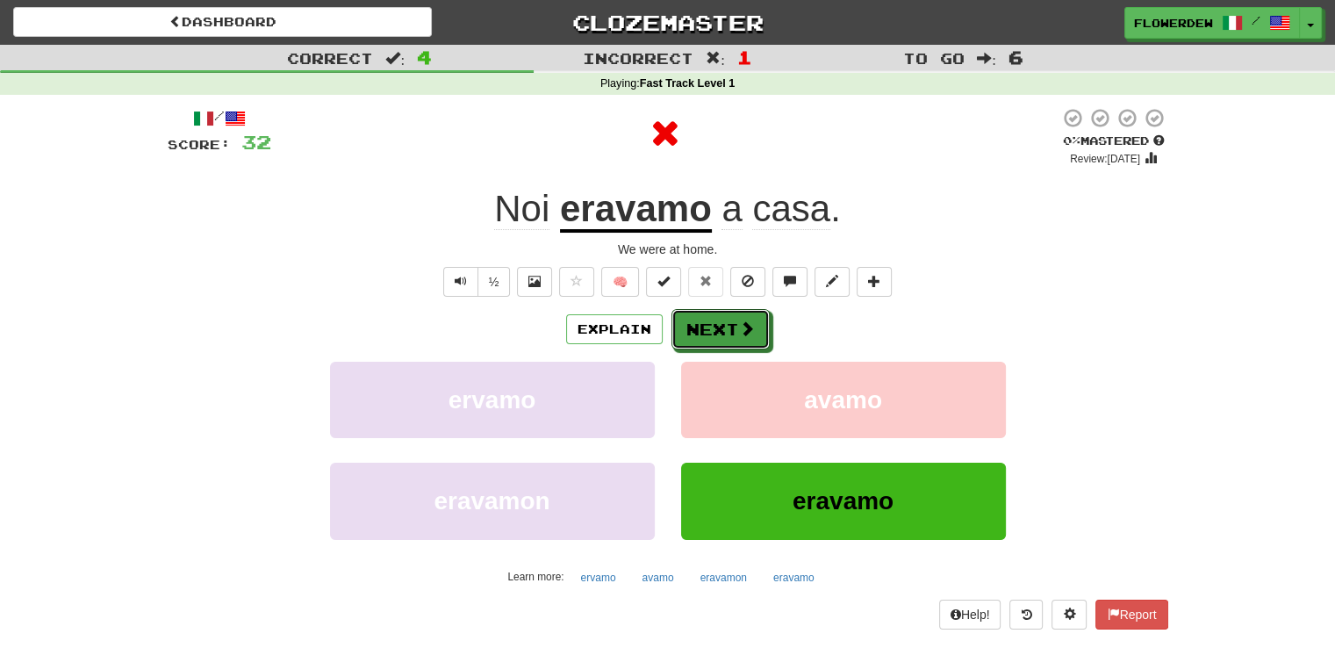
click at [714, 318] on button "Next" at bounding box center [720, 329] width 98 height 40
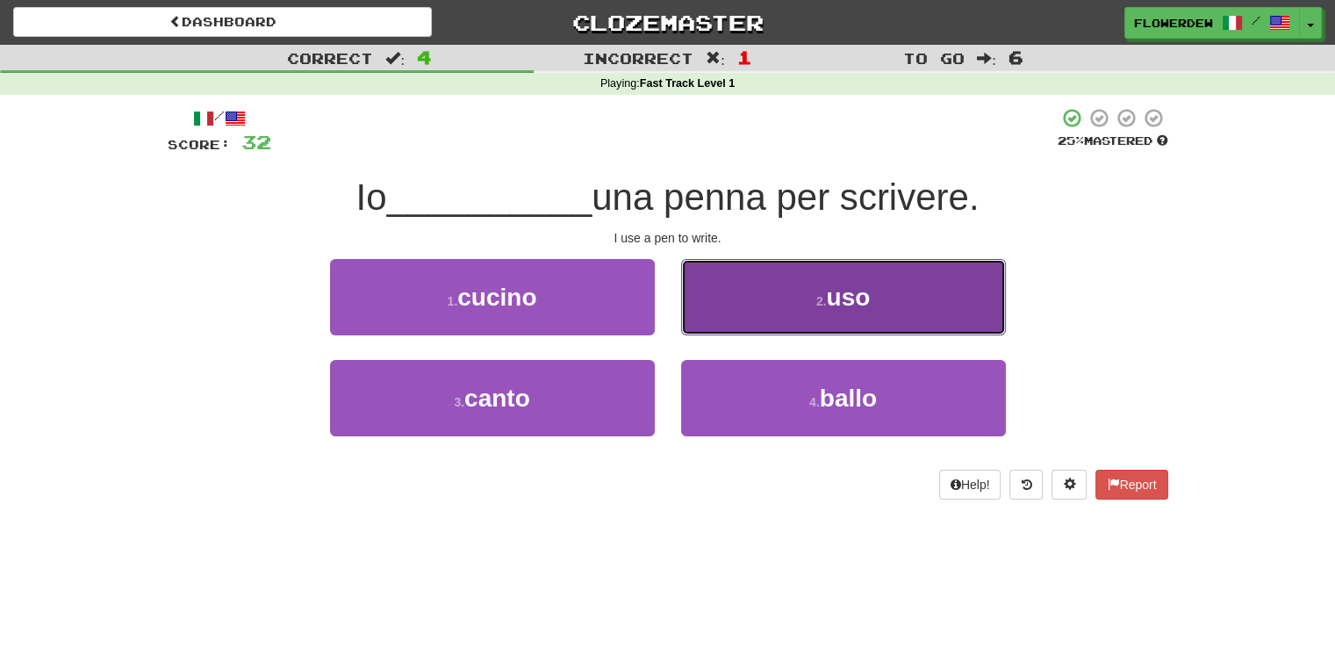
click at [720, 314] on button "2 . uso" at bounding box center [843, 297] width 325 height 76
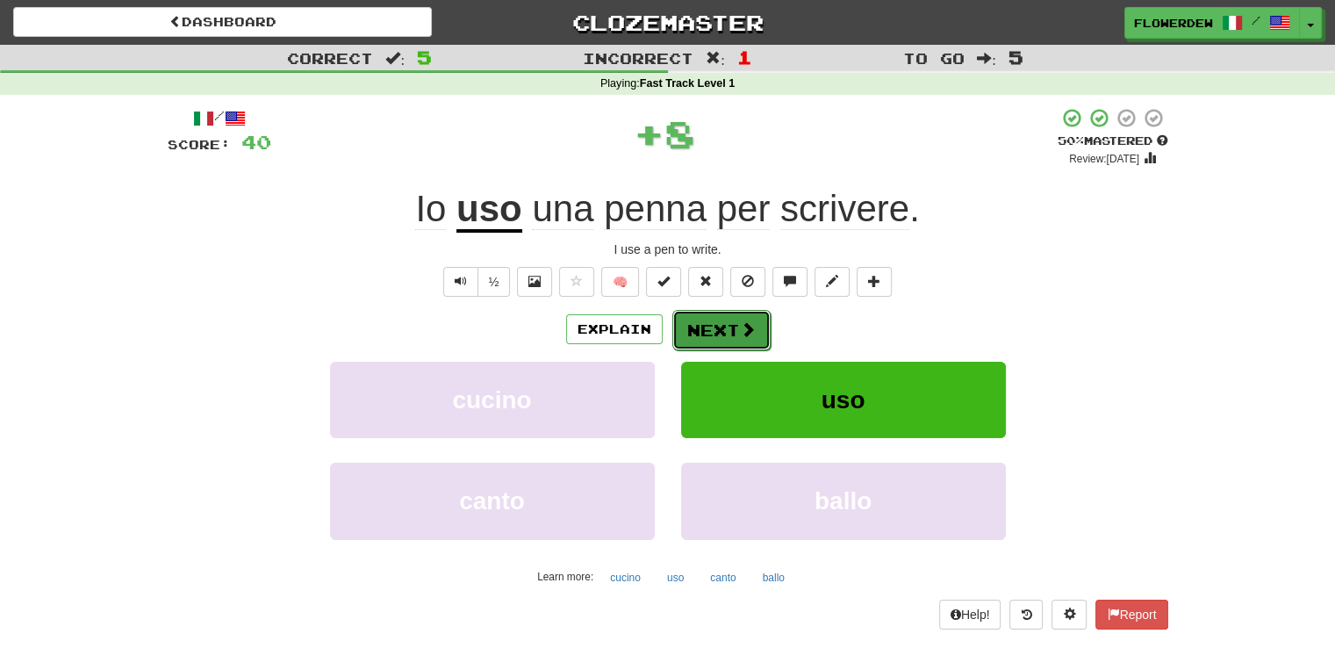
click at [716, 333] on button "Next" at bounding box center [721, 330] width 98 height 40
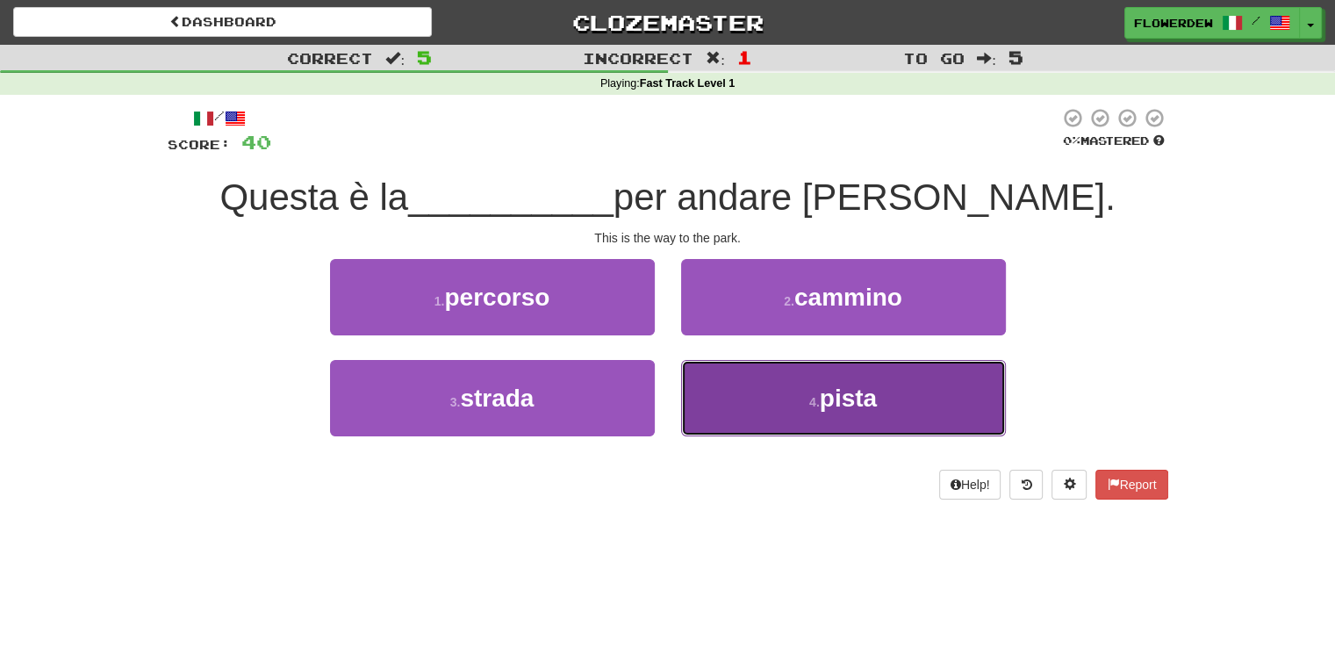
click at [714, 391] on button "4 . pista" at bounding box center [843, 398] width 325 height 76
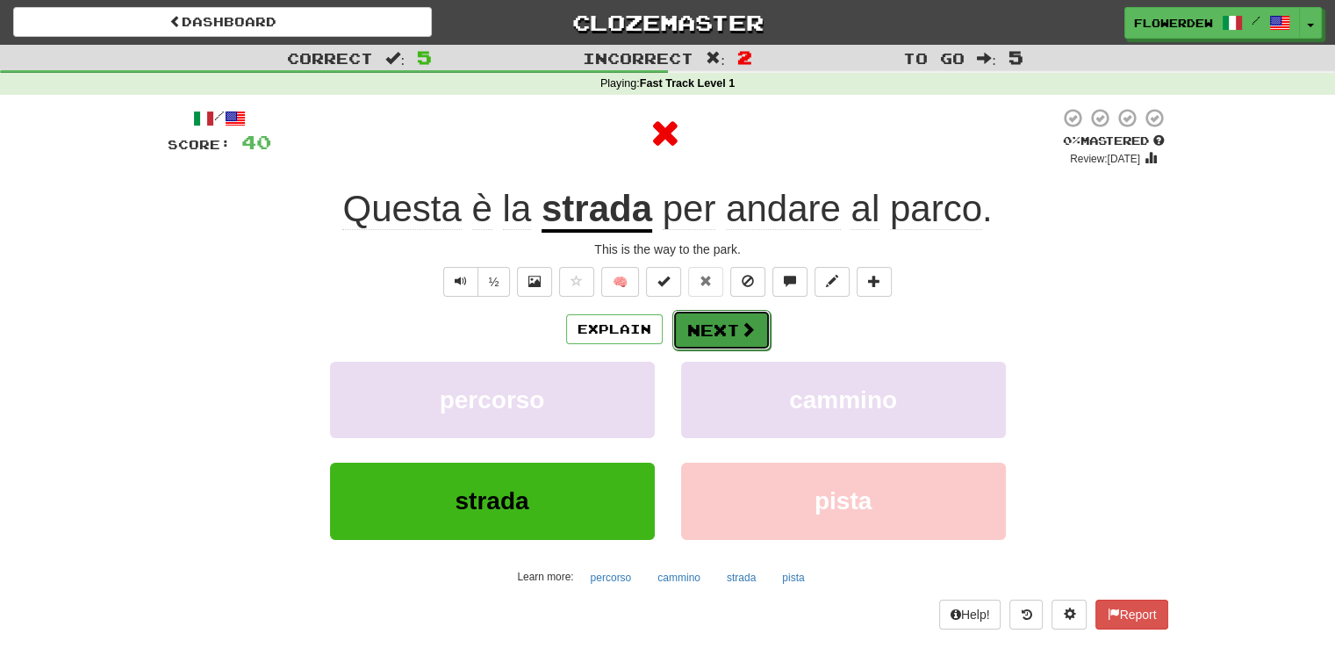
click at [723, 330] on button "Next" at bounding box center [721, 330] width 98 height 40
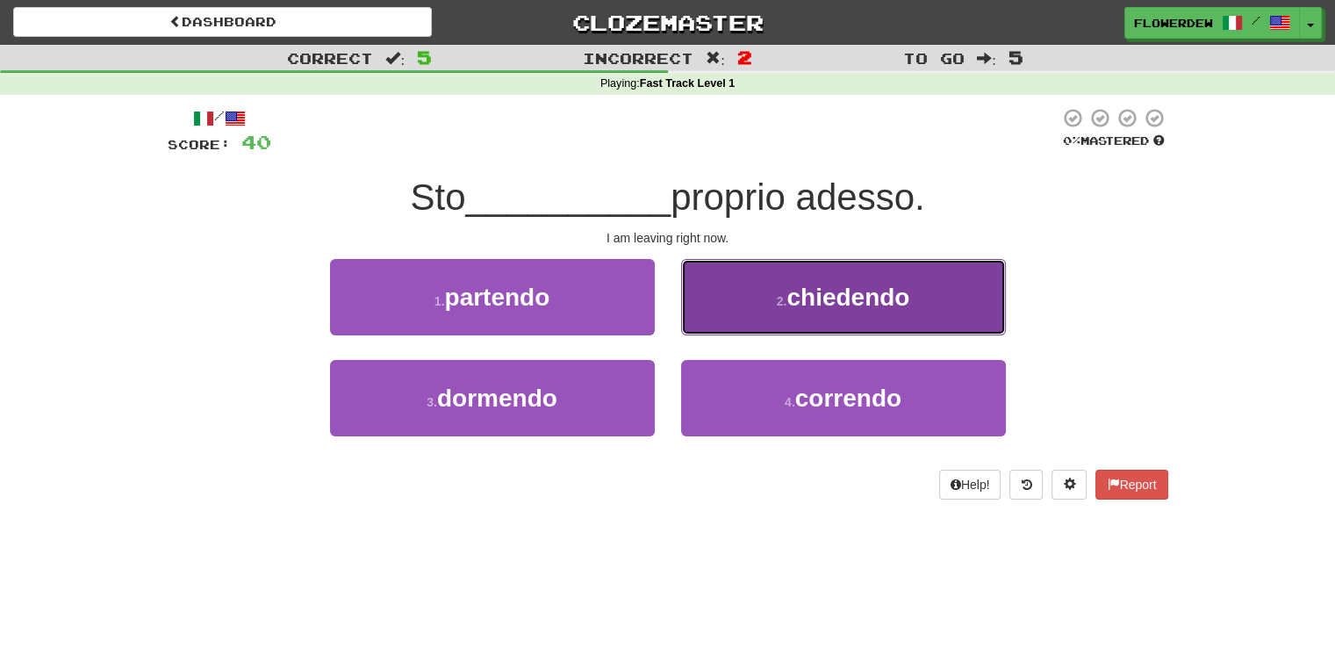
click at [764, 327] on button "2 . chiedendo" at bounding box center [843, 297] width 325 height 76
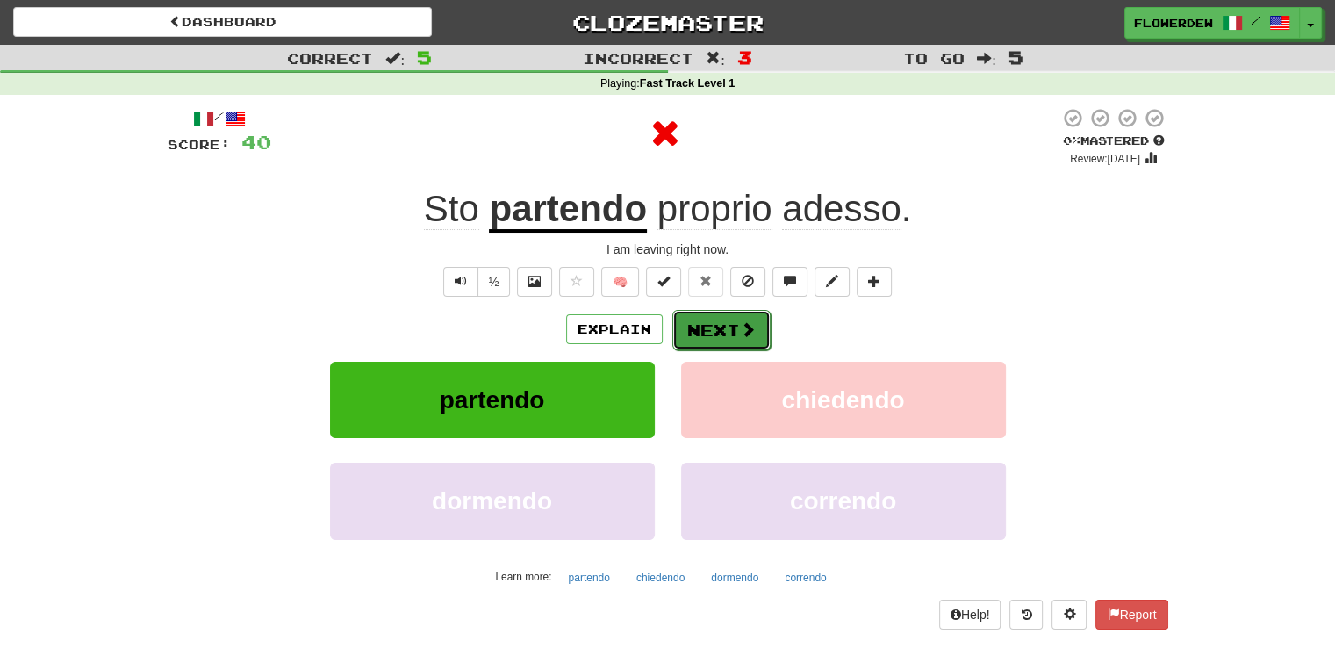
click at [734, 328] on button "Next" at bounding box center [721, 330] width 98 height 40
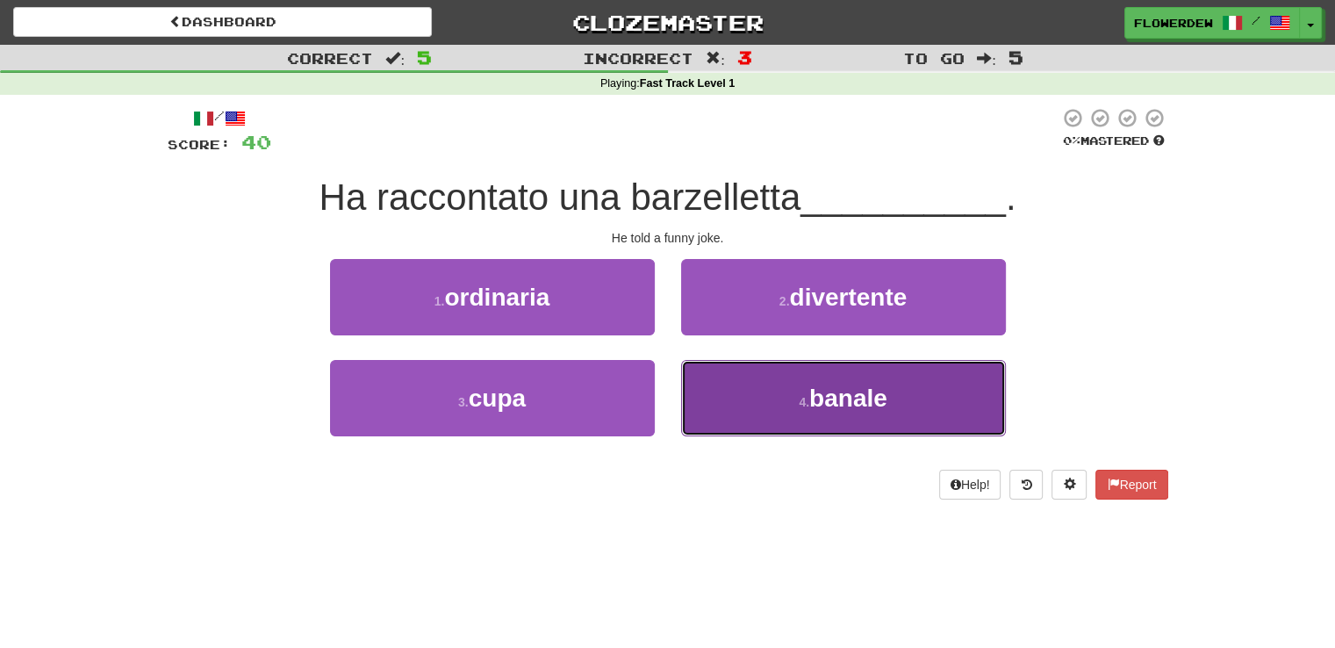
click at [734, 382] on button "4 . banale" at bounding box center [843, 398] width 325 height 76
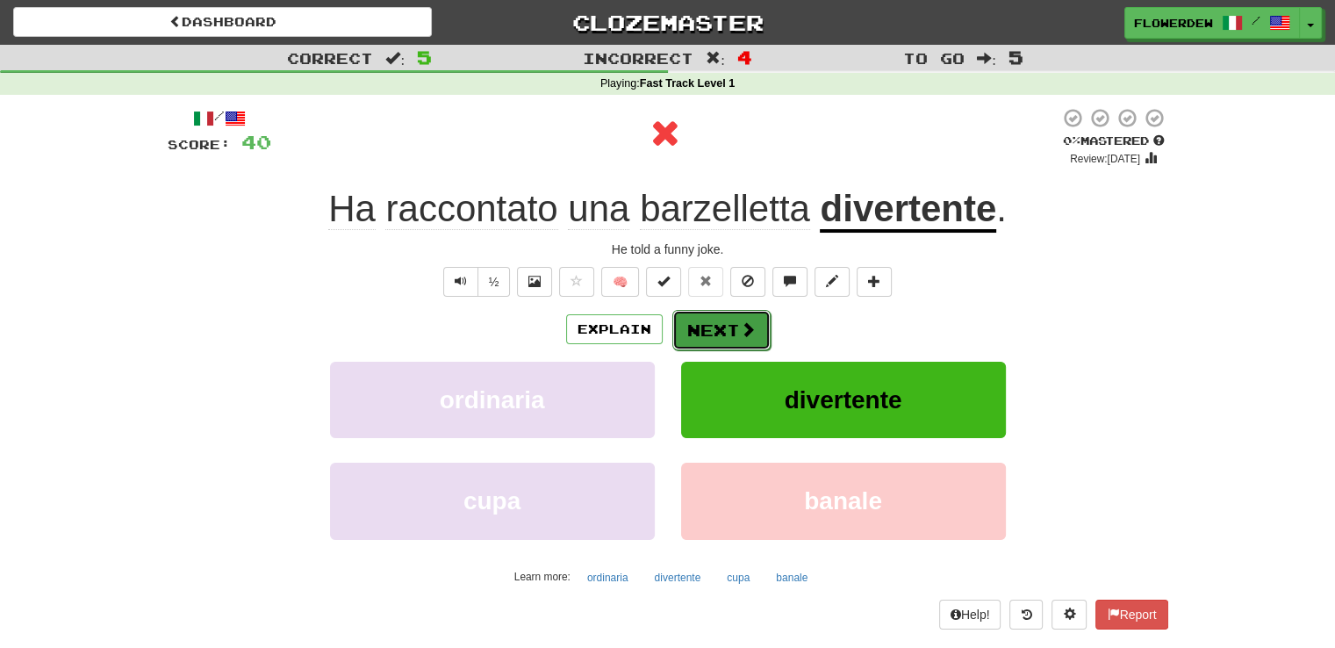
click at [745, 326] on span at bounding box center [748, 329] width 16 height 16
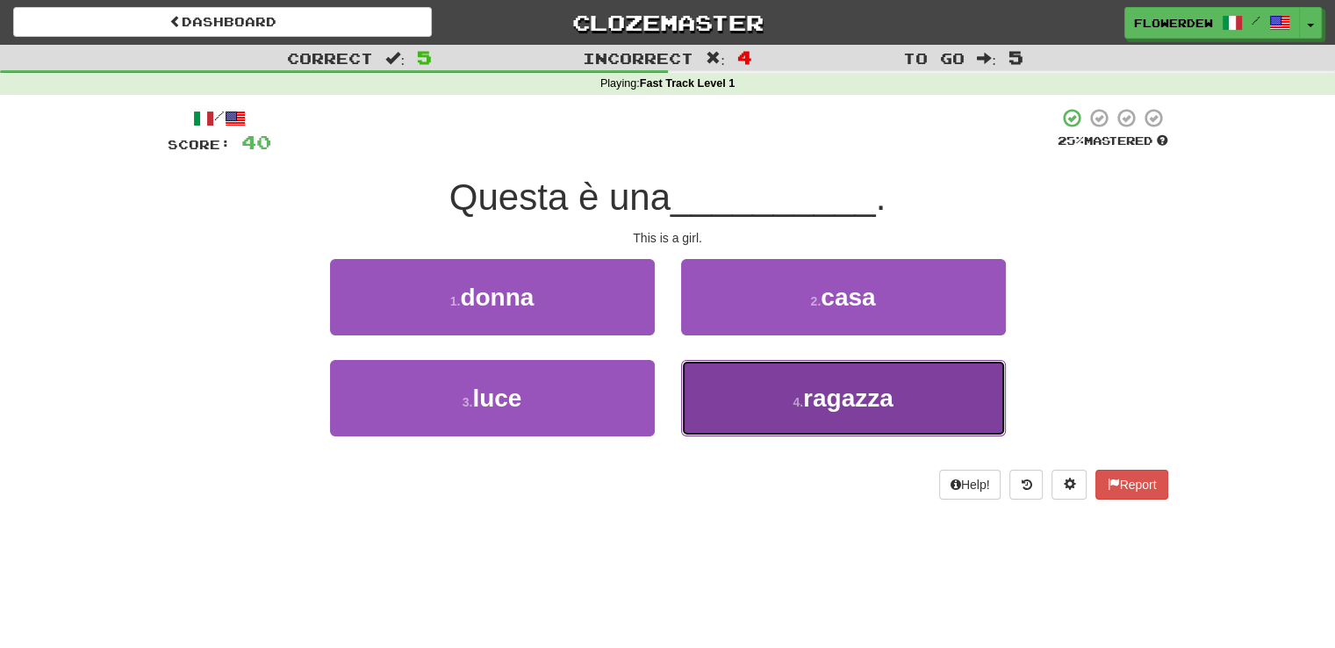
click at [714, 409] on button "4 . ragazza" at bounding box center [843, 398] width 325 height 76
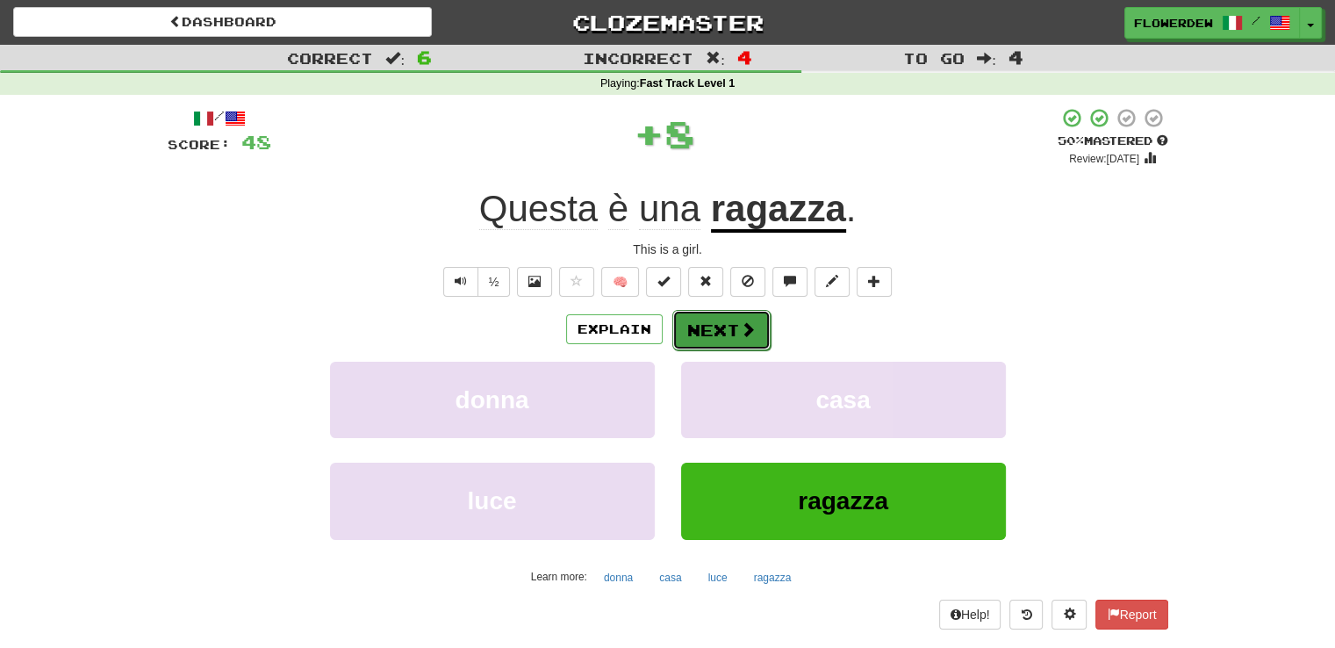
click at [714, 337] on button "Next" at bounding box center [721, 330] width 98 height 40
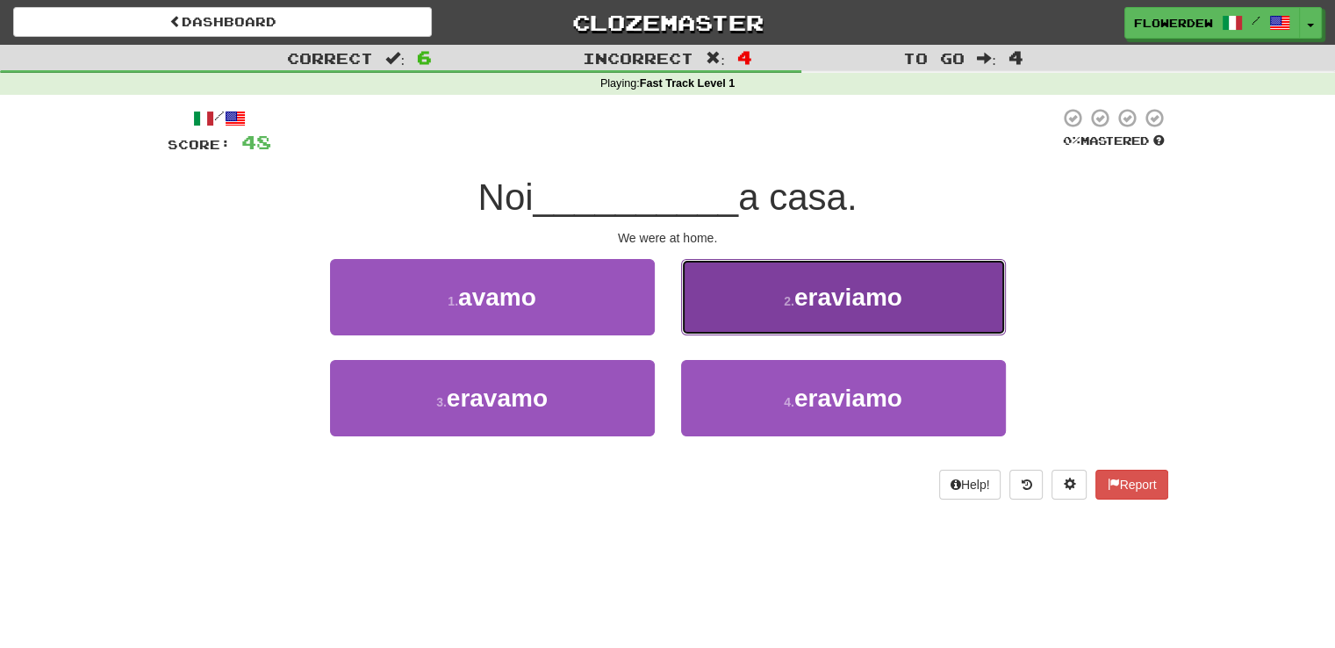
click at [733, 309] on button "2 . eraviamo" at bounding box center [843, 297] width 325 height 76
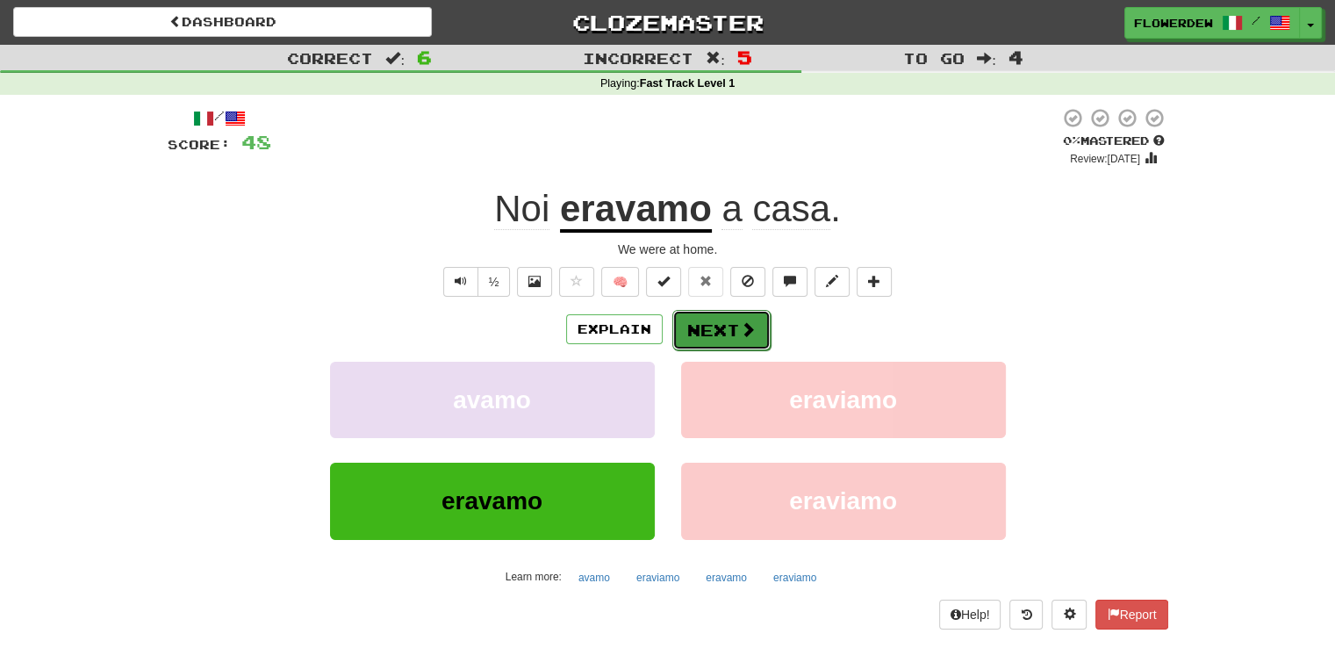
click at [727, 333] on button "Next" at bounding box center [721, 330] width 98 height 40
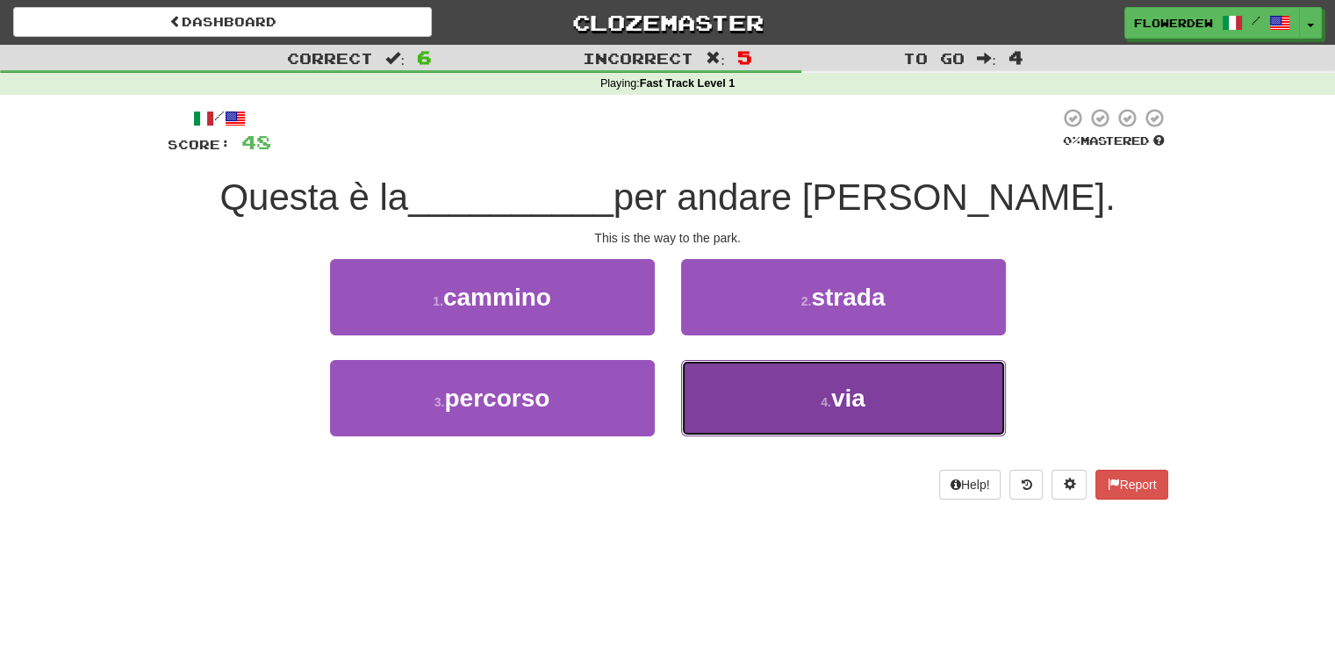
click at [728, 400] on button "4 . via" at bounding box center [843, 398] width 325 height 76
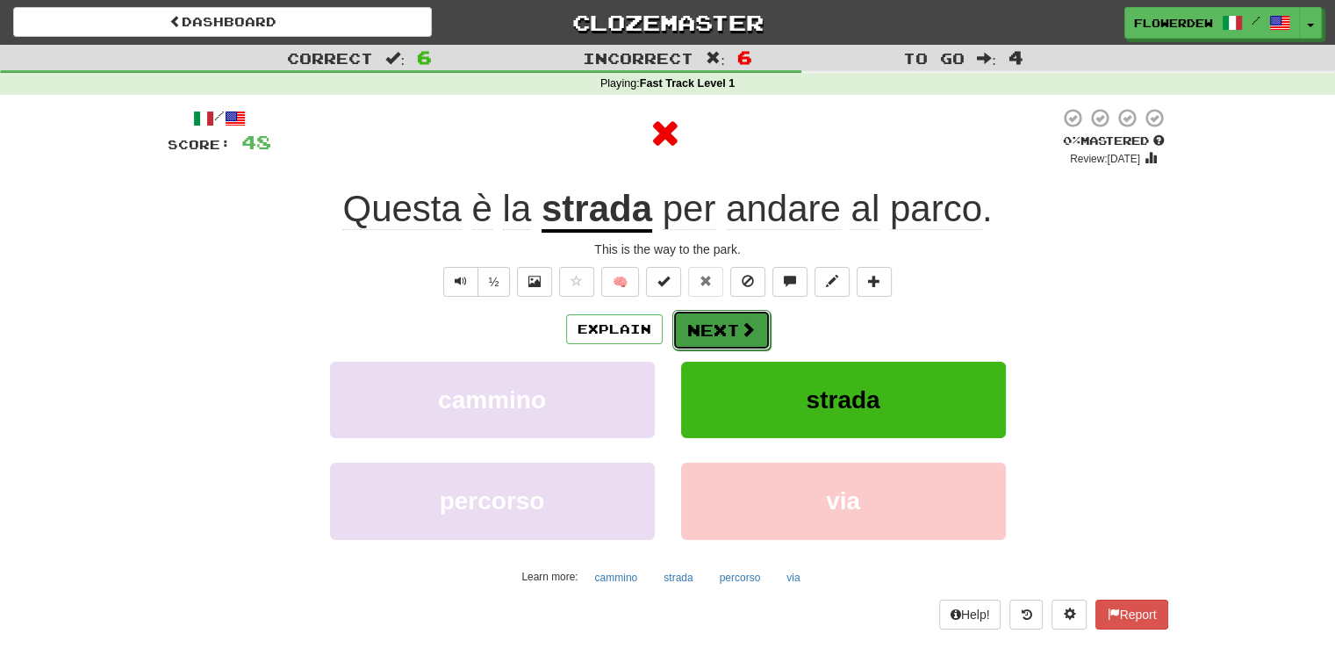
click at [725, 338] on button "Next" at bounding box center [721, 330] width 98 height 40
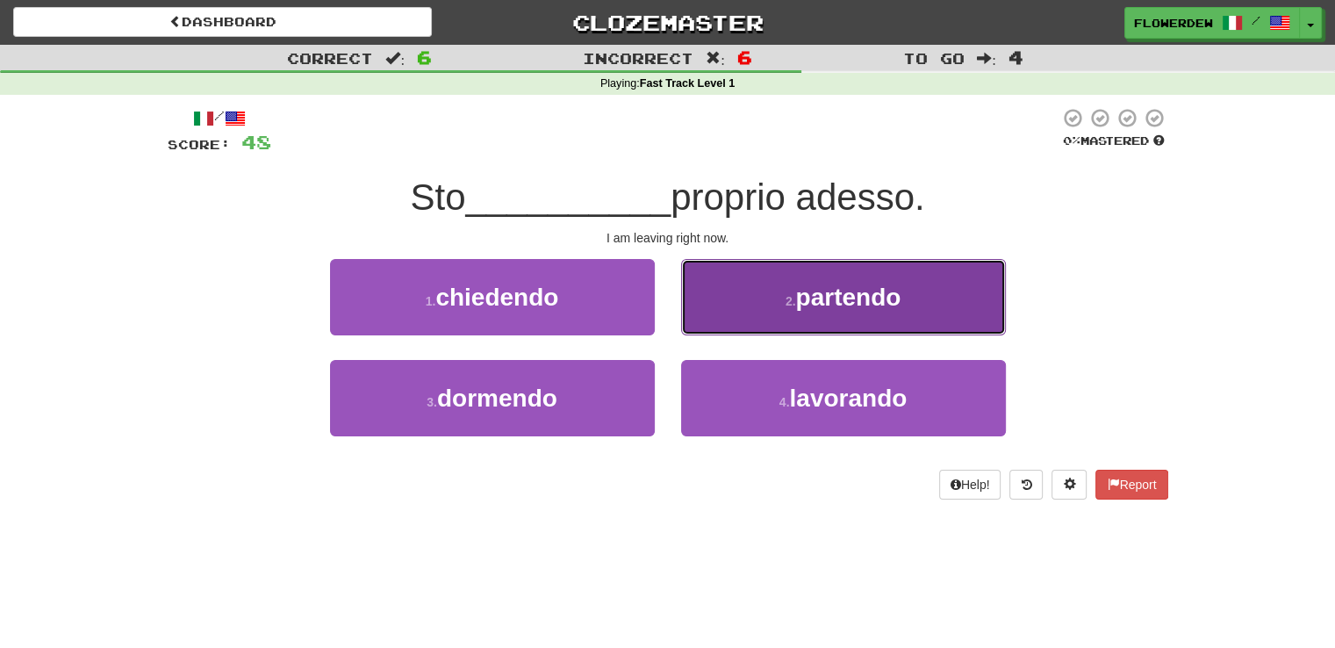
click at [748, 299] on button "2 . partendo" at bounding box center [843, 297] width 325 height 76
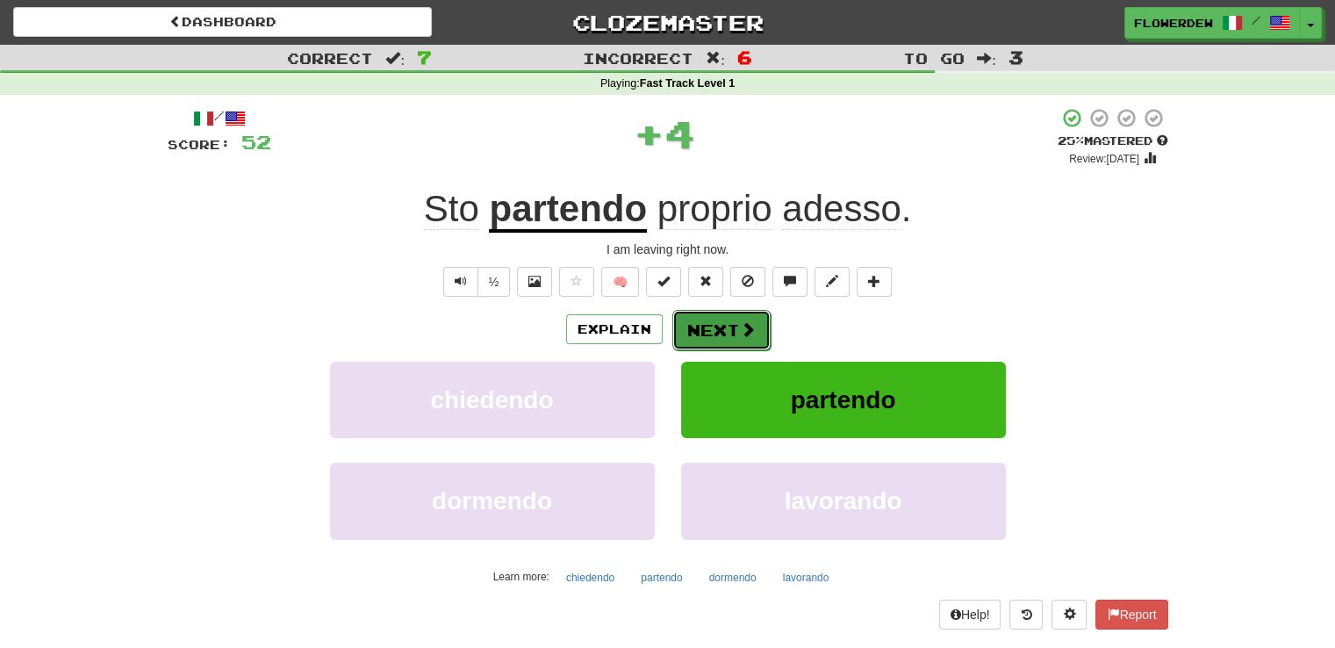
click at [728, 316] on button "Next" at bounding box center [721, 330] width 98 height 40
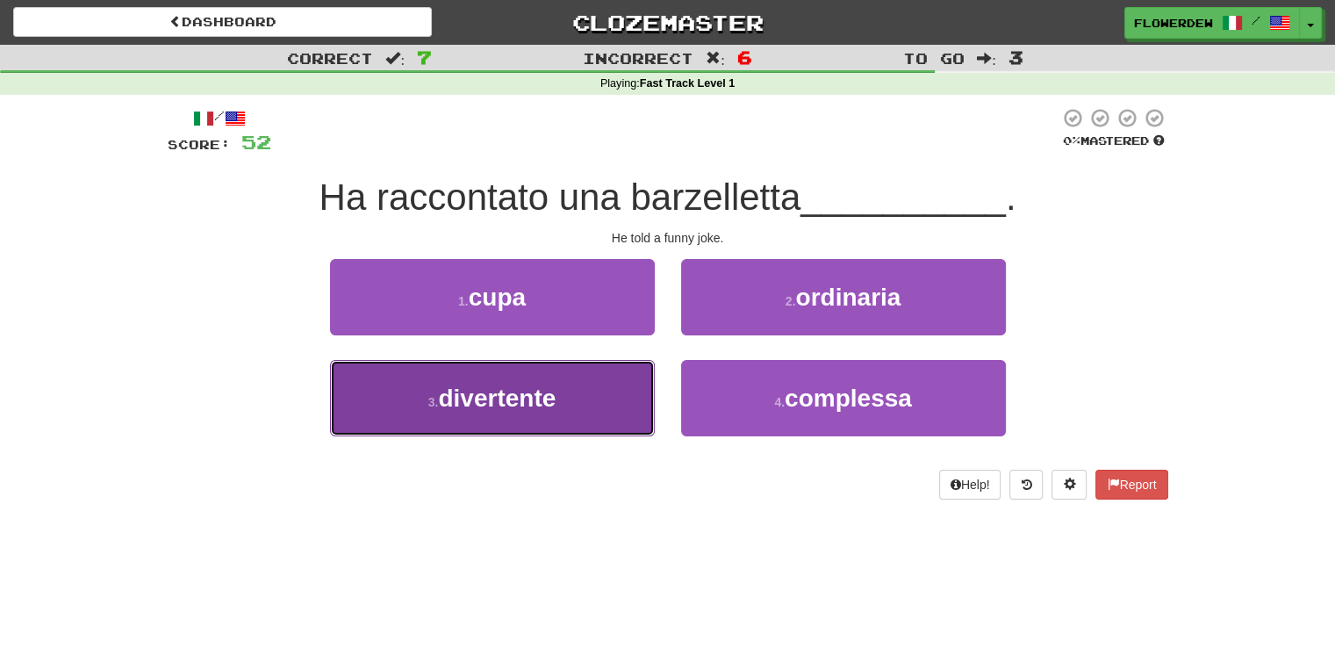
click at [581, 395] on button "3 . divertente" at bounding box center [492, 398] width 325 height 76
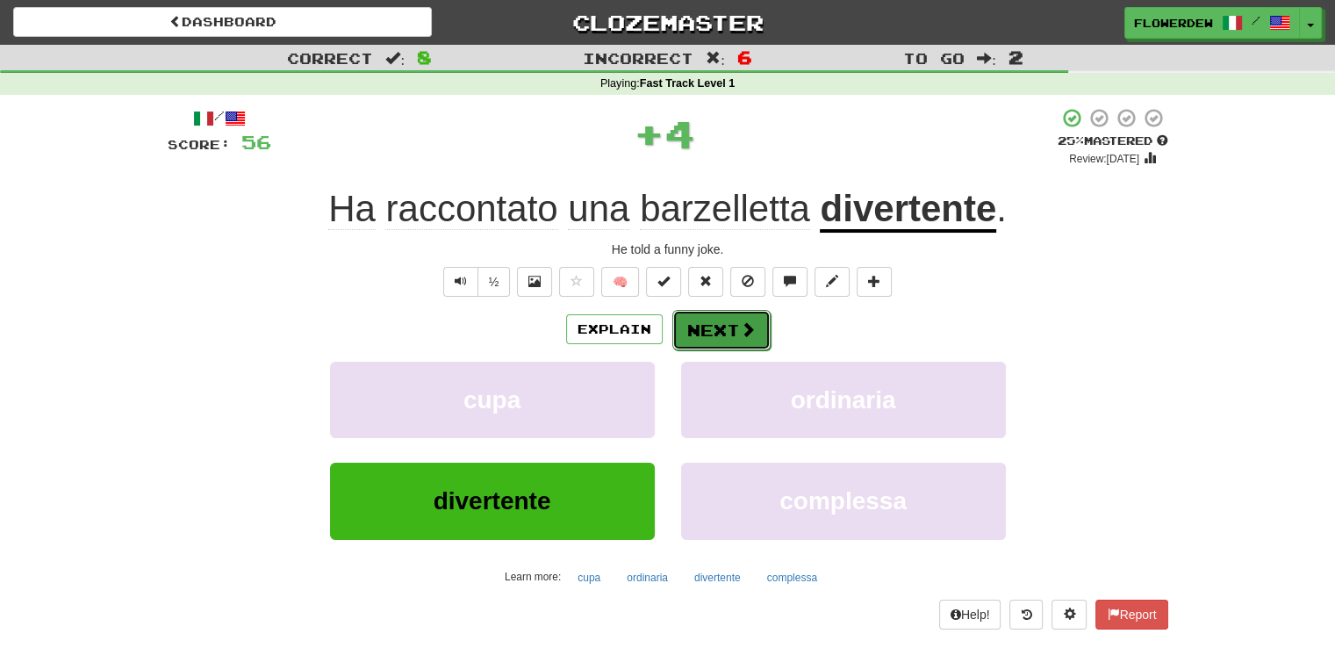
click at [699, 314] on button "Next" at bounding box center [721, 330] width 98 height 40
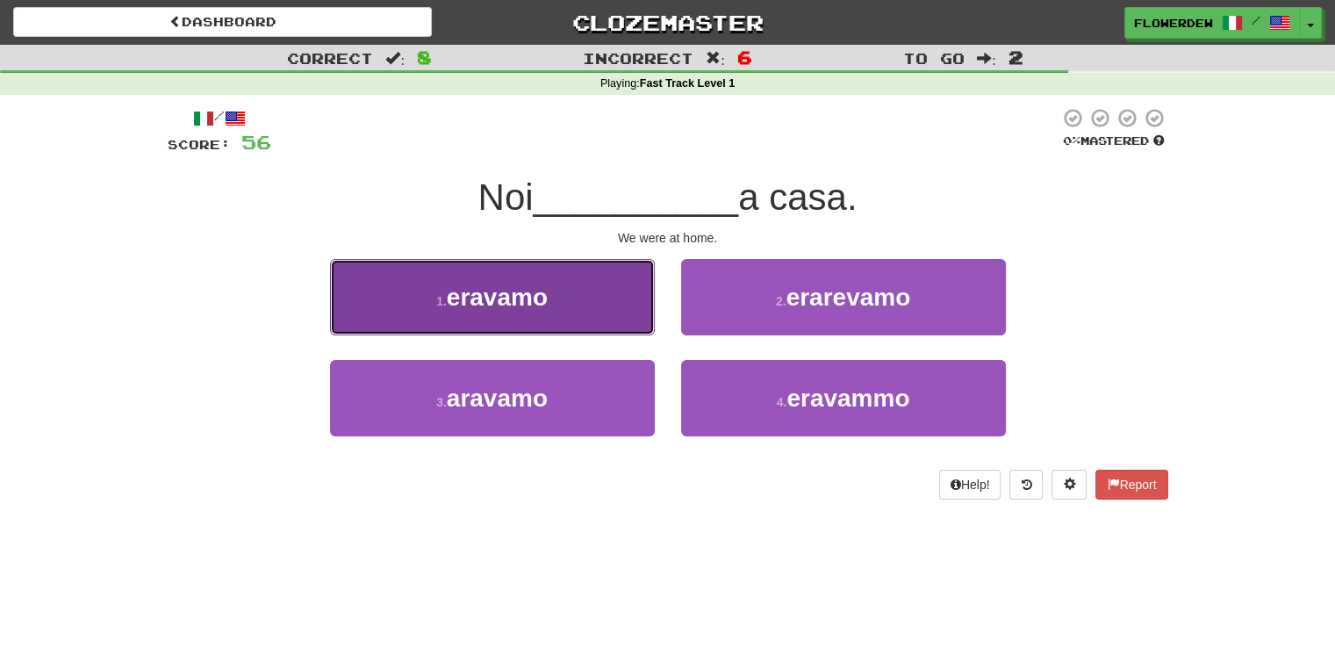
click at [611, 313] on button "1 . eravamo" at bounding box center [492, 297] width 325 height 76
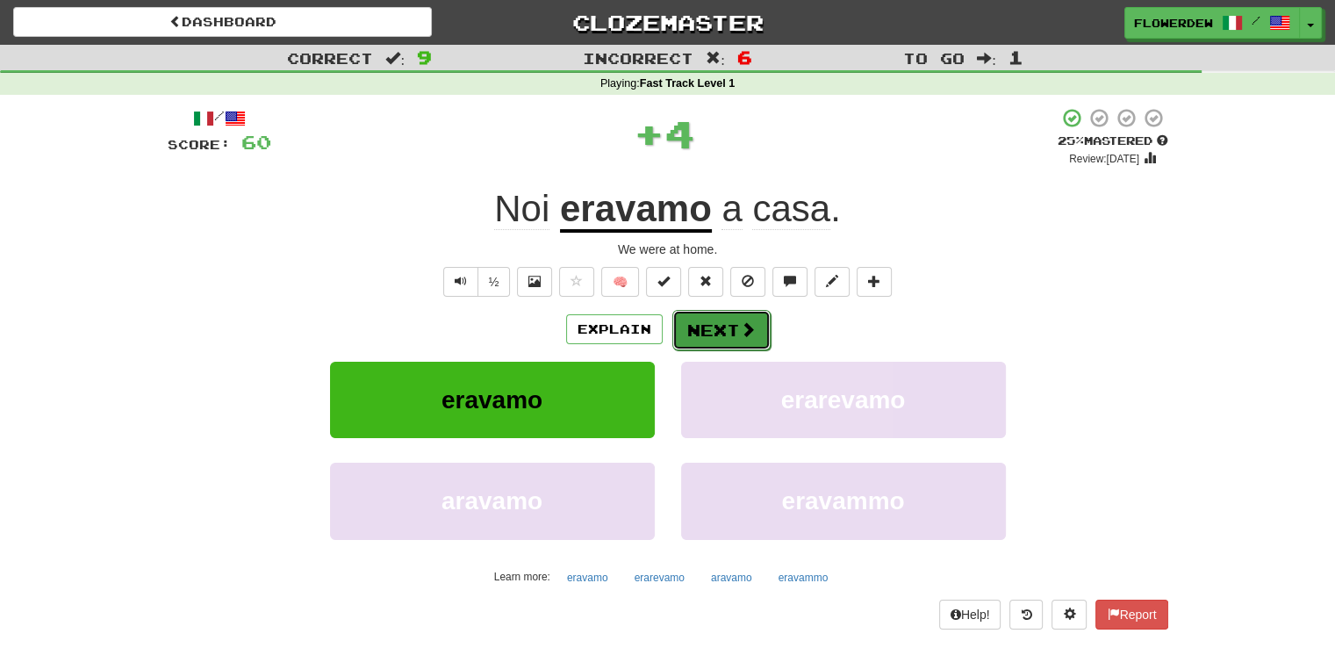
click at [690, 319] on button "Next" at bounding box center [721, 330] width 98 height 40
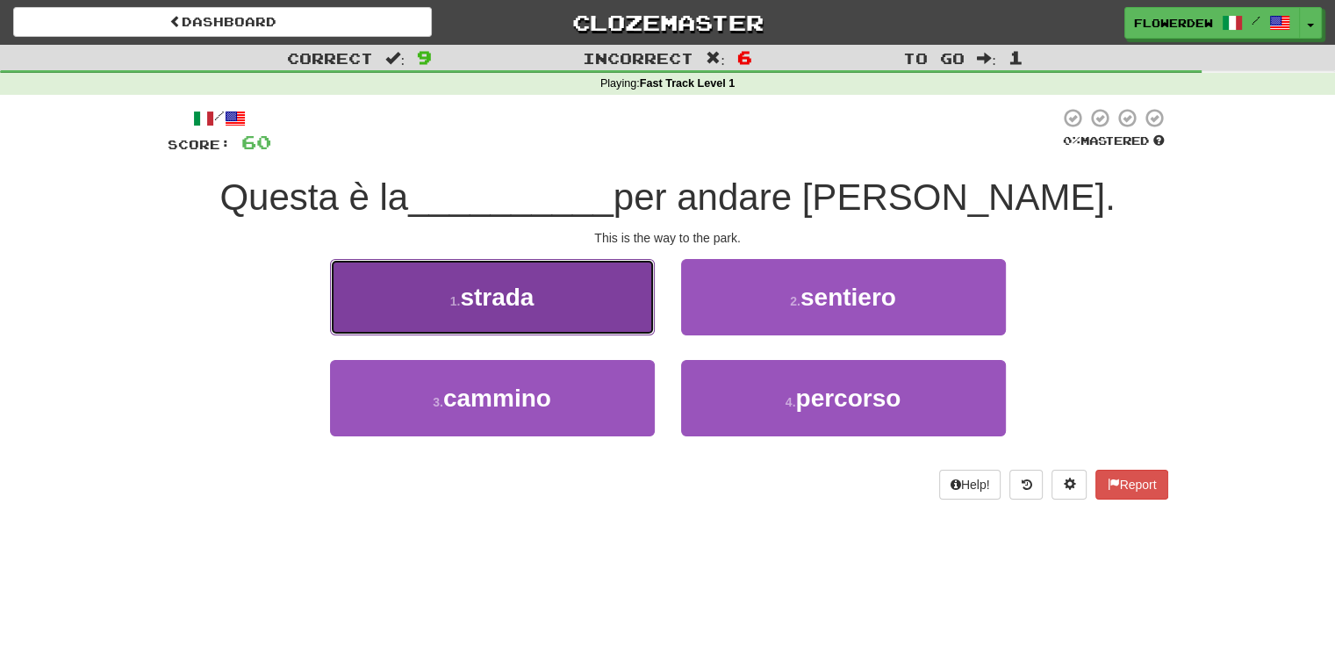
click at [592, 312] on button "1 . strada" at bounding box center [492, 297] width 325 height 76
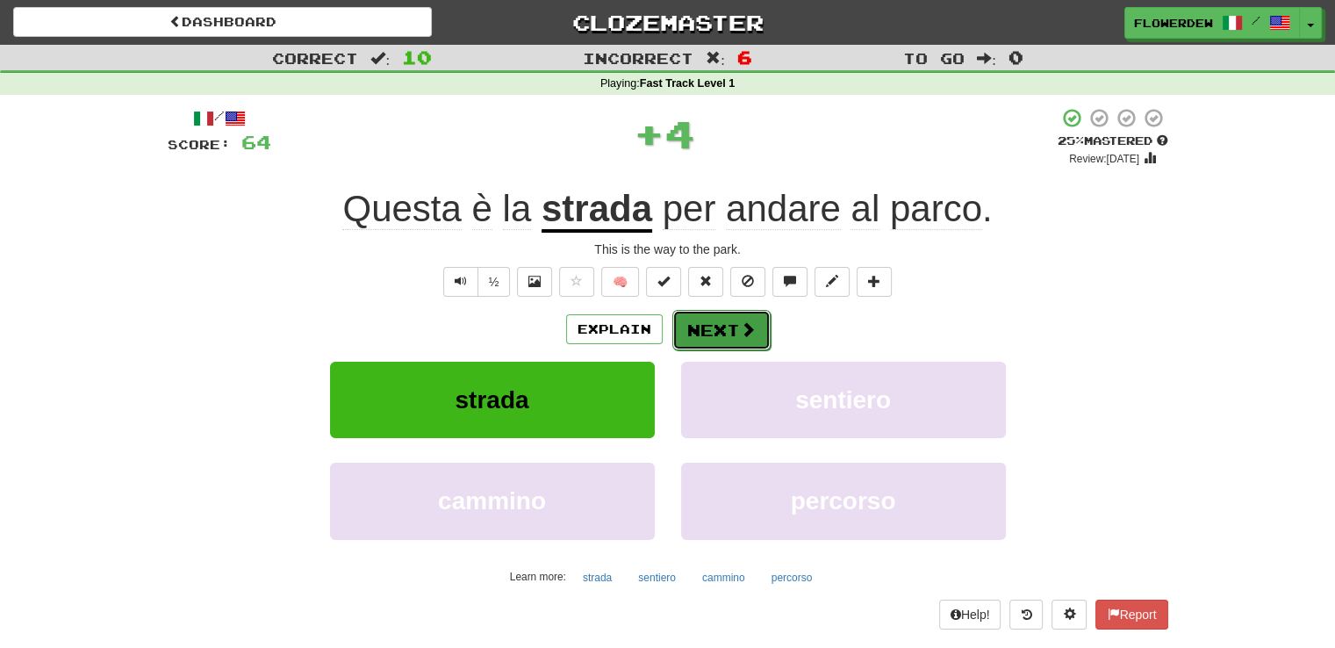
click at [706, 314] on button "Next" at bounding box center [721, 330] width 98 height 40
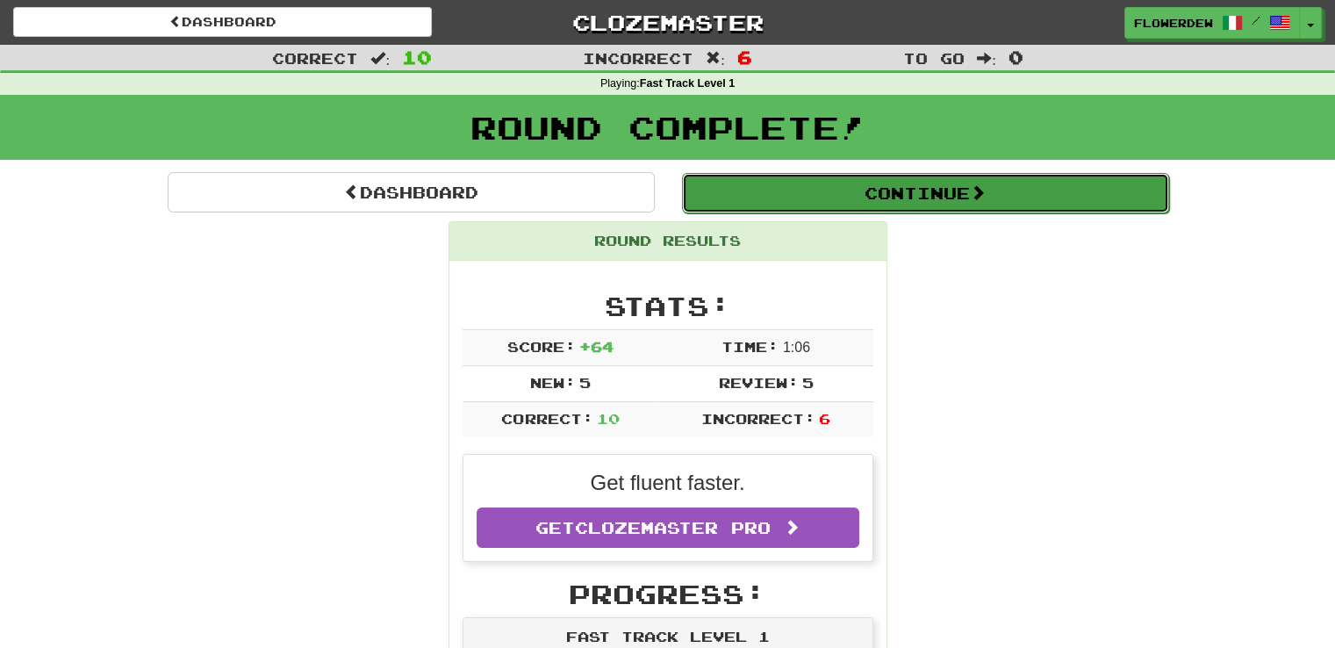
click at [764, 204] on button "Continue" at bounding box center [925, 193] width 487 height 40
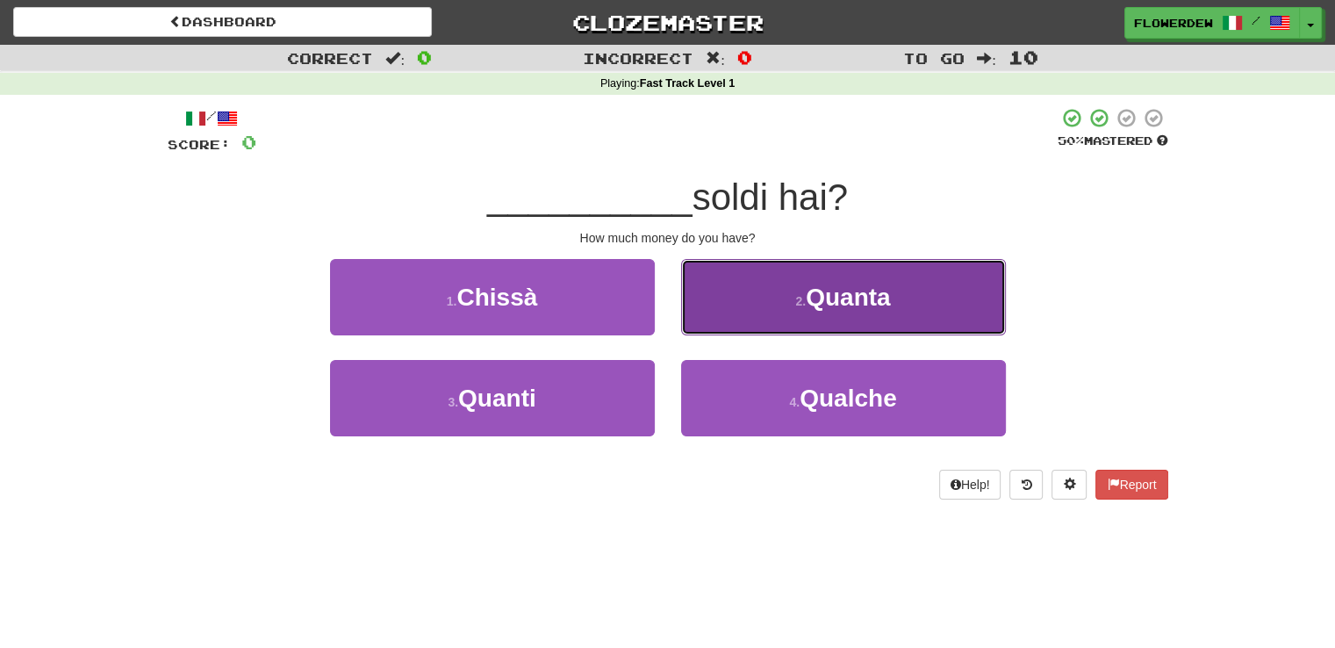
click at [727, 289] on button "2 . Quanta" at bounding box center [843, 297] width 325 height 76
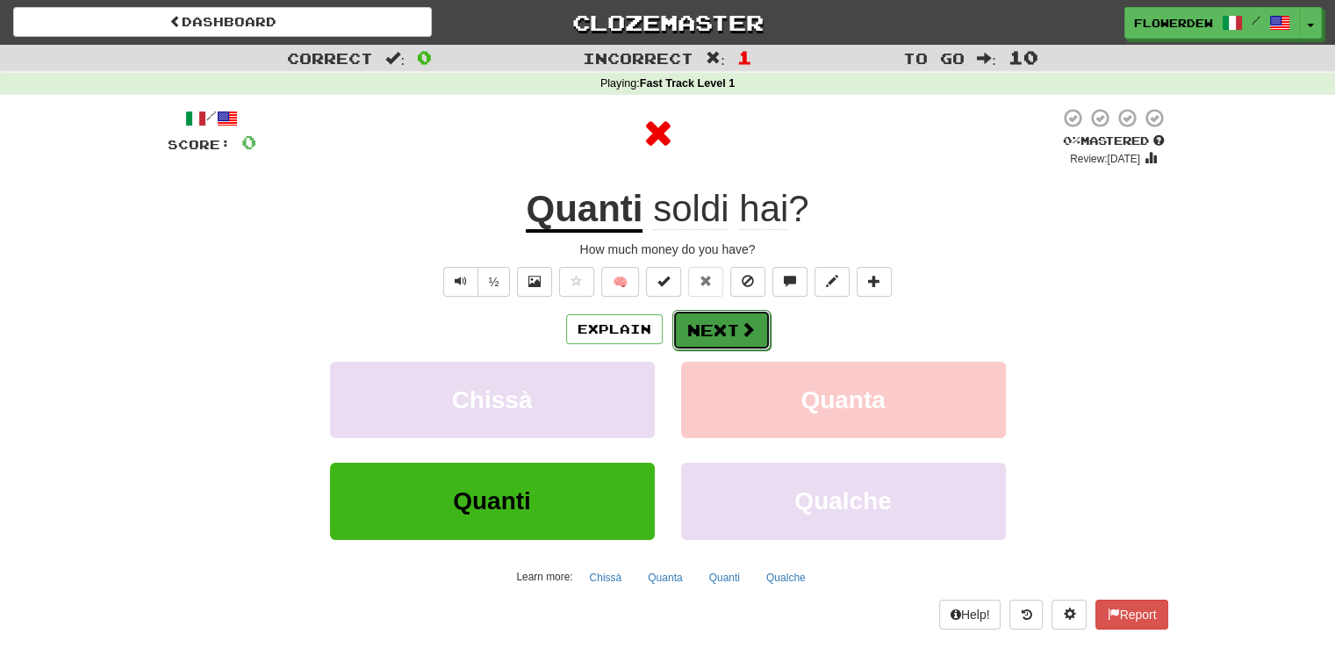
click at [723, 317] on button "Next" at bounding box center [721, 330] width 98 height 40
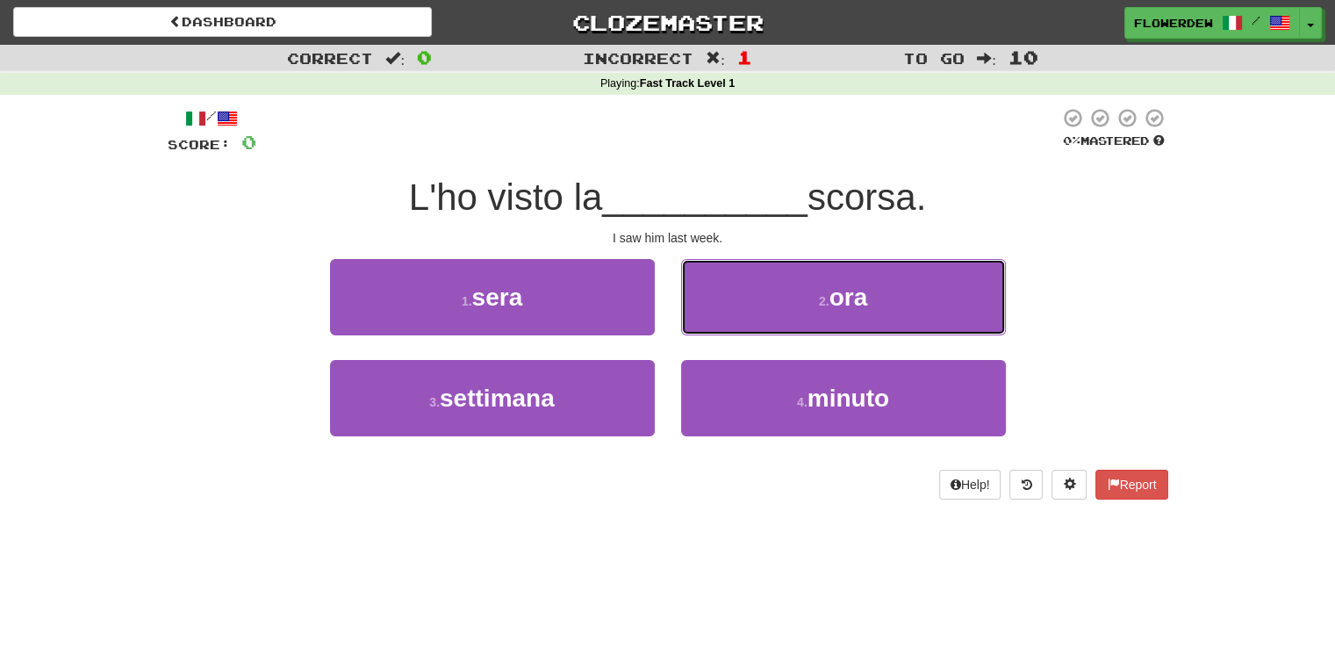
click at [723, 317] on button "2 . ora" at bounding box center [843, 297] width 325 height 76
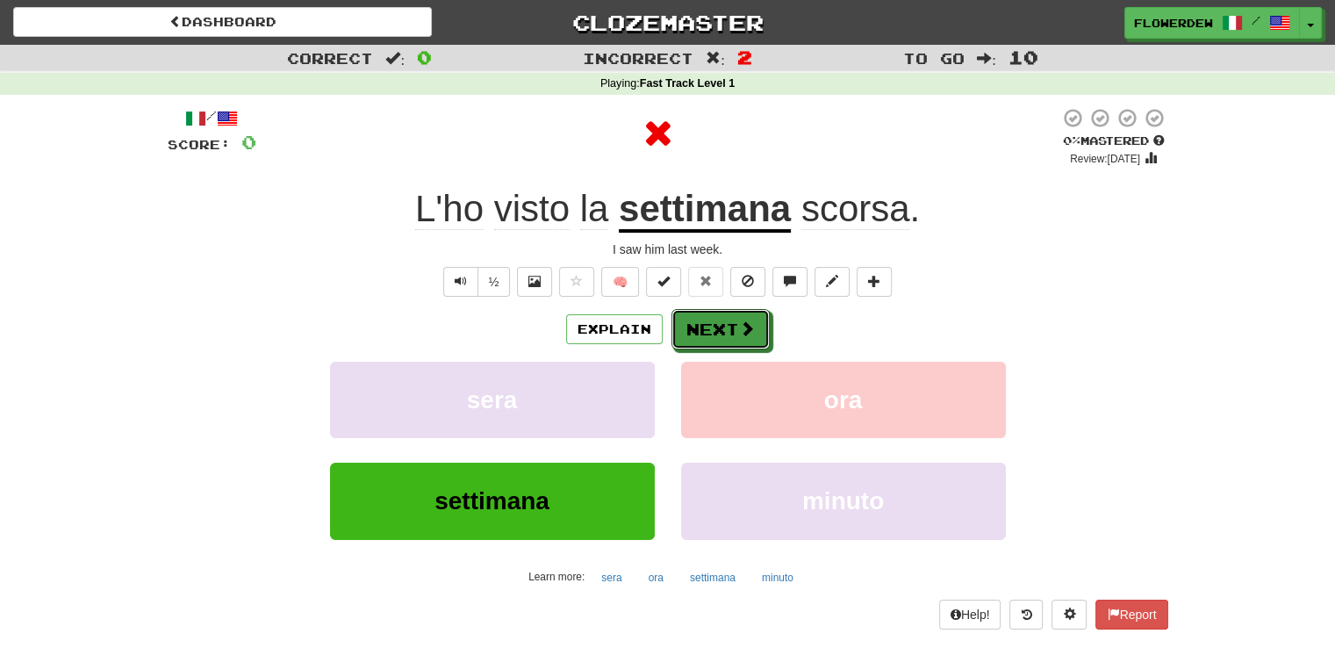
click at [723, 317] on button "Next" at bounding box center [720, 329] width 98 height 40
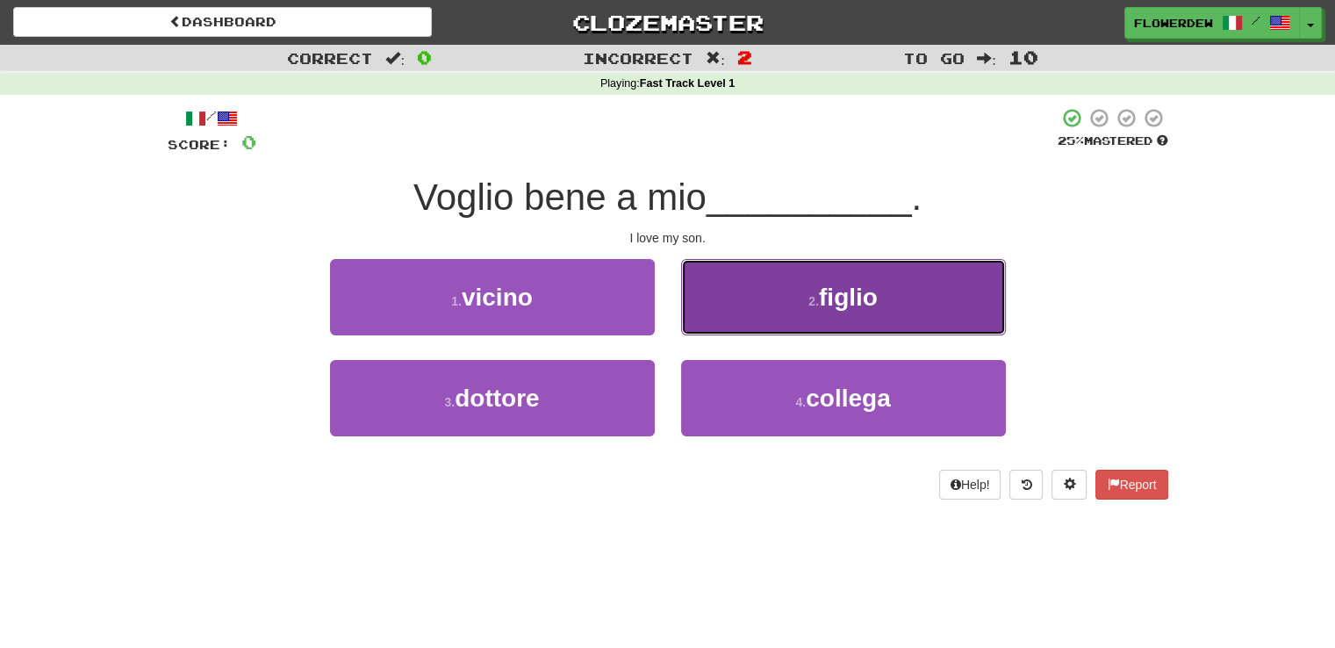
click at [735, 320] on button "2 . figlio" at bounding box center [843, 297] width 325 height 76
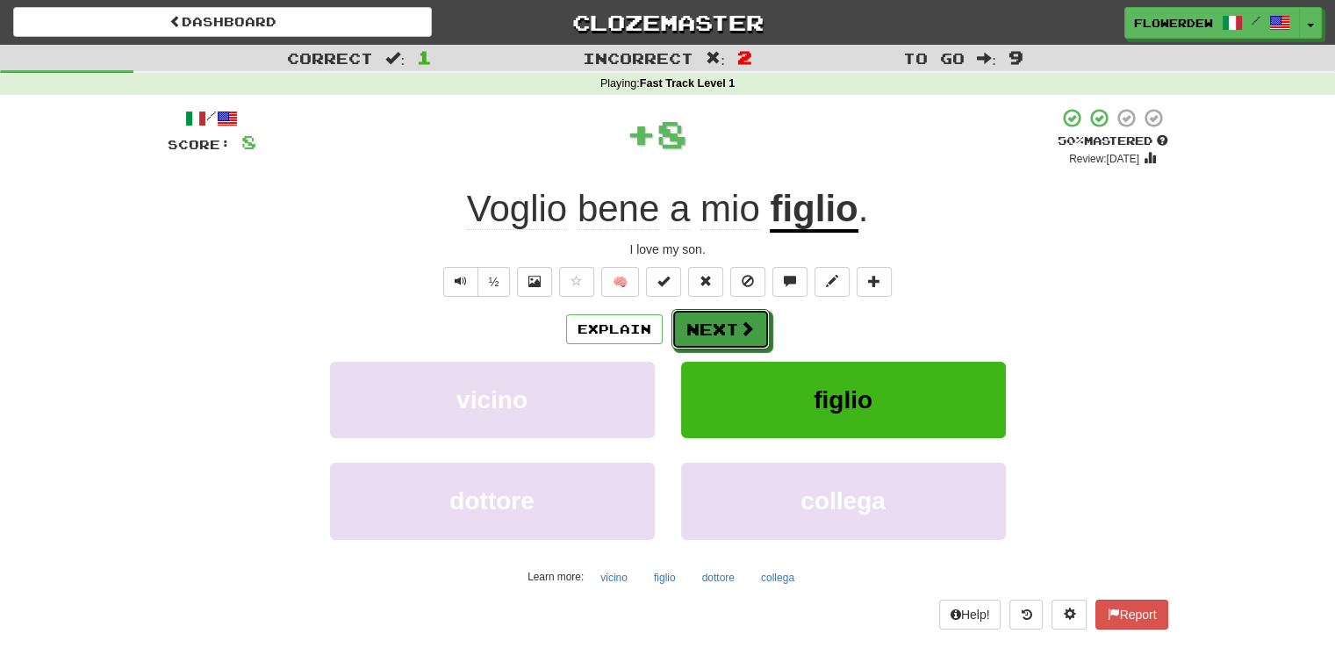
click at [735, 320] on button "Next" at bounding box center [720, 329] width 98 height 40
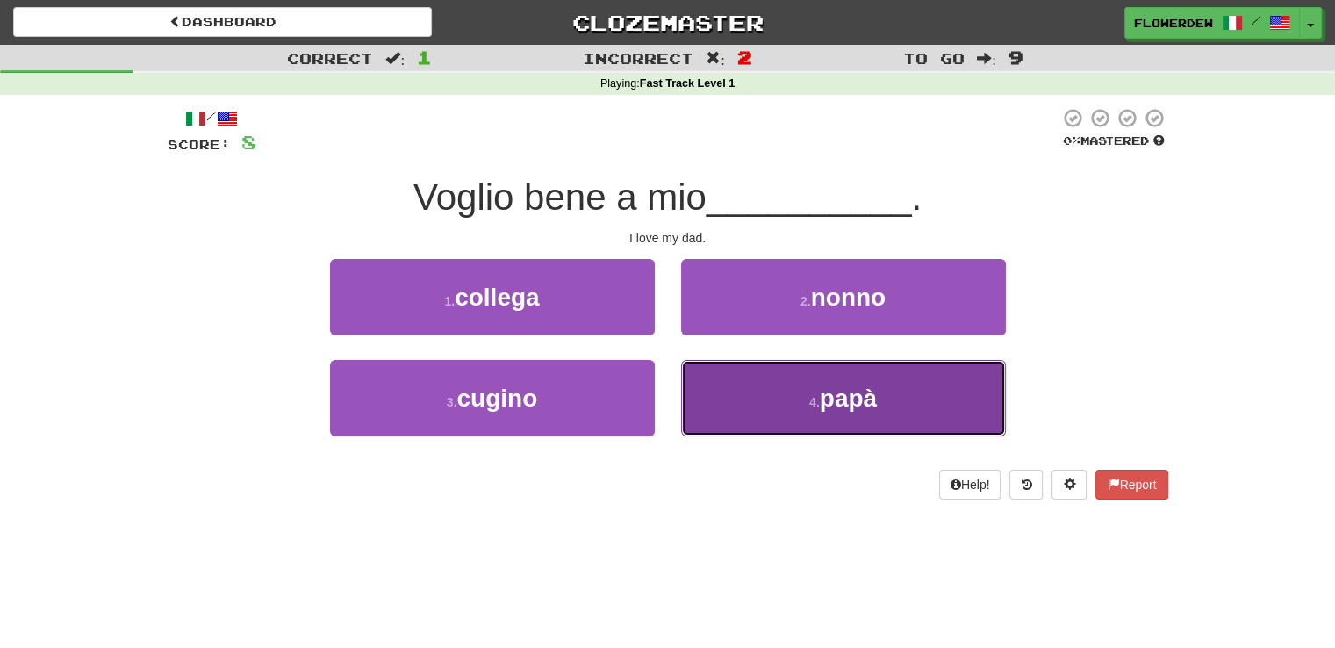
click at [726, 378] on button "4 . papà" at bounding box center [843, 398] width 325 height 76
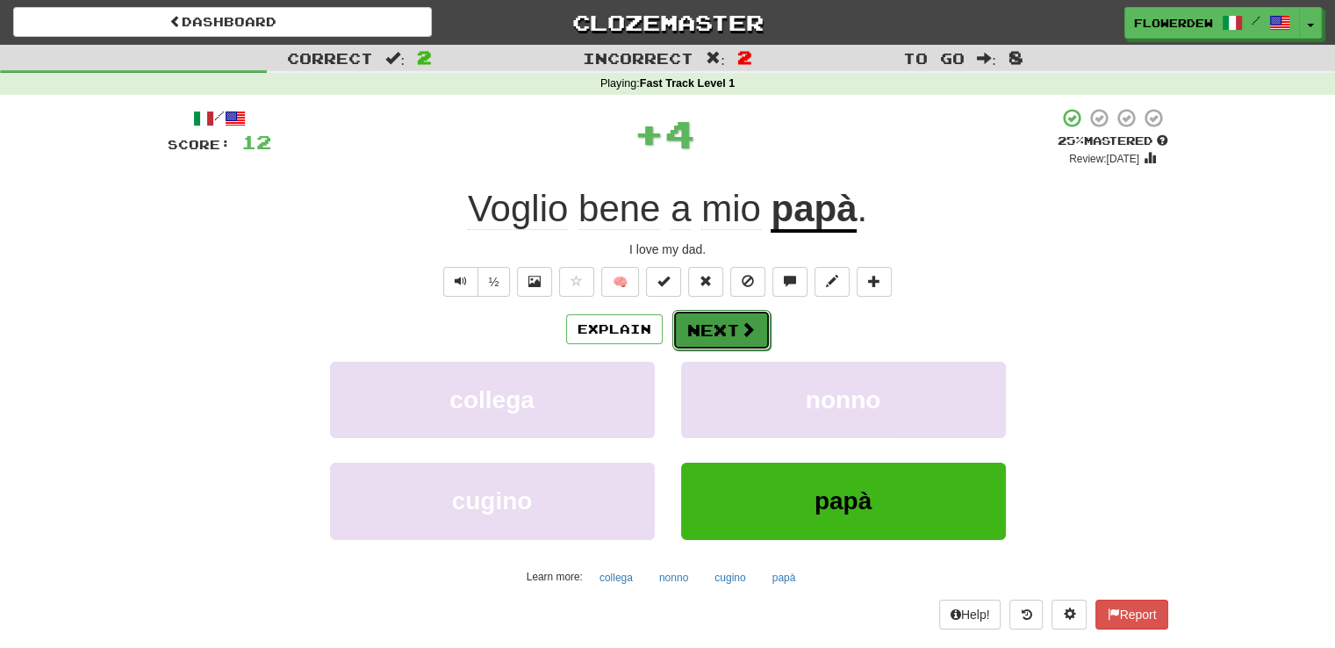
click at [734, 323] on button "Next" at bounding box center [721, 330] width 98 height 40
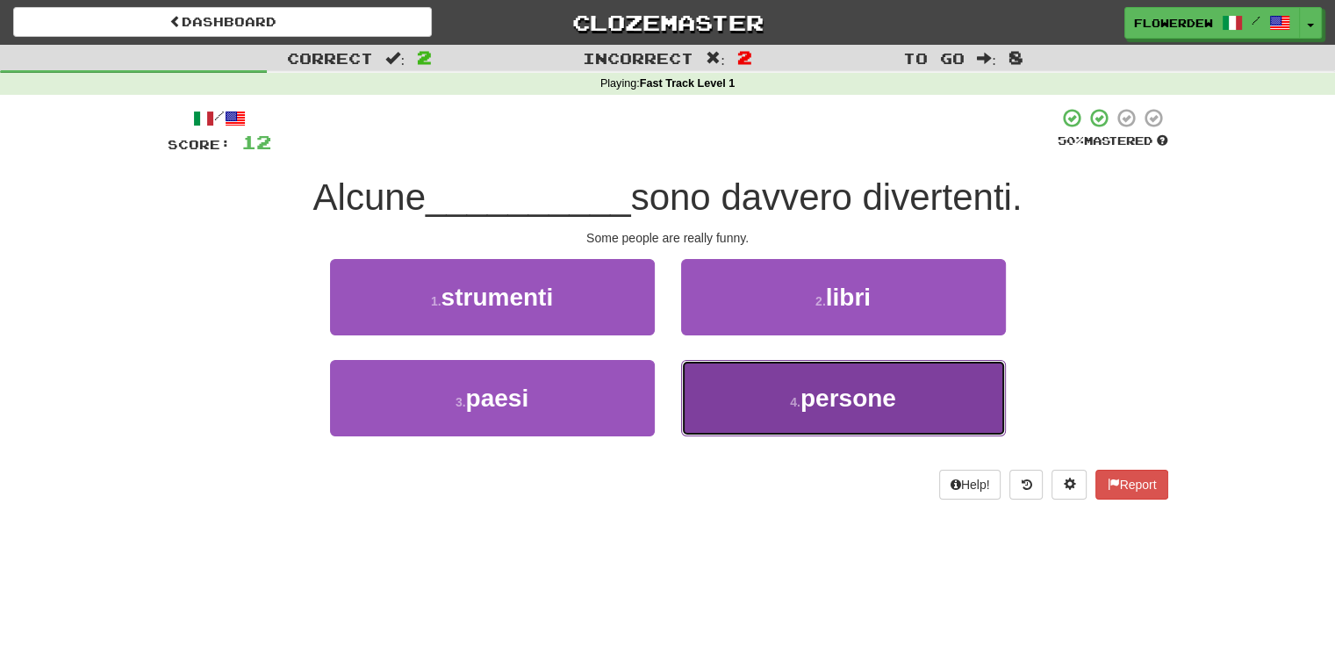
click at [732, 397] on button "4 . persone" at bounding box center [843, 398] width 325 height 76
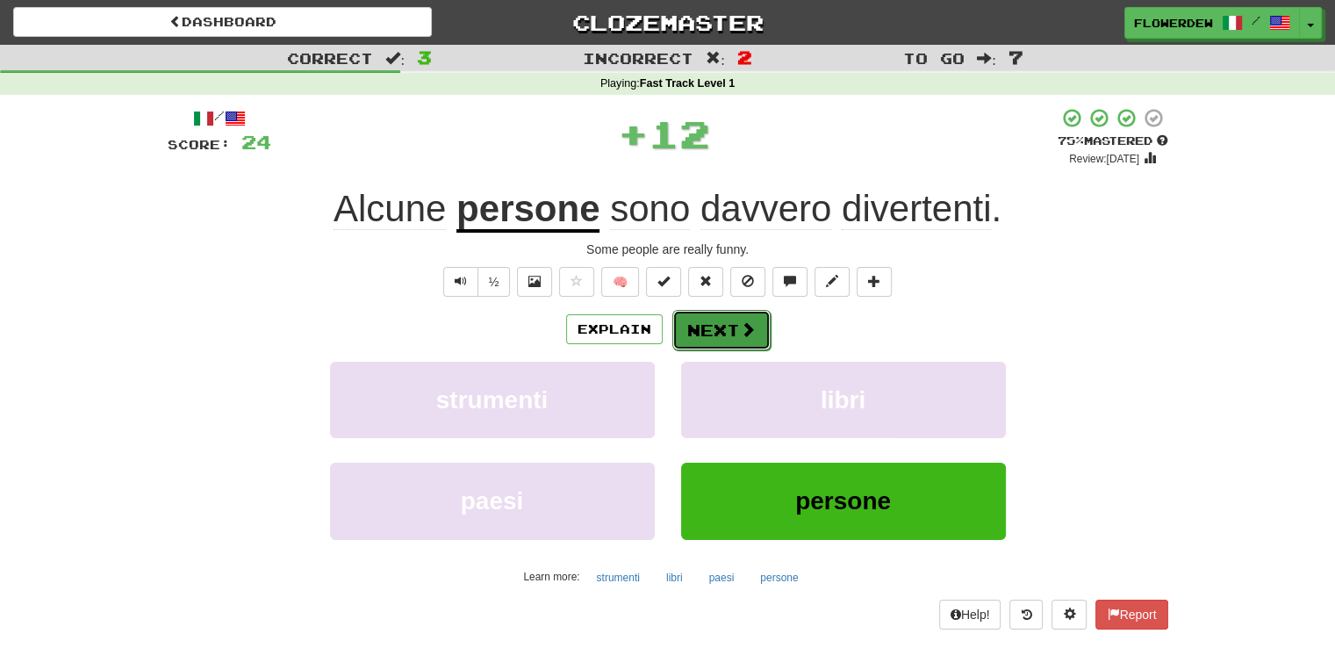
click at [730, 331] on button "Next" at bounding box center [721, 330] width 98 height 40
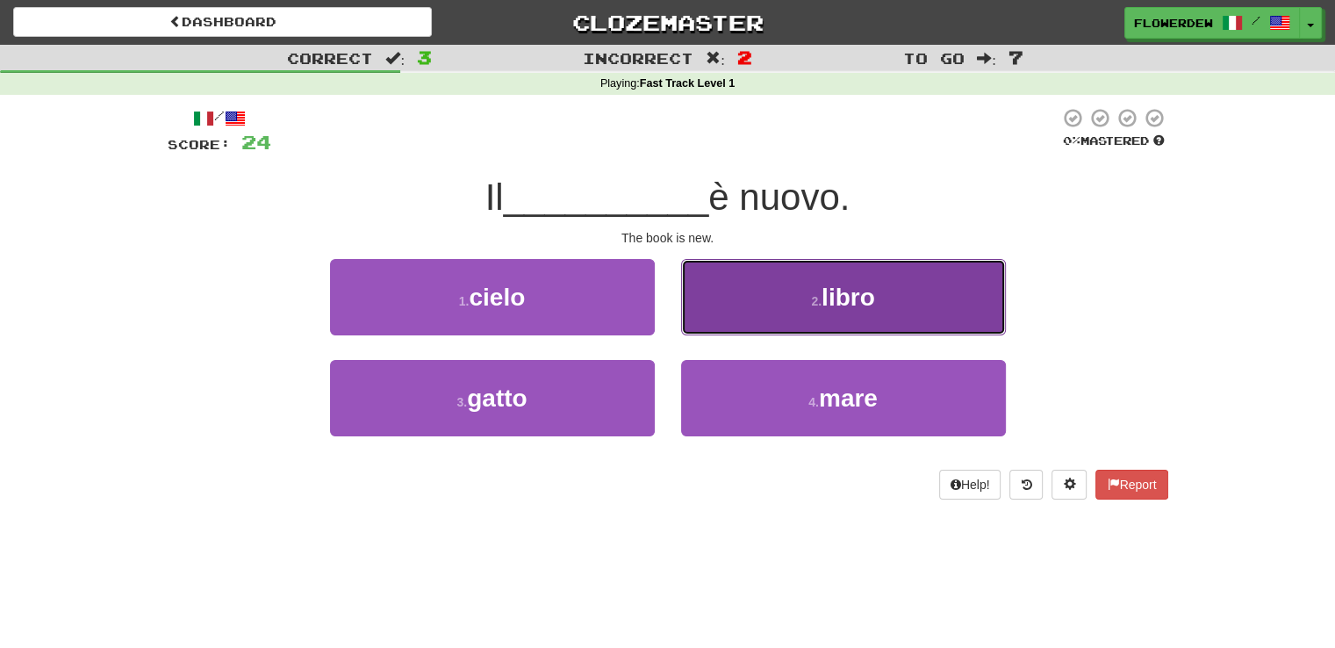
click at [737, 317] on button "2 . libro" at bounding box center [843, 297] width 325 height 76
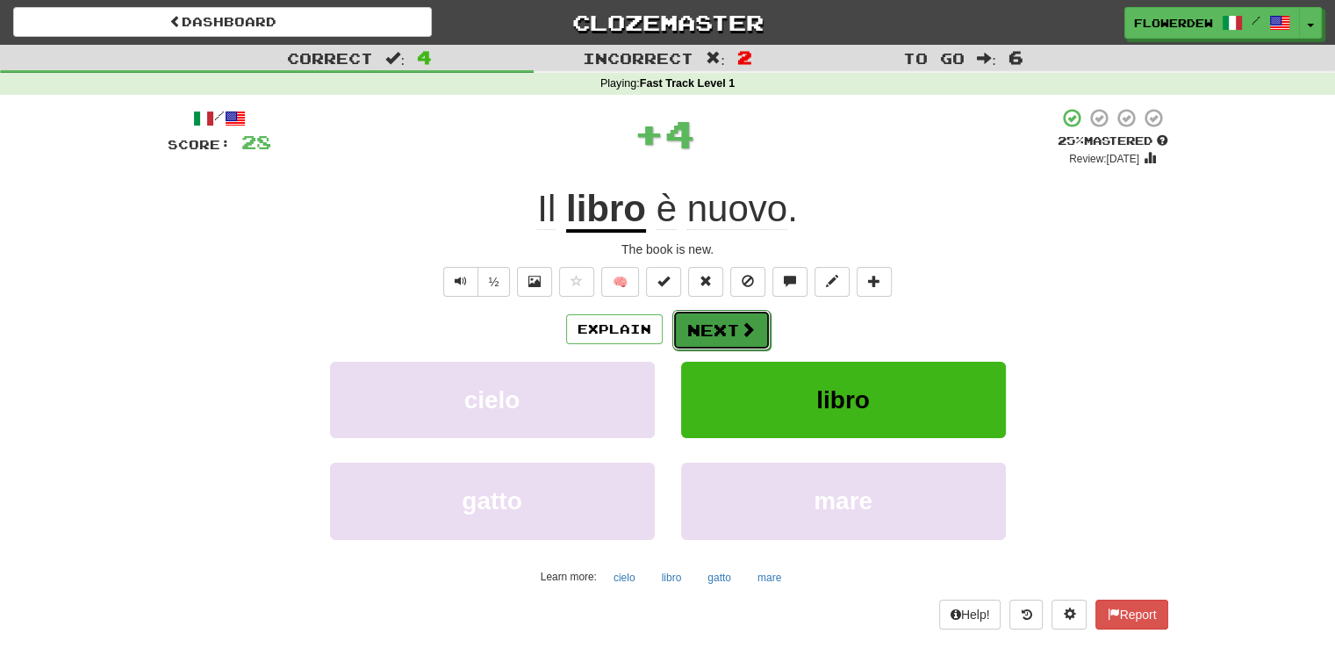
click at [730, 329] on button "Next" at bounding box center [721, 330] width 98 height 40
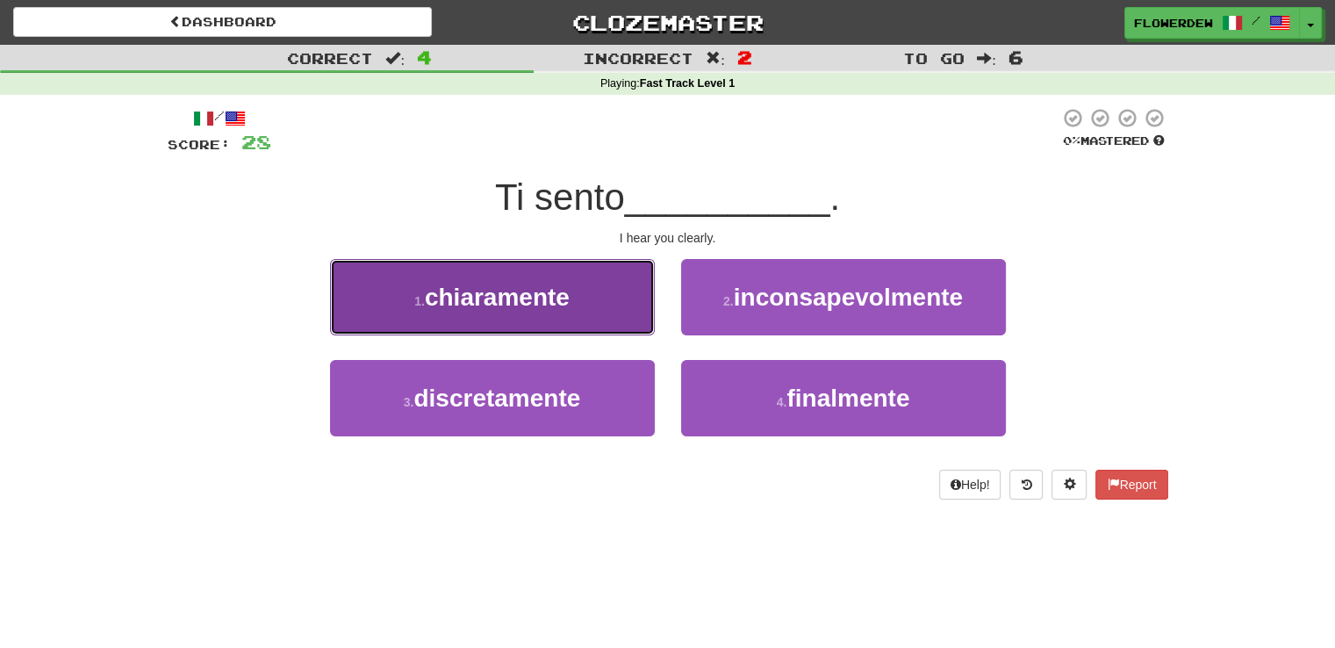
click at [610, 309] on button "1 . chiaramente" at bounding box center [492, 297] width 325 height 76
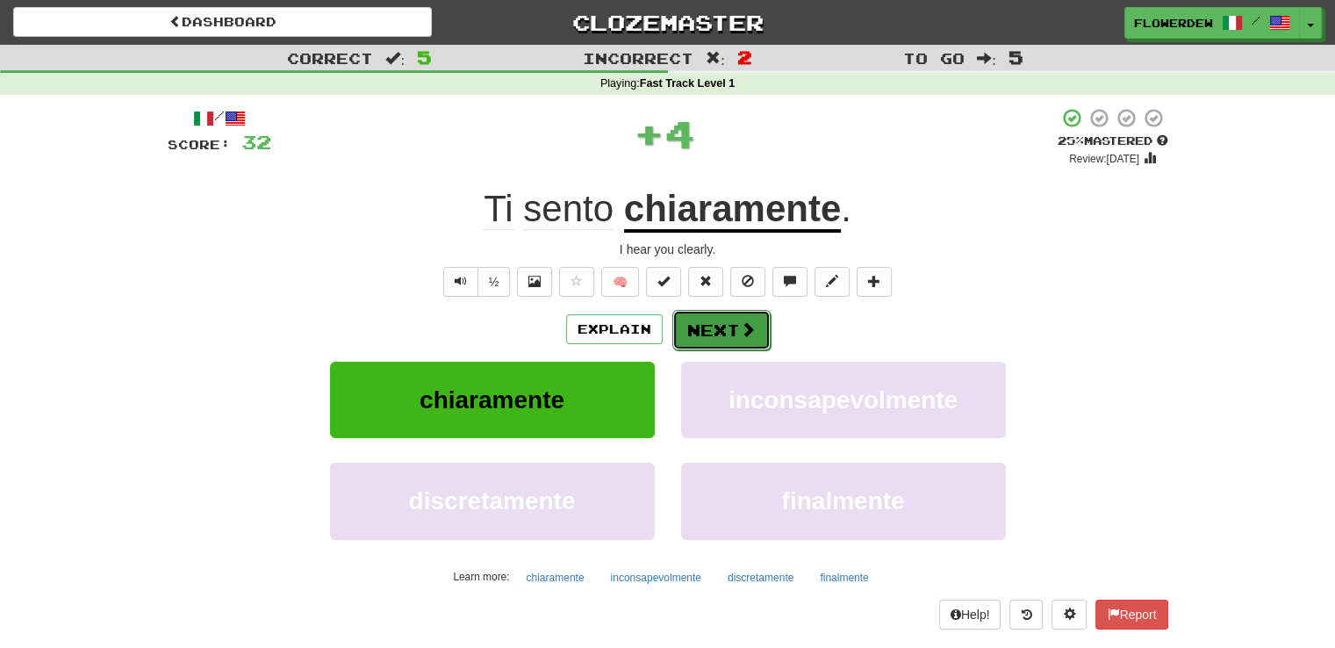
click at [709, 324] on button "Next" at bounding box center [721, 330] width 98 height 40
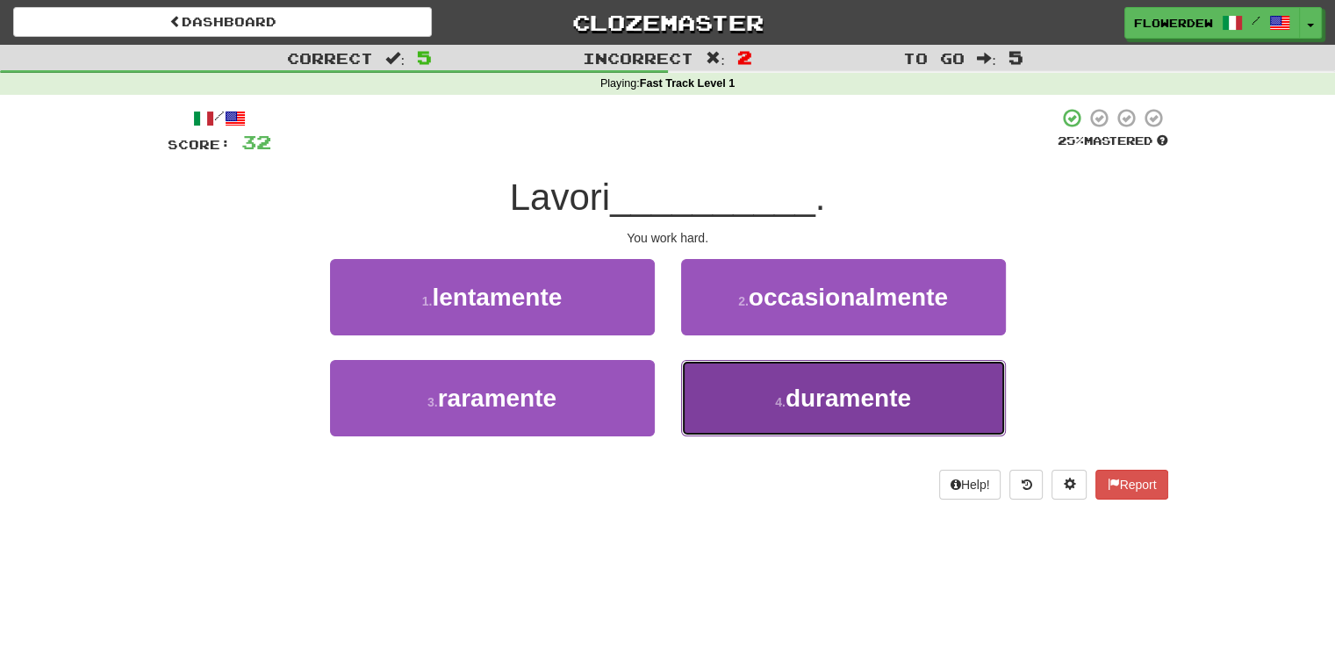
click at [720, 380] on button "4 . duramente" at bounding box center [843, 398] width 325 height 76
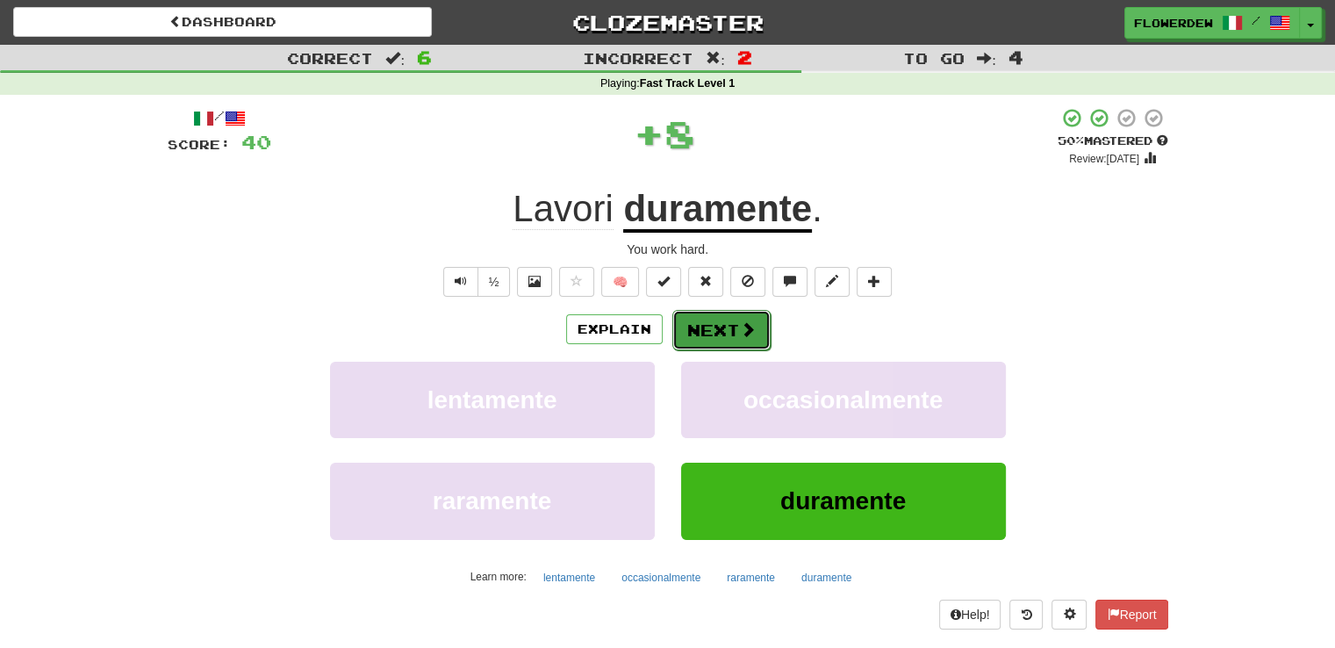
click at [715, 344] on button "Next" at bounding box center [721, 330] width 98 height 40
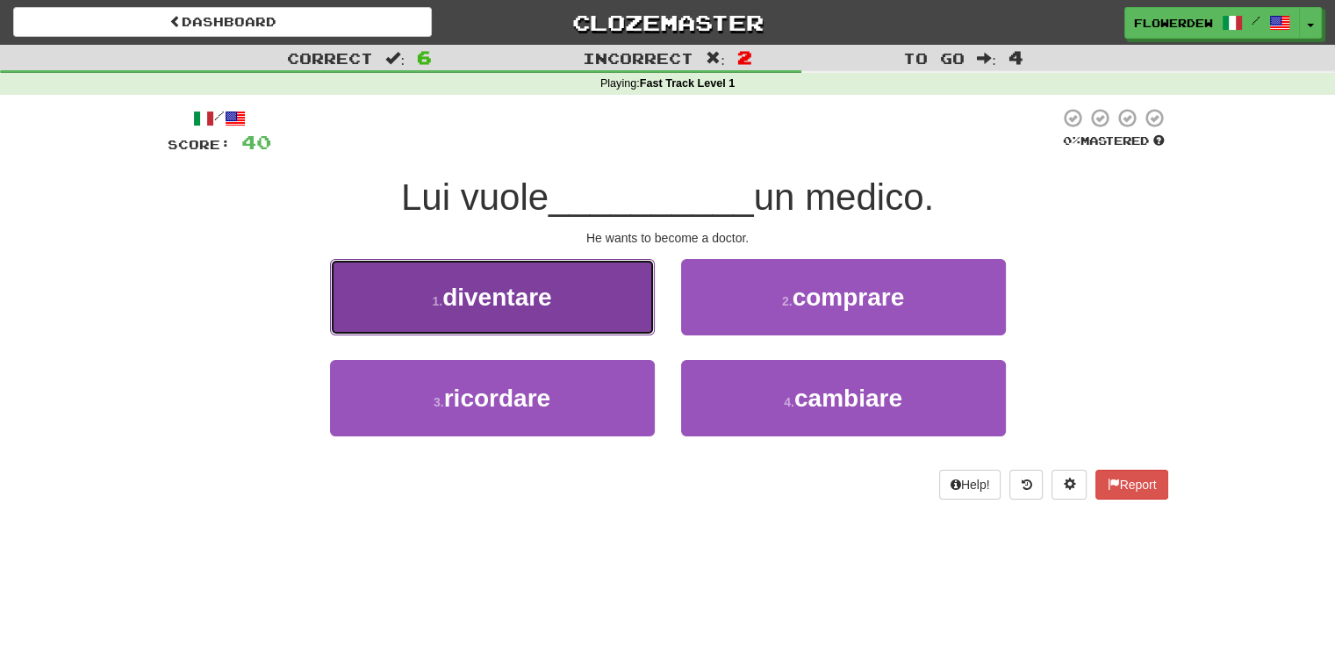
click at [615, 305] on button "1 . diventare" at bounding box center [492, 297] width 325 height 76
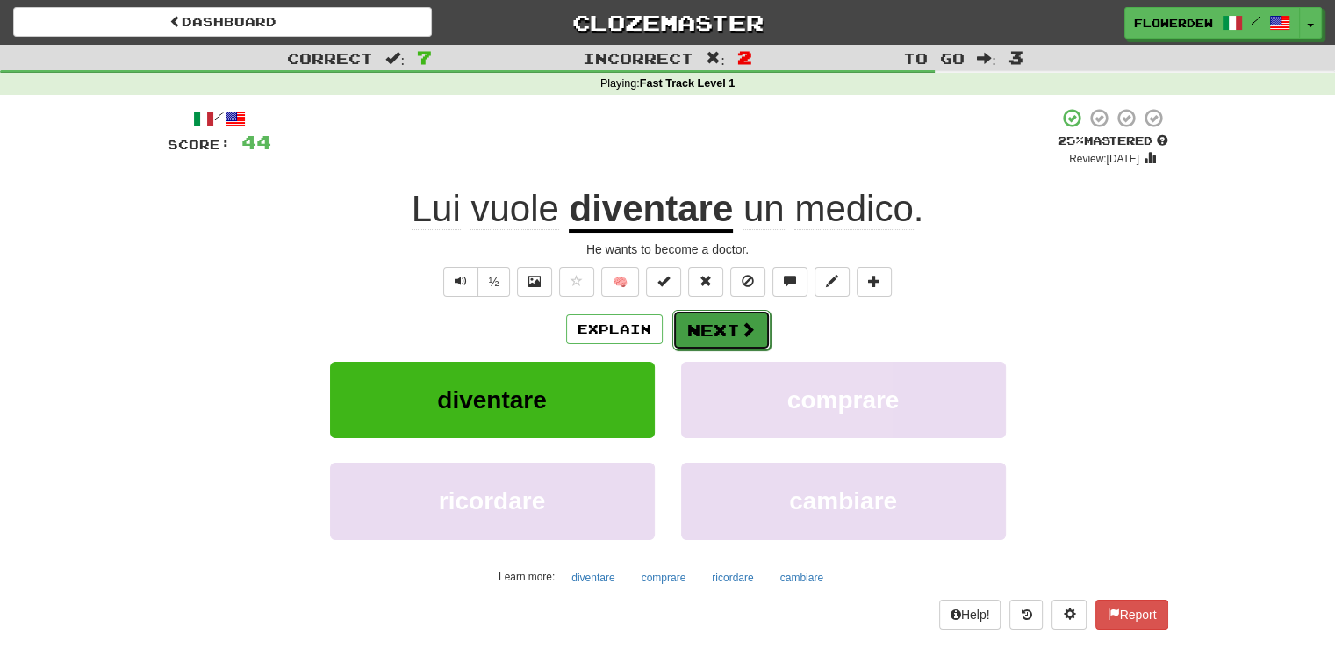
click at [697, 326] on button "Next" at bounding box center [721, 330] width 98 height 40
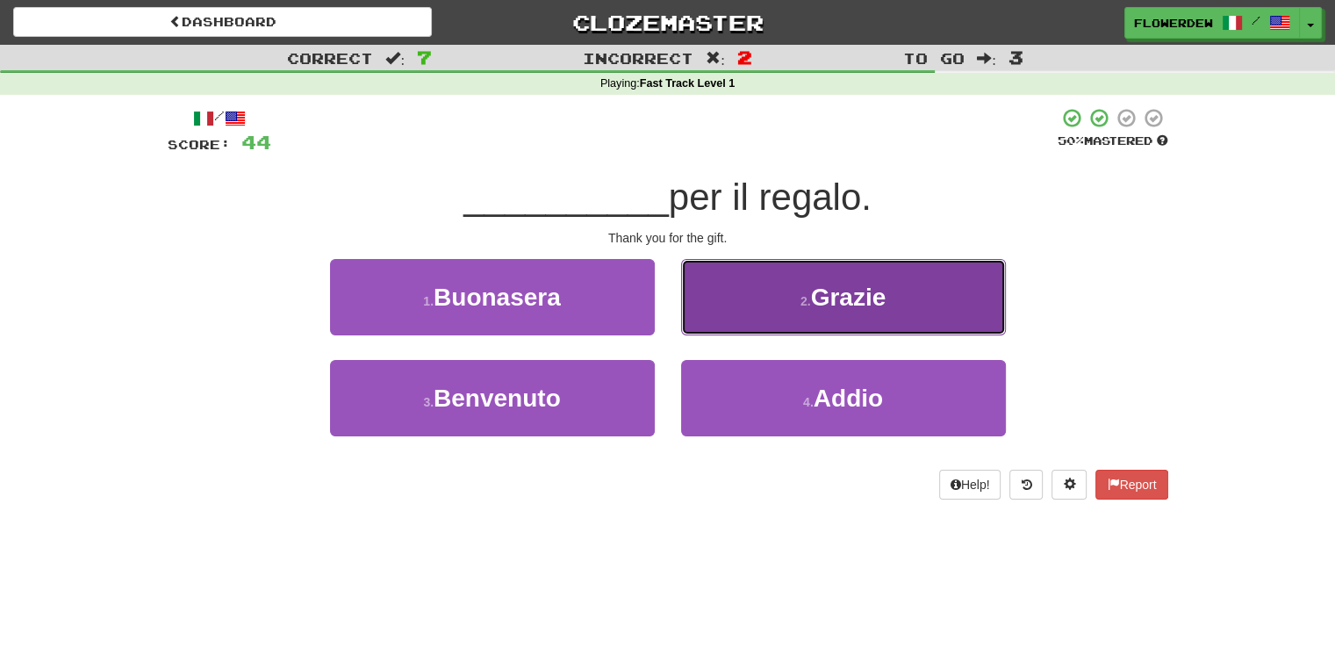
click at [745, 302] on button "2 . Grazie" at bounding box center [843, 297] width 325 height 76
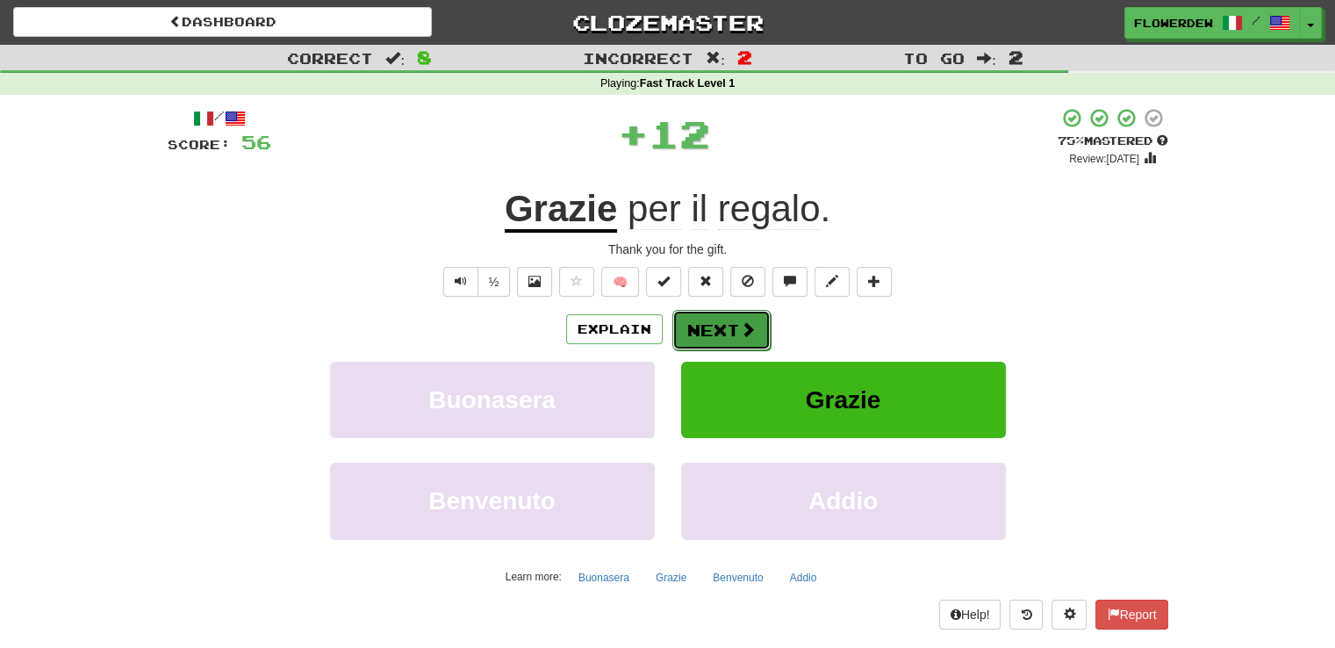
click at [721, 326] on button "Next" at bounding box center [721, 330] width 98 height 40
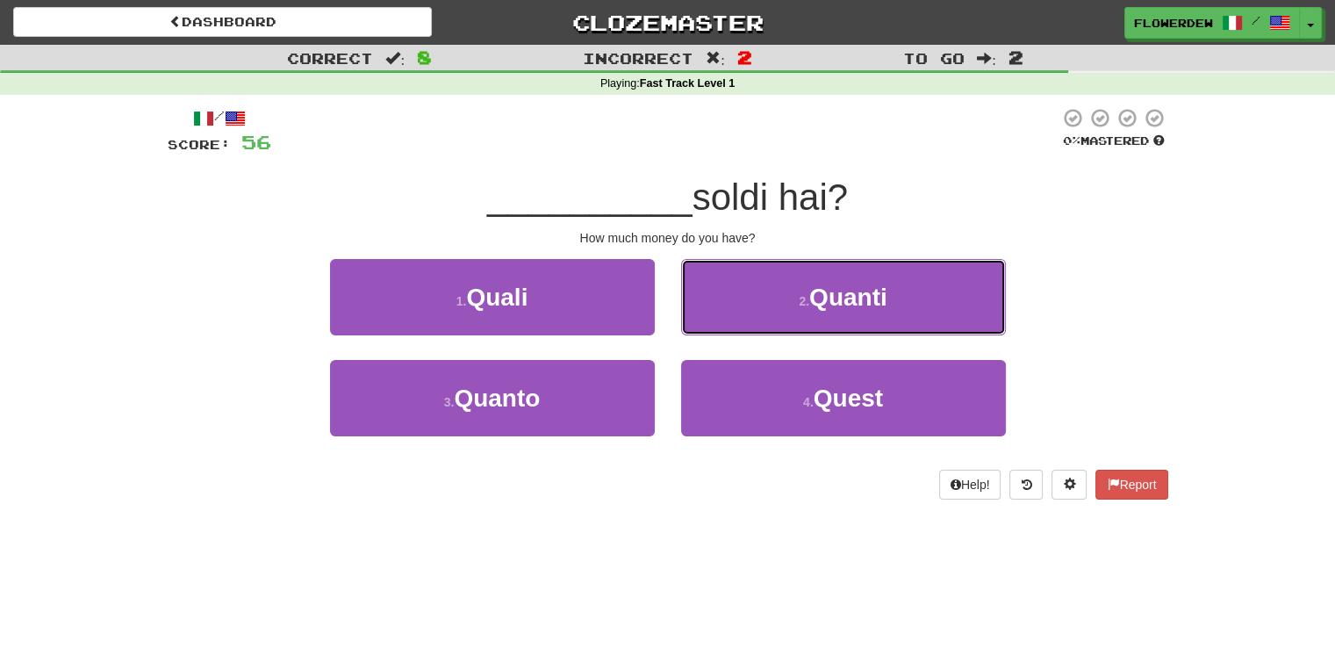
click at [721, 326] on button "2 . Quanti" at bounding box center [843, 297] width 325 height 76
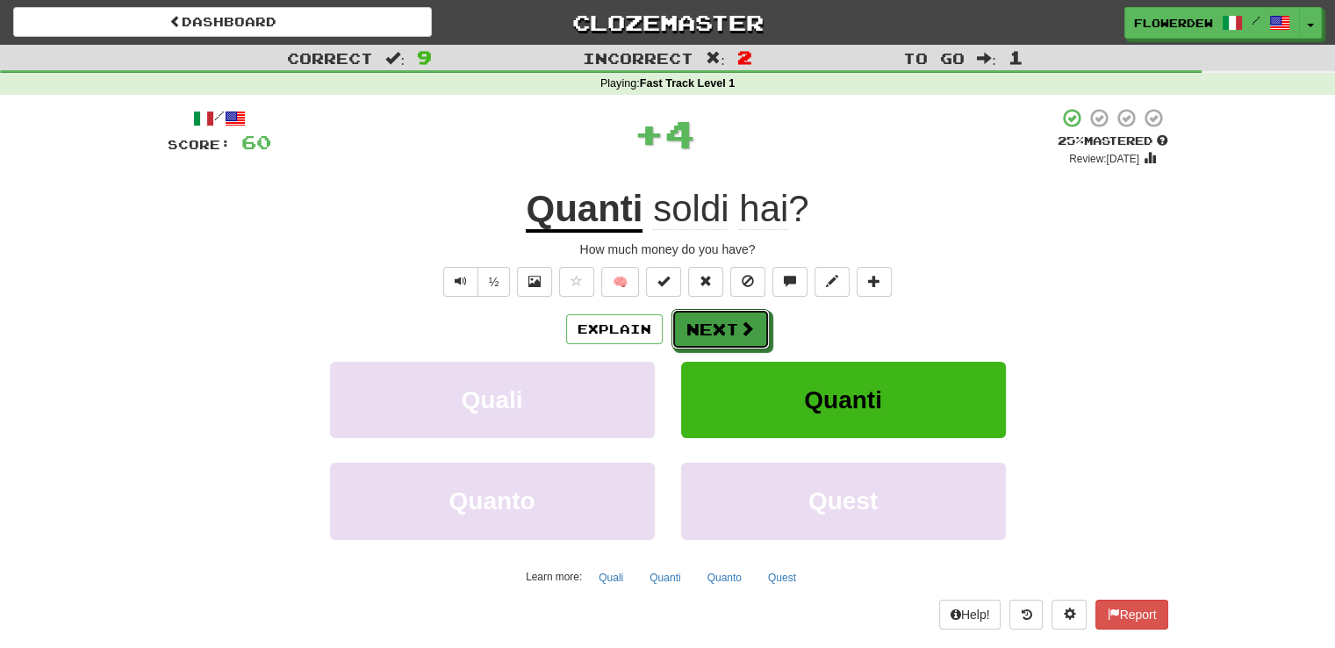
click at [721, 326] on button "Next" at bounding box center [720, 329] width 98 height 40
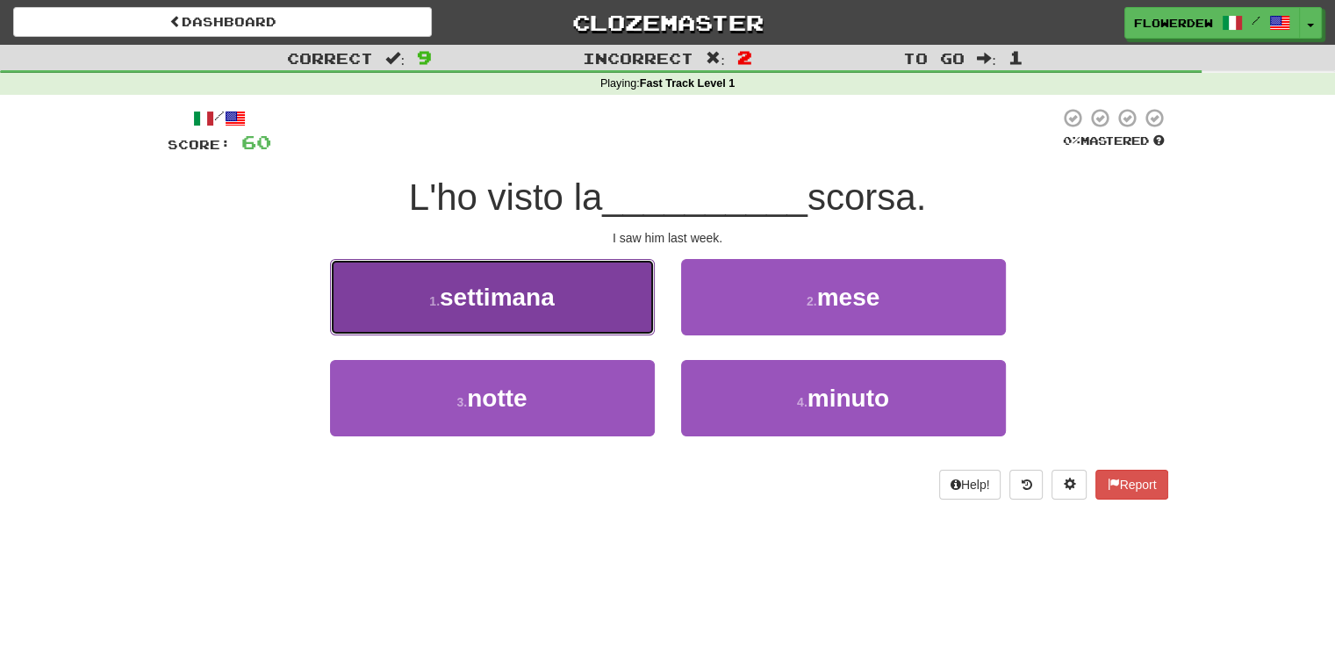
click at [643, 325] on button "1 . settimana" at bounding box center [492, 297] width 325 height 76
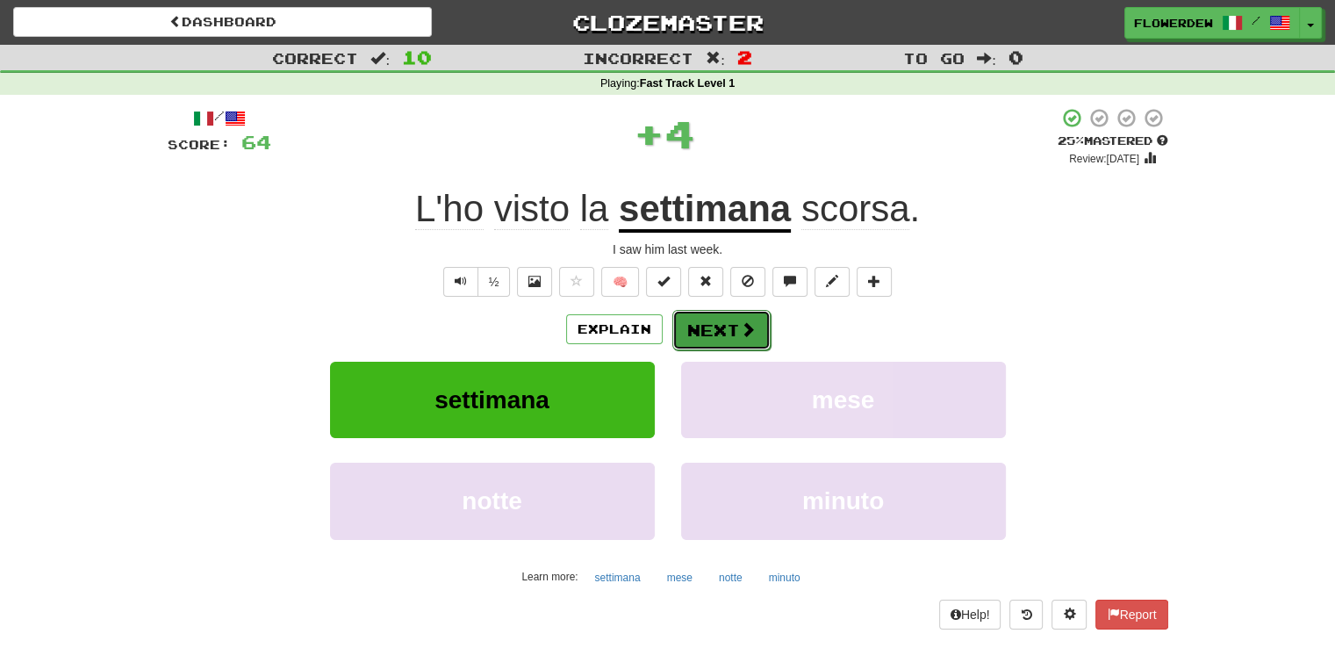
click at [714, 326] on button "Next" at bounding box center [721, 330] width 98 height 40
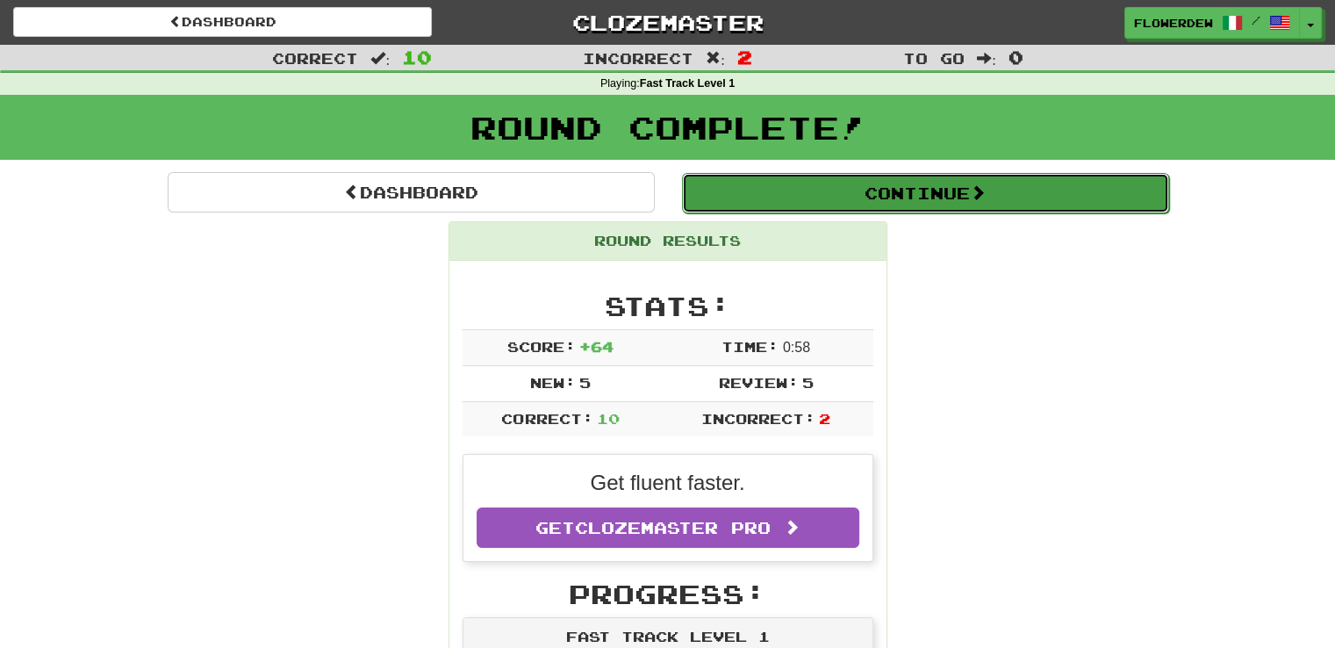
click at [769, 174] on button "Continue" at bounding box center [925, 193] width 487 height 40
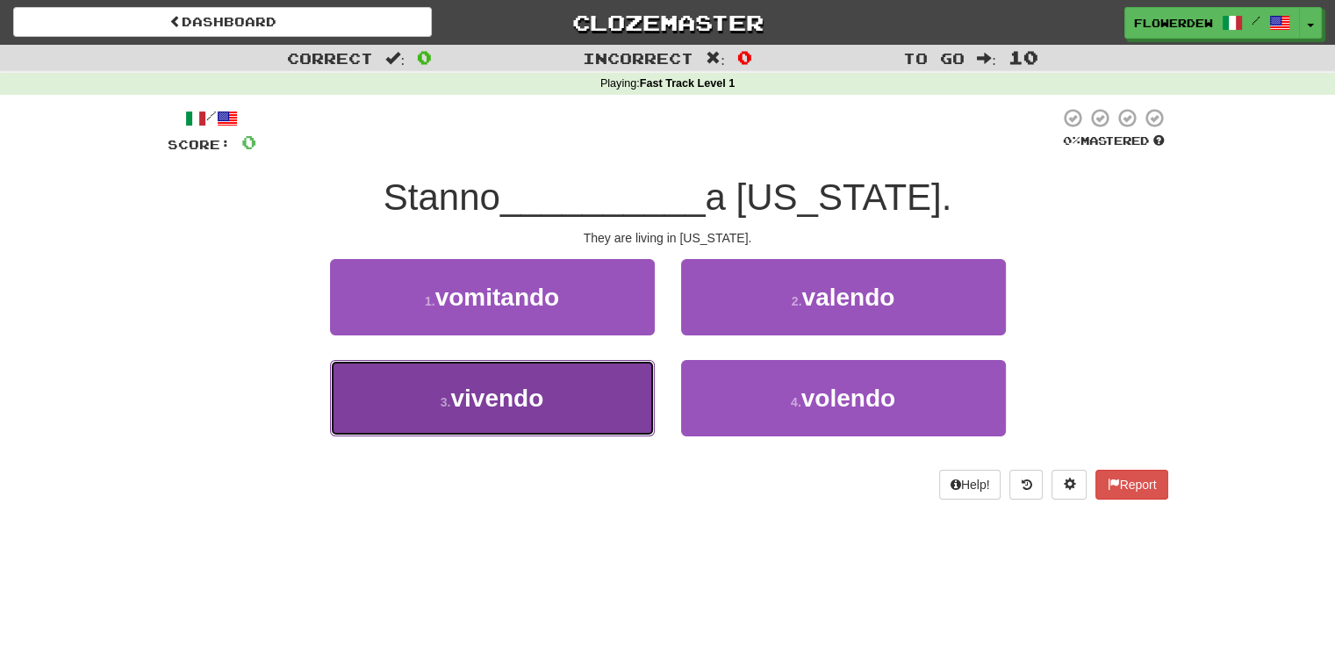
click at [631, 368] on button "3 . vivendo" at bounding box center [492, 398] width 325 height 76
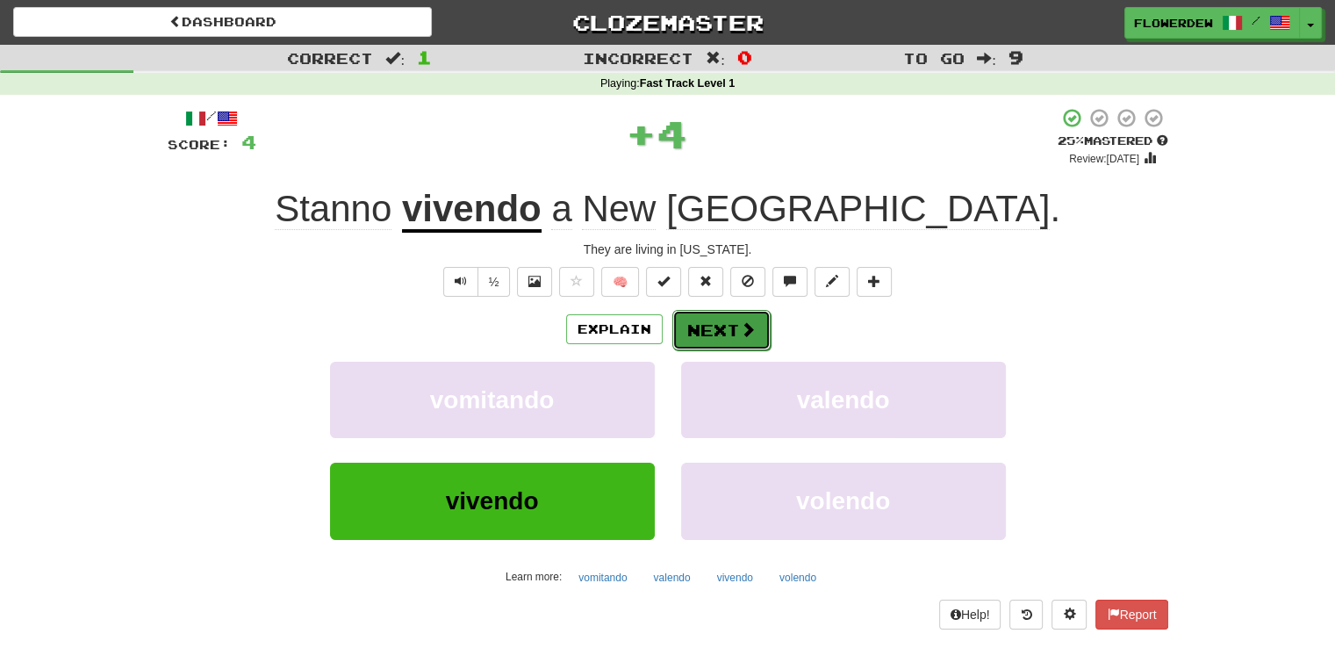
click at [722, 323] on button "Next" at bounding box center [721, 330] width 98 height 40
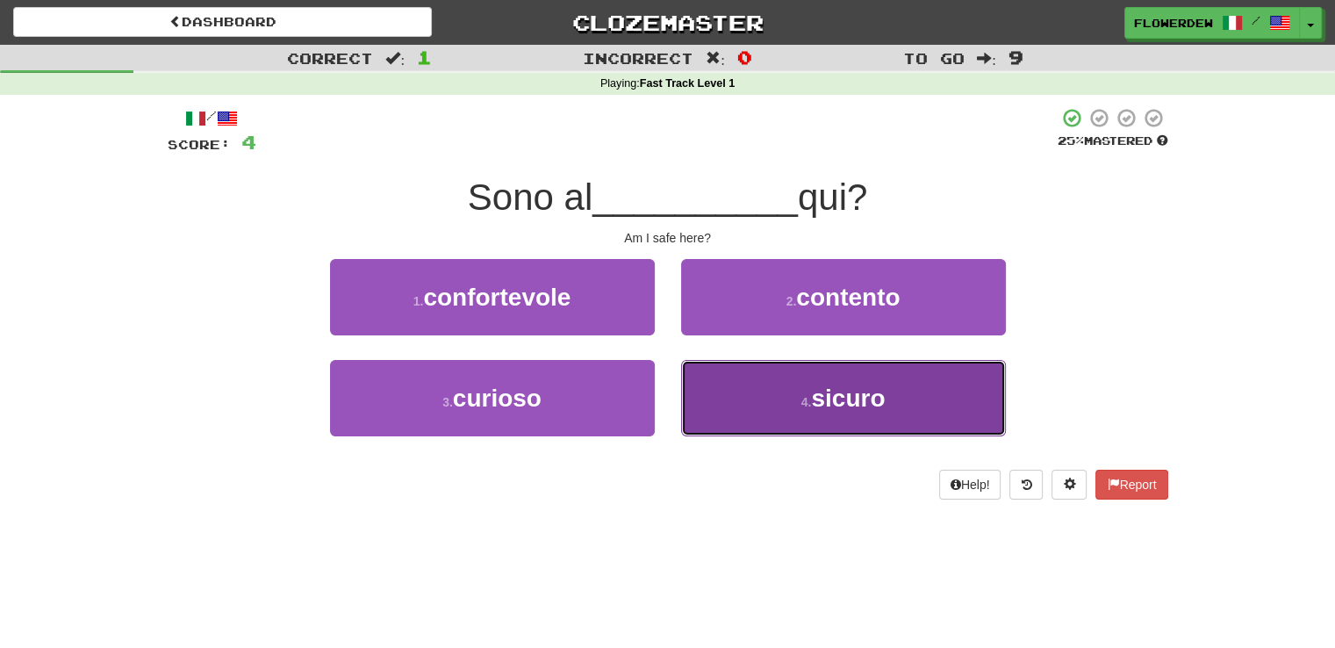
click at [707, 391] on button "4 . sicuro" at bounding box center [843, 398] width 325 height 76
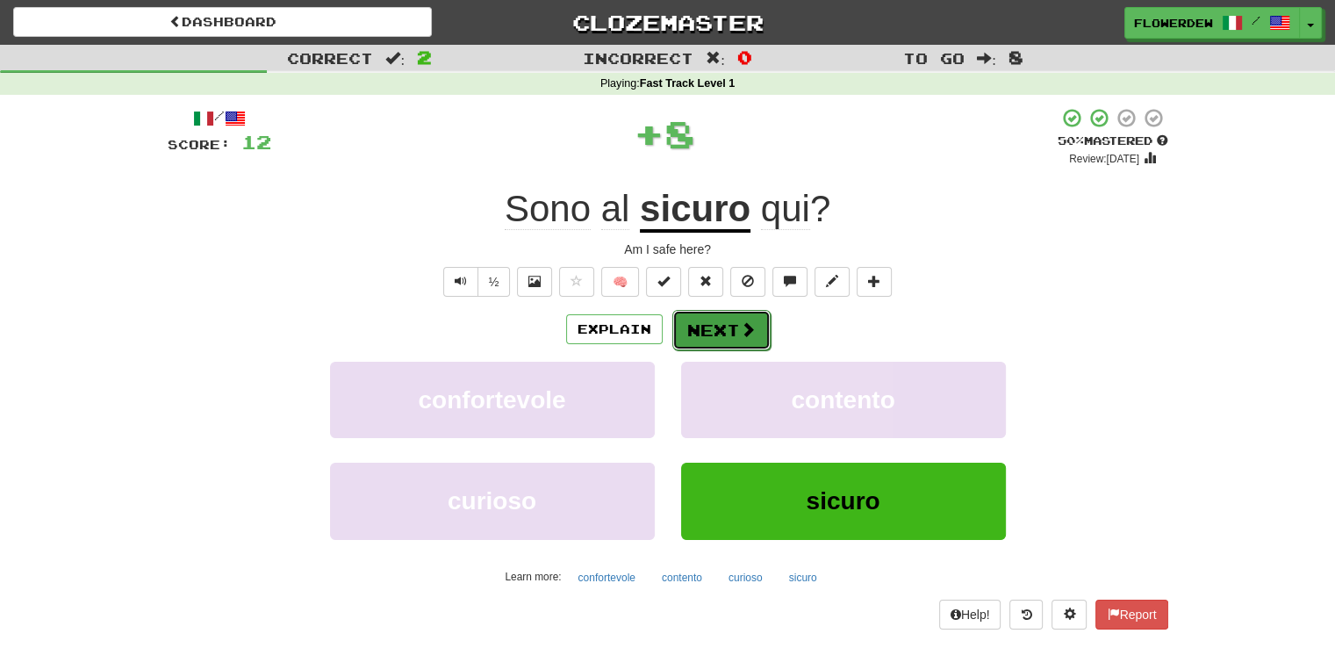
click at [700, 324] on button "Next" at bounding box center [721, 330] width 98 height 40
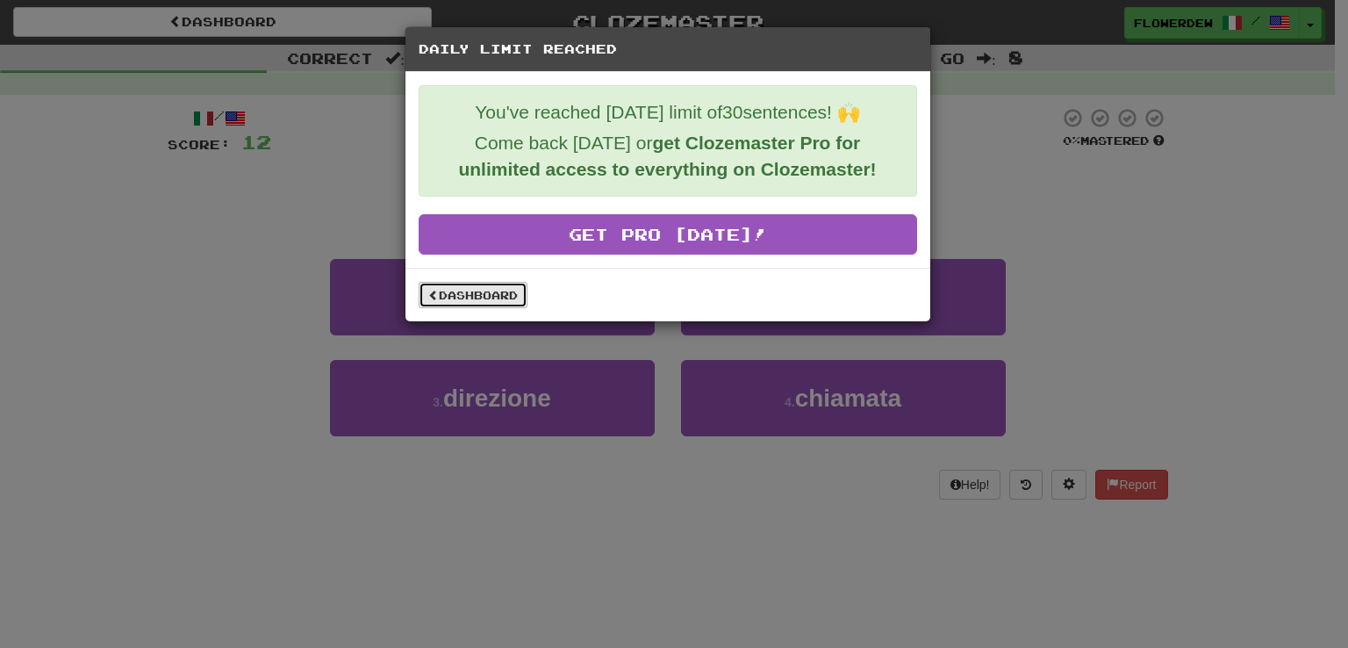
click at [506, 302] on link "Dashboard" at bounding box center [473, 295] width 109 height 26
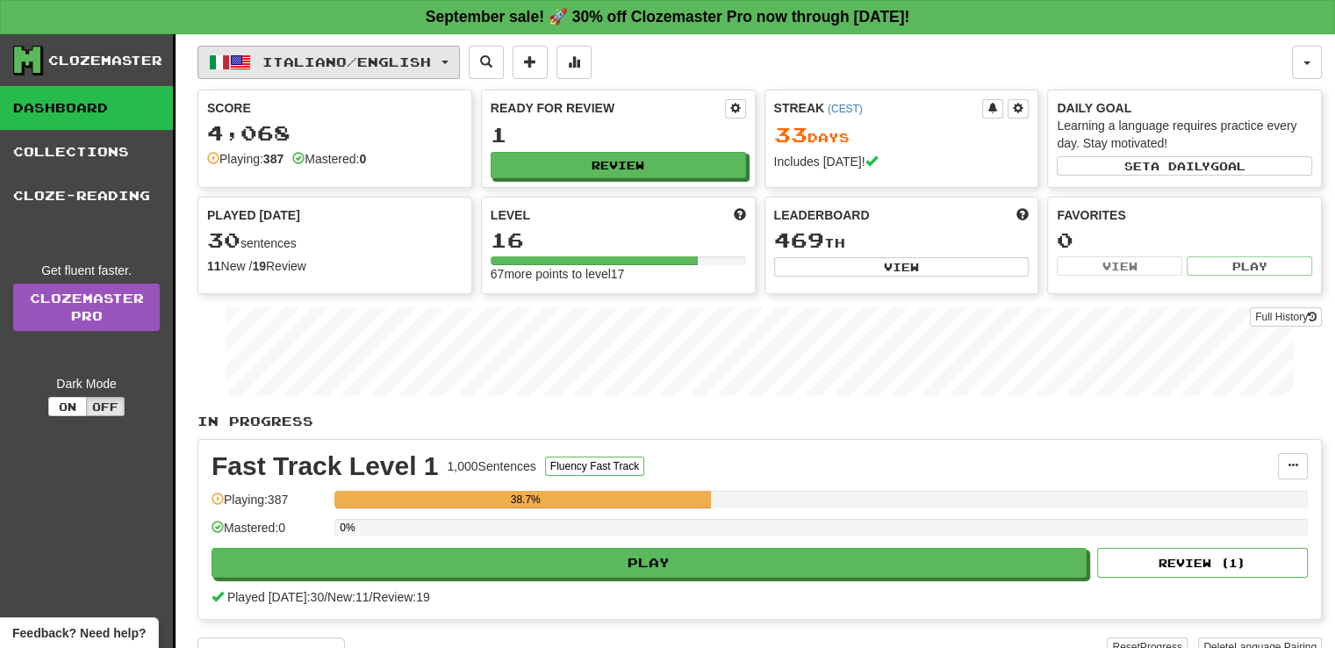
click at [345, 58] on span "Italiano / English" at bounding box center [346, 61] width 169 height 15
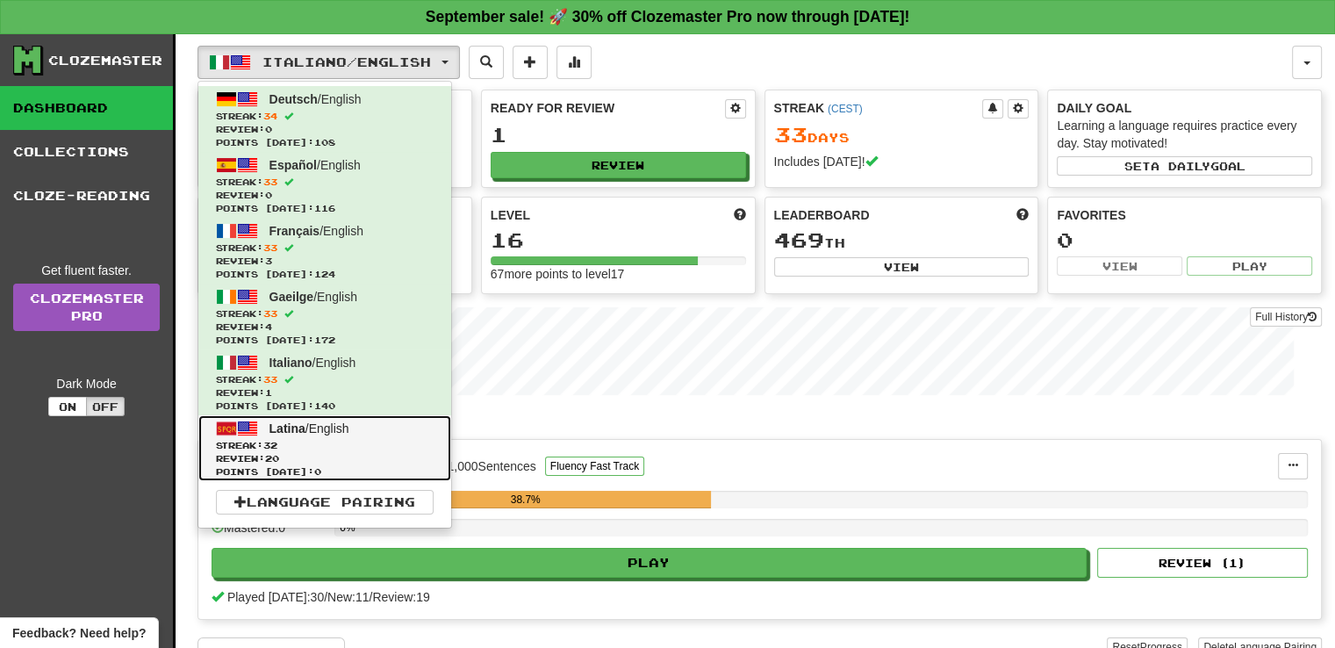
click at [377, 452] on span "Review: 20" at bounding box center [325, 458] width 218 height 13
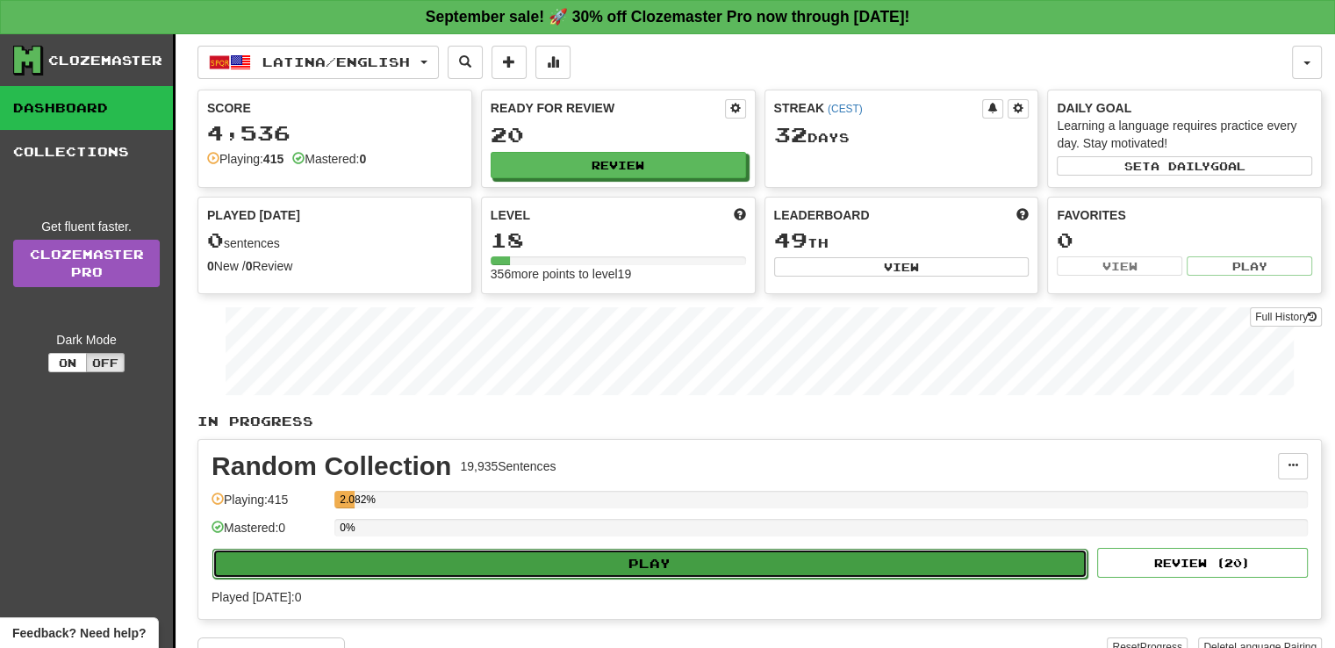
click at [533, 549] on button "Play" at bounding box center [649, 564] width 875 height 30
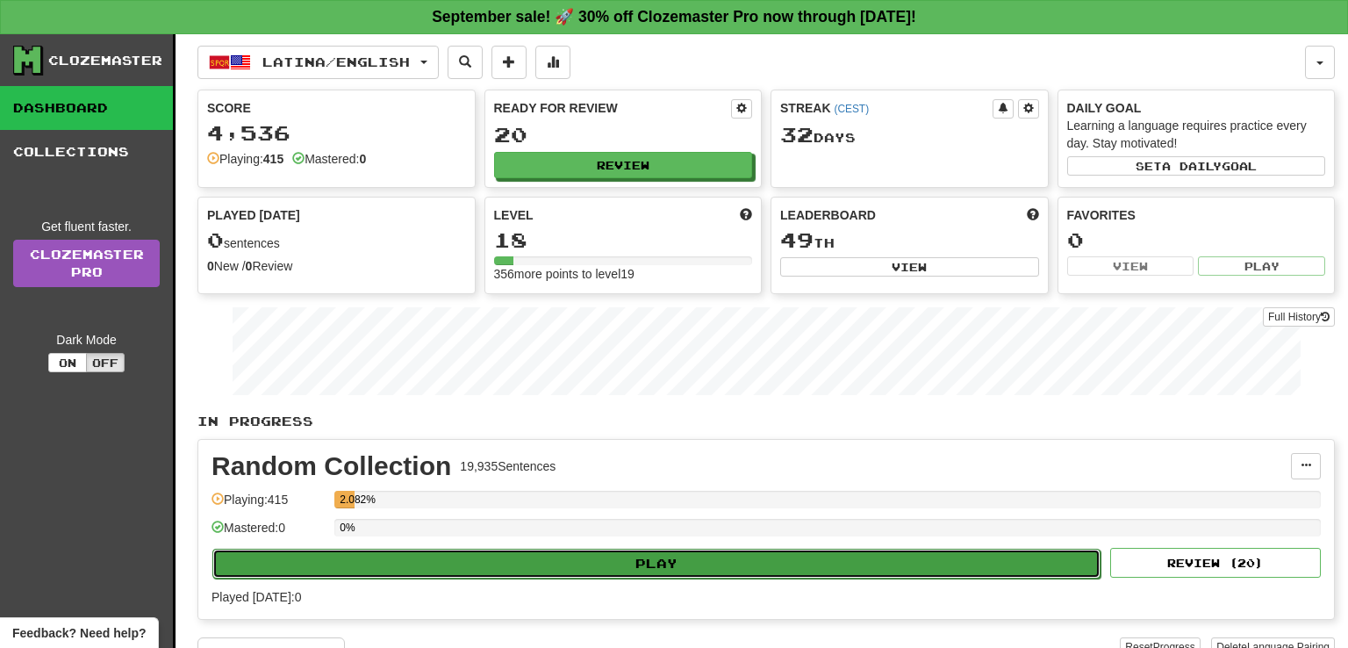
select select "**"
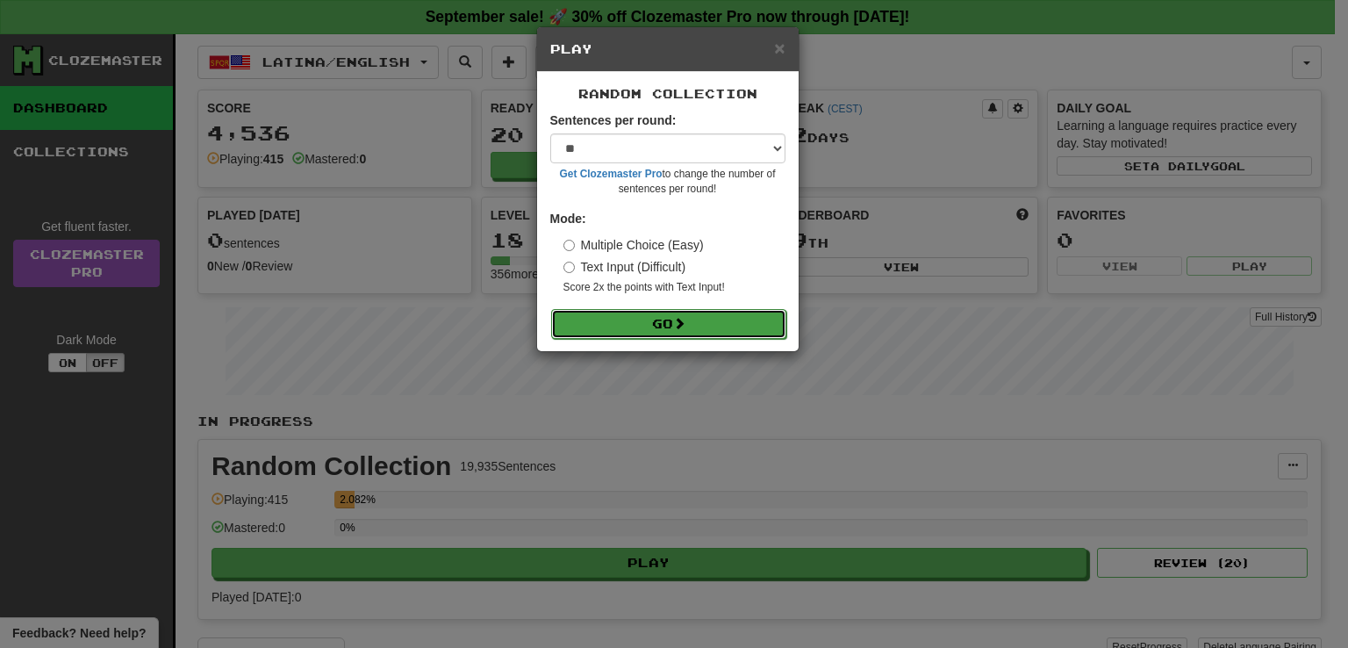
click at [632, 326] on button "Go" at bounding box center [668, 324] width 235 height 30
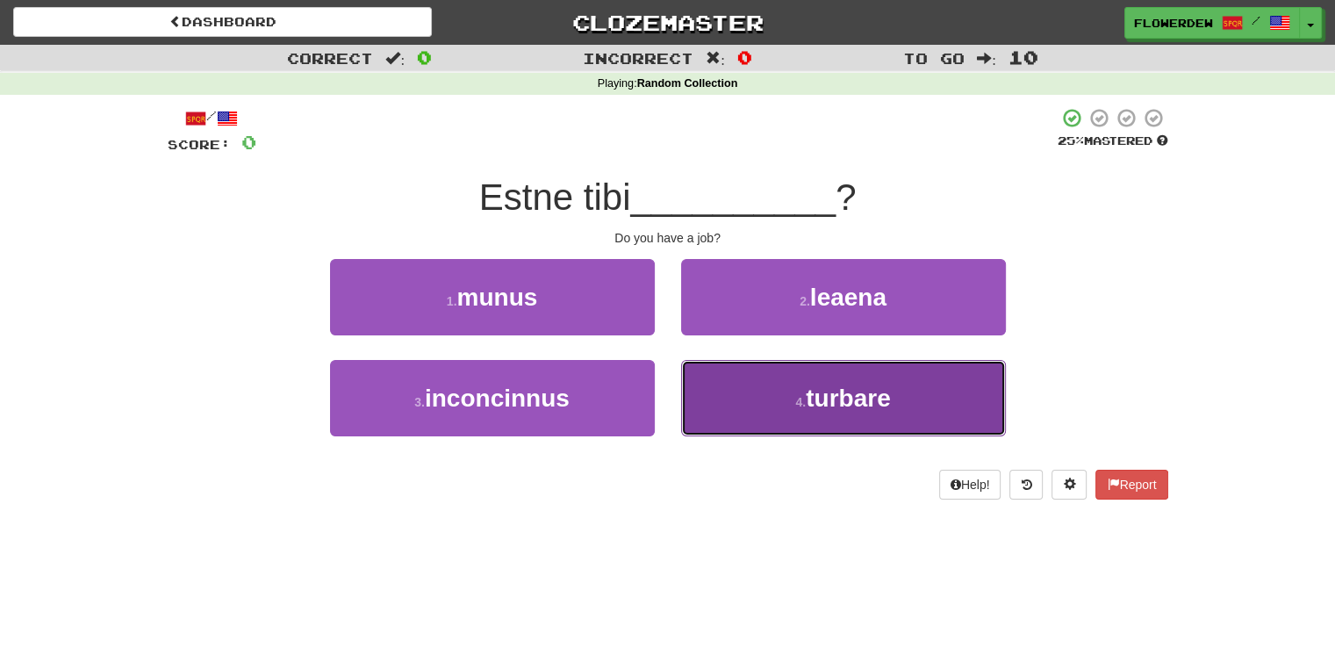
click at [716, 388] on button "4 . turbare" at bounding box center [843, 398] width 325 height 76
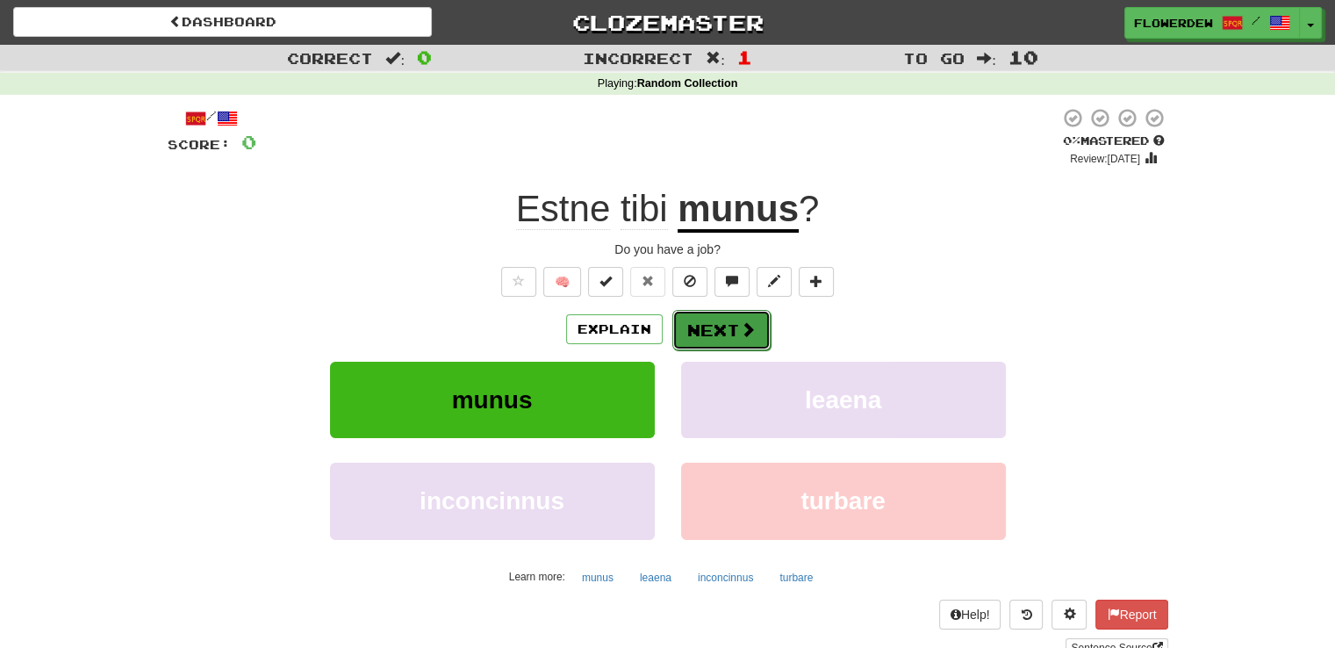
click at [720, 333] on button "Next" at bounding box center [721, 330] width 98 height 40
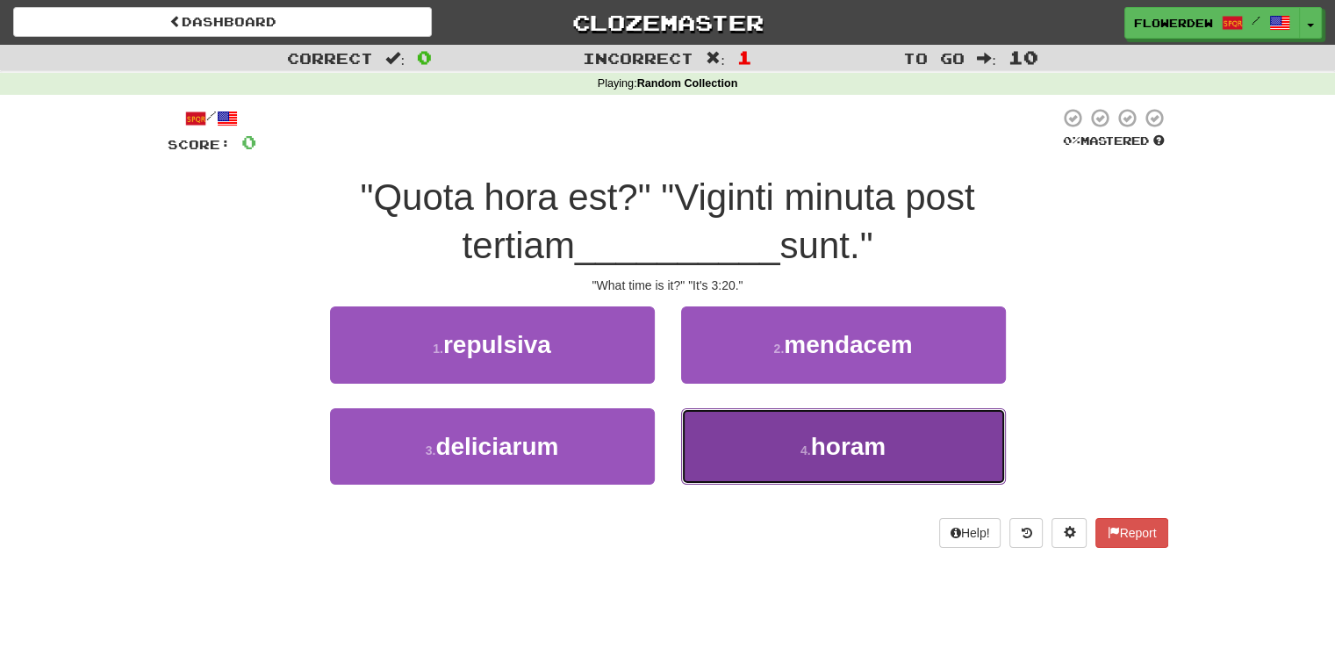
click at [702, 426] on button "4 . horam" at bounding box center [843, 446] width 325 height 76
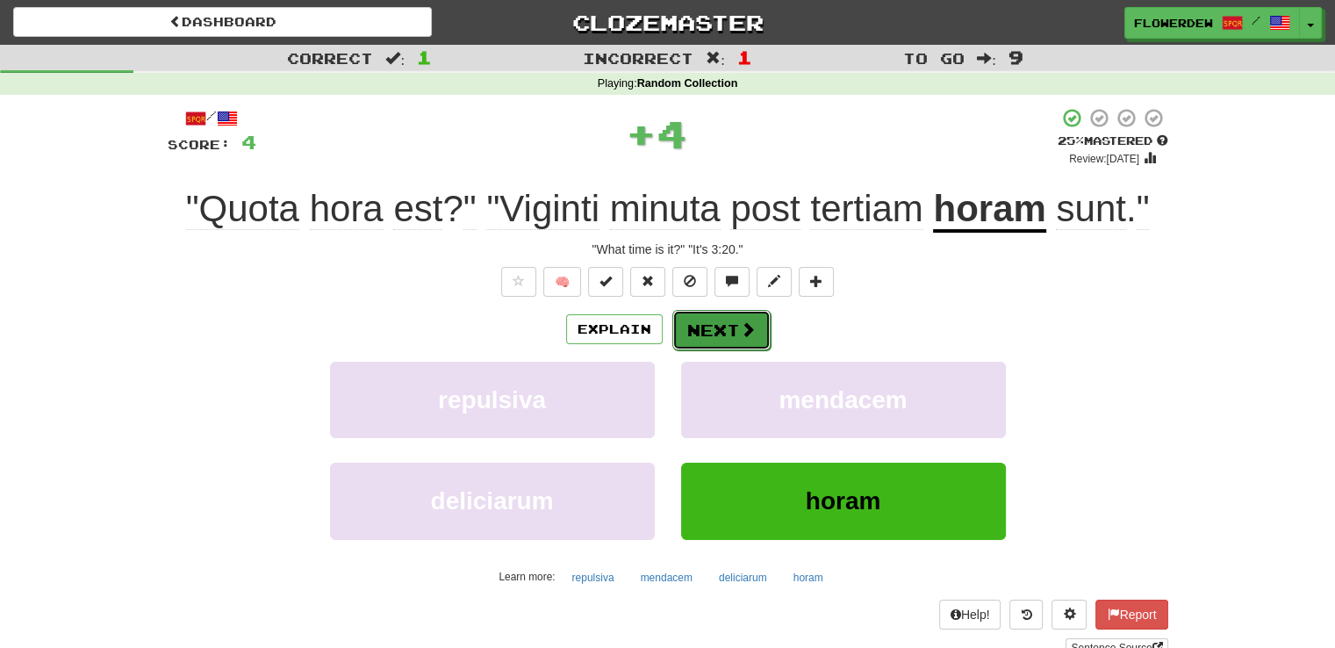
click at [710, 338] on button "Next" at bounding box center [721, 330] width 98 height 40
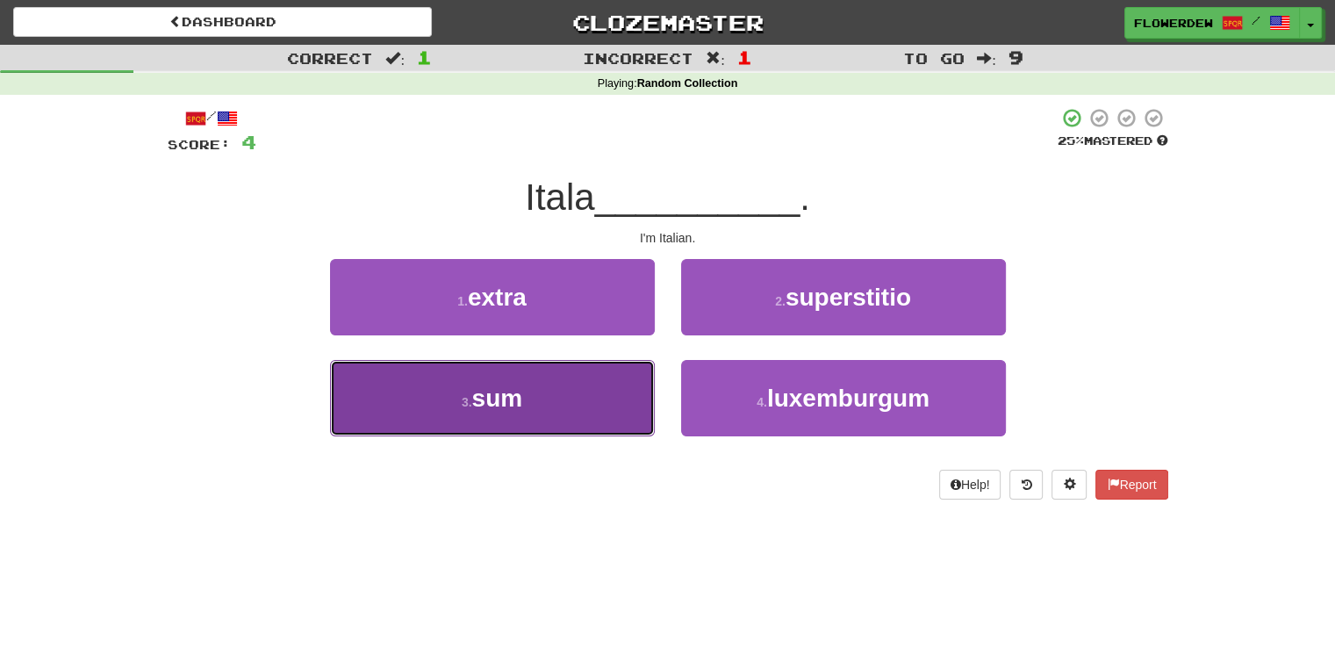
click at [634, 418] on button "3 . sum" at bounding box center [492, 398] width 325 height 76
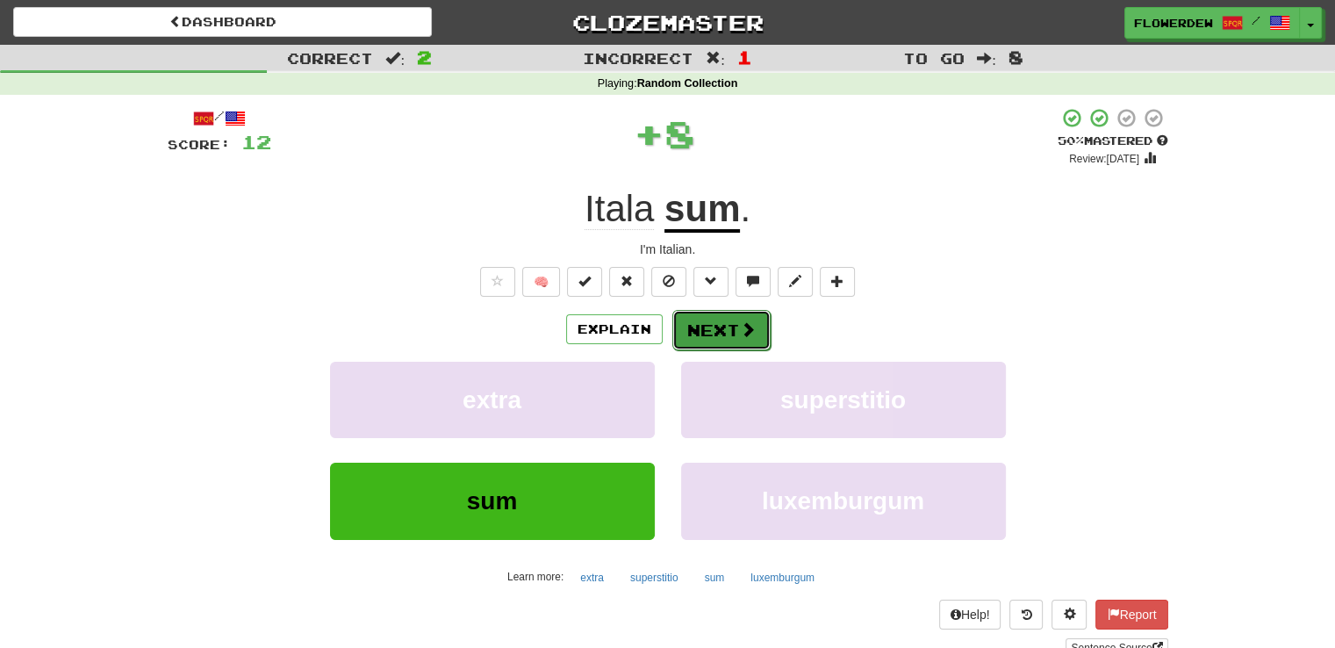
click at [702, 324] on button "Next" at bounding box center [721, 330] width 98 height 40
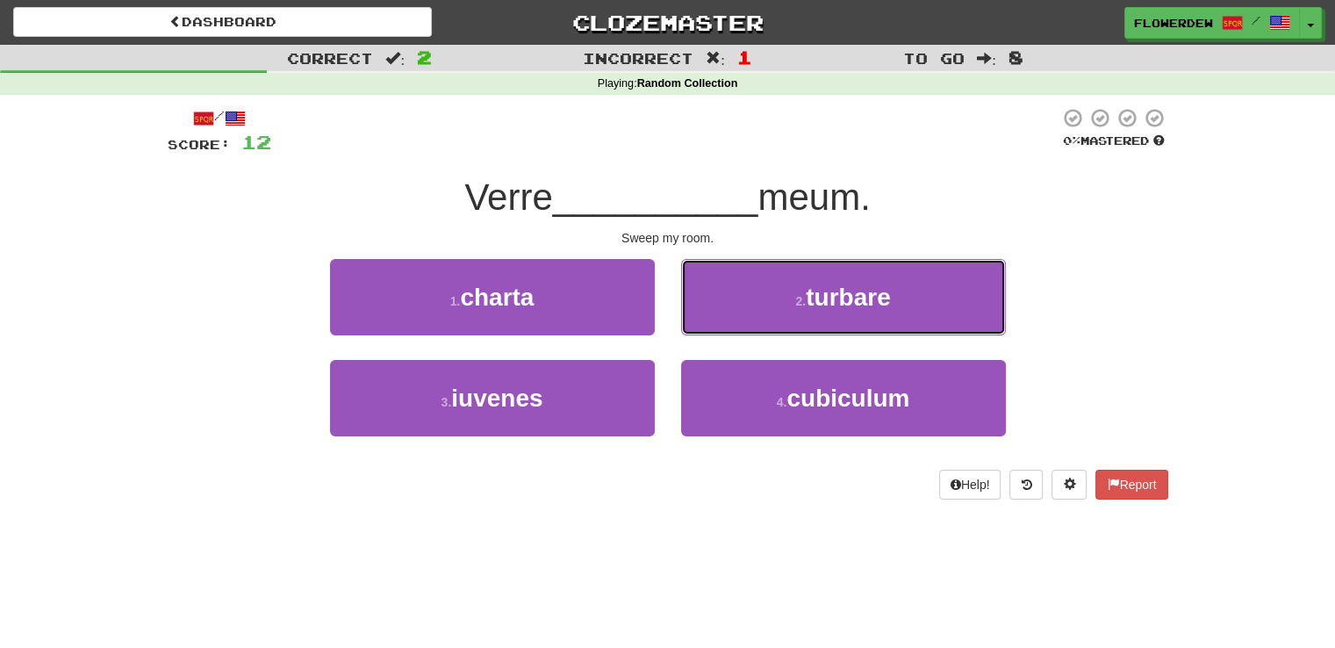
click at [702, 324] on button "2 . turbare" at bounding box center [843, 297] width 325 height 76
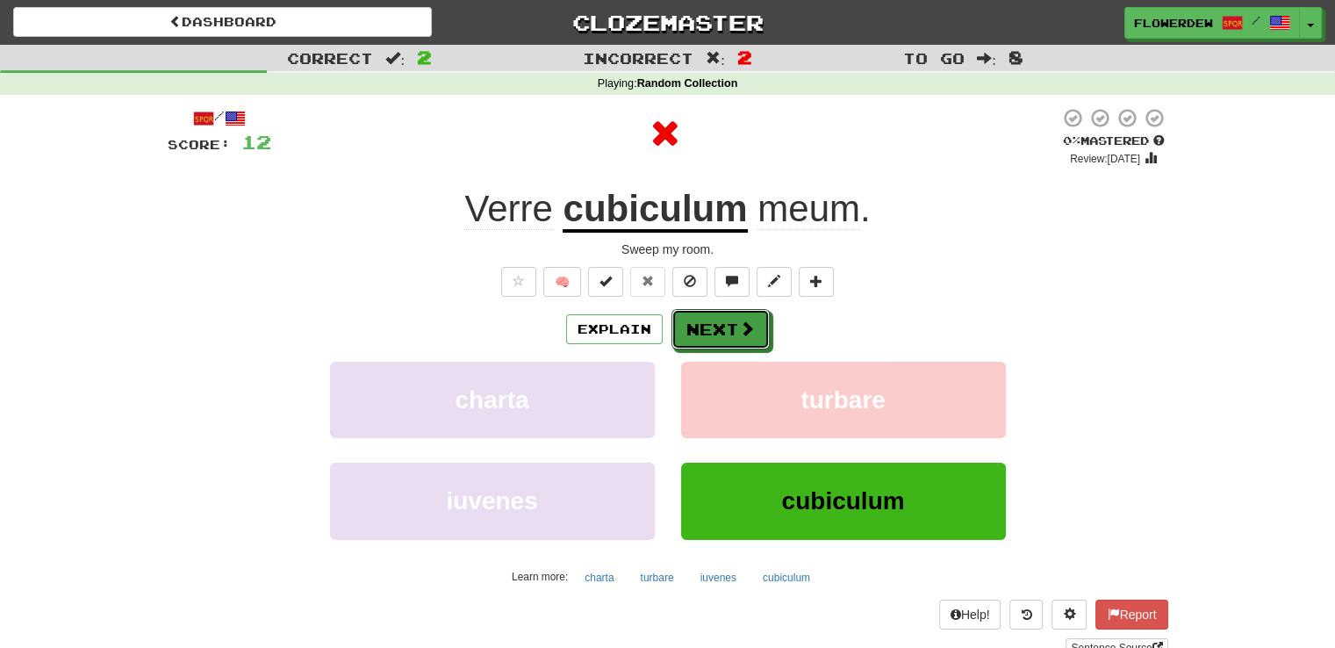
click at [702, 324] on button "Next" at bounding box center [720, 329] width 98 height 40
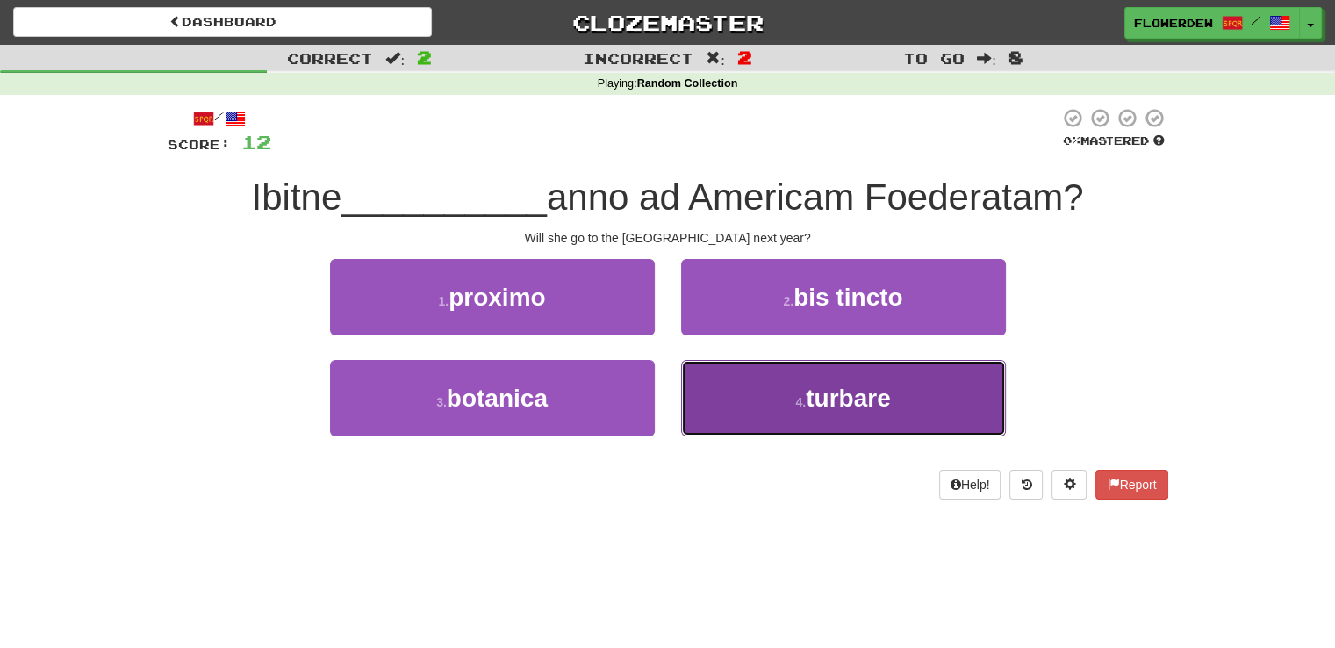
click at [714, 383] on button "4 . turbare" at bounding box center [843, 398] width 325 height 76
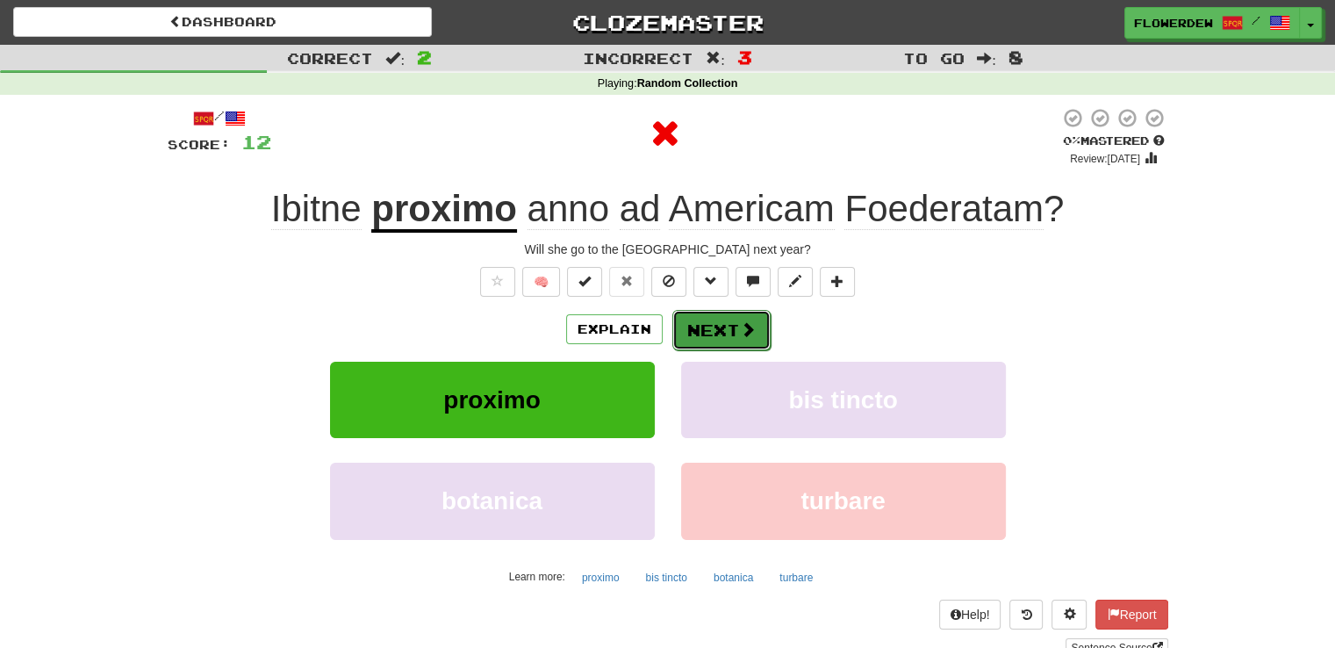
click at [714, 341] on button "Next" at bounding box center [721, 330] width 98 height 40
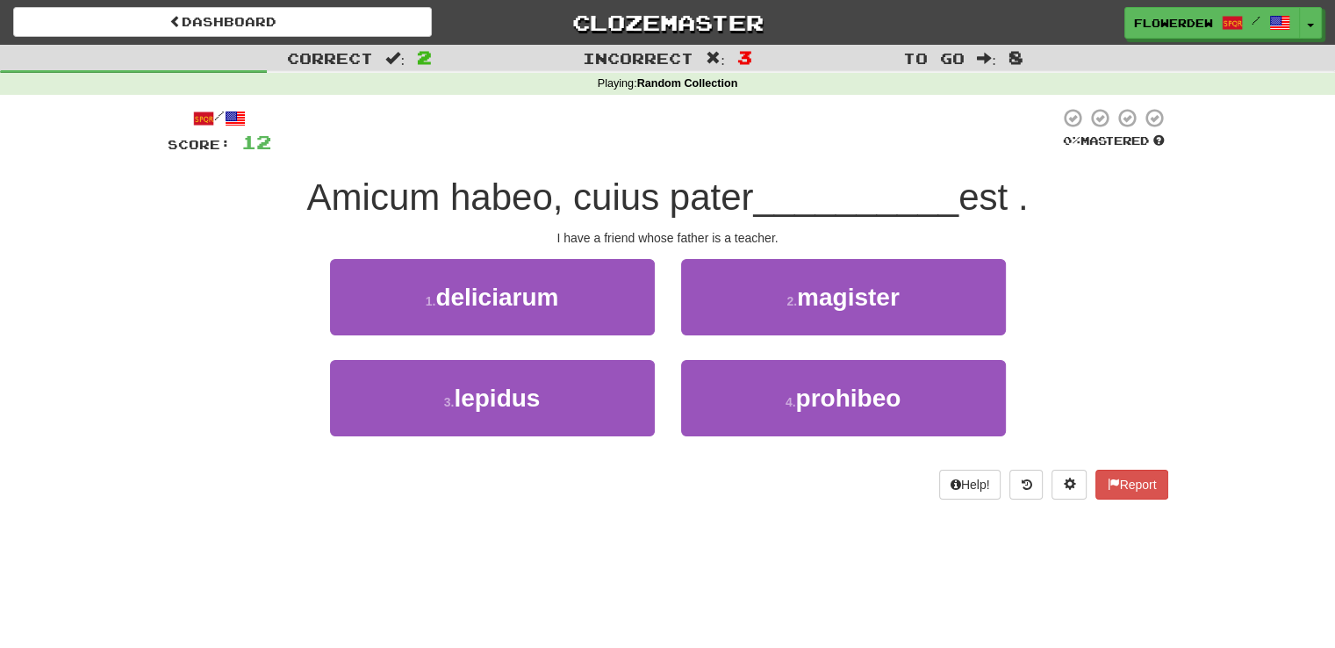
click at [714, 337] on div "2 . magister" at bounding box center [843, 309] width 351 height 101
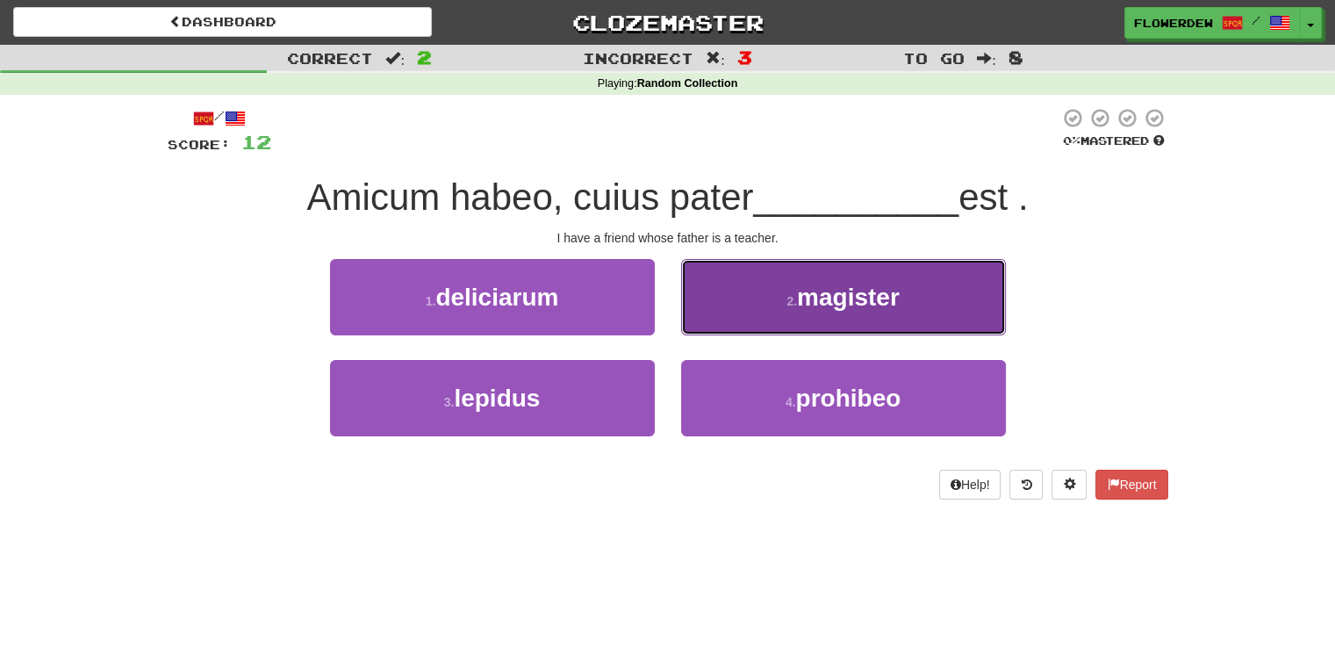
click at [730, 311] on button "2 . magister" at bounding box center [843, 297] width 325 height 76
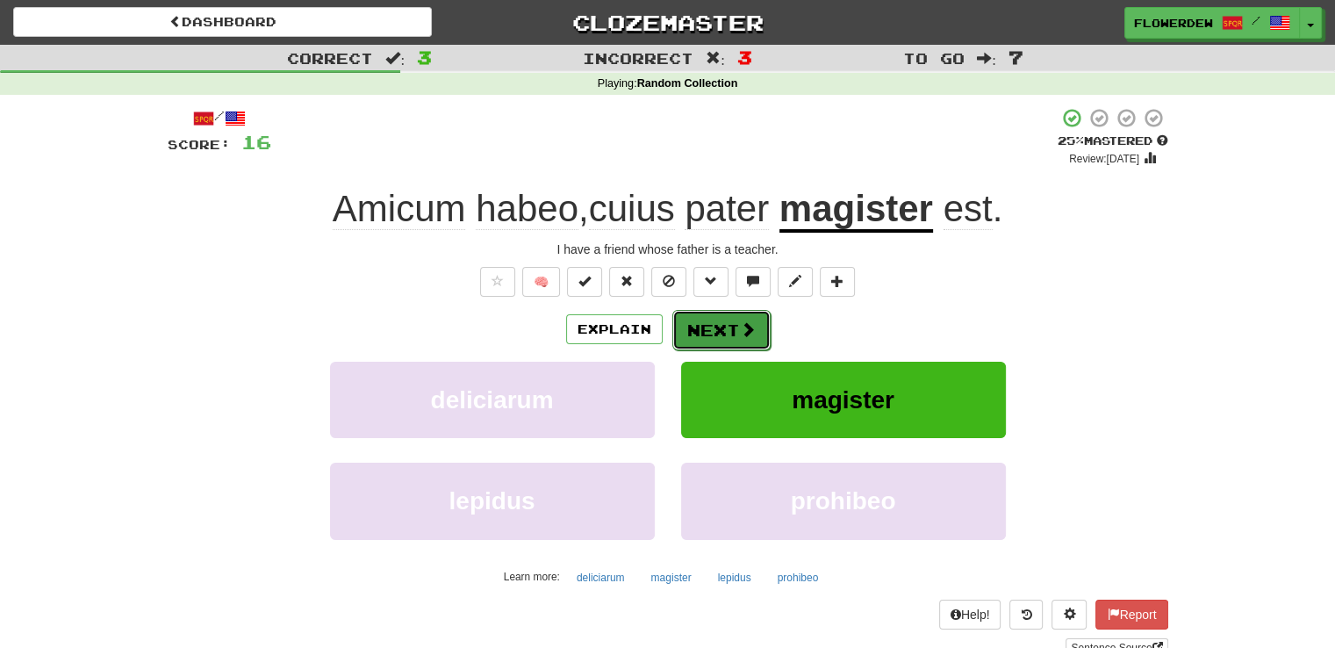
click at [723, 324] on button "Next" at bounding box center [721, 330] width 98 height 40
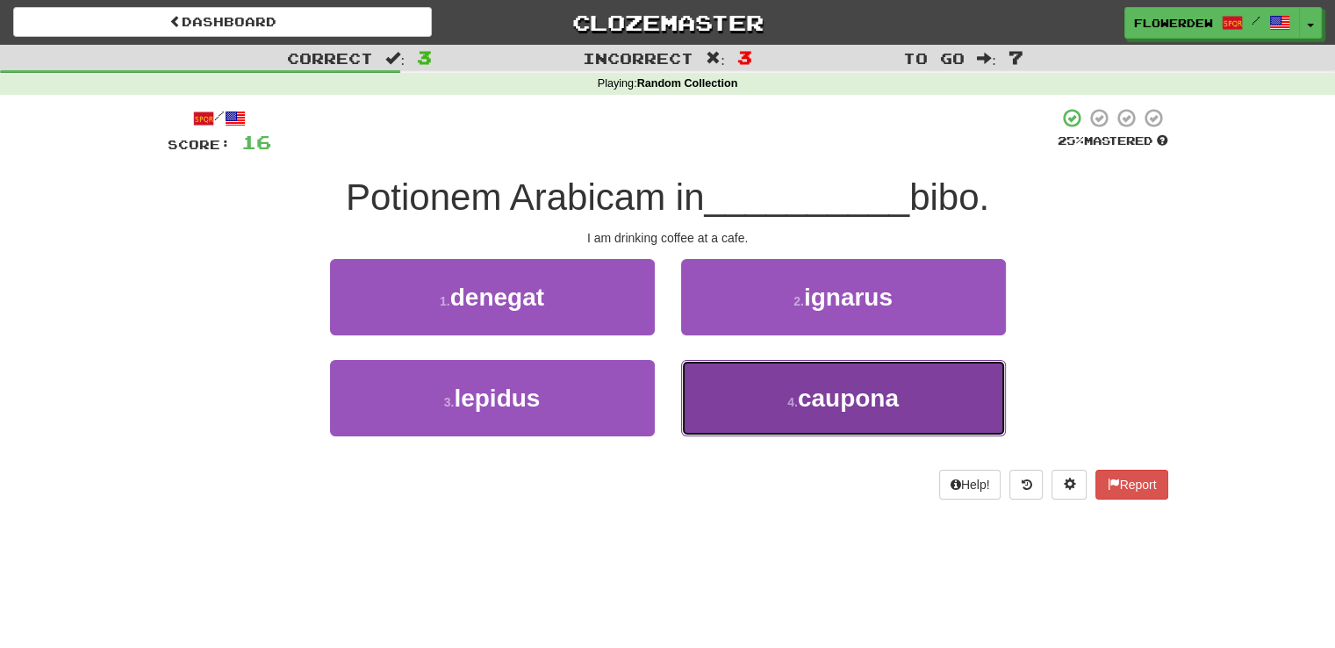
click at [711, 391] on button "4 . caupona" at bounding box center [843, 398] width 325 height 76
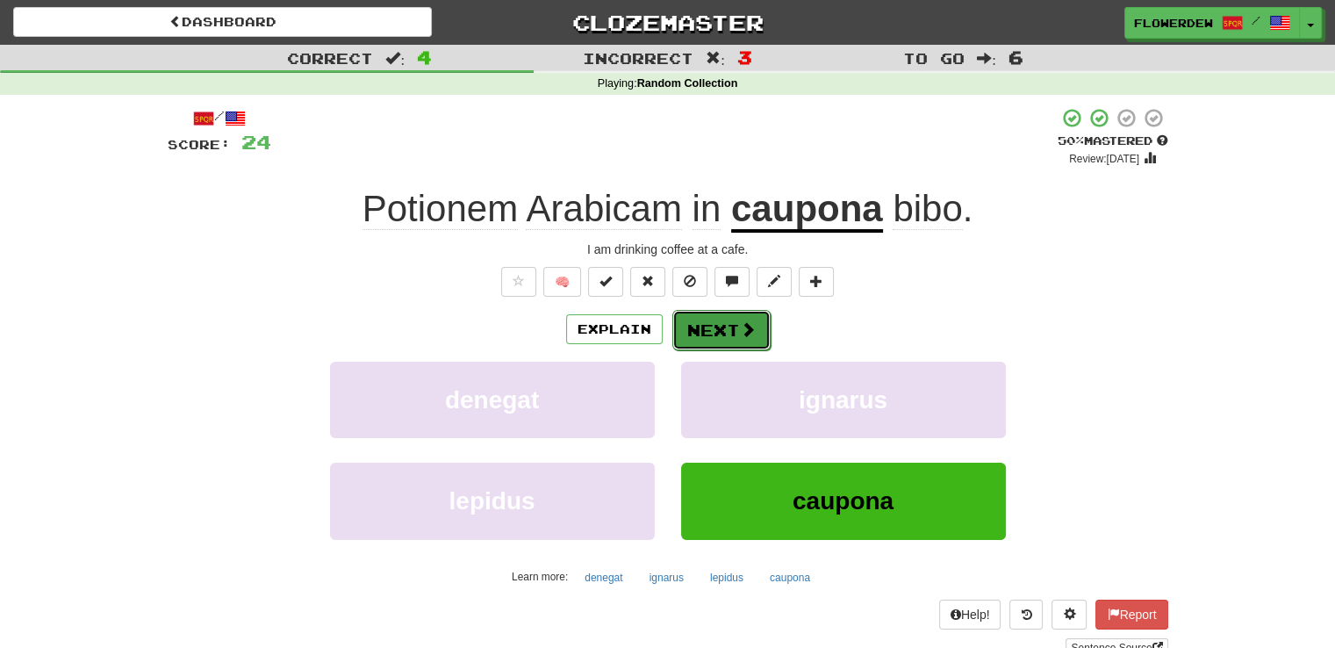
click at [722, 318] on button "Next" at bounding box center [721, 330] width 98 height 40
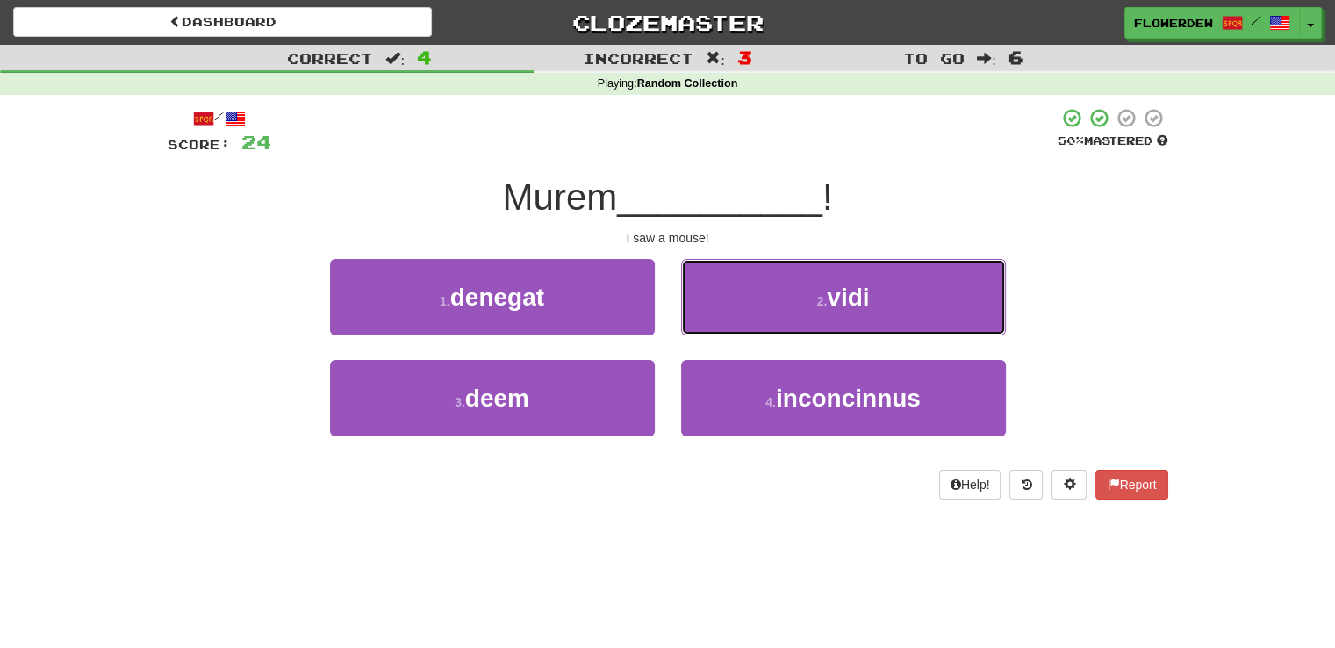
click at [722, 318] on button "2 . vidi" at bounding box center [843, 297] width 325 height 76
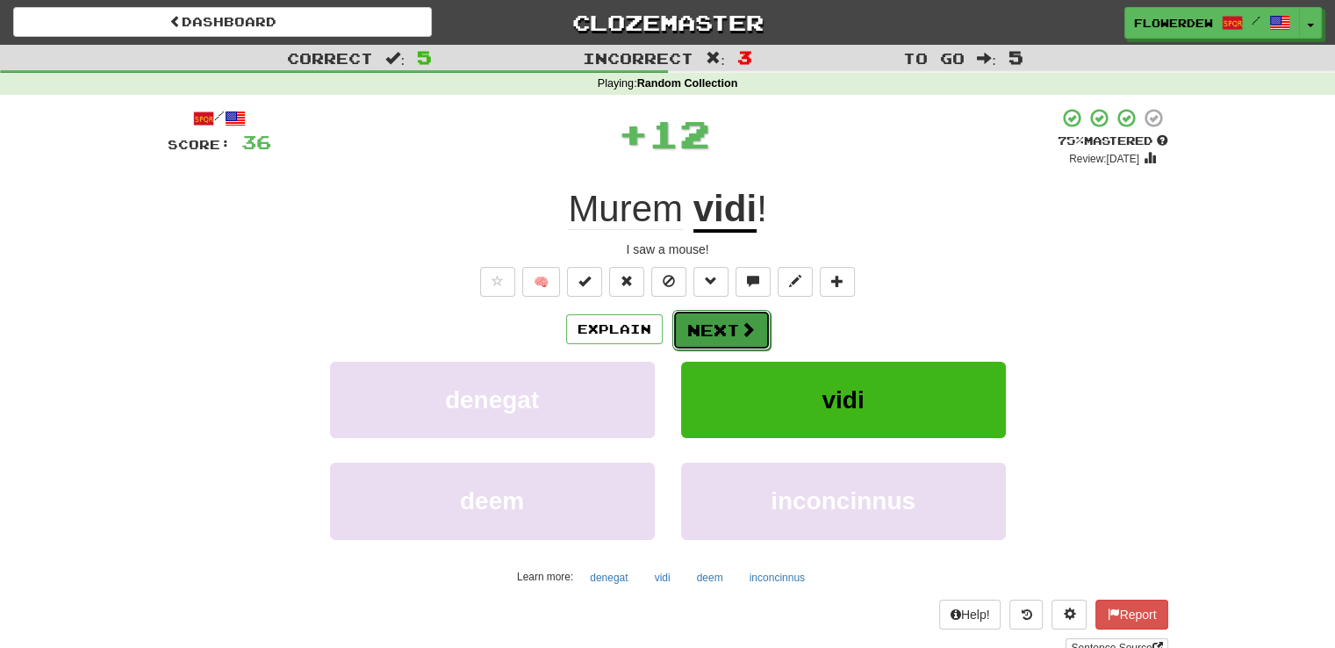
click at [723, 325] on button "Next" at bounding box center [721, 330] width 98 height 40
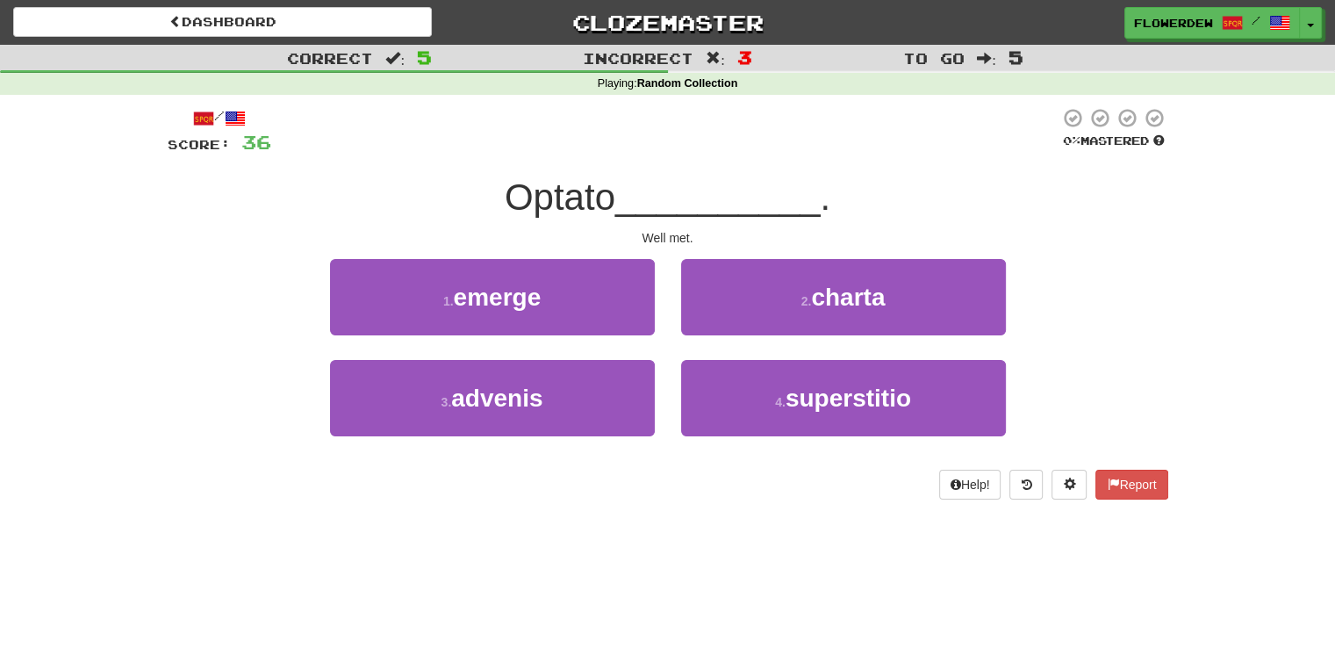
click at [709, 638] on div "Dashboard Clozemaster Flowerdew / Toggle Dropdown Dashboard Leaderboard Activit…" at bounding box center [667, 324] width 1335 height 648
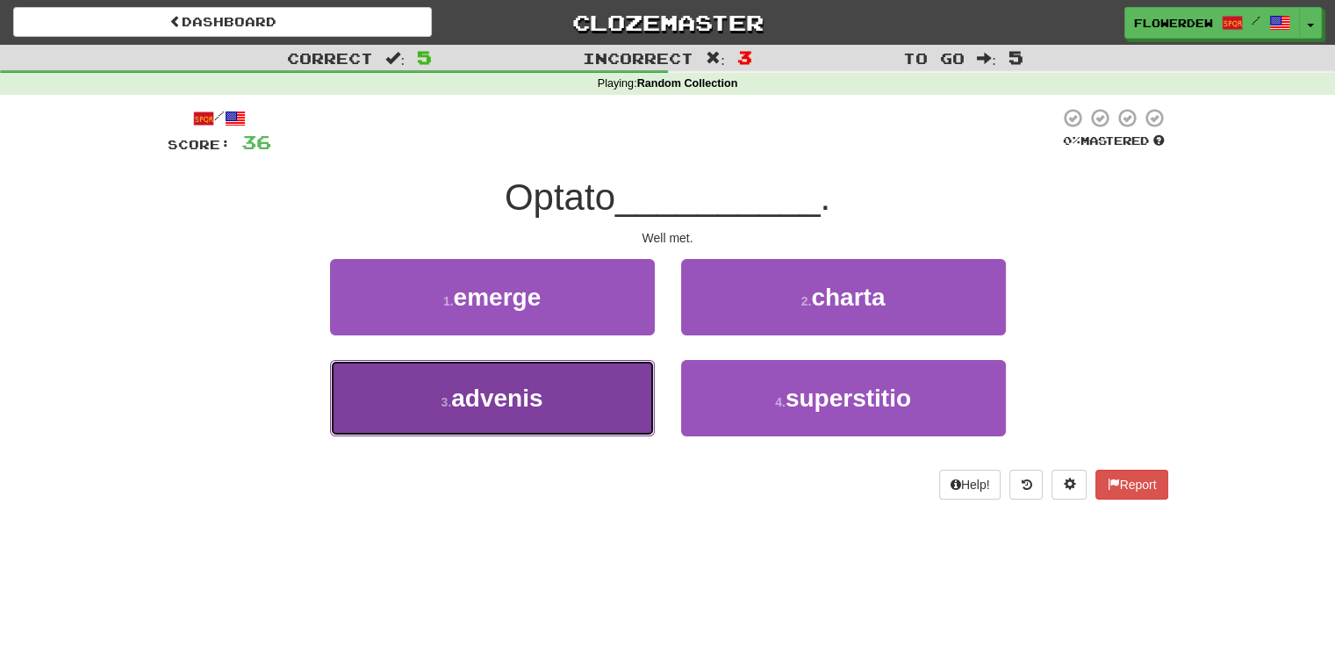
click at [639, 408] on button "3 . advenis" at bounding box center [492, 398] width 325 height 76
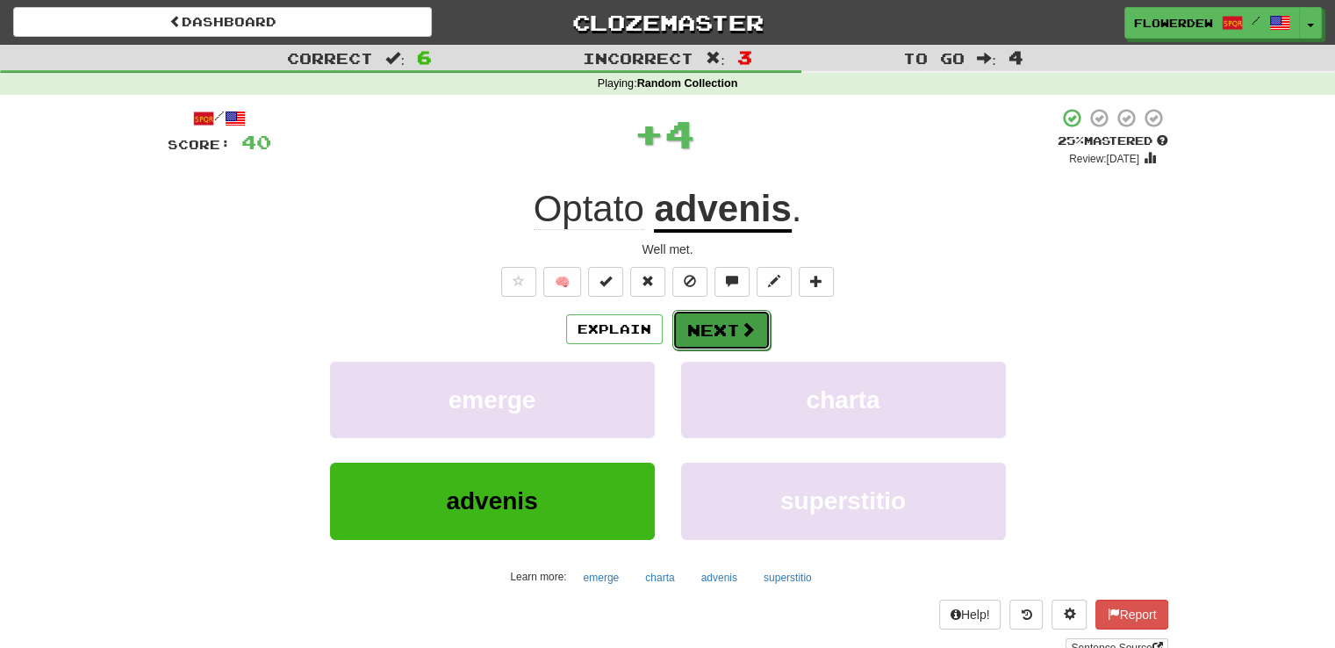
click at [717, 327] on button "Next" at bounding box center [721, 330] width 98 height 40
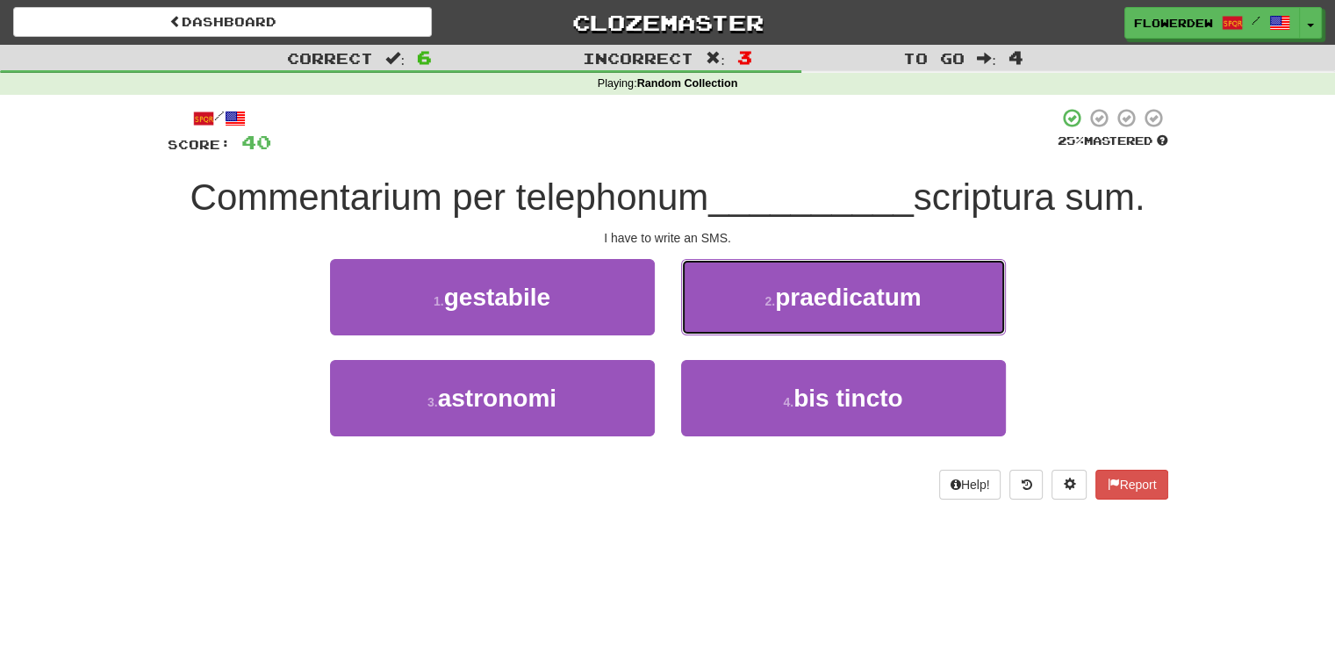
click at [717, 327] on button "2 . praedicatum" at bounding box center [843, 297] width 325 height 76
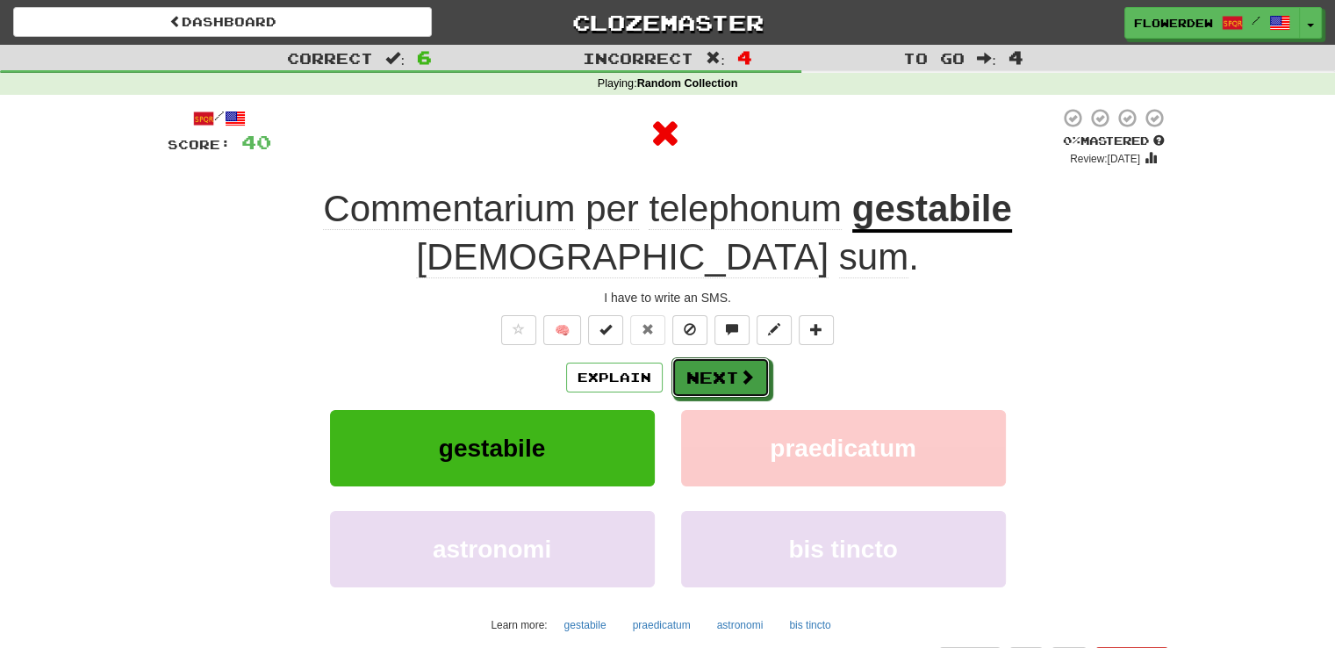
click at [717, 357] on button "Next" at bounding box center [720, 377] width 98 height 40
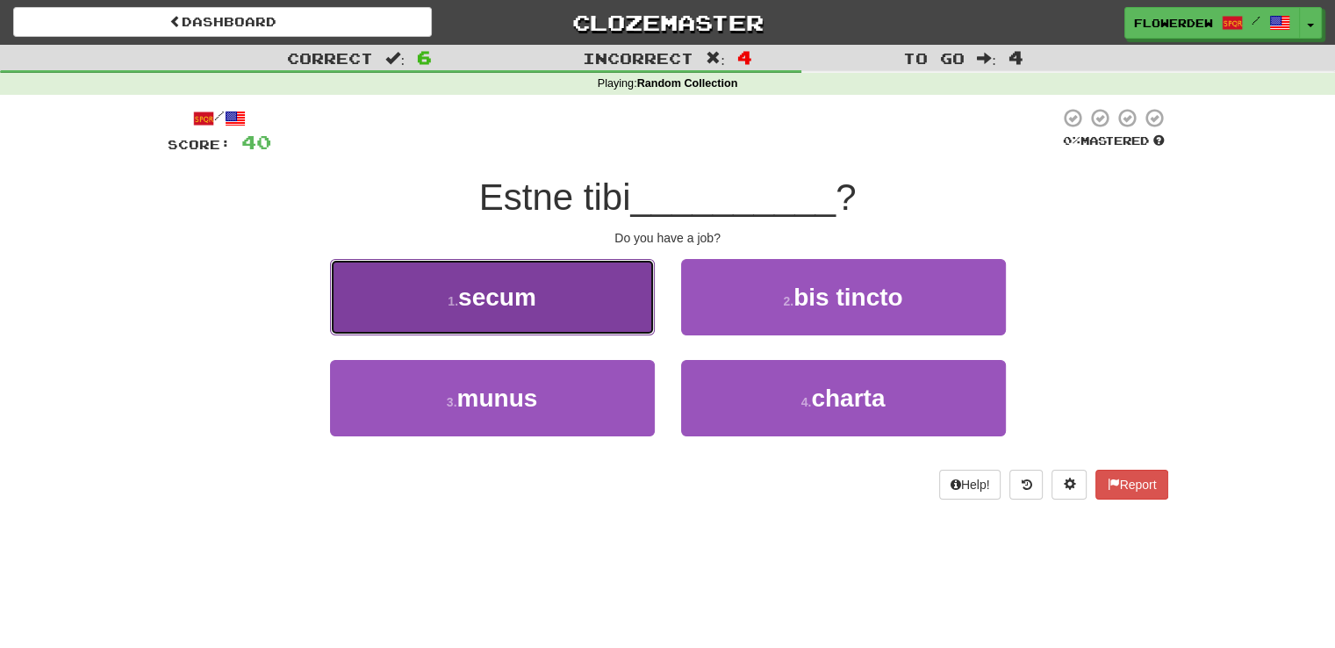
click at [636, 306] on button "1 . secum" at bounding box center [492, 297] width 325 height 76
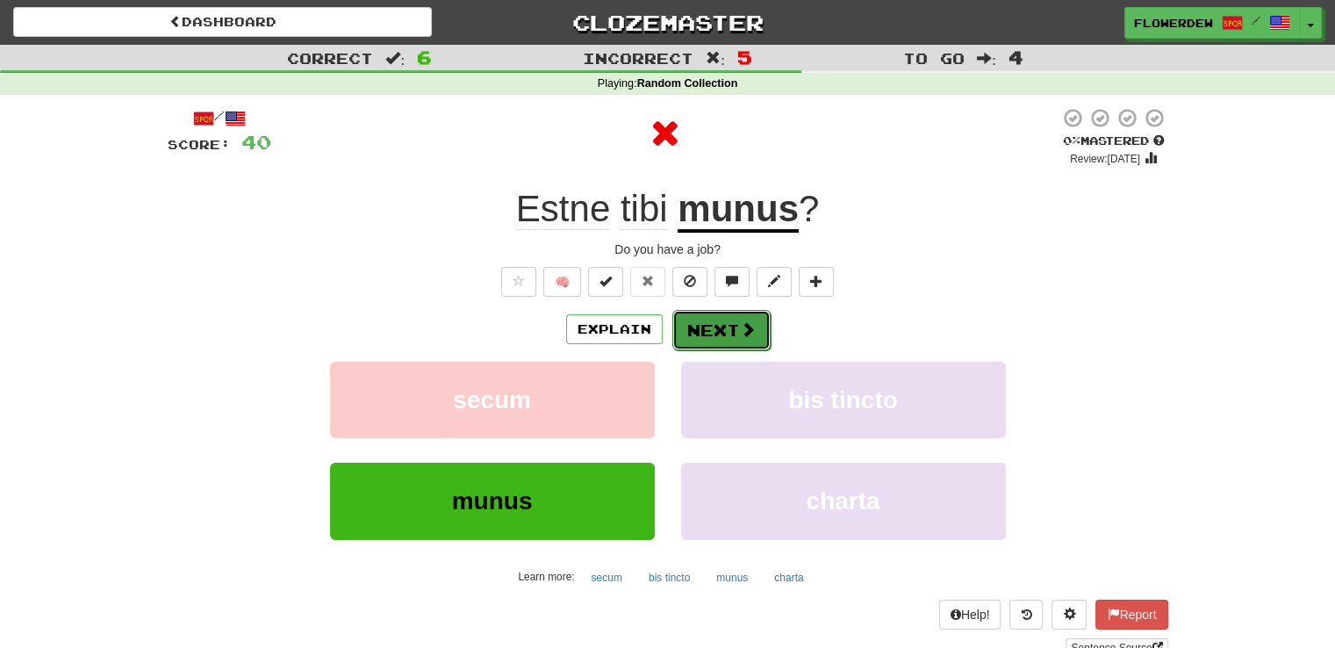
click at [717, 331] on button "Next" at bounding box center [721, 330] width 98 height 40
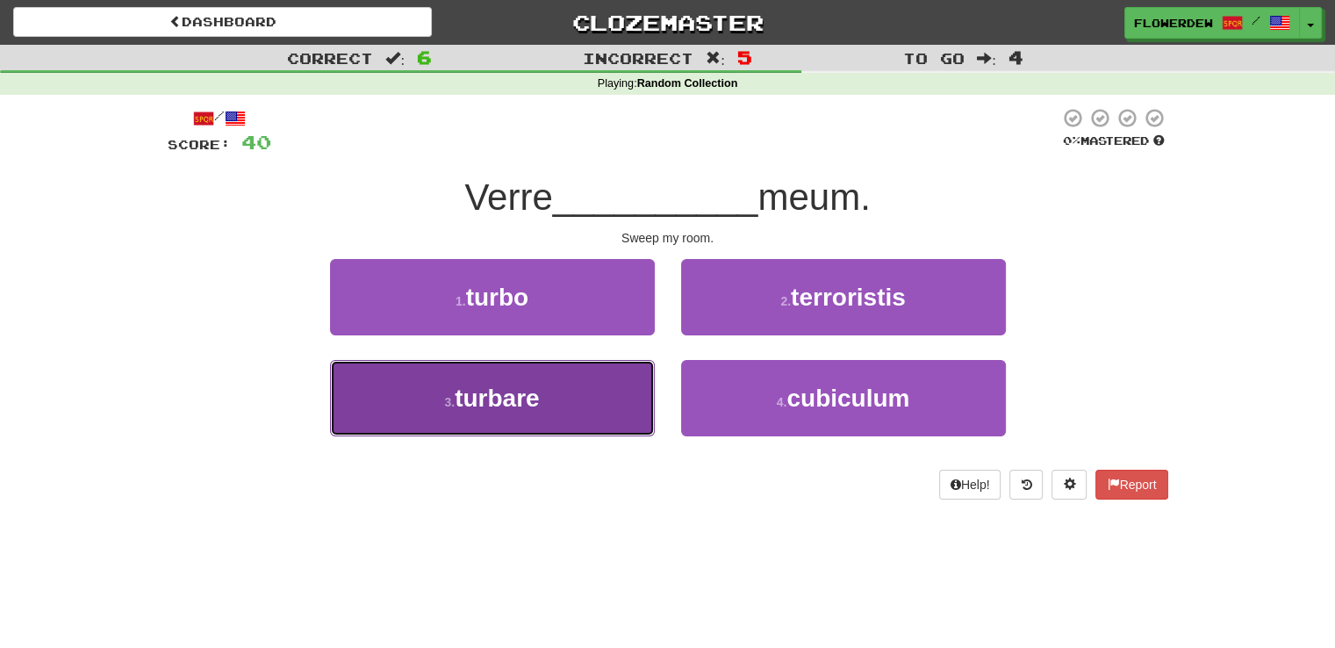
click at [643, 386] on button "3 . turbare" at bounding box center [492, 398] width 325 height 76
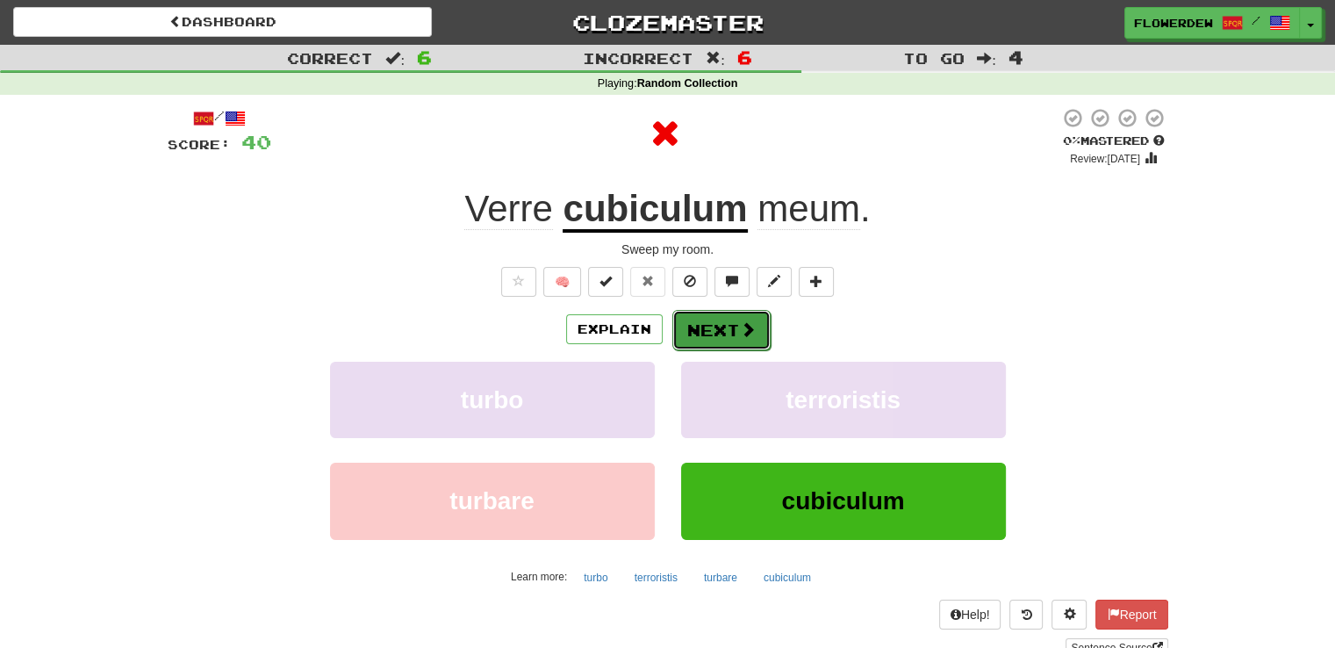
click at [706, 322] on button "Next" at bounding box center [721, 330] width 98 height 40
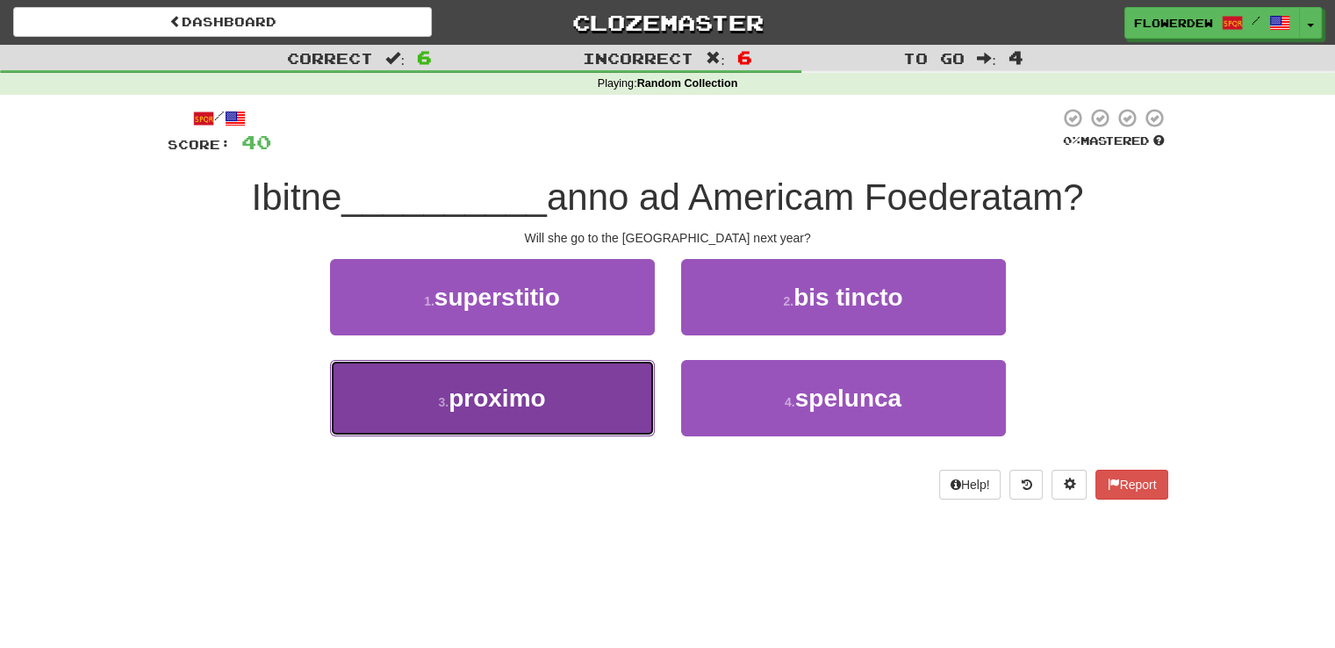
click at [612, 399] on button "3 . proximo" at bounding box center [492, 398] width 325 height 76
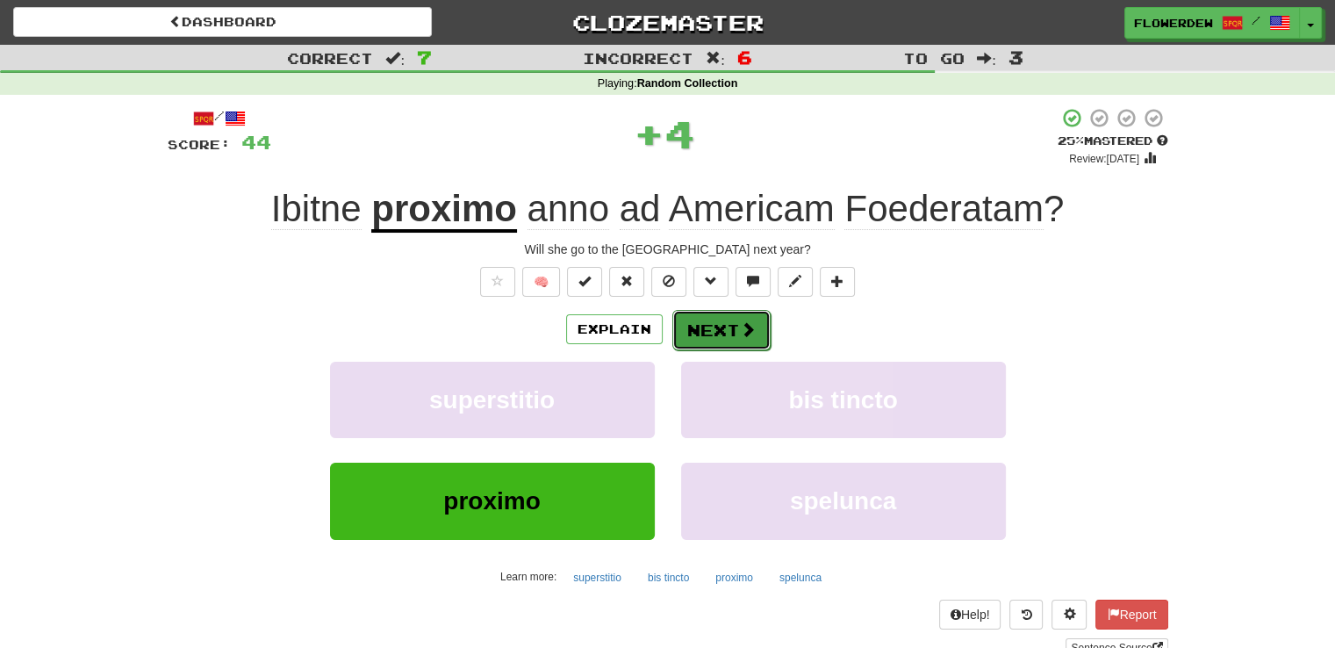
click at [739, 318] on button "Next" at bounding box center [721, 330] width 98 height 40
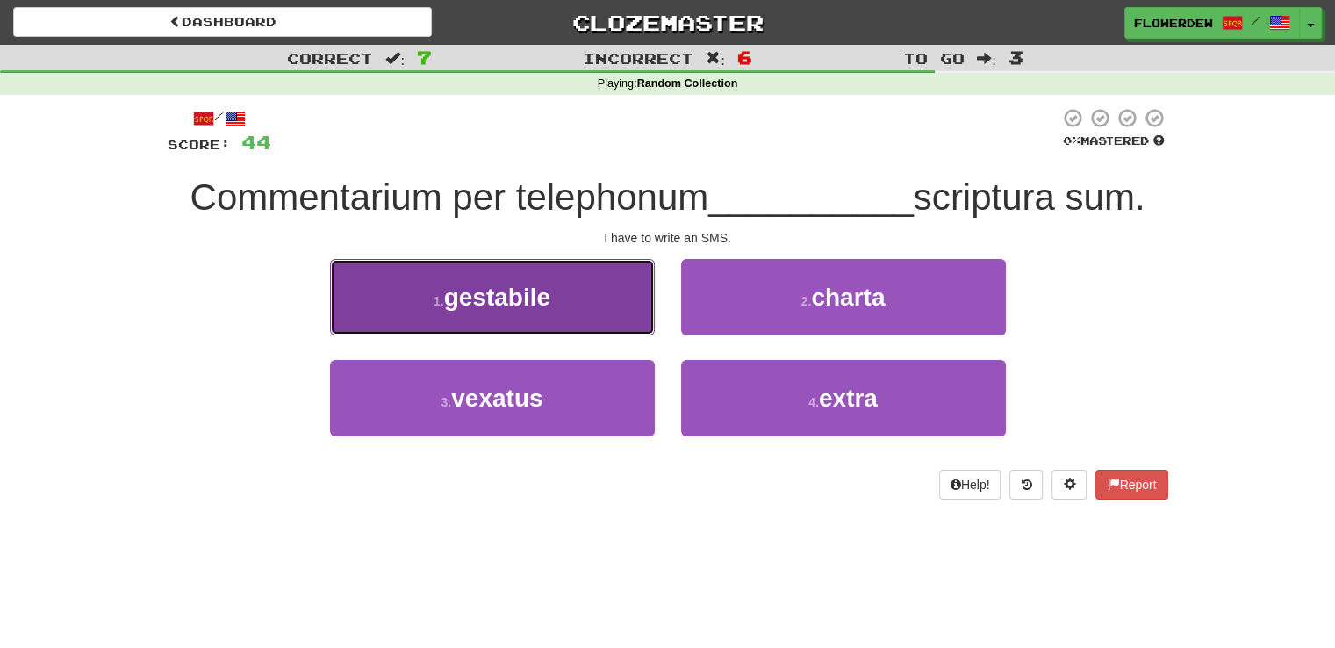
click at [599, 295] on button "1 . gestabile" at bounding box center [492, 297] width 325 height 76
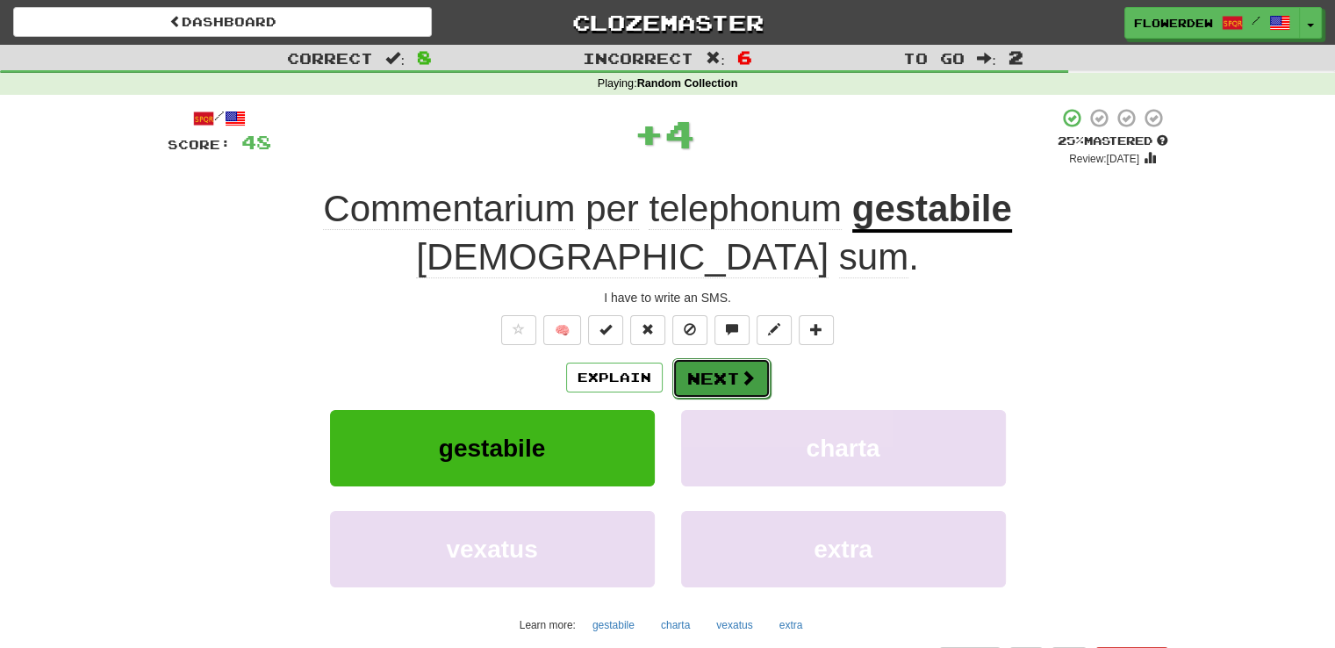
click at [699, 358] on button "Next" at bounding box center [721, 378] width 98 height 40
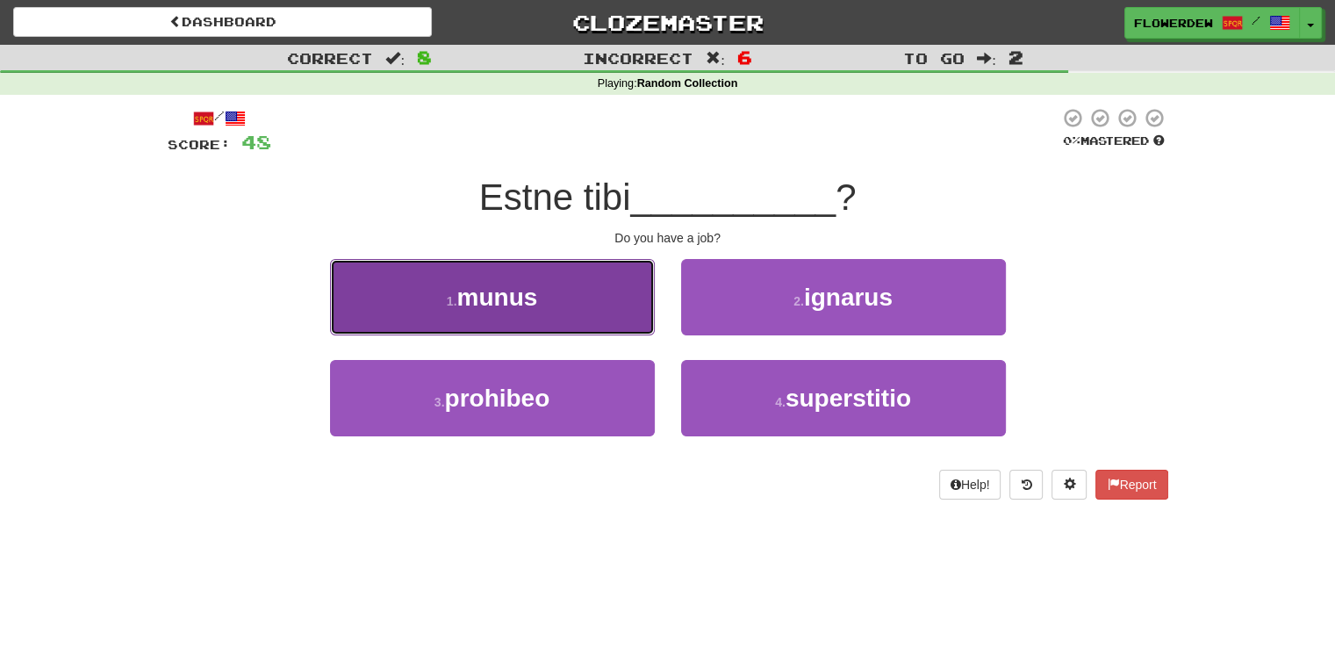
click at [593, 299] on button "1 . munus" at bounding box center [492, 297] width 325 height 76
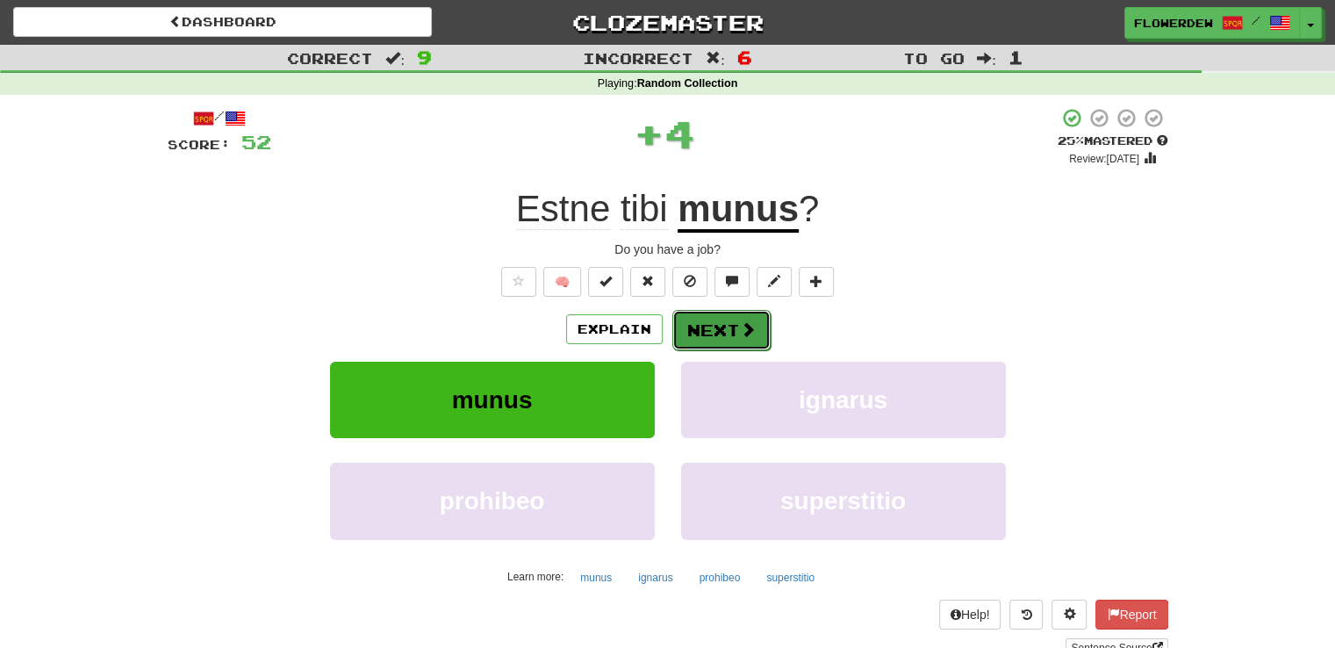
click at [691, 318] on button "Next" at bounding box center [721, 330] width 98 height 40
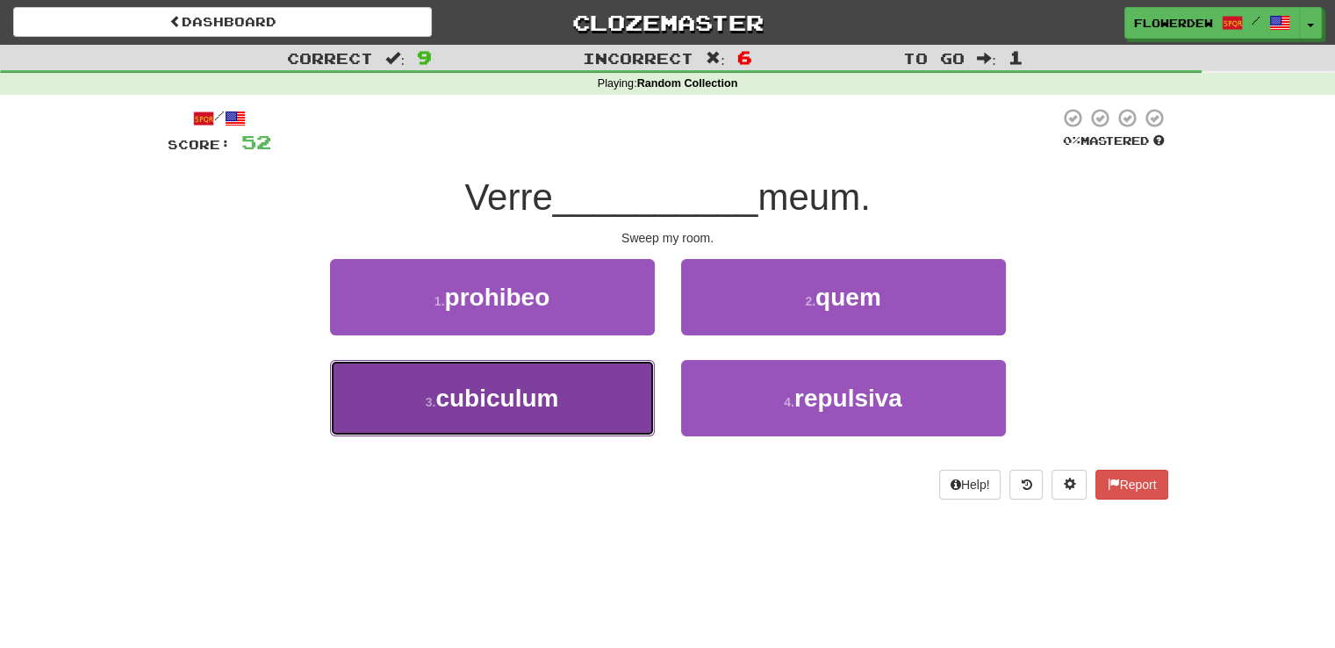
click at [593, 366] on button "3 . cubiculum" at bounding box center [492, 398] width 325 height 76
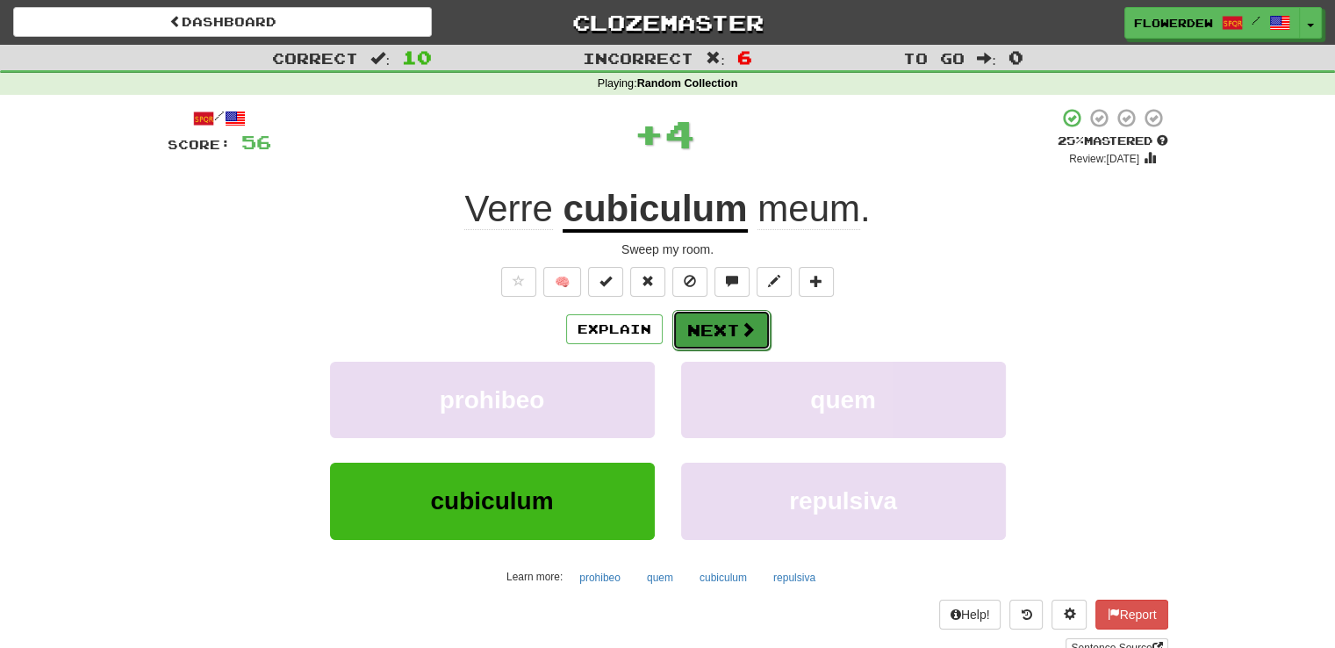
click at [699, 324] on button "Next" at bounding box center [721, 330] width 98 height 40
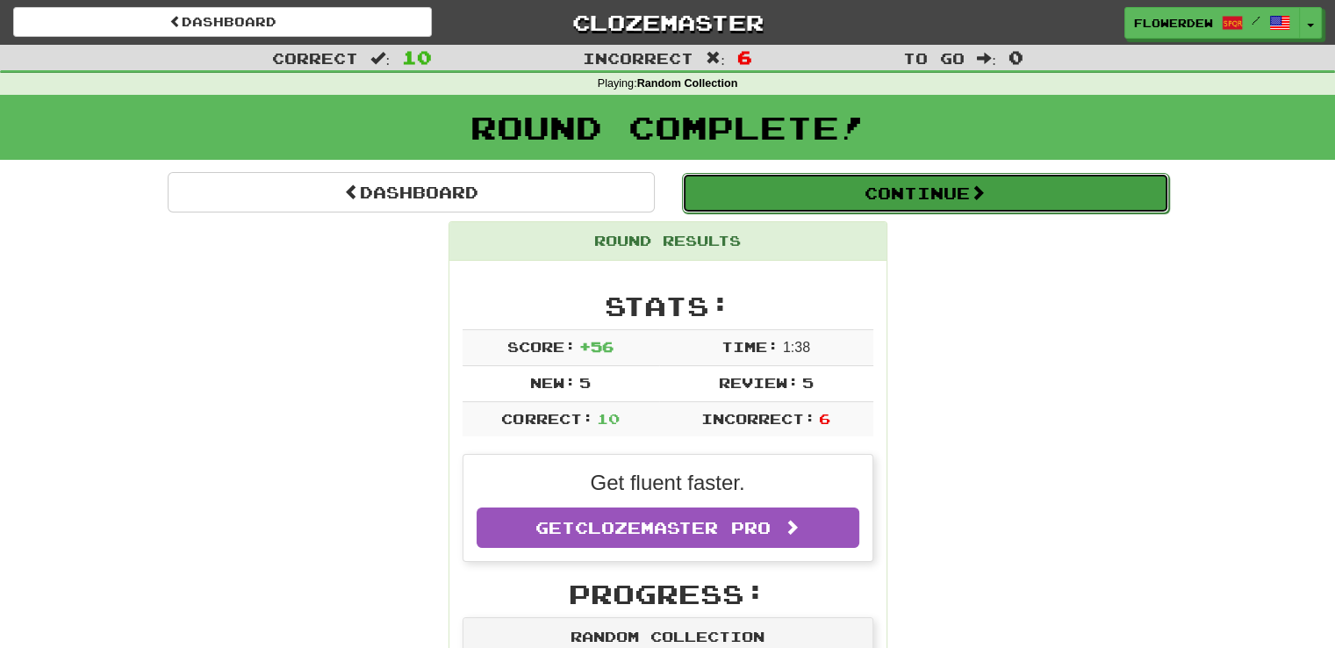
click at [776, 197] on button "Continue" at bounding box center [925, 193] width 487 height 40
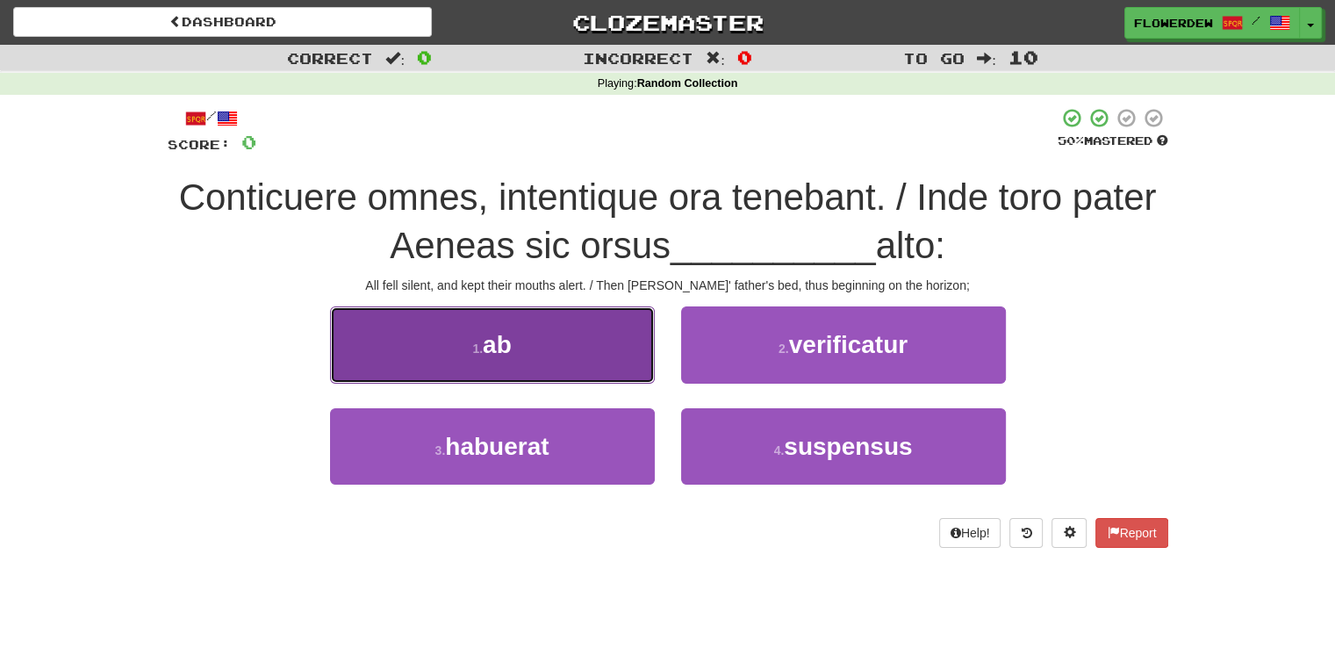
click at [618, 328] on button "1 . ab" at bounding box center [492, 344] width 325 height 76
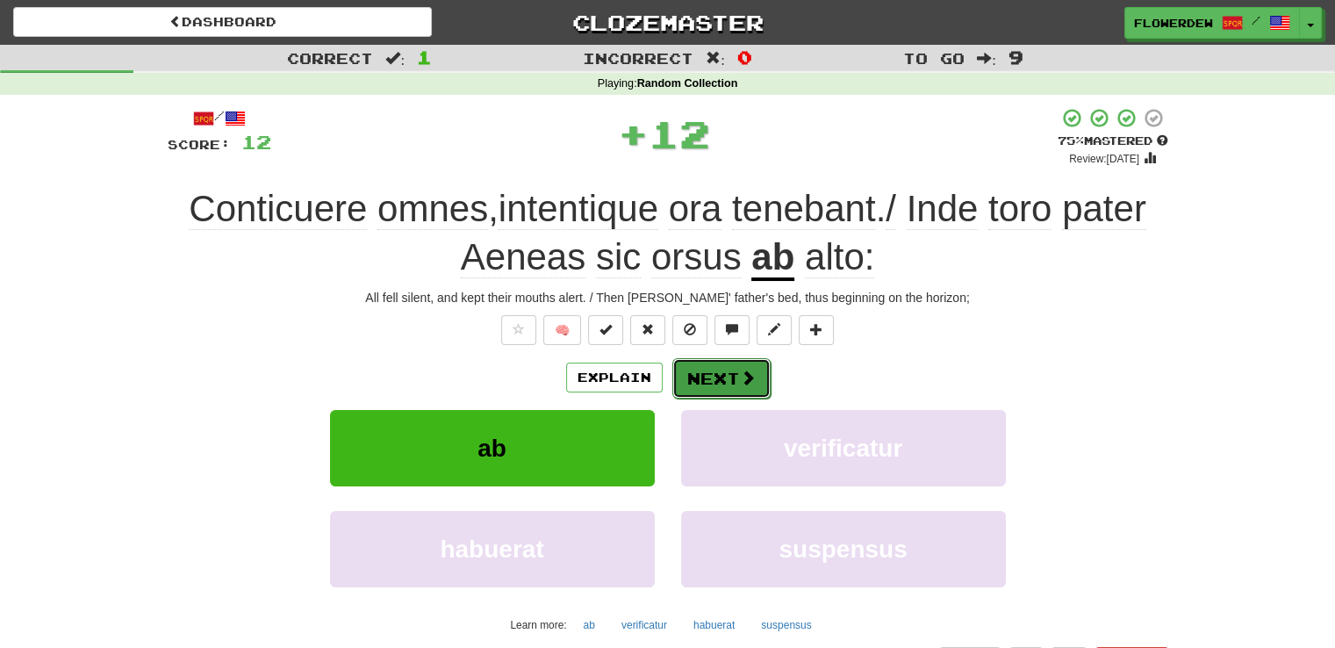
click at [749, 380] on span at bounding box center [748, 377] width 16 height 16
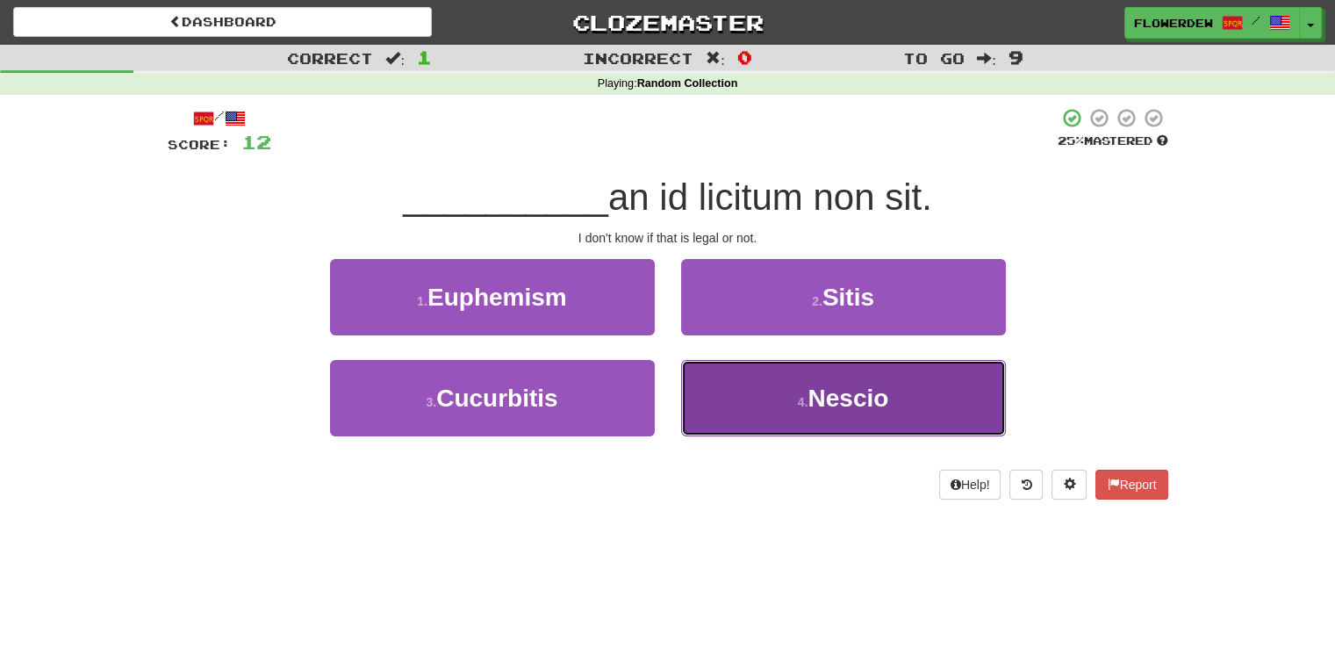
click at [748, 415] on button "4 . Nescio" at bounding box center [843, 398] width 325 height 76
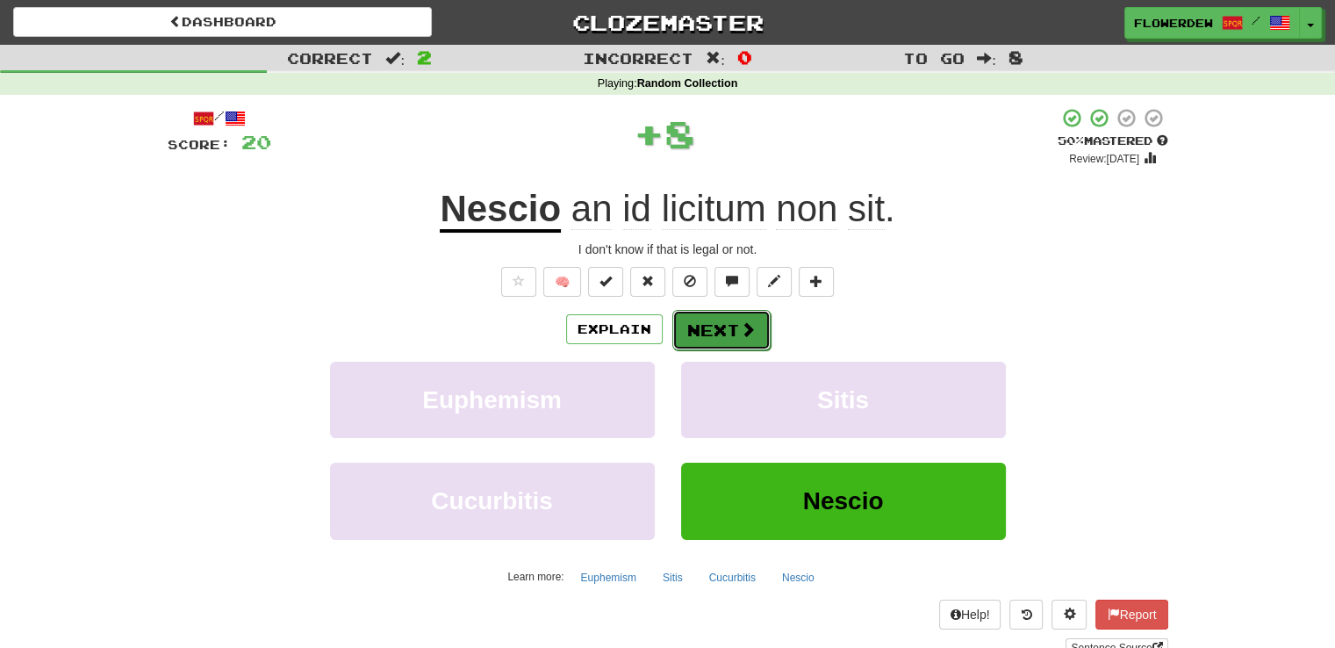
click at [753, 330] on span at bounding box center [748, 329] width 16 height 16
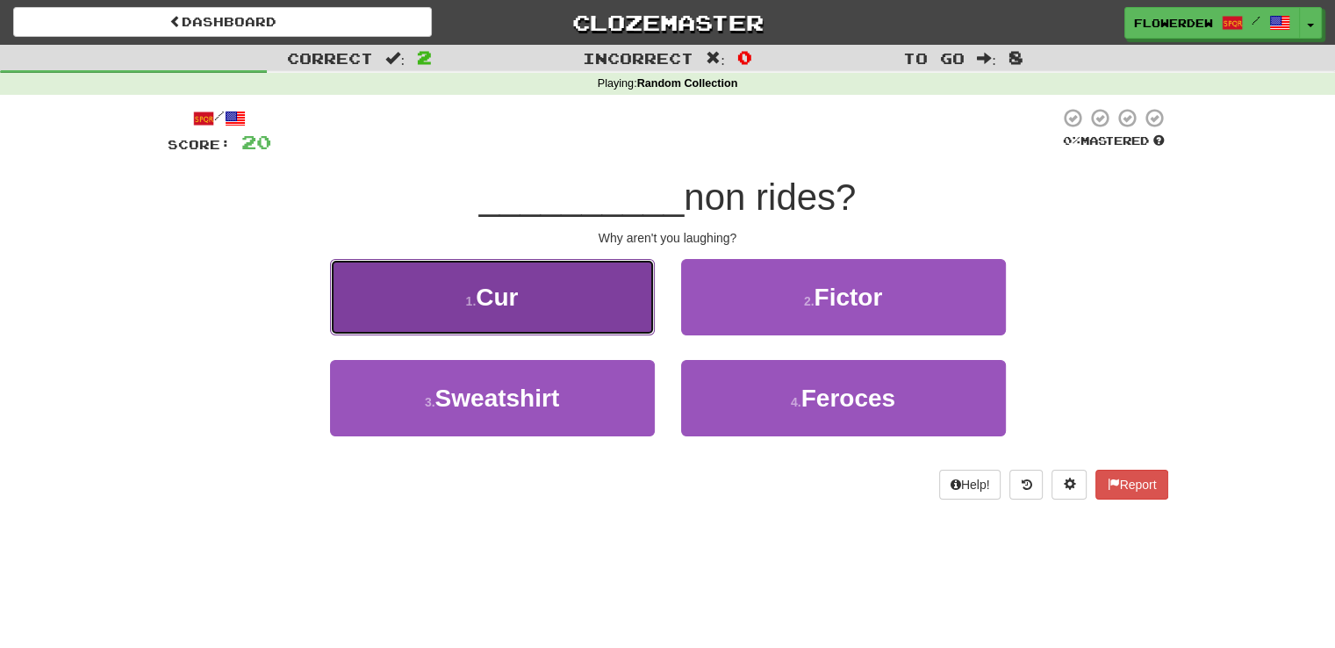
click at [621, 310] on button "1 . Cur" at bounding box center [492, 297] width 325 height 76
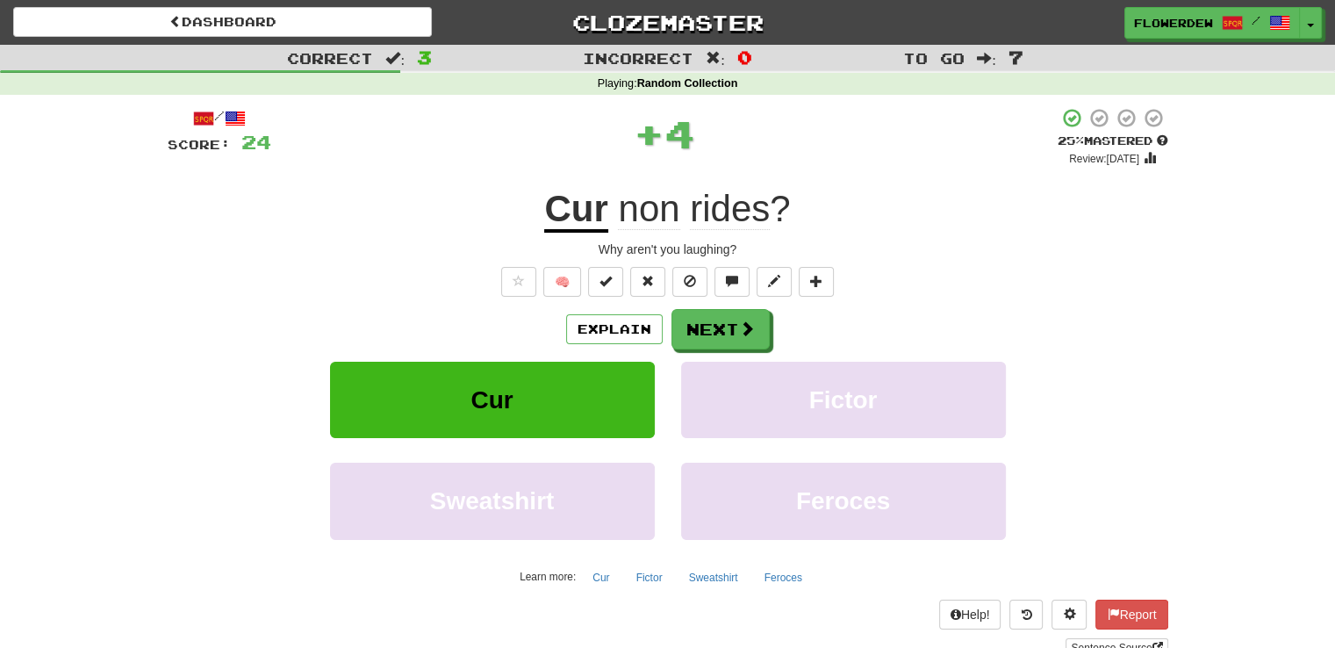
click at [783, 345] on div "Explain Next" at bounding box center [668, 329] width 1001 height 40
click at [740, 341] on button "Next" at bounding box center [721, 330] width 98 height 40
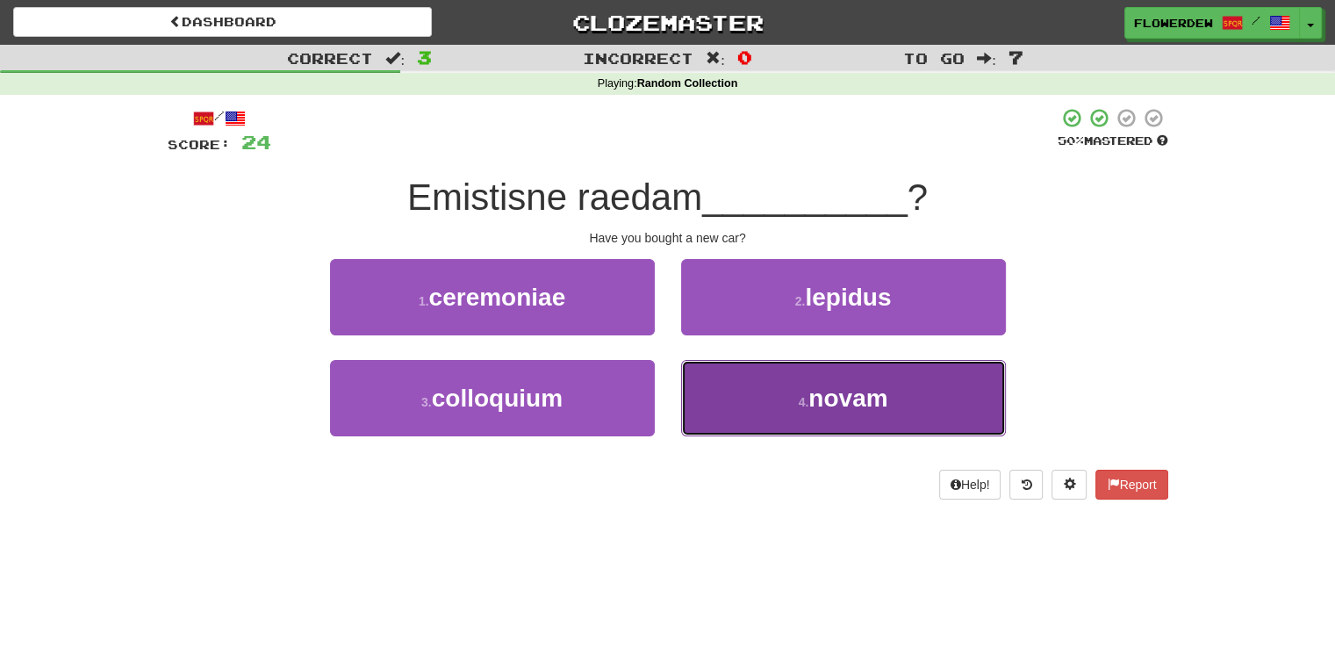
click at [721, 414] on button "4 . novam" at bounding box center [843, 398] width 325 height 76
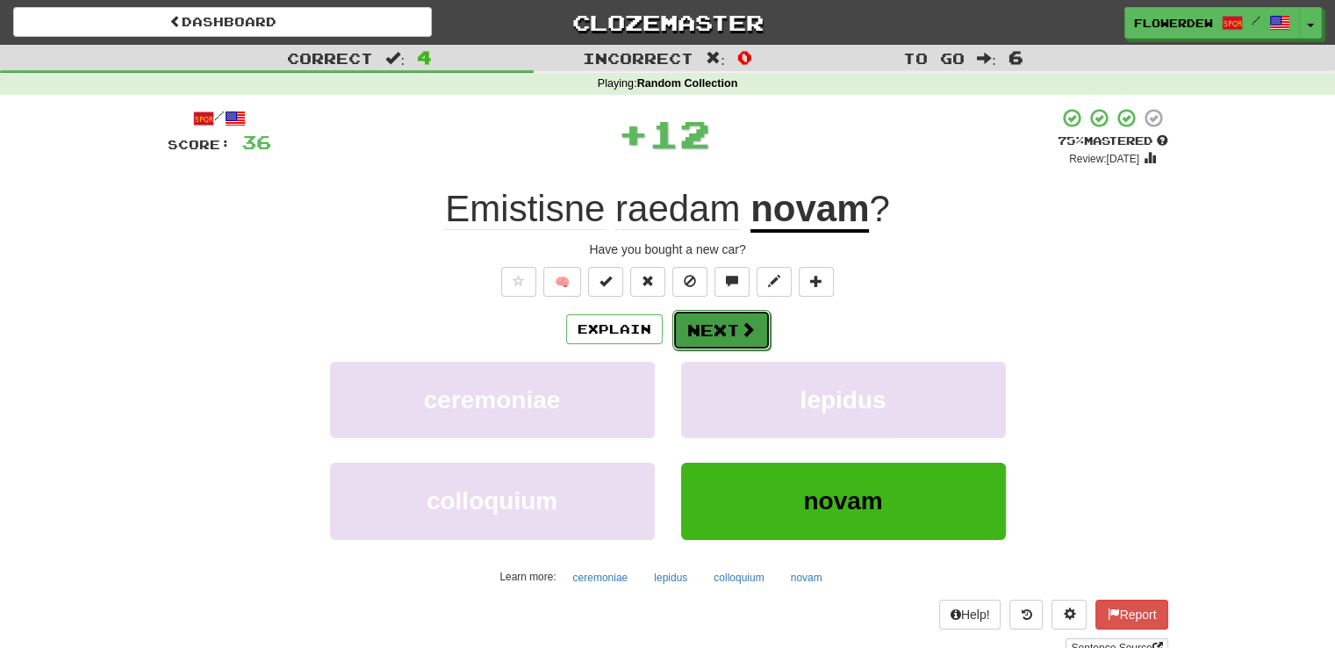
click at [730, 318] on button "Next" at bounding box center [721, 330] width 98 height 40
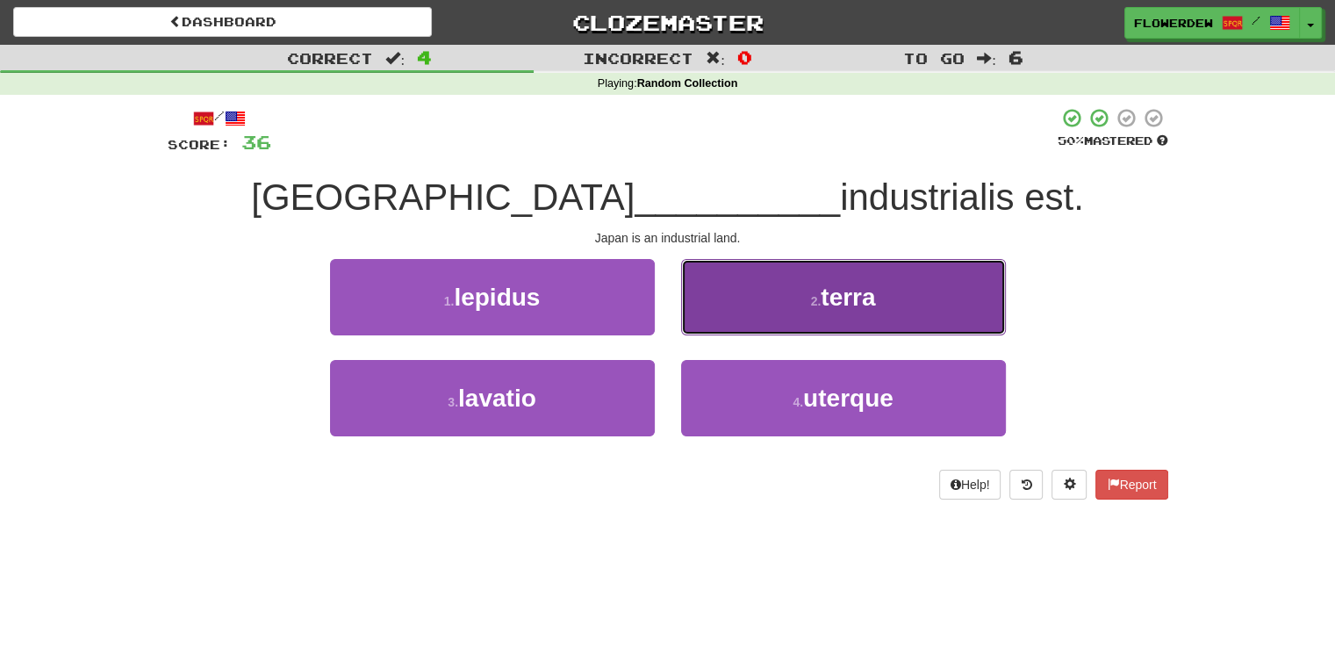
click at [749, 315] on button "2 . terra" at bounding box center [843, 297] width 325 height 76
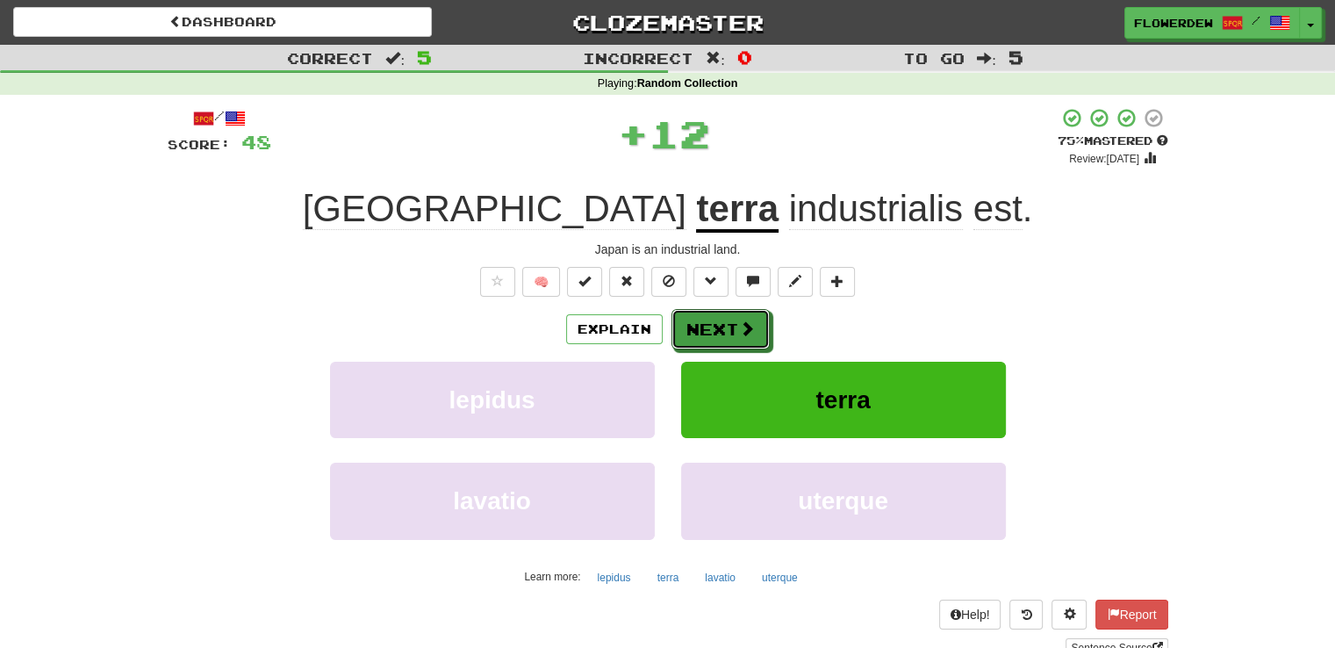
click at [749, 315] on button "Next" at bounding box center [720, 329] width 98 height 40
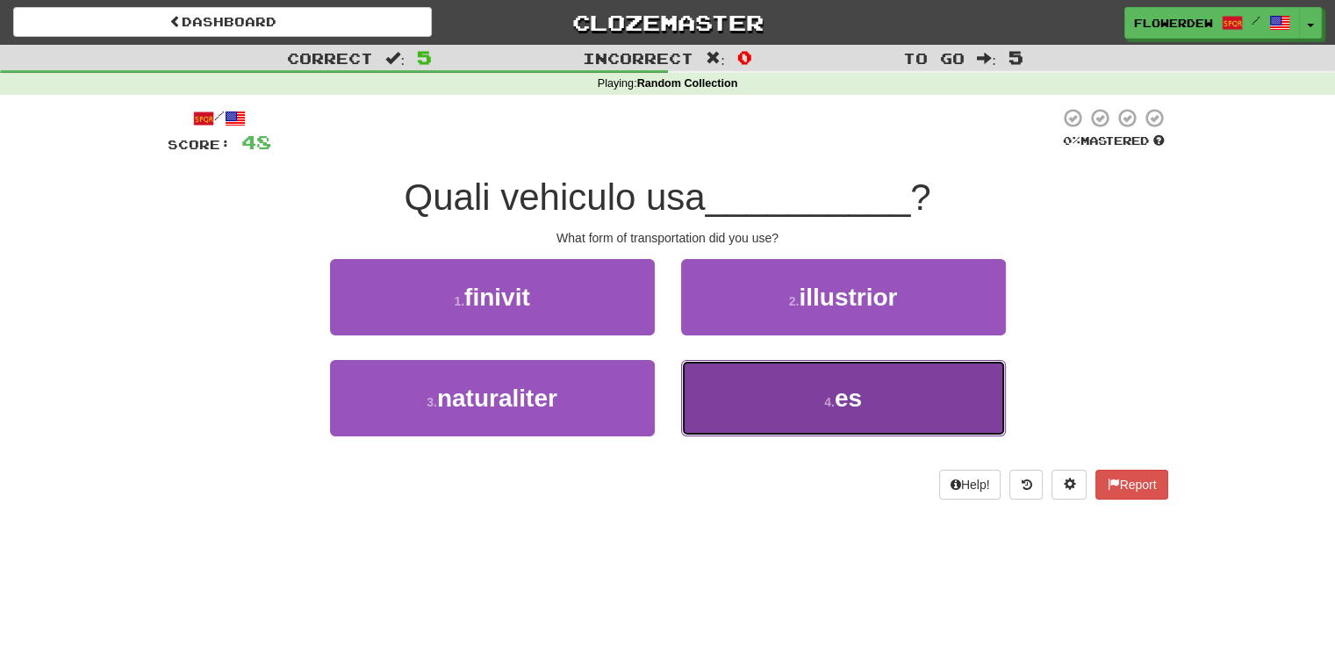
click at [755, 404] on button "4 . es" at bounding box center [843, 398] width 325 height 76
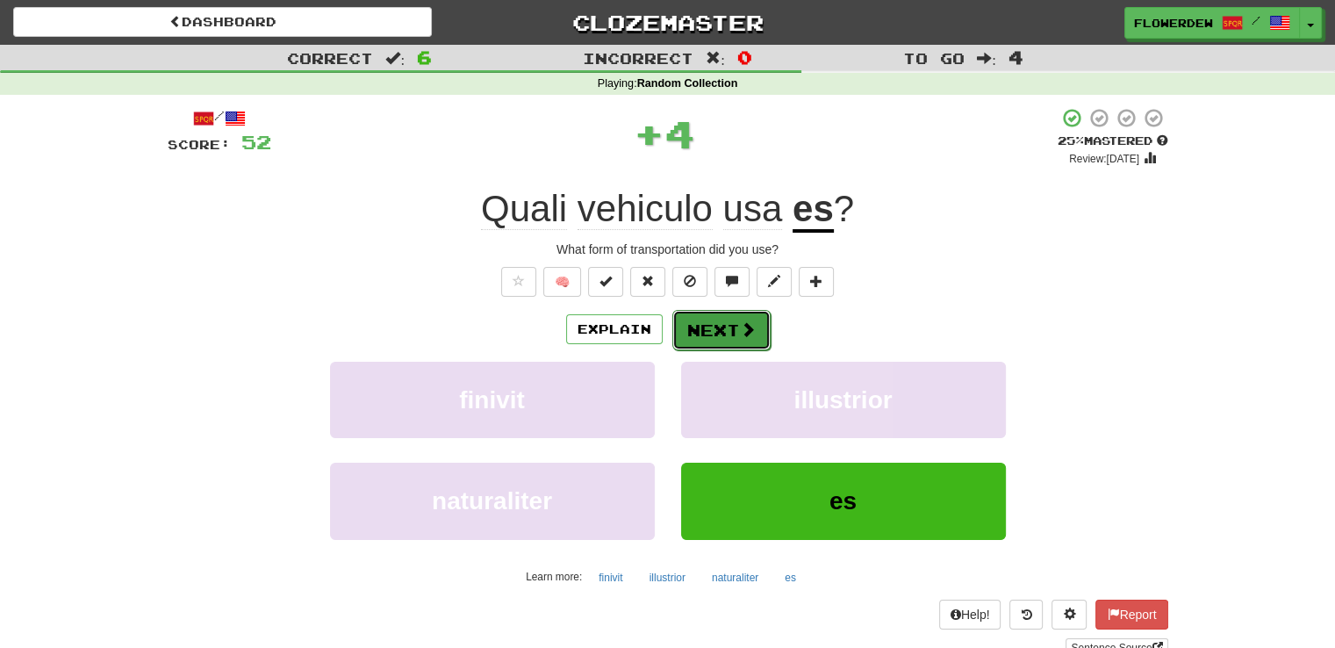
click at [740, 313] on button "Next" at bounding box center [721, 330] width 98 height 40
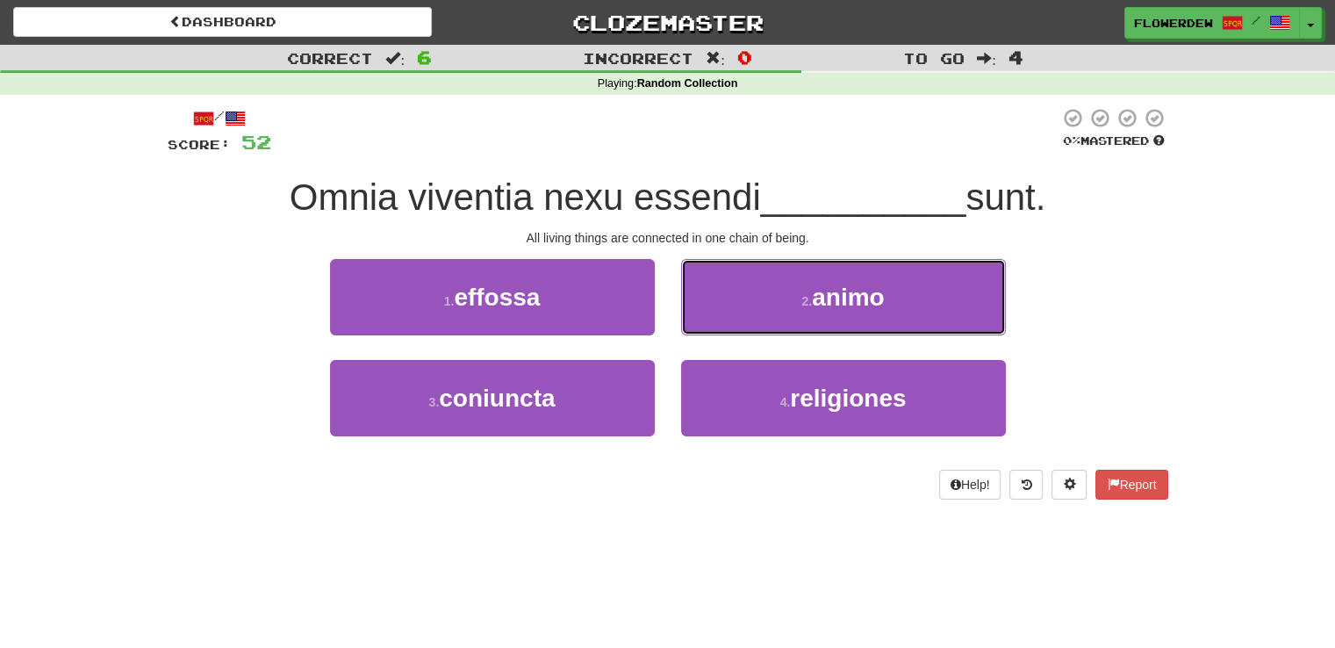
click at [740, 313] on button "2 . animo" at bounding box center [843, 297] width 325 height 76
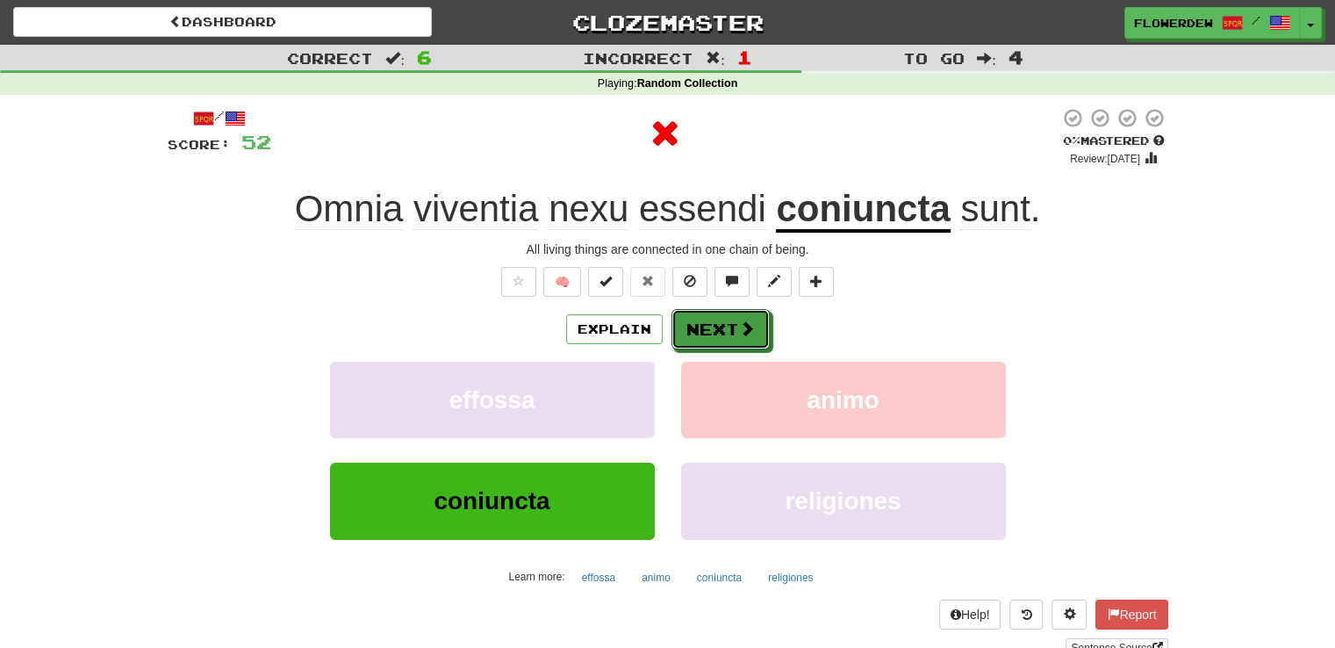
click at [740, 313] on button "Next" at bounding box center [720, 329] width 98 height 40
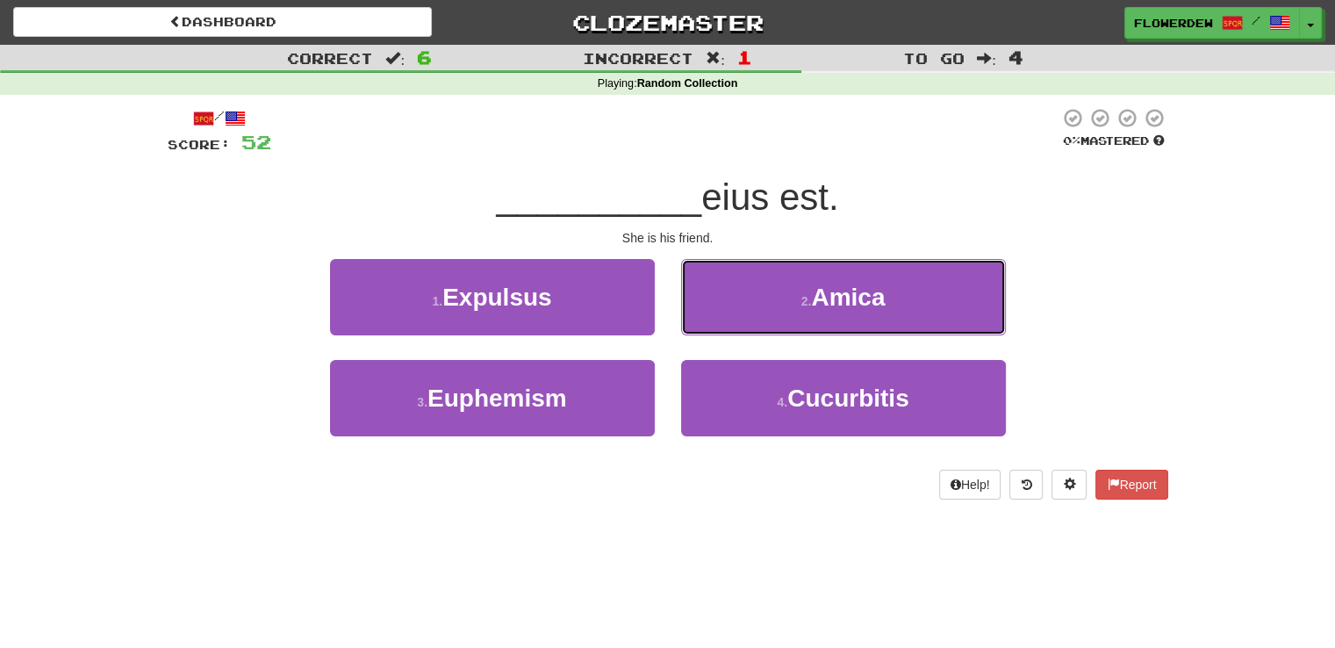
click at [740, 313] on button "2 . Amica" at bounding box center [843, 297] width 325 height 76
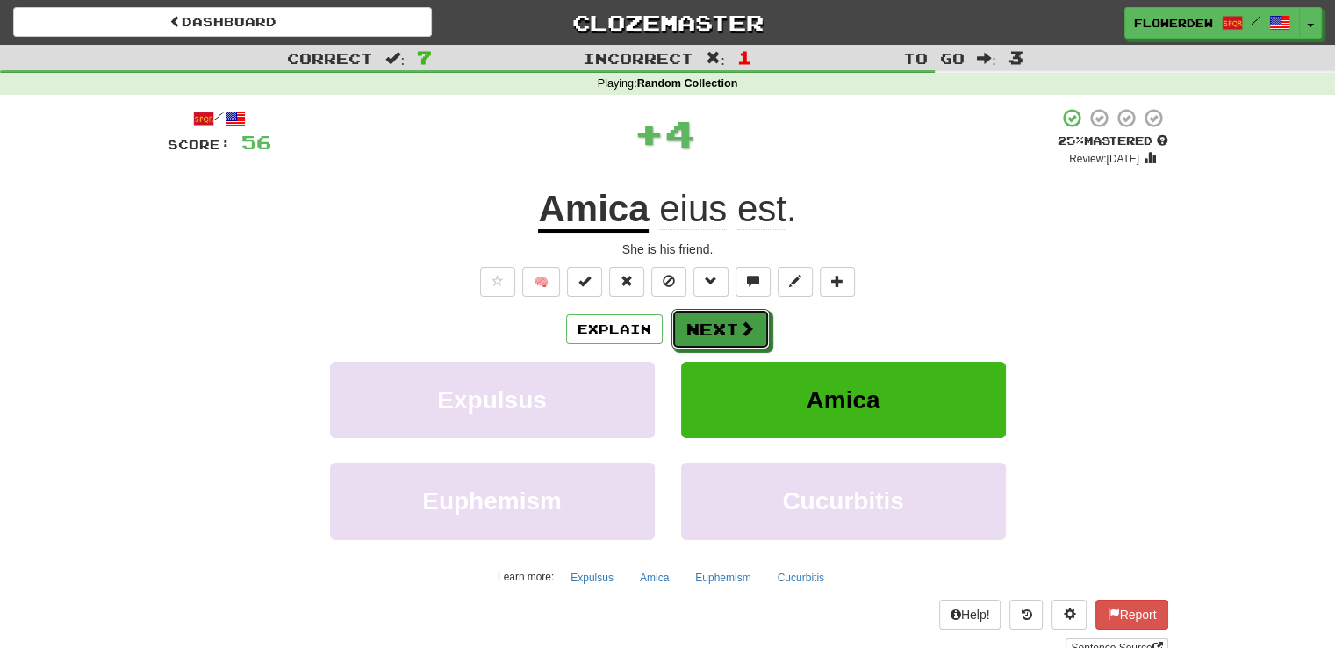
click at [740, 313] on button "Next" at bounding box center [720, 329] width 98 height 40
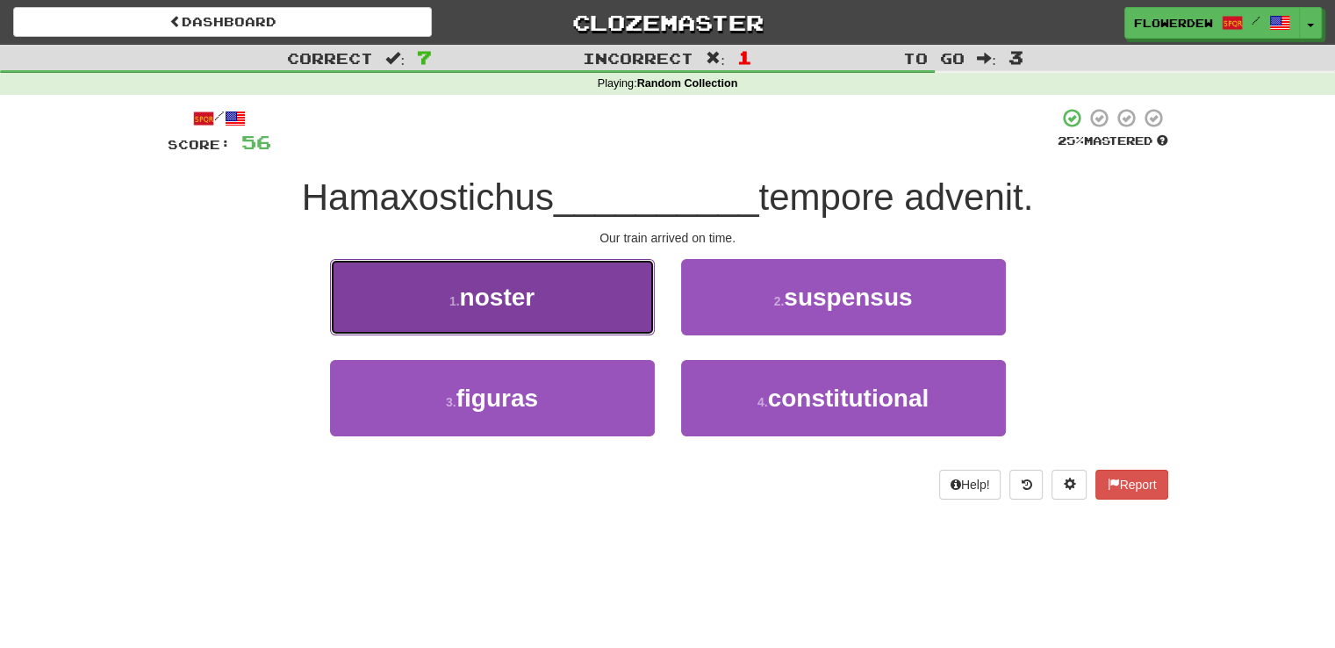
click at [622, 291] on button "1 . noster" at bounding box center [492, 297] width 325 height 76
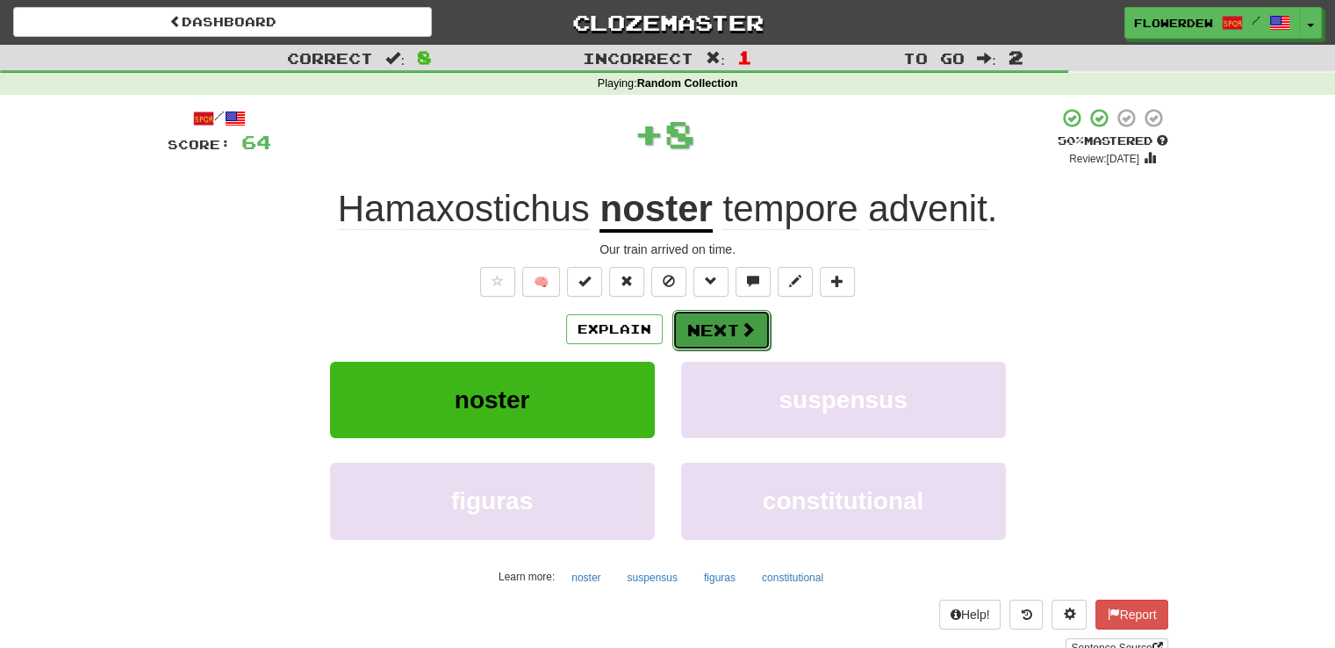
click at [725, 332] on button "Next" at bounding box center [721, 330] width 98 height 40
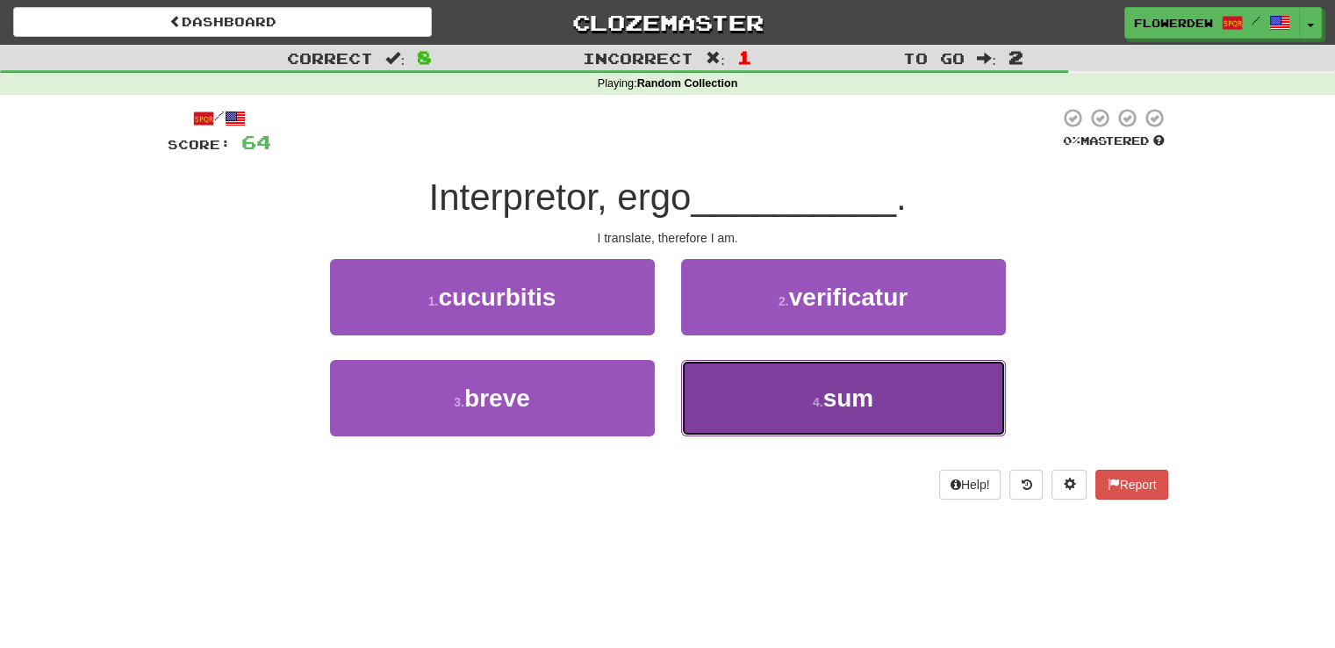
click at [759, 411] on button "4 . sum" at bounding box center [843, 398] width 325 height 76
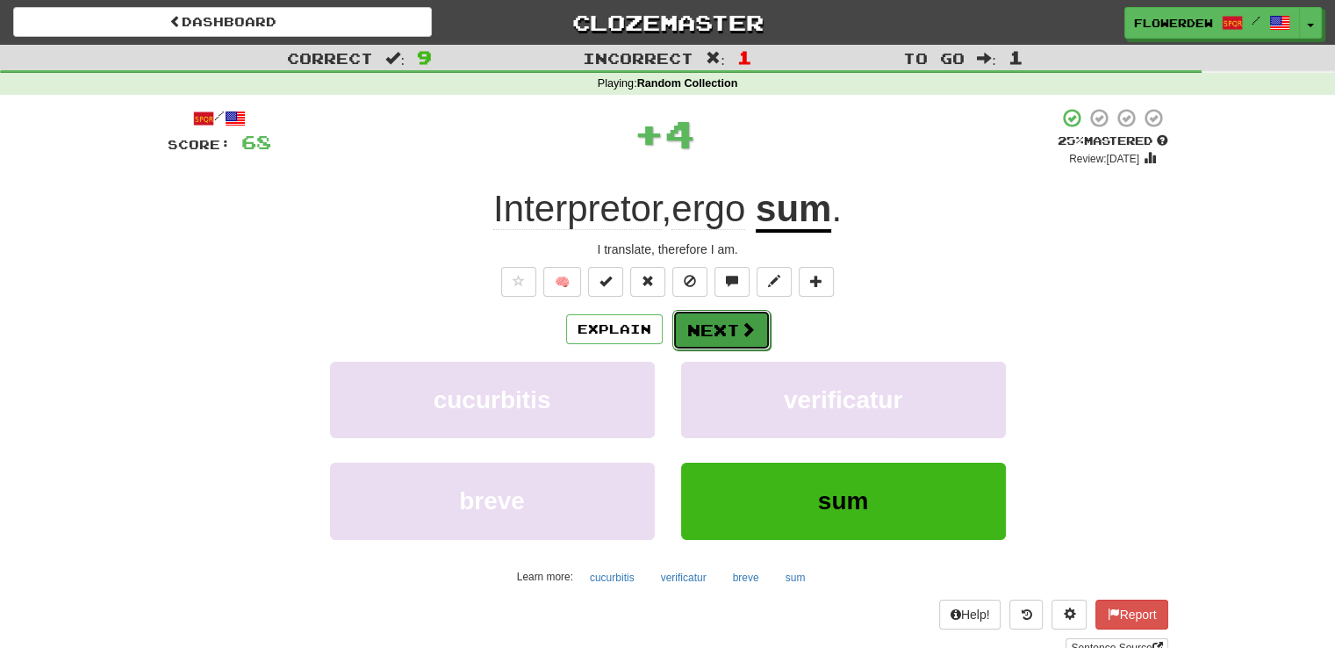
click at [740, 330] on span at bounding box center [748, 329] width 16 height 16
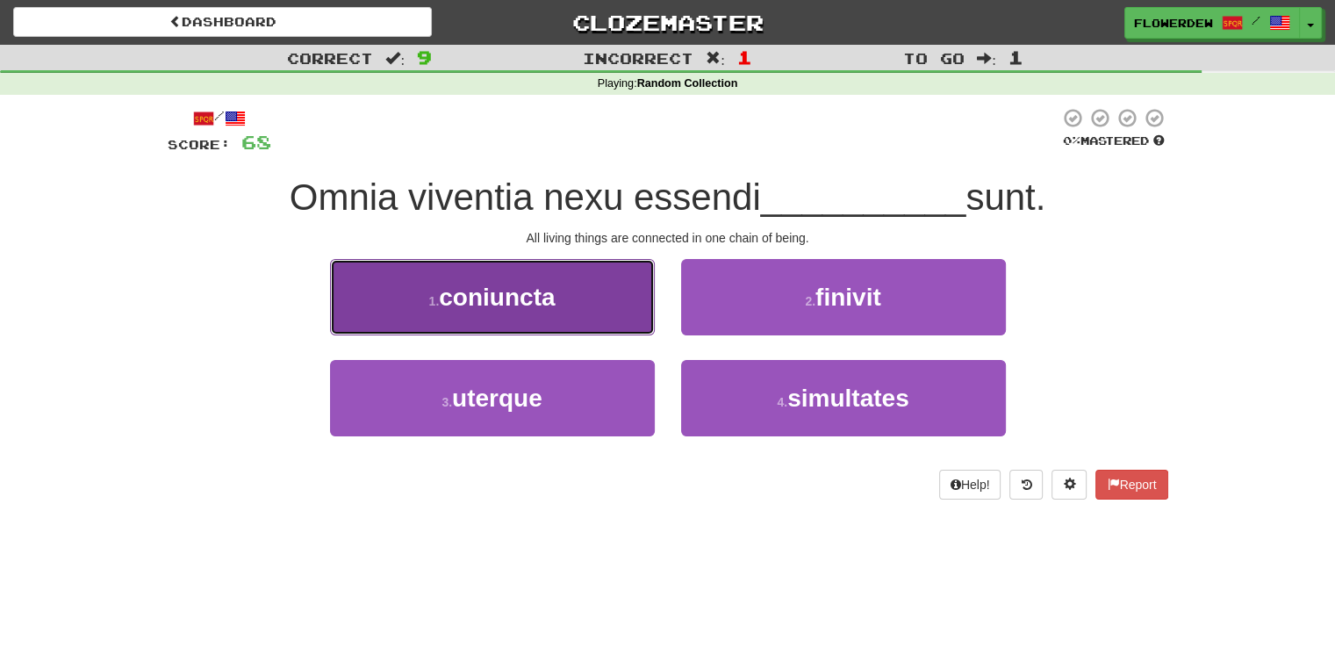
click at [635, 315] on button "1 . coniuncta" at bounding box center [492, 297] width 325 height 76
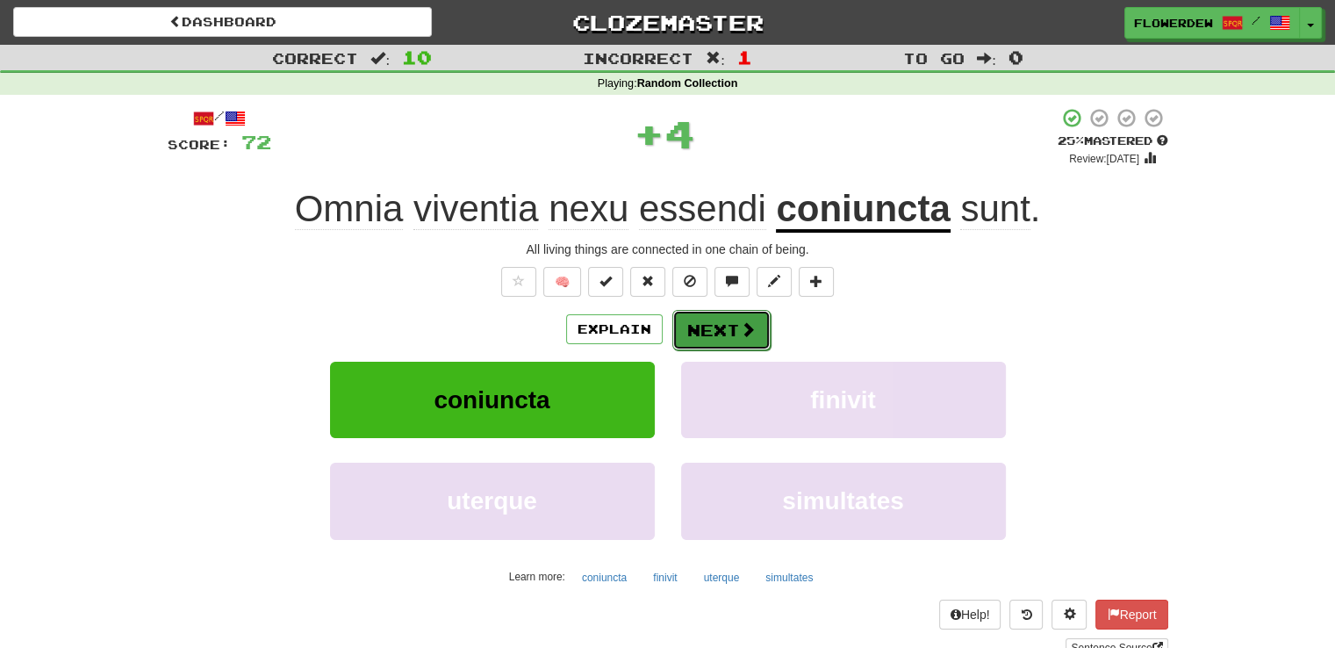
click at [716, 325] on button "Next" at bounding box center [721, 330] width 98 height 40
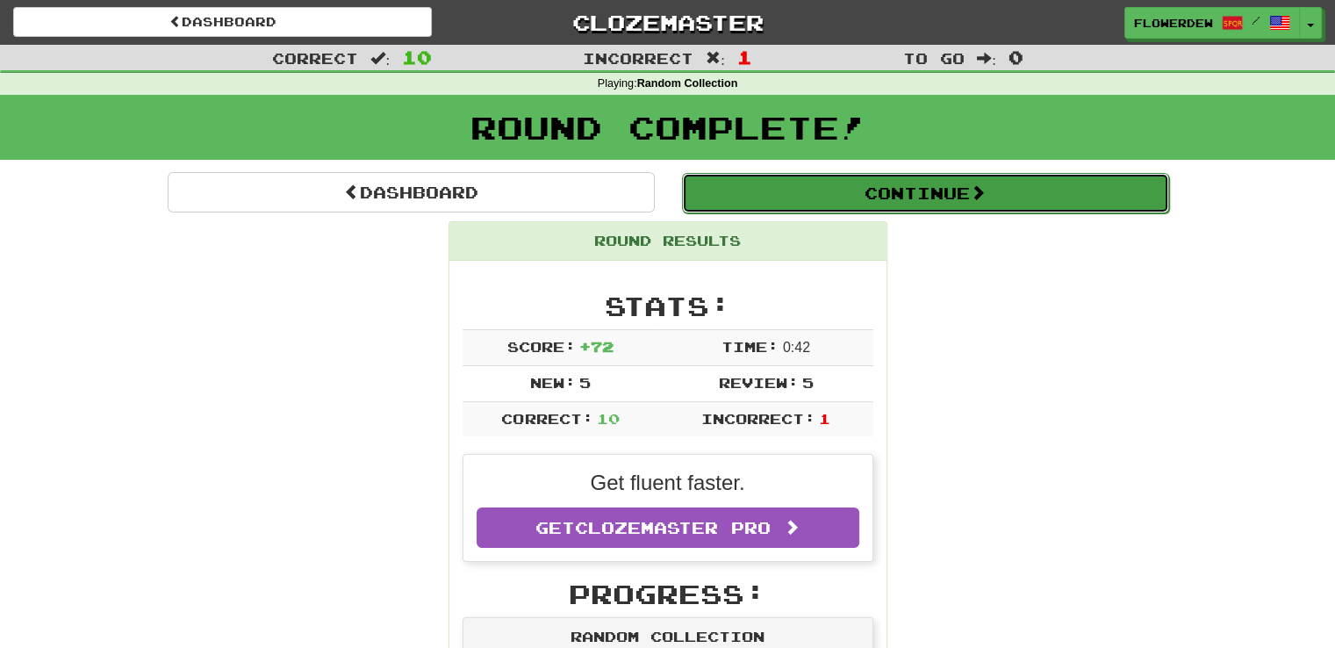
click at [777, 196] on button "Continue" at bounding box center [925, 193] width 487 height 40
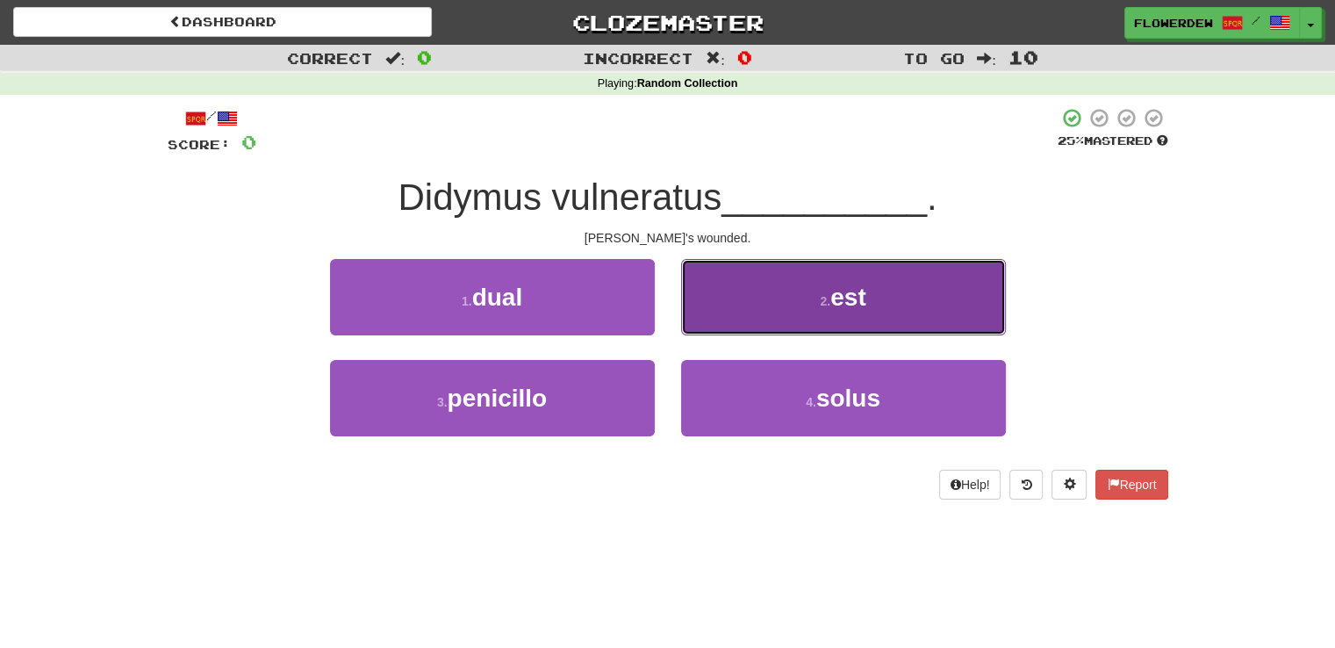
click at [779, 304] on button "2 . est" at bounding box center [843, 297] width 325 height 76
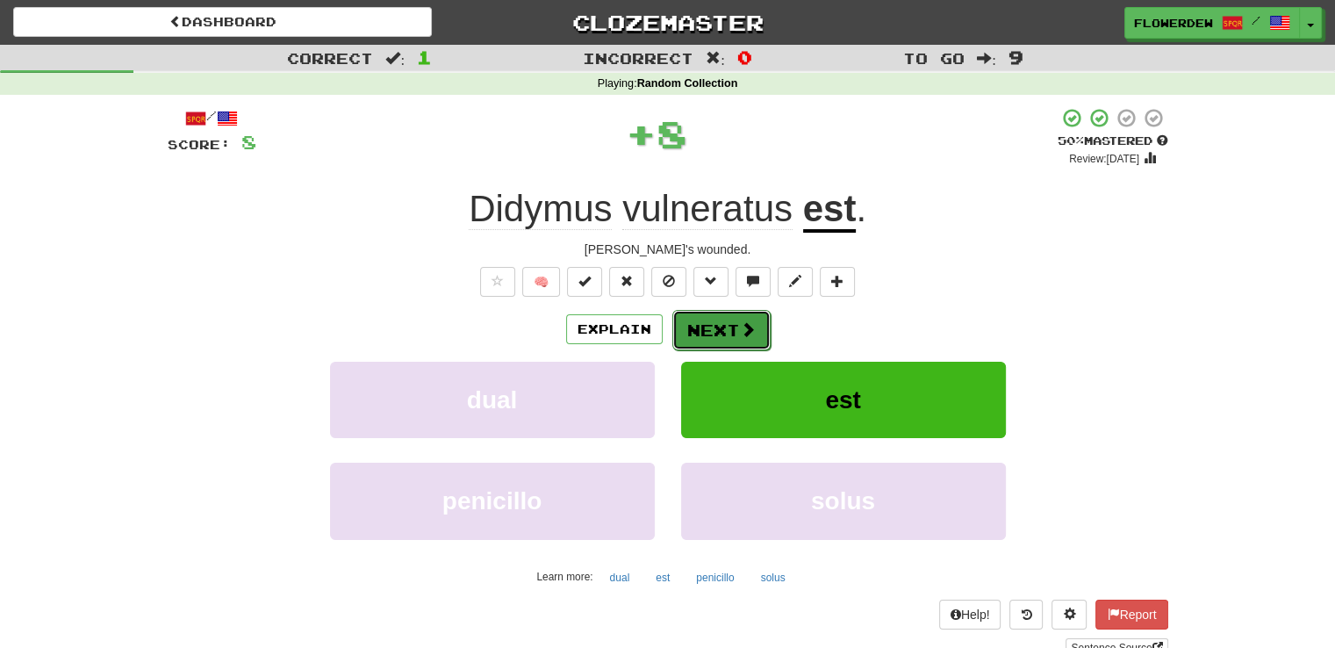
click at [749, 321] on span at bounding box center [748, 329] width 16 height 16
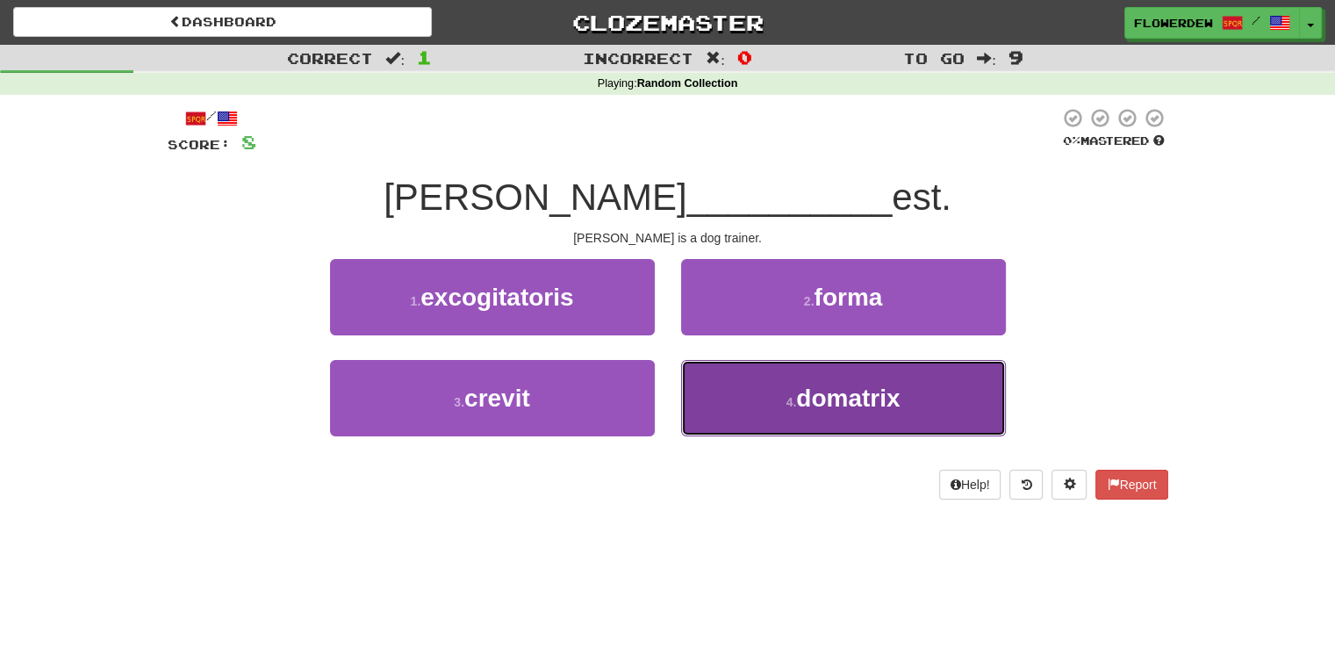
click at [686, 408] on button "4 . domatrix" at bounding box center [843, 398] width 325 height 76
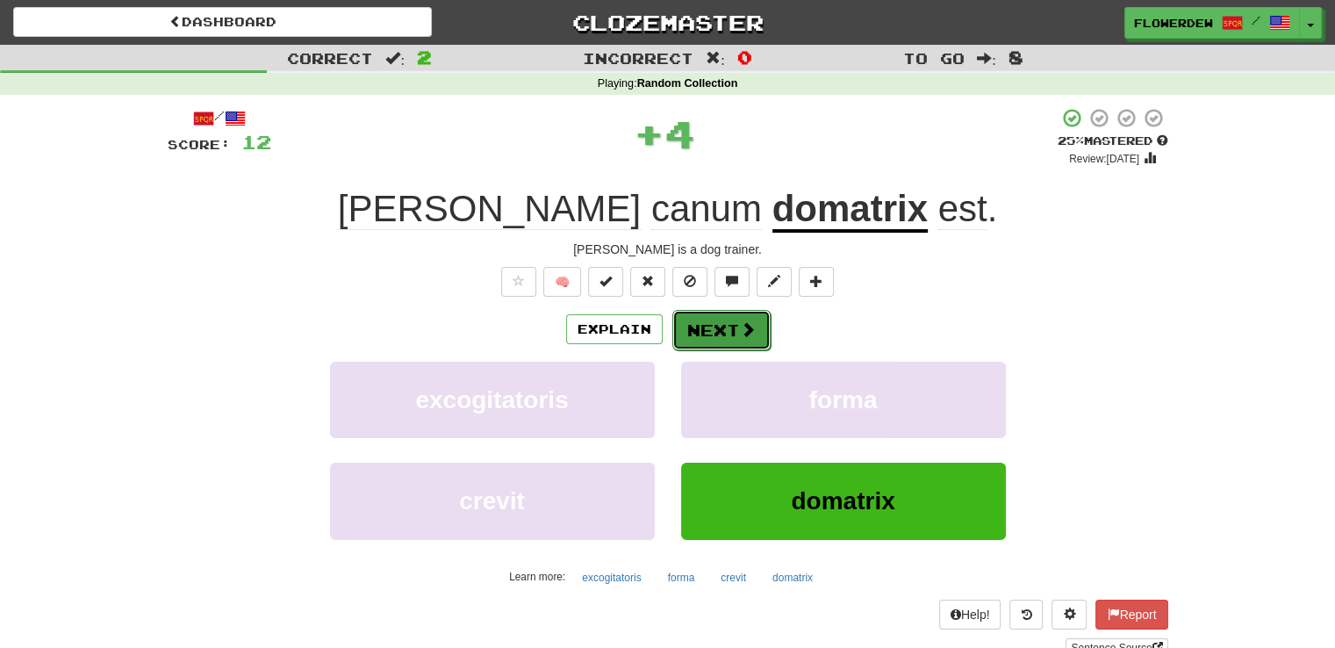
click at [713, 334] on button "Next" at bounding box center [721, 330] width 98 height 40
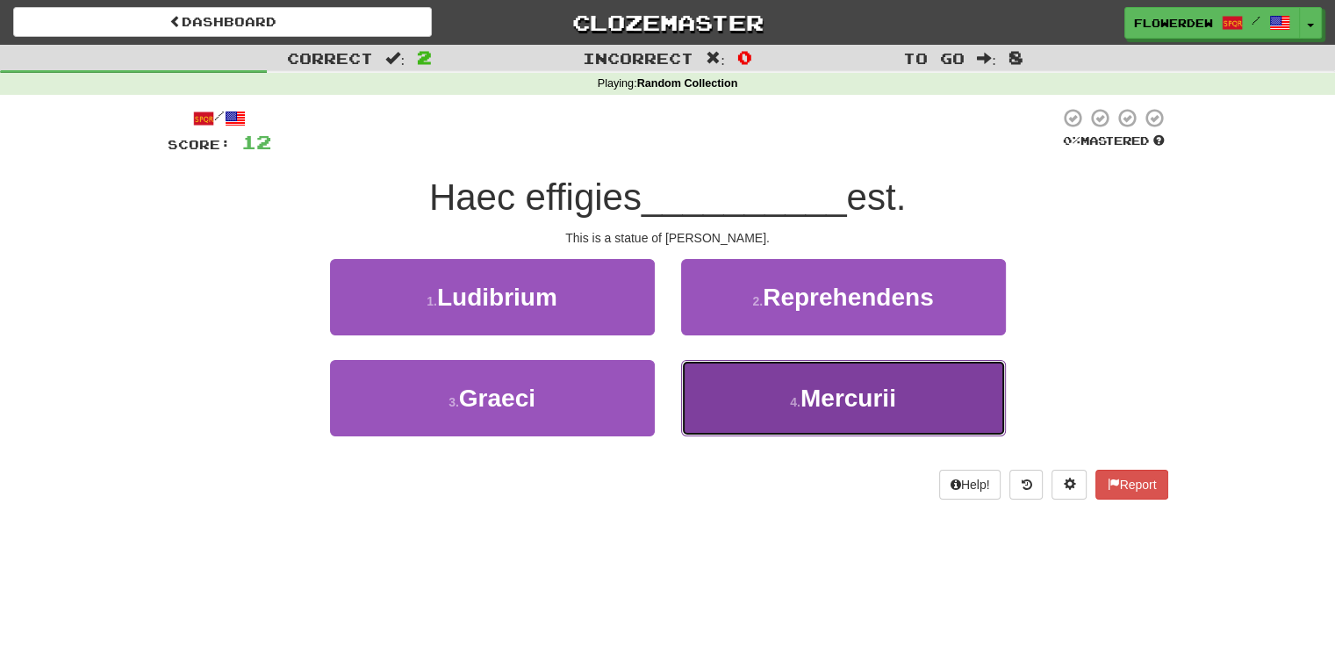
click at [723, 388] on button "4 . Mercurii" at bounding box center [843, 398] width 325 height 76
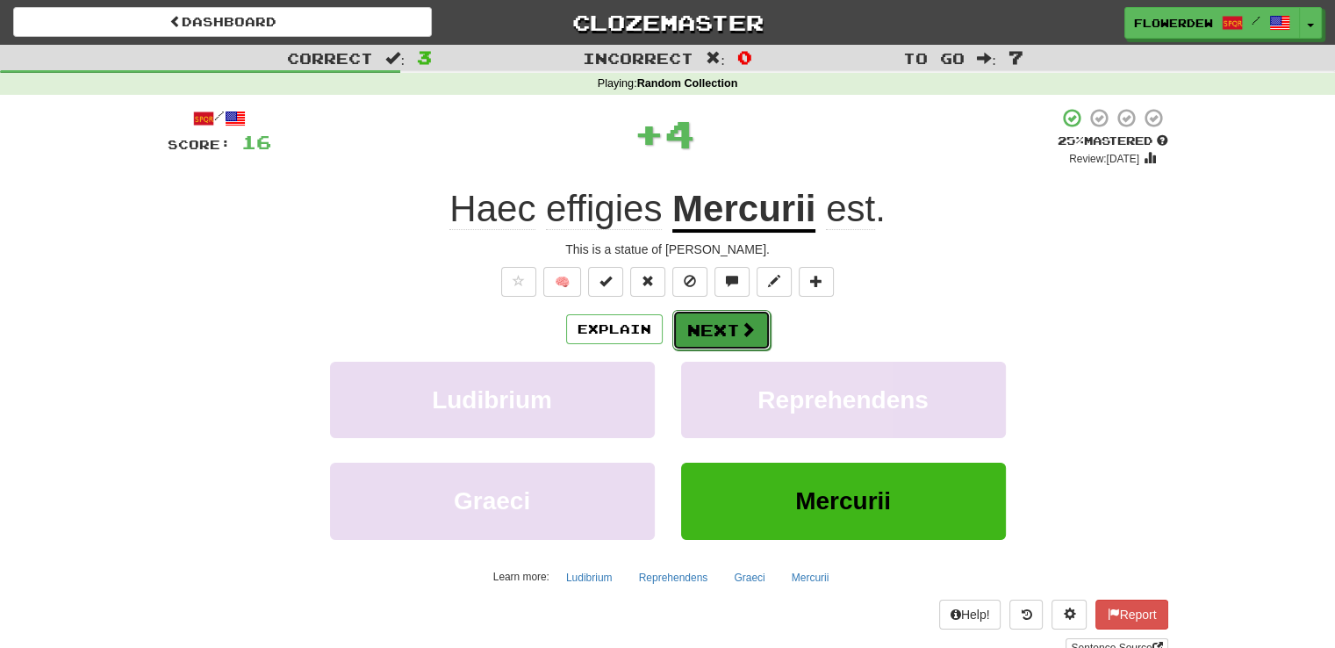
click at [723, 320] on button "Next" at bounding box center [721, 330] width 98 height 40
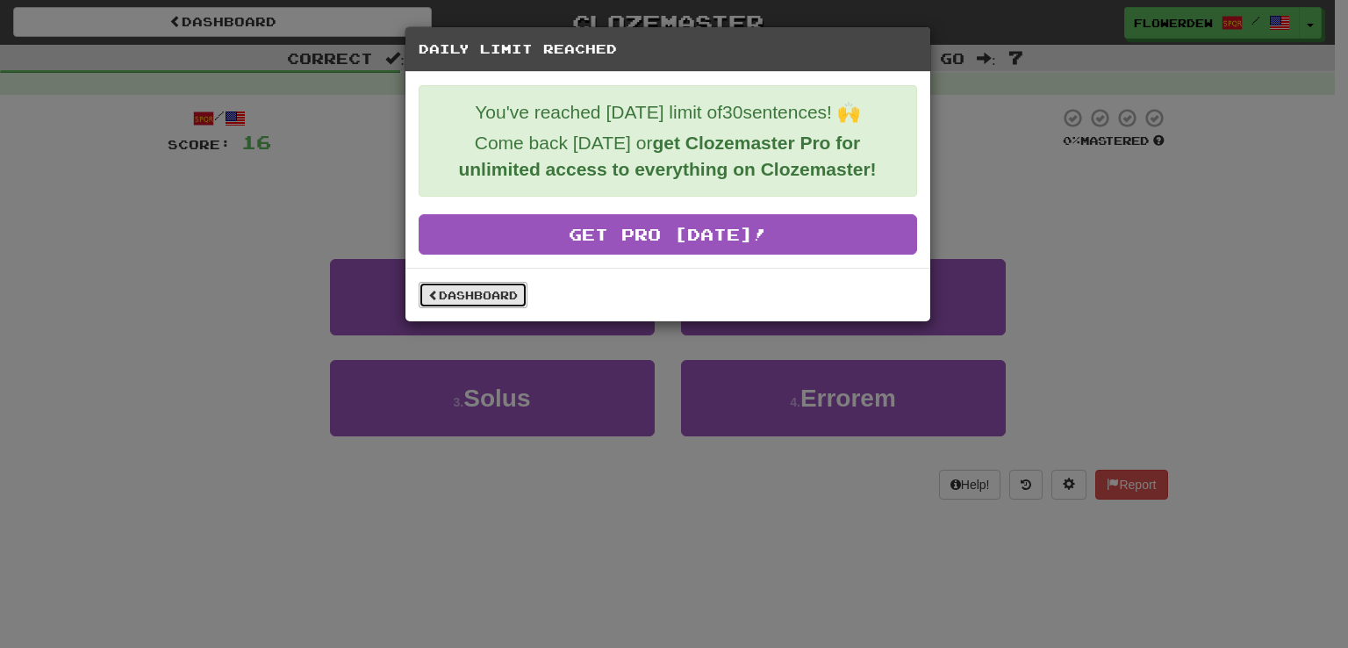
click at [474, 290] on link "Dashboard" at bounding box center [473, 295] width 109 height 26
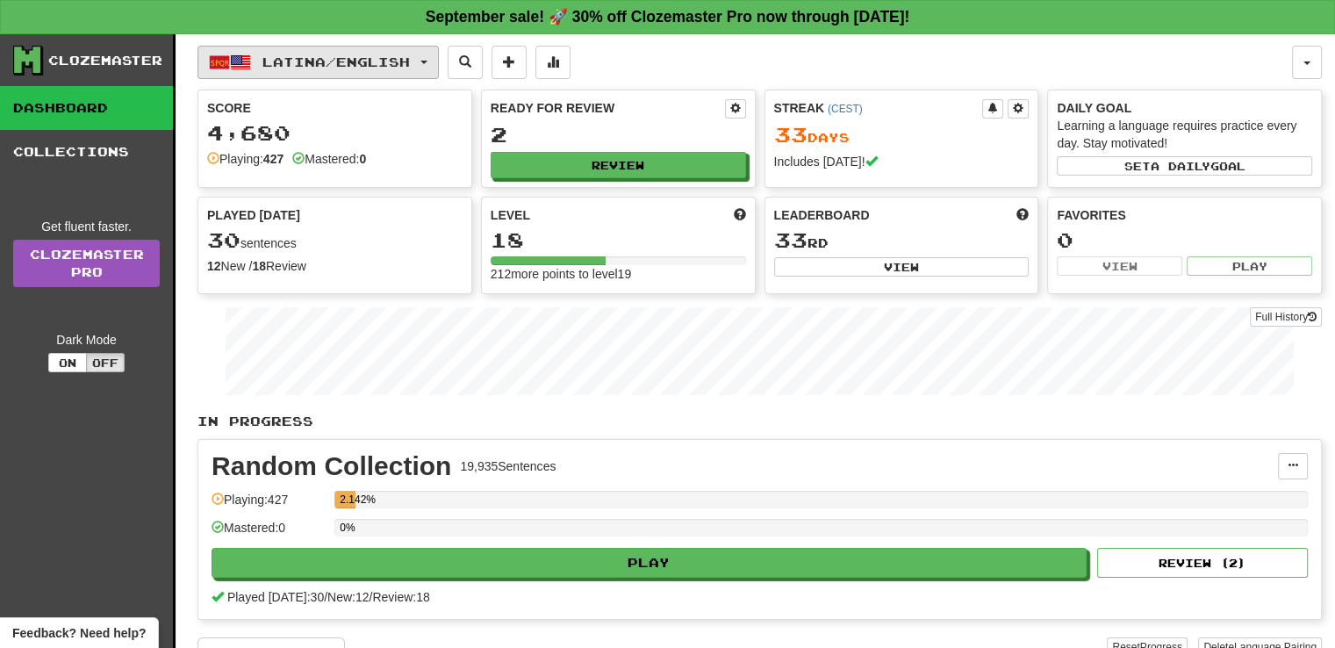
click at [377, 64] on span "Latina / English" at bounding box center [335, 61] width 147 height 15
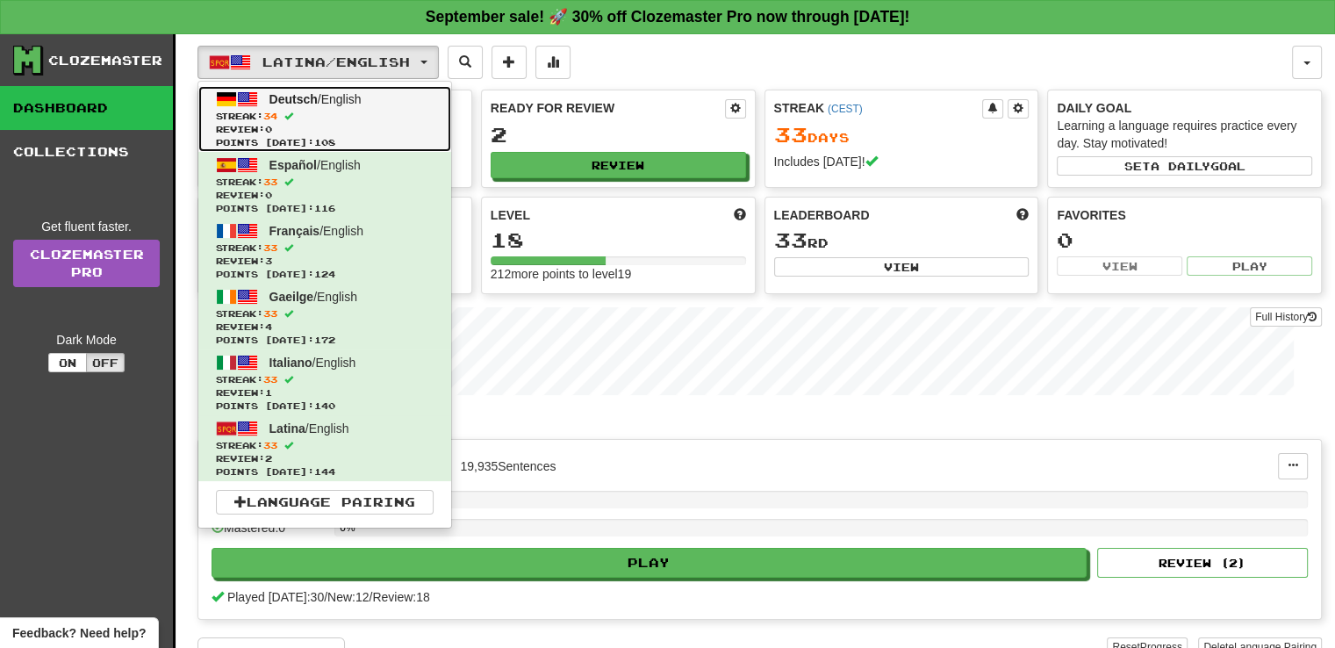
click at [386, 124] on span "Review: 0" at bounding box center [325, 129] width 218 height 13
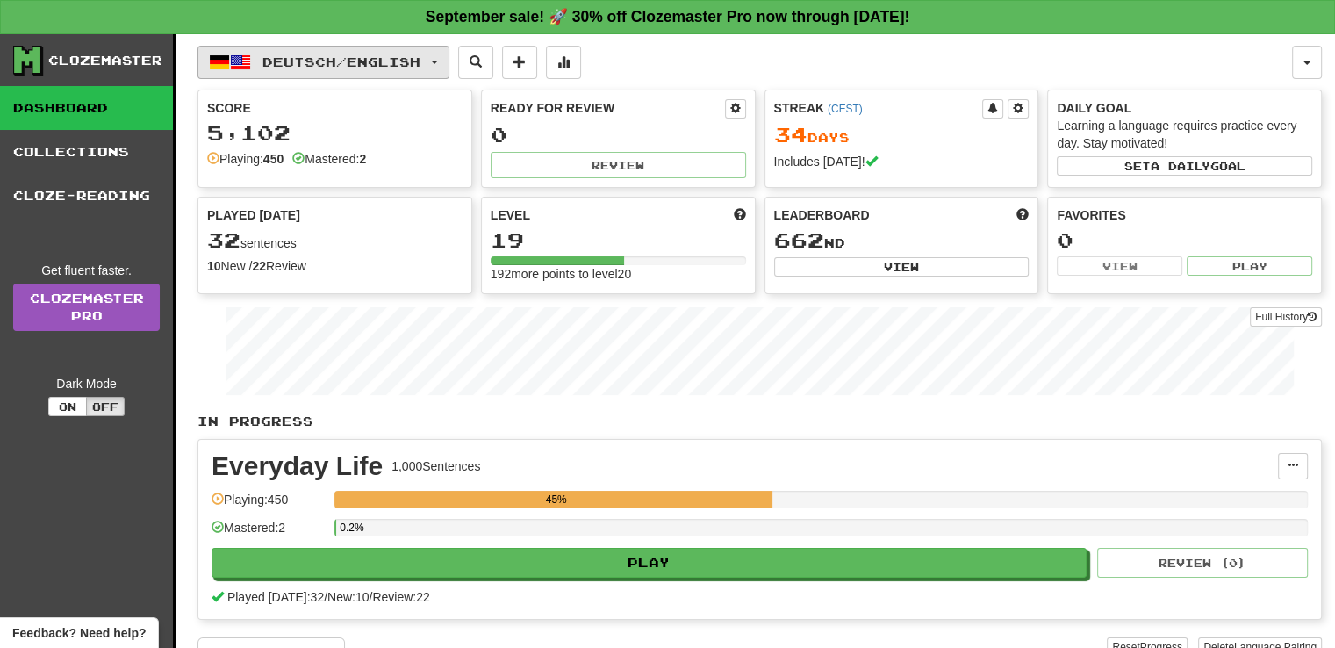
click at [347, 46] on button "Deutsch / English" at bounding box center [323, 62] width 252 height 33
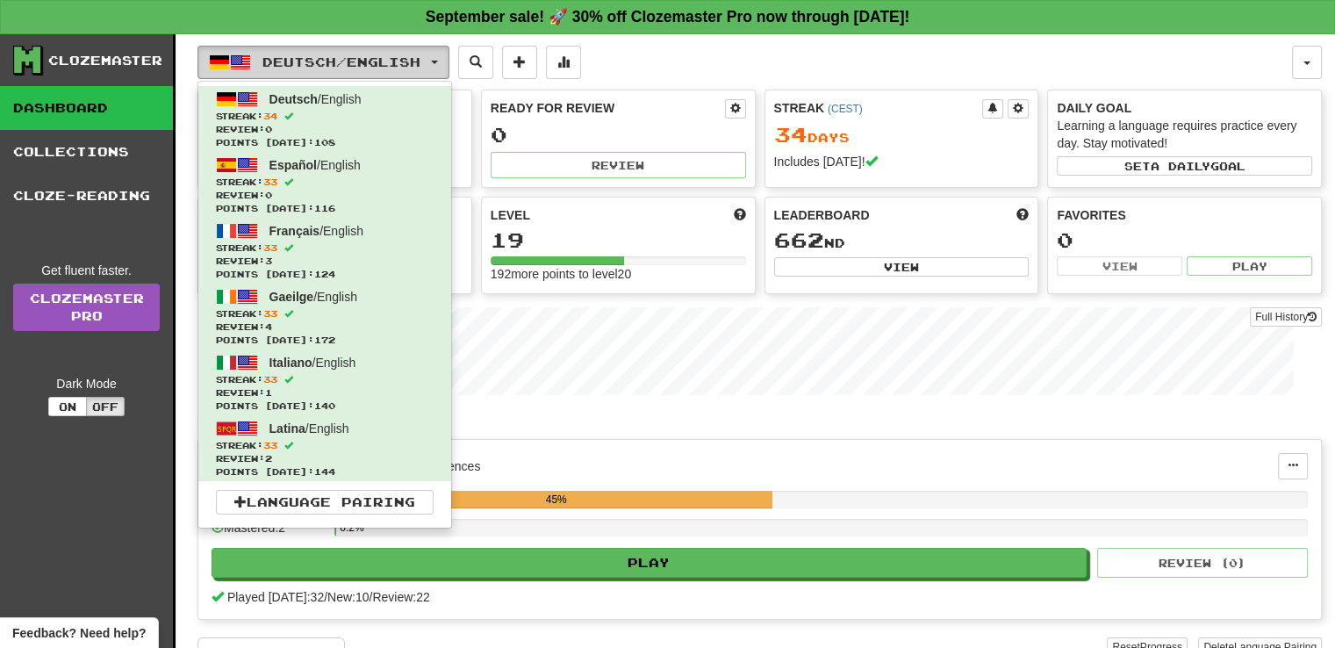
click at [347, 46] on button "Deutsch / English" at bounding box center [323, 62] width 252 height 33
